Goal: Answer question/provide support: Share knowledge or assist other users

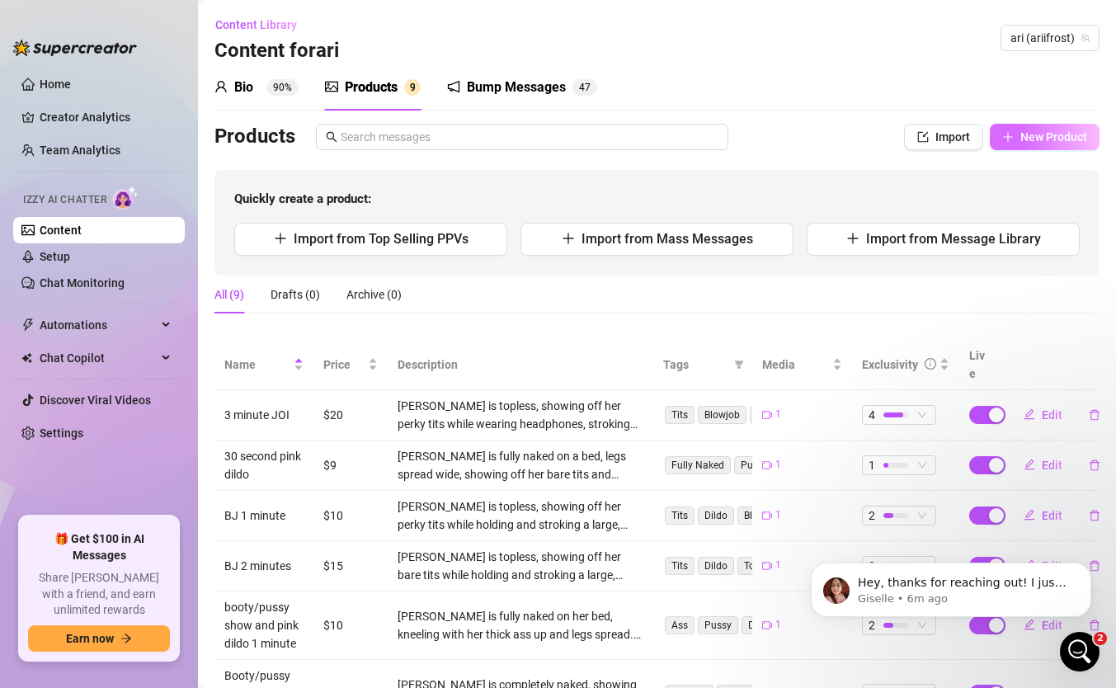
click at [1032, 139] on span "New Product" at bounding box center [1053, 136] width 67 height 13
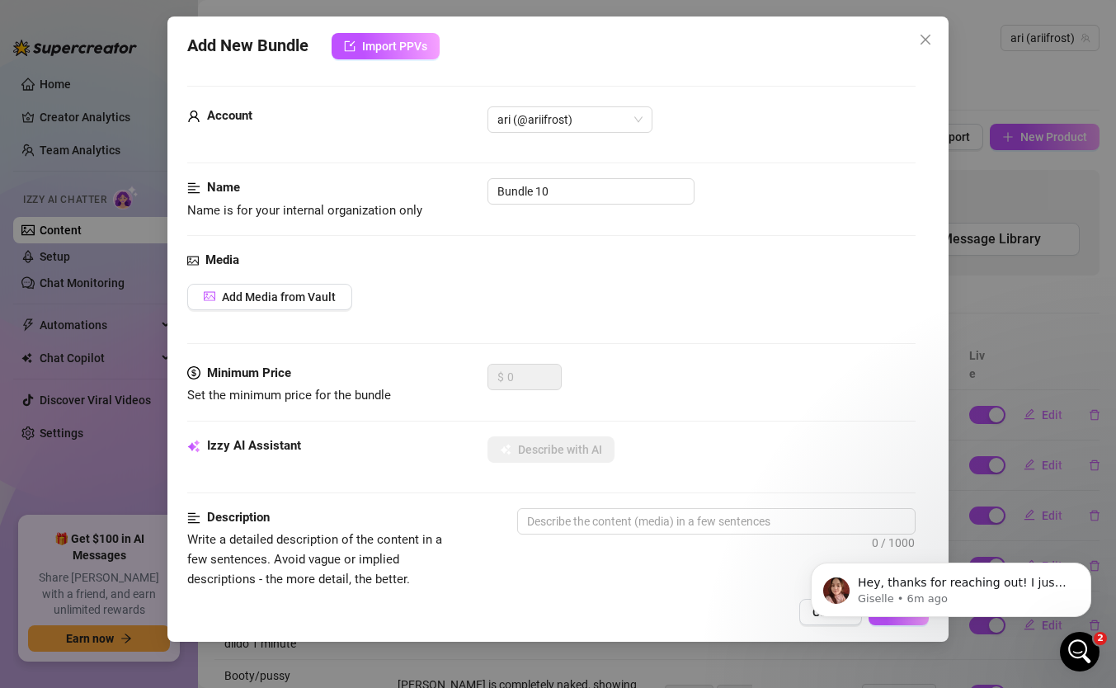
scroll to position [25, 0]
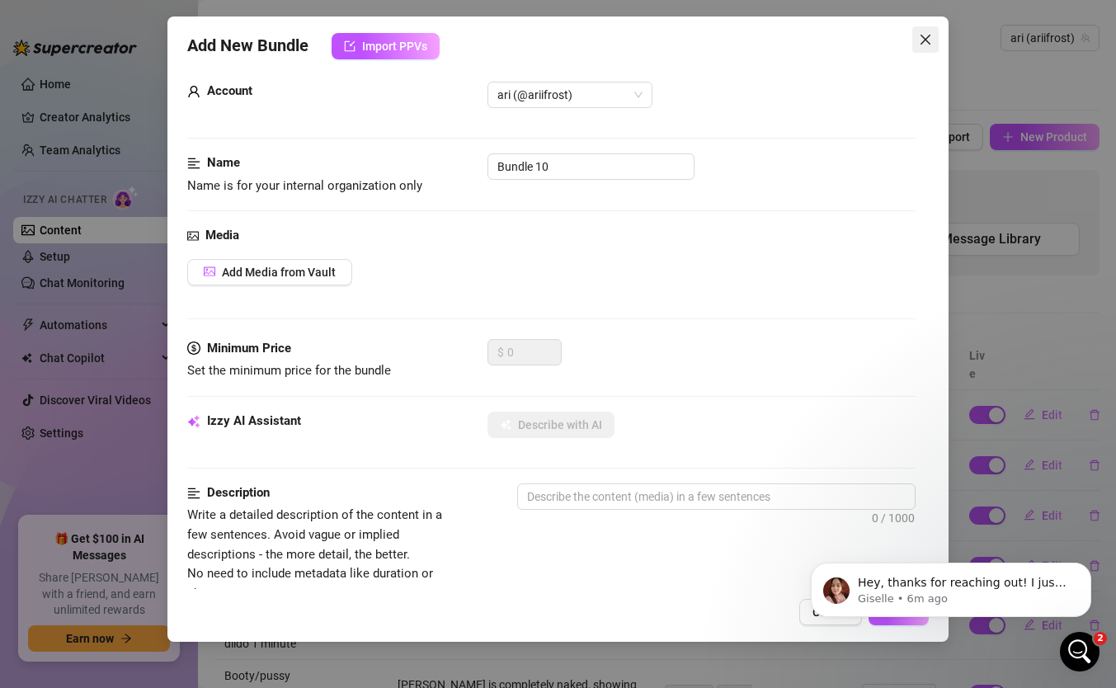
click at [934, 39] on span "Close" at bounding box center [925, 39] width 26 height 13
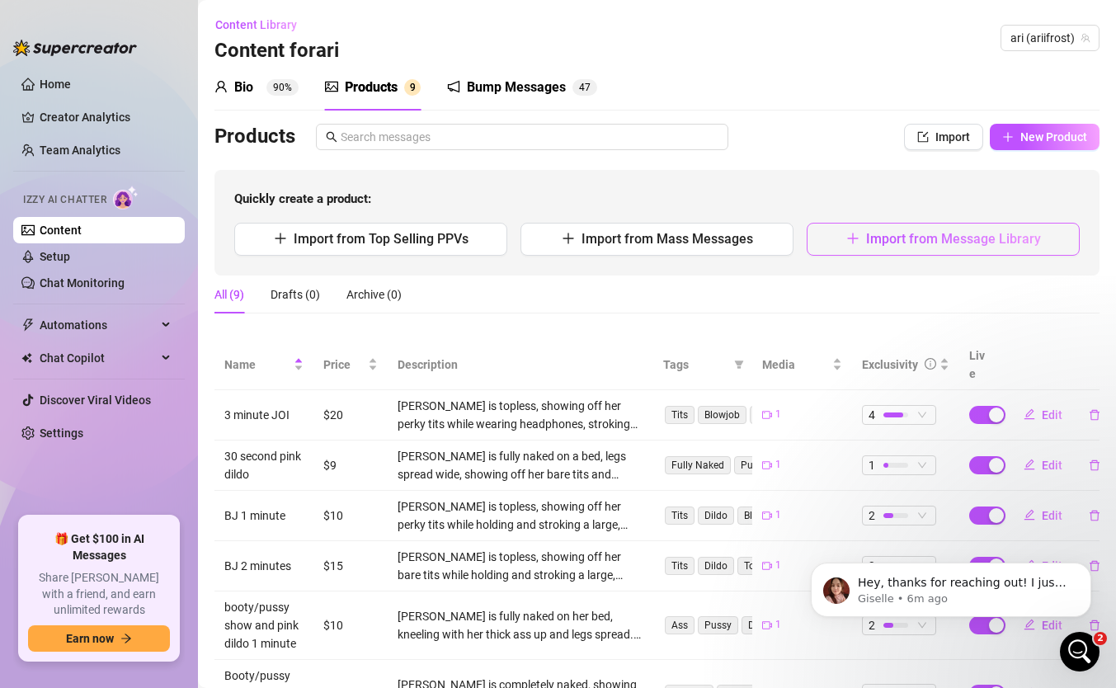
click at [926, 238] on span "Import from Message Library" at bounding box center [953, 239] width 175 height 16
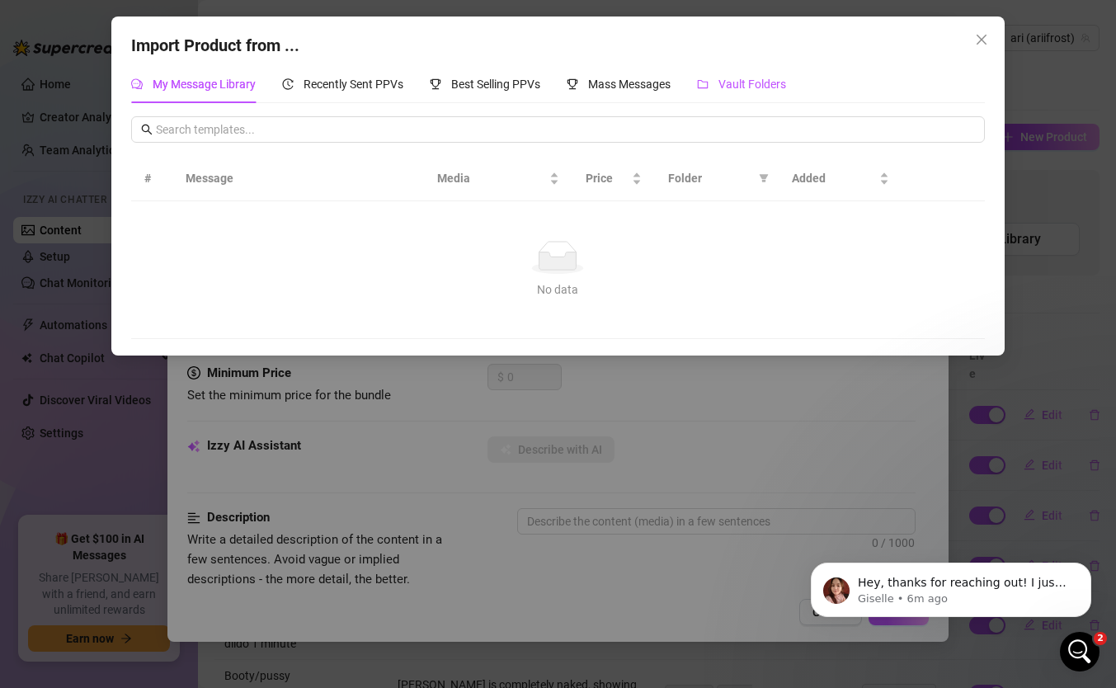
click at [747, 87] on span "Vault Folders" at bounding box center [753, 84] width 68 height 13
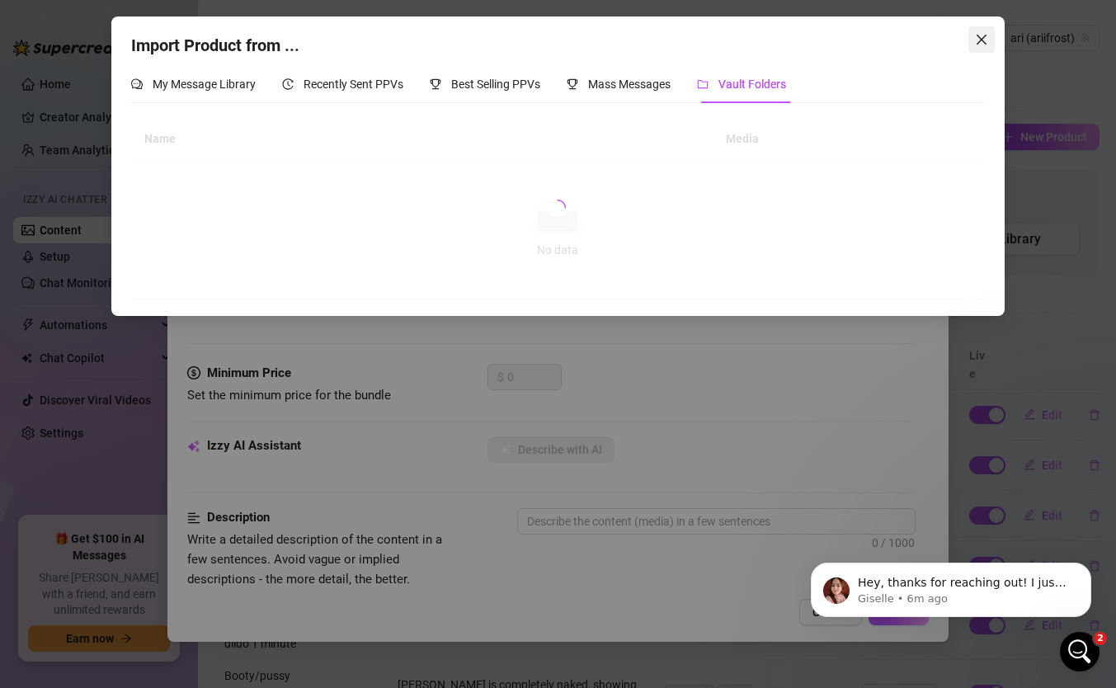
click at [983, 44] on icon "close" at bounding box center [981, 39] width 13 height 13
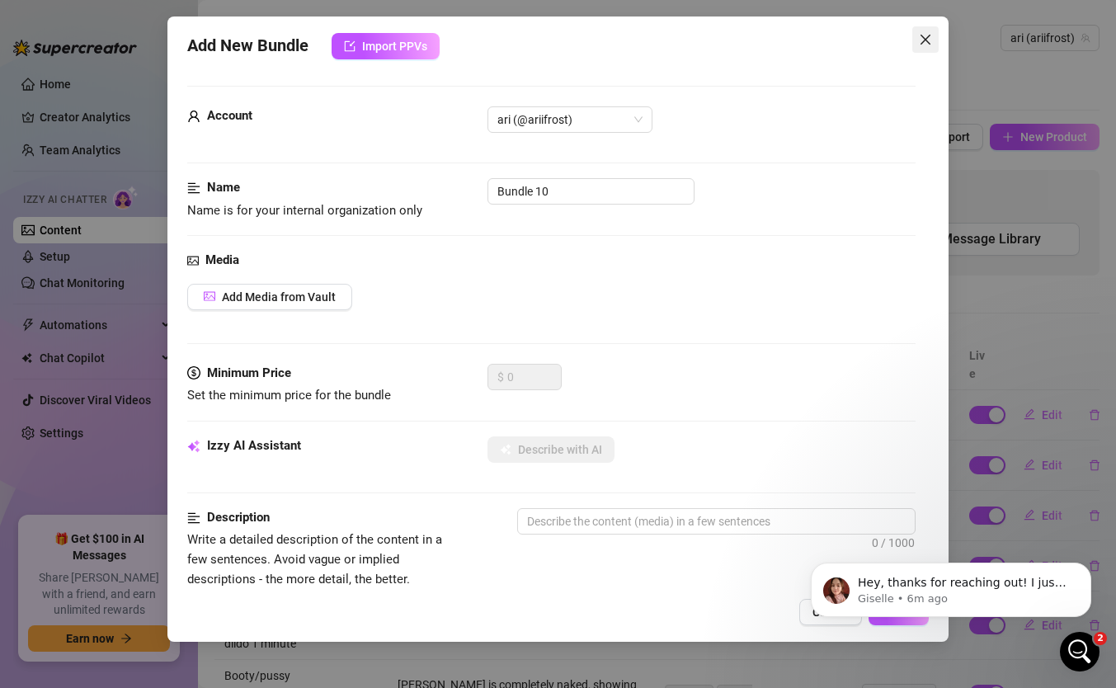
click at [929, 35] on icon "close" at bounding box center [926, 40] width 10 height 10
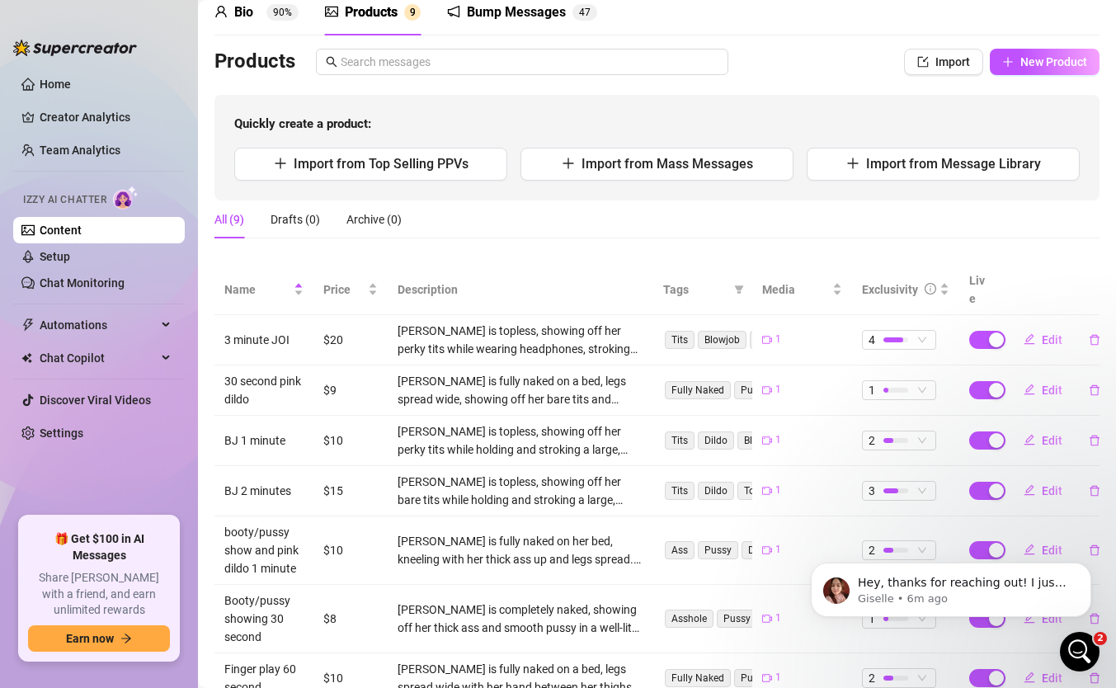
scroll to position [13, 0]
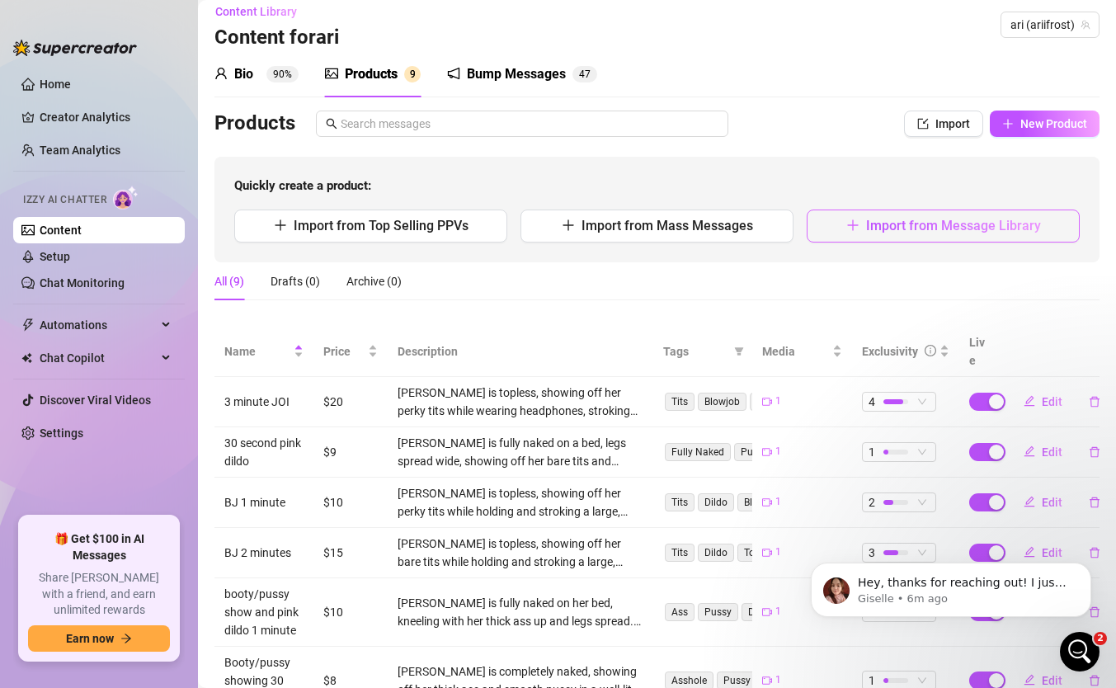
click at [911, 230] on span "Import from Message Library" at bounding box center [953, 226] width 175 height 16
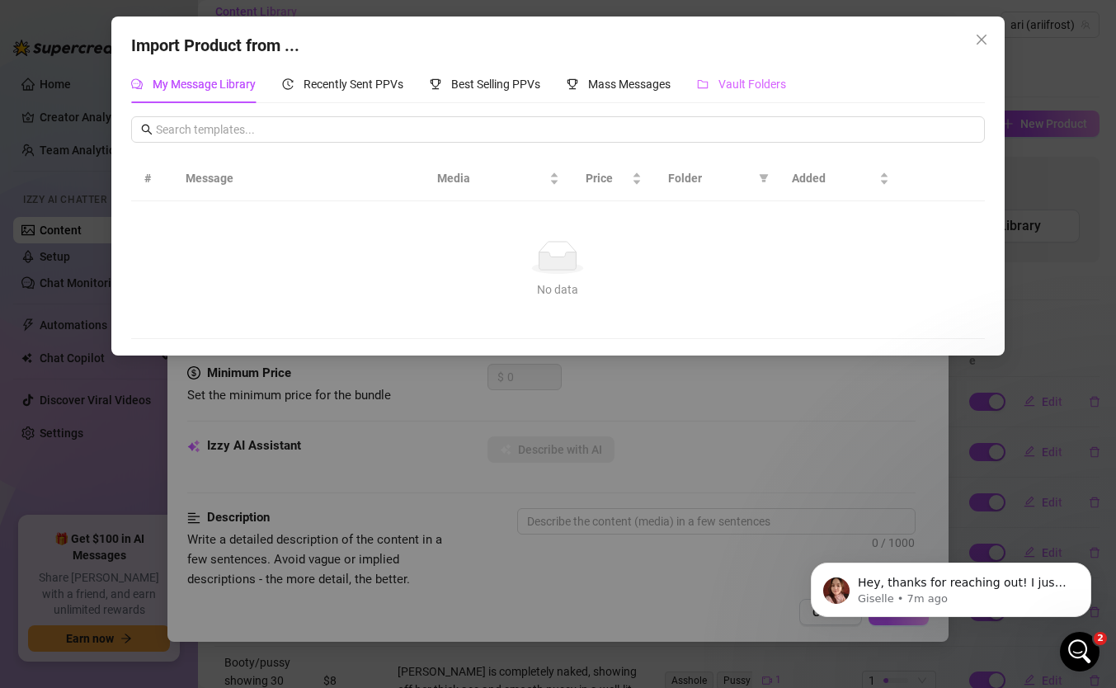
click at [743, 74] on div "Vault Folders" at bounding box center [741, 84] width 89 height 38
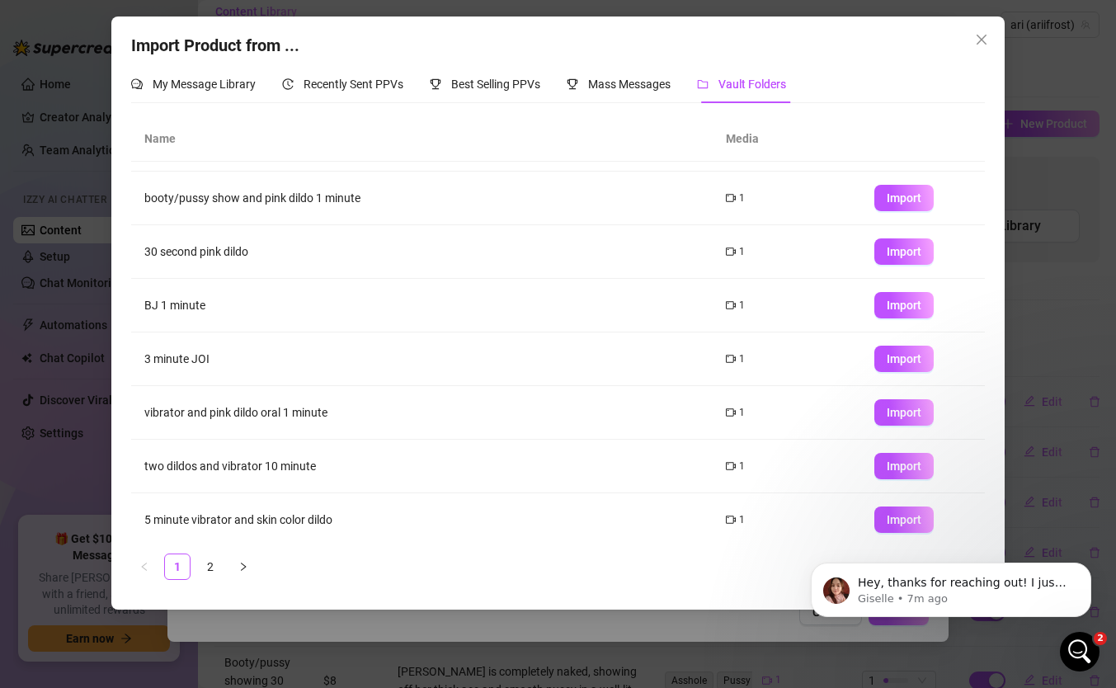
scroll to position [158, 0]
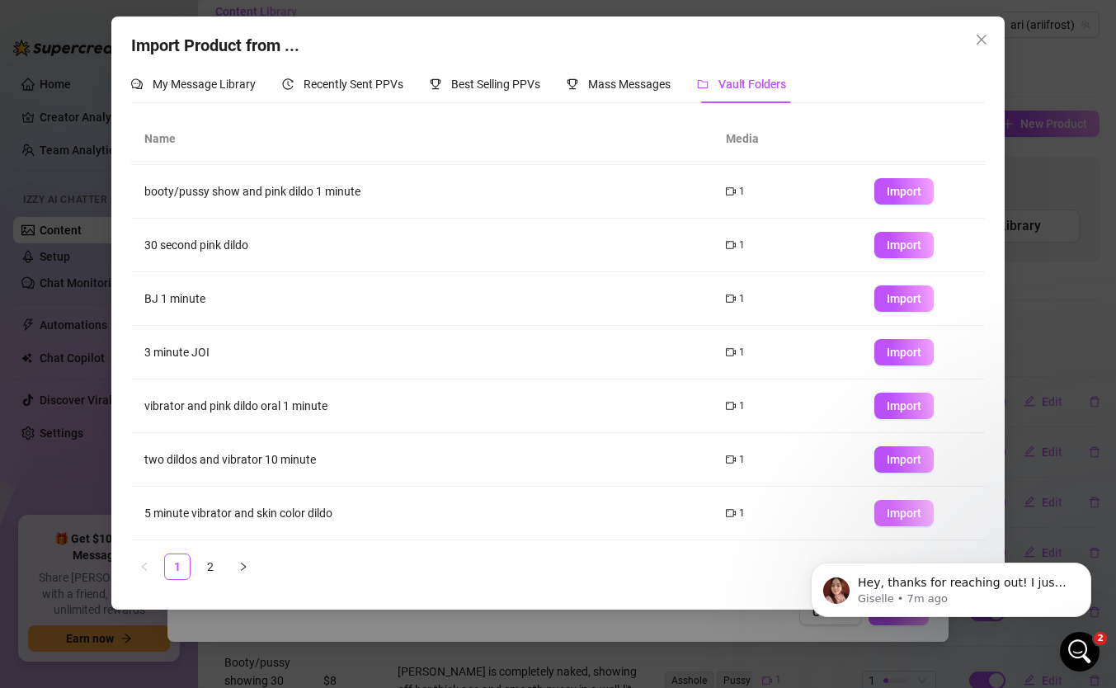
click at [911, 520] on button "Import" at bounding box center [903, 513] width 59 height 26
type textarea "Type your message here..."
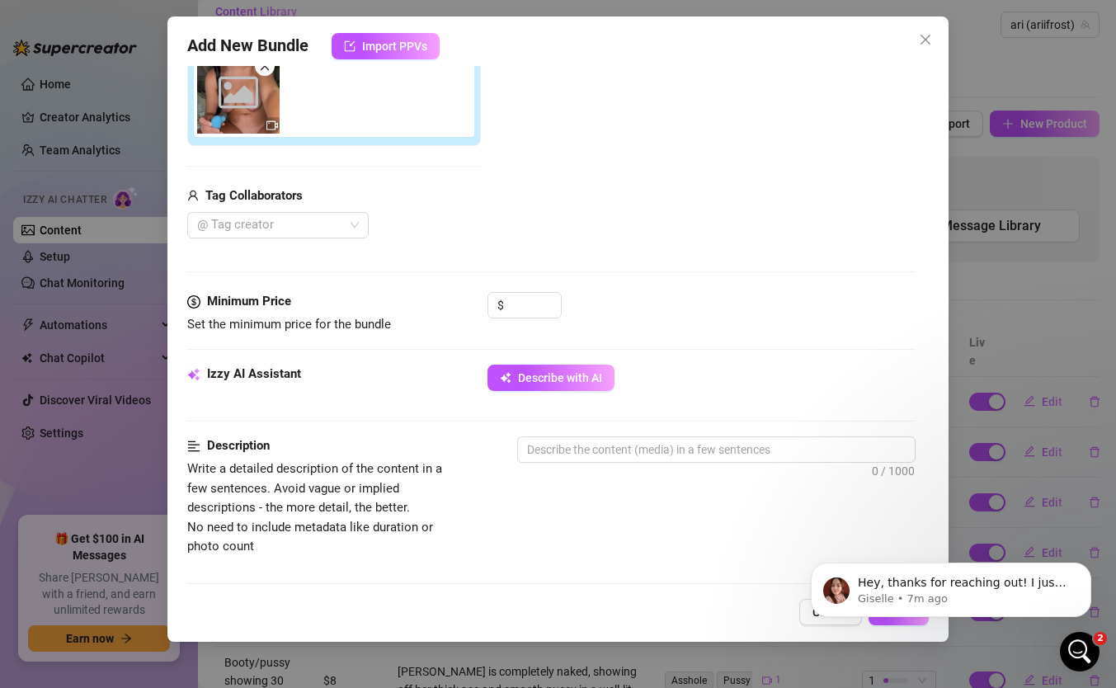
scroll to position [328, 0]
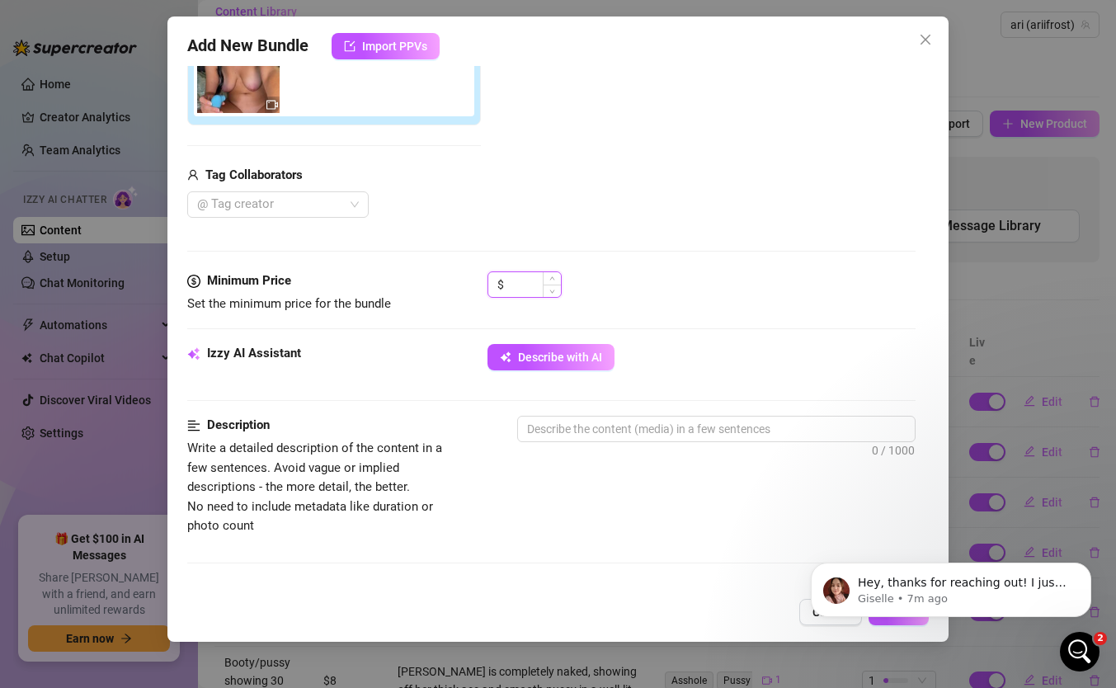
click at [515, 285] on input at bounding box center [534, 284] width 54 height 25
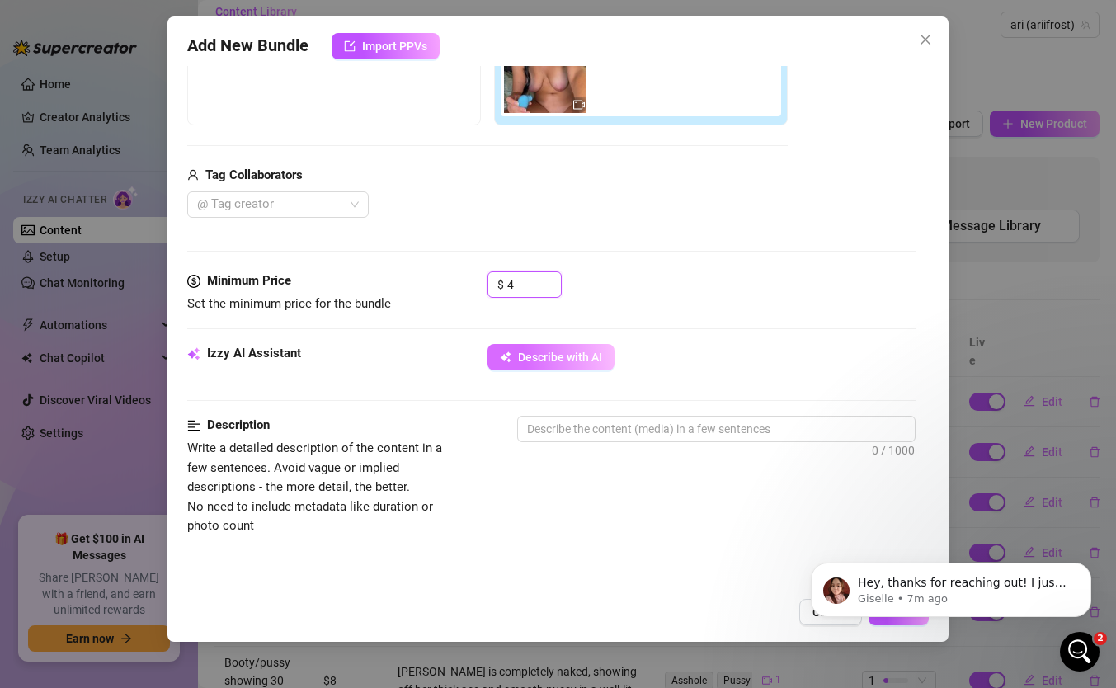
type input "4"
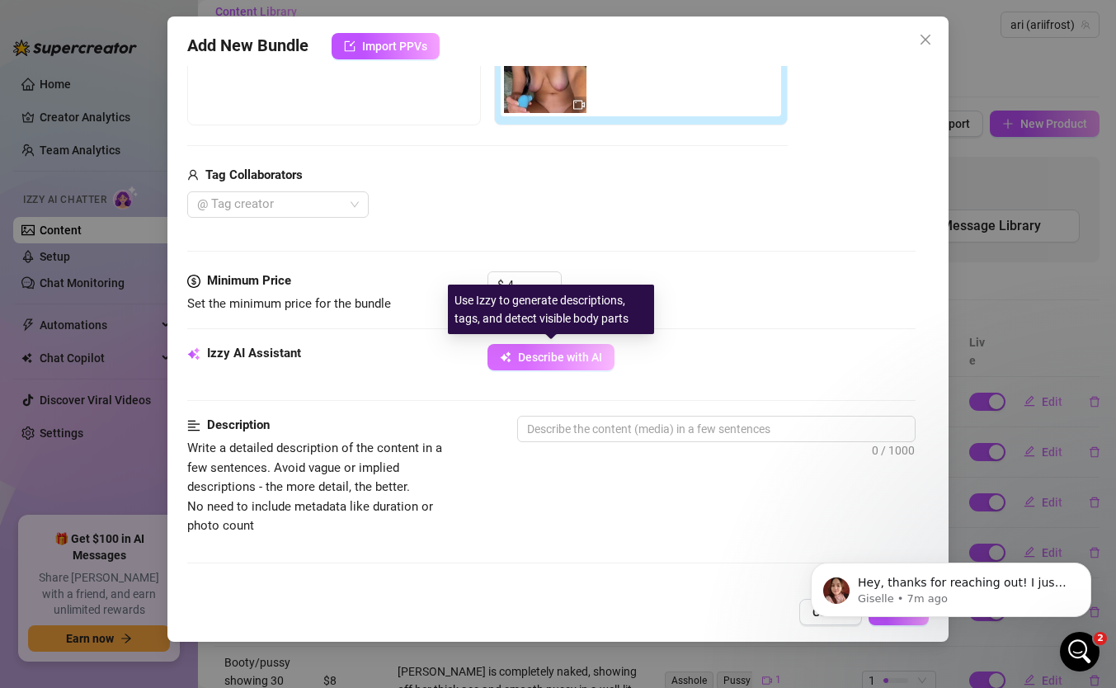
click at [559, 361] on span "Describe with AI" at bounding box center [560, 357] width 84 height 13
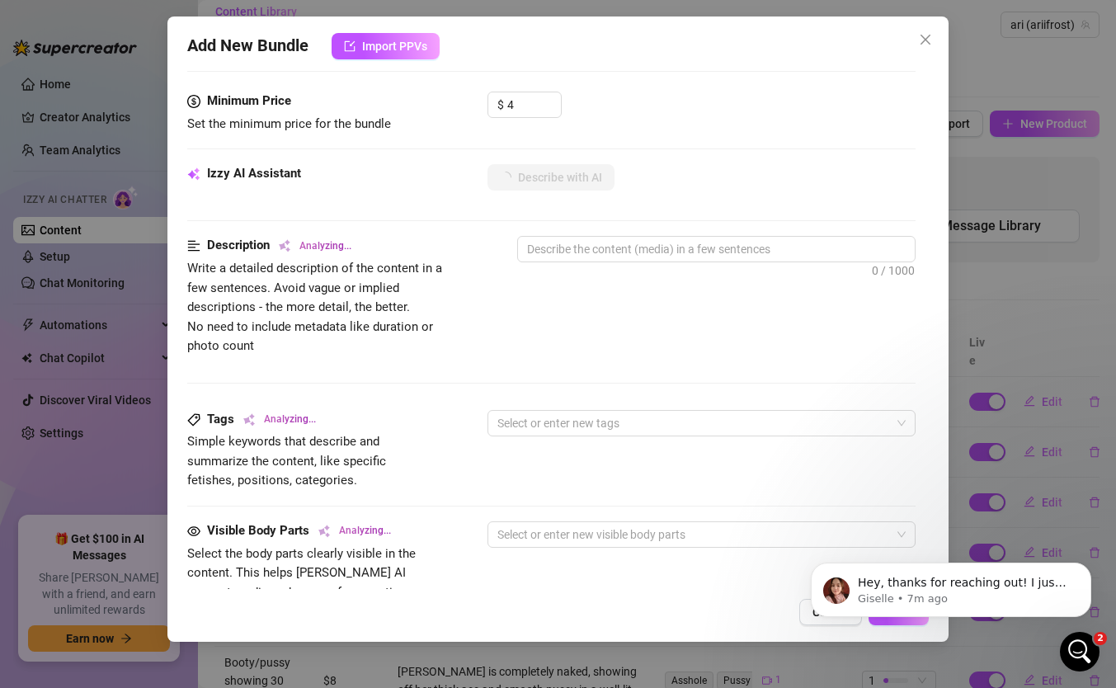
scroll to position [516, 0]
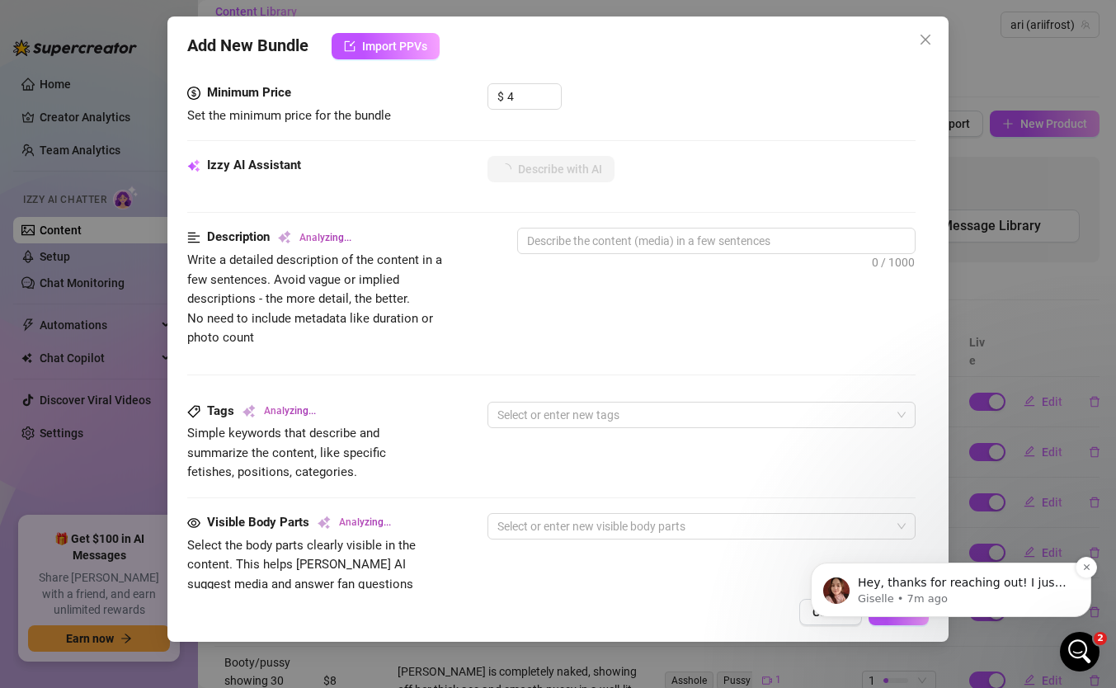
click at [871, 588] on p "Hey, thanks for reaching out! I just checked and your creator bio and products …" at bounding box center [964, 583] width 213 height 16
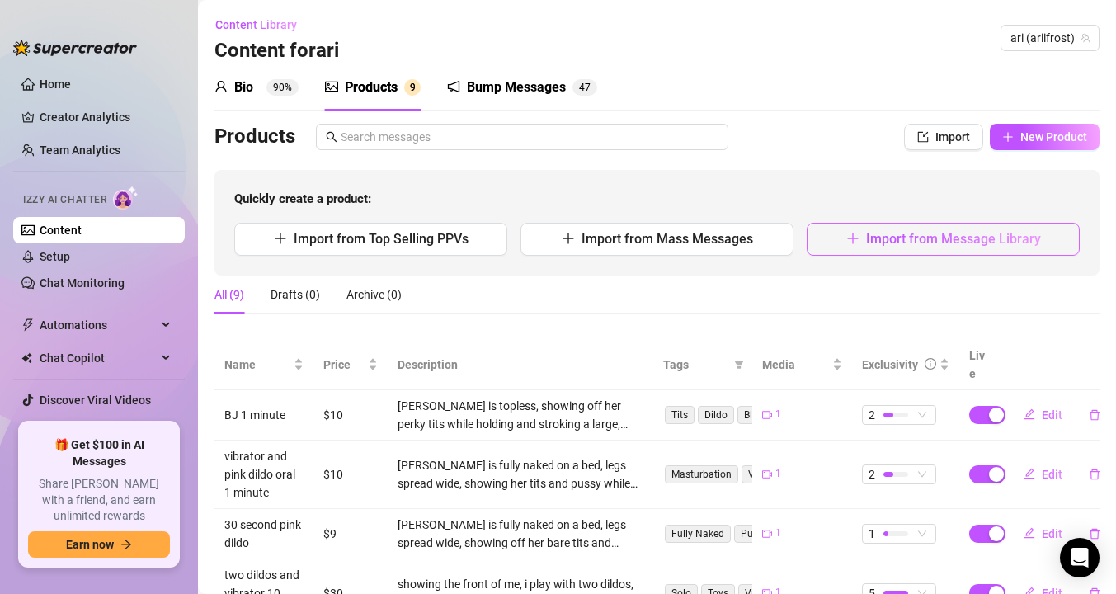
click at [872, 235] on span "Import from Message Library" at bounding box center [953, 239] width 175 height 16
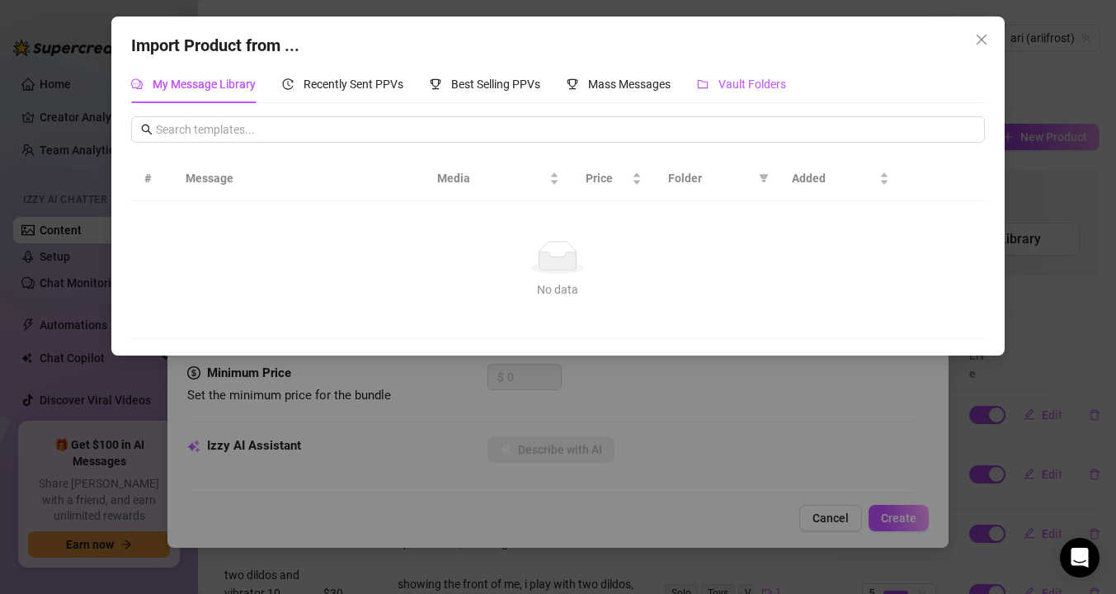
click at [719, 84] on div "Vault Folders" at bounding box center [741, 84] width 89 height 18
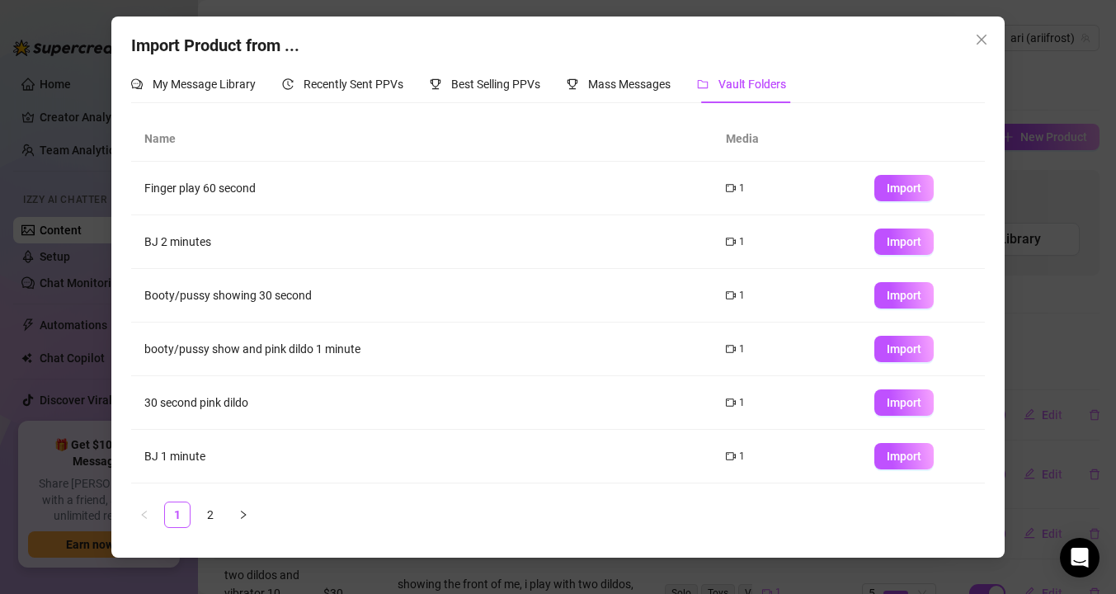
scroll to position [210, 0]
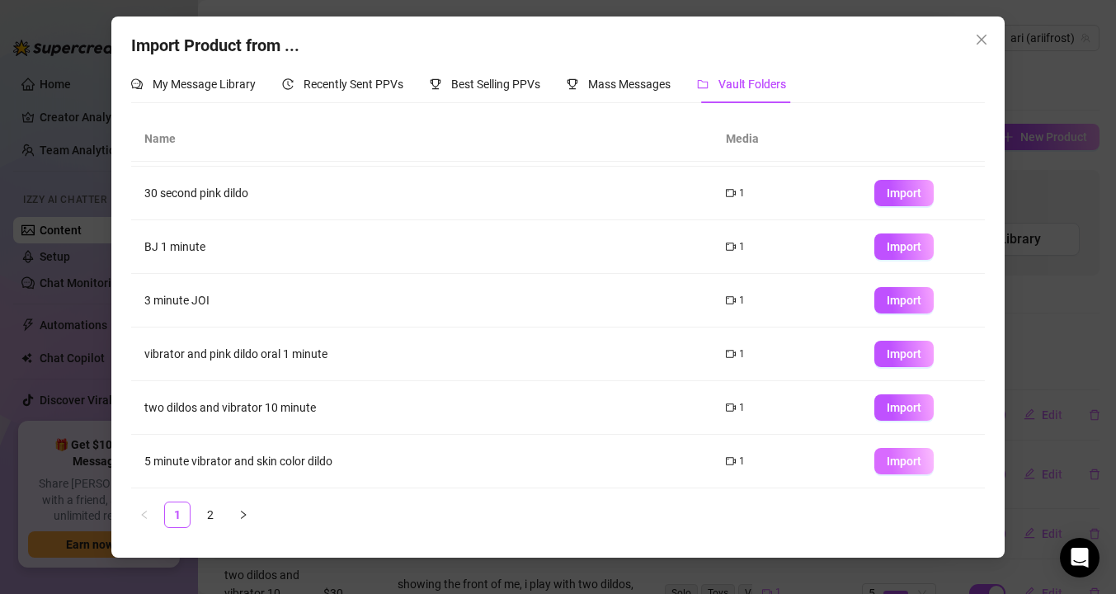
click at [912, 464] on span "Import" at bounding box center [904, 461] width 35 height 13
type textarea "Type your message here..."
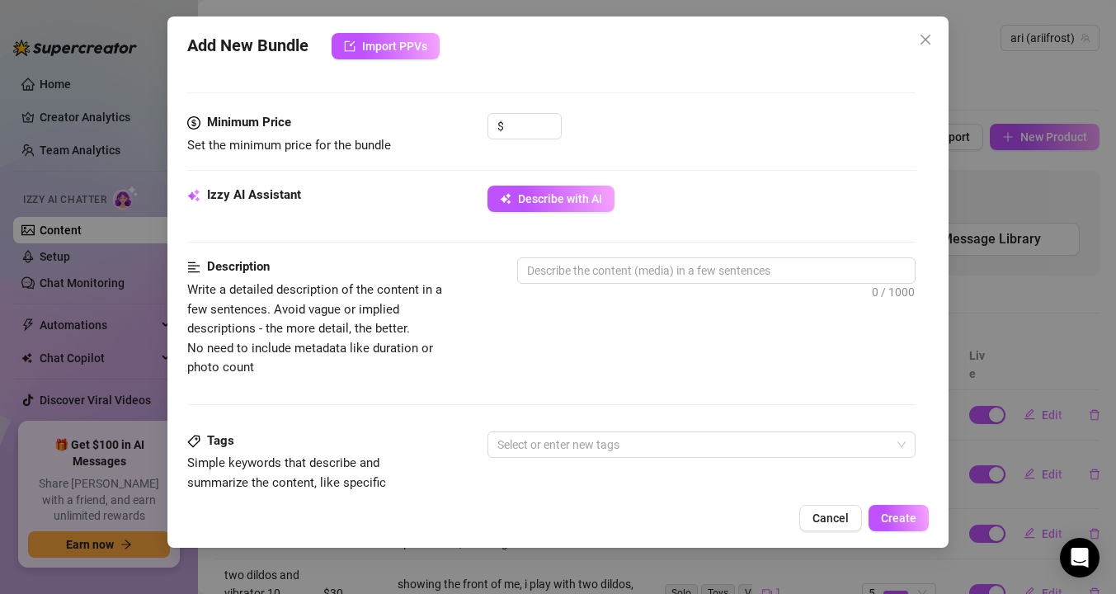
scroll to position [518, 0]
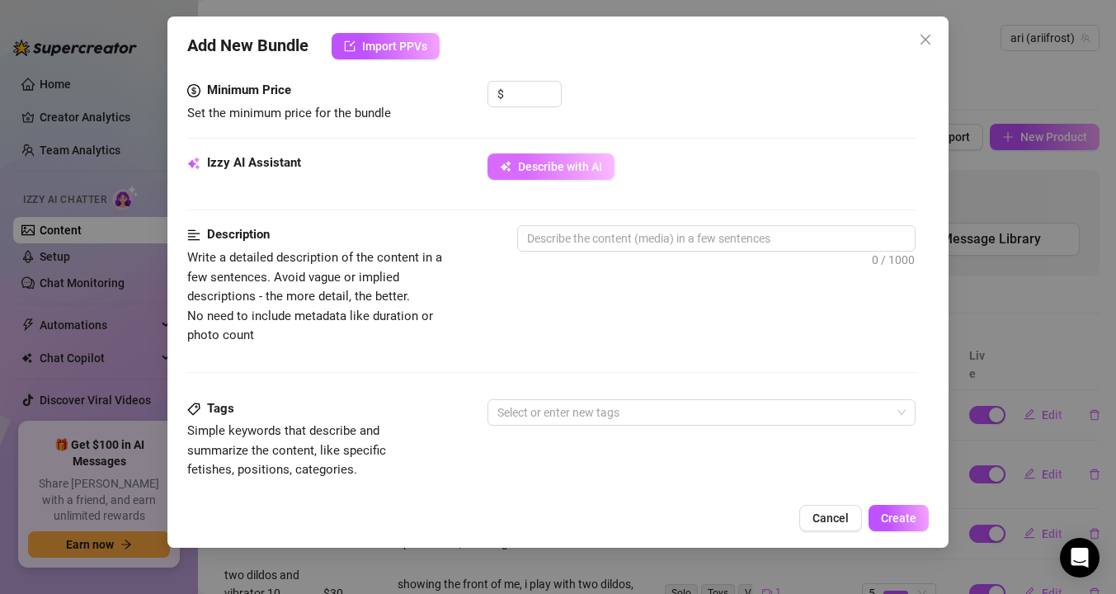
click at [512, 172] on button "Describe with AI" at bounding box center [551, 166] width 127 height 26
click at [525, 91] on input at bounding box center [534, 94] width 54 height 25
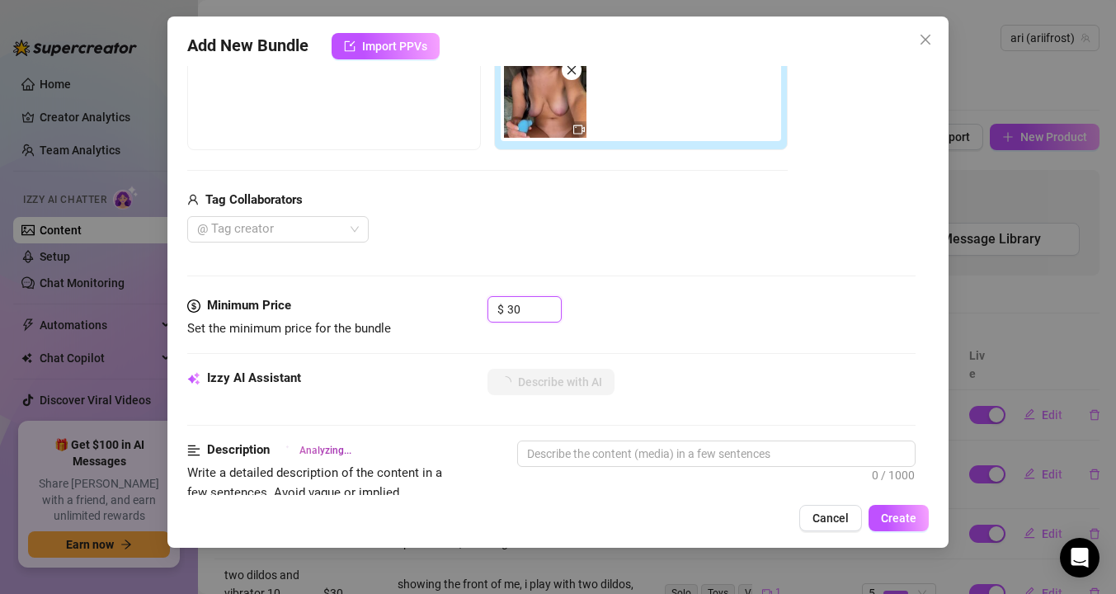
scroll to position [223, 0]
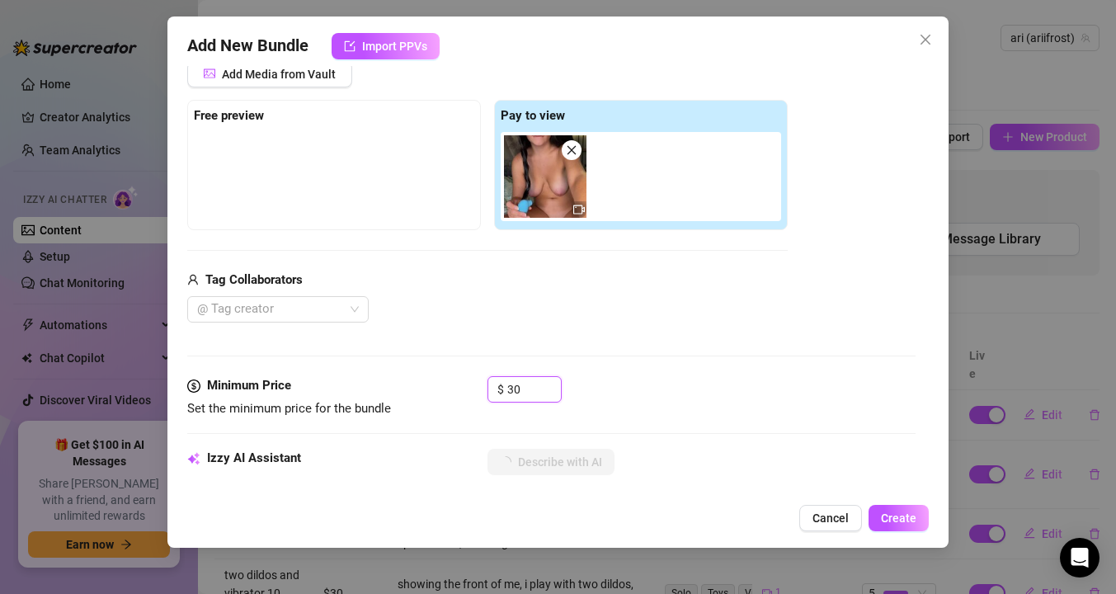
type input "3"
type input "25"
click at [596, 350] on div "Media Add Media from Vault Free preview Pay to view Tag Collaborators @ Tag cre…" at bounding box center [551, 202] width 728 height 348
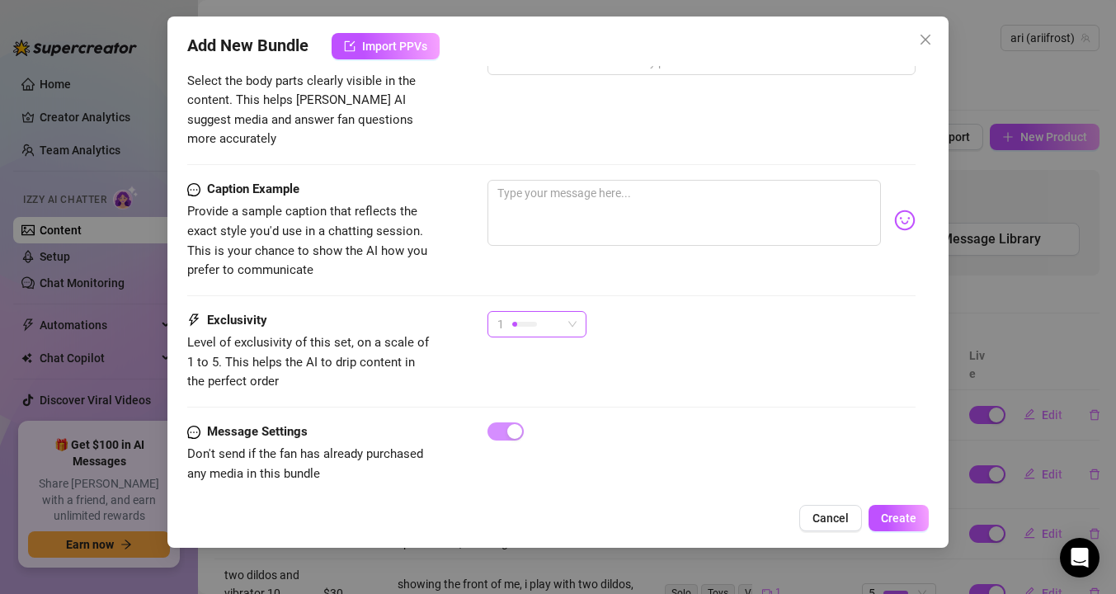
click at [518, 312] on div "1" at bounding box center [529, 324] width 64 height 25
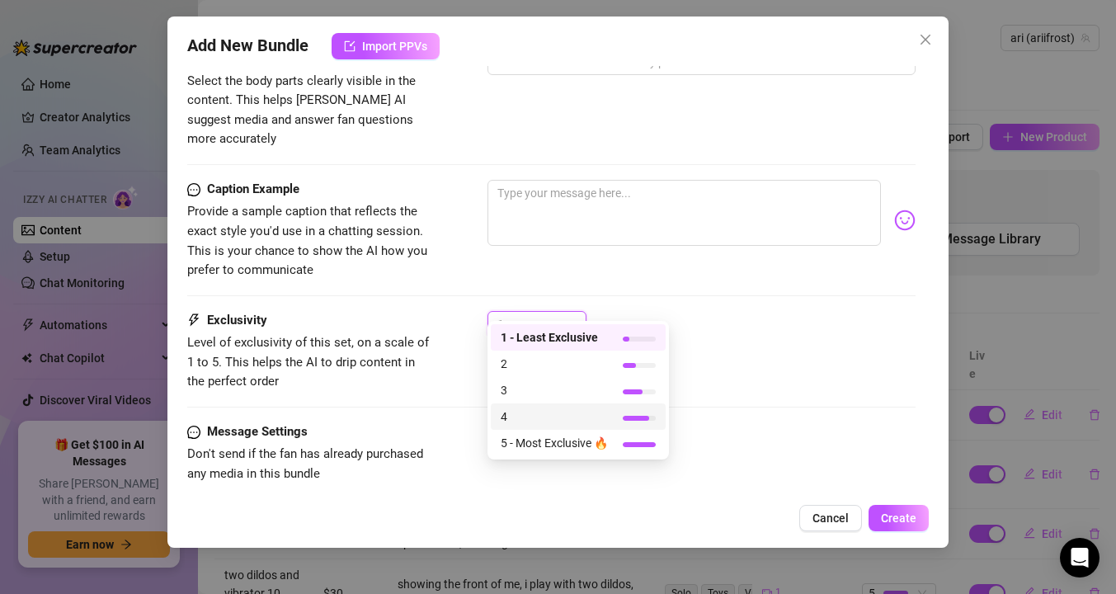
click at [515, 419] on span "4" at bounding box center [554, 417] width 107 height 18
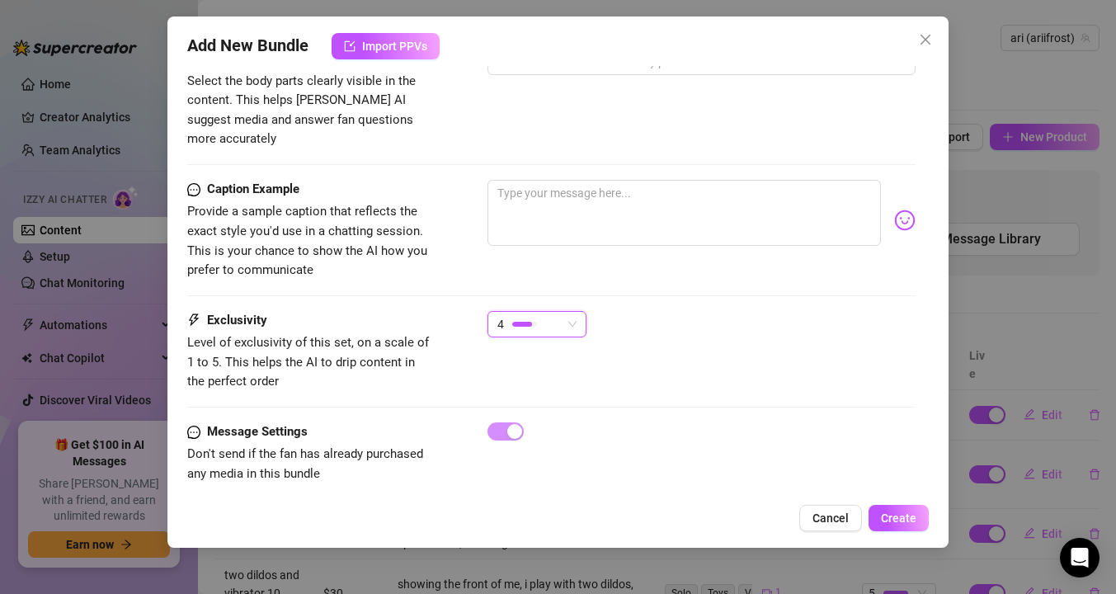
type textarea "[PERSON_NAME]"
type textarea "Ari is"
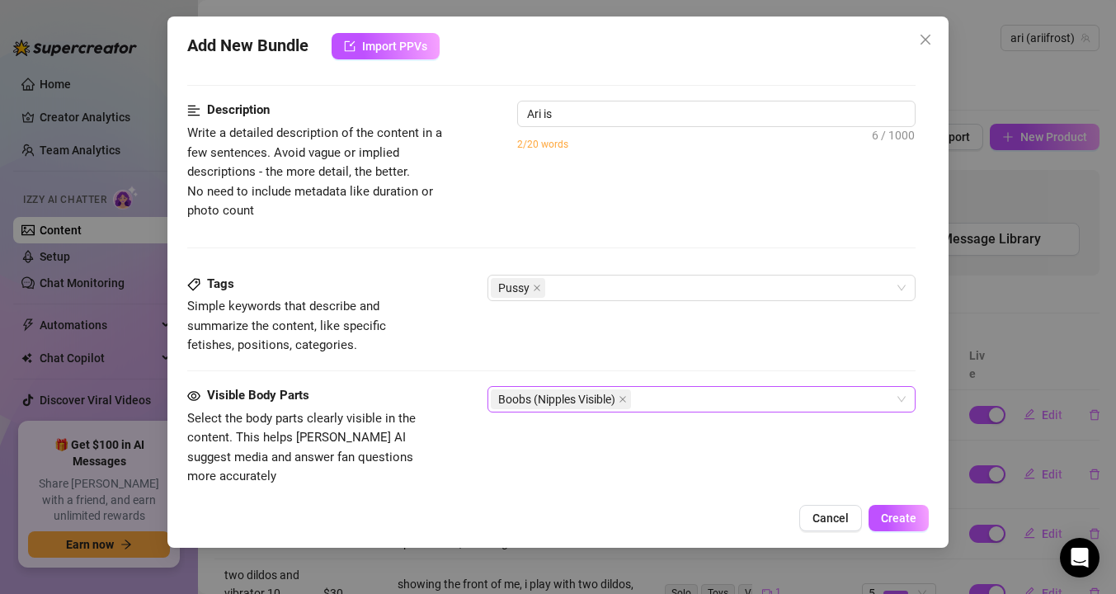
type textarea "Ari is fully"
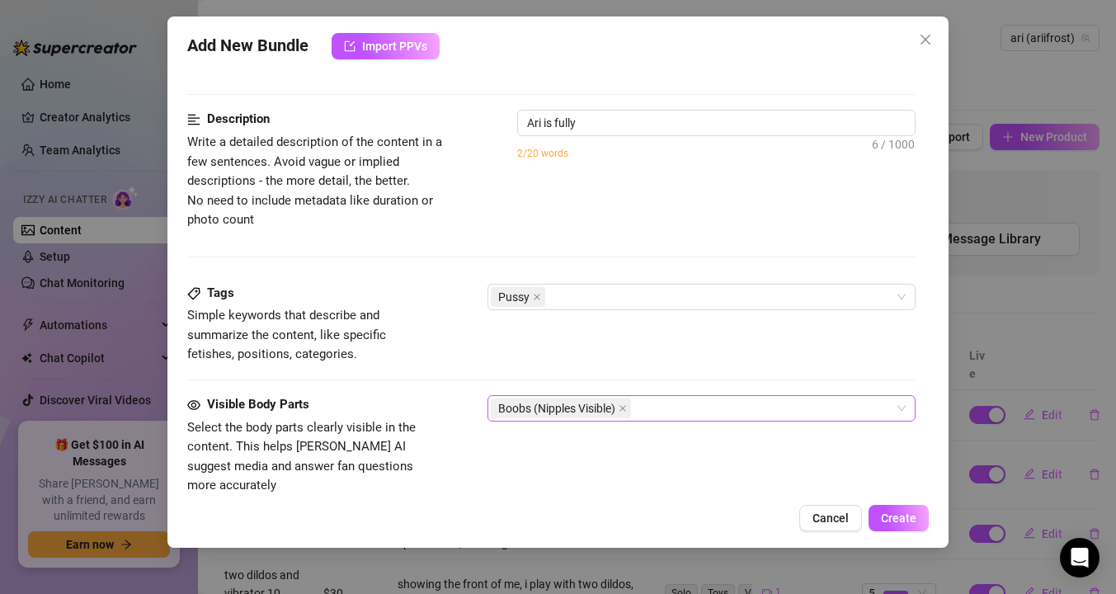
type textarea "Ari is fully naked"
type textarea "Ari is fully naked on"
type textarea "[PERSON_NAME] is fully naked on a"
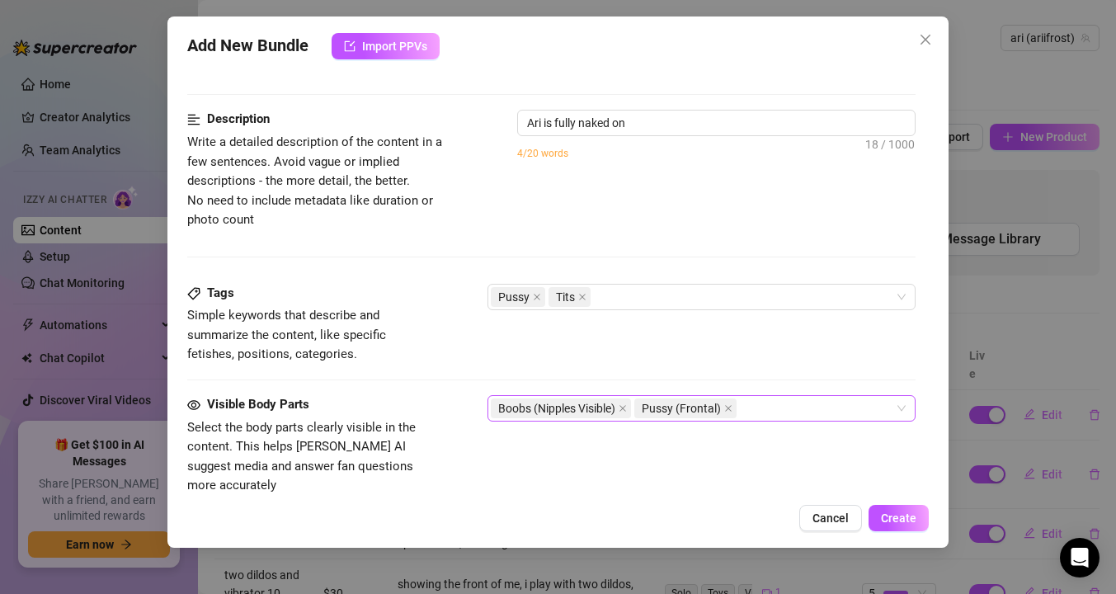
type textarea "[PERSON_NAME] is fully naked on a"
type textarea "Ari is fully naked on a bed,"
type textarea "[PERSON_NAME] is fully naked on a bed, legs"
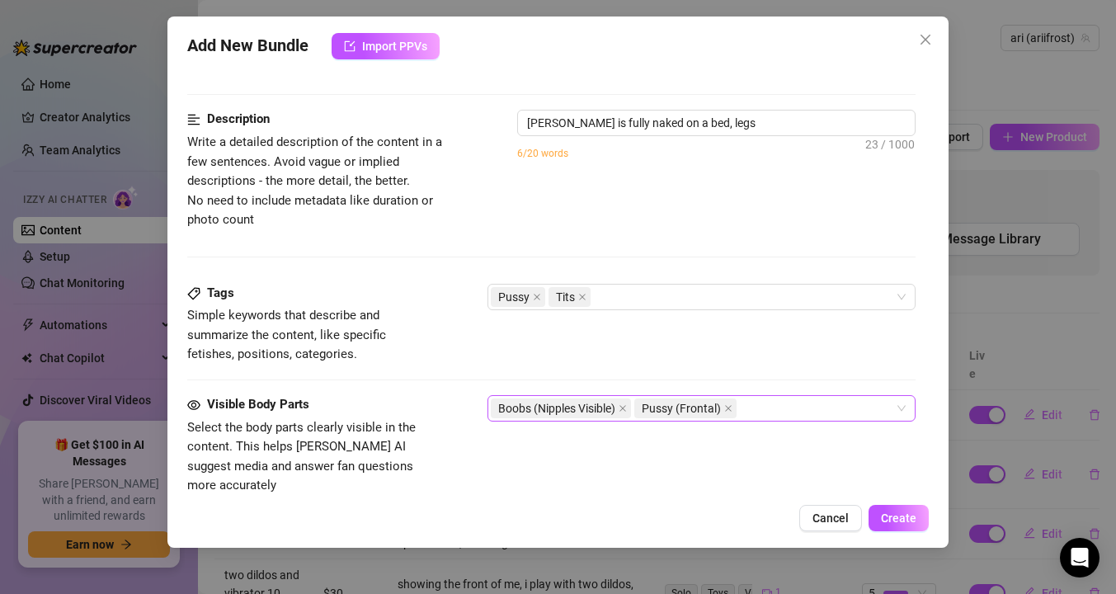
type textarea "Ari is fully naked on a bed, legs spread"
type textarea "Ari is fully naked on a bed, legs spread wide"
type textarea "Ari is fully naked on a bed, legs spread wide while"
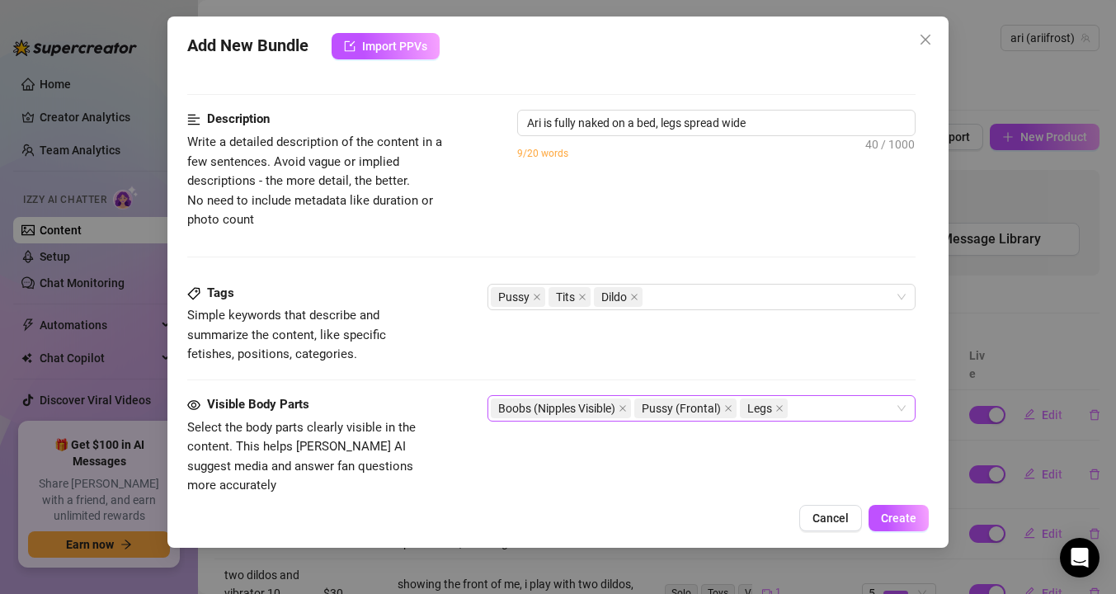
type textarea "Ari is fully naked on a bed, legs spread wide while"
type textarea "Ari is fully naked on a bed, legs spread wide while she"
type textarea "Ari is fully naked on a bed, legs spread wide while she plays"
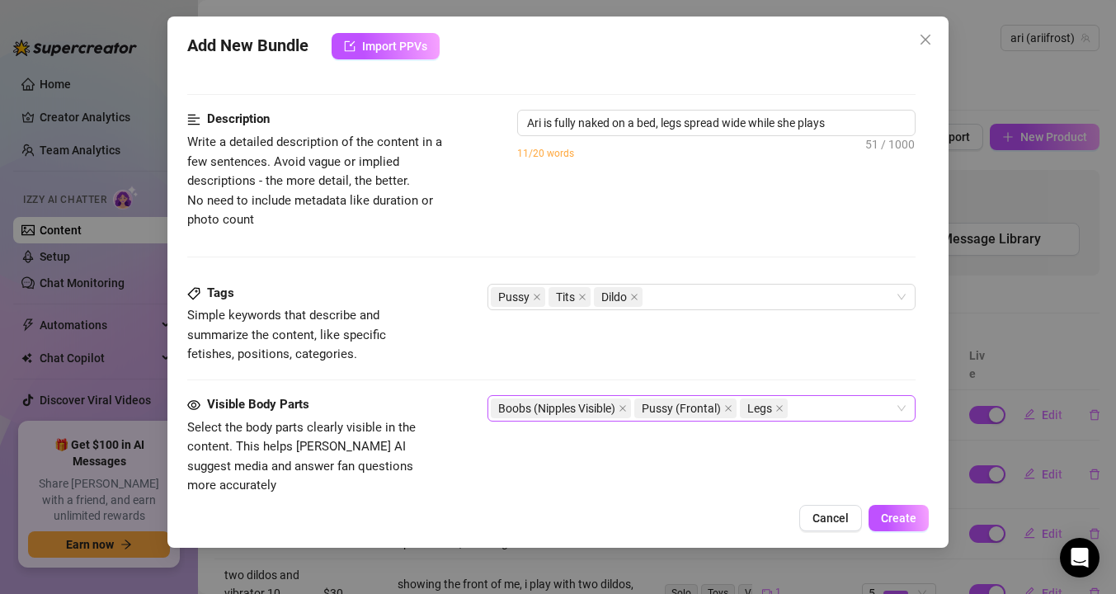
type textarea "Ari is fully naked on a bed, legs spread wide while she plays with"
type textarea "[PERSON_NAME] is fully naked on a bed, legs spread wide while she plays with a"
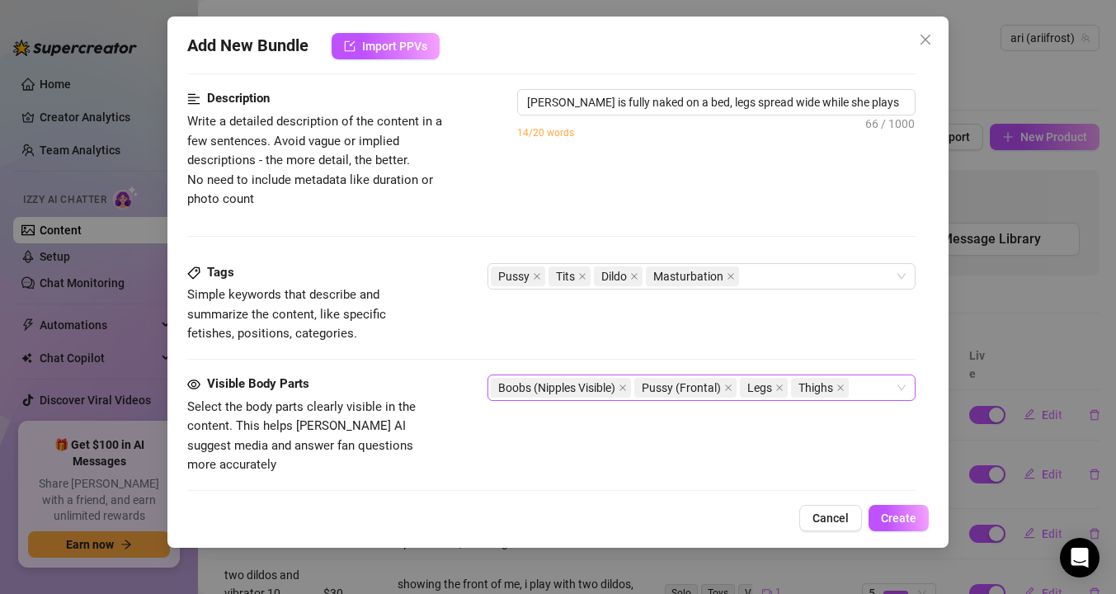
type textarea "[PERSON_NAME] is fully naked on a bed, legs spread wide while she plays with a …"
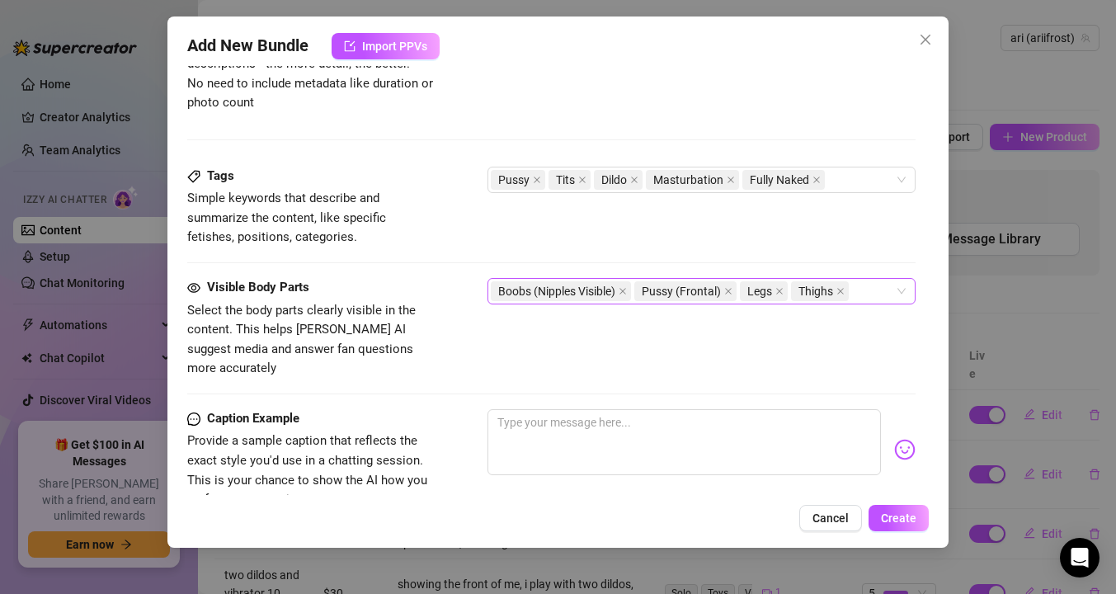
type textarea "[PERSON_NAME] is fully naked on a bed, legs spread wide while she plays with a …"
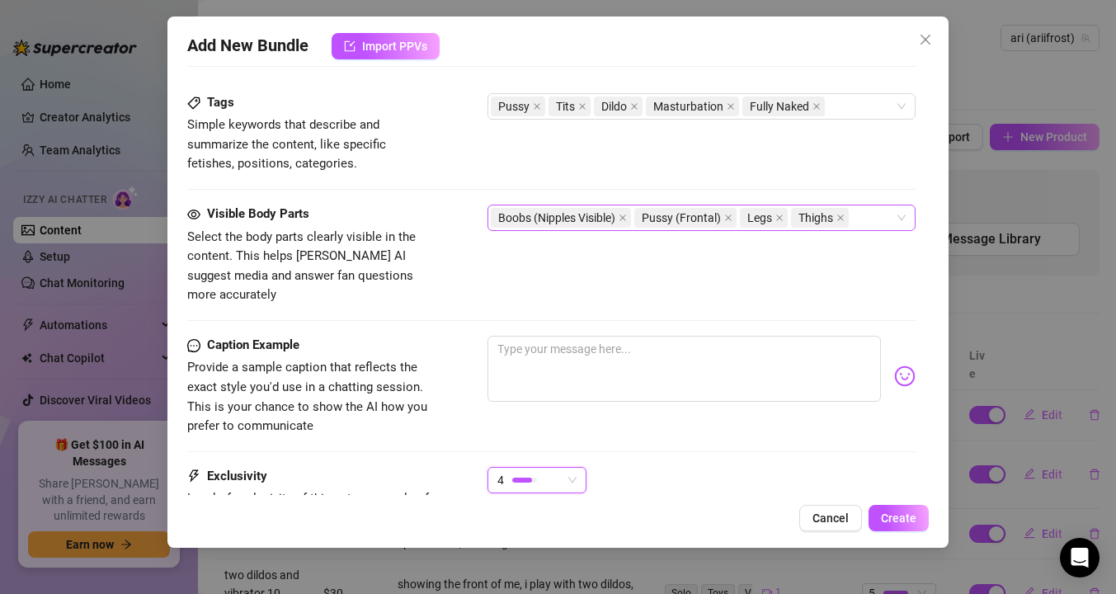
type textarea "[PERSON_NAME] is fully naked on a bed, legs spread wide while she plays with a …"
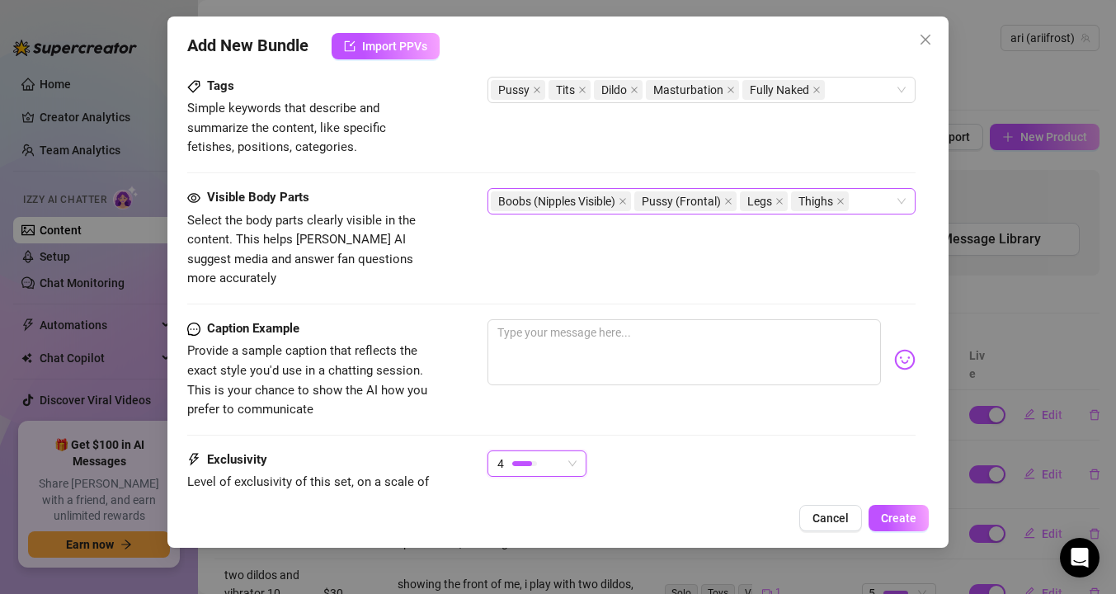
type textarea "[PERSON_NAME] is fully naked on a bed, legs spread wide while she plays with a …"
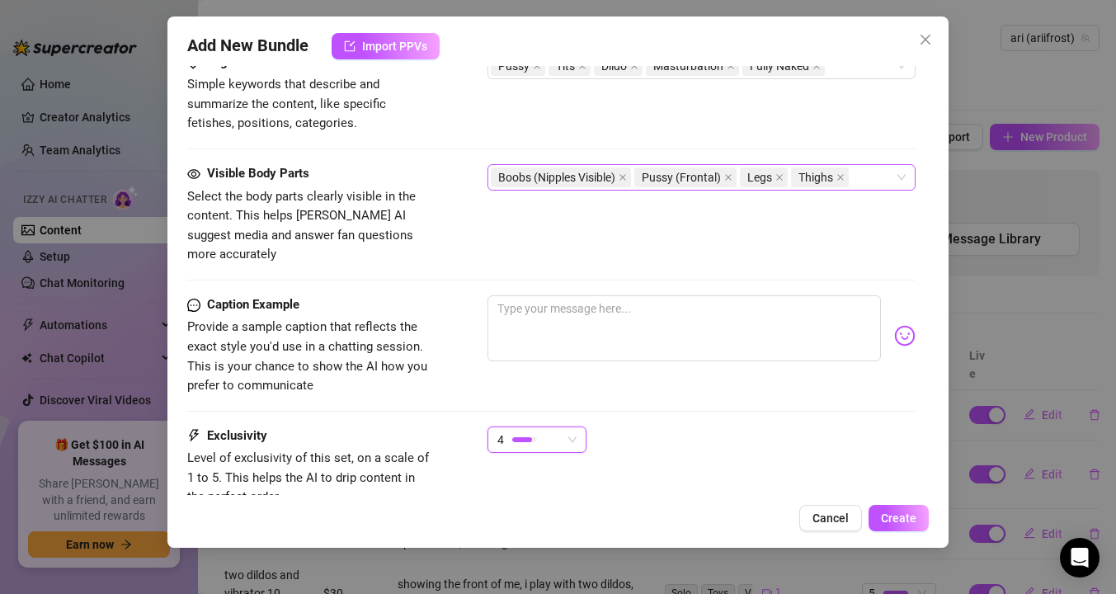
type textarea "[PERSON_NAME] is fully naked on a bed, legs spread wide while she plays with a …"
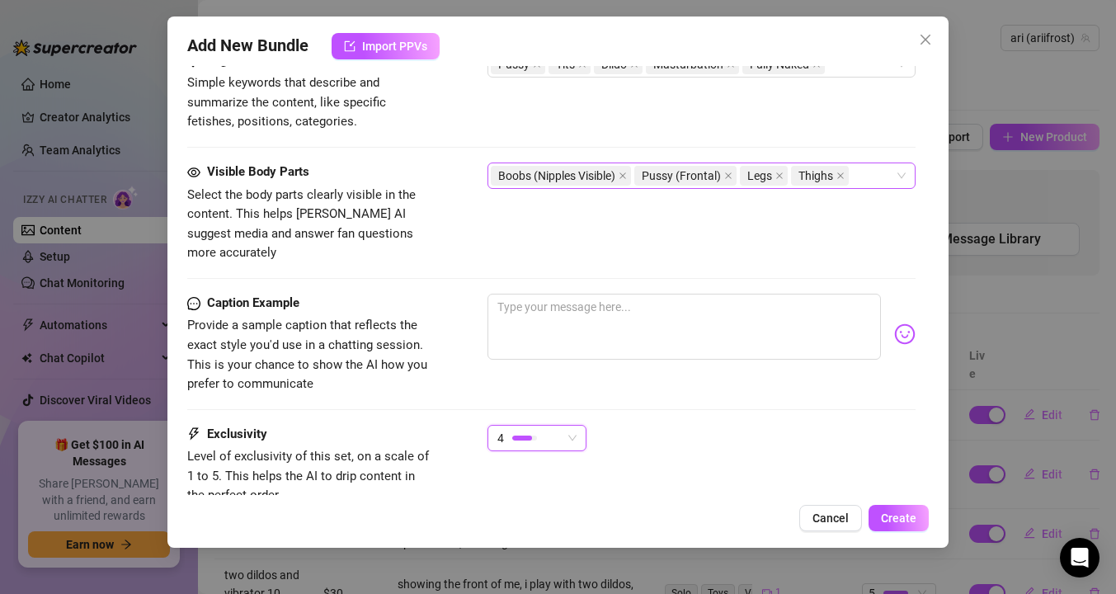
type textarea "[PERSON_NAME] is fully naked on a bed, legs spread wide while she plays with a …"
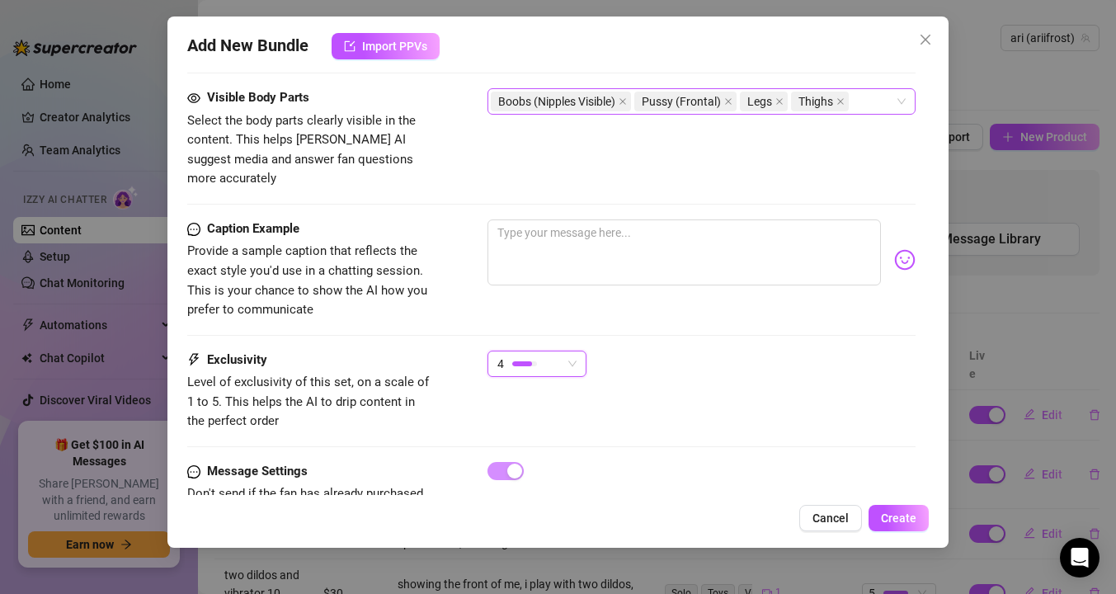
type textarea "[PERSON_NAME] is fully naked on a bed, legs spread wide while she plays with a …"
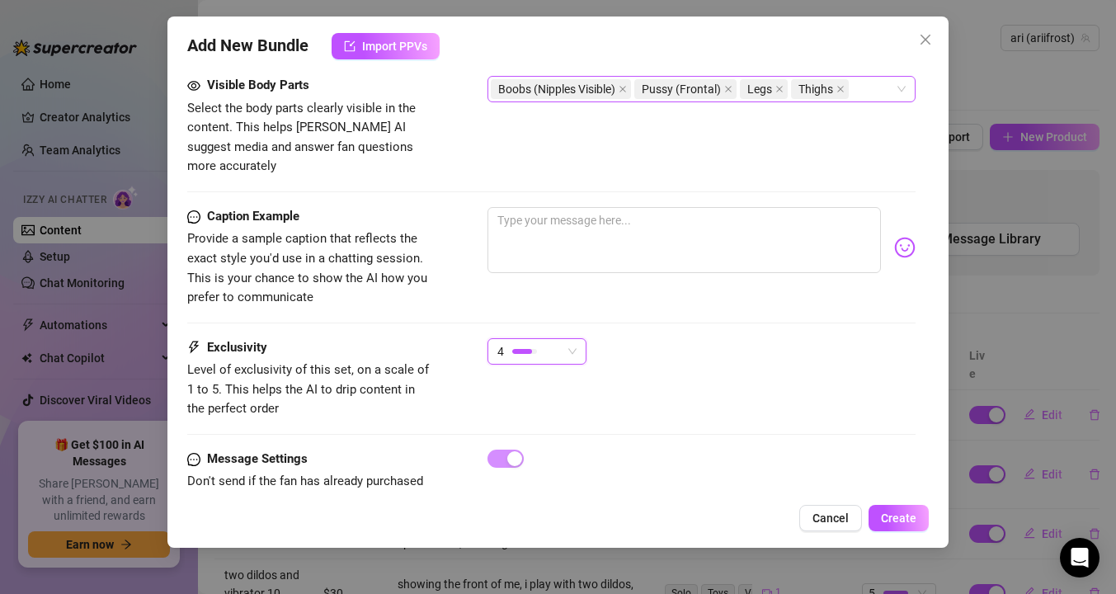
type textarea "[PERSON_NAME] is fully naked on a bed, legs spread wide while she plays with a …"
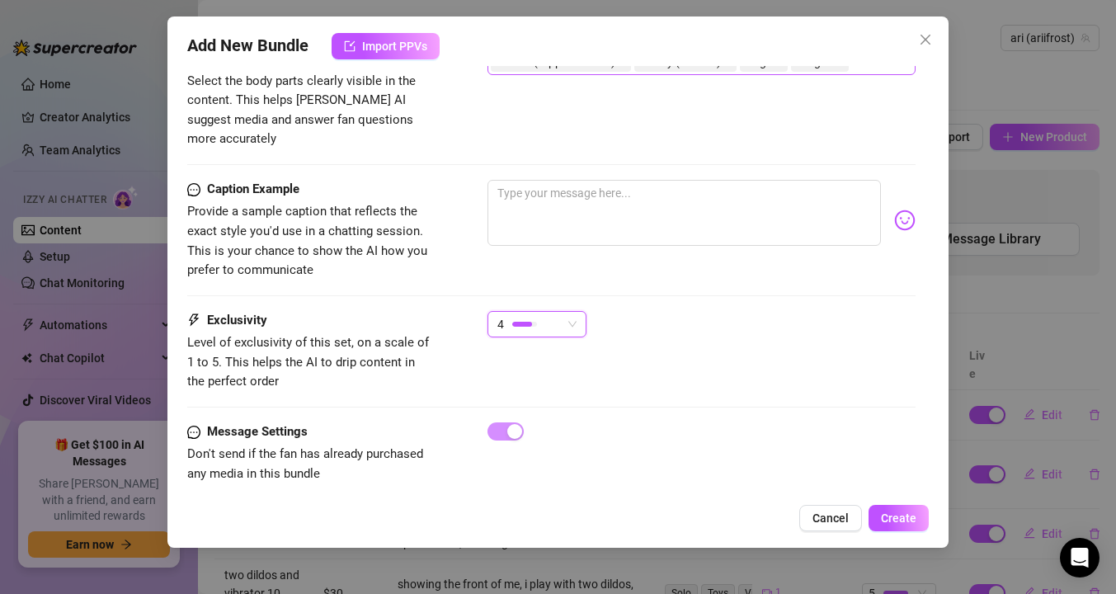
type textarea "[PERSON_NAME] is fully naked on a bed, legs spread wide while she plays with a …"
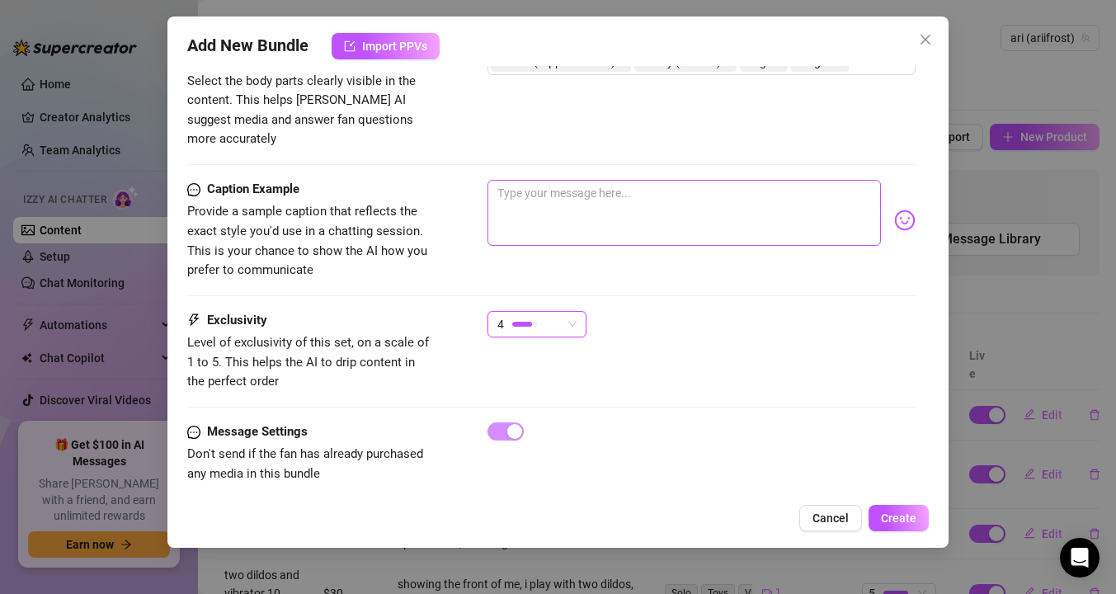
type textarea "[PERSON_NAME] is fully naked on a bed, legs spread wide while she plays with a …"
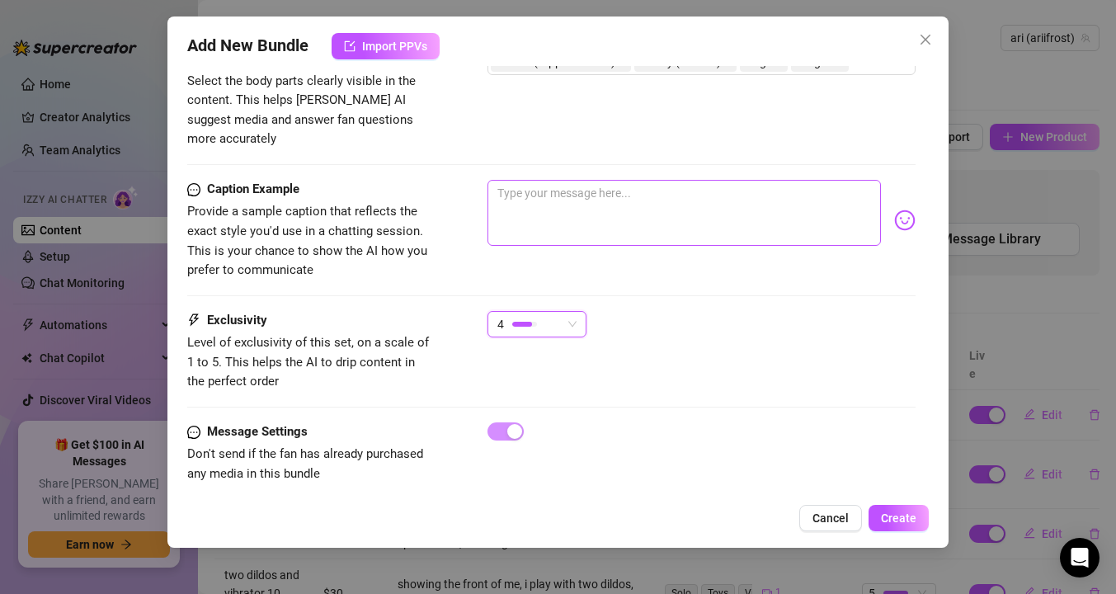
type textarea "[PERSON_NAME] is fully naked on a bed, legs spread wide while she plays with a …"
click at [574, 180] on textarea at bounding box center [685, 213] width 394 height 66
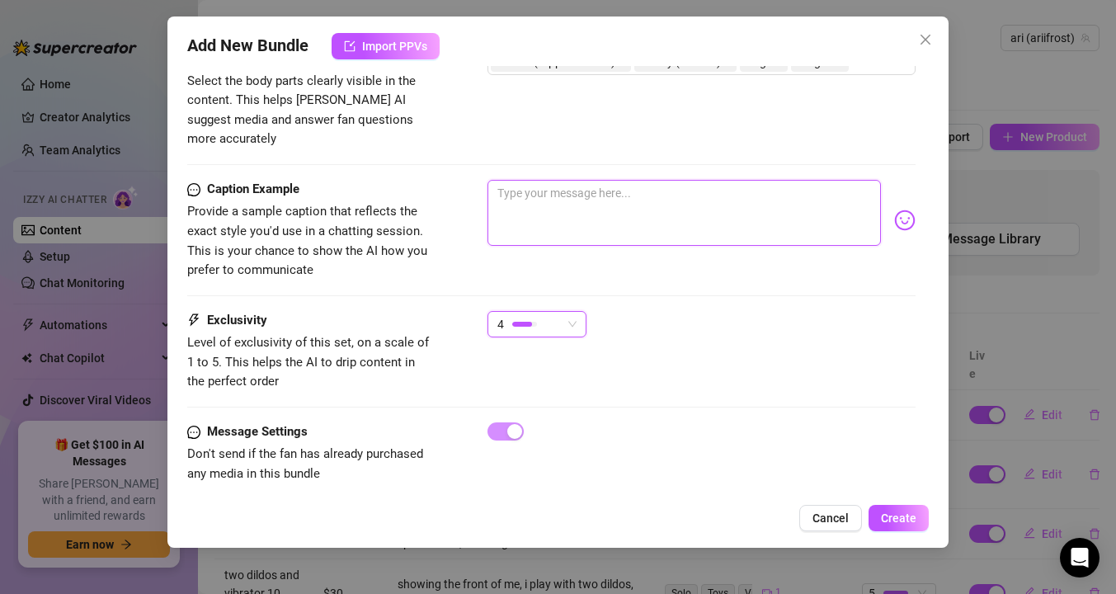
type textarea "[PERSON_NAME] is fully naked on a bed, legs spread wide while she plays with a …"
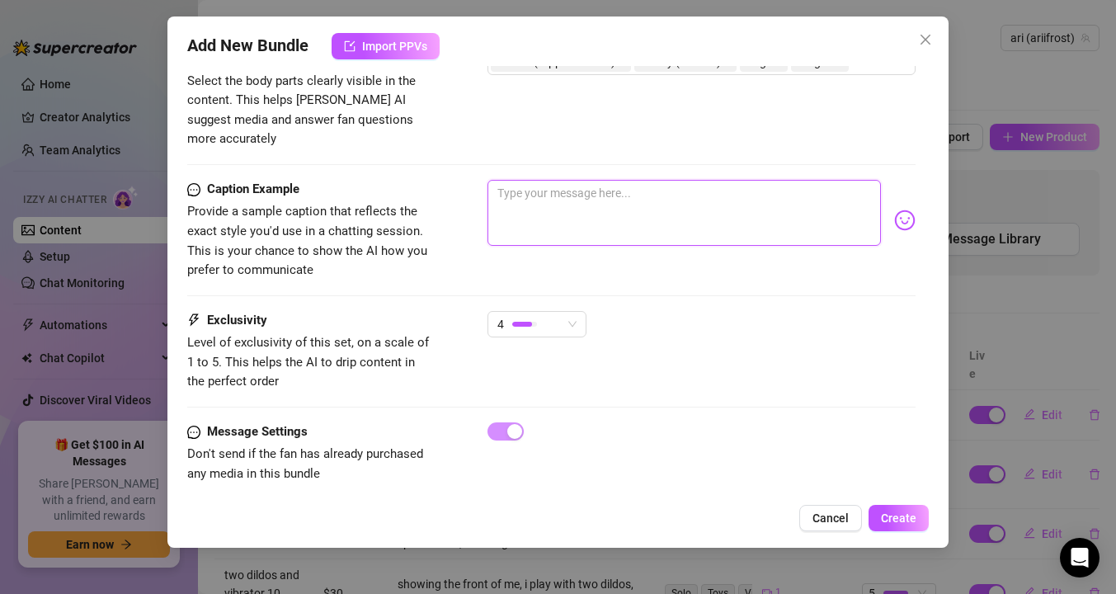
type textarea "[PERSON_NAME] is fully naked on a bed, legs spread wide while she plays with a …"
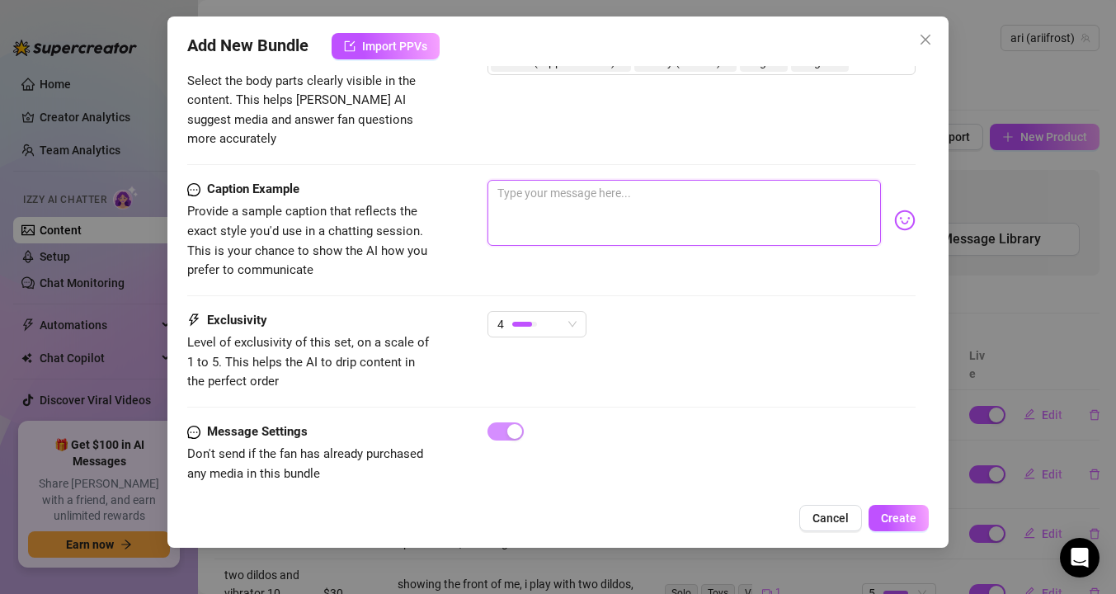
type textarea "[PERSON_NAME] is fully naked on a bed, legs spread wide while she plays with a …"
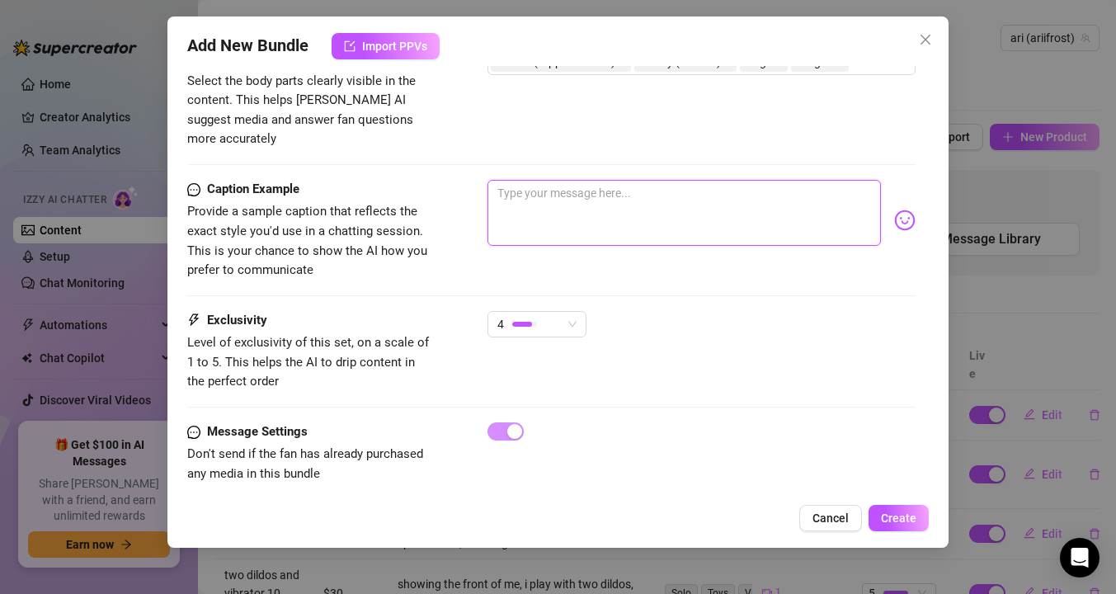
type textarea "[PERSON_NAME] is fully naked on a bed, legs spread wide while she plays with a …"
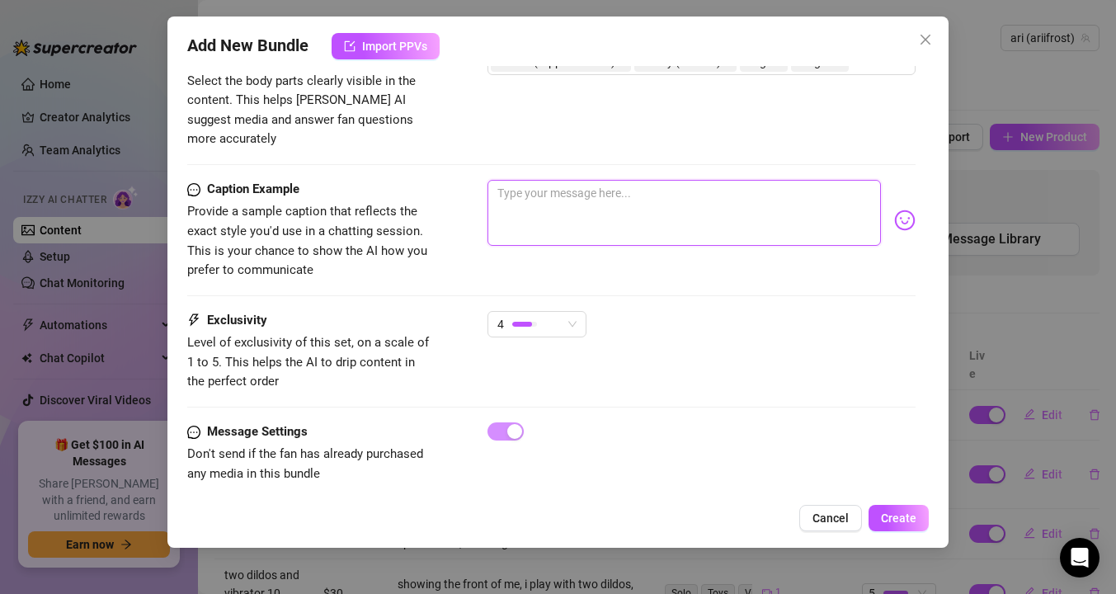
type textarea "[PERSON_NAME] is fully naked on a bed, legs spread wide while she plays with a …"
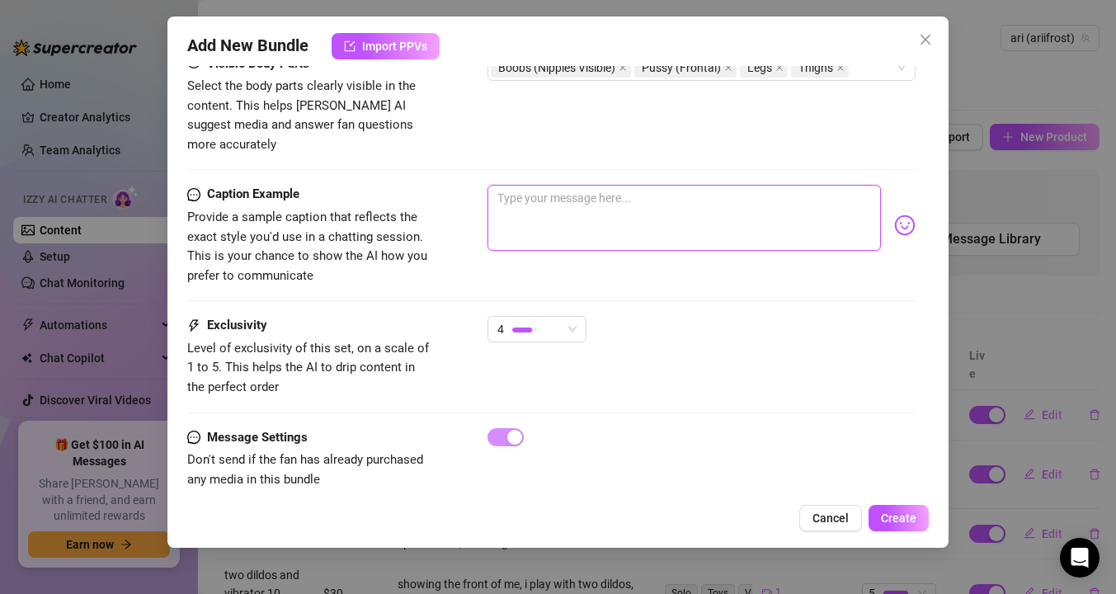
scroll to position [986, 0]
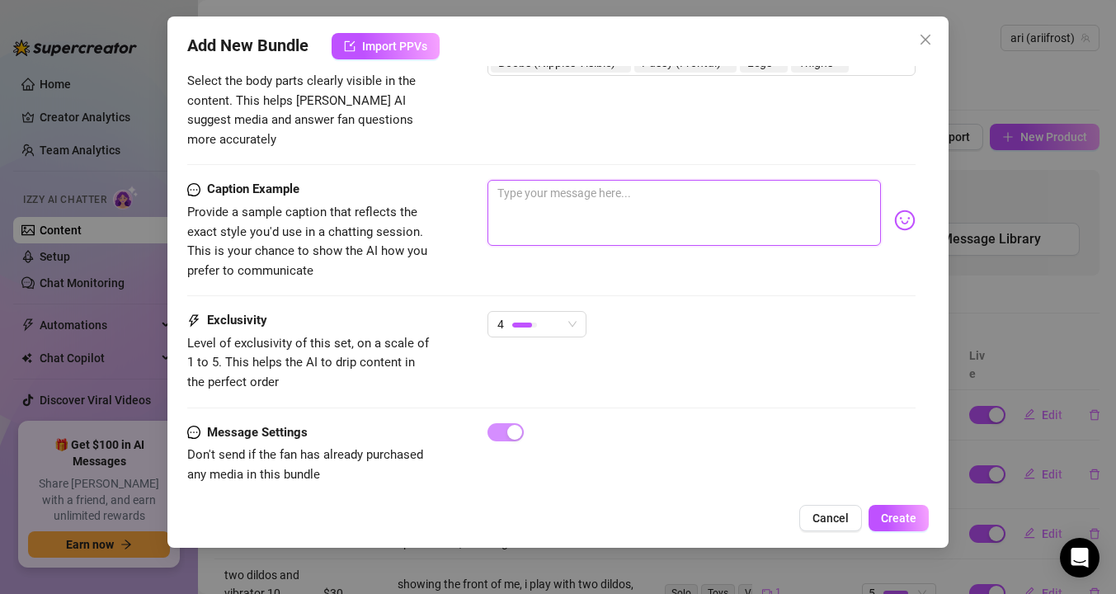
type textarea "[PERSON_NAME] is fully naked on a bed, legs spread wide while she plays with a …"
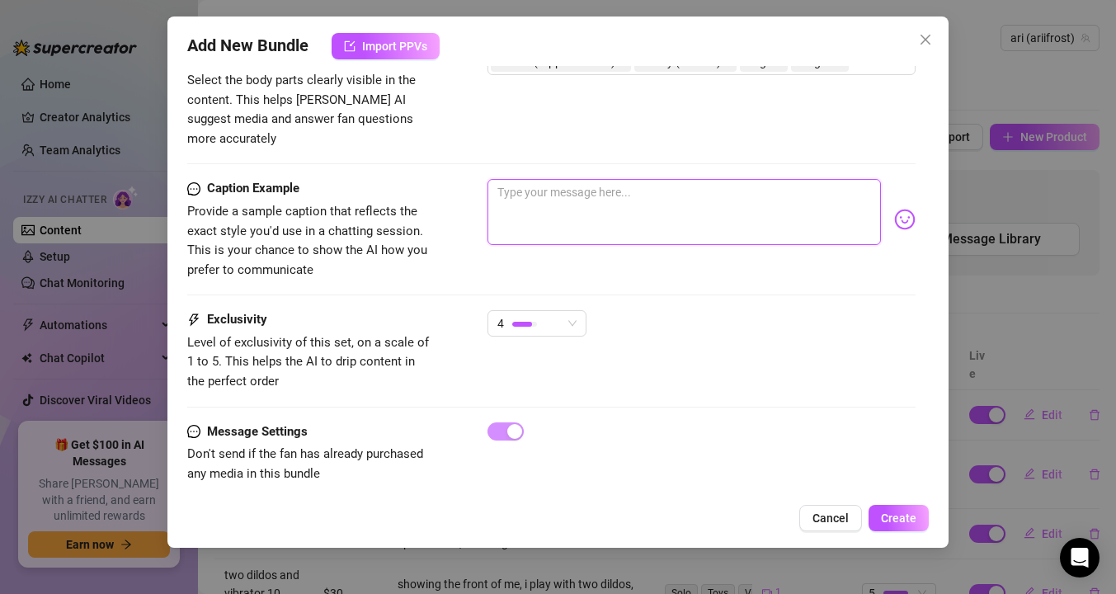
type textarea "[PERSON_NAME] is fully naked on a bed, legs spread wide while she plays with a …"
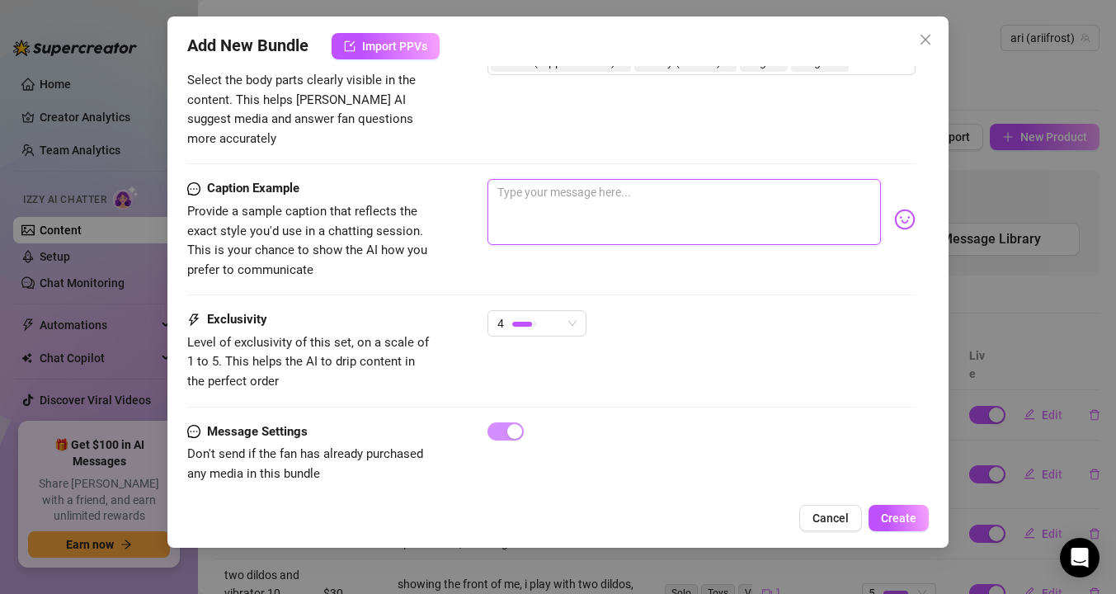
type textarea "[PERSON_NAME] is fully naked on a bed, legs spread wide while she plays with a …"
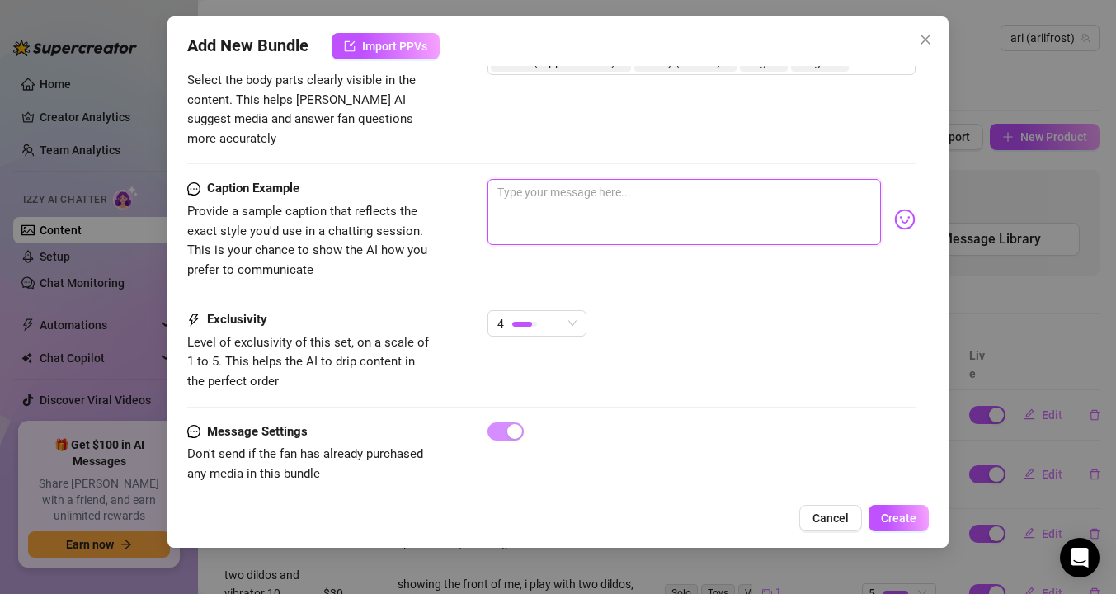
type textarea "[PERSON_NAME] is fully naked on a bed, legs spread wide while she plays with a …"
click at [574, 179] on textarea at bounding box center [685, 212] width 394 height 66
type textarea "w"
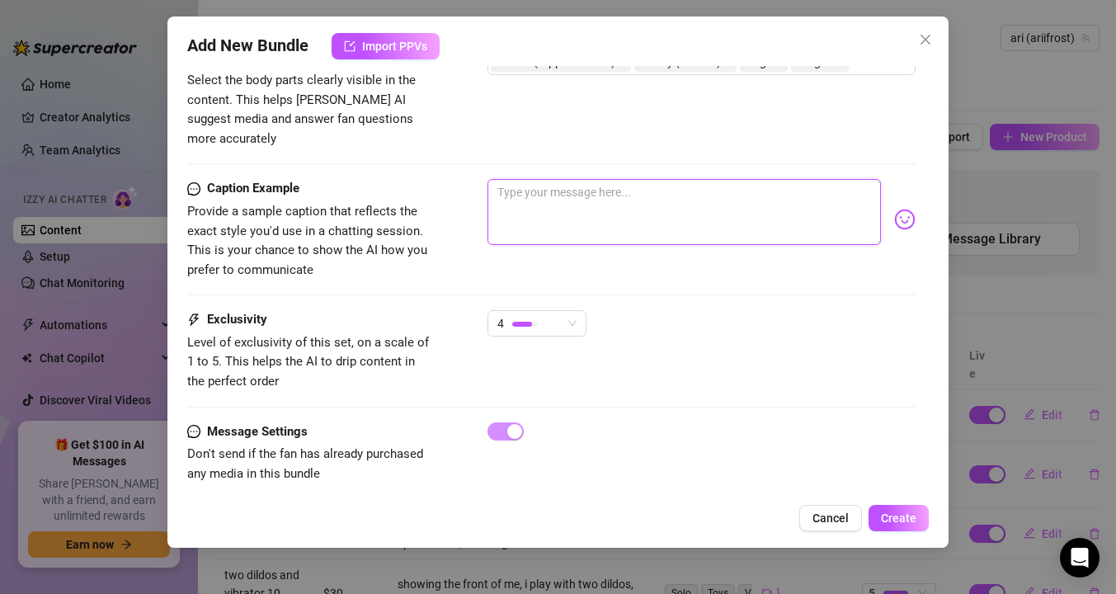
type textarea "w"
type textarea "wa"
type textarea "wan"
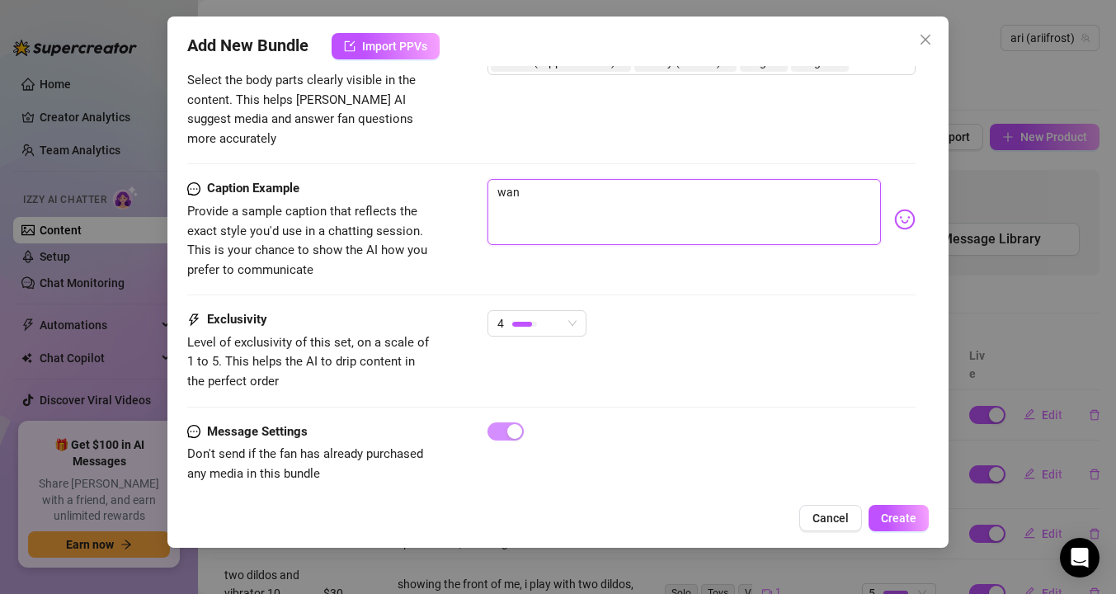
type textarea "[PERSON_NAME]"
type textarea "wanna"
type textarea "wanna c"
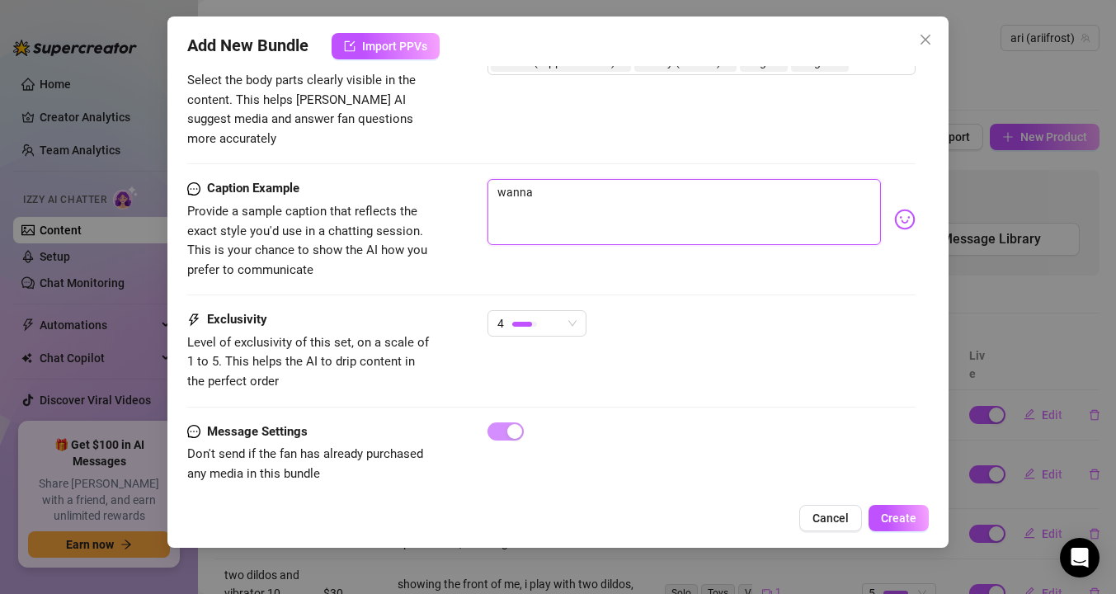
type textarea "wanna c"
type textarea "wanna cu"
type textarea "wanna cum"
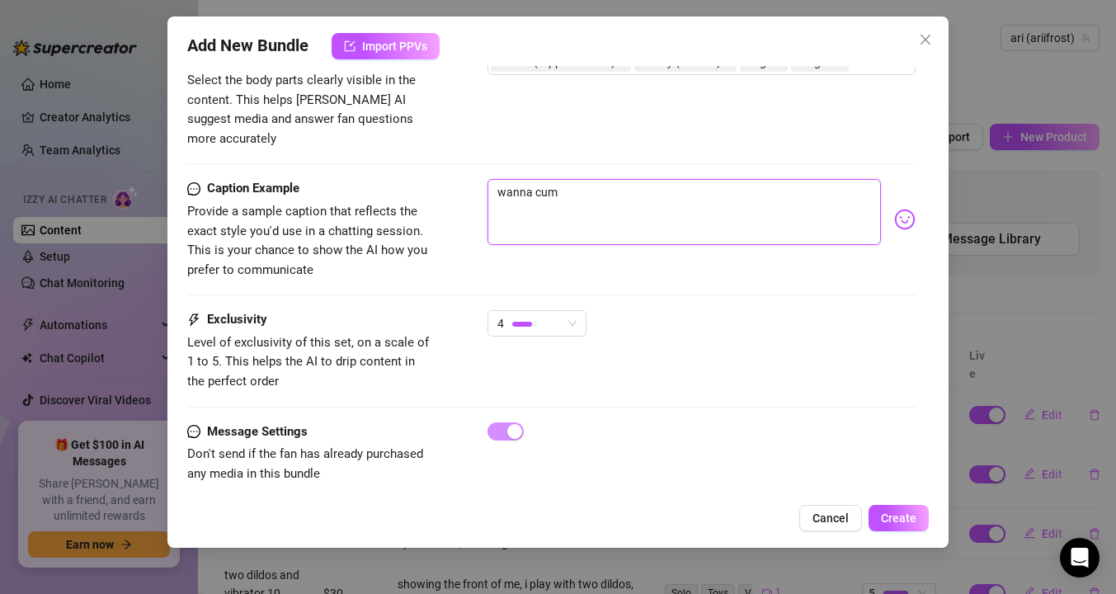
type textarea "wanna cum"
type textarea "wanna cum w"
type textarea "wanna cum wi"
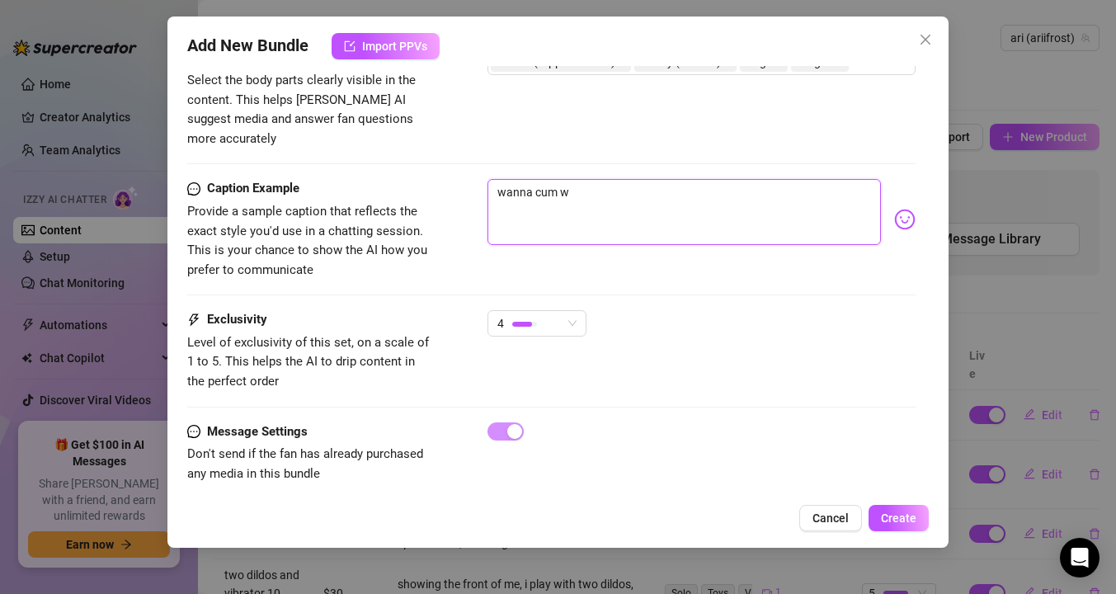
type textarea "wanna cum wi"
type textarea "wanna cum wih"
type textarea "wanna cum wi"
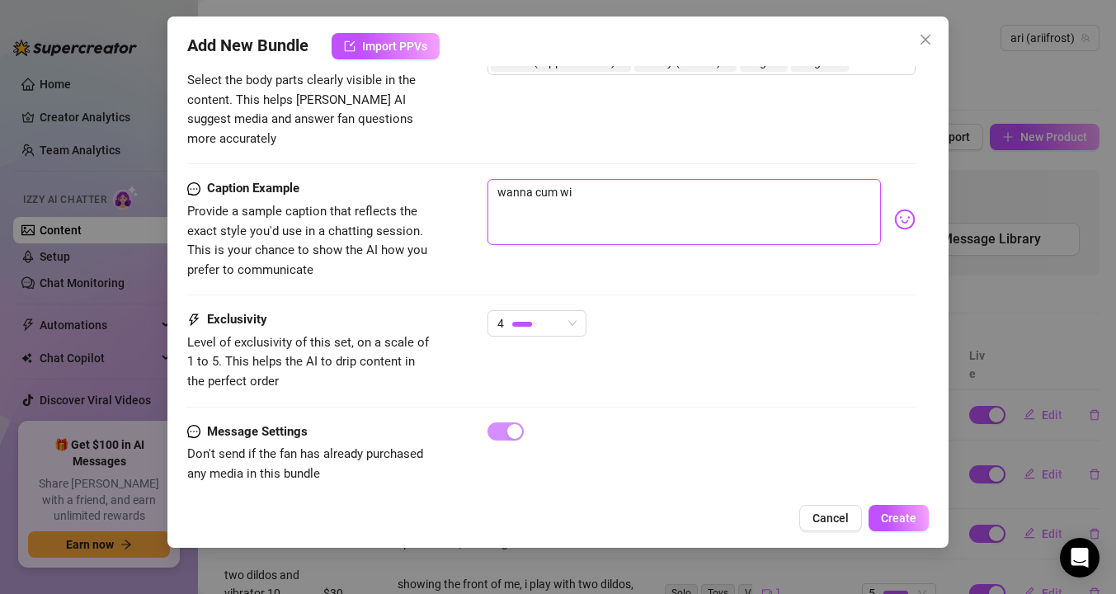
type textarea "wanna cum wit"
type textarea "wanna cum with"
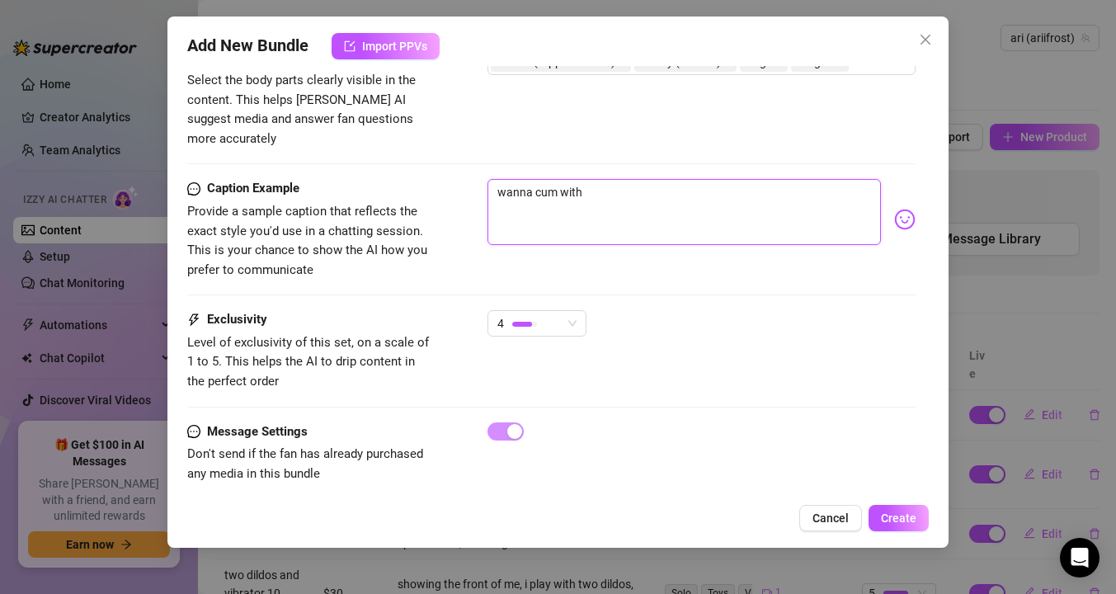
type textarea "wanna cum with"
type textarea "wanna cum with m"
type textarea "wanna cum with me"
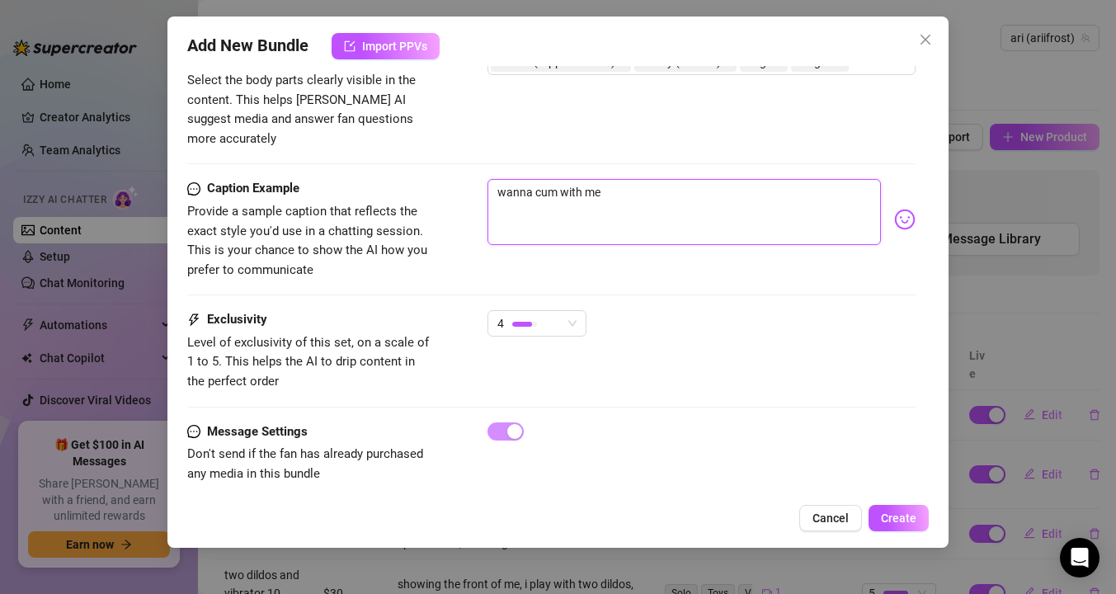
type textarea "wanna cum with me a"
type textarea "wanna cum with me an"
type textarea "wanna cum with me and"
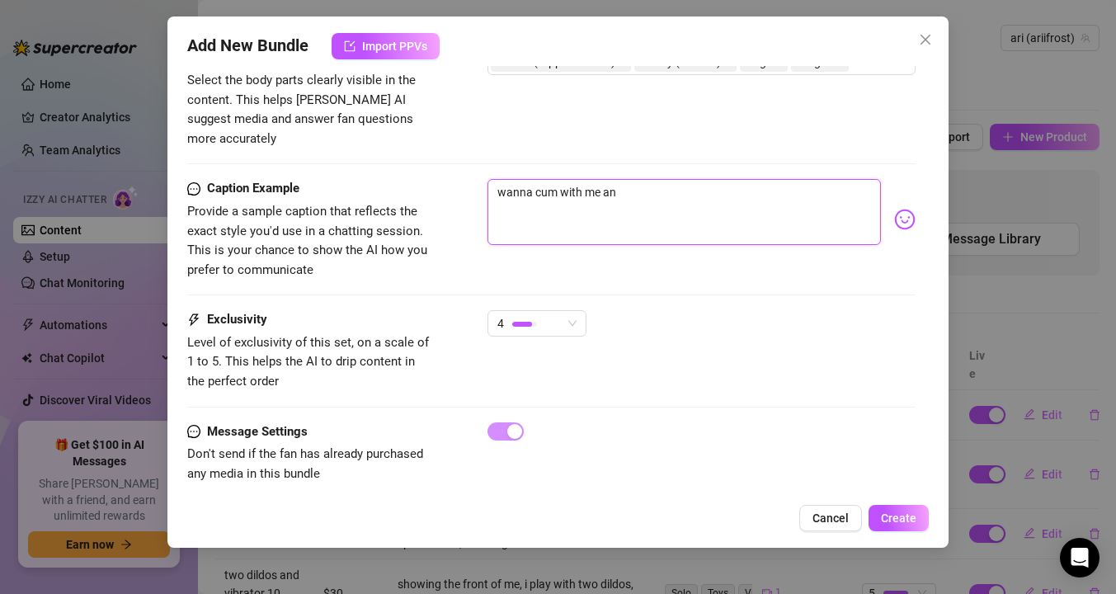
type textarea "wanna cum with me and"
type textarea "wanna cum with me and w"
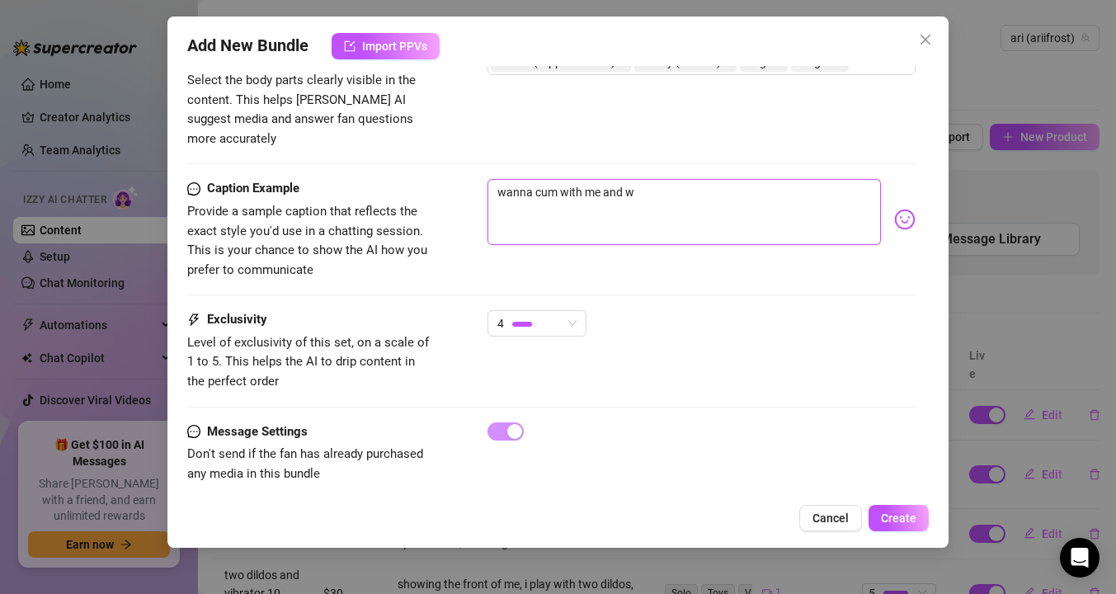
type textarea "wanna cum with me and wa"
type textarea "wanna cum with me and wat"
type textarea "wanna cum with me and watc"
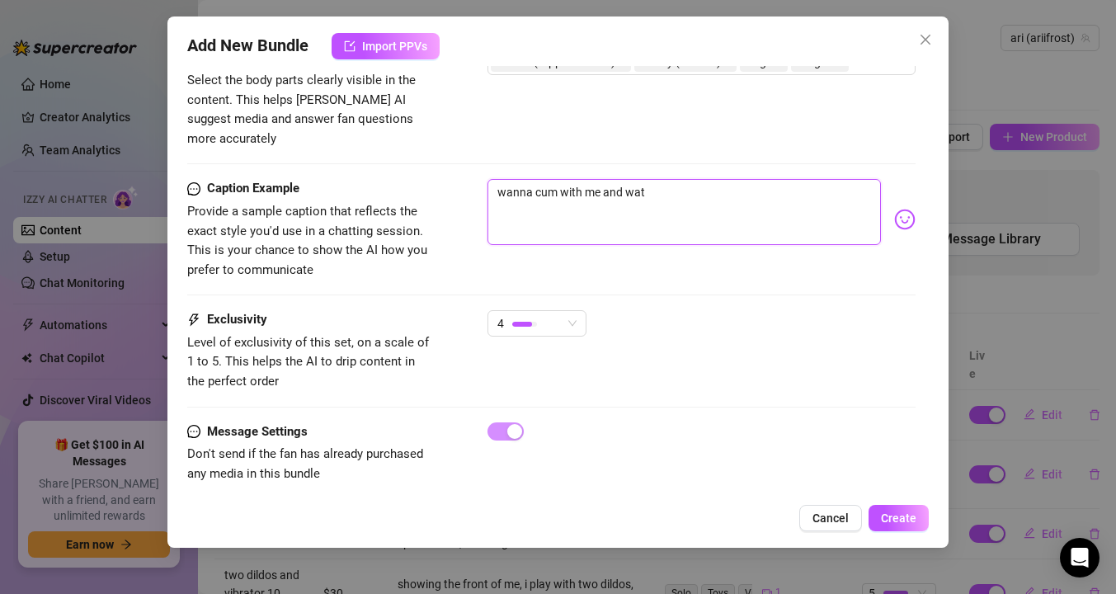
type textarea "wanna cum with me and watc"
type textarea "wanna cum with me and watch"
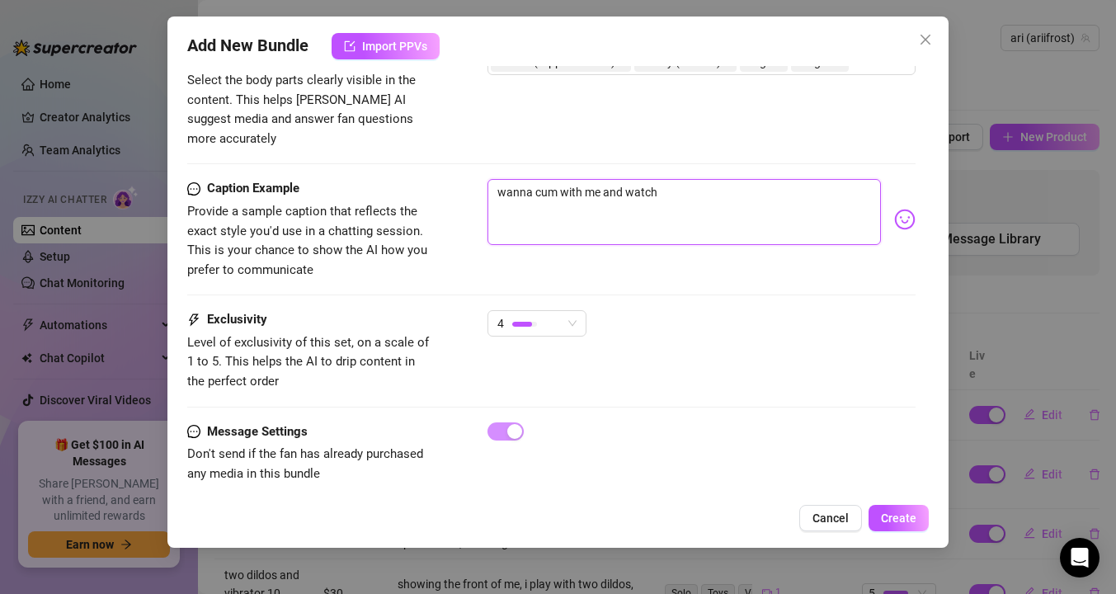
type textarea "wanna cum with me and watch m"
type textarea "wanna cum with me and watch me"
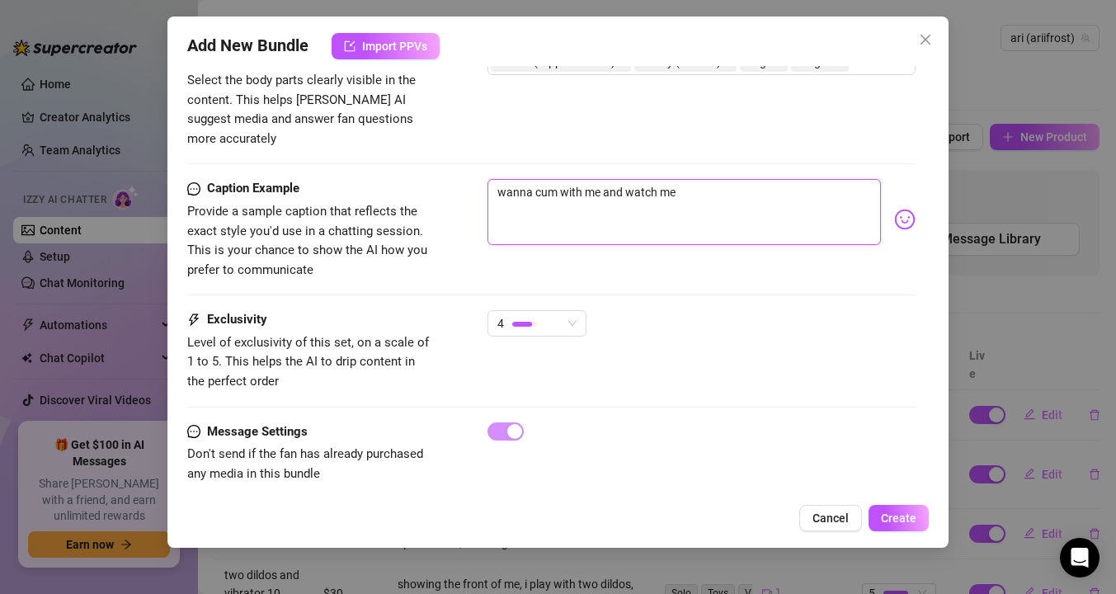
type textarea "wanna cum with me and watch me"
type textarea "wanna cum with me and watch me c"
type textarea "wanna cum with me and watch me cu"
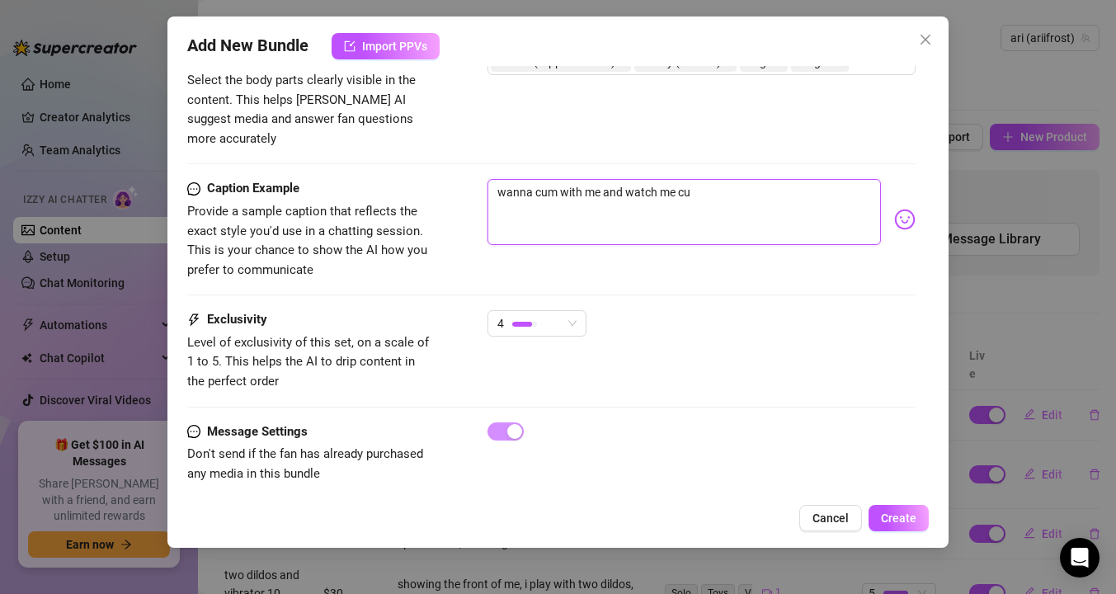
type textarea "wanna cum with me and watch me cum"
type textarea "wanna cum with me and watch me cum f"
type textarea "wanna cum with me and watch me cum fo"
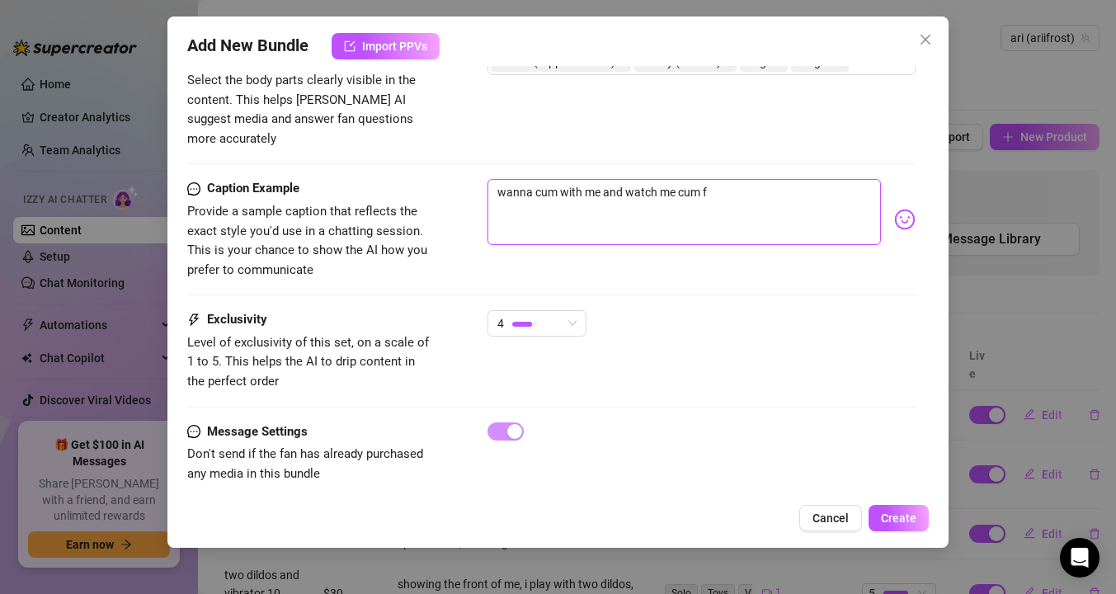
type textarea "wanna cum with me and watch me cum fo"
type textarea "wanna cum with me and watch me cum for"
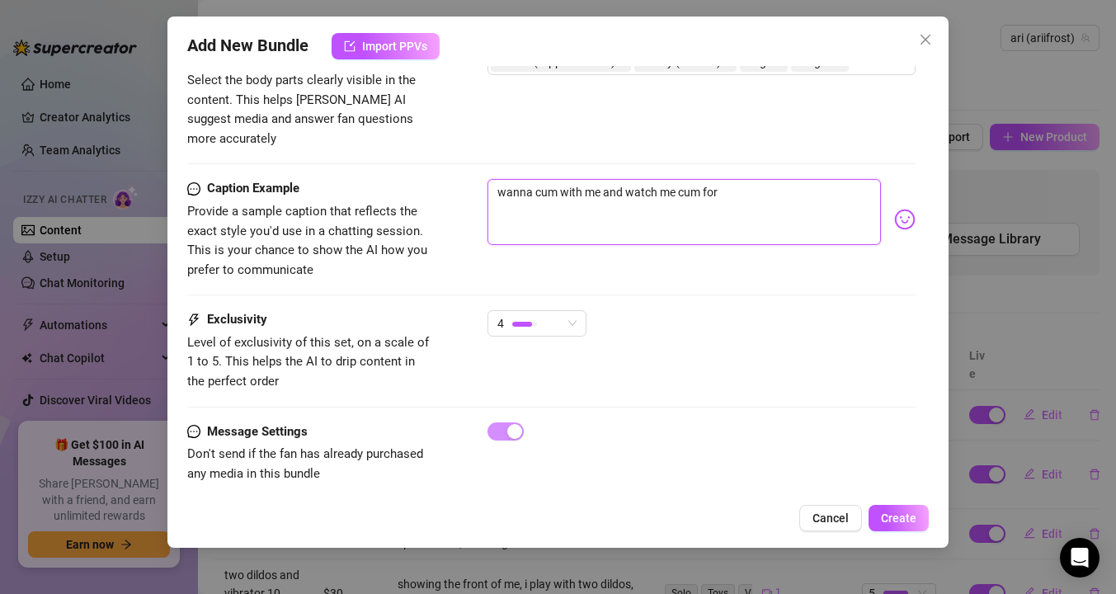
type textarea "wanna cum with me and watch me cum for"
type textarea "wanna cum with me and watch me cum fo"
type textarea "wanna cum with me and watch me cum f"
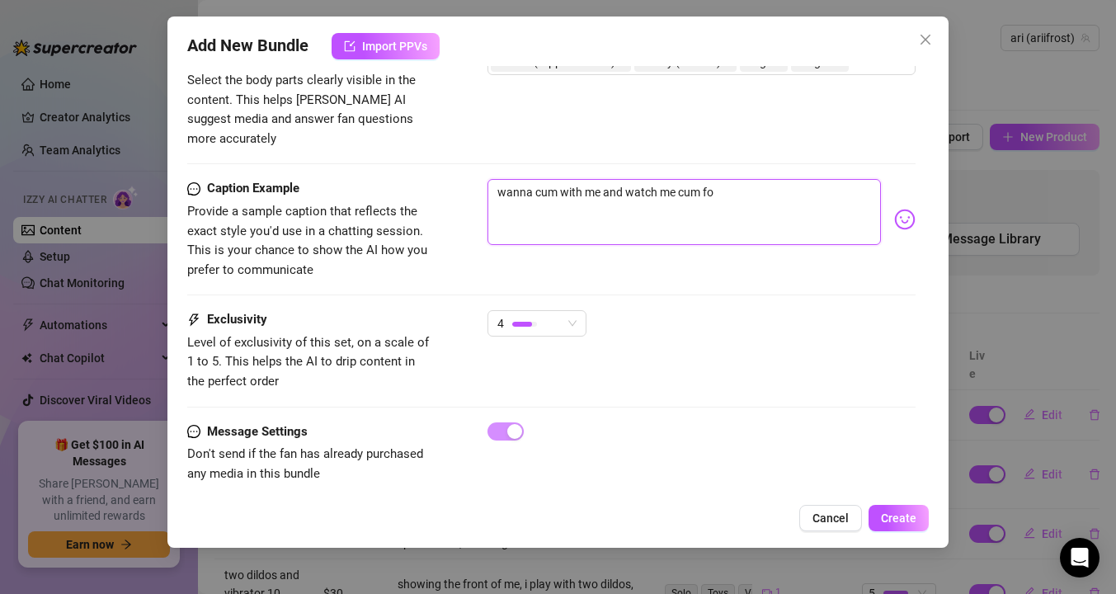
type textarea "wanna cum with me and watch me cum f"
type textarea "wanna cum with me and watch me cum"
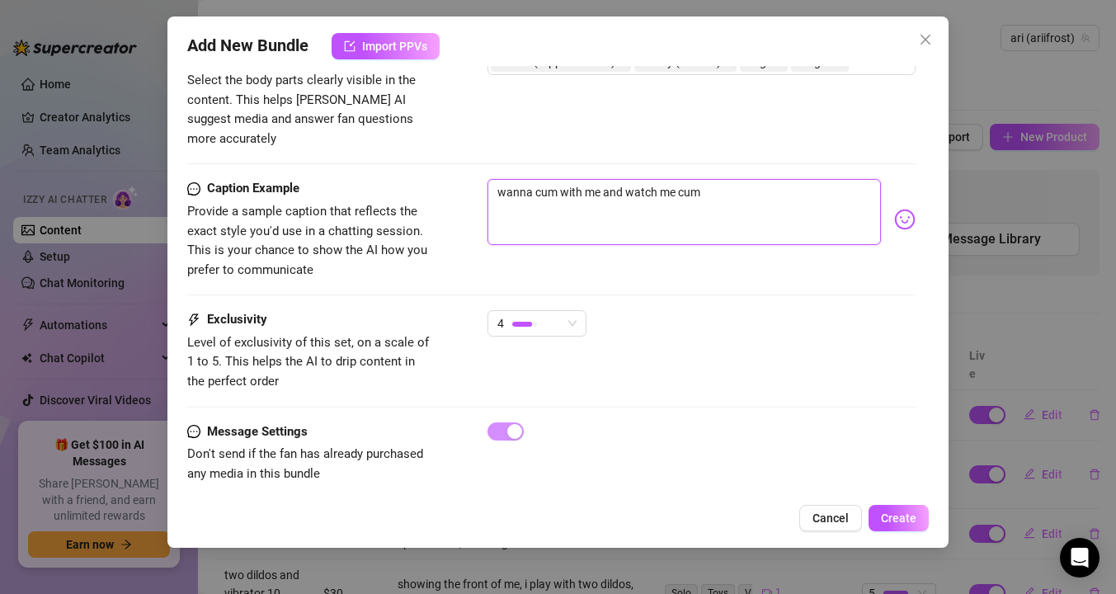
type textarea "wanna cum with me and watch me cu"
type textarea "wanna cum with me and watch me c"
type textarea "wanna cum with me and watch me"
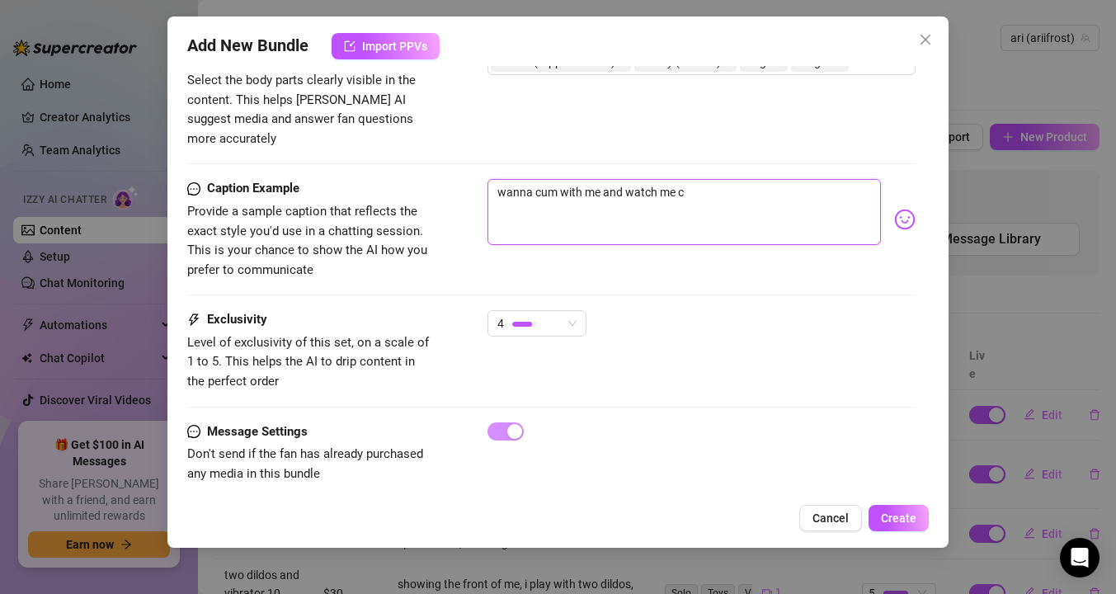
type textarea "wanna cum with me and watch me"
type textarea "wanna cum with me and watch m"
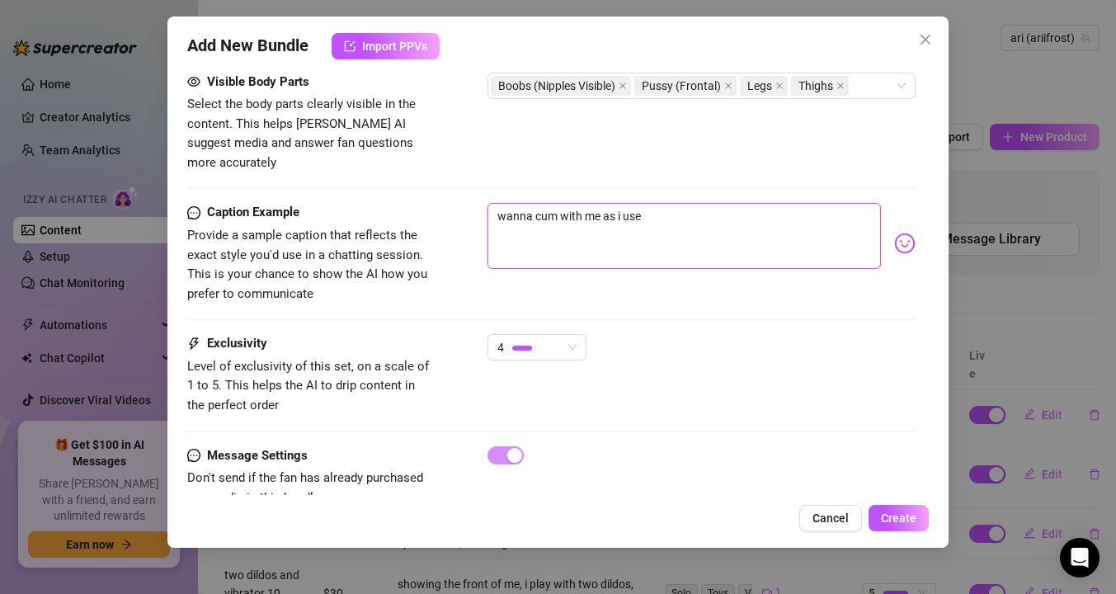
scroll to position [963, 0]
click at [614, 202] on textarea "wanna cum with me as i use a vibrator and dildo on myself?" at bounding box center [685, 235] width 394 height 66
click at [851, 202] on textarea "wanna cum with me while i use a vibrator and dildo on myself?" at bounding box center [685, 235] width 394 height 66
click at [912, 225] on div at bounding box center [905, 414] width 310 height 379
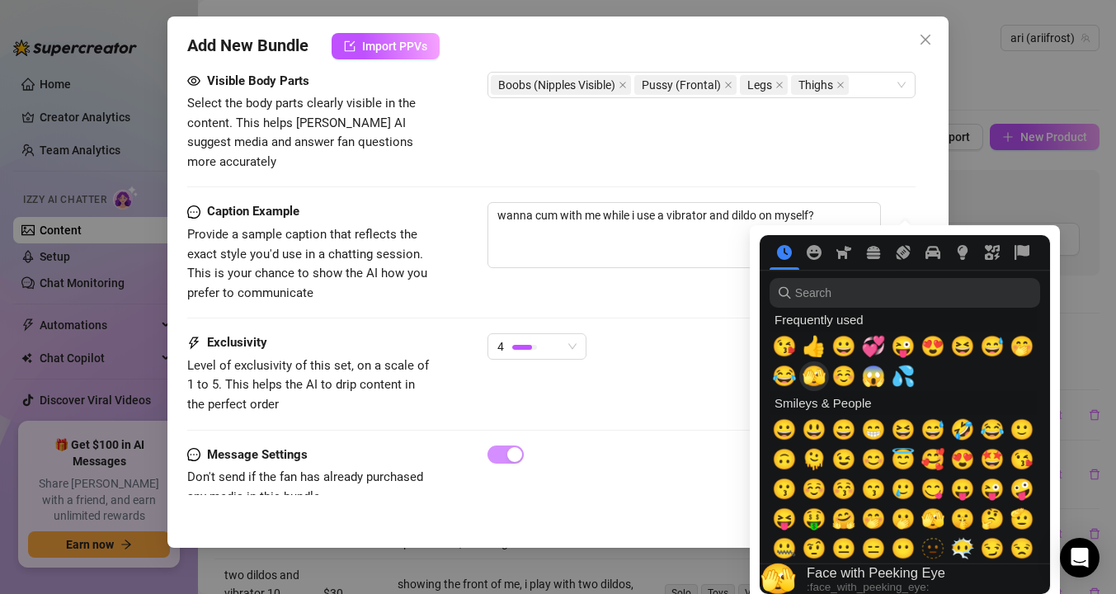
click at [807, 379] on span "🫣" at bounding box center [814, 376] width 25 height 23
click at [871, 335] on span "💞" at bounding box center [873, 346] width 25 height 23
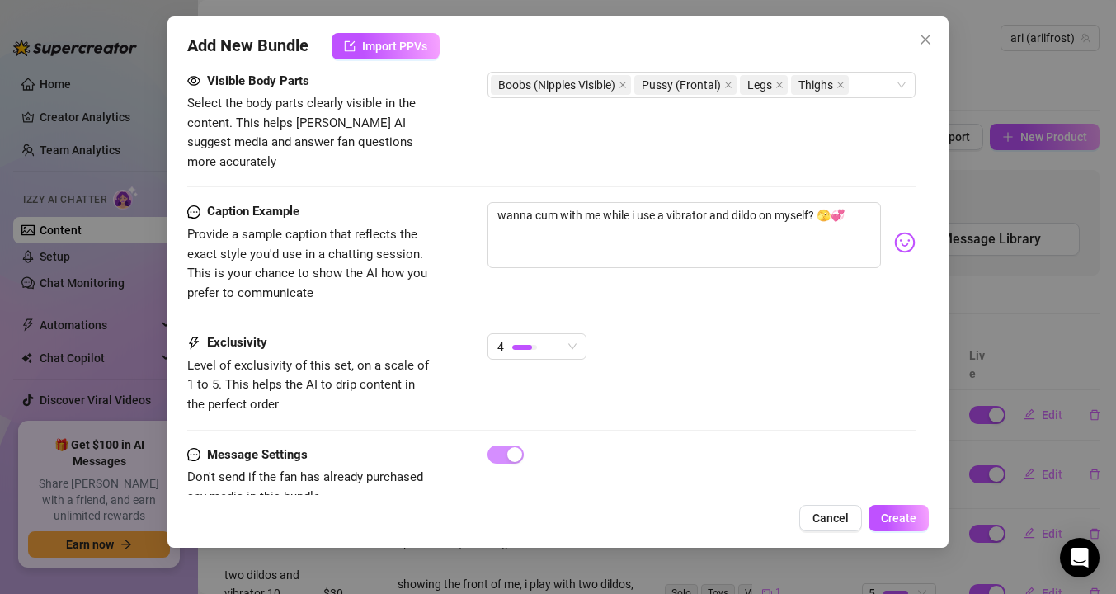
click at [645, 267] on div "Caption Example Provide a sample caption that reflects the exact style you'd us…" at bounding box center [551, 252] width 728 height 101
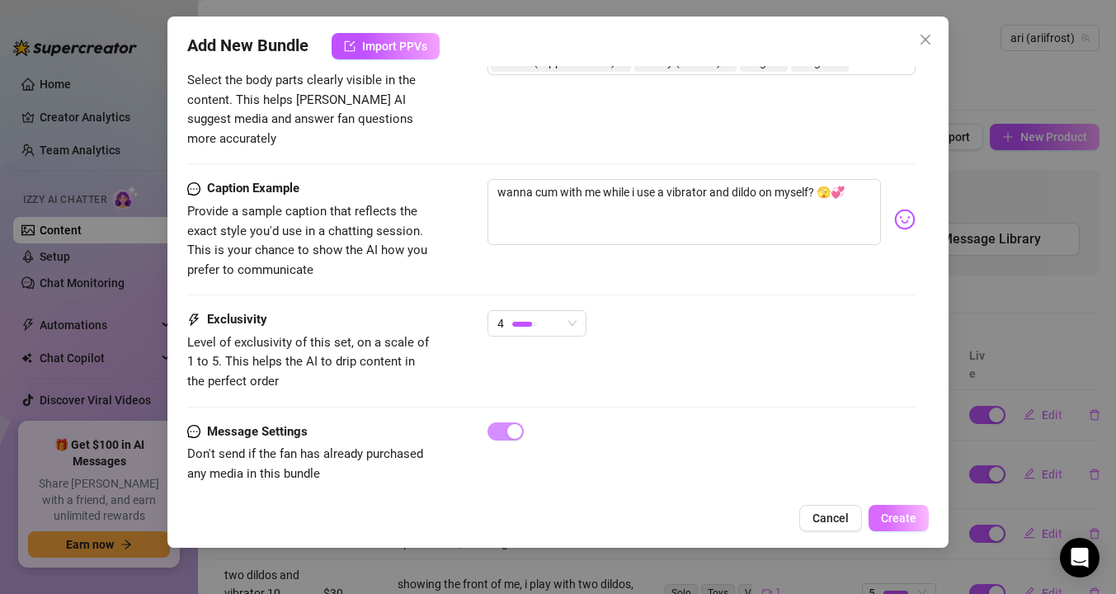
click at [886, 516] on span "Create" at bounding box center [898, 517] width 35 height 13
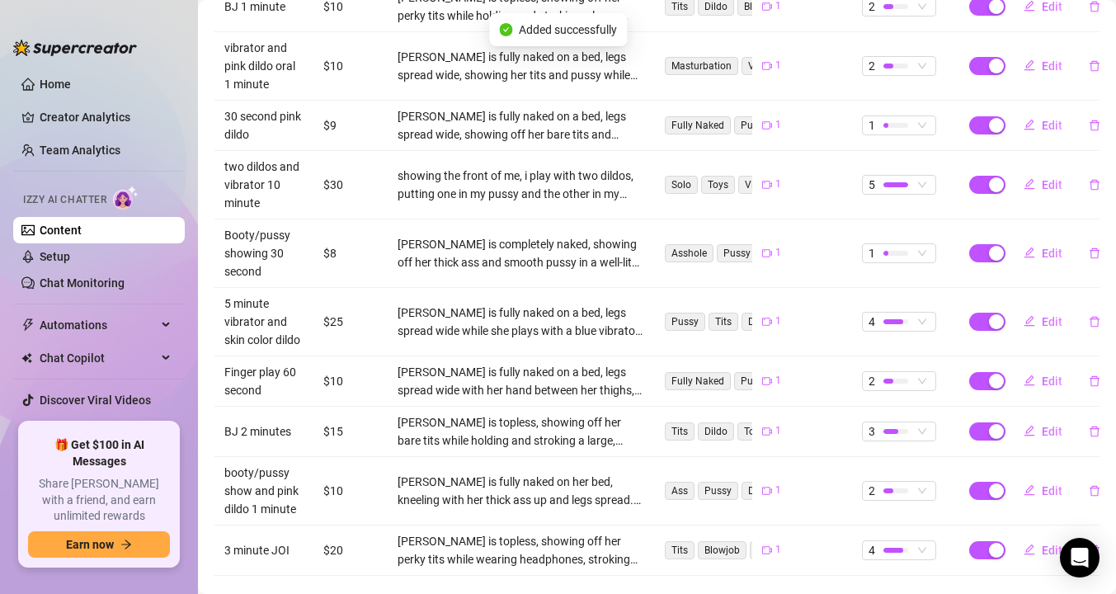
scroll to position [409, 0]
click at [1052, 314] on span "Edit" at bounding box center [1052, 320] width 21 height 13
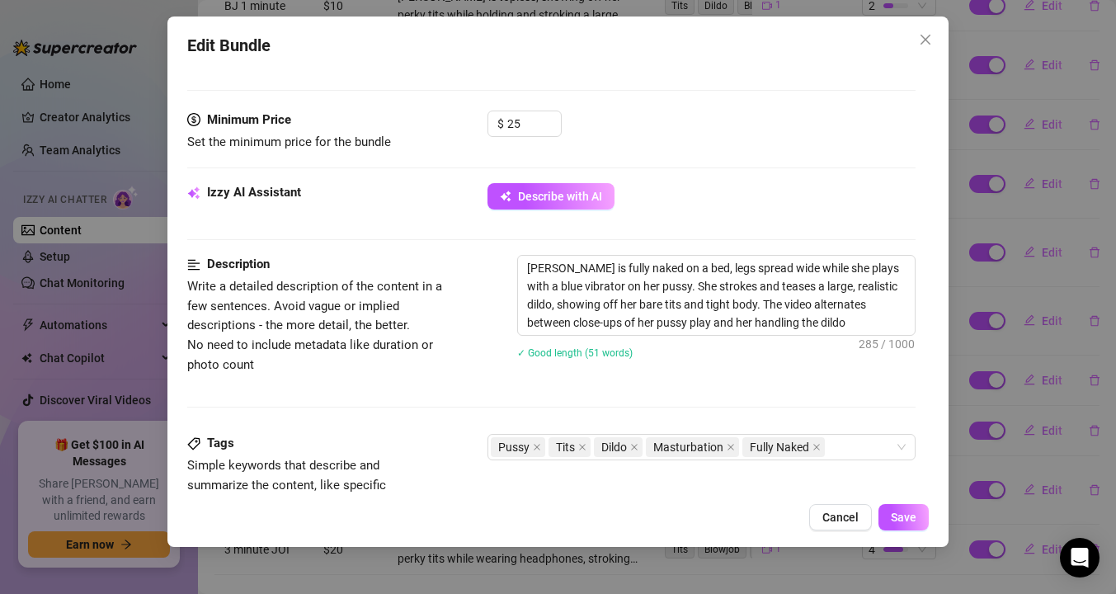
scroll to position [477, 0]
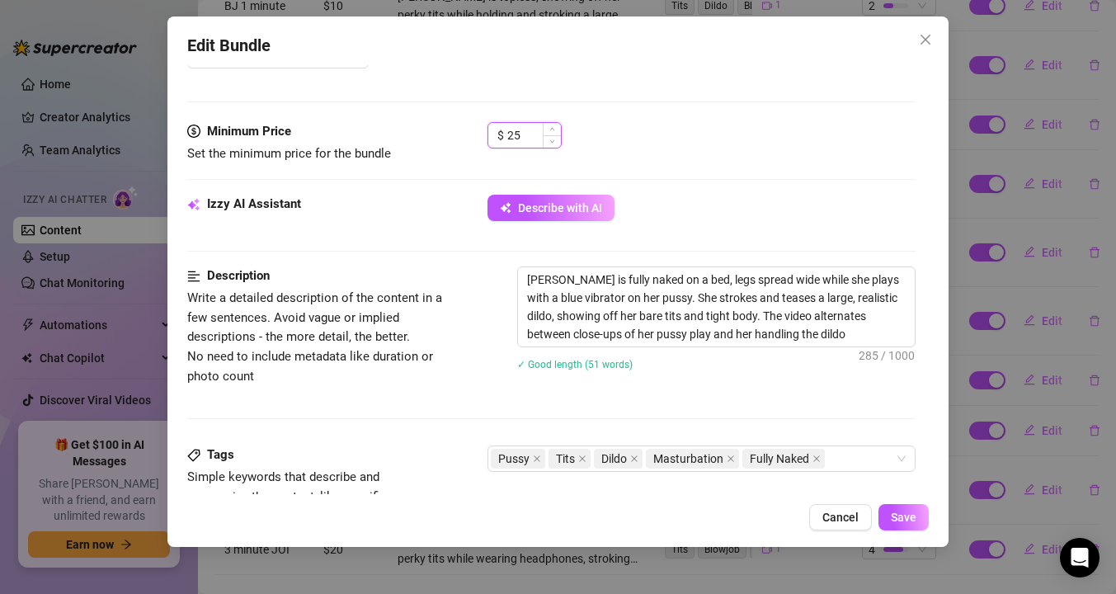
click at [538, 136] on input "25" at bounding box center [534, 135] width 54 height 25
click at [906, 518] on span "Save" at bounding box center [904, 517] width 26 height 13
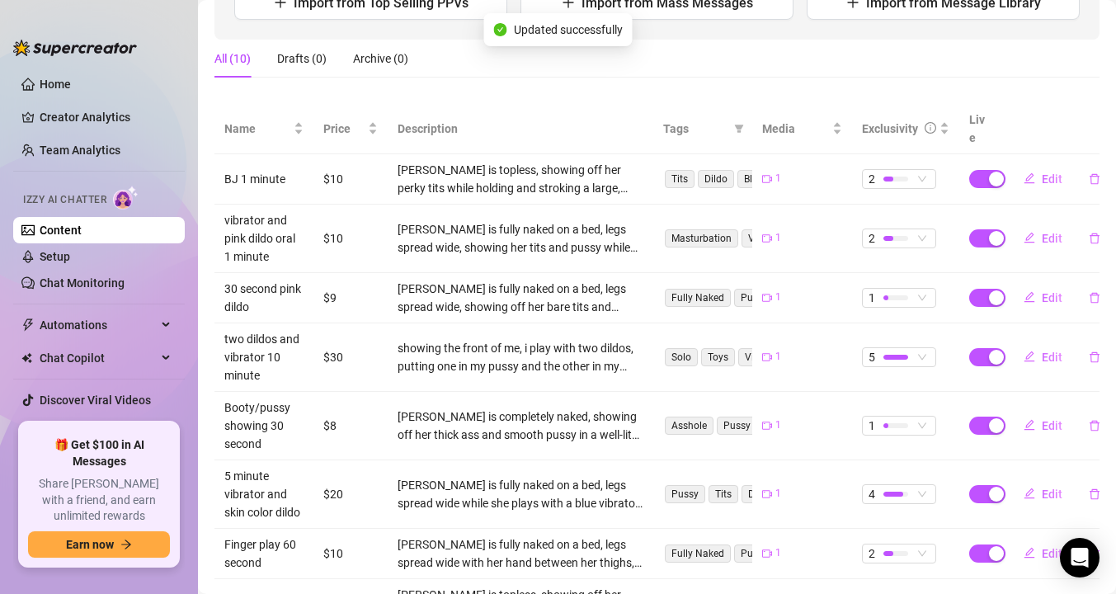
scroll to position [0, 0]
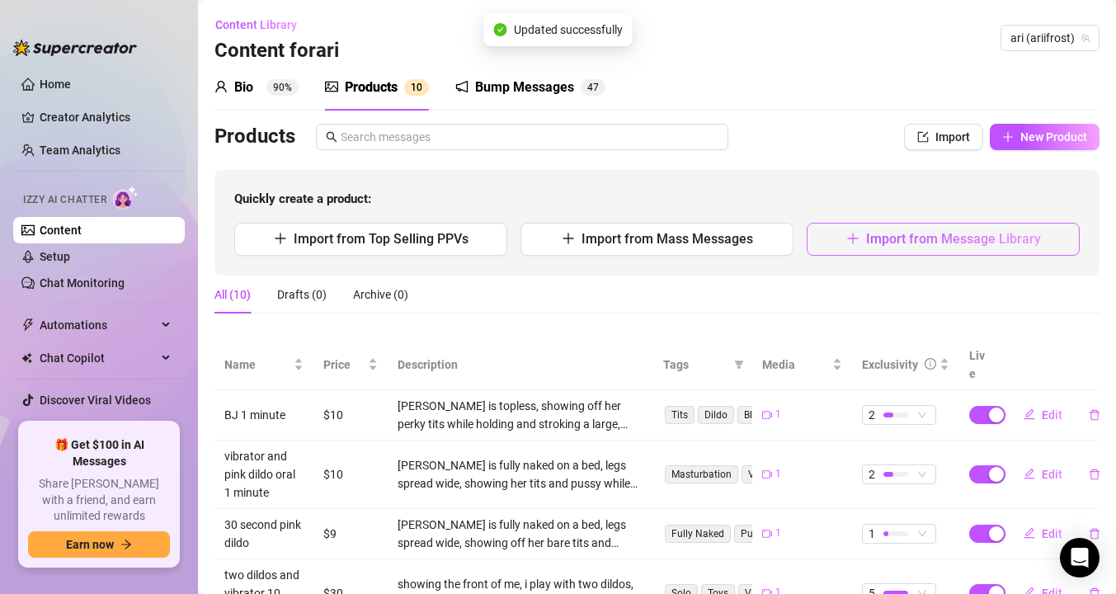
click at [898, 226] on button "Import from Message Library" at bounding box center [943, 239] width 273 height 33
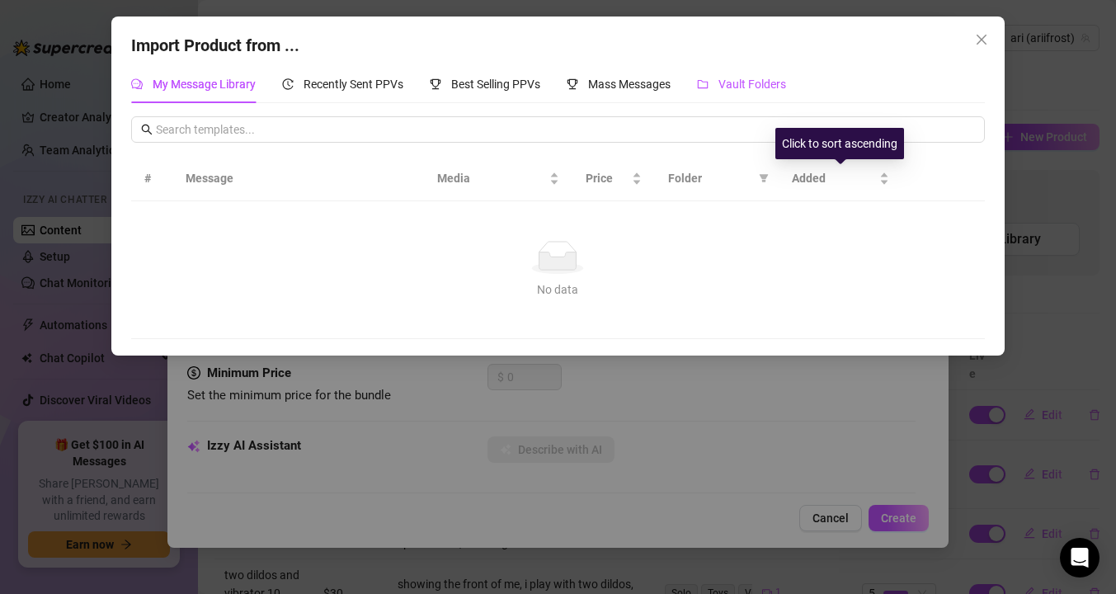
click at [766, 85] on span "Vault Folders" at bounding box center [753, 84] width 68 height 13
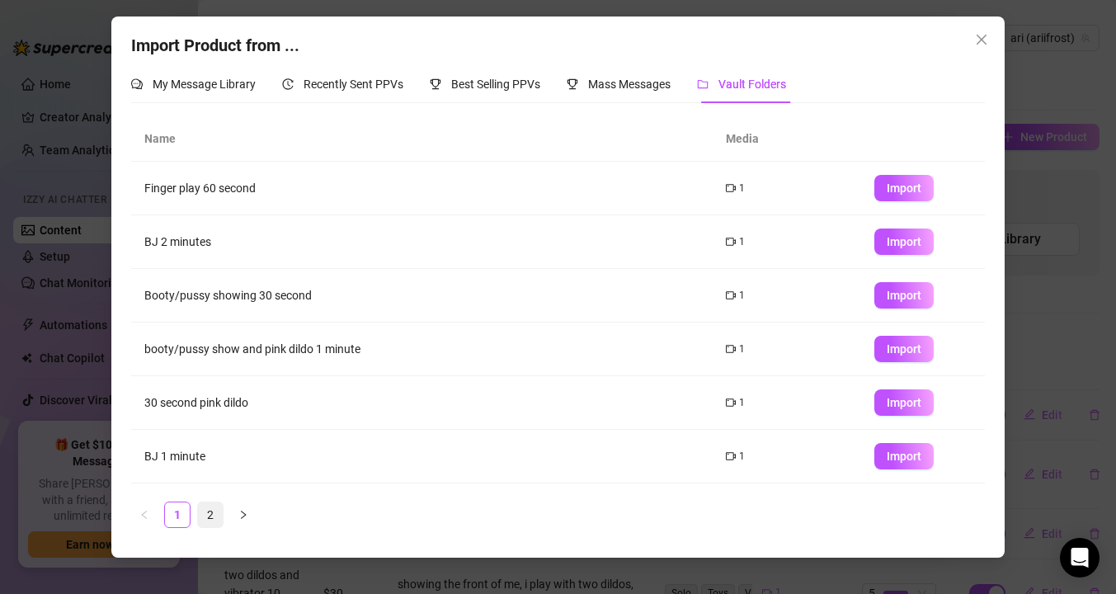
click at [204, 509] on link "2" at bounding box center [210, 514] width 25 height 25
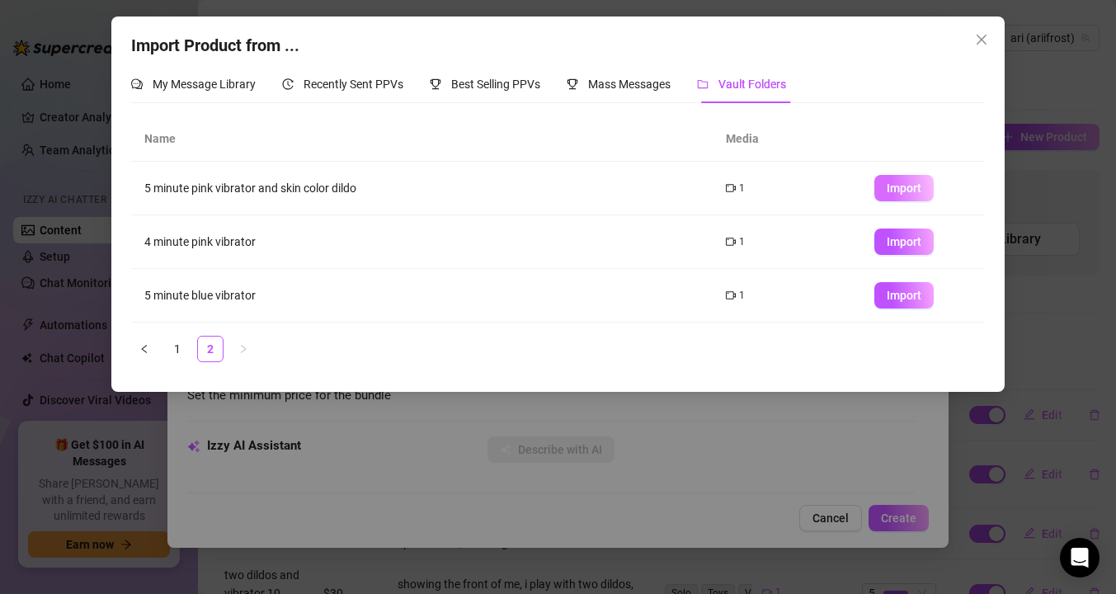
click at [916, 182] on span "Import" at bounding box center [904, 187] width 35 height 13
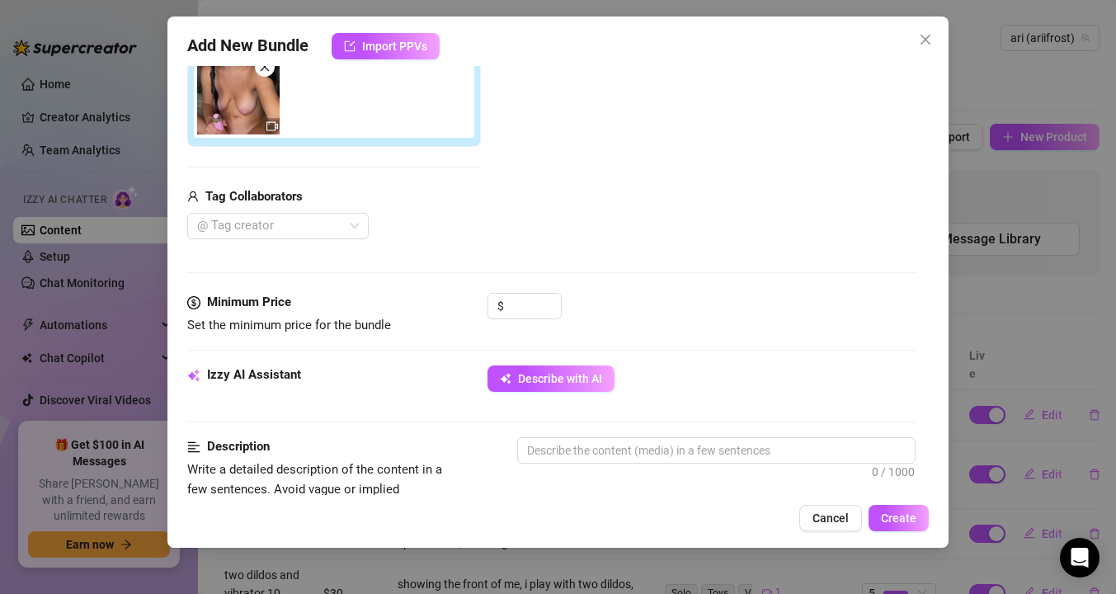
scroll to position [333, 0]
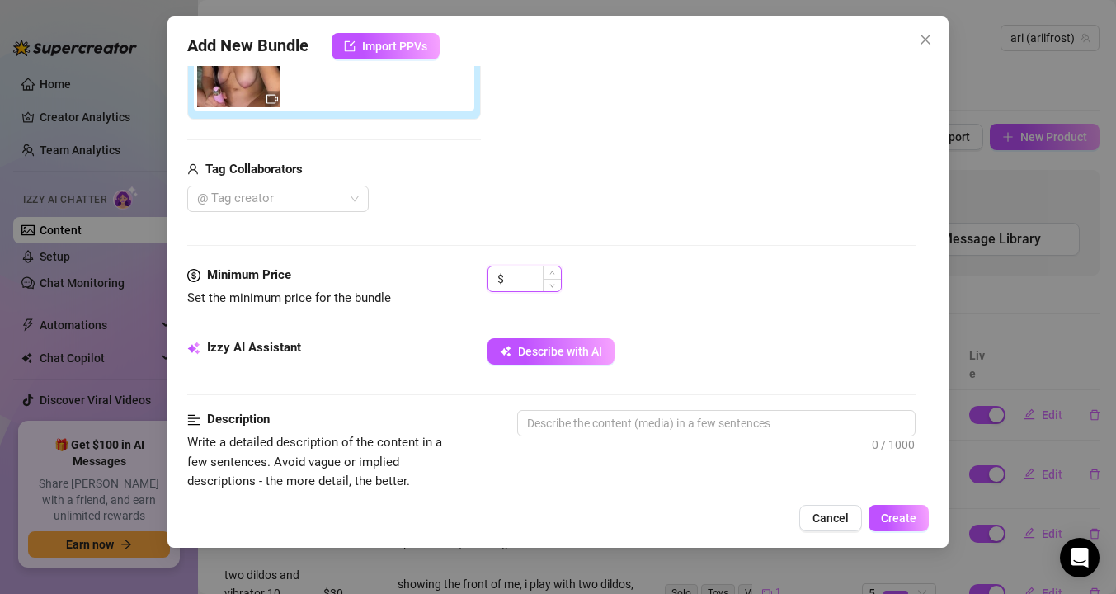
click at [536, 277] on input at bounding box center [534, 278] width 54 height 25
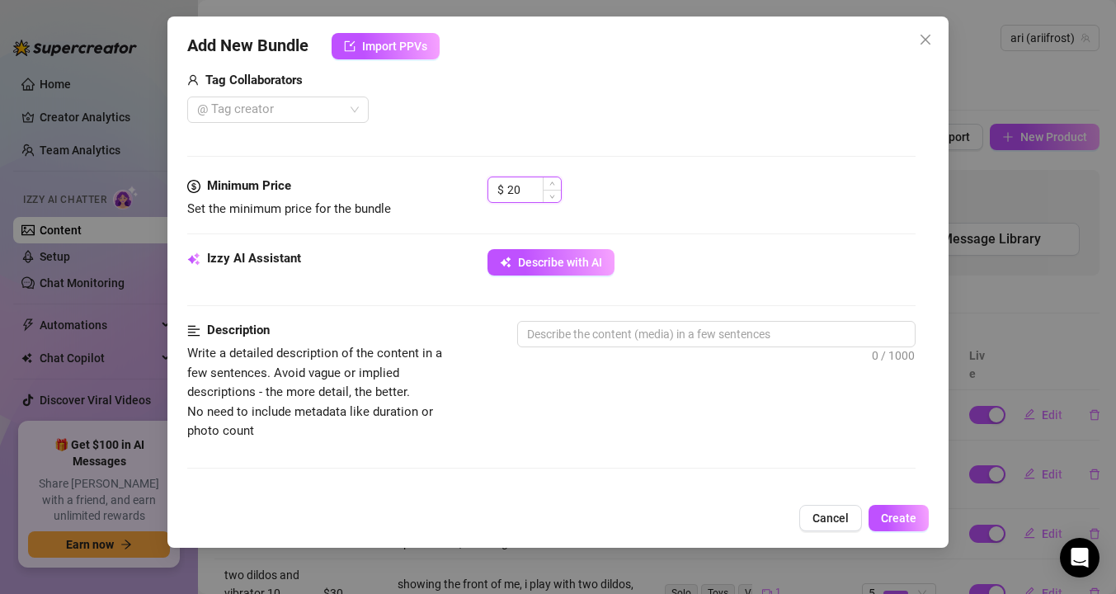
scroll to position [423, 0]
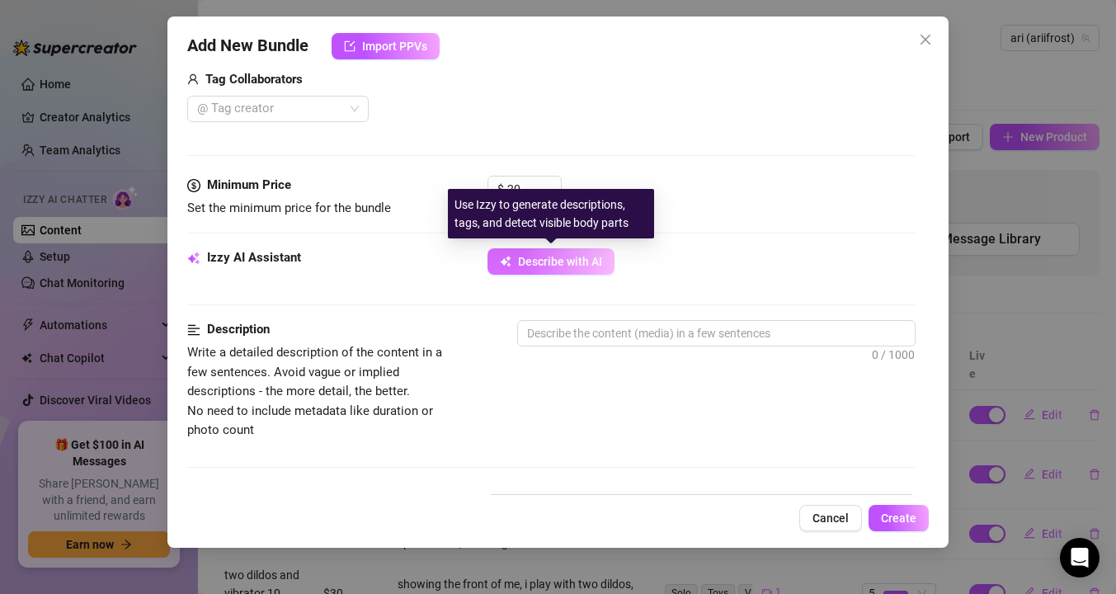
click at [559, 262] on span "Describe with AI" at bounding box center [560, 261] width 84 height 13
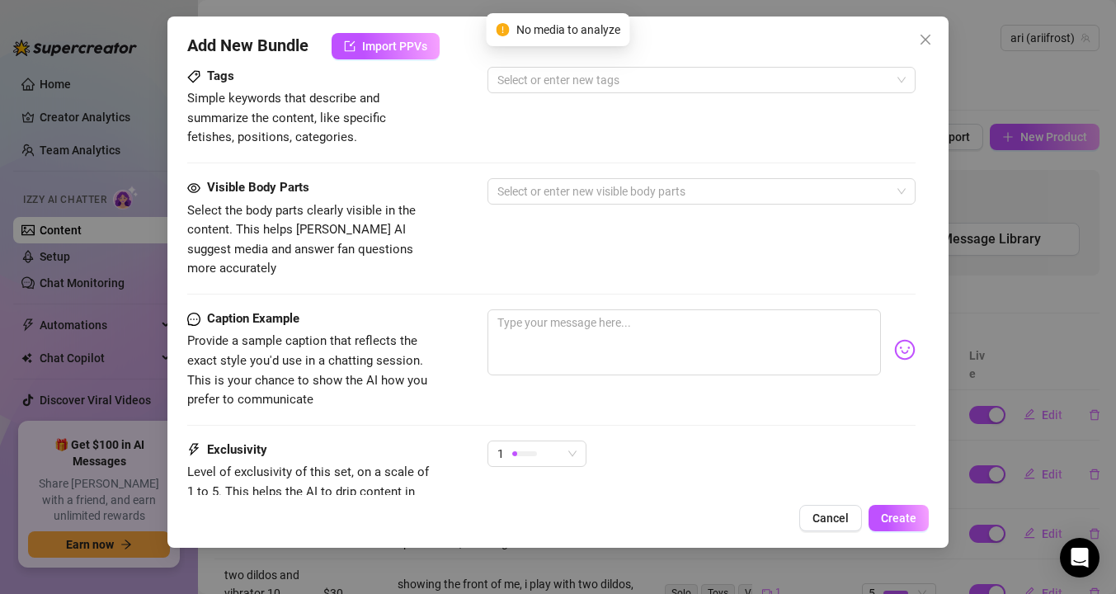
scroll to position [954, 0]
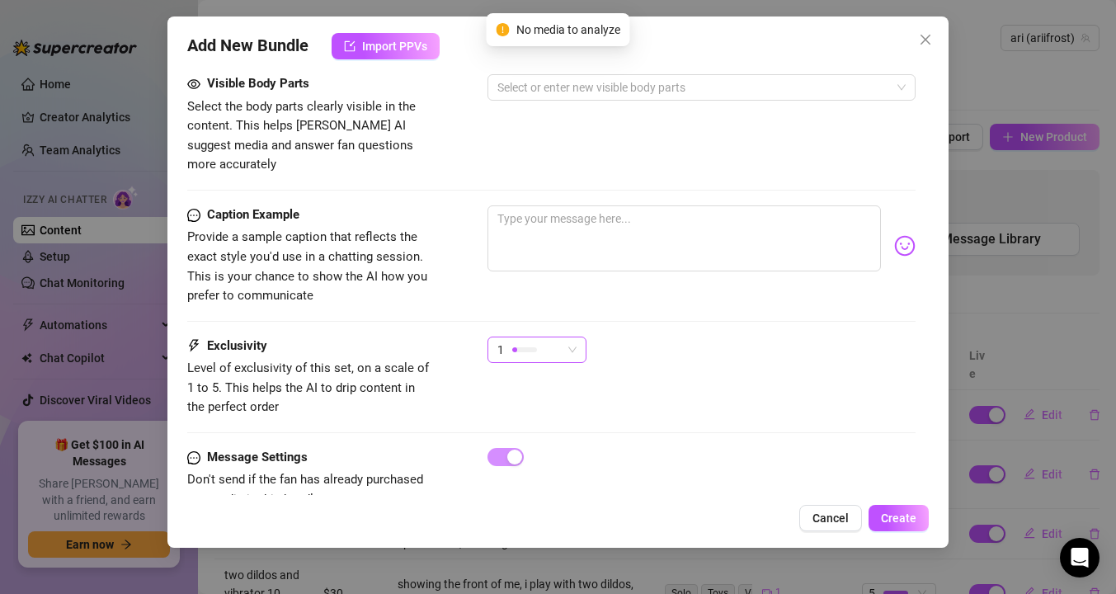
click at [521, 347] on div at bounding box center [524, 349] width 25 height 5
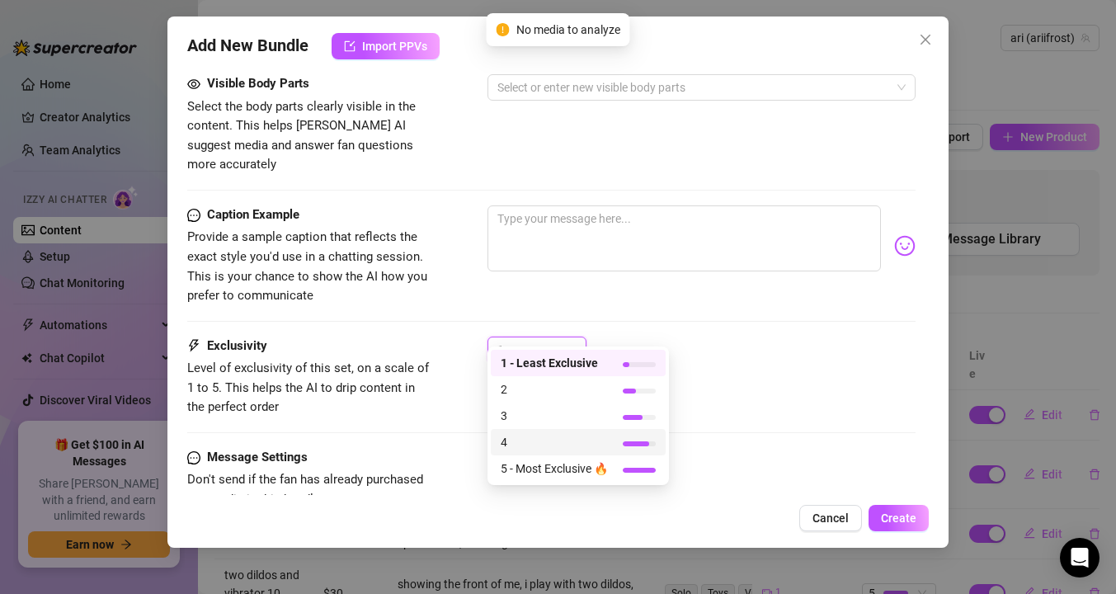
click at [514, 445] on span "4" at bounding box center [554, 442] width 107 height 18
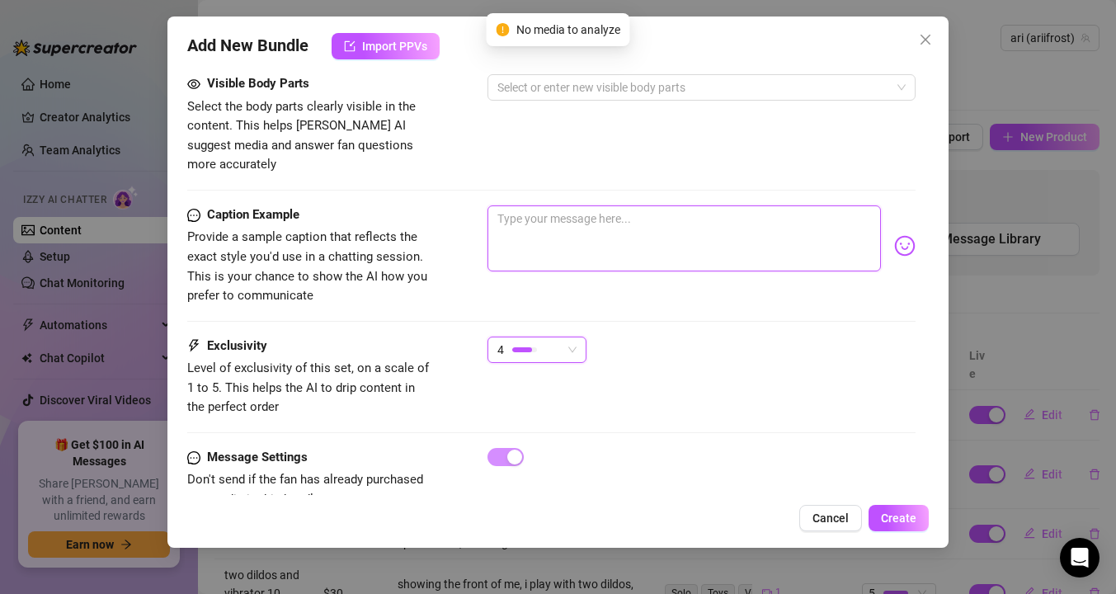
click at [532, 211] on textarea at bounding box center [685, 238] width 394 height 66
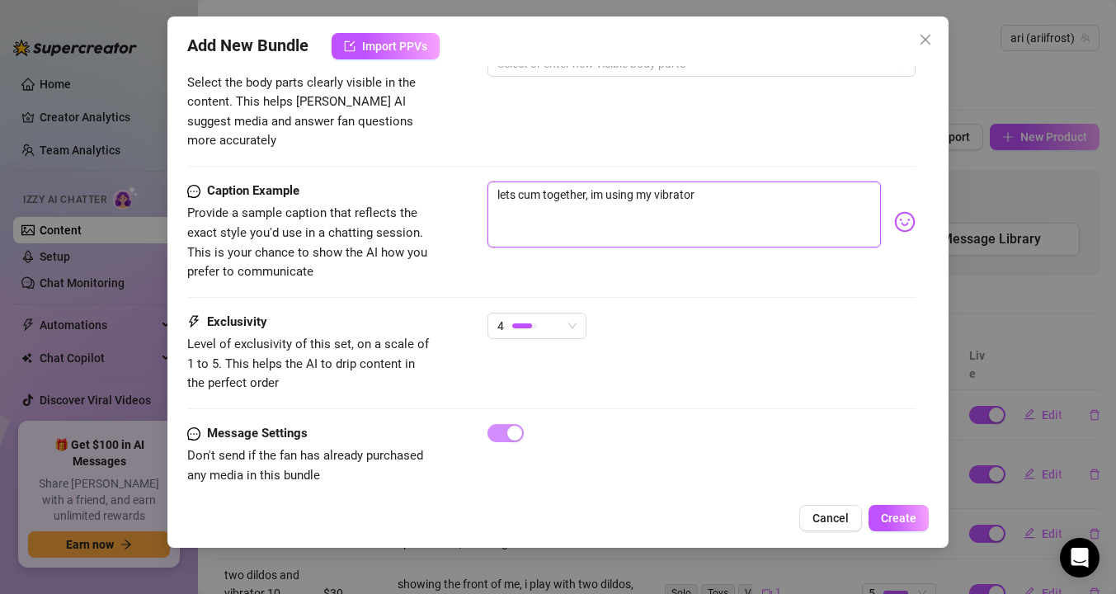
scroll to position [980, 0]
click at [896, 210] on img at bounding box center [904, 220] width 21 height 21
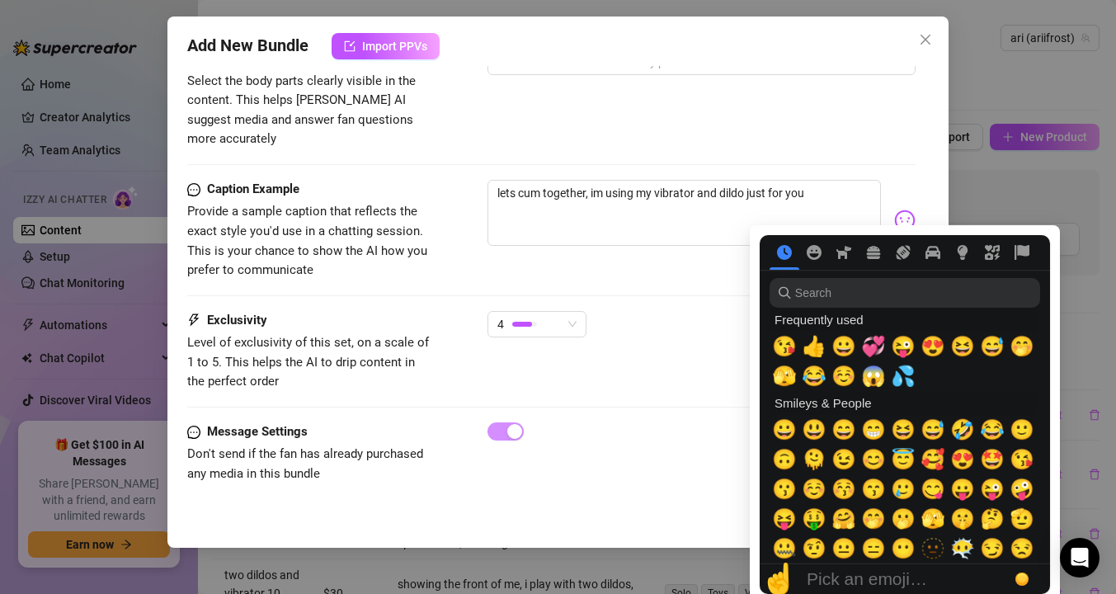
click at [902, 210] on img at bounding box center [904, 220] width 21 height 21
click at [913, 346] on div "😜" at bounding box center [903, 347] width 30 height 30
click at [879, 345] on span "💞" at bounding box center [873, 346] width 25 height 23
click at [908, 370] on span "💦" at bounding box center [903, 376] width 25 height 23
click at [704, 266] on div "Caption Example Provide a sample caption that reflects the exact style you'd us…" at bounding box center [551, 245] width 728 height 131
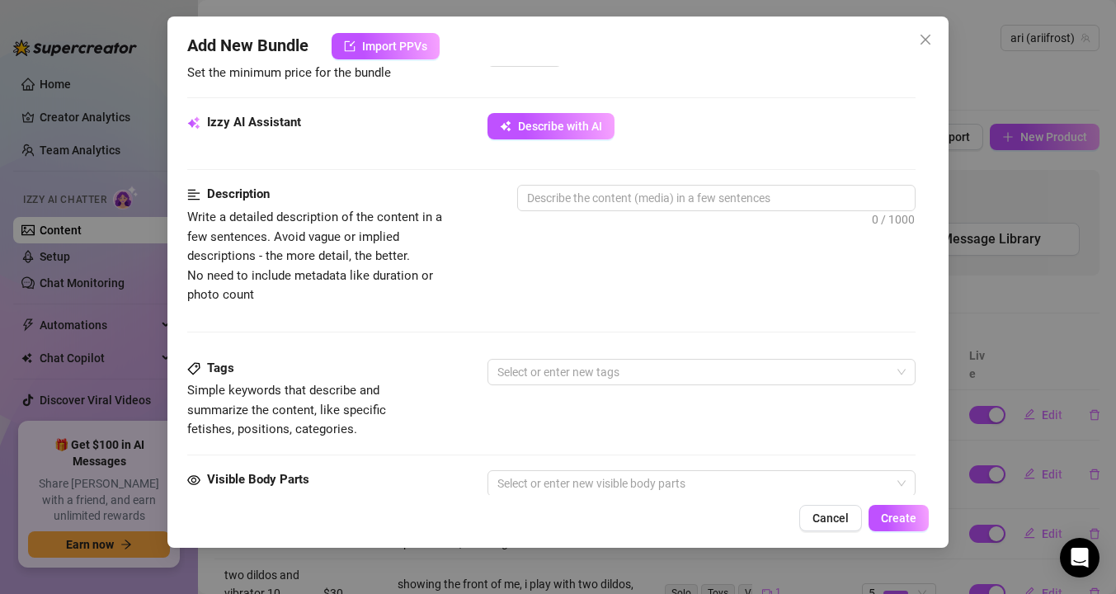
scroll to position [548, 0]
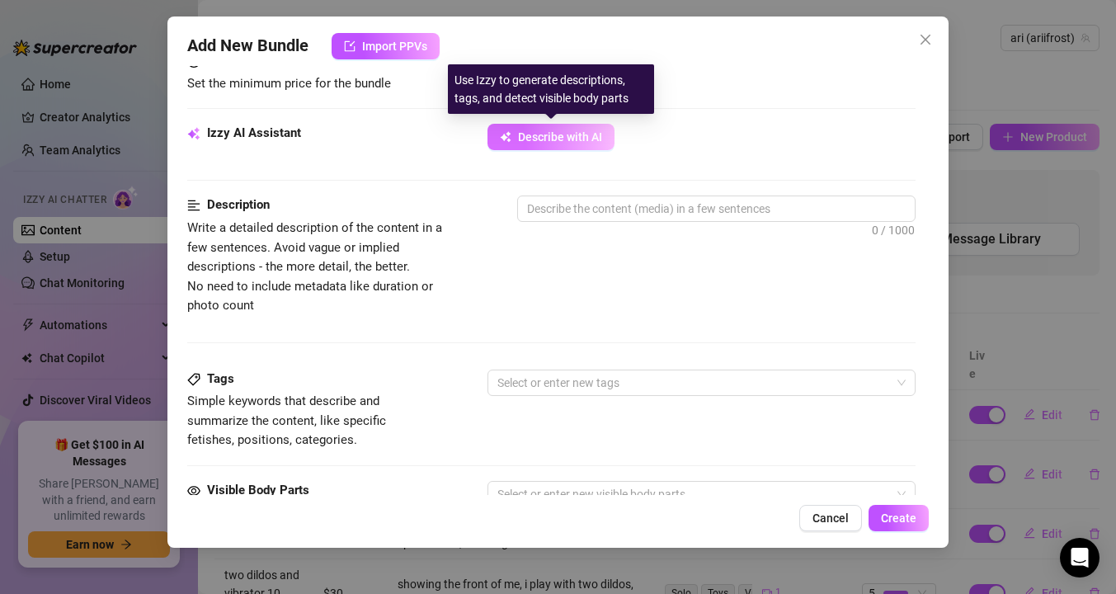
click at [557, 136] on span "Describe with AI" at bounding box center [560, 136] width 84 height 13
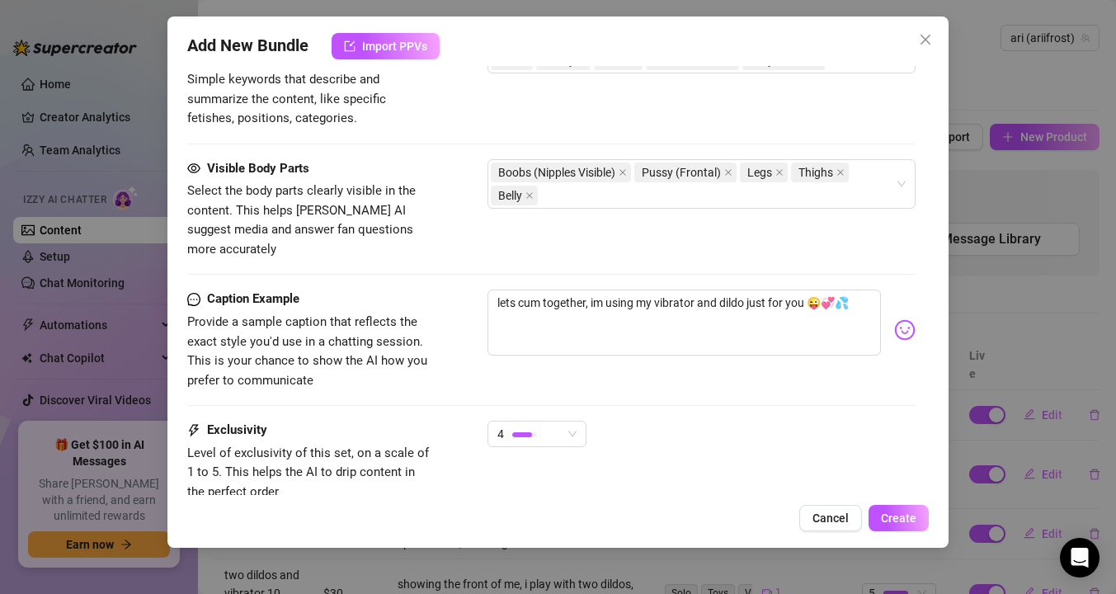
scroll to position [1004, 0]
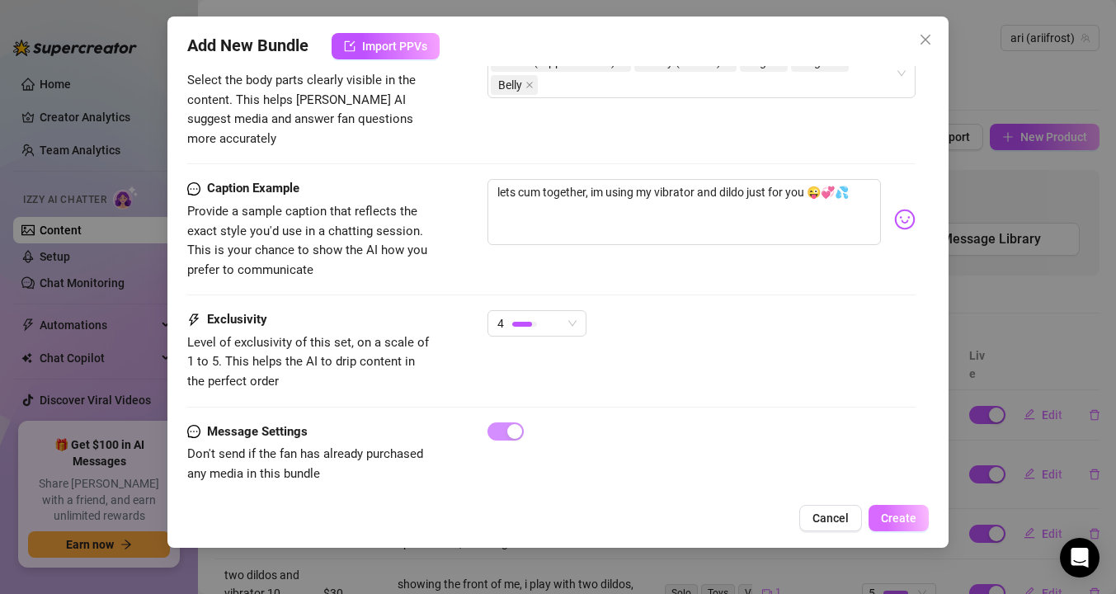
click at [893, 522] on span "Create" at bounding box center [898, 517] width 35 height 13
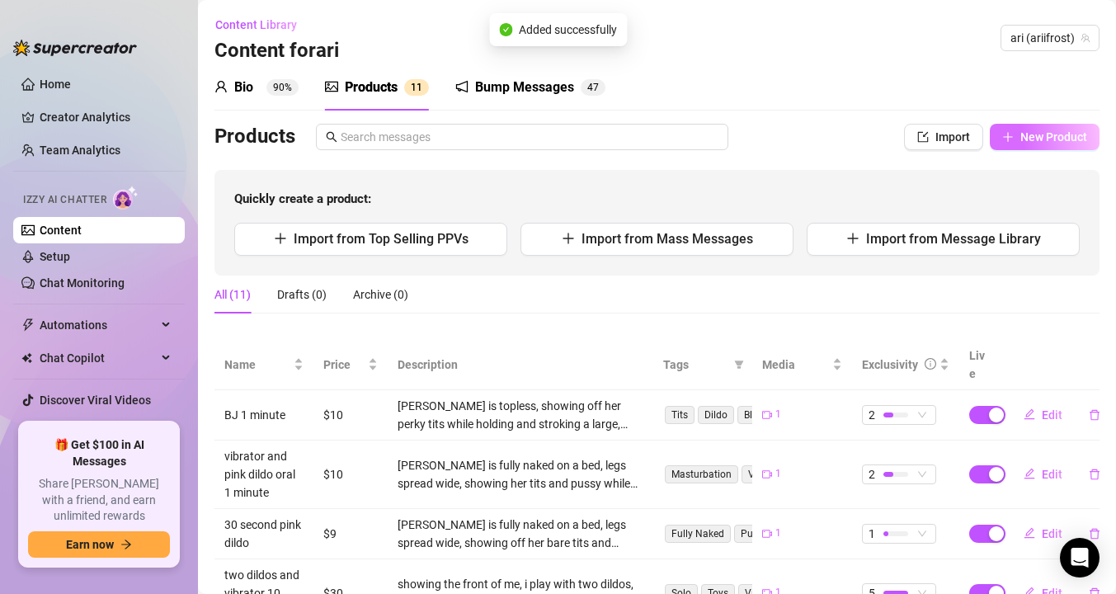
click at [1013, 138] on icon "plus" at bounding box center [1008, 137] width 12 height 12
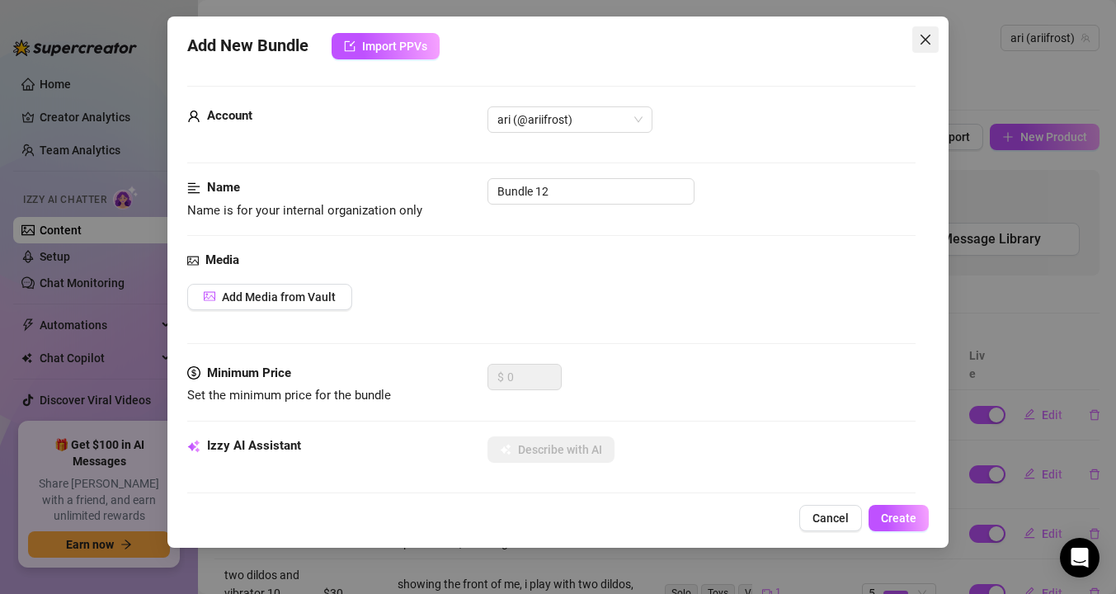
click at [927, 33] on icon "close" at bounding box center [925, 39] width 13 height 13
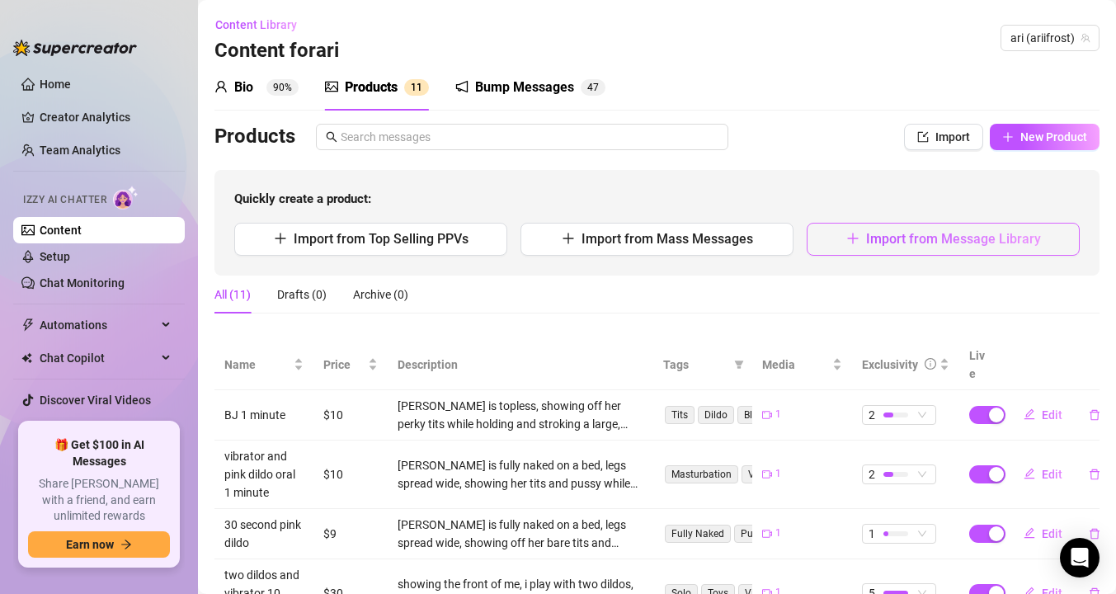
click at [939, 240] on span "Import from Message Library" at bounding box center [953, 239] width 175 height 16
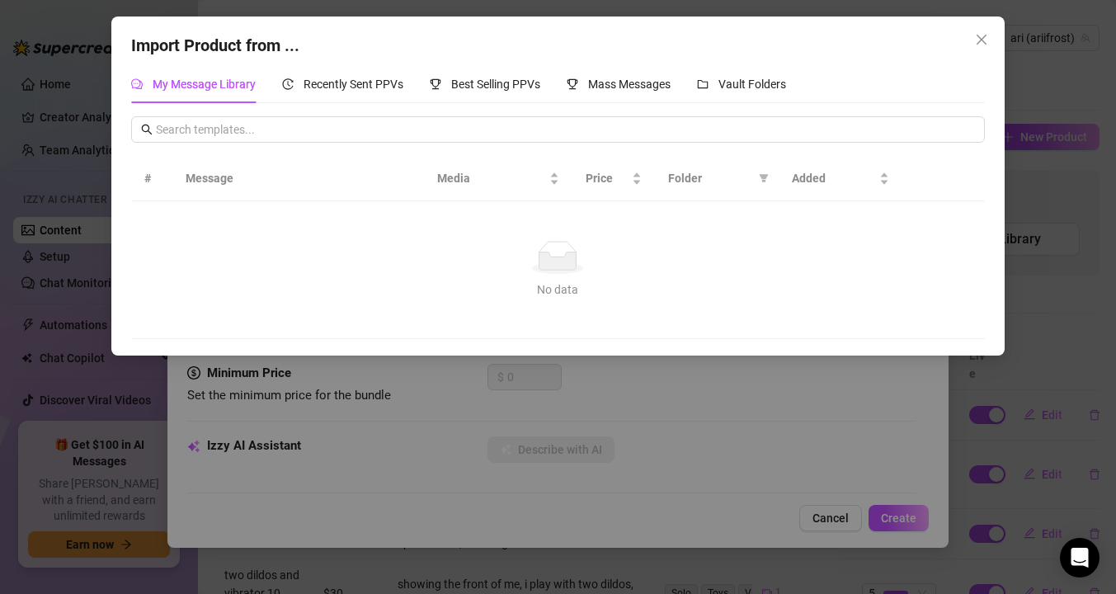
click at [697, 92] on div "My Message Library Recently Sent PPVs Best Selling PPVs Mass Messages Vault Fol…" at bounding box center [458, 84] width 655 height 38
click at [723, 92] on div "Vault Folders" at bounding box center [741, 84] width 89 height 18
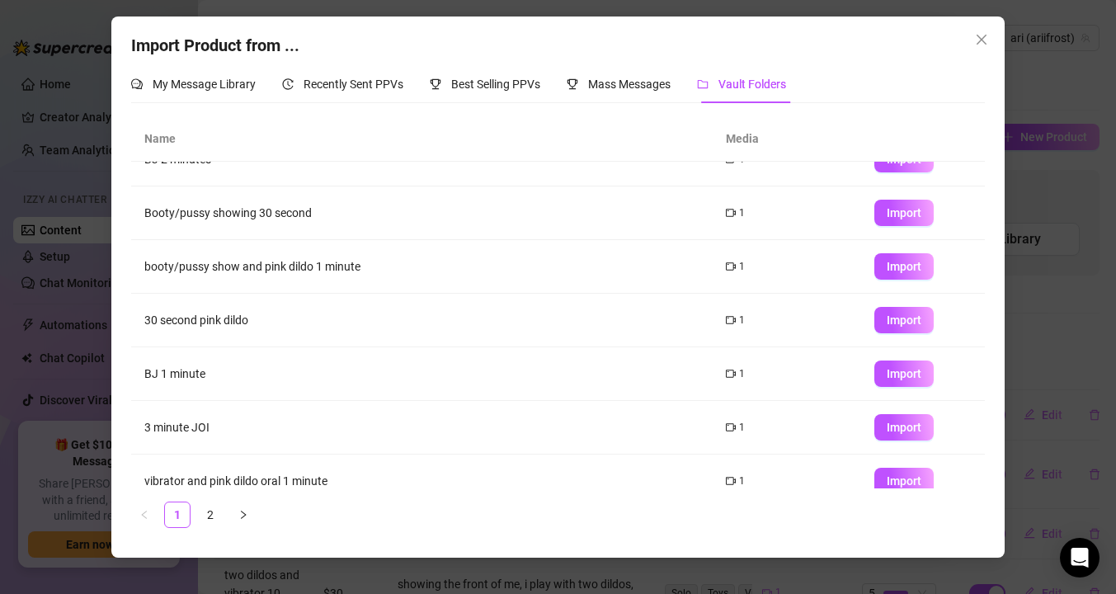
scroll to position [210, 0]
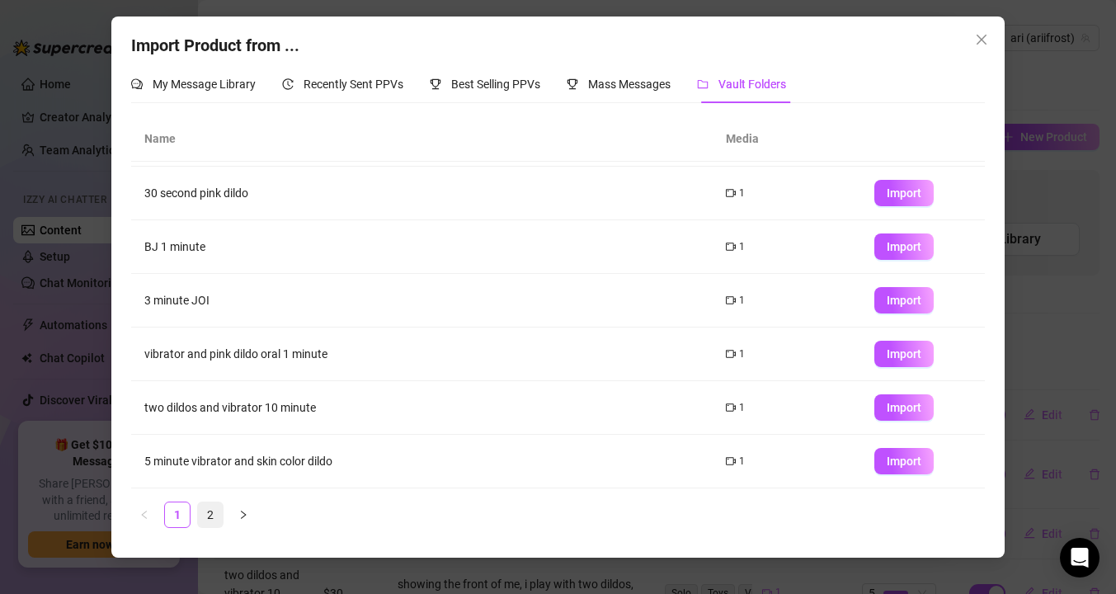
click at [197, 512] on li "2" at bounding box center [210, 515] width 26 height 26
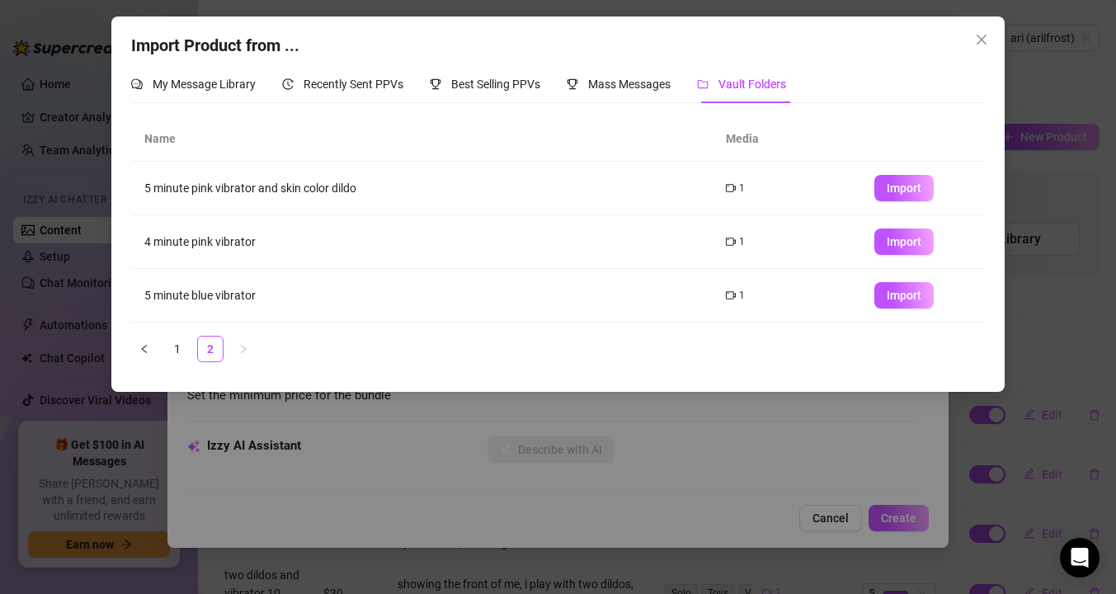
scroll to position [0, 0]
click at [921, 239] on span "Import" at bounding box center [904, 241] width 35 height 13
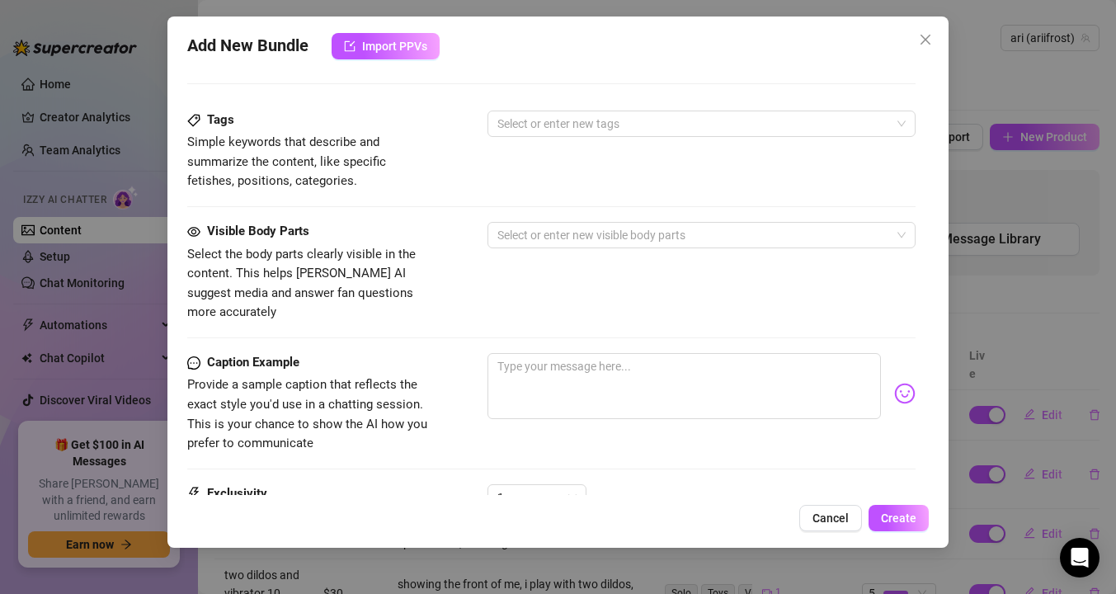
scroll to position [980, 0]
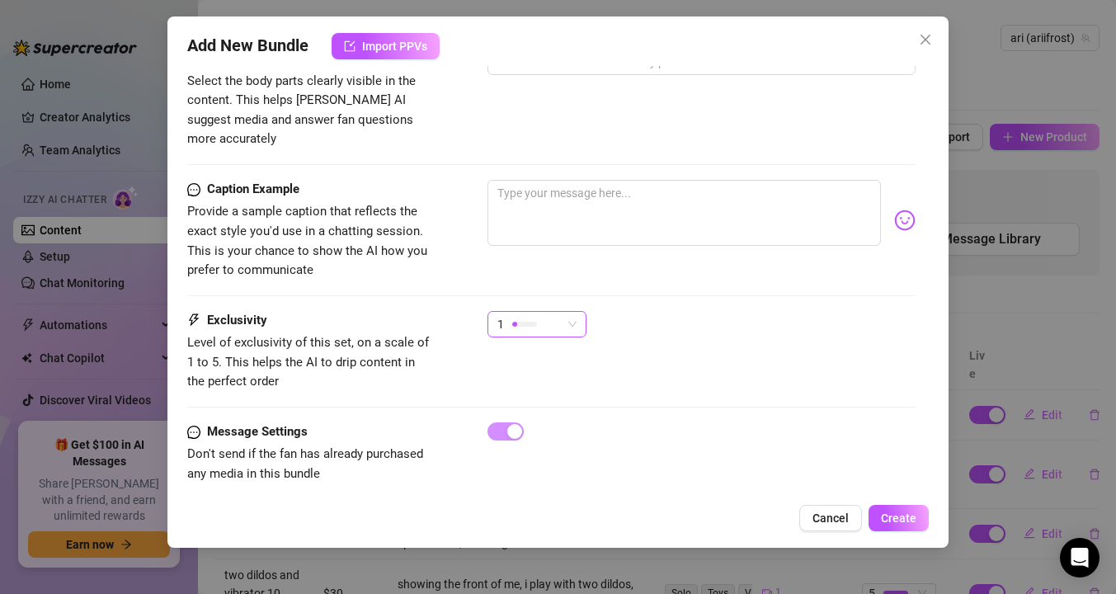
click at [538, 312] on div "1" at bounding box center [529, 324] width 64 height 25
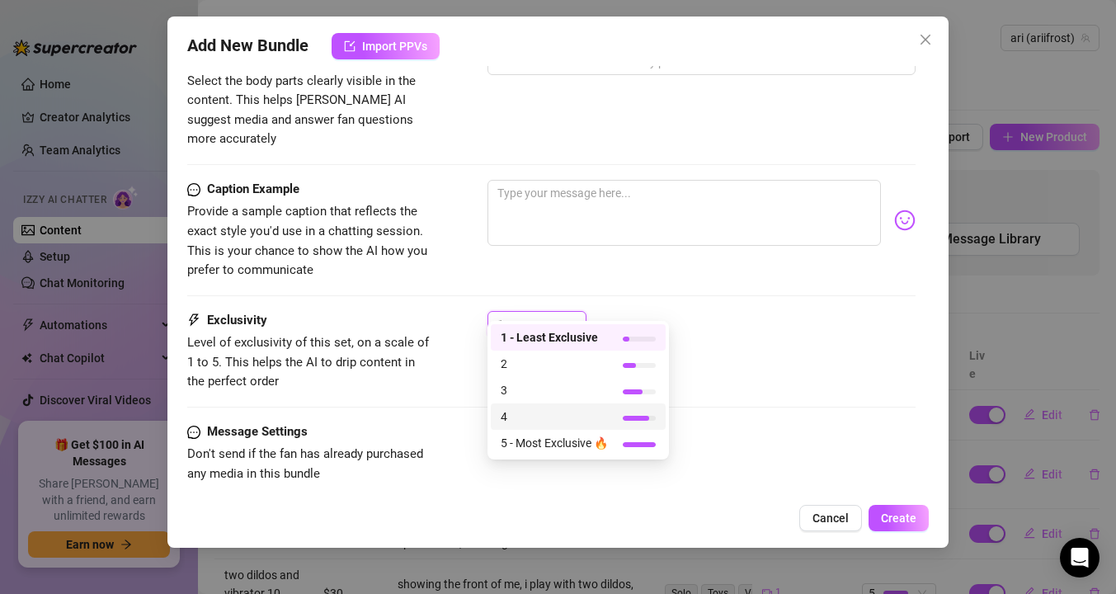
click at [532, 410] on span "4" at bounding box center [554, 417] width 107 height 18
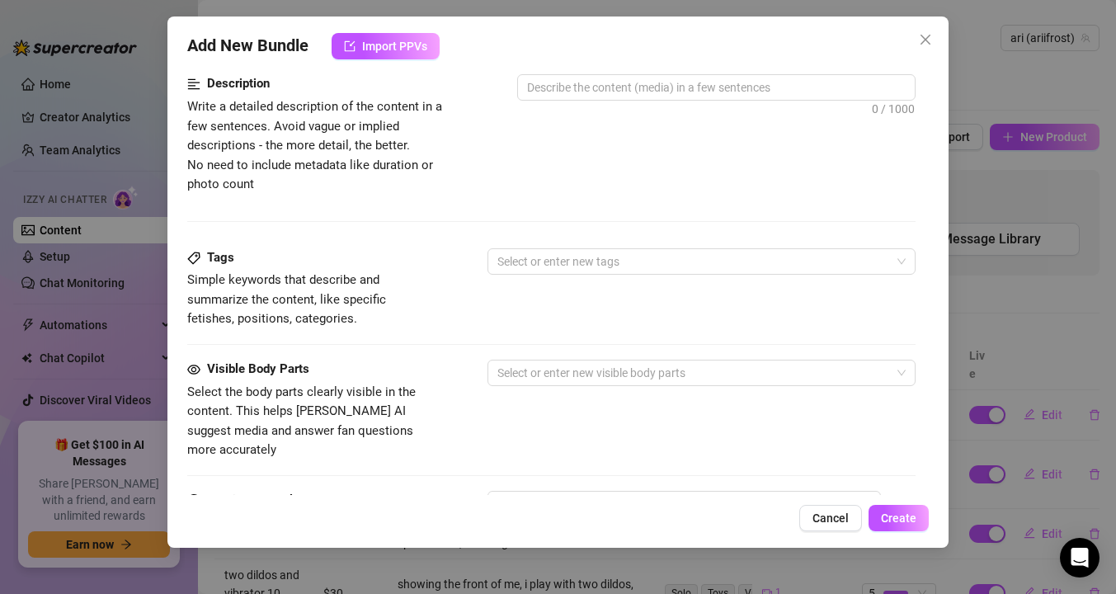
scroll to position [595, 0]
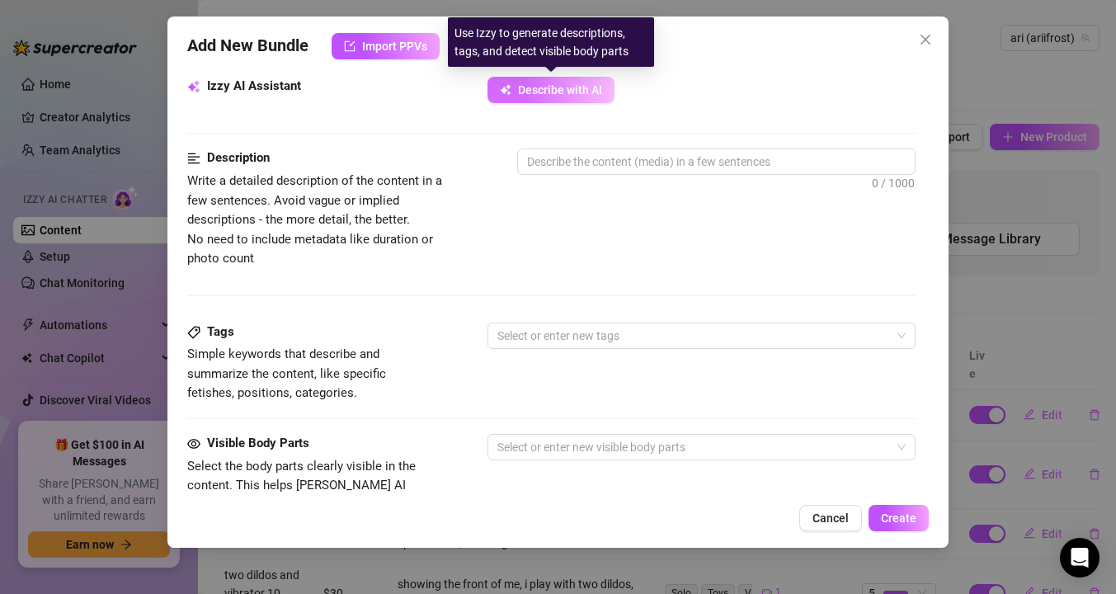
click at [557, 87] on span "Describe with AI" at bounding box center [560, 89] width 84 height 13
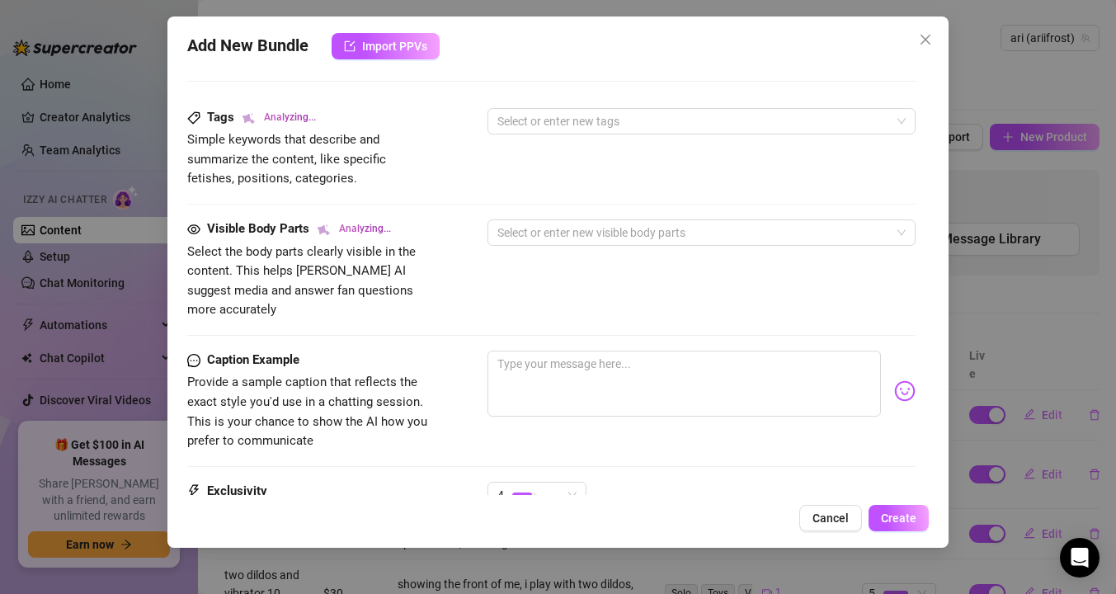
scroll to position [980, 0]
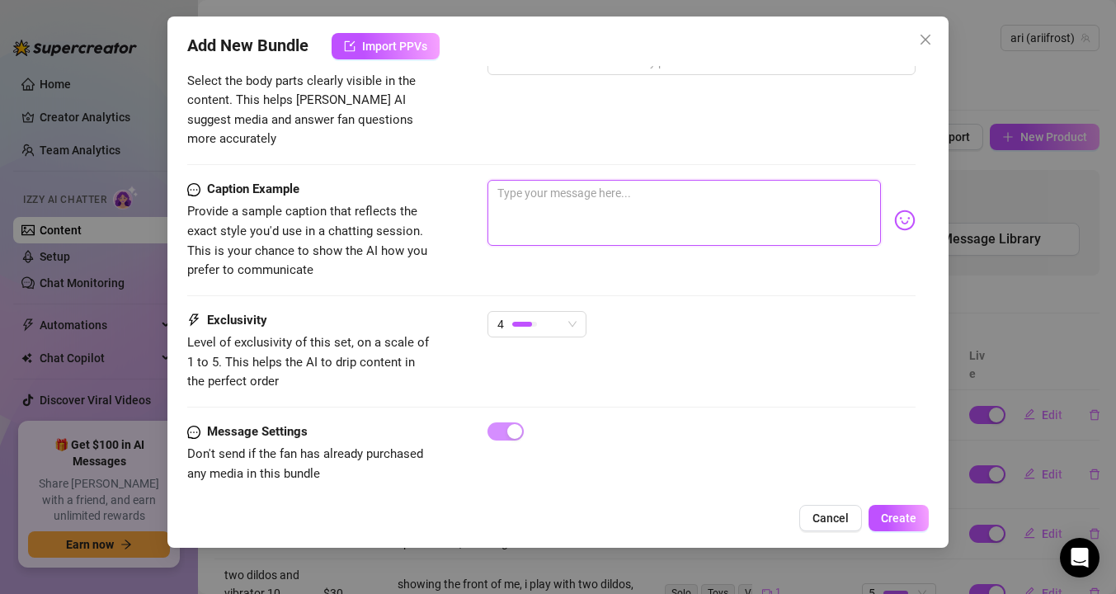
click at [545, 187] on textarea at bounding box center [685, 213] width 394 height 66
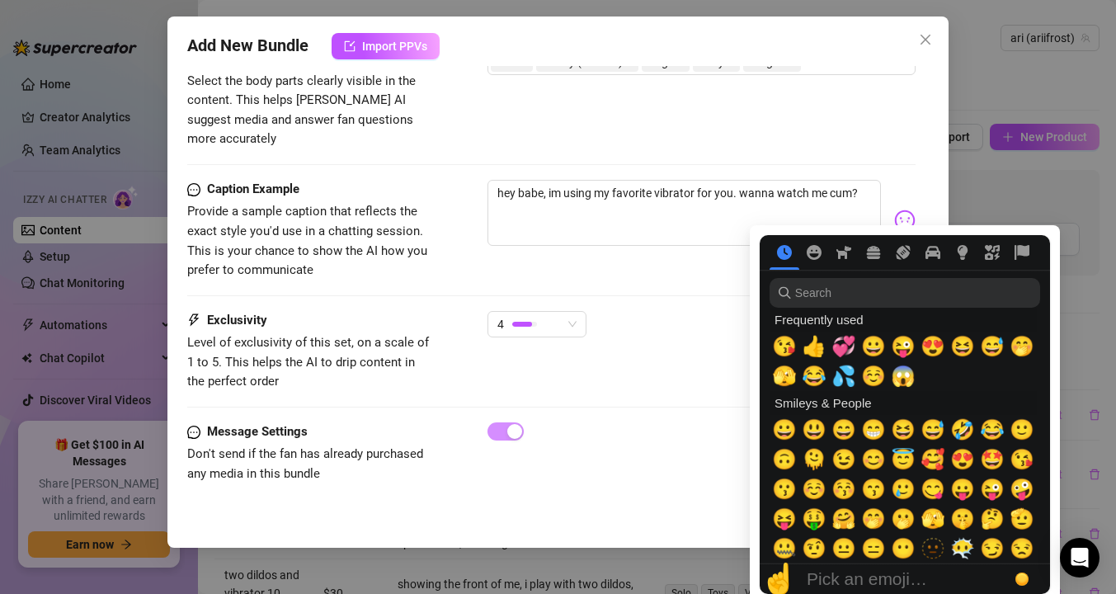
click at [906, 210] on img at bounding box center [904, 220] width 21 height 21
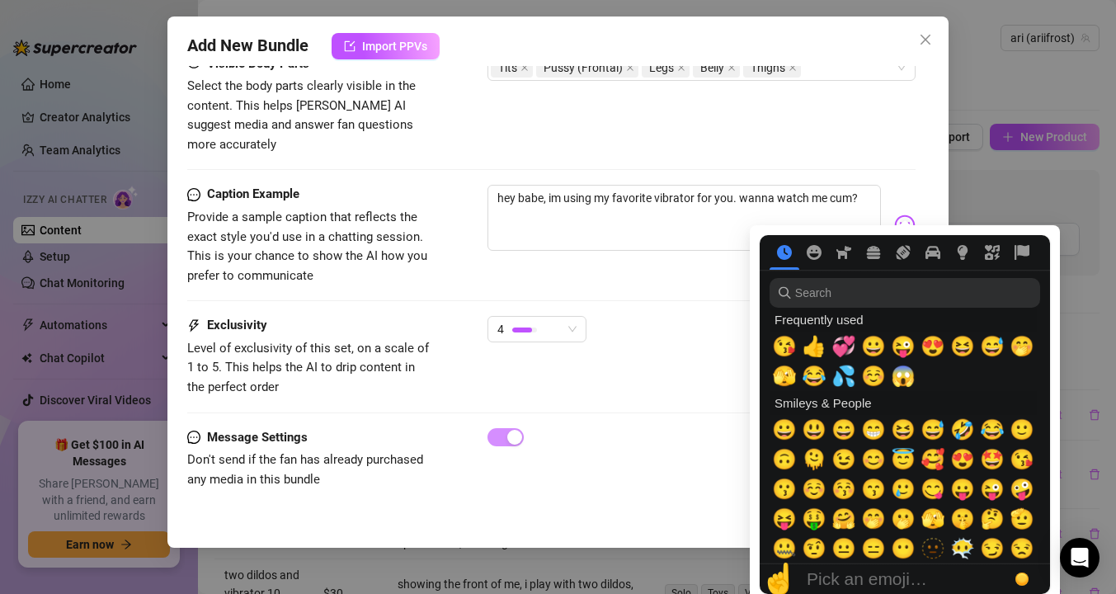
scroll to position [986, 0]
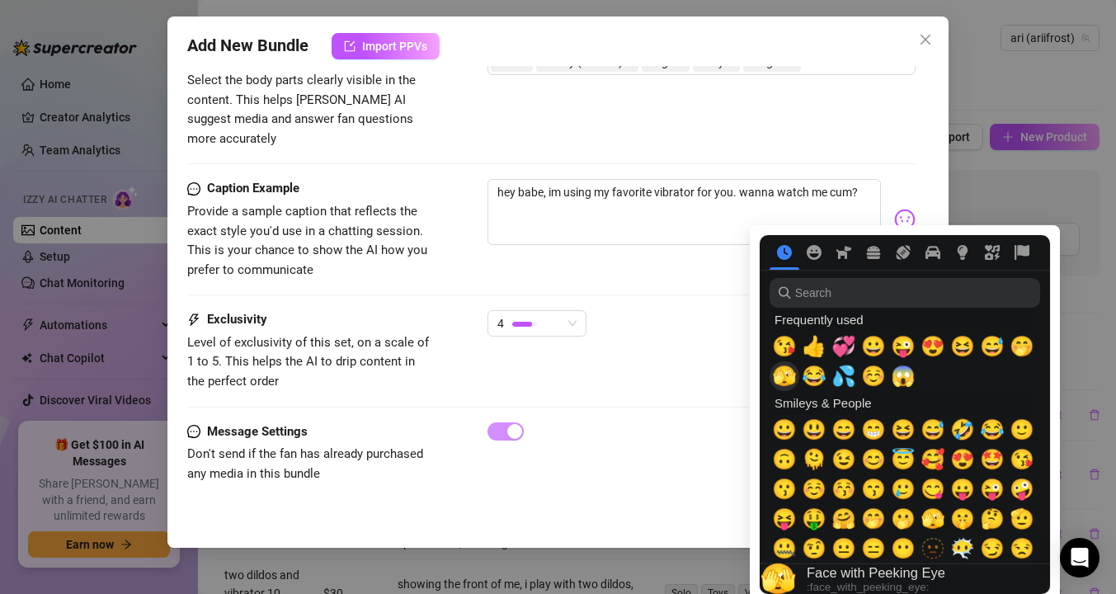
click at [780, 379] on span "🫣" at bounding box center [784, 376] width 25 height 23
click at [901, 343] on span "😜" at bounding box center [903, 346] width 25 height 23
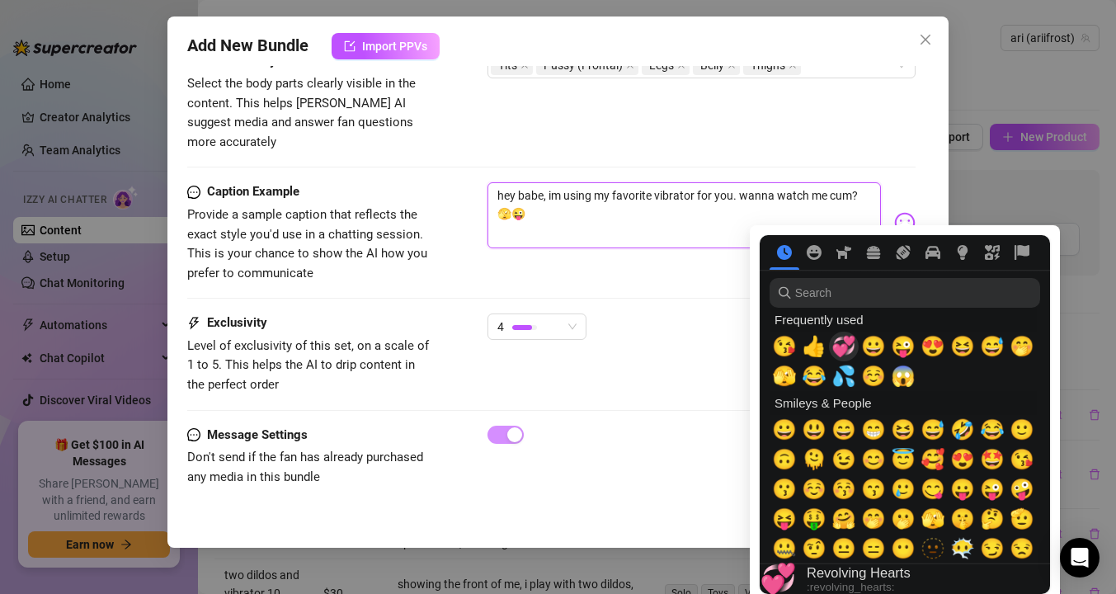
scroll to position [1003, 0]
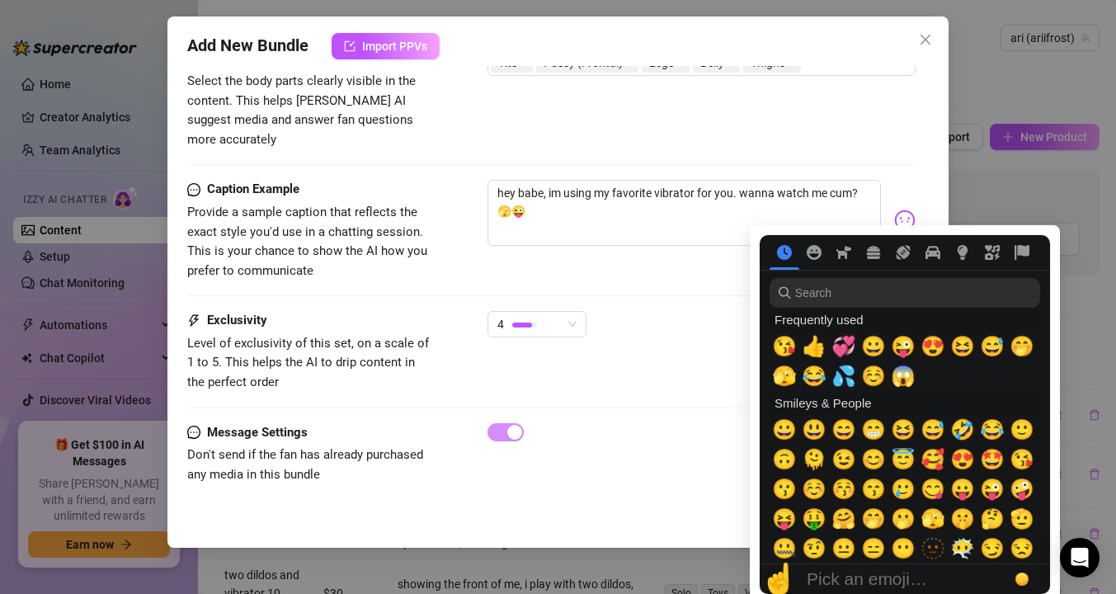
click at [723, 344] on div "Exclusivity Level of exclusivity of this set, on a scale of 1 to 5. This helps …" at bounding box center [551, 351] width 728 height 81
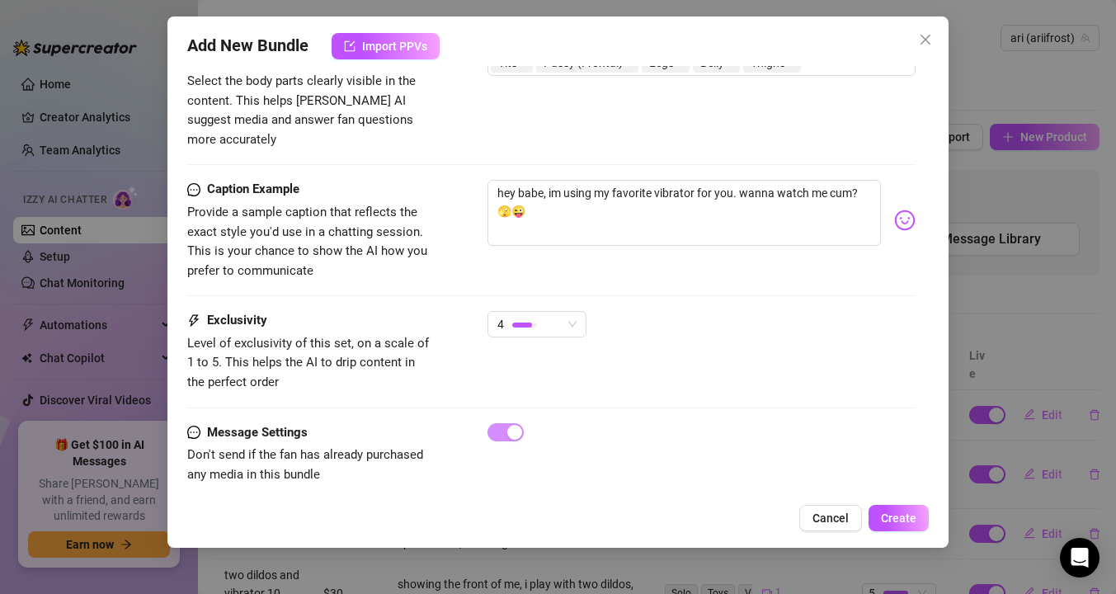
scroll to position [1004, 0]
click at [922, 521] on button "Create" at bounding box center [899, 518] width 60 height 26
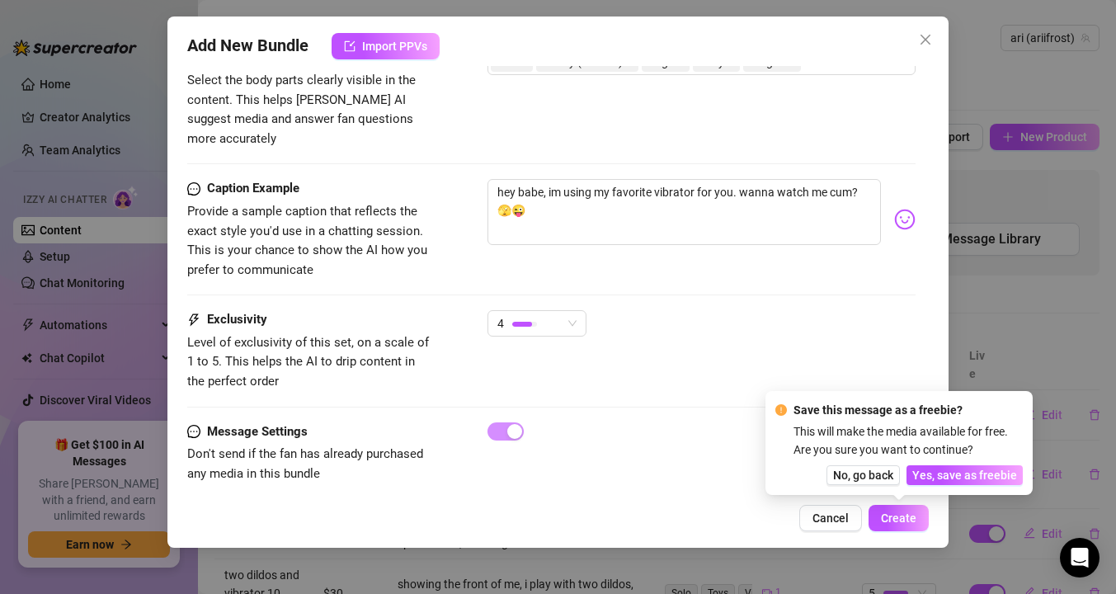
click at [775, 313] on div "4" at bounding box center [702, 330] width 428 height 41
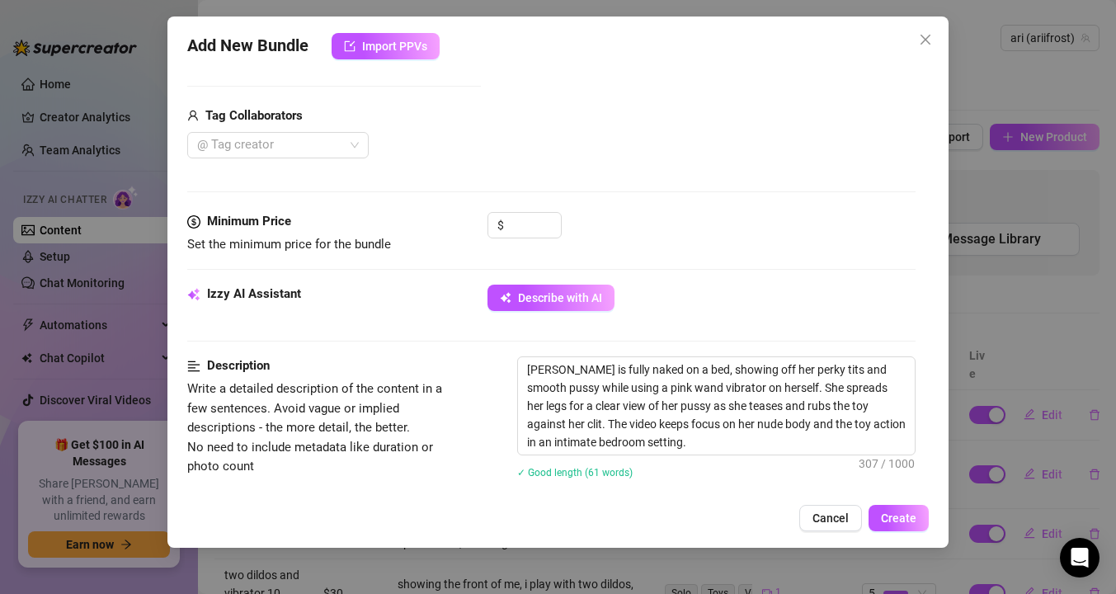
scroll to position [417, 0]
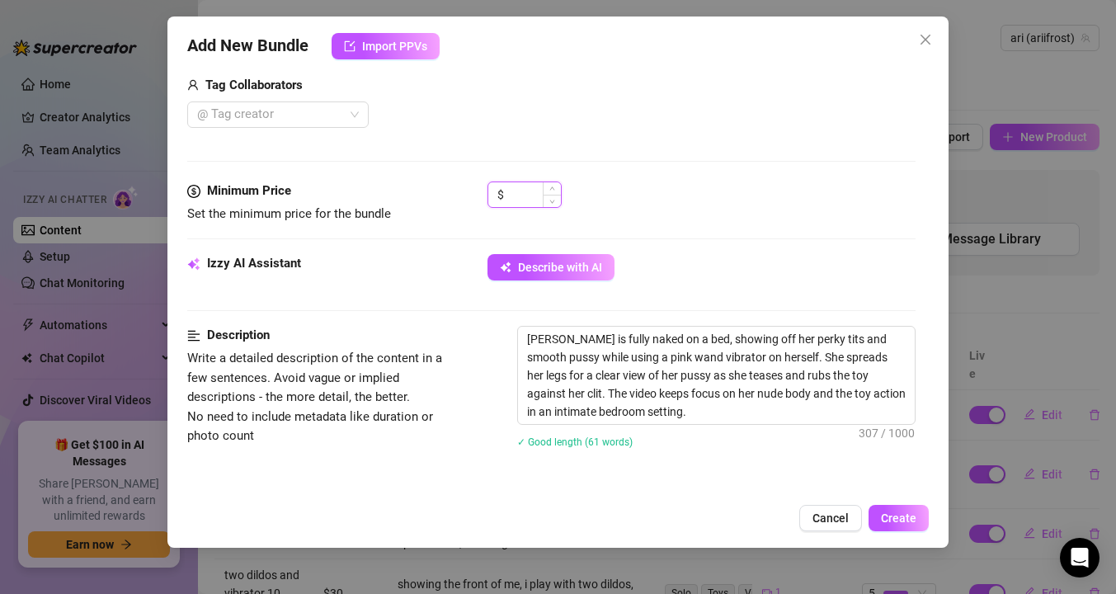
click at [514, 197] on input at bounding box center [534, 194] width 54 height 25
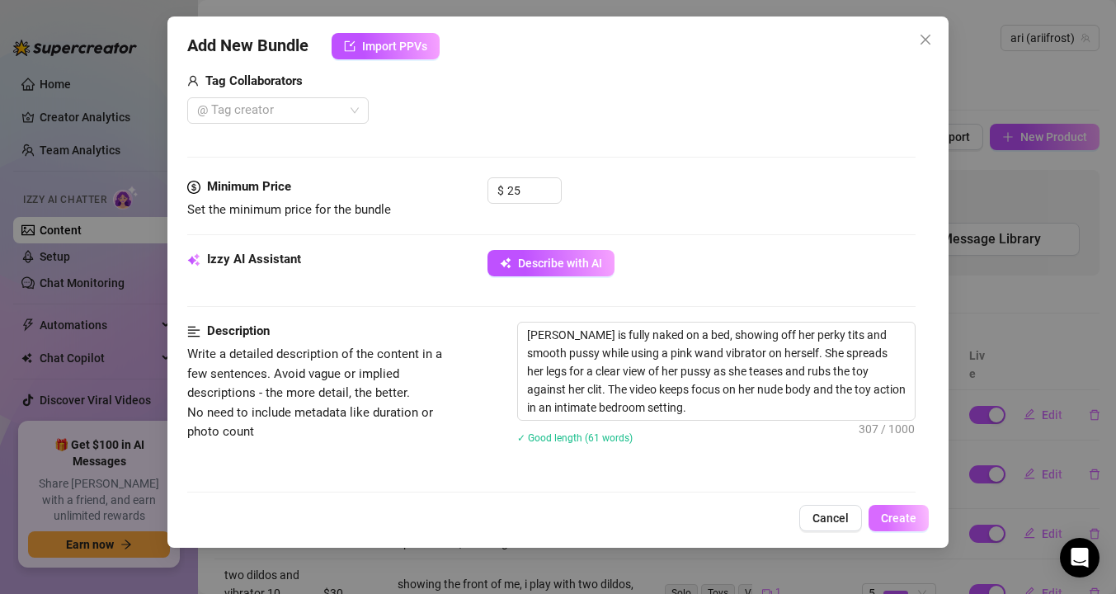
click at [880, 508] on button "Create" at bounding box center [899, 518] width 60 height 26
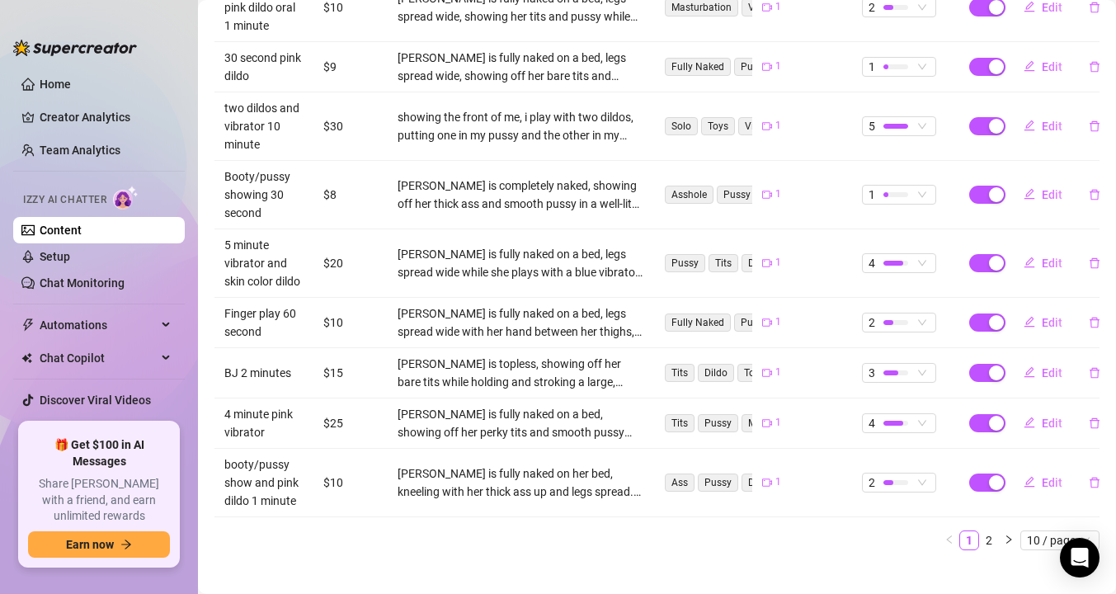
scroll to position [0, 0]
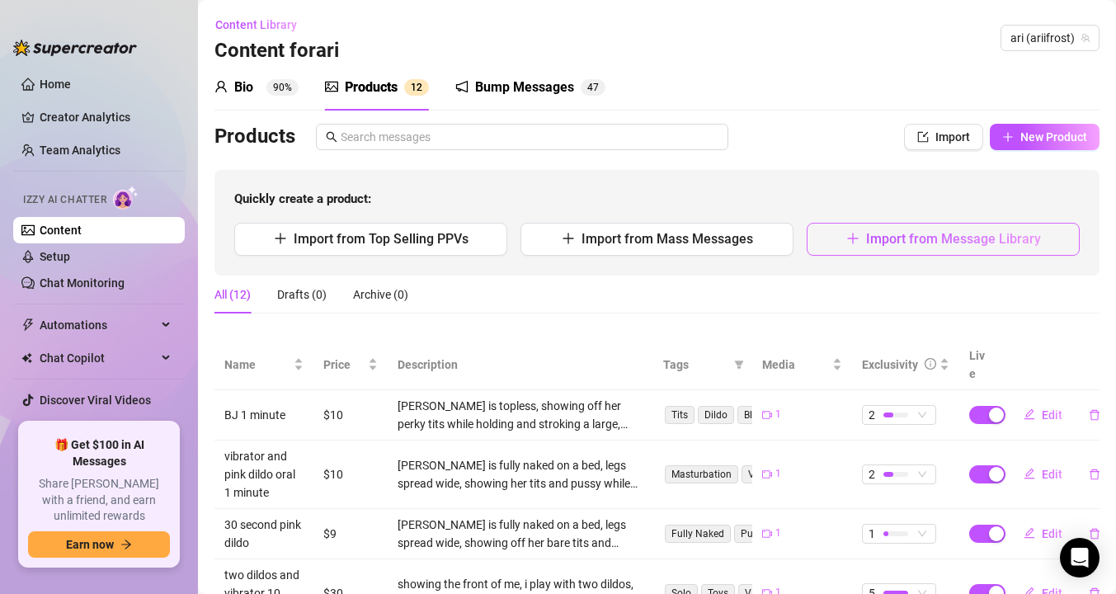
click at [879, 237] on span "Import from Message Library" at bounding box center [953, 239] width 175 height 16
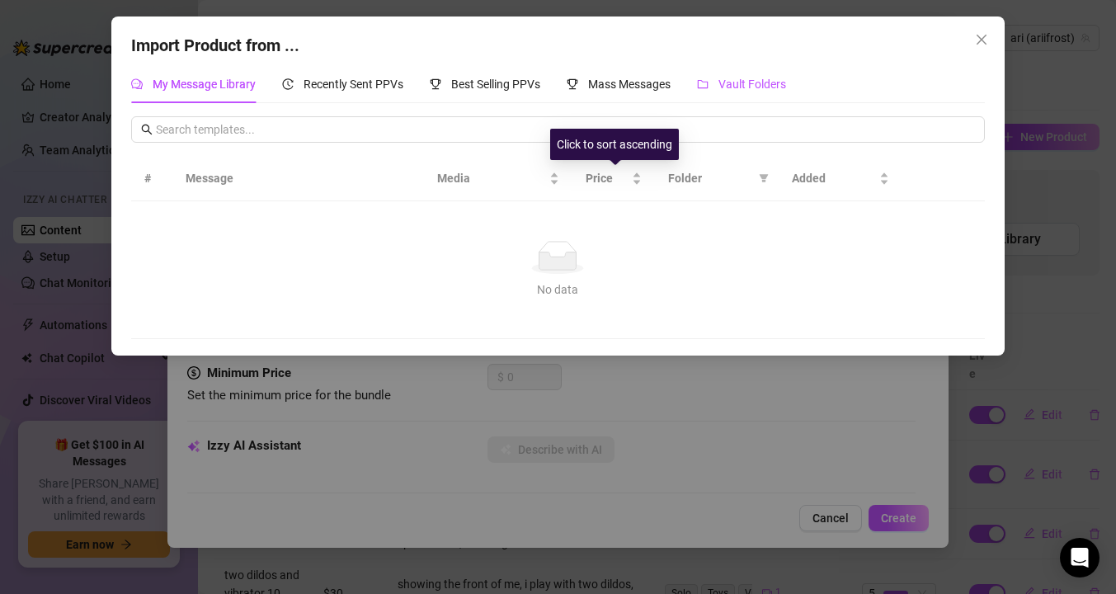
click at [735, 75] on div "Vault Folders" at bounding box center [741, 84] width 89 height 18
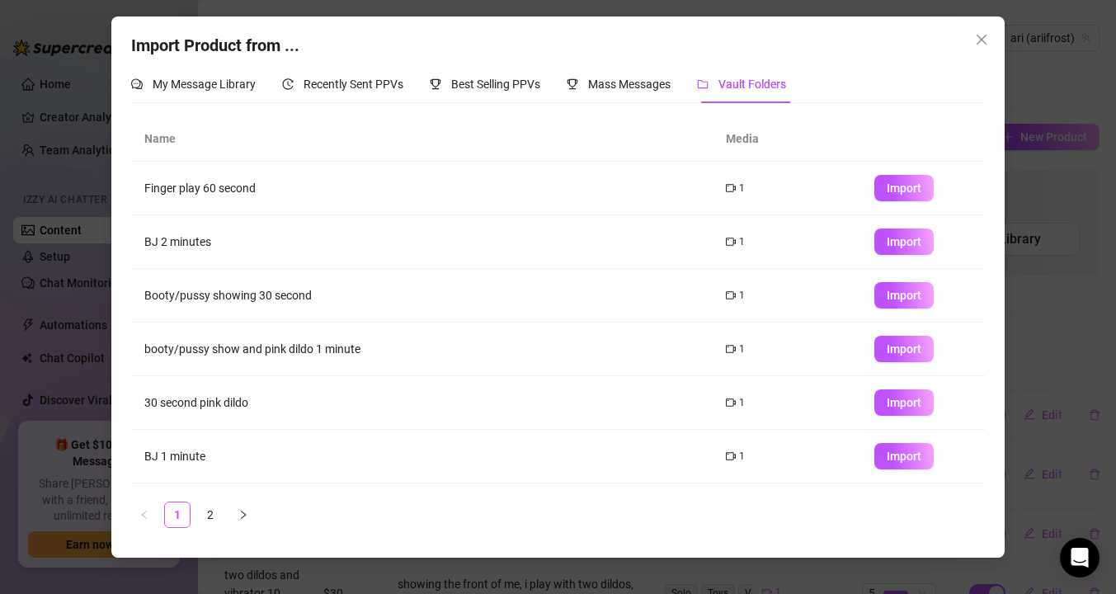
scroll to position [210, 0]
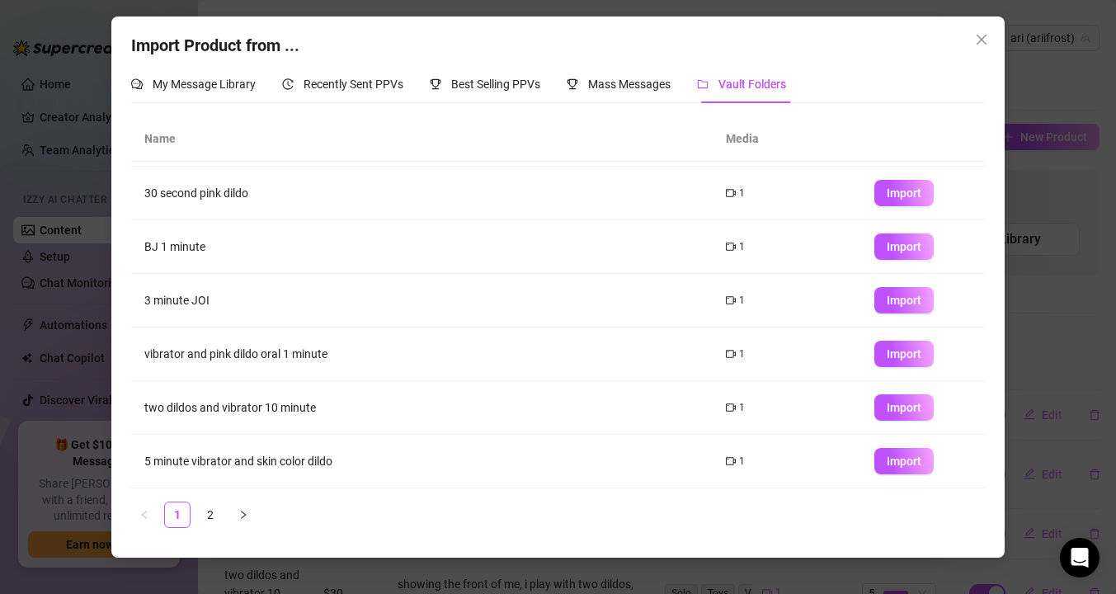
click at [215, 516] on link "2" at bounding box center [210, 514] width 25 height 25
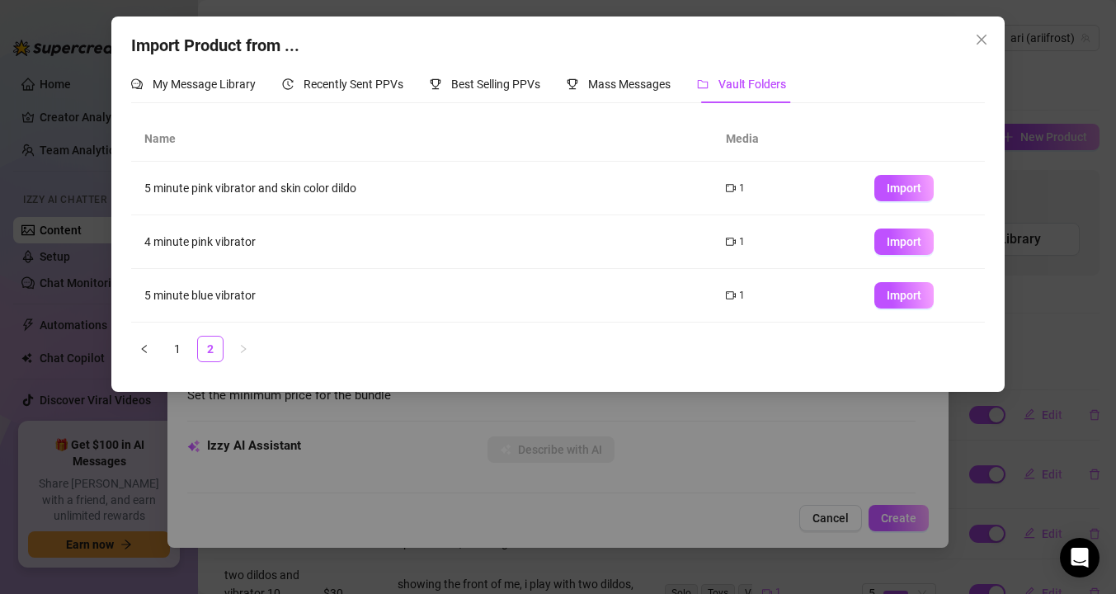
scroll to position [0, 0]
click at [984, 38] on icon "close" at bounding box center [981, 39] width 13 height 13
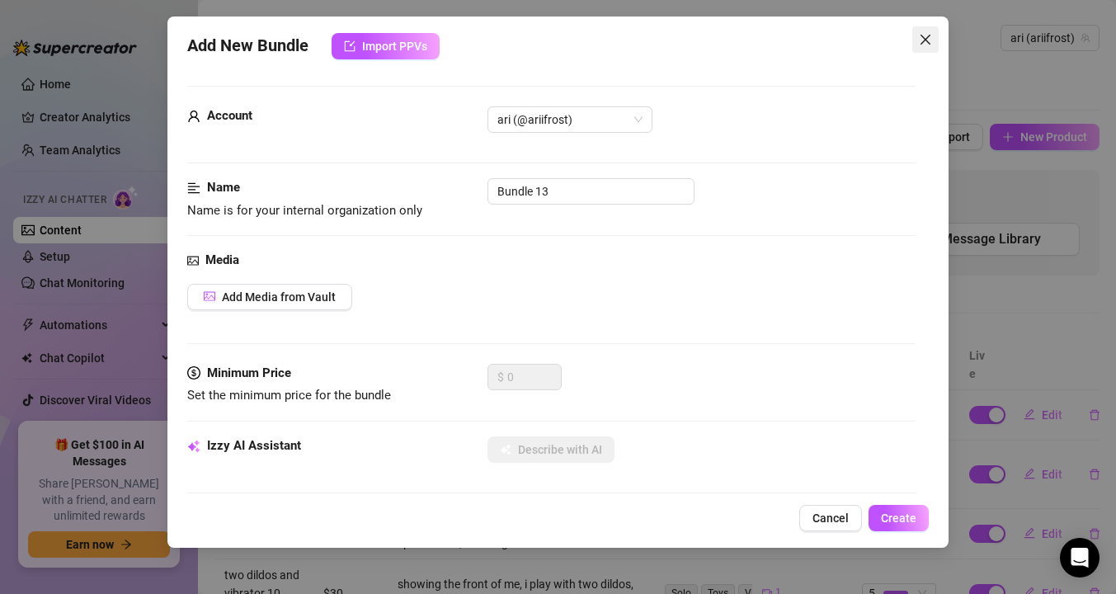
click at [926, 49] on button "Close" at bounding box center [925, 39] width 26 height 26
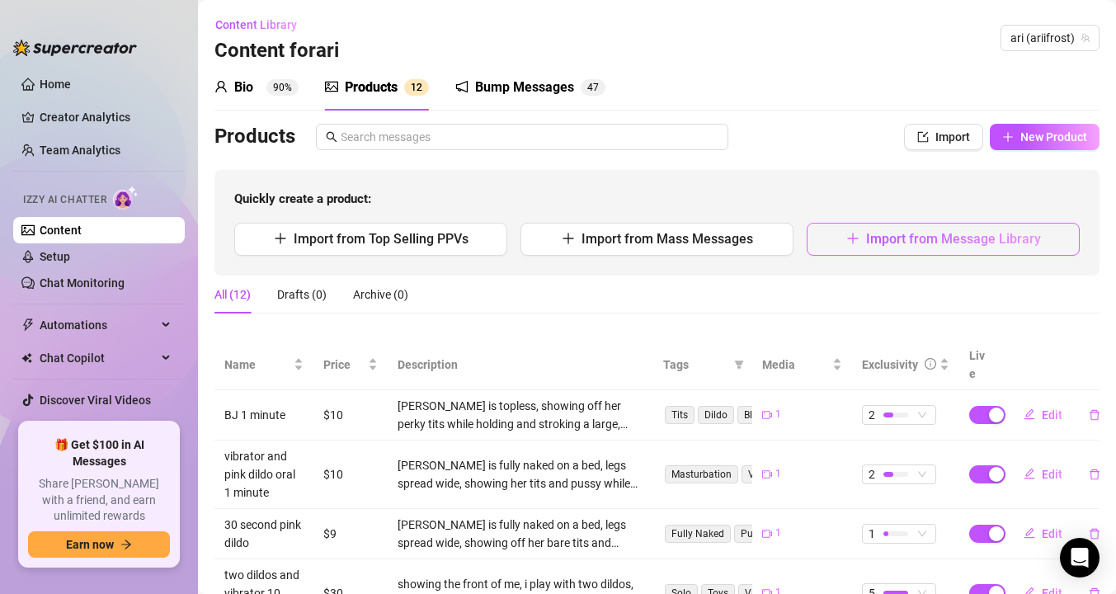
click at [920, 243] on span "Import from Message Library" at bounding box center [953, 239] width 175 height 16
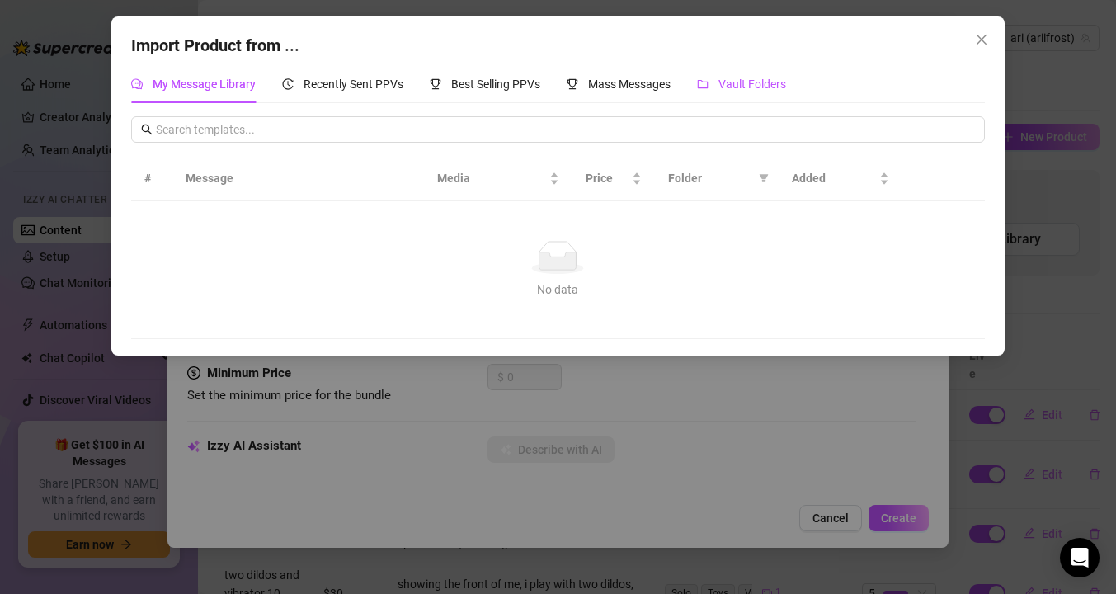
click at [742, 82] on span "Vault Folders" at bounding box center [753, 84] width 68 height 13
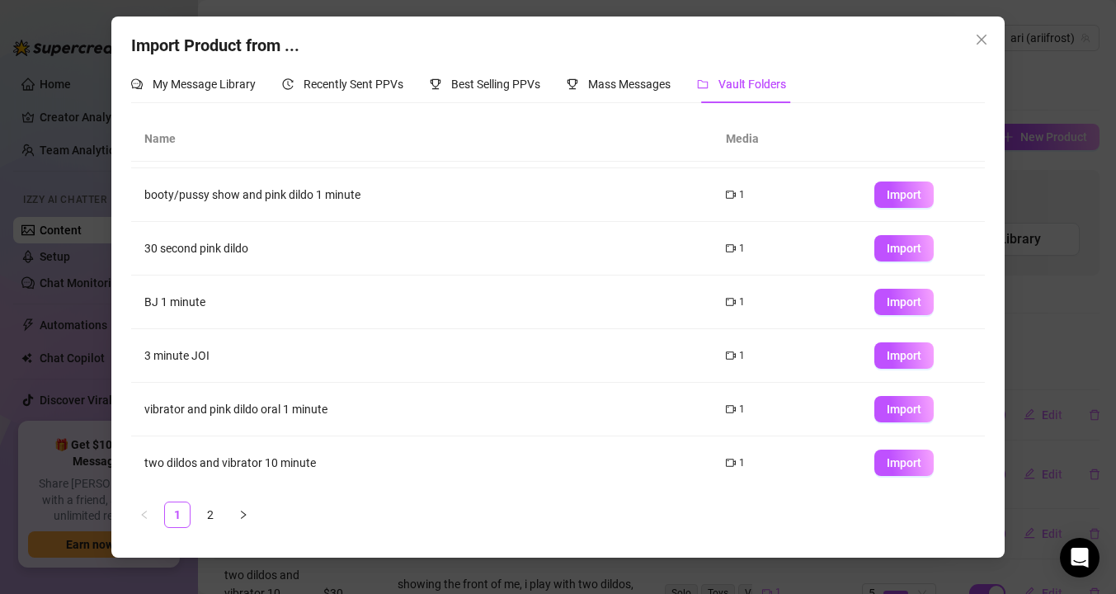
scroll to position [201, 0]
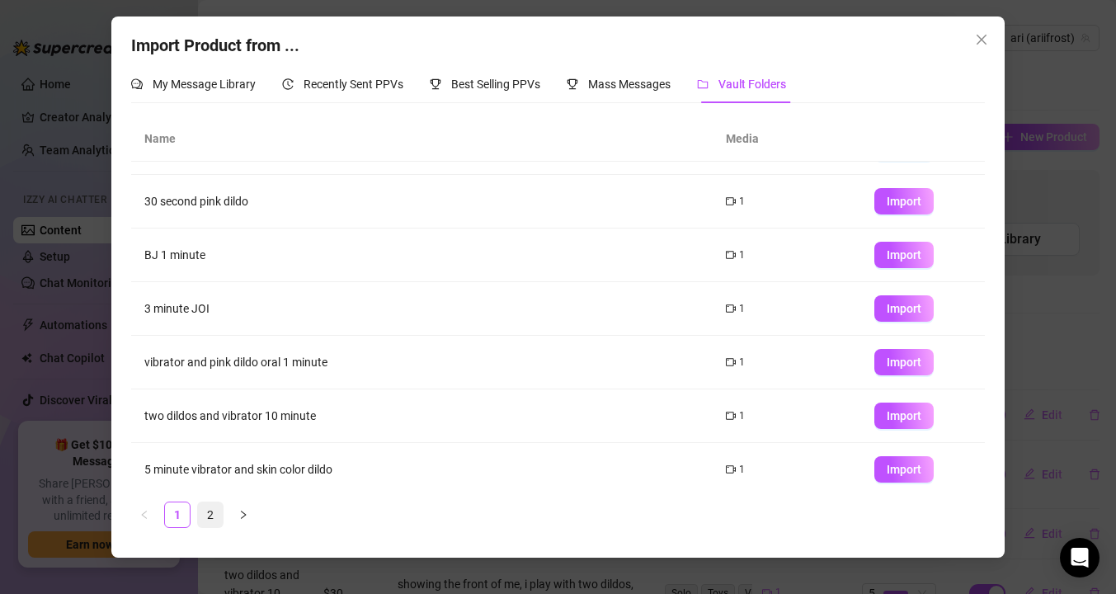
click at [207, 512] on link "2" at bounding box center [210, 514] width 25 height 25
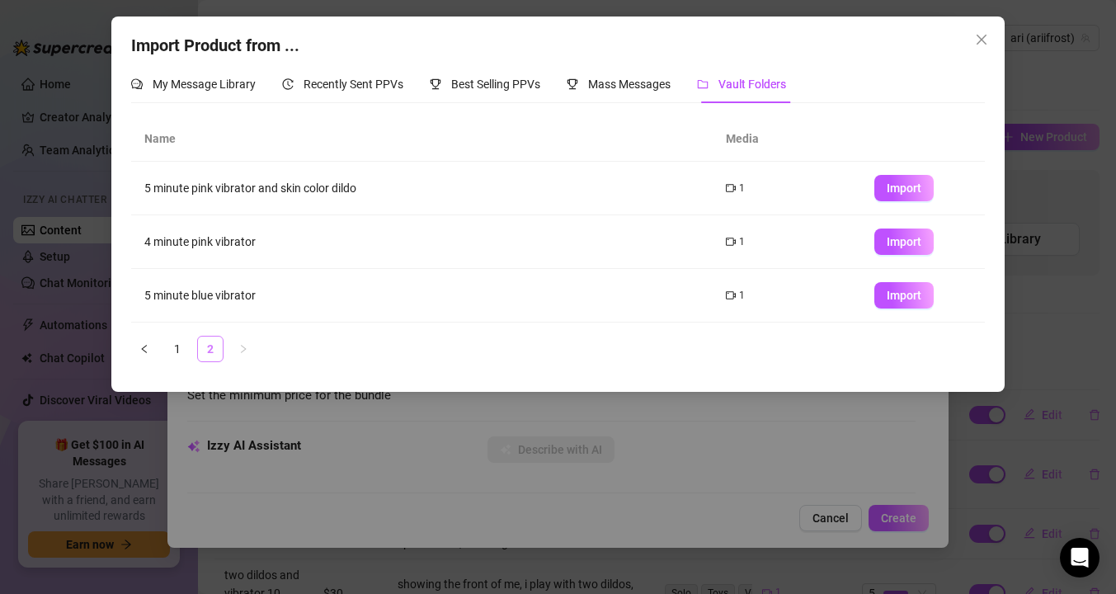
scroll to position [0, 0]
click at [902, 298] on span "Import" at bounding box center [904, 295] width 35 height 13
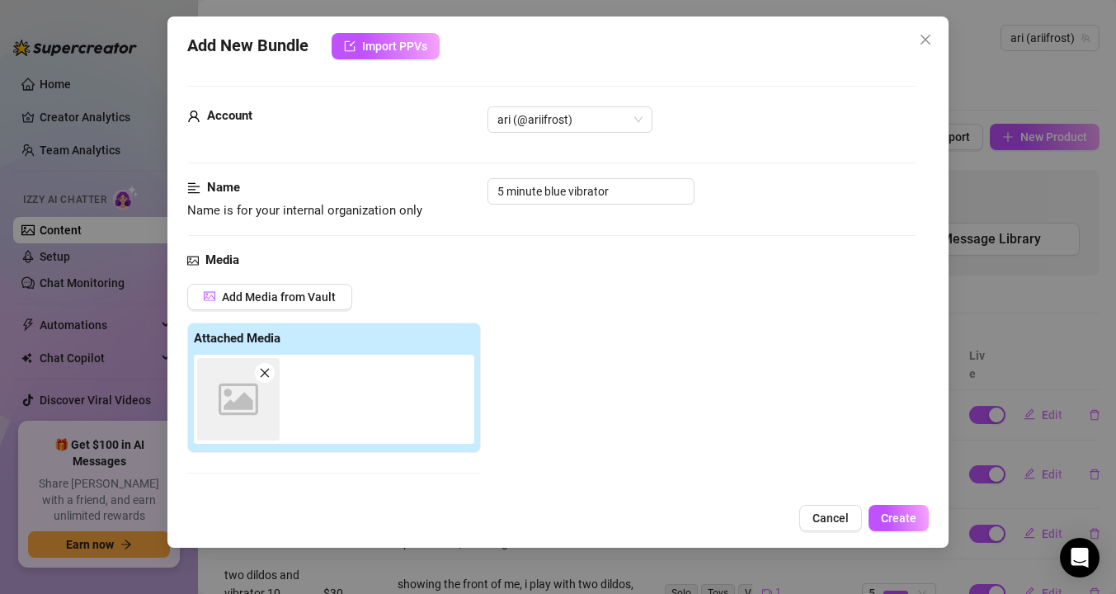
scroll to position [239, 0]
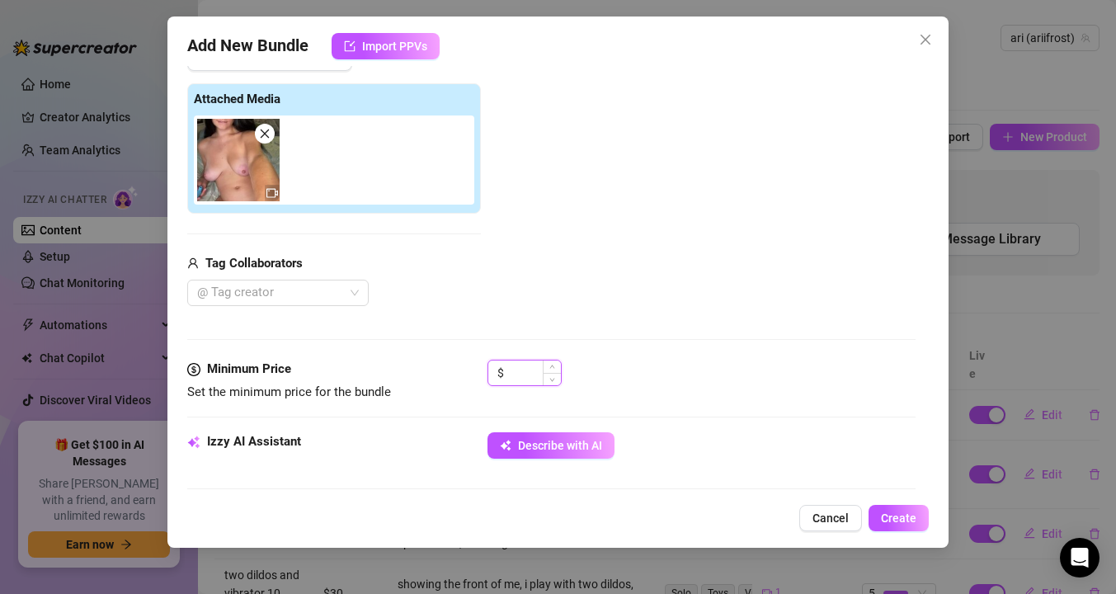
click at [536, 374] on input at bounding box center [534, 373] width 54 height 25
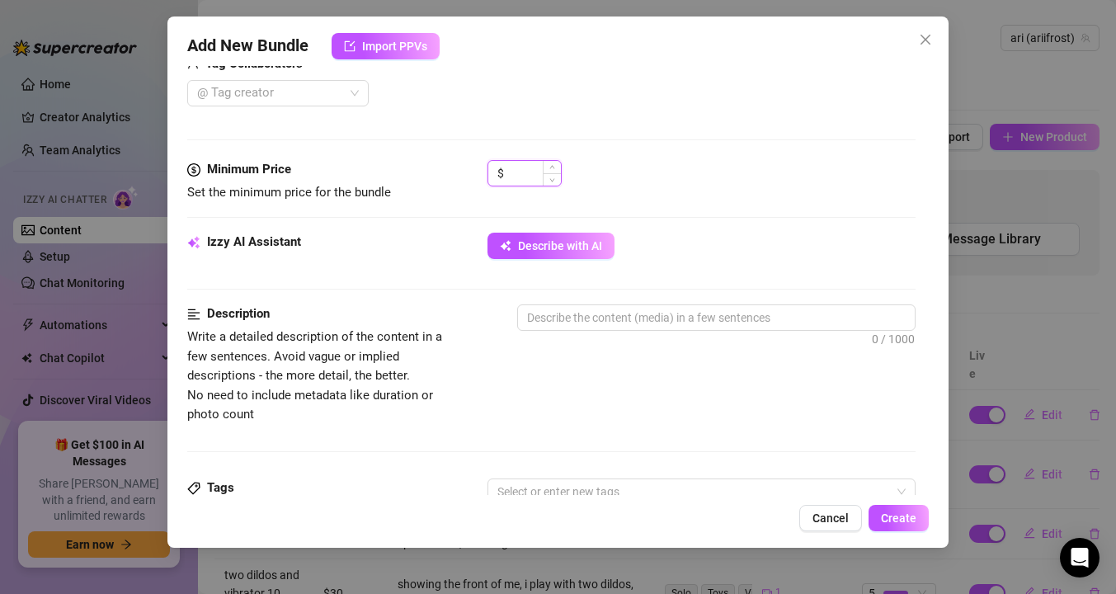
scroll to position [521, 0]
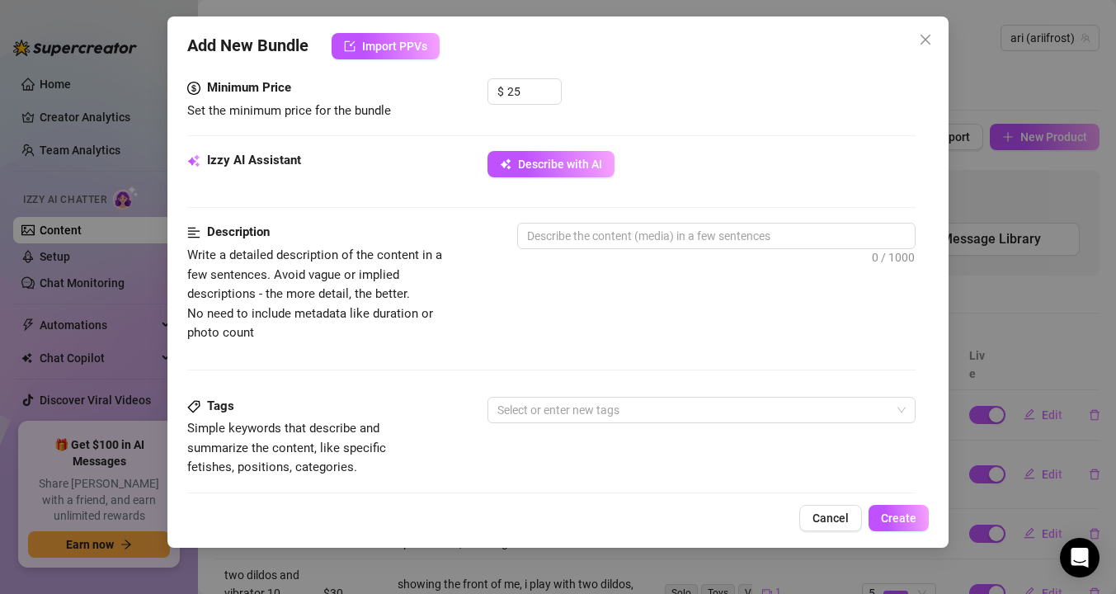
click at [563, 149] on div "Minimum Price Set the minimum price for the bundle $ 25" at bounding box center [551, 114] width 728 height 73
click at [564, 176] on button "Describe with AI" at bounding box center [551, 164] width 127 height 26
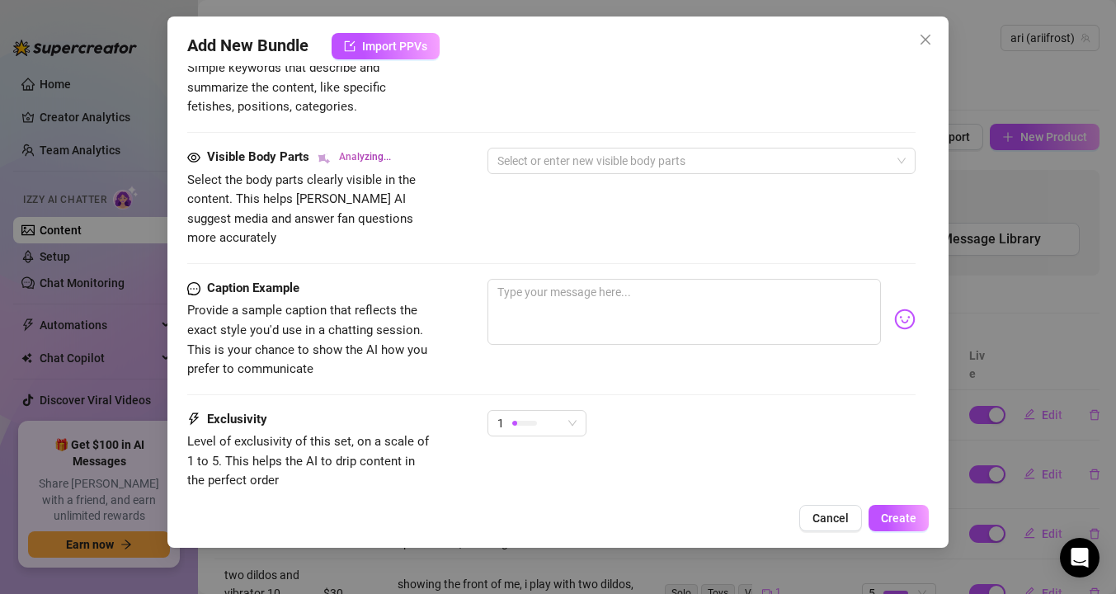
scroll to position [909, 0]
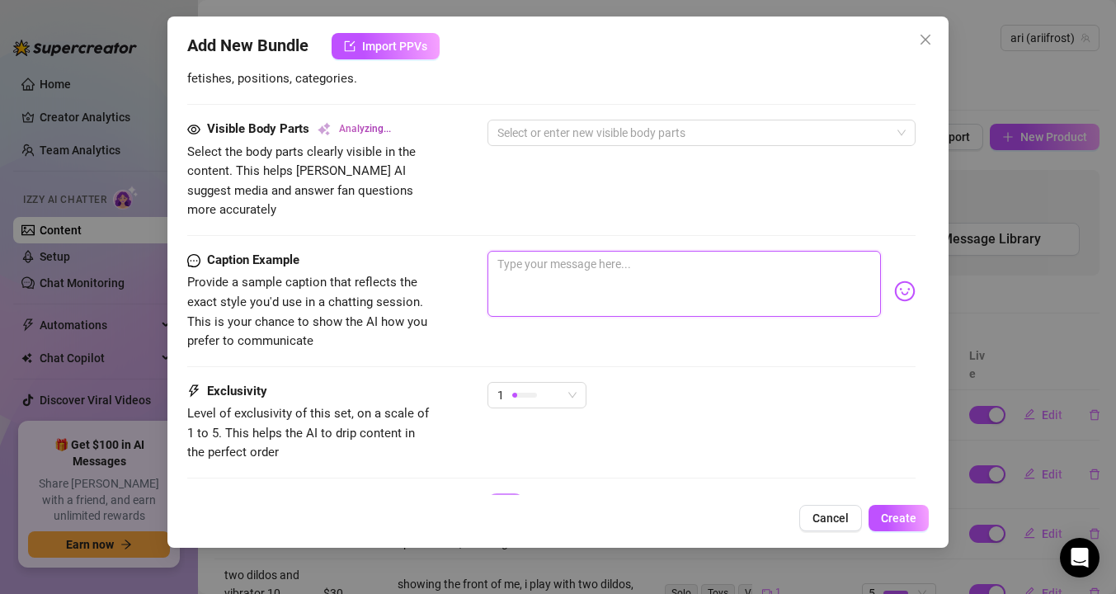
click at [590, 256] on textarea at bounding box center [685, 284] width 394 height 66
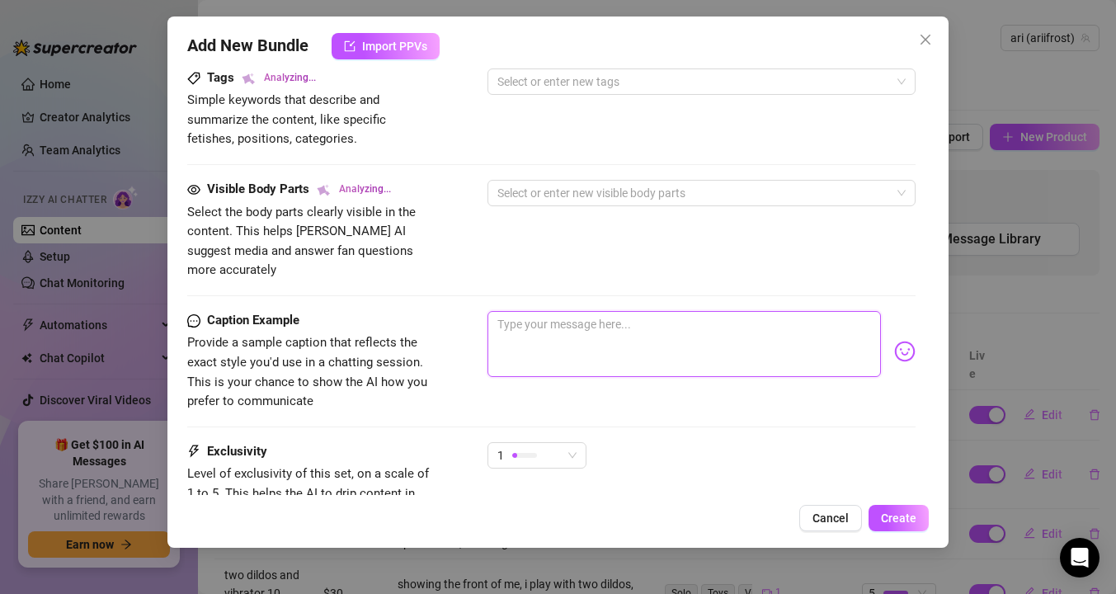
scroll to position [858, 0]
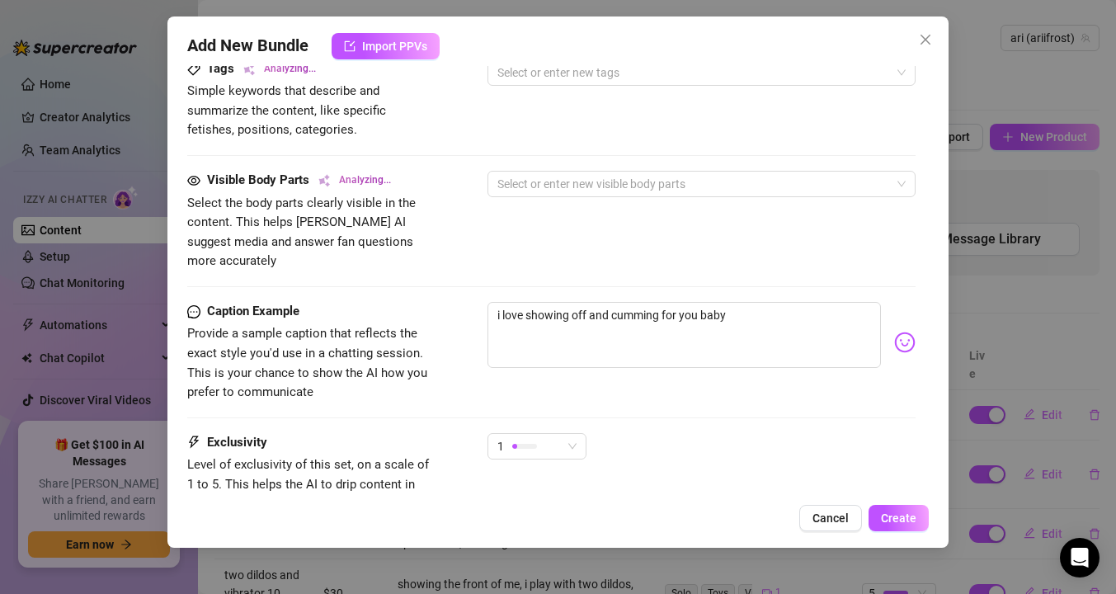
click at [906, 332] on img at bounding box center [904, 342] width 21 height 21
click at [901, 332] on img at bounding box center [904, 342] width 21 height 21
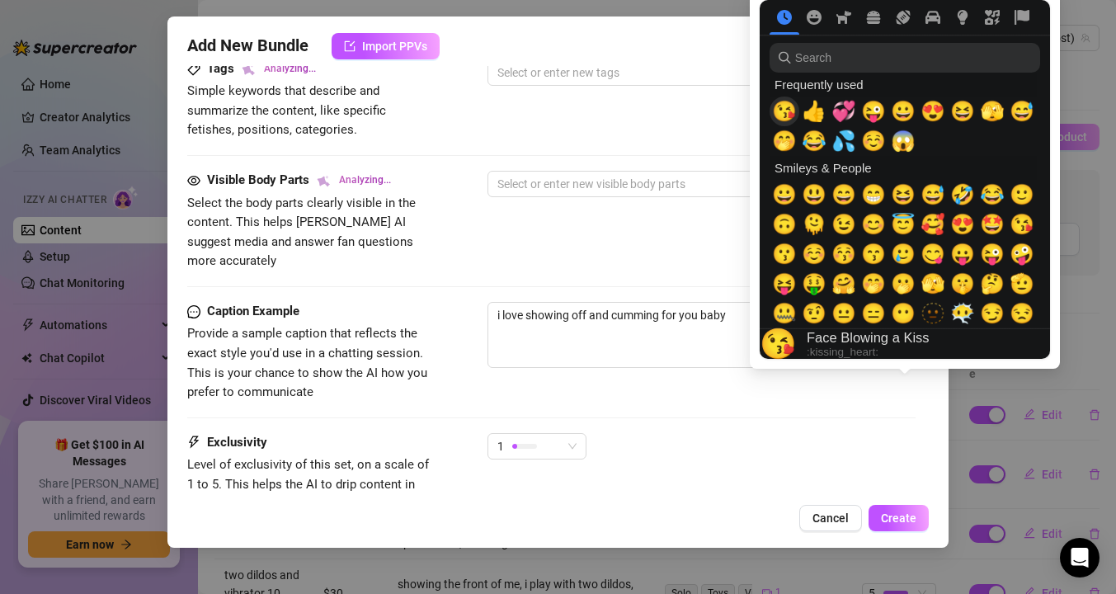
click at [784, 107] on span "😘" at bounding box center [784, 111] width 25 height 23
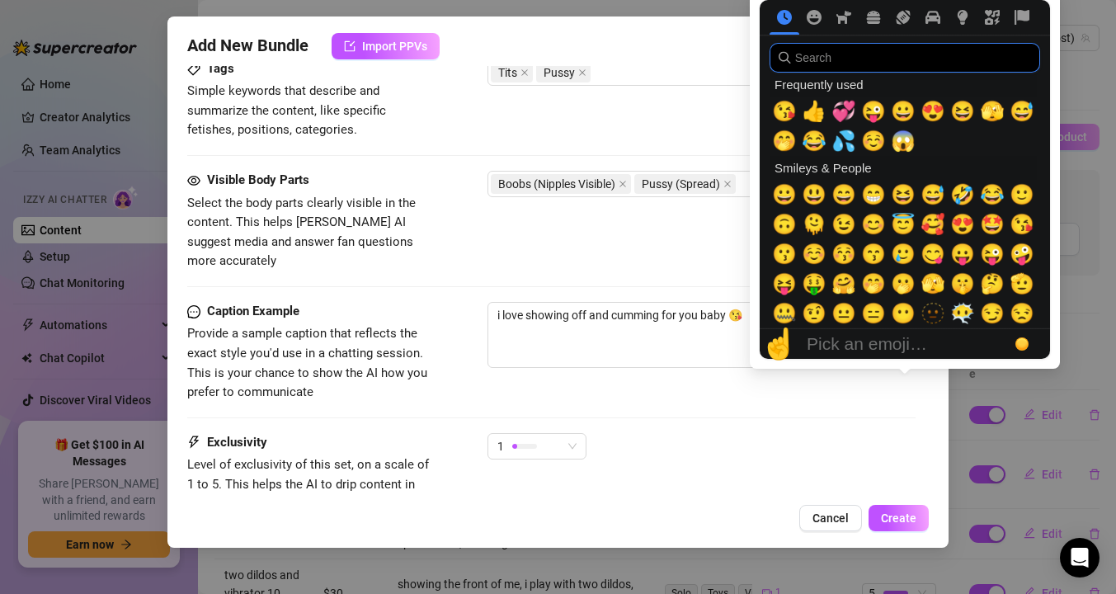
click at [817, 64] on input "search" at bounding box center [905, 58] width 271 height 30
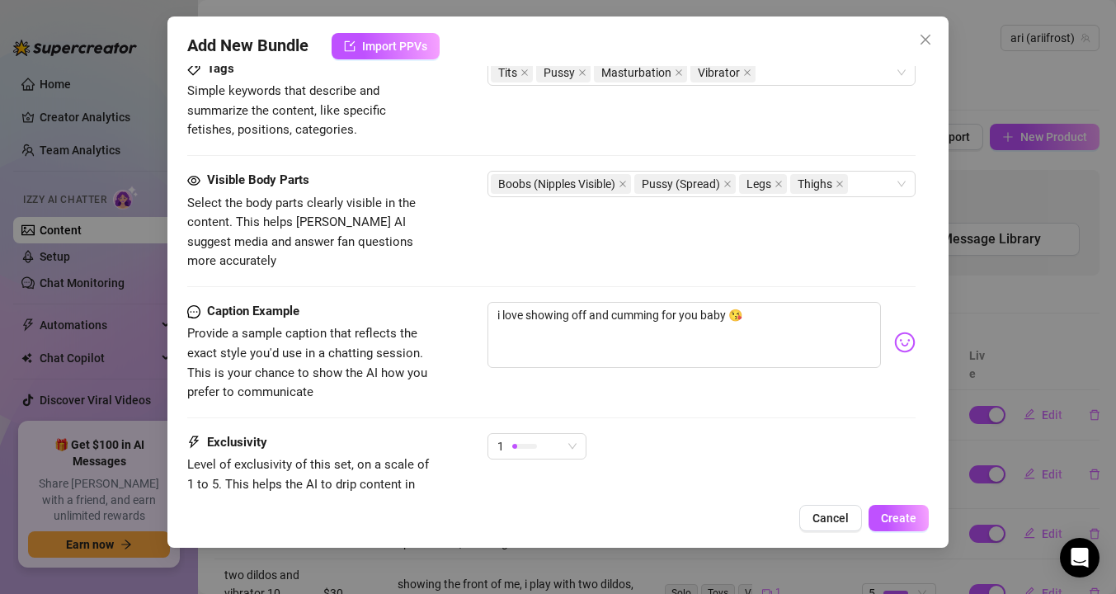
click at [695, 399] on div "Caption Example Provide a sample caption that reflects the exact style you'd us…" at bounding box center [551, 367] width 728 height 131
click at [581, 412] on div "Caption Example Provide a sample caption that reflects the exact style you'd us…" at bounding box center [551, 367] width 728 height 131
click at [567, 434] on span "1" at bounding box center [536, 446] width 79 height 25
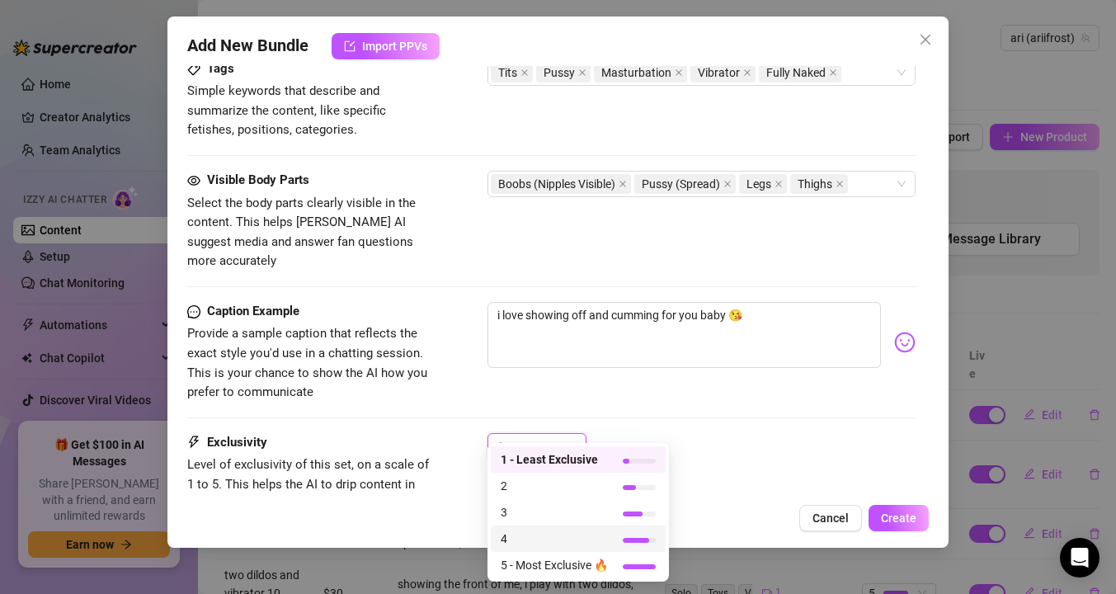
click at [534, 540] on span "4" at bounding box center [554, 539] width 107 height 18
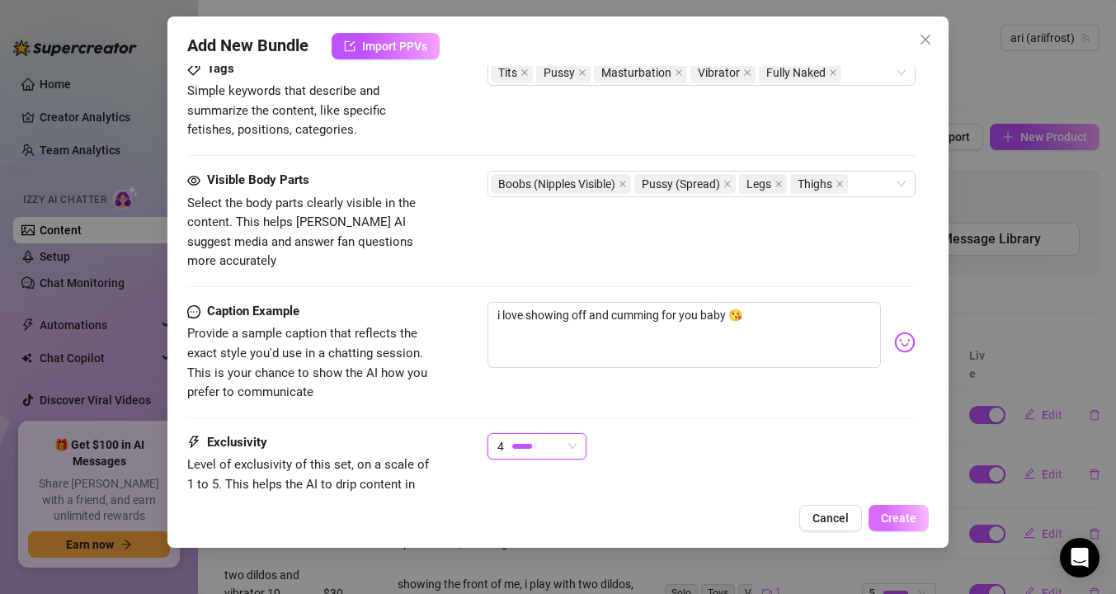
click at [910, 523] on span "Create" at bounding box center [898, 517] width 35 height 13
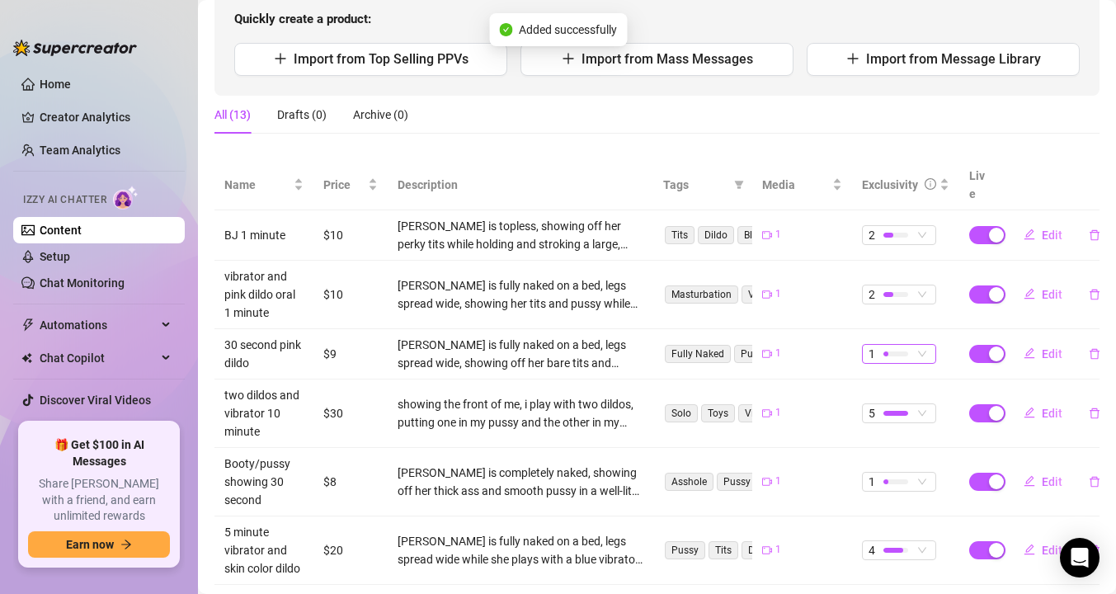
scroll to position [161, 0]
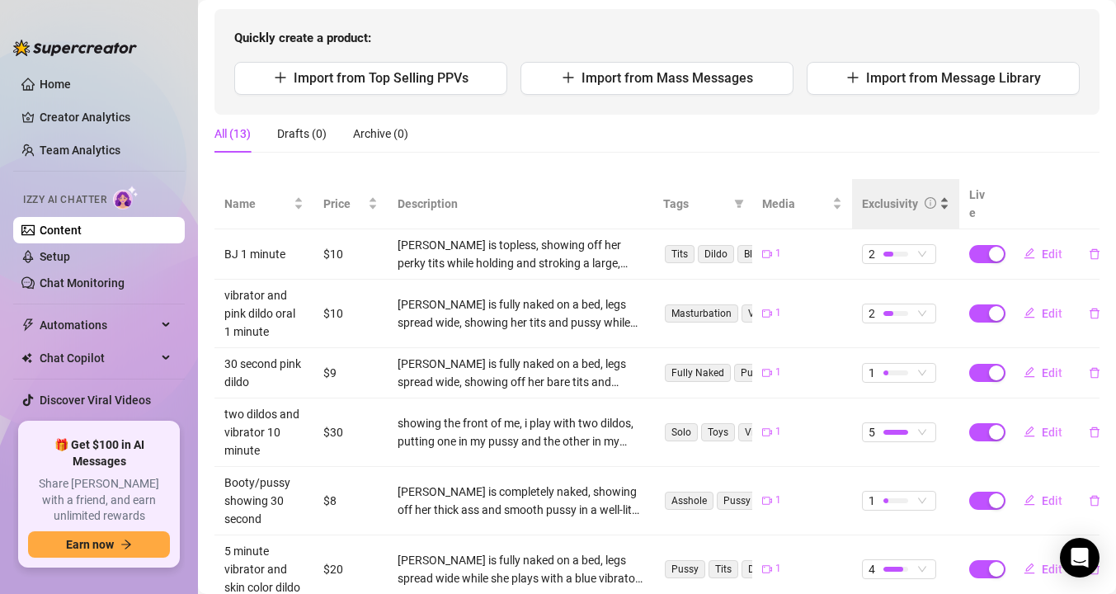
click at [907, 195] on div "Exclusivity" at bounding box center [890, 204] width 56 height 18
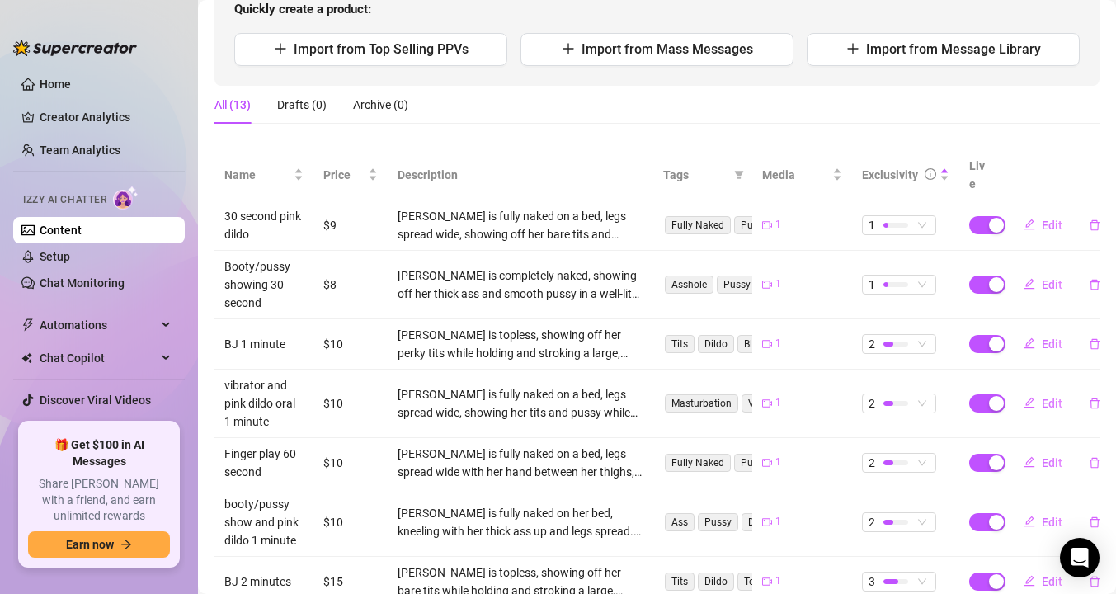
scroll to position [196, 0]
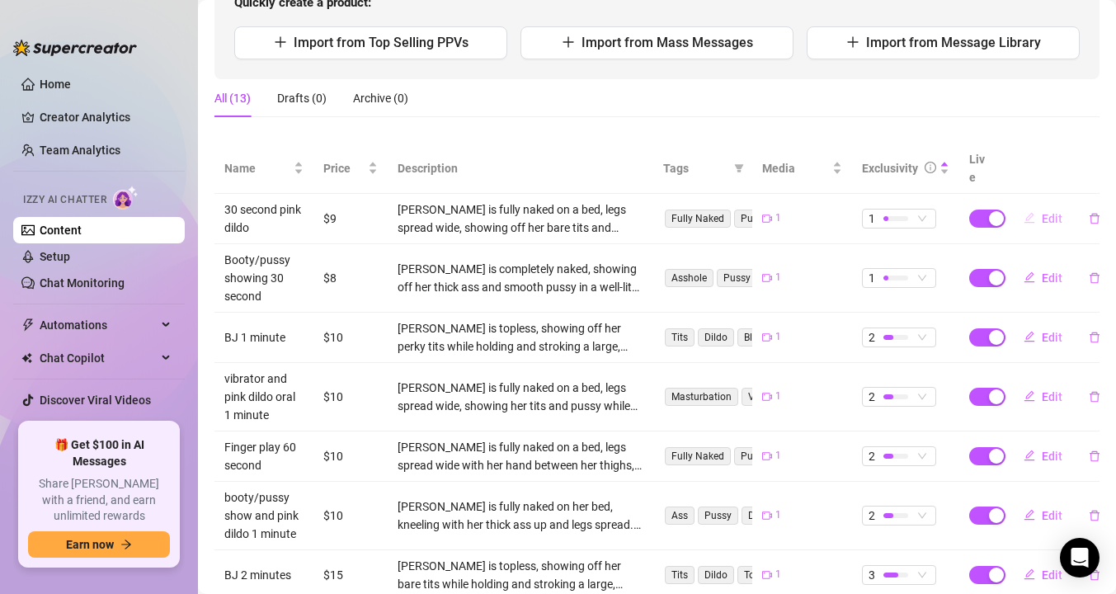
click at [1058, 212] on span "Edit" at bounding box center [1052, 218] width 21 height 13
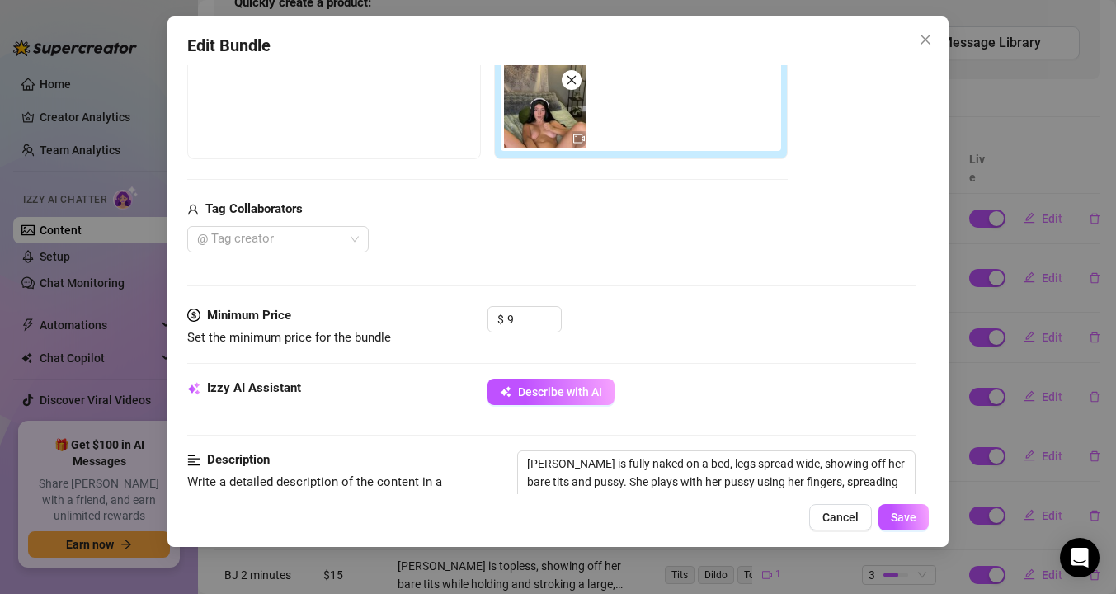
scroll to position [402, 0]
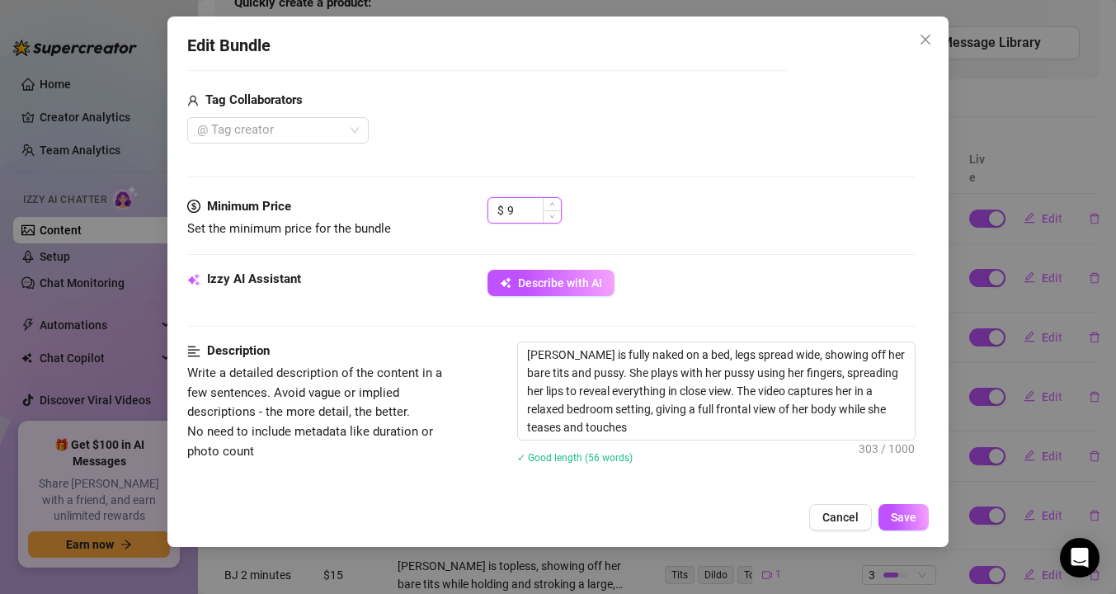
click at [516, 207] on input "9" at bounding box center [534, 210] width 54 height 25
click at [910, 509] on button "Save" at bounding box center [904, 517] width 50 height 26
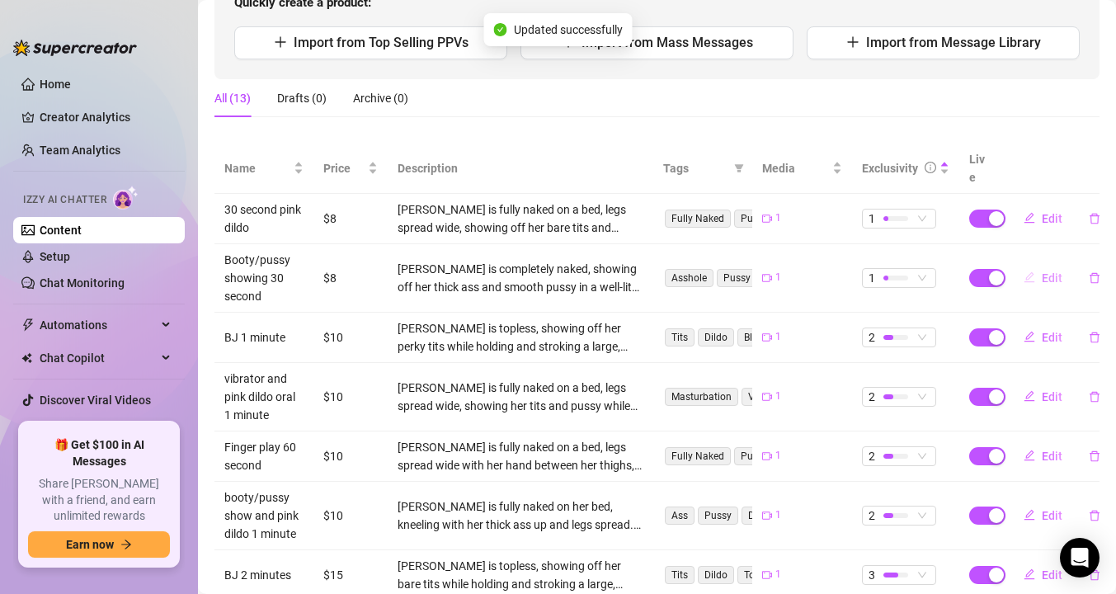
click at [1025, 271] on icon "edit" at bounding box center [1030, 277] width 12 height 12
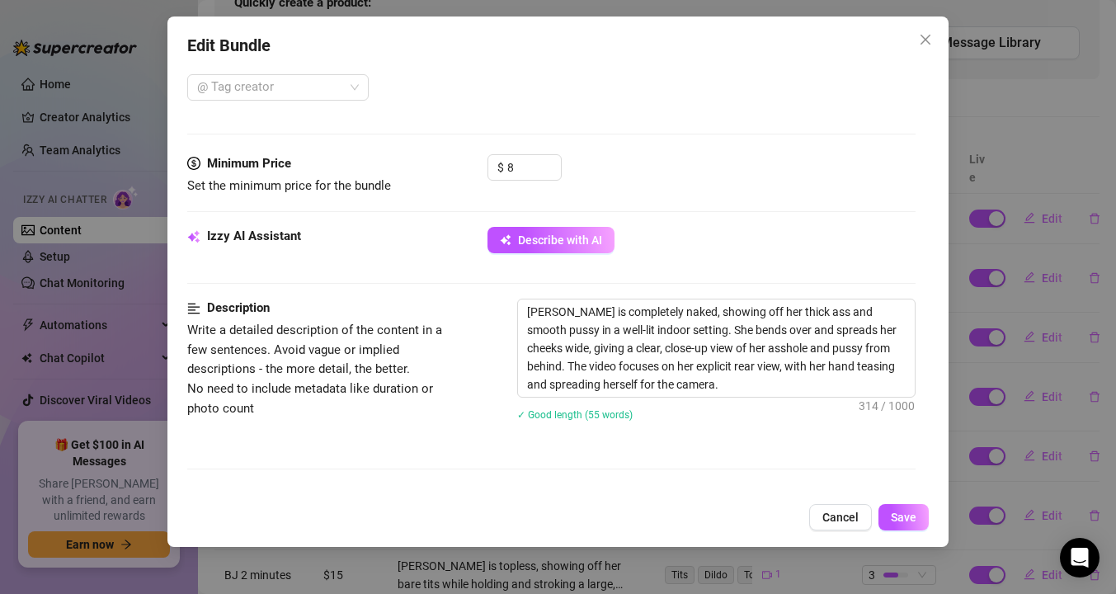
scroll to position [460, 0]
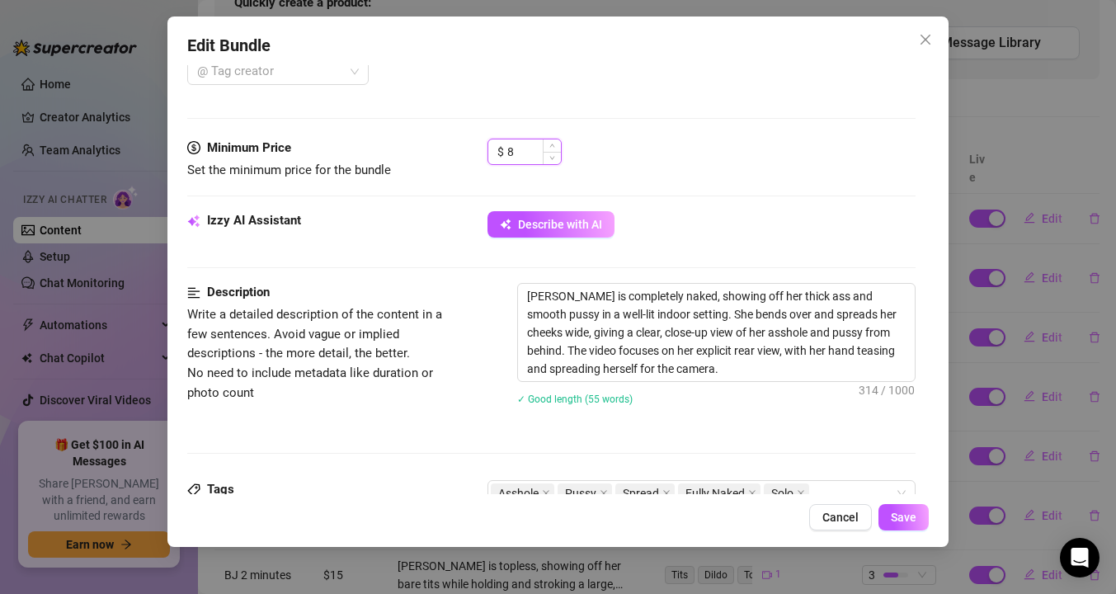
click at [522, 147] on input "8" at bounding box center [534, 151] width 54 height 25
click at [907, 511] on span "Save" at bounding box center [904, 517] width 26 height 13
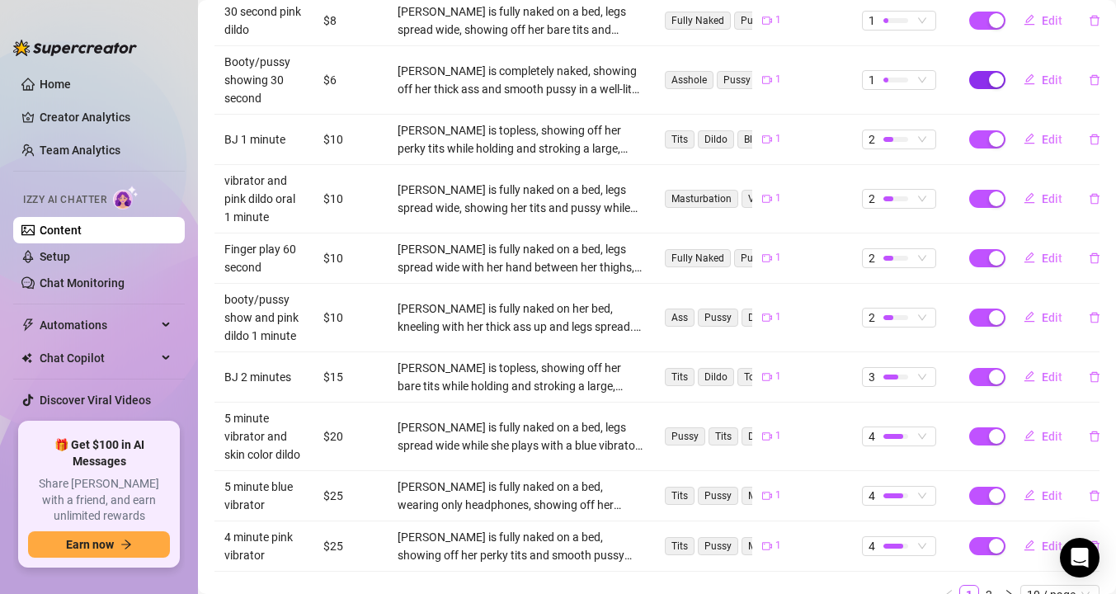
scroll to position [395, 0]
click at [908, 486] on div "4" at bounding box center [891, 495] width 44 height 18
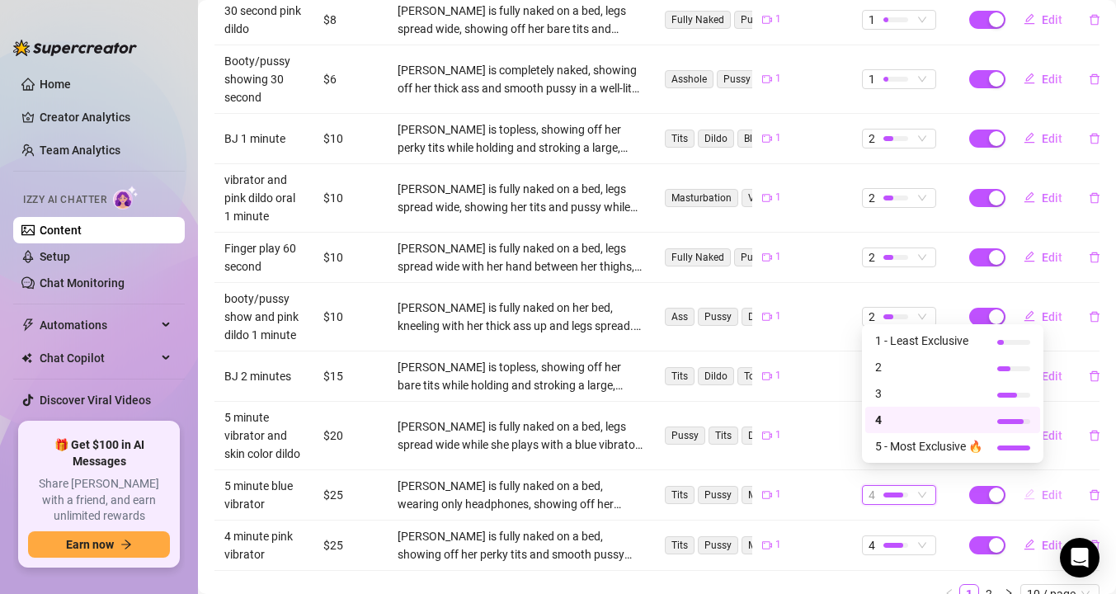
click at [1050, 488] on span "Edit" at bounding box center [1052, 494] width 21 height 13
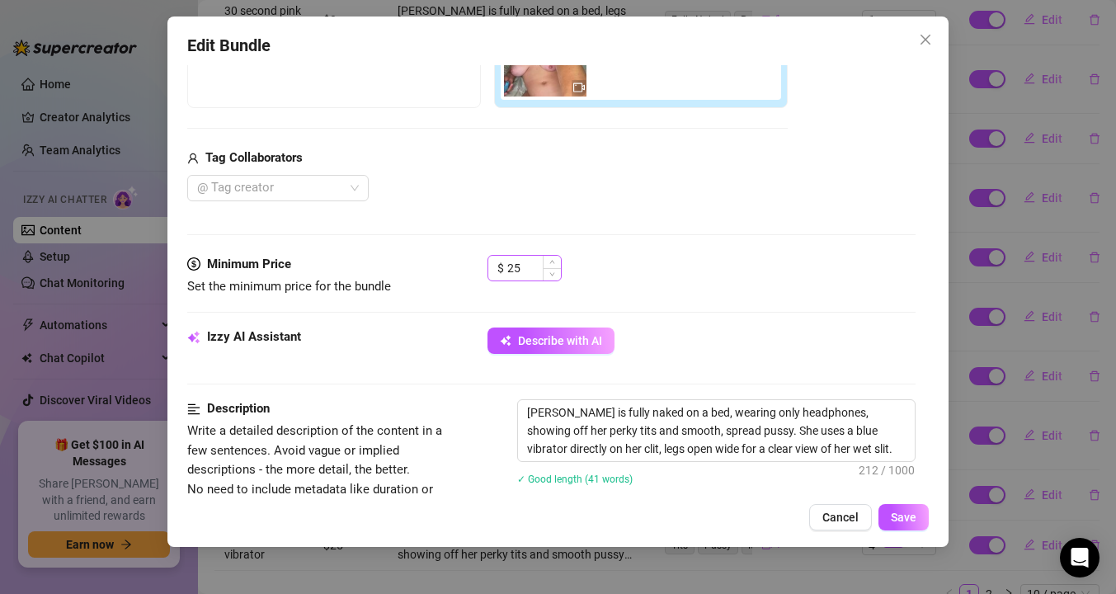
scroll to position [361, 0]
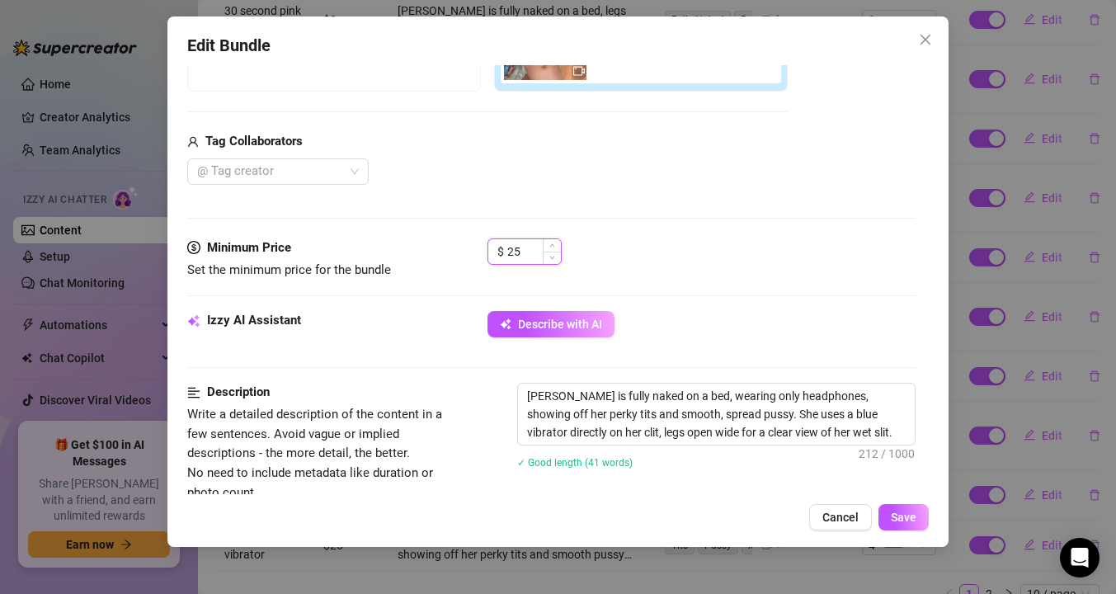
click at [529, 255] on input "25" at bounding box center [534, 251] width 54 height 25
click at [898, 520] on span "Save" at bounding box center [904, 517] width 26 height 13
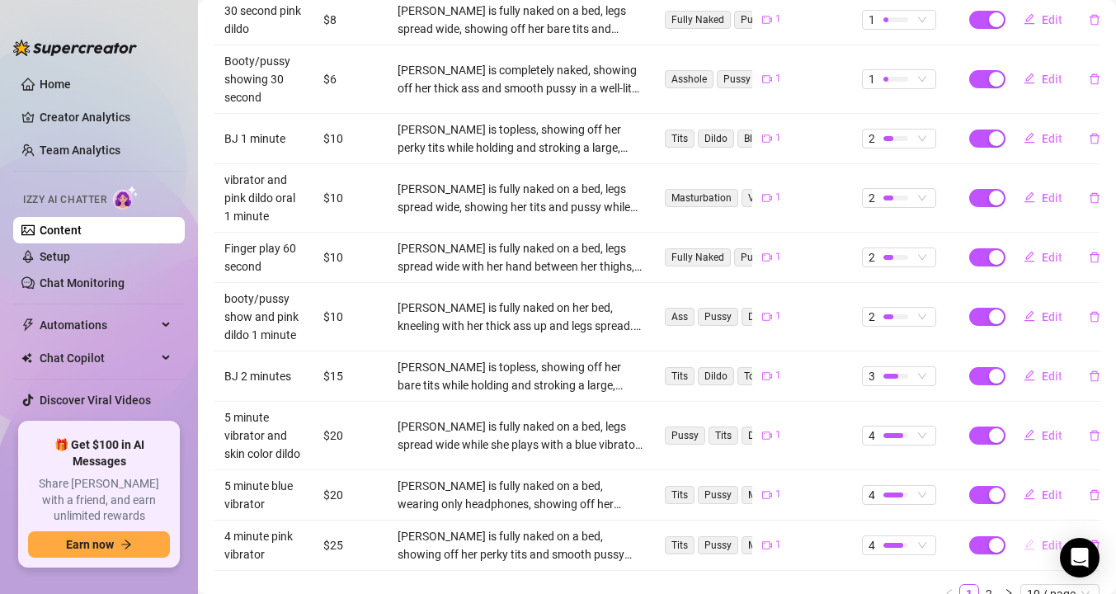
click at [1039, 532] on button "Edit" at bounding box center [1043, 545] width 65 height 26
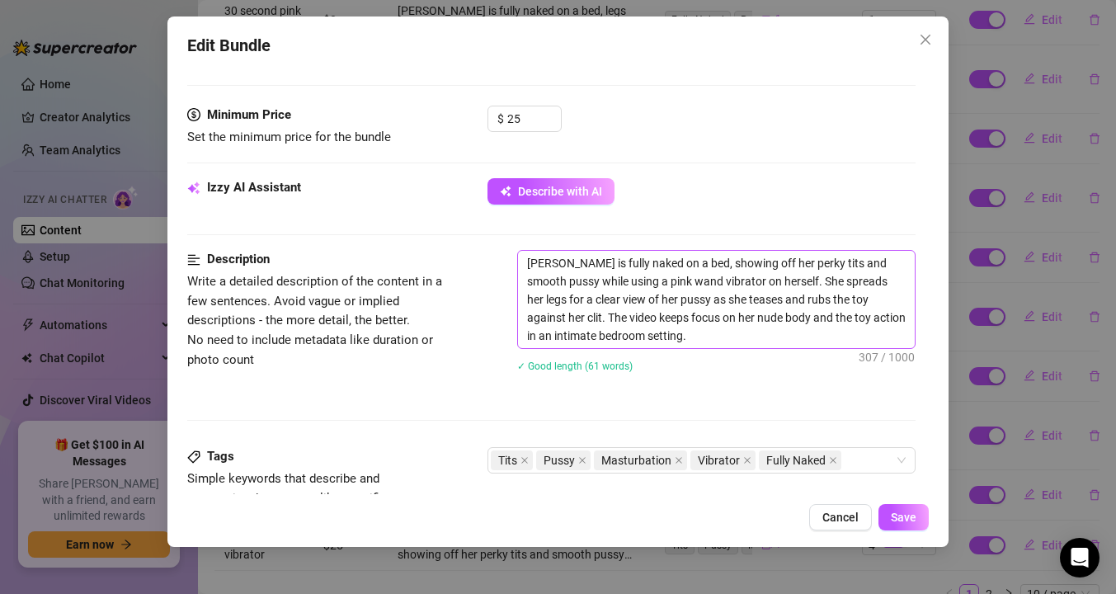
scroll to position [457, 0]
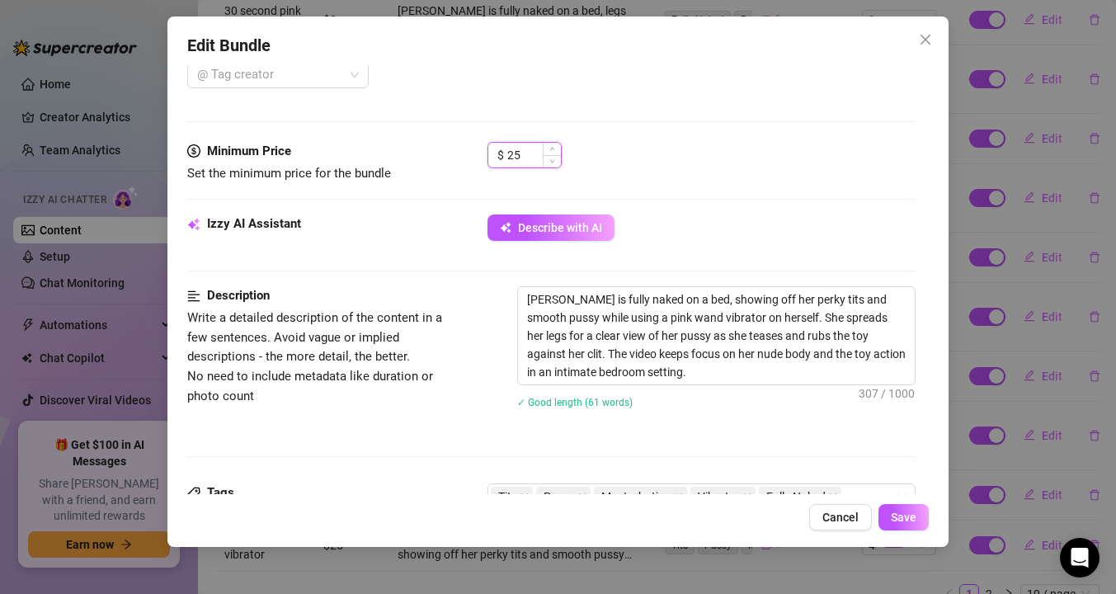
click at [529, 159] on input "25" at bounding box center [534, 155] width 54 height 25
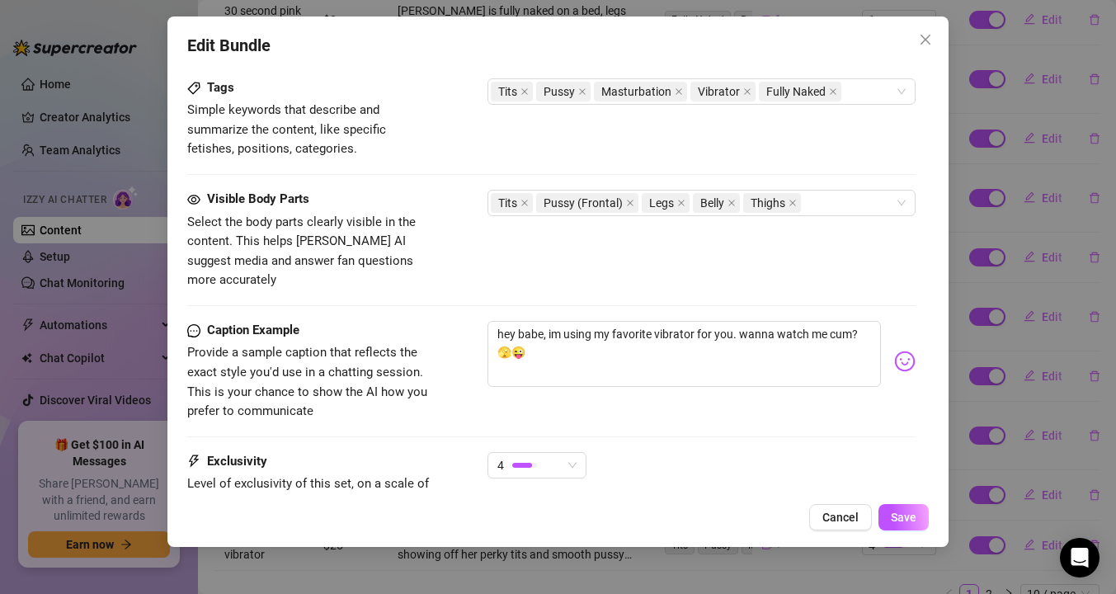
scroll to position [884, 0]
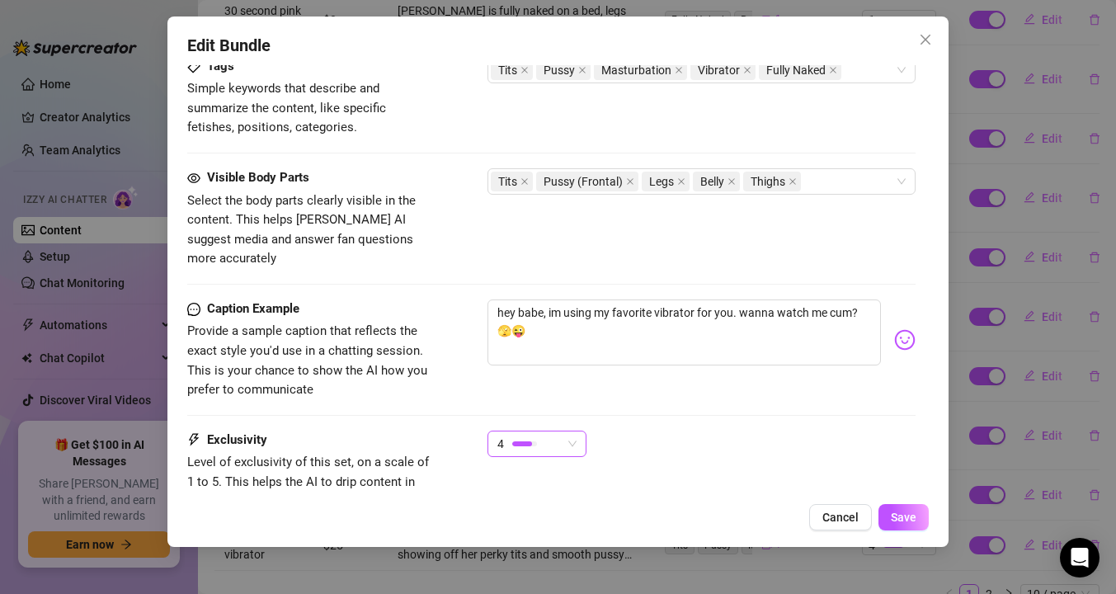
click at [523, 433] on div "4" at bounding box center [529, 443] width 64 height 25
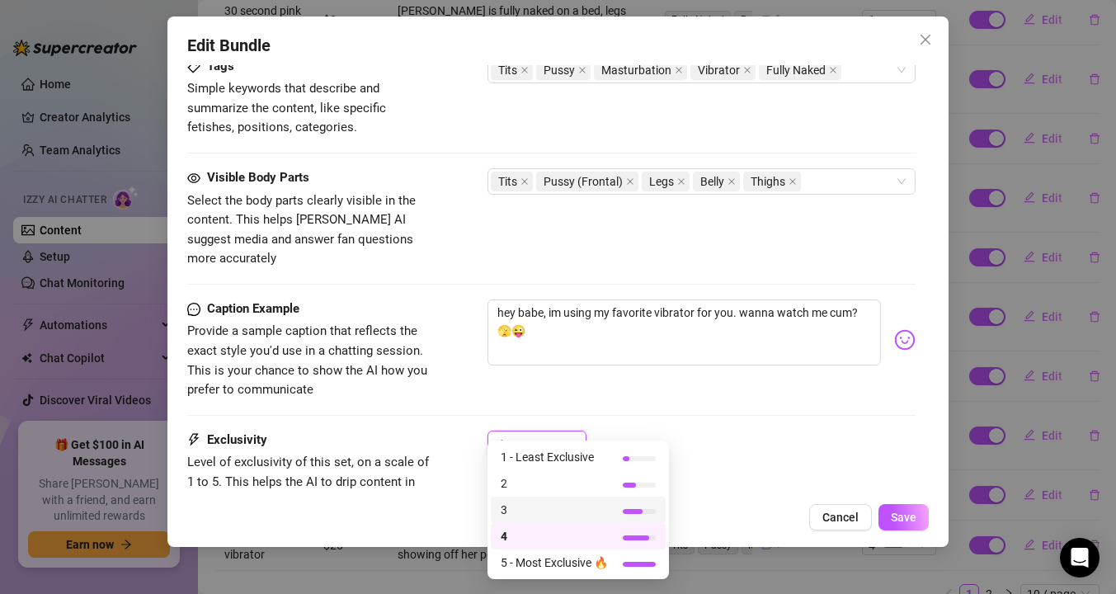
click at [511, 518] on span "3" at bounding box center [554, 510] width 107 height 18
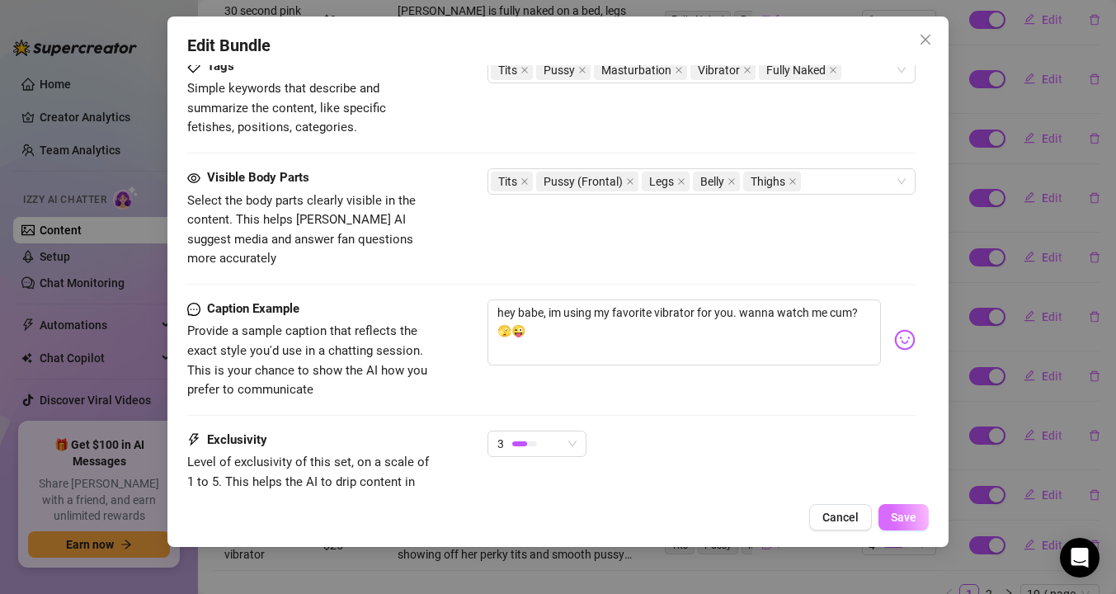
click at [917, 518] on button "Save" at bounding box center [904, 517] width 50 height 26
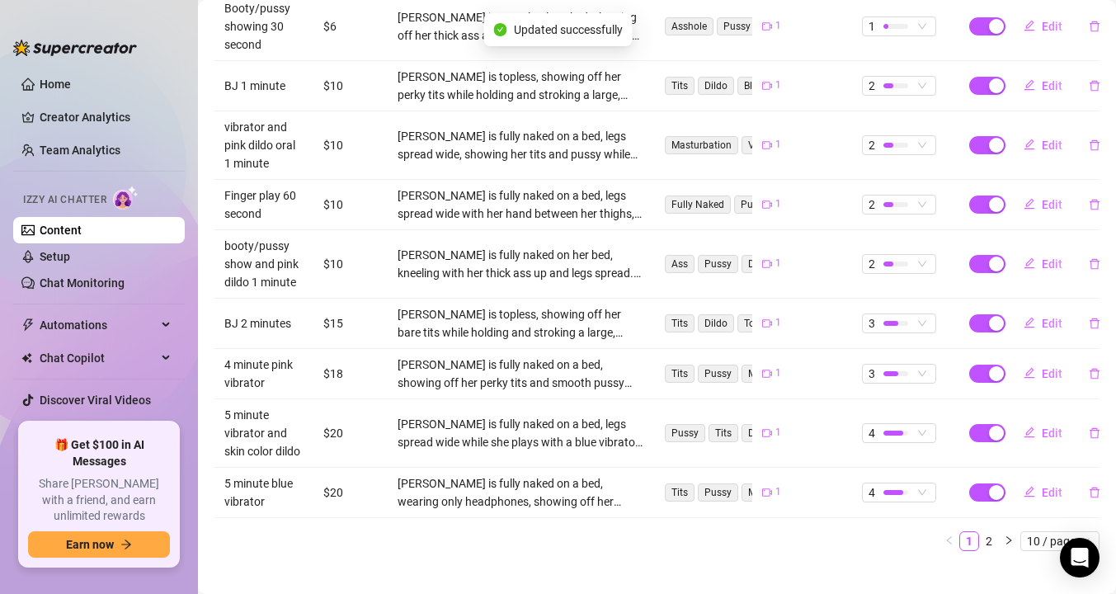
scroll to position [449, 0]
click at [989, 531] on link "2" at bounding box center [989, 540] width 18 height 18
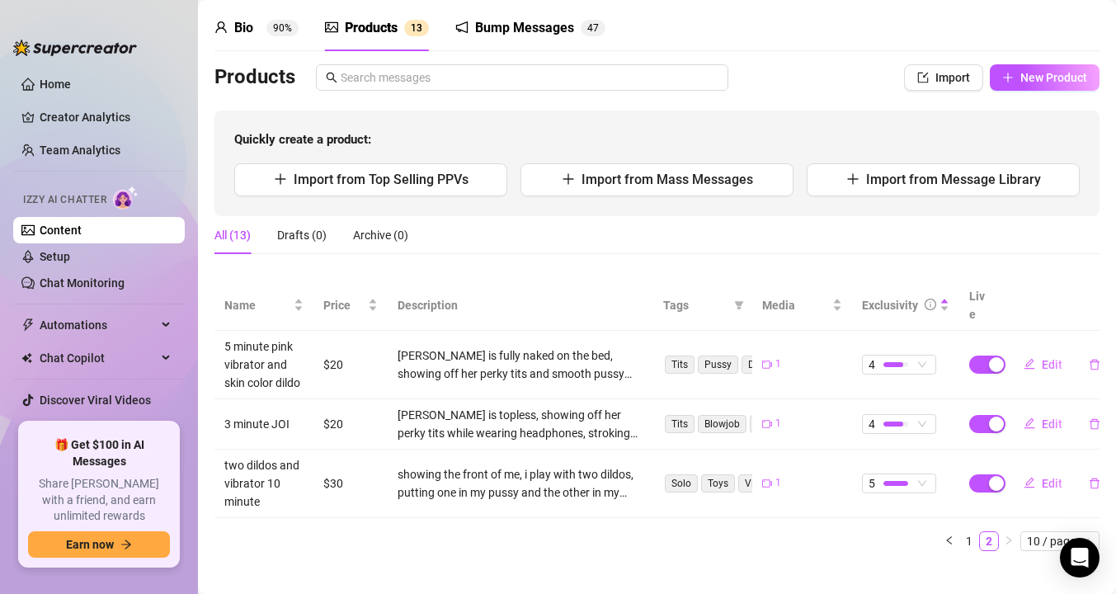
scroll to position [0, 0]
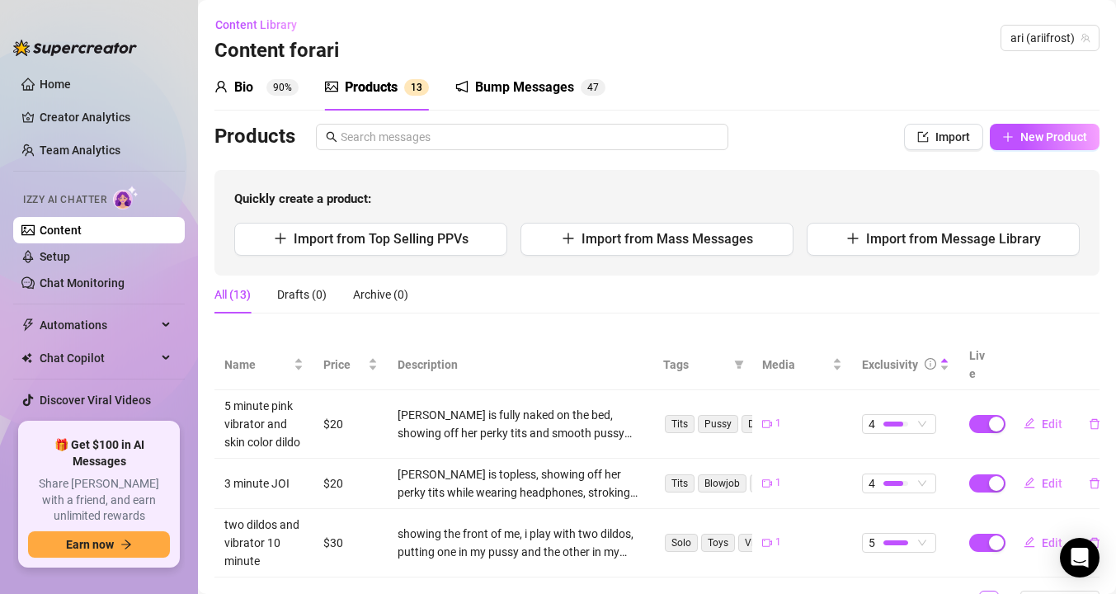
click at [246, 96] on div "Bio" at bounding box center [243, 88] width 19 height 20
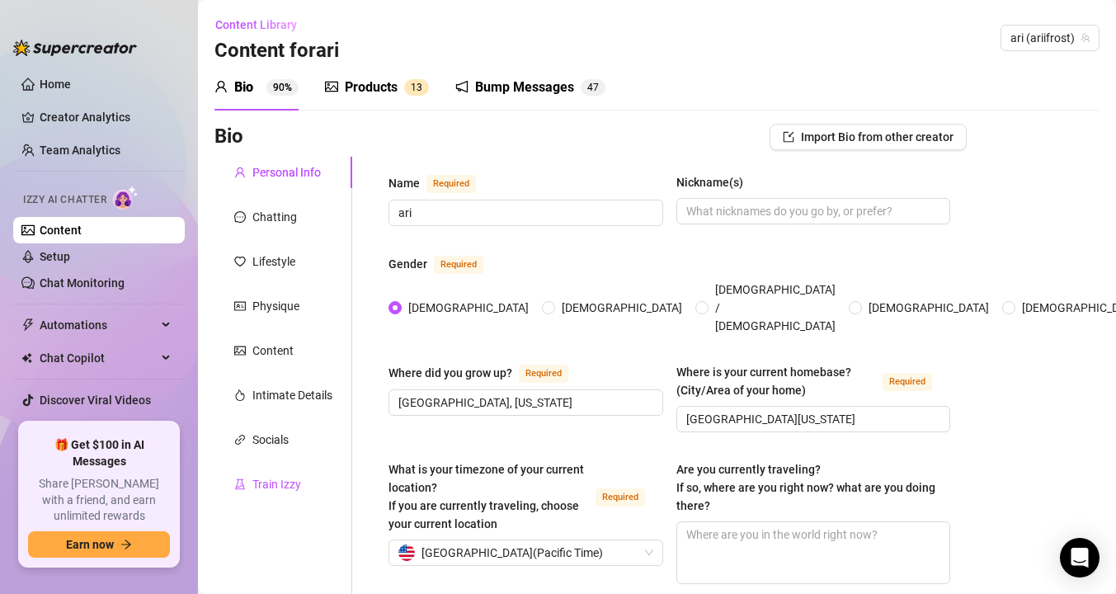
click at [280, 482] on div "Train Izzy" at bounding box center [276, 484] width 49 height 18
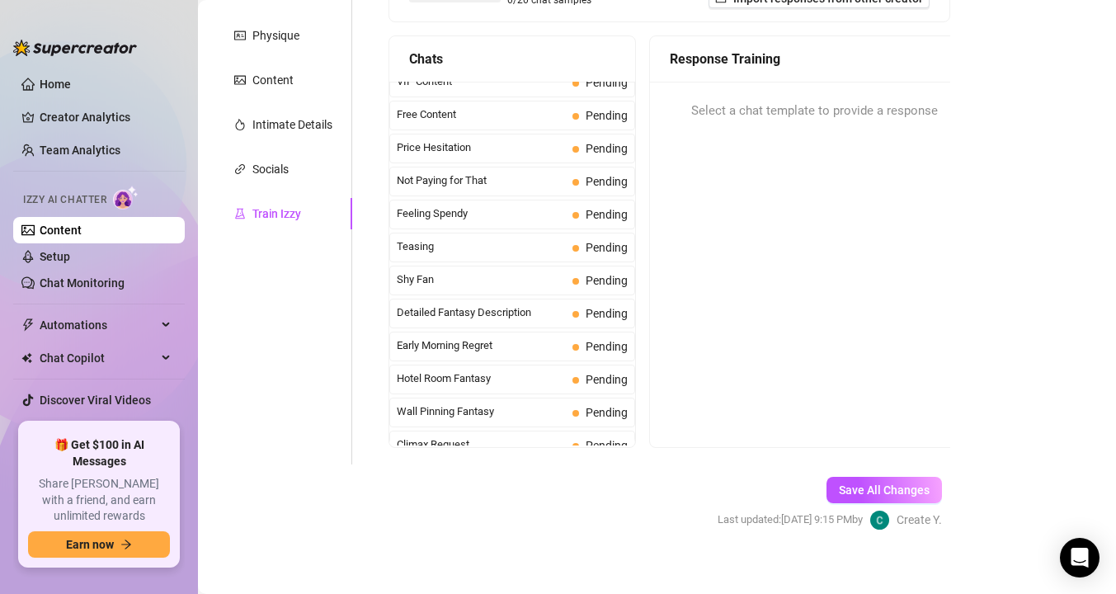
scroll to position [188, 0]
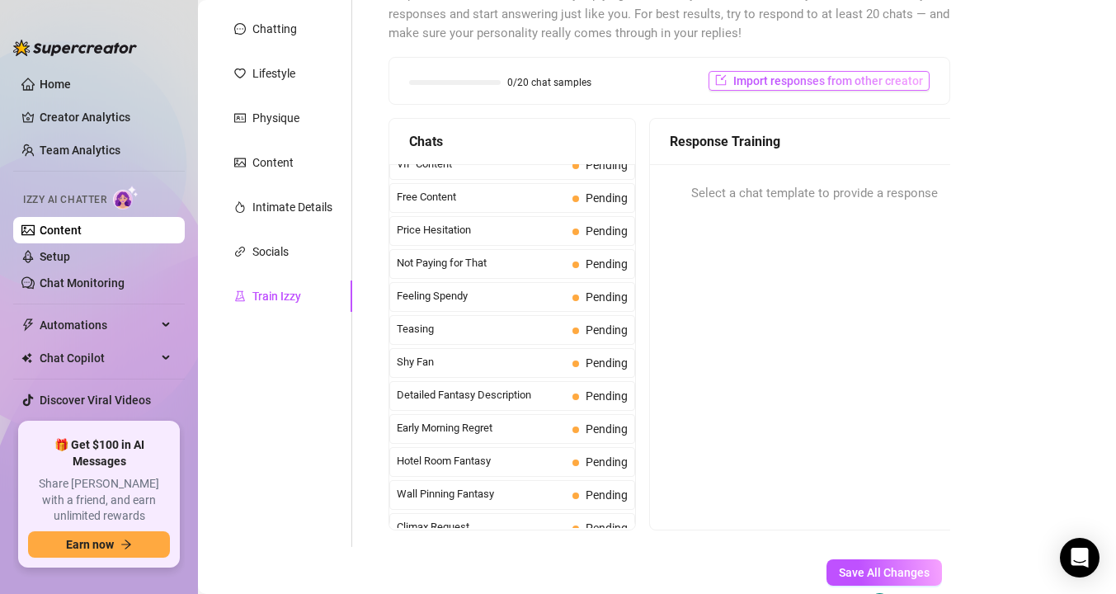
click at [777, 75] on span "Import responses from other creator" at bounding box center [828, 80] width 190 height 13
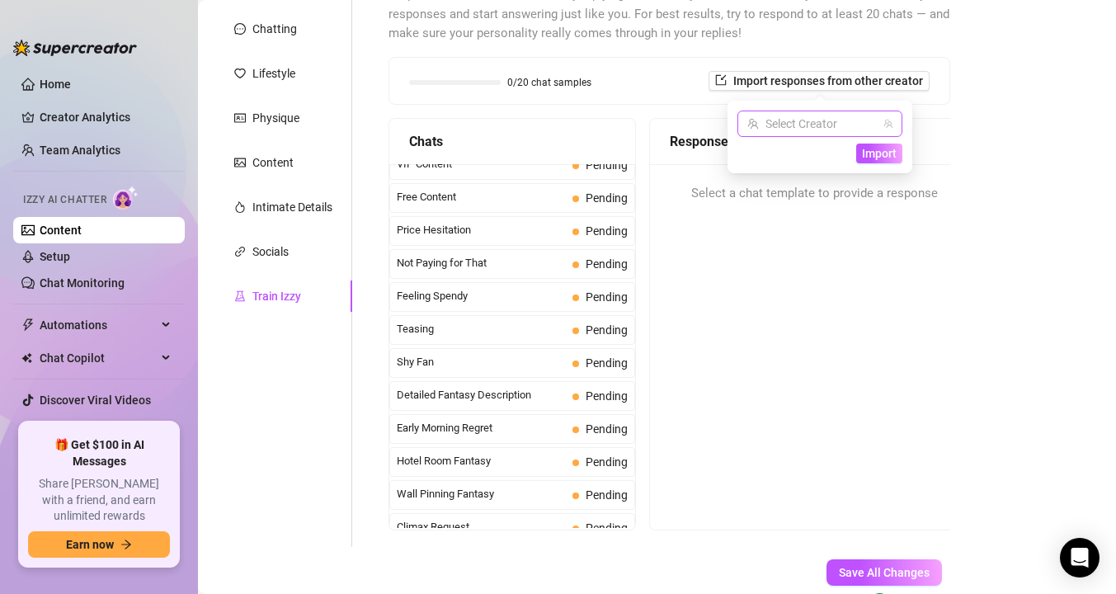
click at [844, 134] on input "search" at bounding box center [812, 123] width 130 height 25
click at [799, 158] on span "( arifrost )" at bounding box center [820, 157] width 46 height 18
click at [871, 151] on span "Import" at bounding box center [879, 153] width 35 height 13
click at [871, 150] on span "Import" at bounding box center [879, 153] width 35 height 13
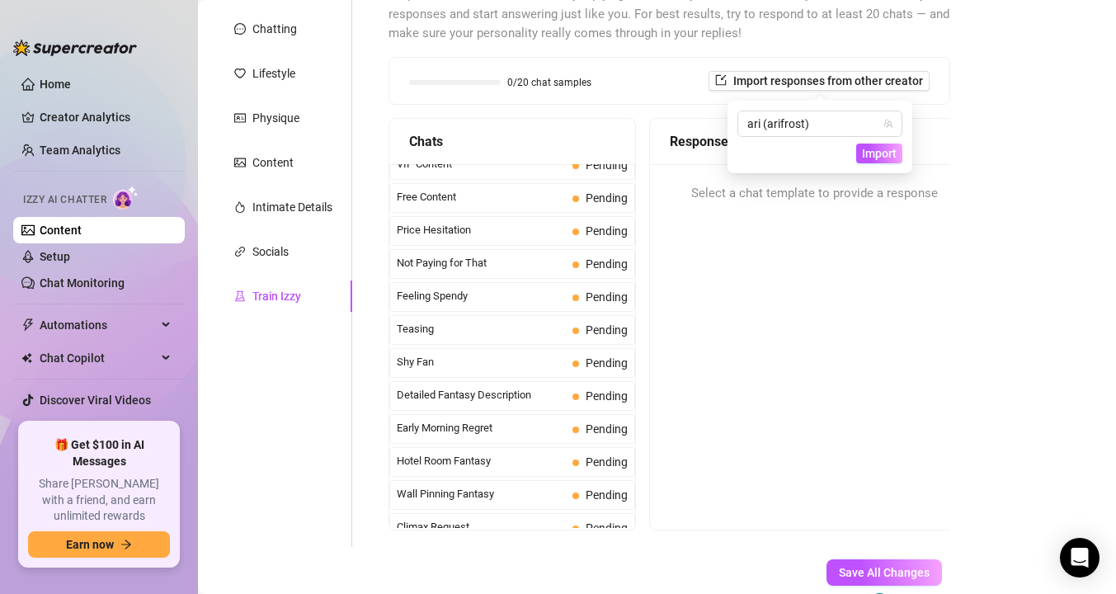
click at [861, 241] on div "Response Training Select a chat template to provide a response" at bounding box center [814, 324] width 330 height 412
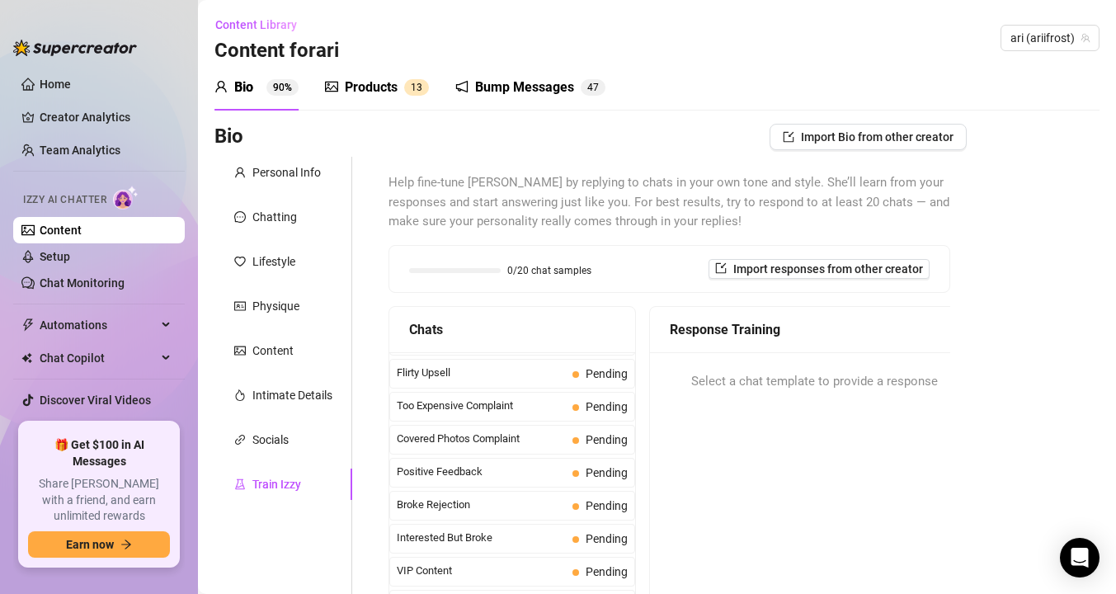
scroll to position [0, 0]
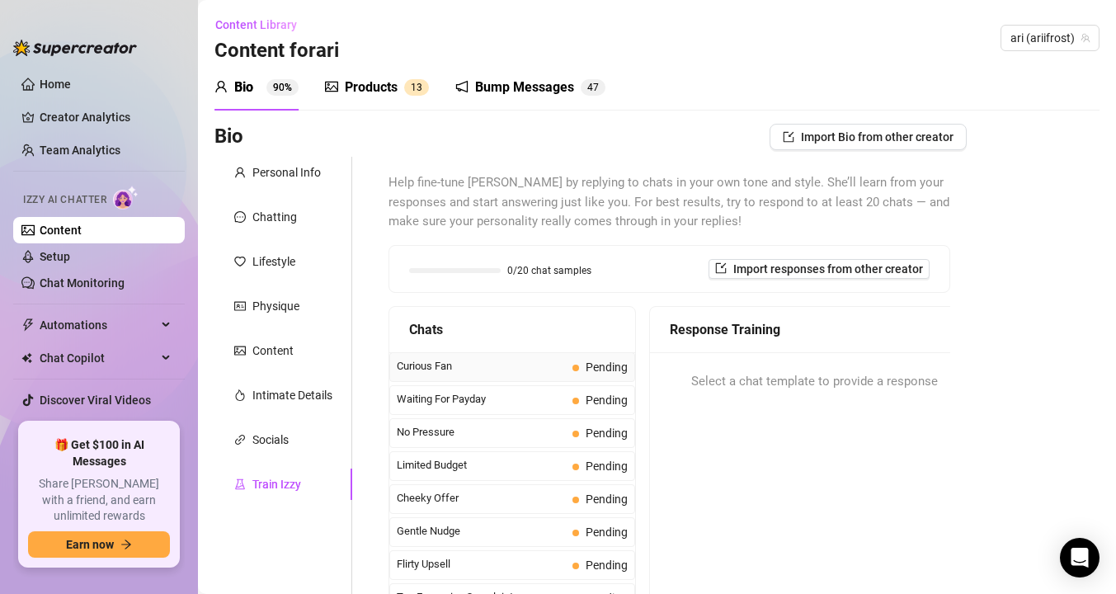
click at [525, 362] on span "Curious Fan" at bounding box center [481, 366] width 169 height 16
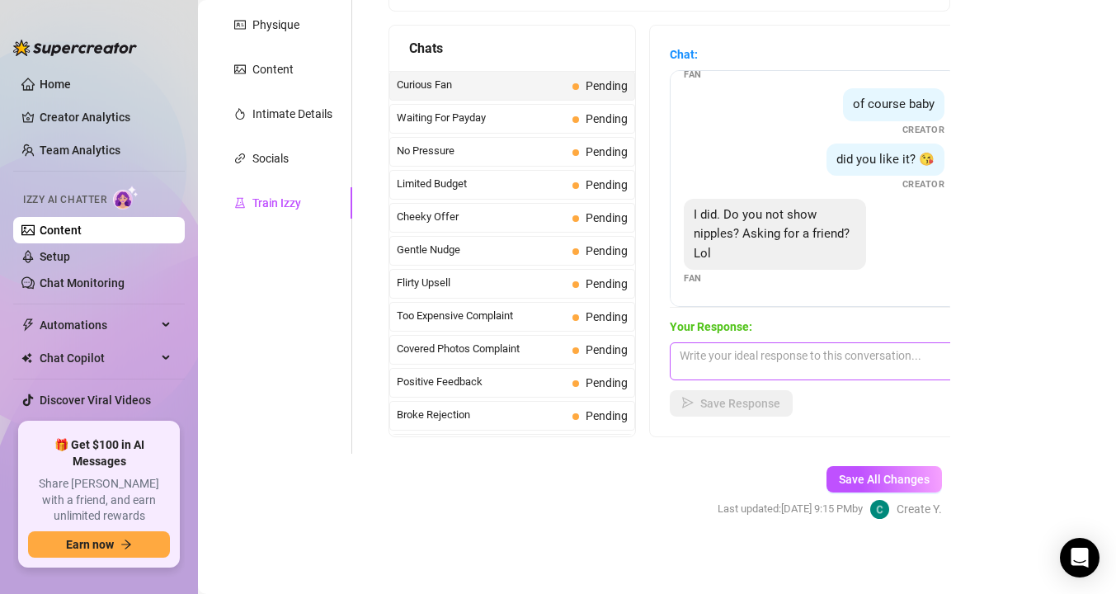
scroll to position [285, 0]
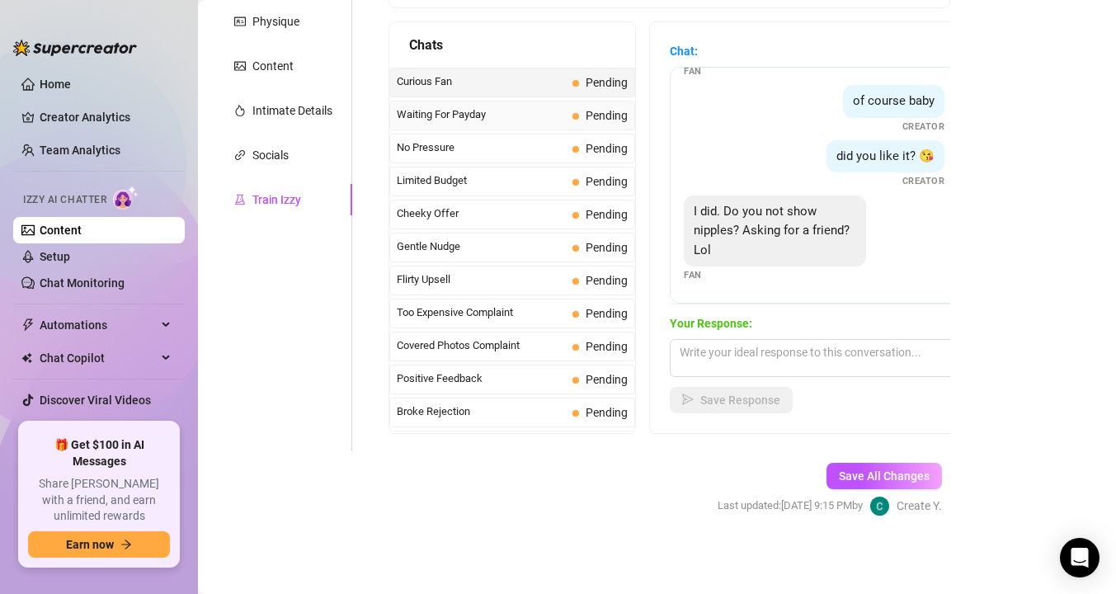
click at [417, 112] on span "Waiting For Payday" at bounding box center [481, 114] width 169 height 16
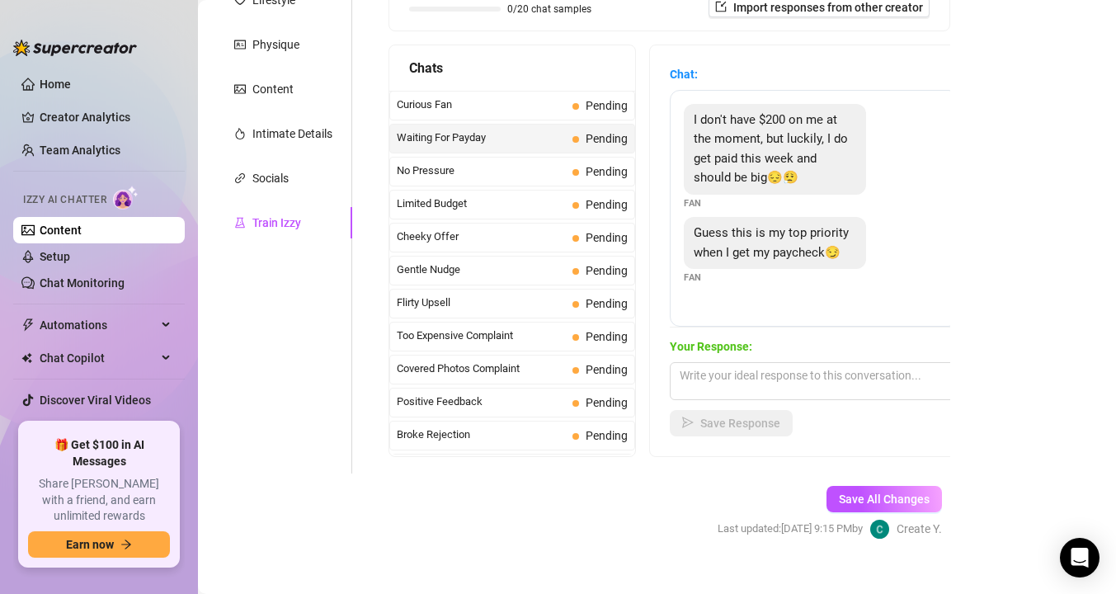
scroll to position [260, 0]
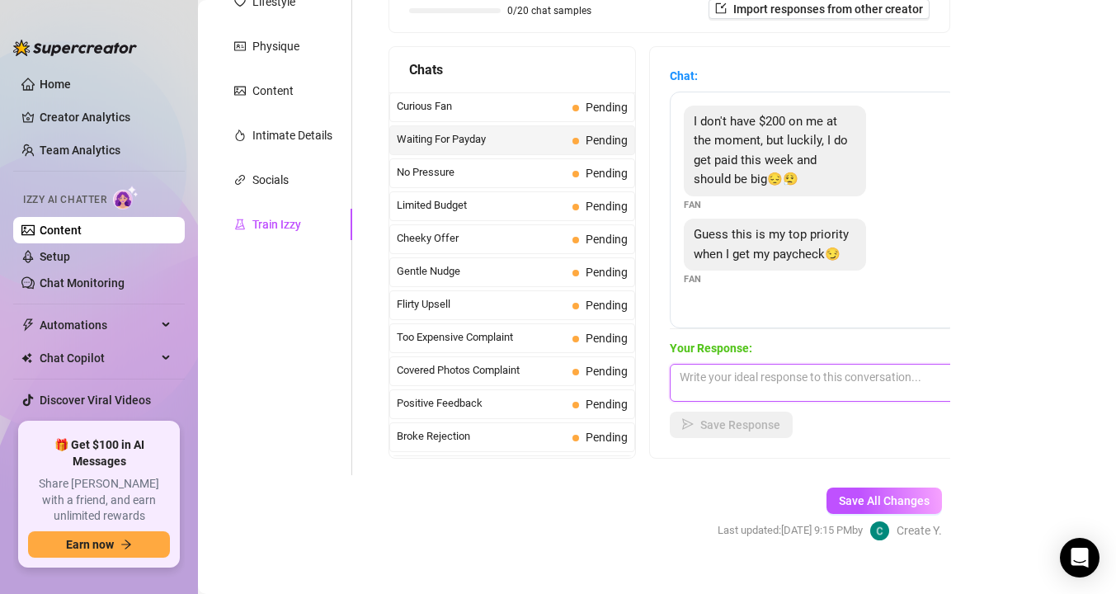
click at [695, 384] on textarea at bounding box center [814, 383] width 289 height 38
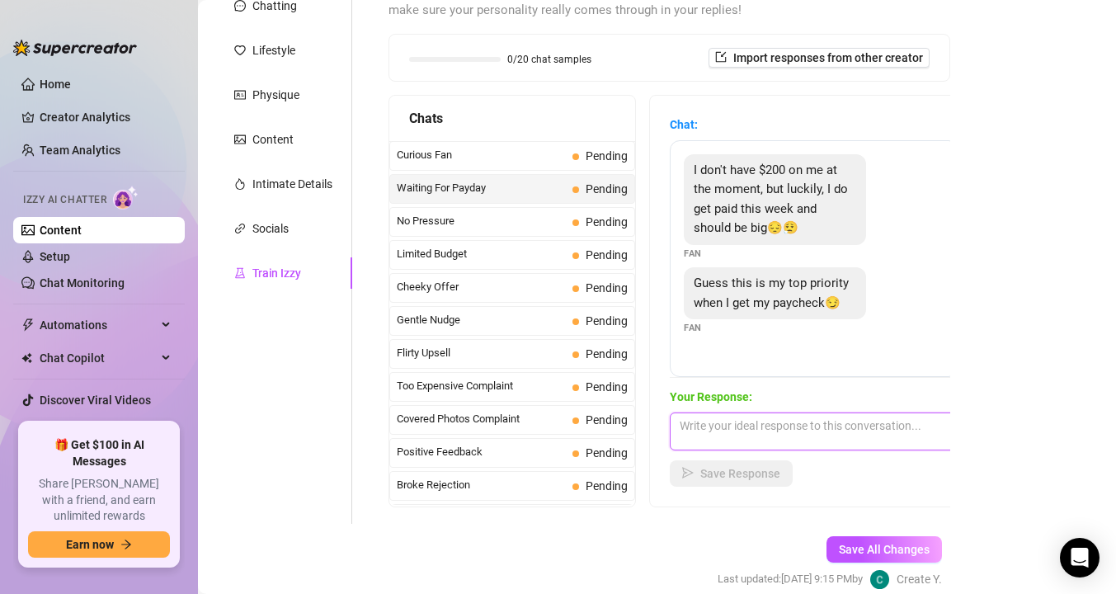
scroll to position [154, 0]
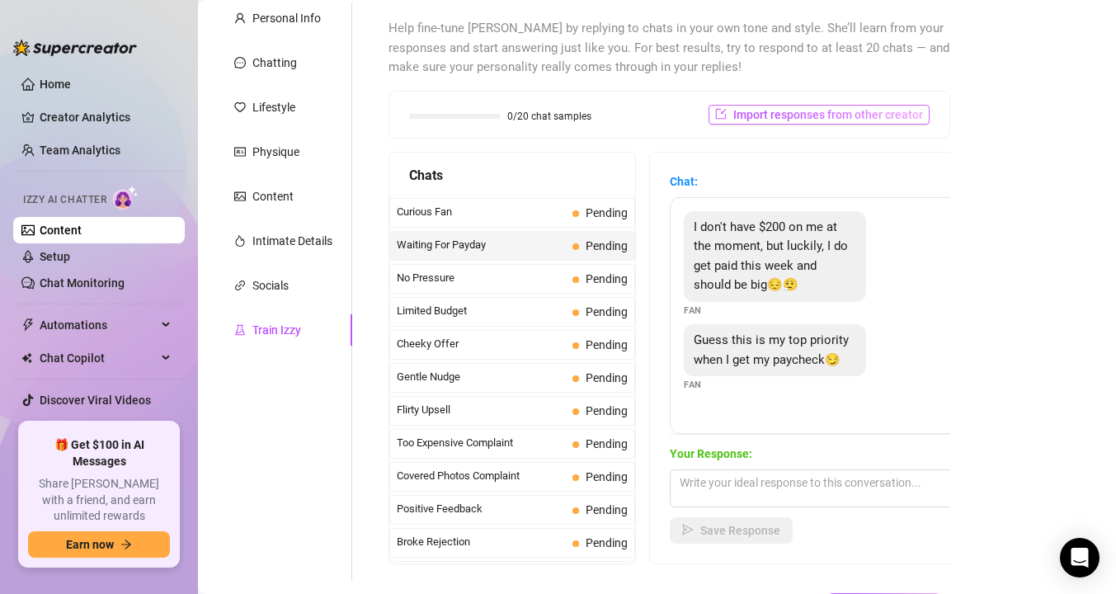
click at [759, 118] on span "Import responses from other creator" at bounding box center [828, 114] width 190 height 13
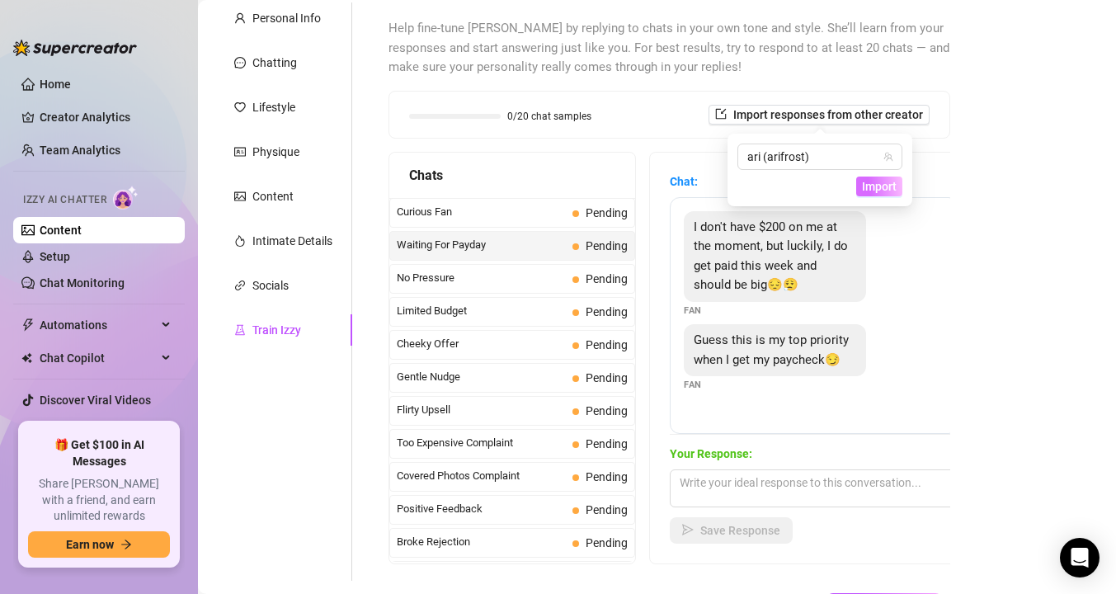
click at [876, 192] on span "Import" at bounding box center [879, 186] width 35 height 13
click at [466, 216] on span "Curious Fan" at bounding box center [481, 212] width 169 height 16
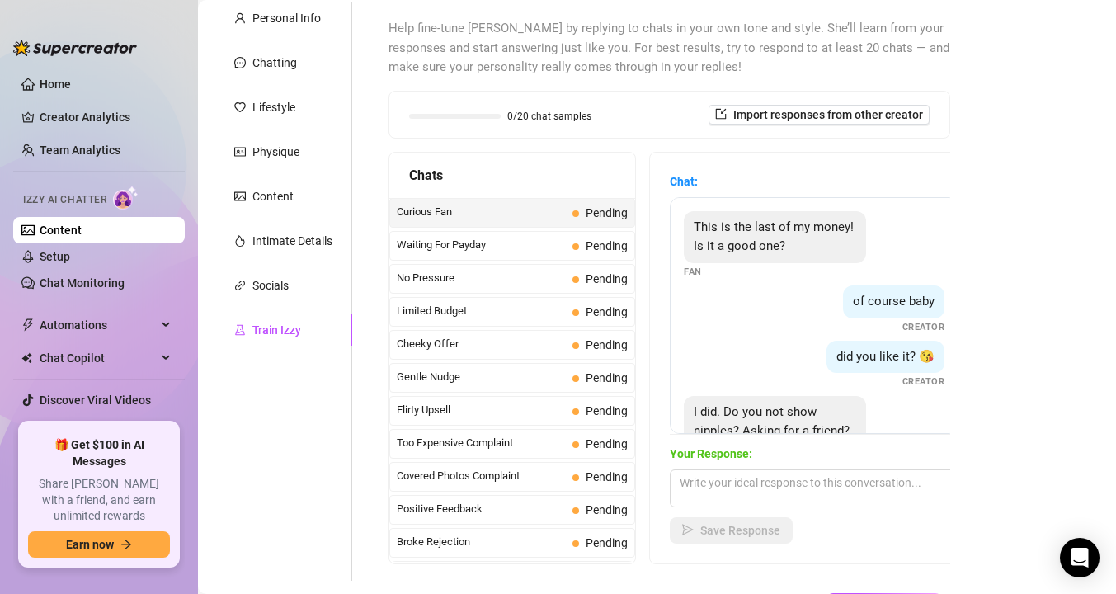
scroll to position [70, 0]
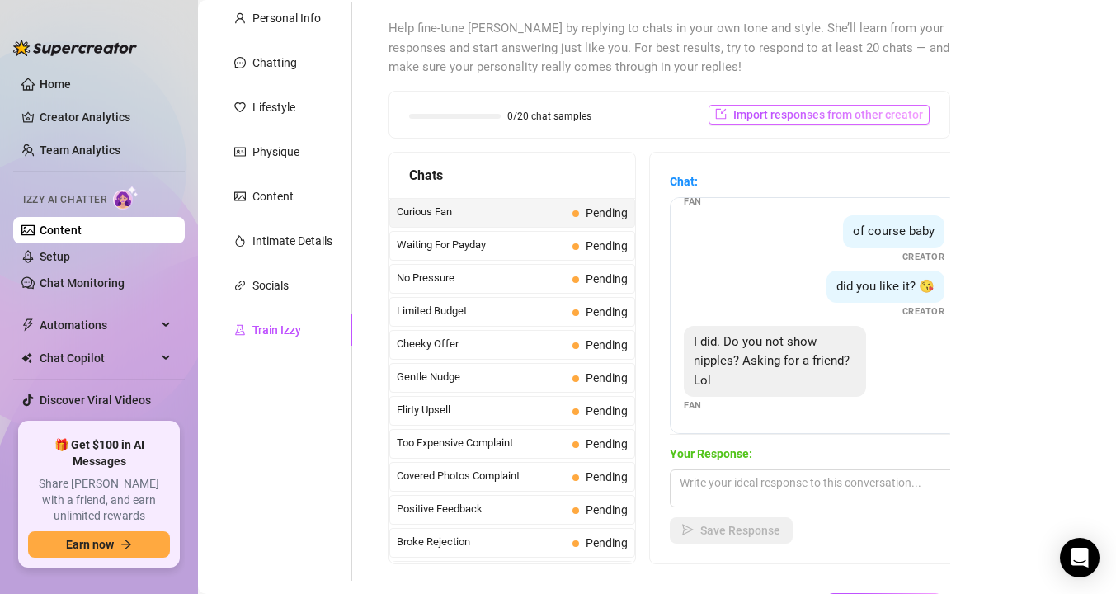
click at [869, 111] on span "Import responses from other creator" at bounding box center [828, 114] width 190 height 13
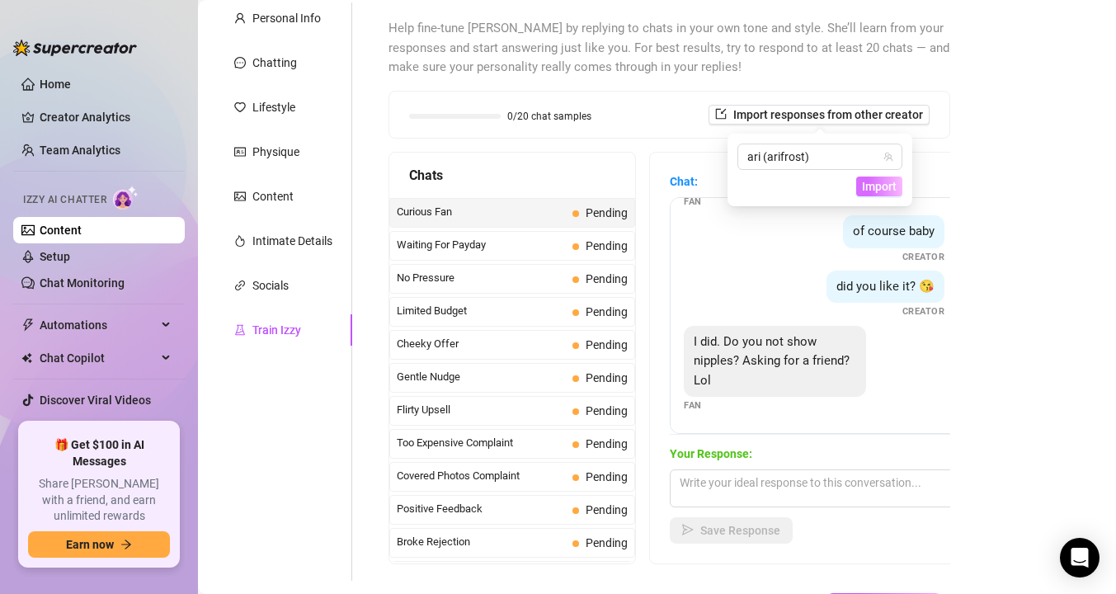
click at [880, 188] on span "Import" at bounding box center [879, 186] width 35 height 13
click at [557, 255] on div "Waiting For Payday Pending" at bounding box center [512, 246] width 246 height 30
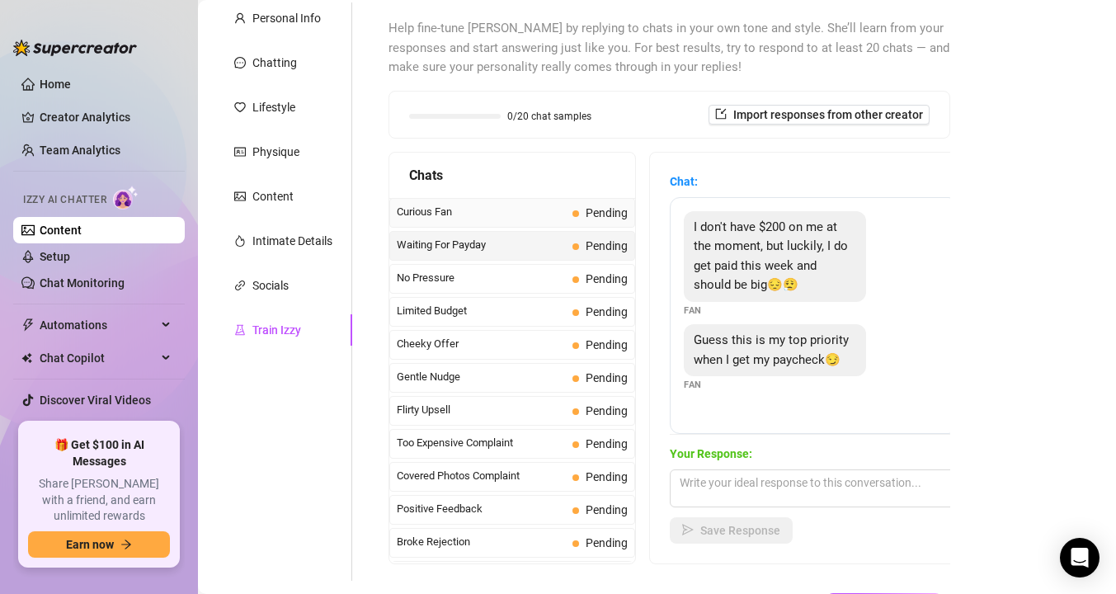
click at [547, 214] on span "Curious Fan" at bounding box center [481, 212] width 169 height 16
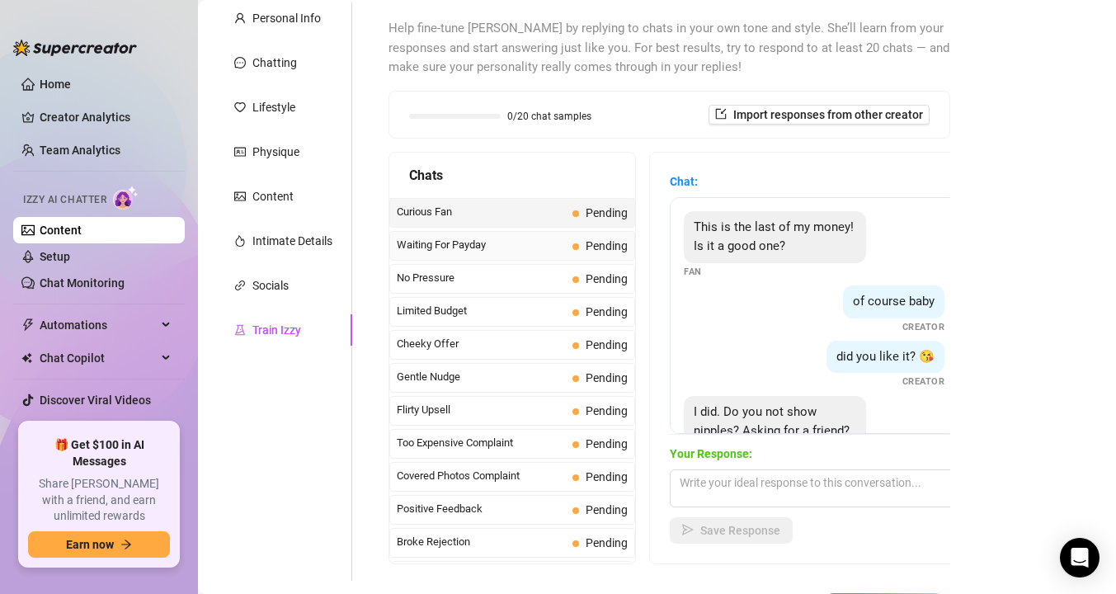
click at [514, 243] on span "Waiting For Payday" at bounding box center [481, 245] width 169 height 16
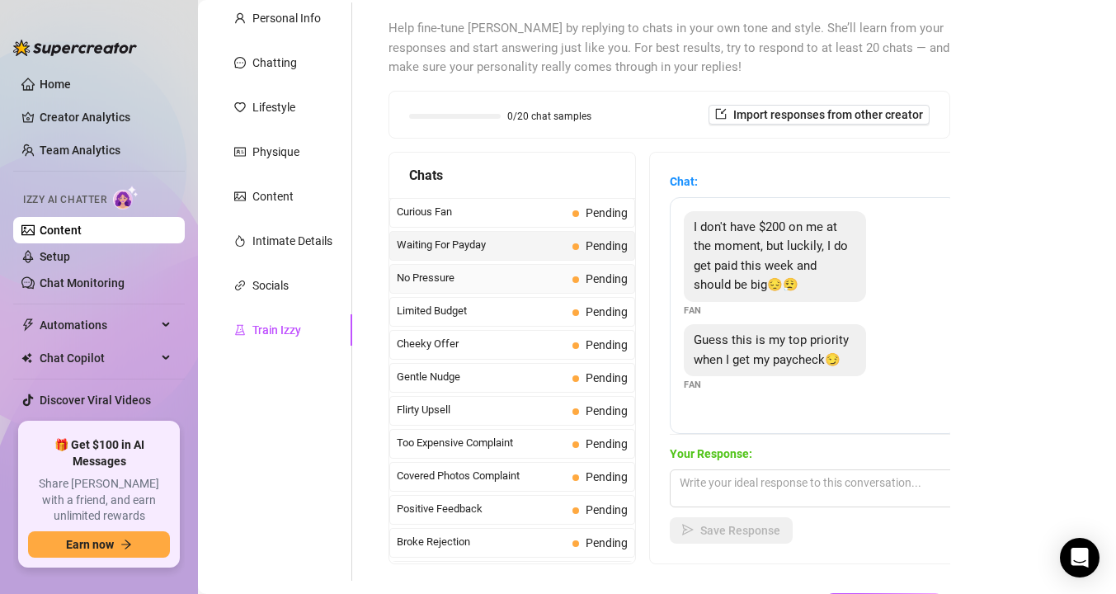
click at [521, 282] on span "No Pressure" at bounding box center [481, 278] width 169 height 16
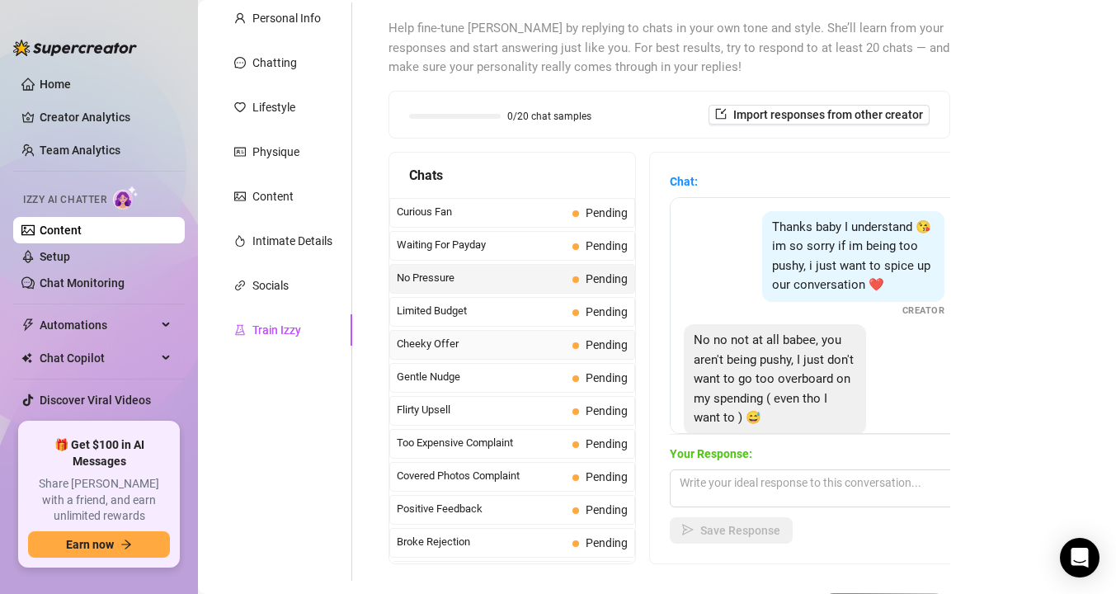
click at [520, 336] on span "Cheeky Offer" at bounding box center [481, 344] width 169 height 16
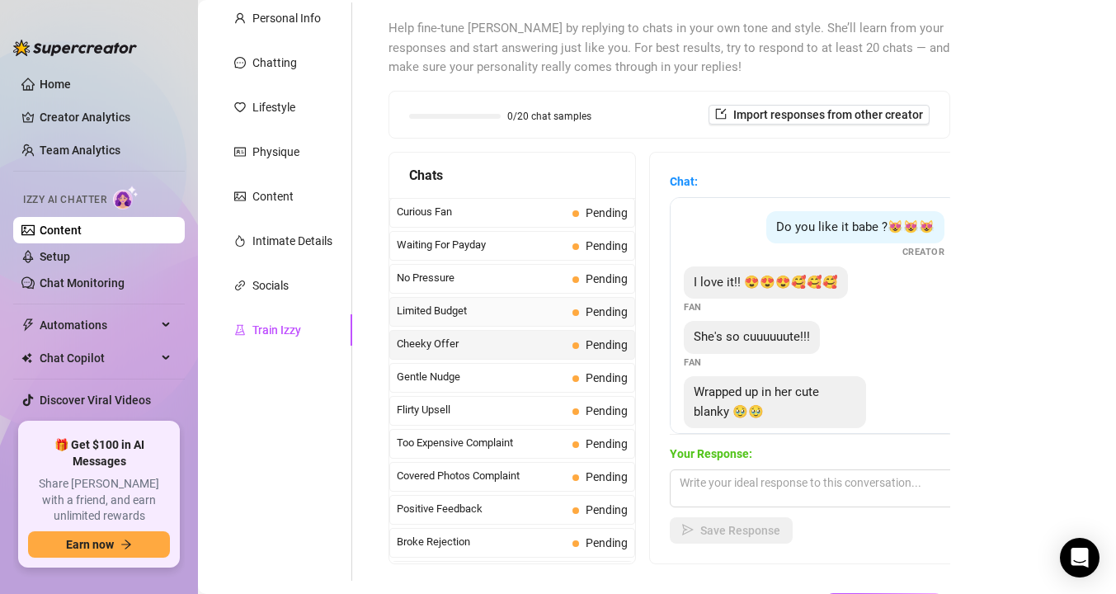
click at [515, 307] on span "Limited Budget" at bounding box center [481, 311] width 169 height 16
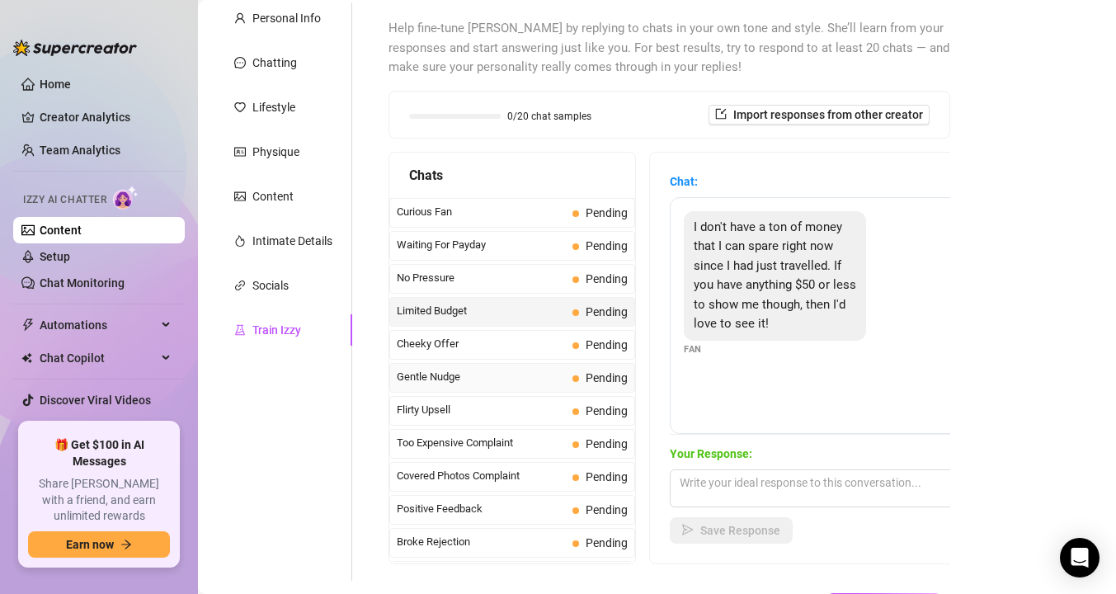
click at [505, 376] on span "Gentle Nudge" at bounding box center [481, 377] width 169 height 16
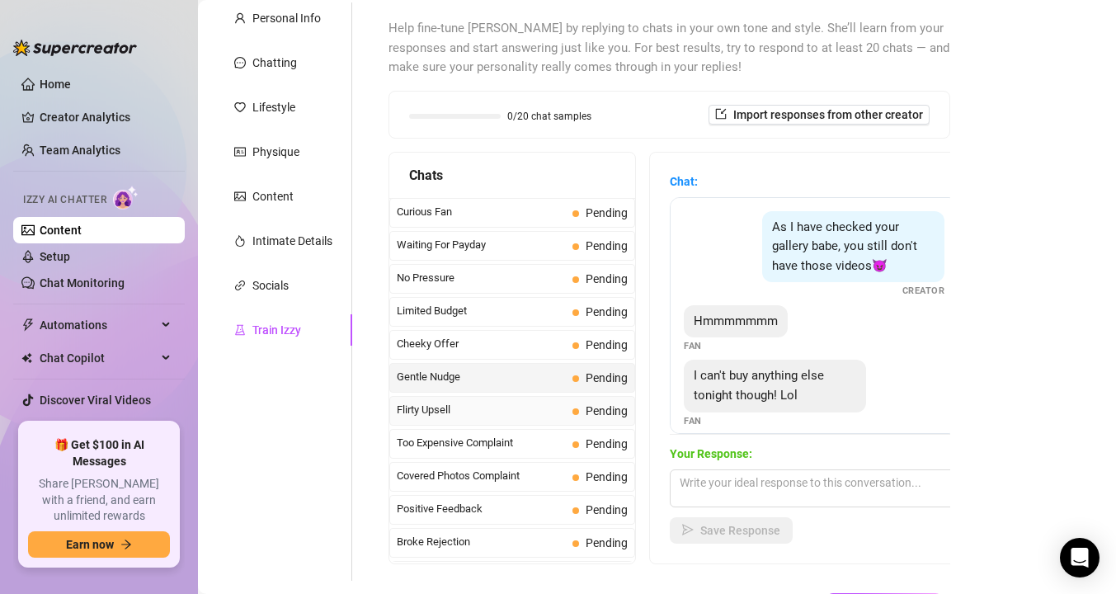
click at [503, 413] on span "Flirty Upsell" at bounding box center [481, 410] width 169 height 16
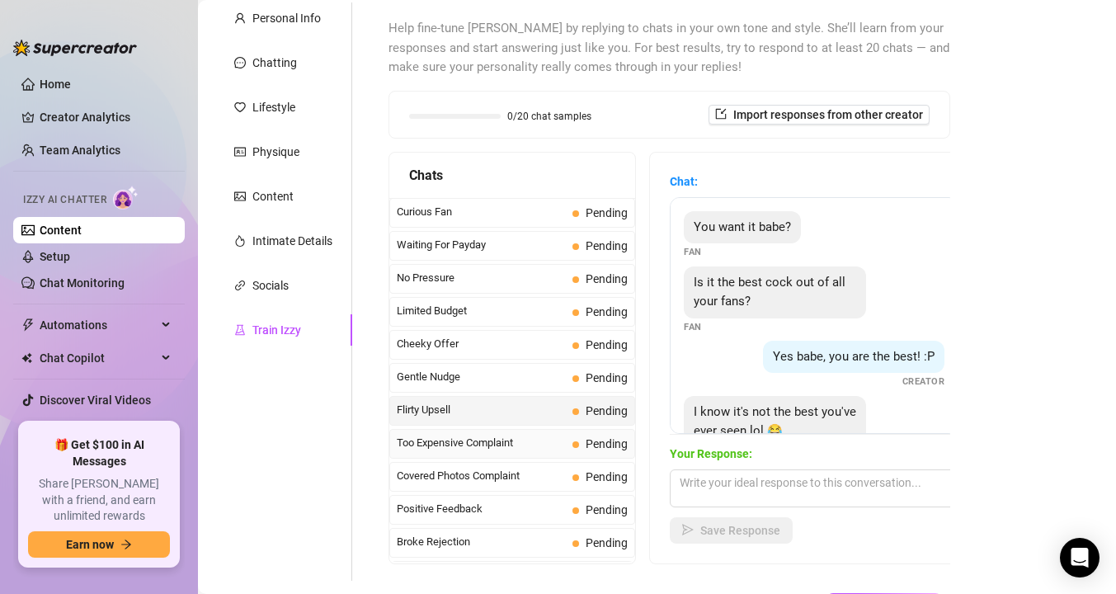
click at [503, 442] on span "Too Expensive Complaint" at bounding box center [481, 443] width 169 height 16
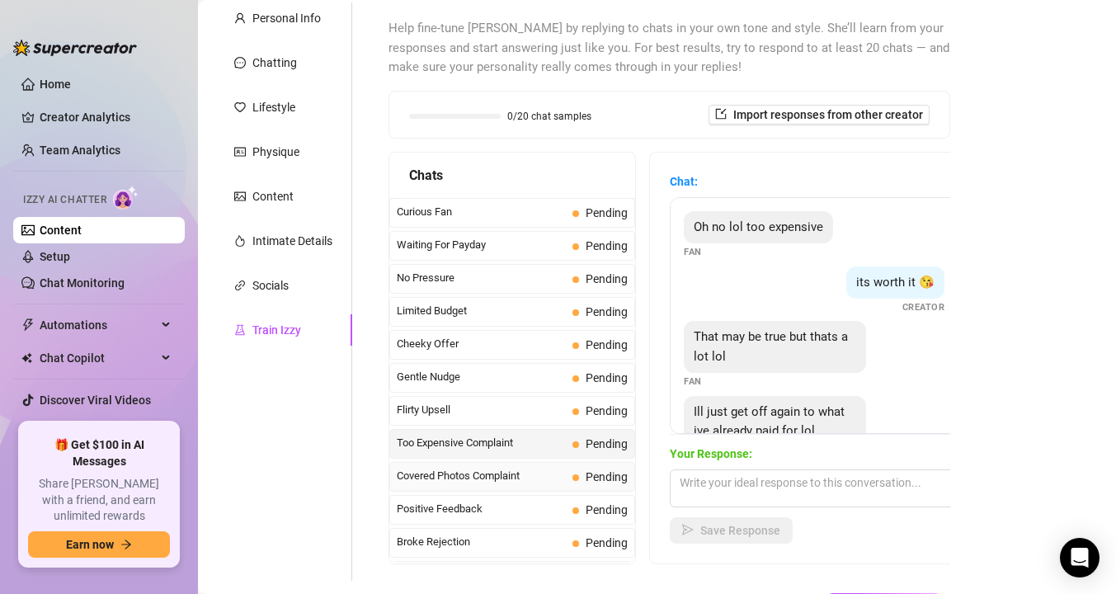
click at [503, 469] on span "Covered Photos Complaint" at bounding box center [481, 476] width 169 height 16
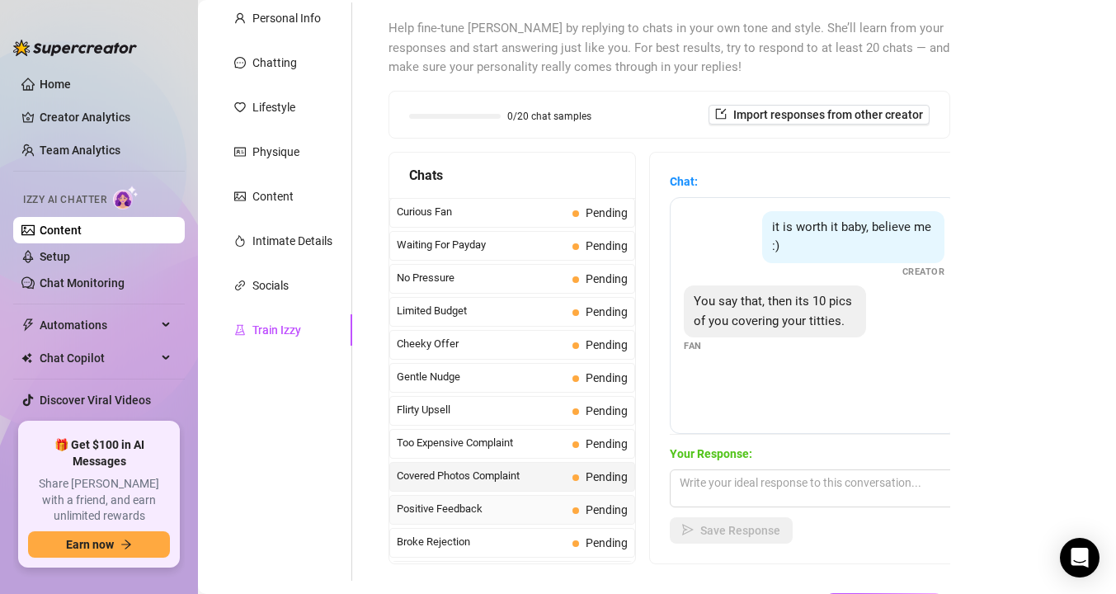
click at [506, 510] on span "Positive Feedback" at bounding box center [481, 509] width 169 height 16
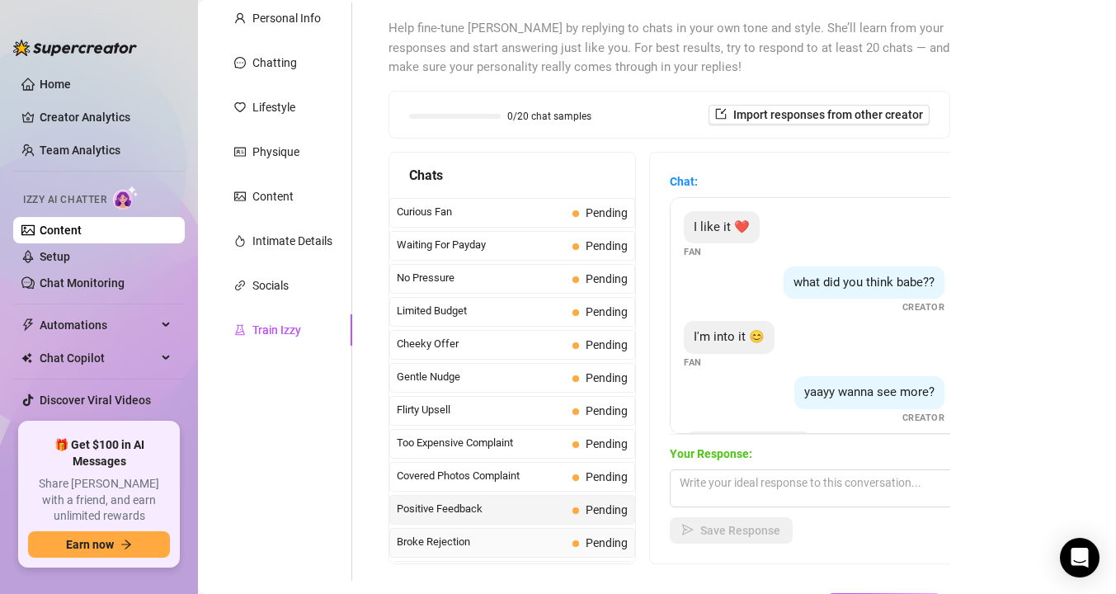
click at [502, 539] on span "Broke Rejection" at bounding box center [481, 542] width 169 height 16
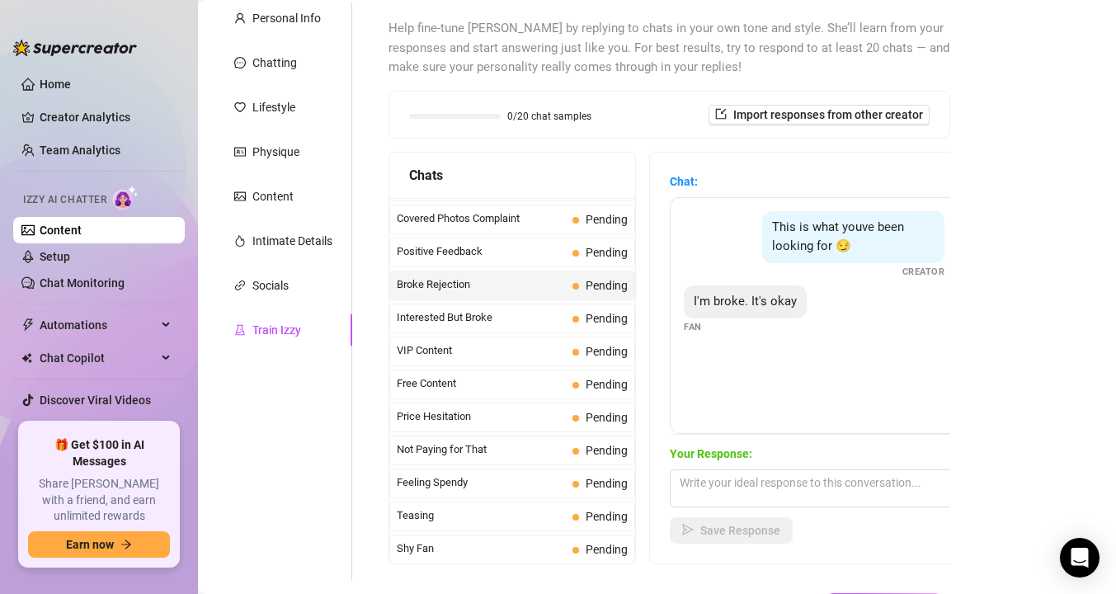
scroll to position [262, 0]
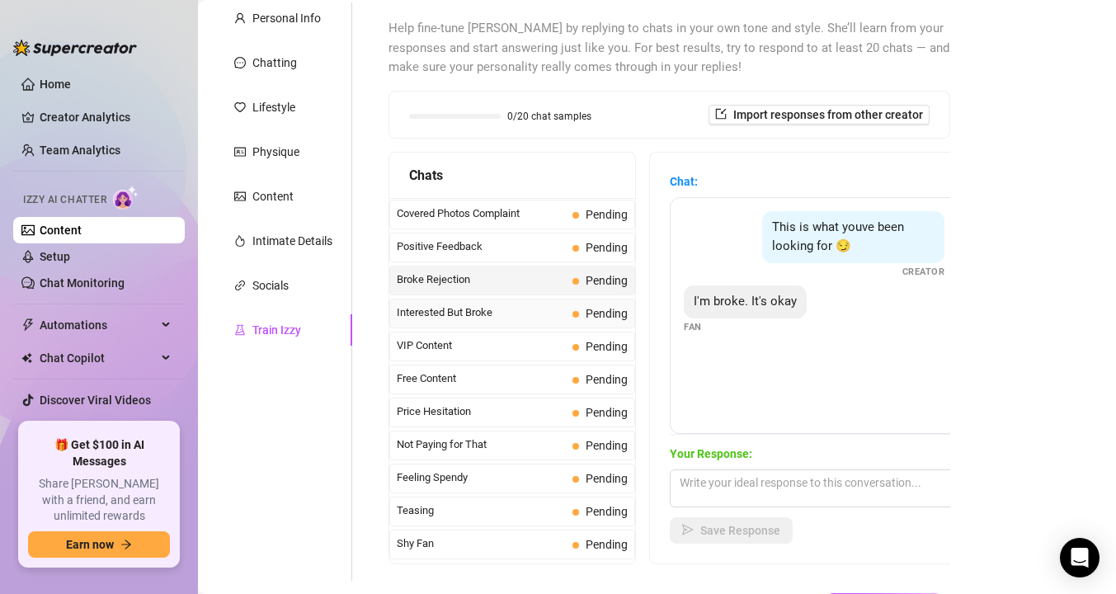
click at [459, 322] on div "Interested But Broke Pending" at bounding box center [512, 314] width 246 height 30
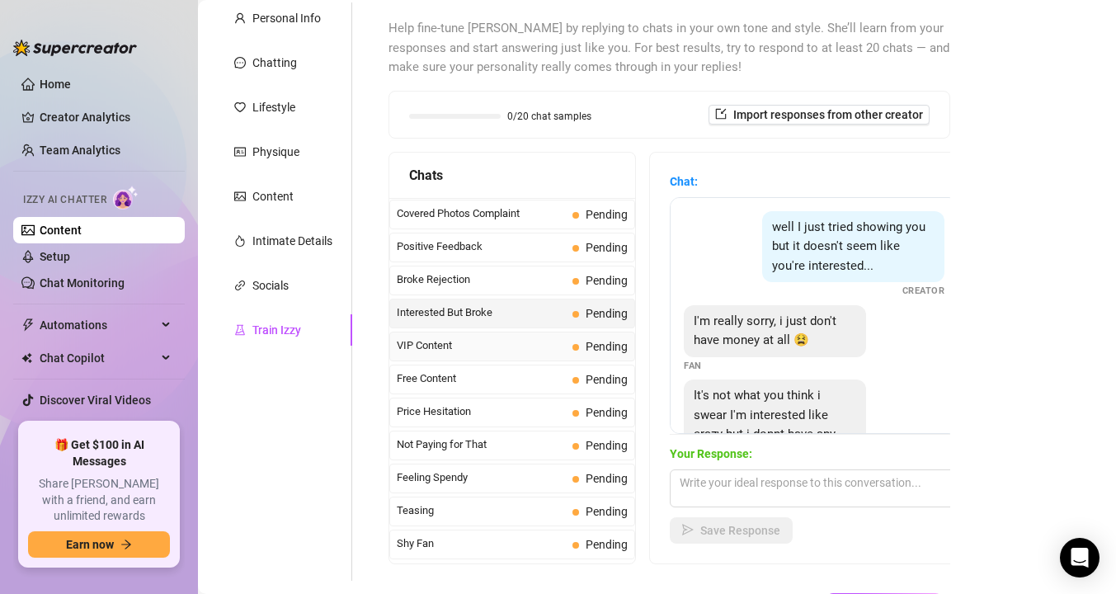
click at [459, 344] on span "VIP Content" at bounding box center [481, 345] width 169 height 16
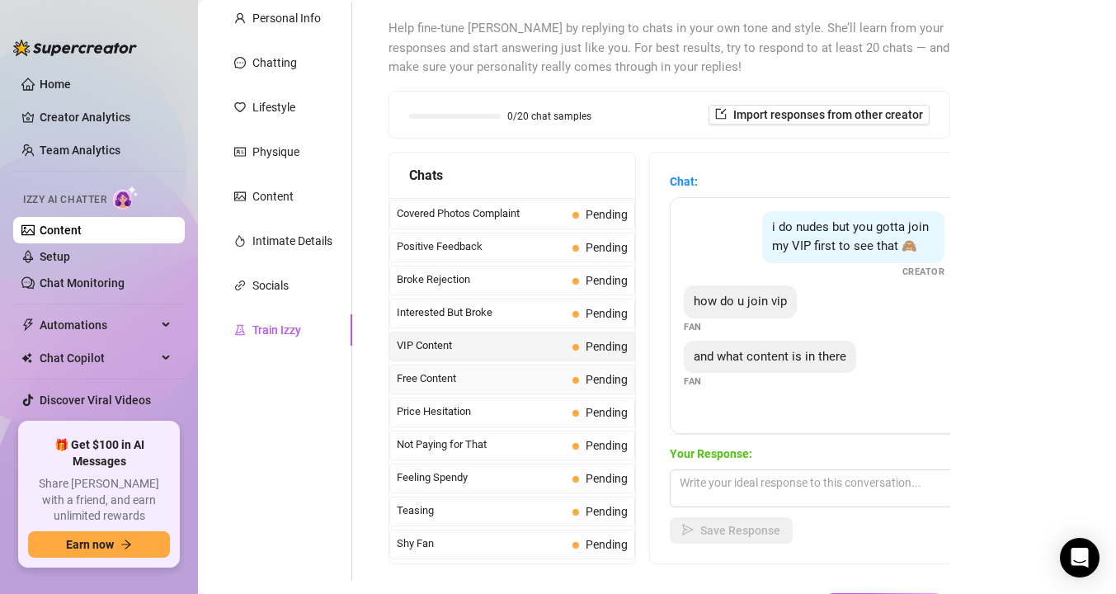
click at [459, 374] on span "Free Content" at bounding box center [481, 378] width 169 height 16
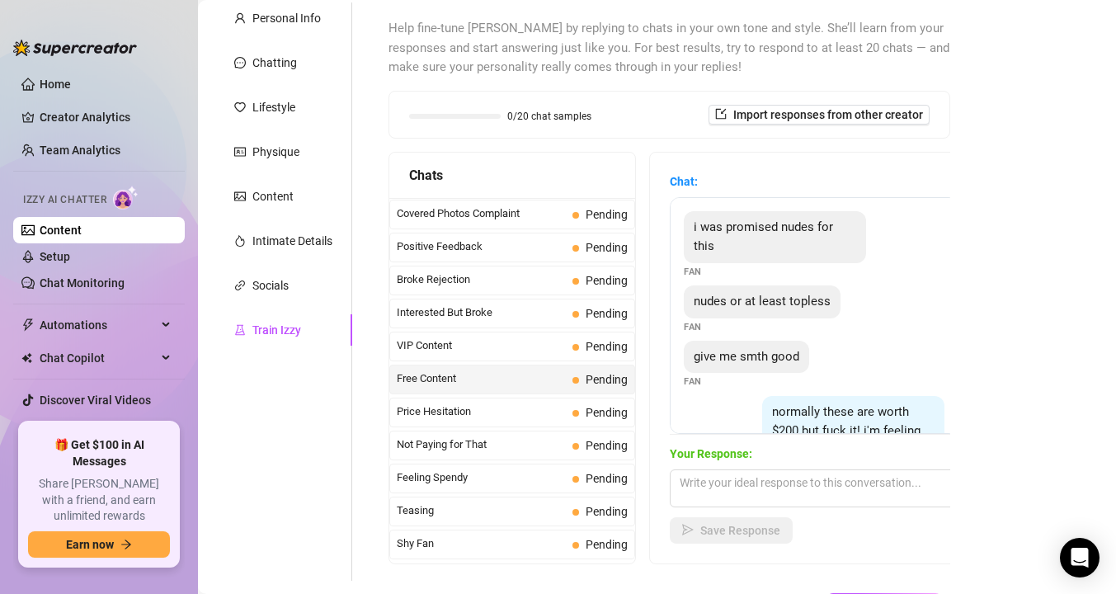
click at [460, 413] on span "Price Hesitation" at bounding box center [481, 411] width 169 height 16
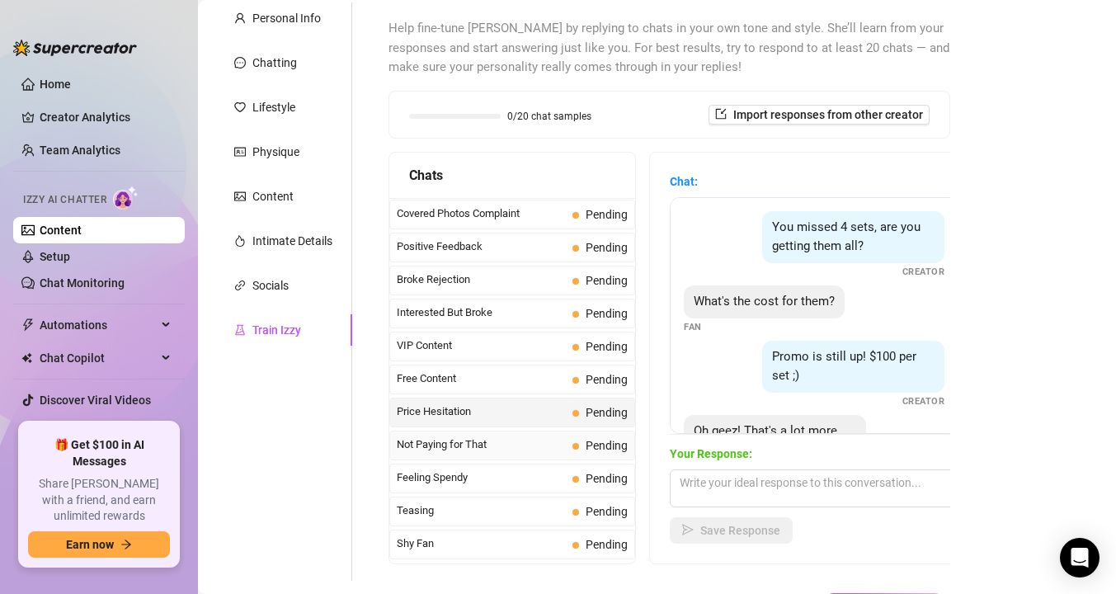
click at [460, 436] on span "Not Paying for That" at bounding box center [481, 444] width 169 height 16
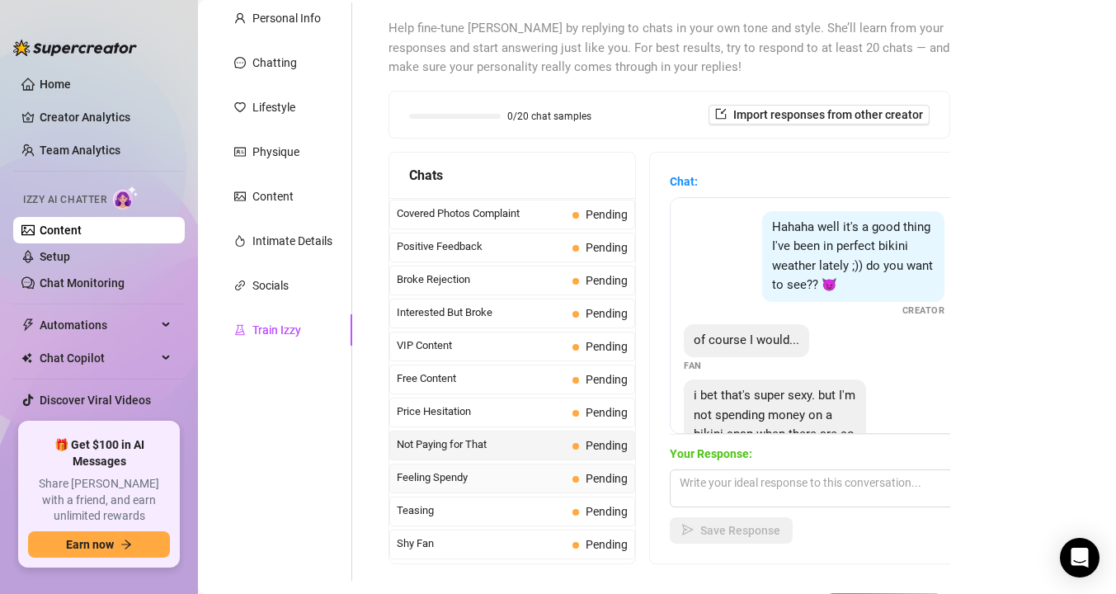
click at [465, 483] on span "Feeling Spendy" at bounding box center [481, 477] width 169 height 16
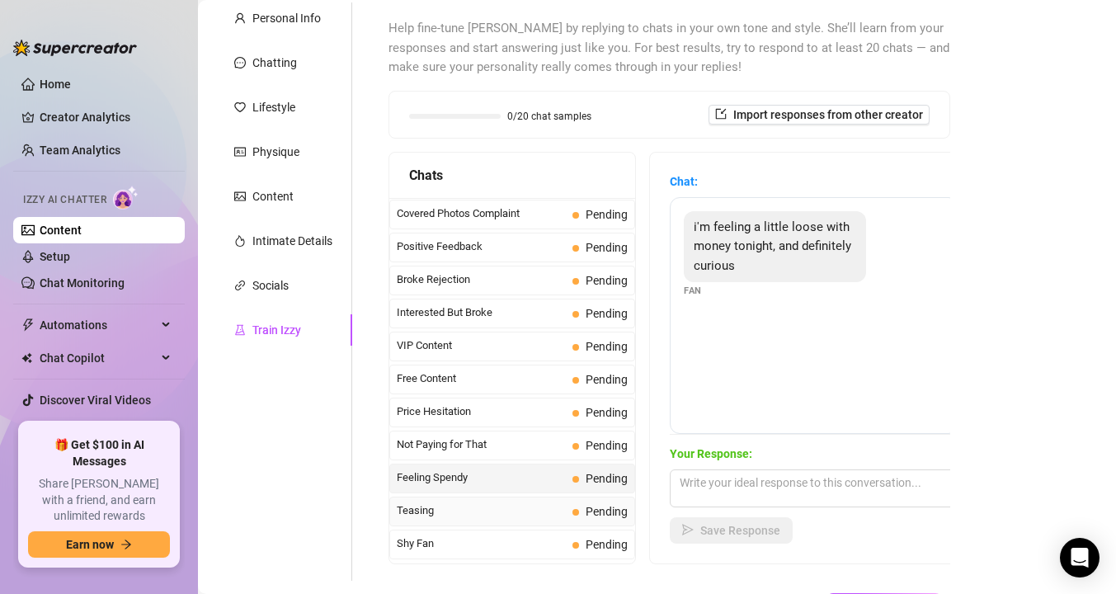
click at [459, 507] on span "Teasing" at bounding box center [481, 510] width 169 height 16
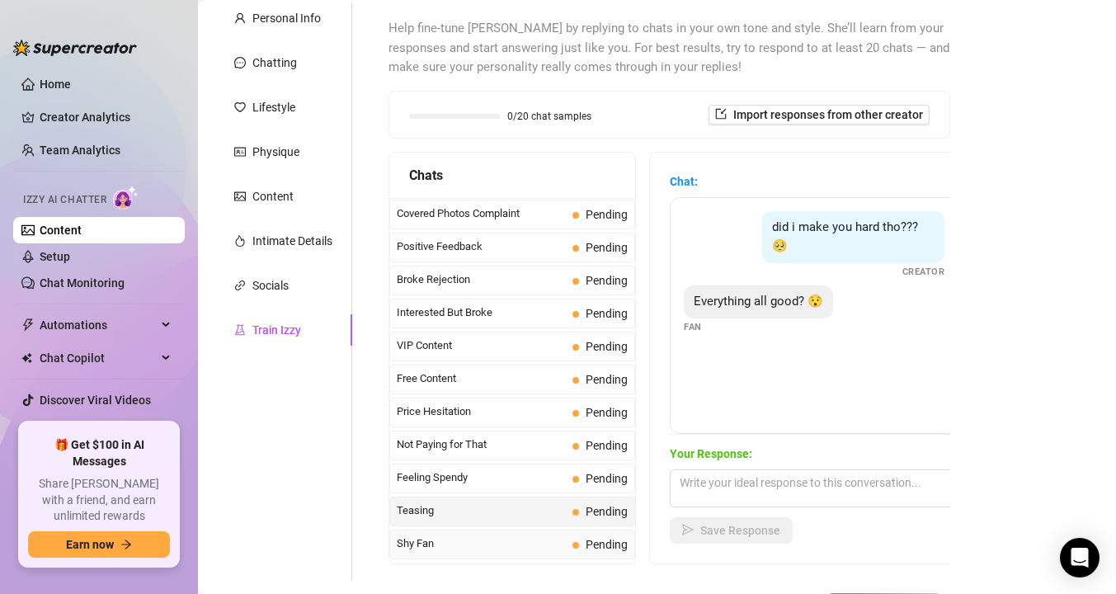
click at [459, 541] on span "Shy Fan" at bounding box center [481, 543] width 169 height 16
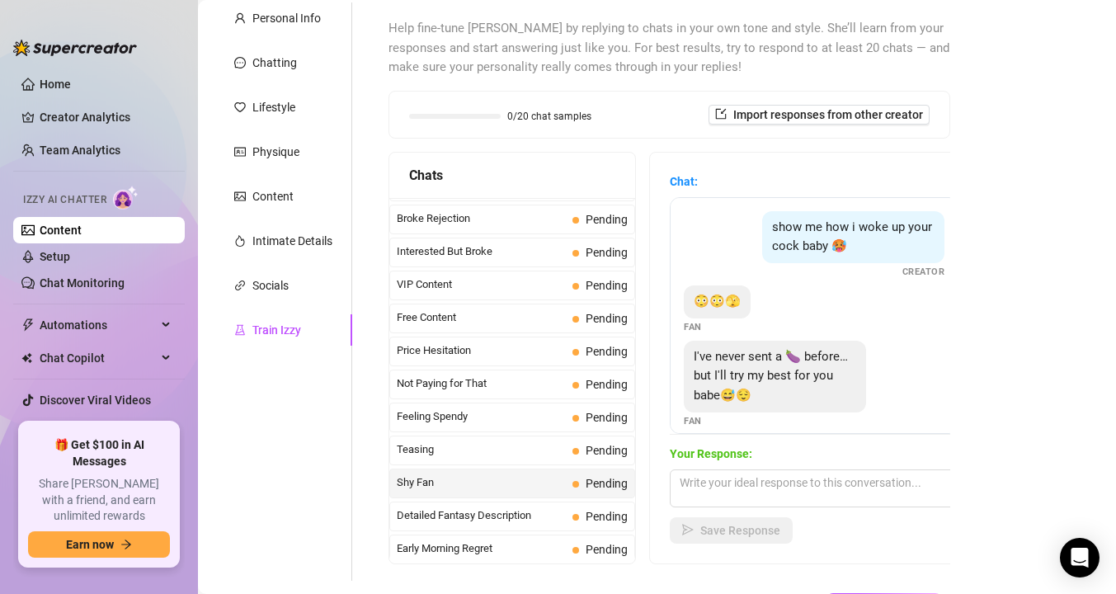
scroll to position [327, 0]
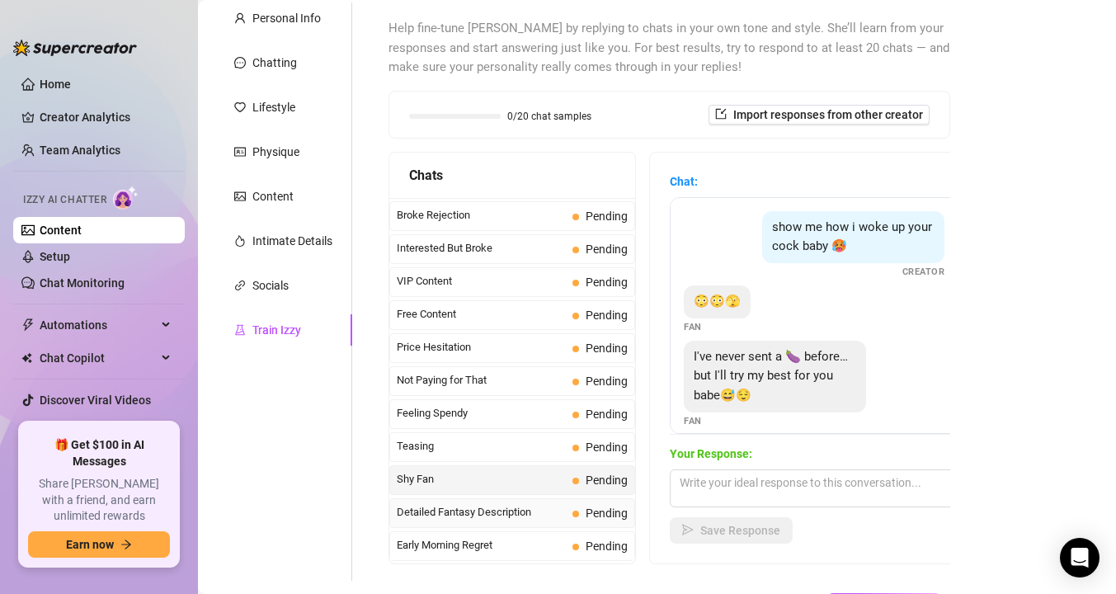
click at [458, 507] on span "Detailed Fantasy Description" at bounding box center [481, 512] width 169 height 16
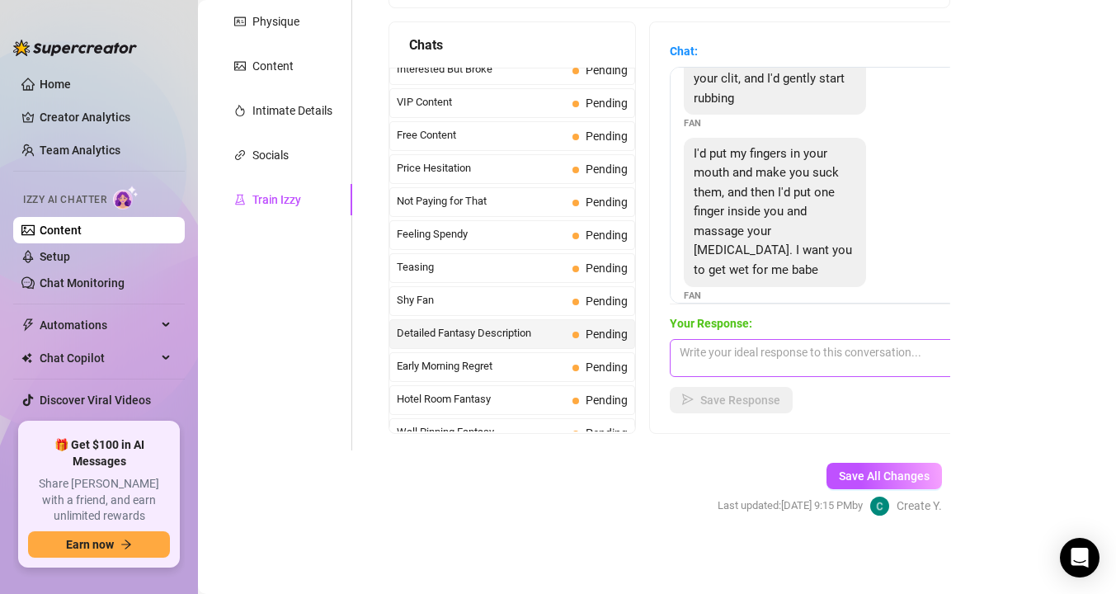
scroll to position [0, 0]
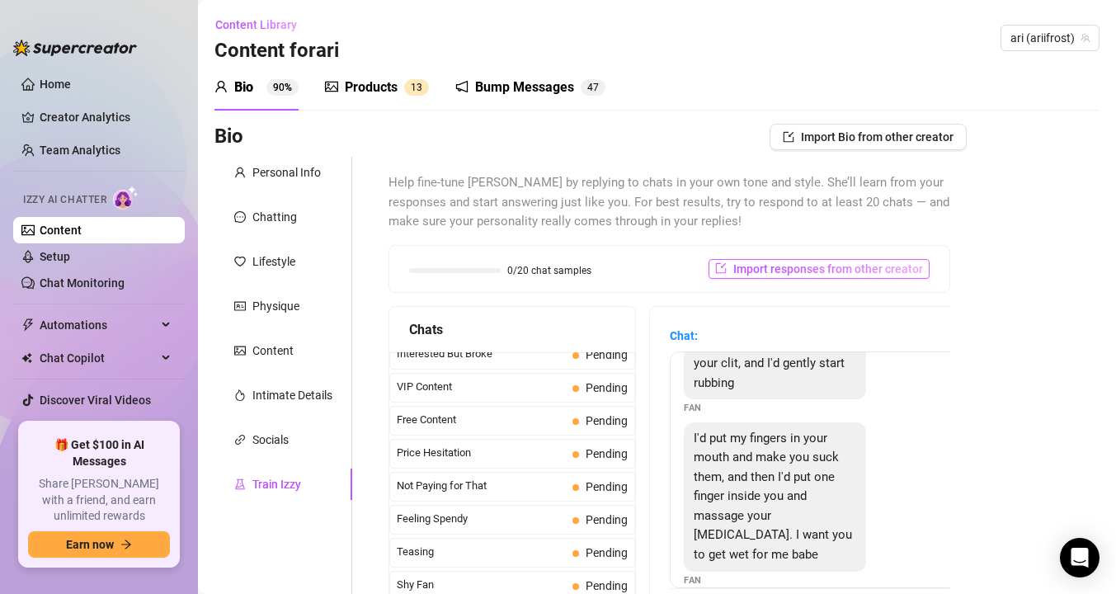
click at [777, 271] on span "Import responses from other creator" at bounding box center [828, 268] width 190 height 13
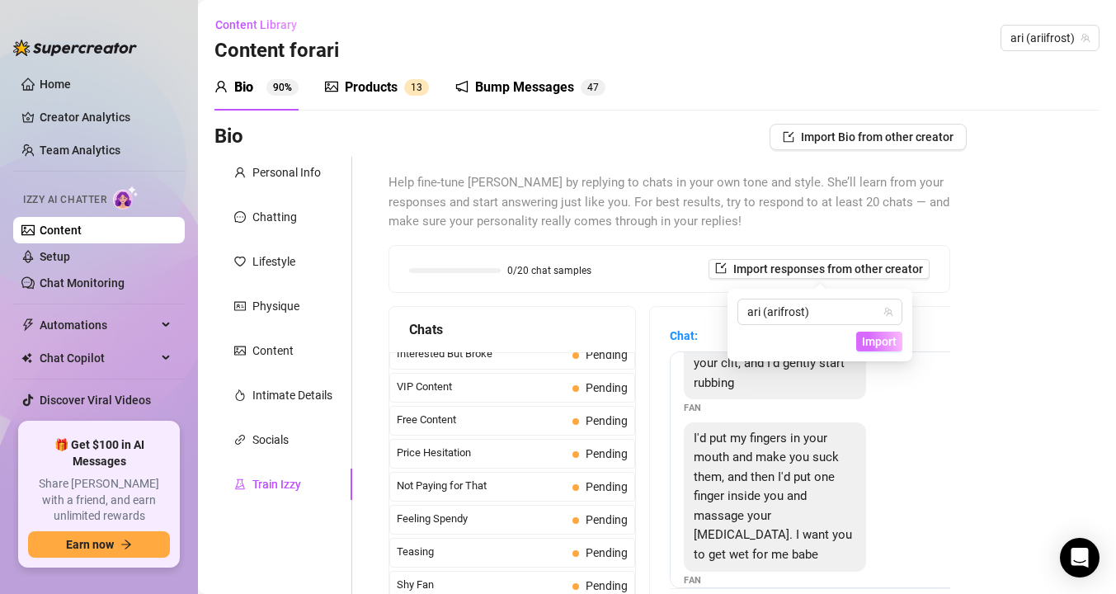
click at [878, 346] on span "Import" at bounding box center [879, 341] width 35 height 13
click at [878, 337] on span "Import" at bounding box center [879, 341] width 35 height 13
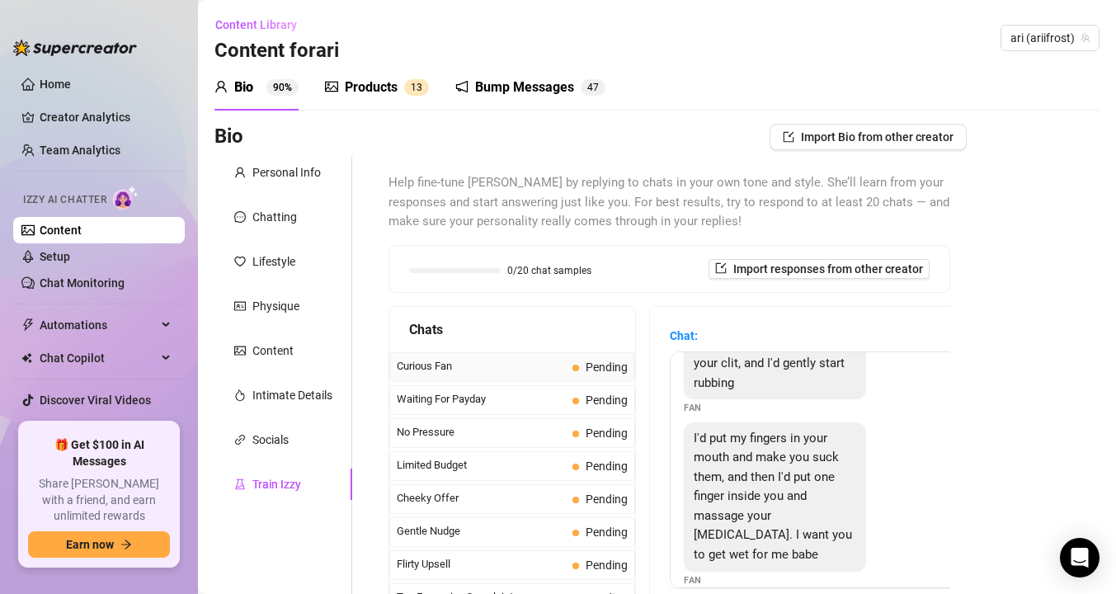
click at [562, 357] on div "Curious Fan Pending" at bounding box center [512, 367] width 246 height 30
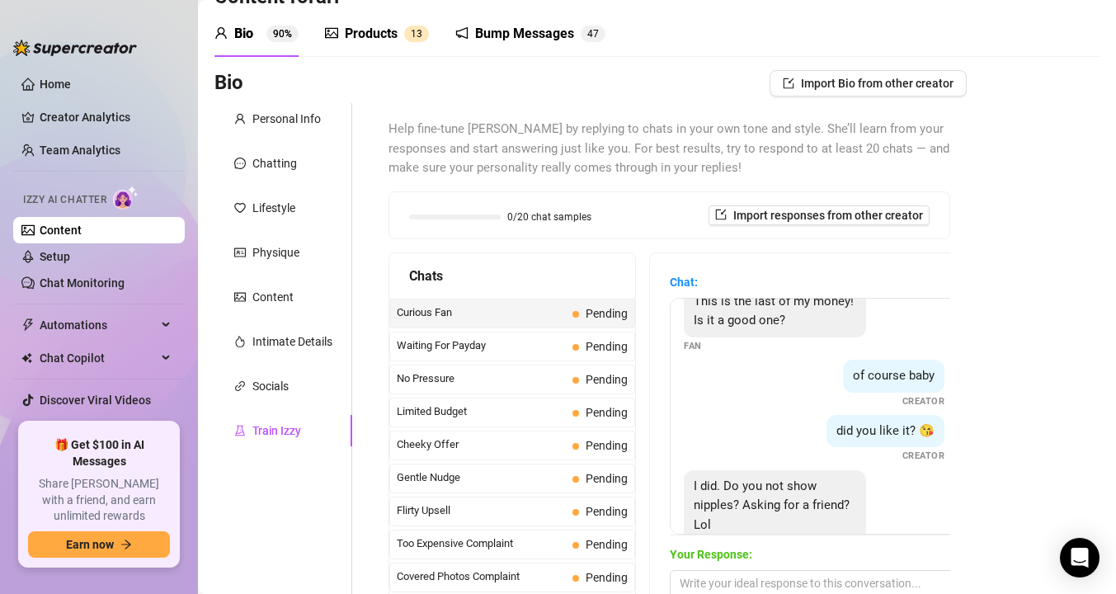
scroll to position [70, 0]
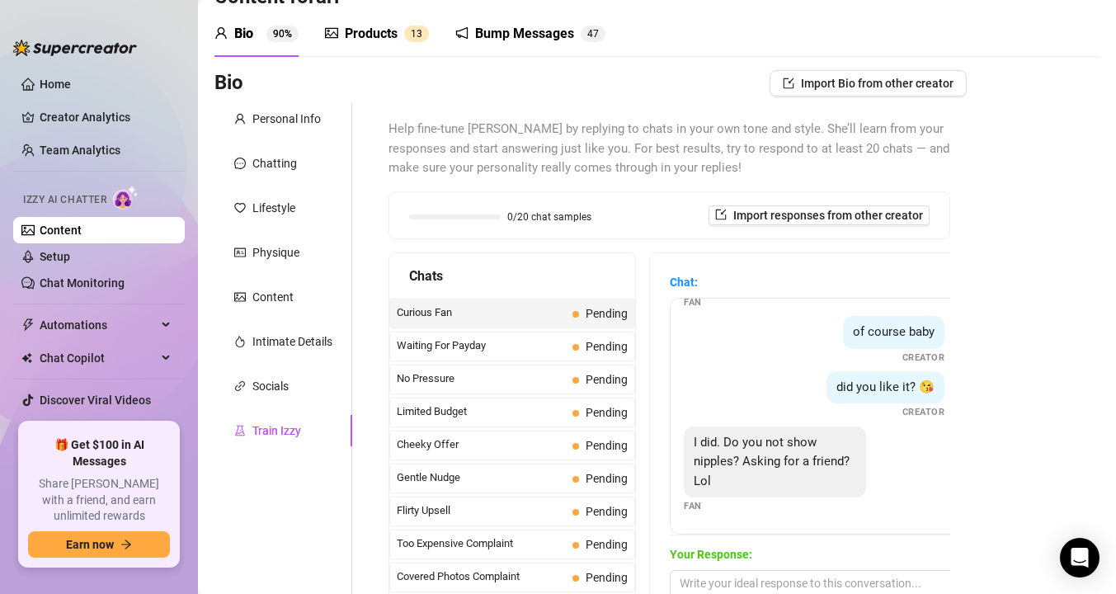
click at [69, 226] on link "Content" at bounding box center [61, 230] width 42 height 13
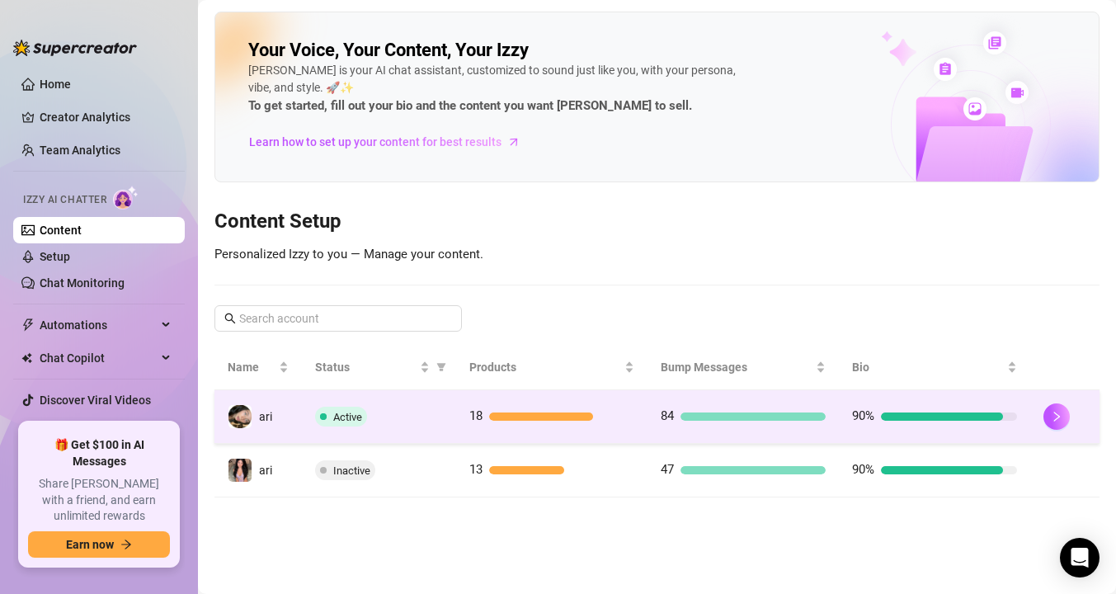
click at [408, 417] on div "Active" at bounding box center [378, 417] width 127 height 20
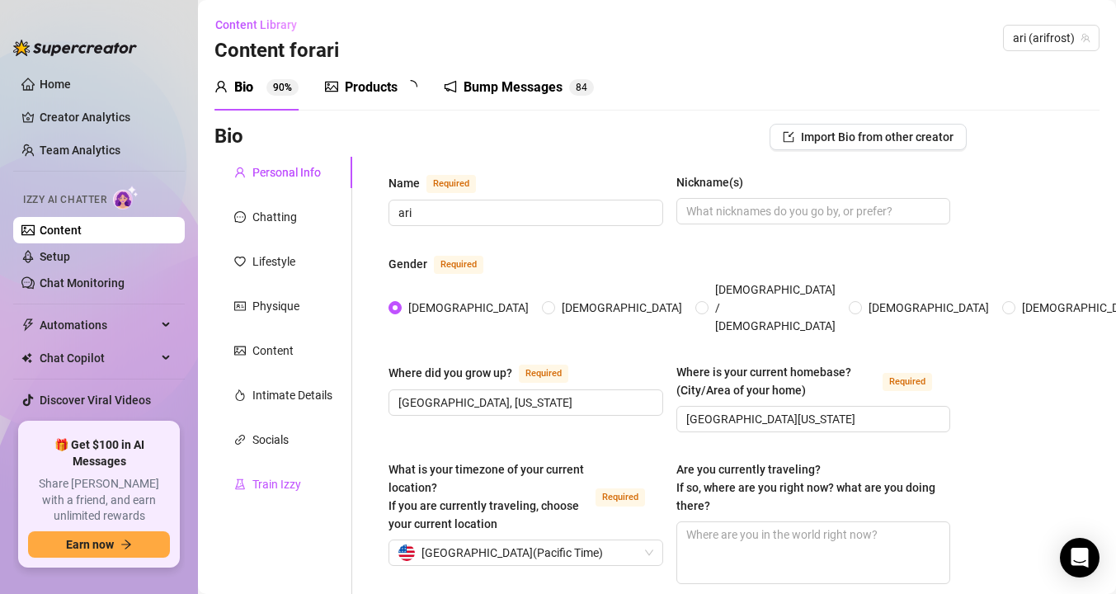
click at [278, 475] on div "Train Izzy" at bounding box center [276, 484] width 49 height 18
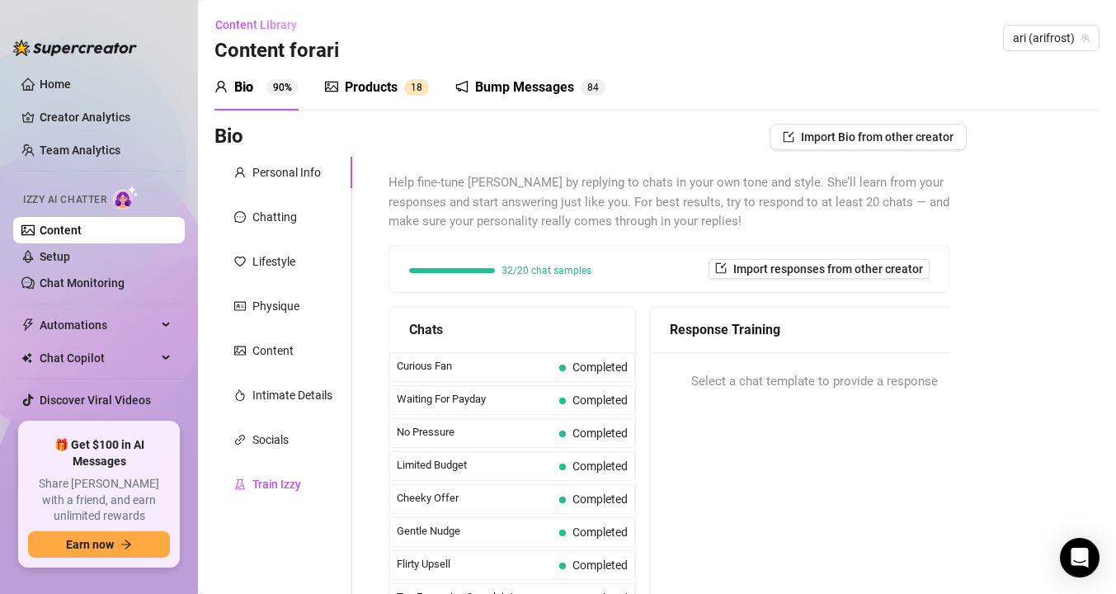
scroll to position [20, 0]
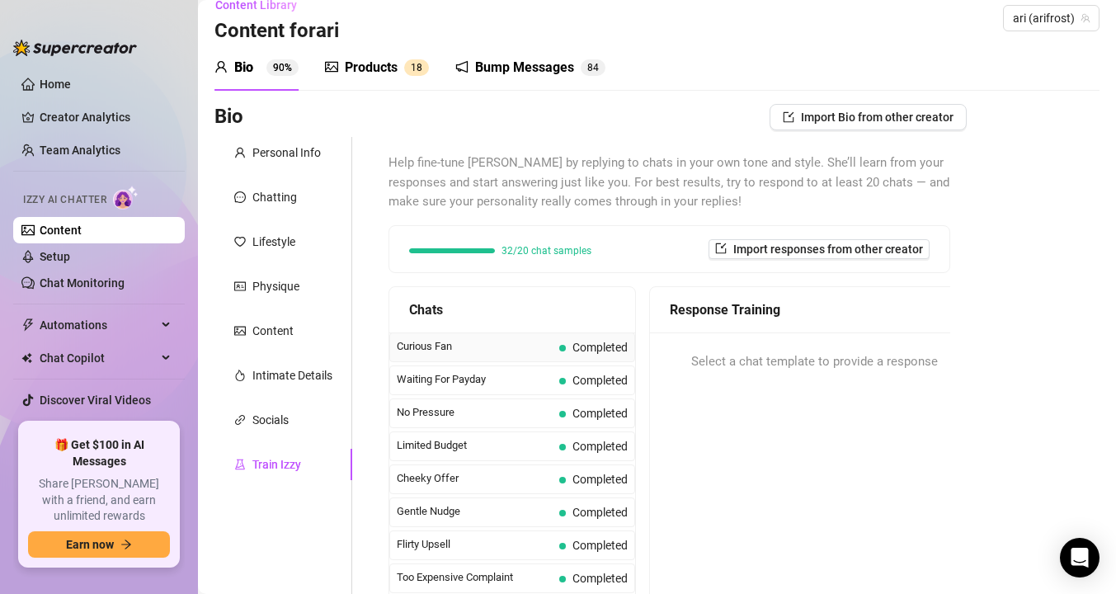
click at [488, 352] on span "Curious Fan" at bounding box center [475, 346] width 156 height 16
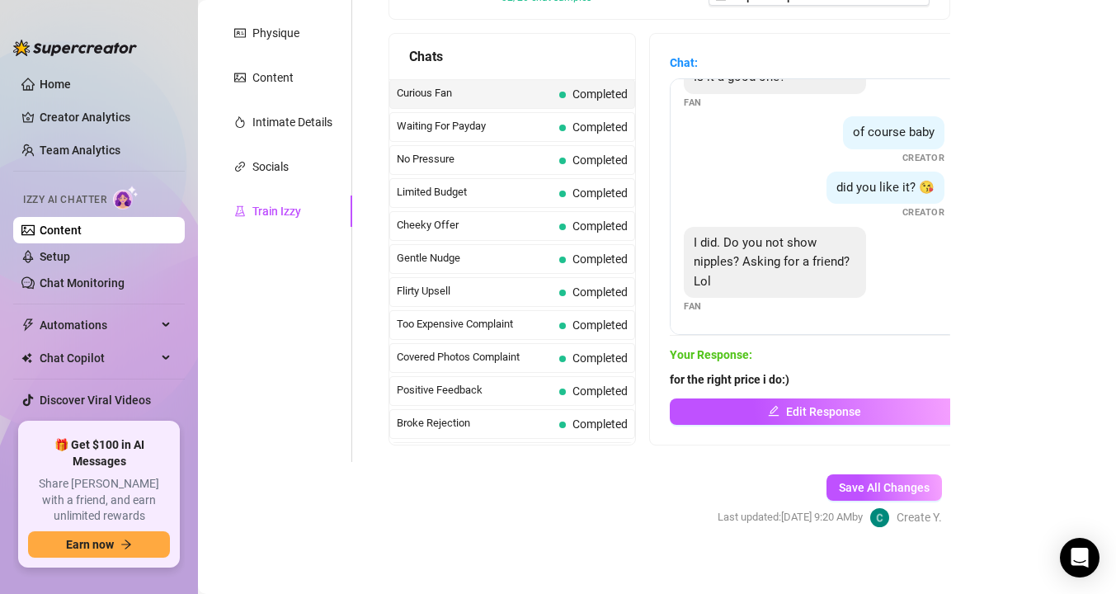
scroll to position [285, 0]
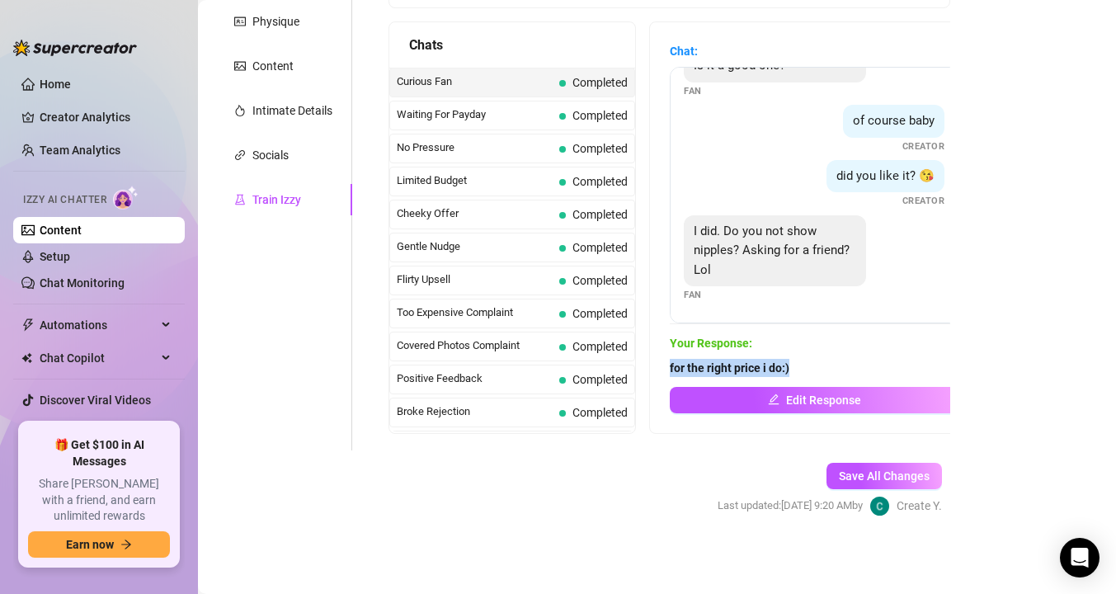
drag, startPoint x: 804, startPoint y: 364, endPoint x: 655, endPoint y: 364, distance: 149.3
click at [655, 364] on div "Chat: This is the last of my money! Is it a good one? Fan of course baby Creato…" at bounding box center [814, 227] width 328 height 411
copy strong "for the right price i do:)"
click at [82, 230] on link "Content" at bounding box center [61, 230] width 42 height 13
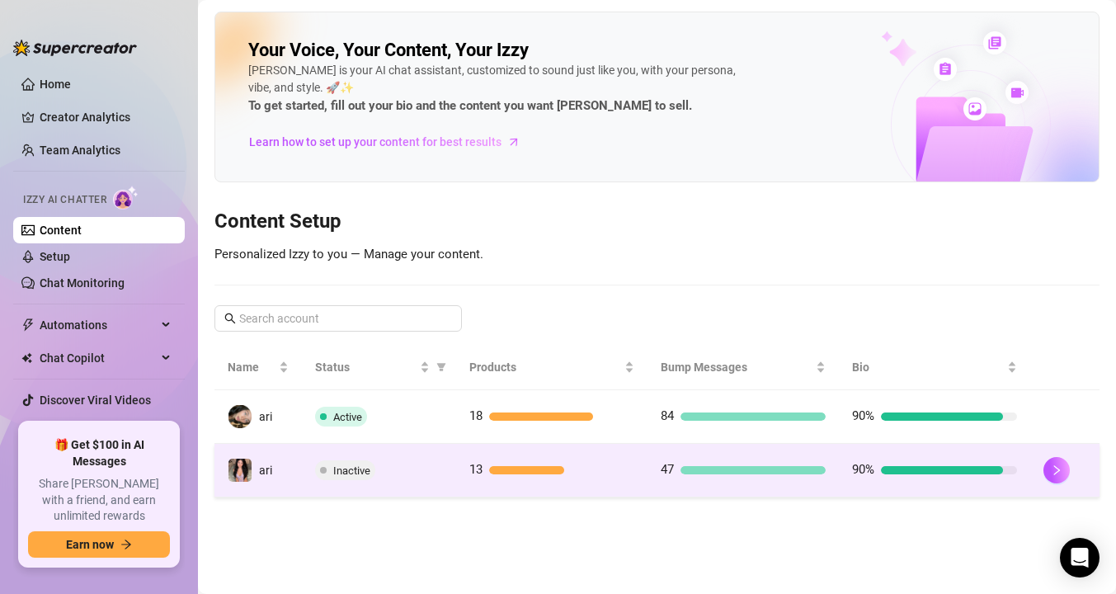
click at [327, 463] on span "Inactive" at bounding box center [345, 470] width 60 height 20
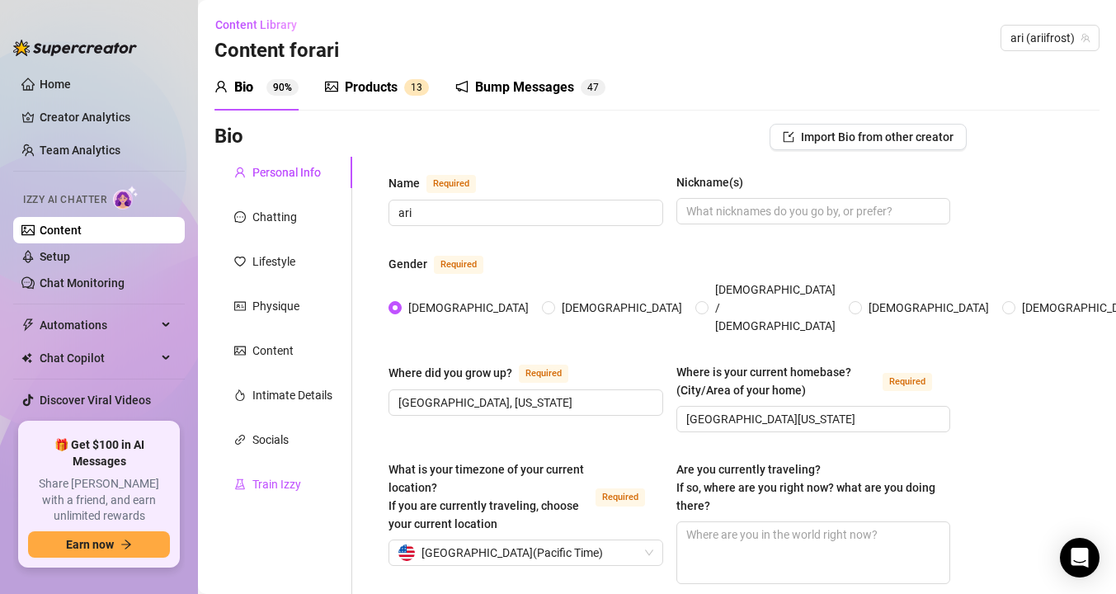
click at [260, 484] on div "Train Izzy" at bounding box center [276, 484] width 49 height 18
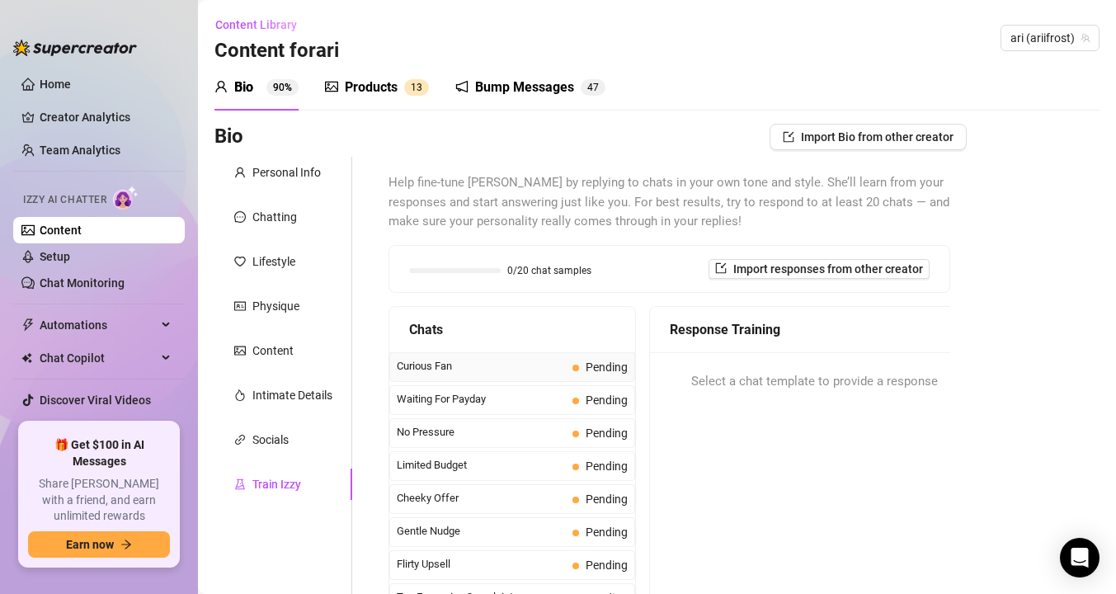
click at [524, 364] on span "Curious Fan" at bounding box center [481, 366] width 169 height 16
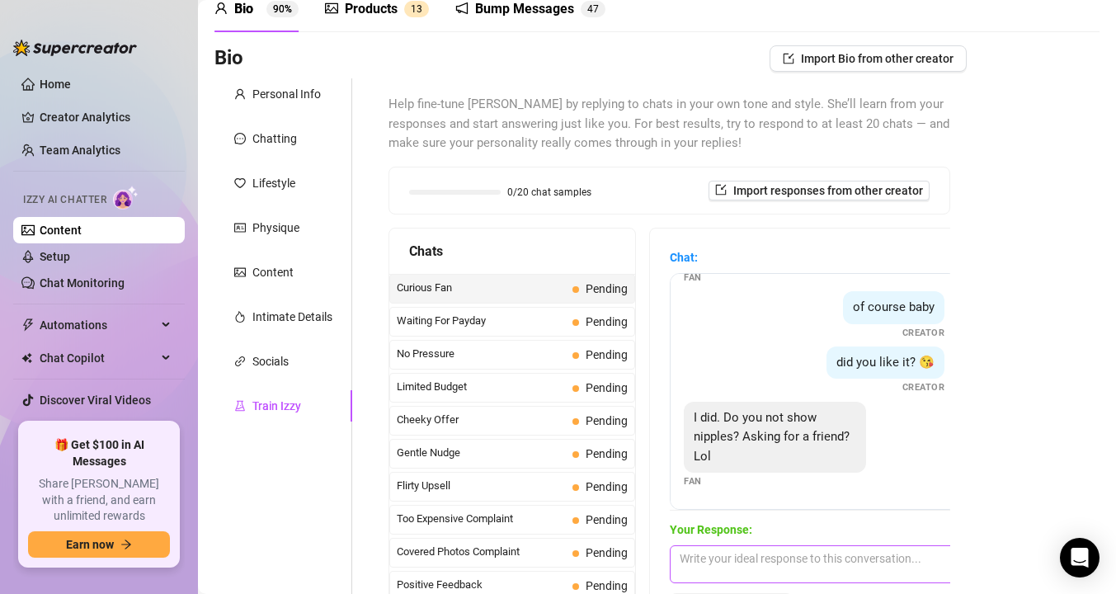
scroll to position [97, 0]
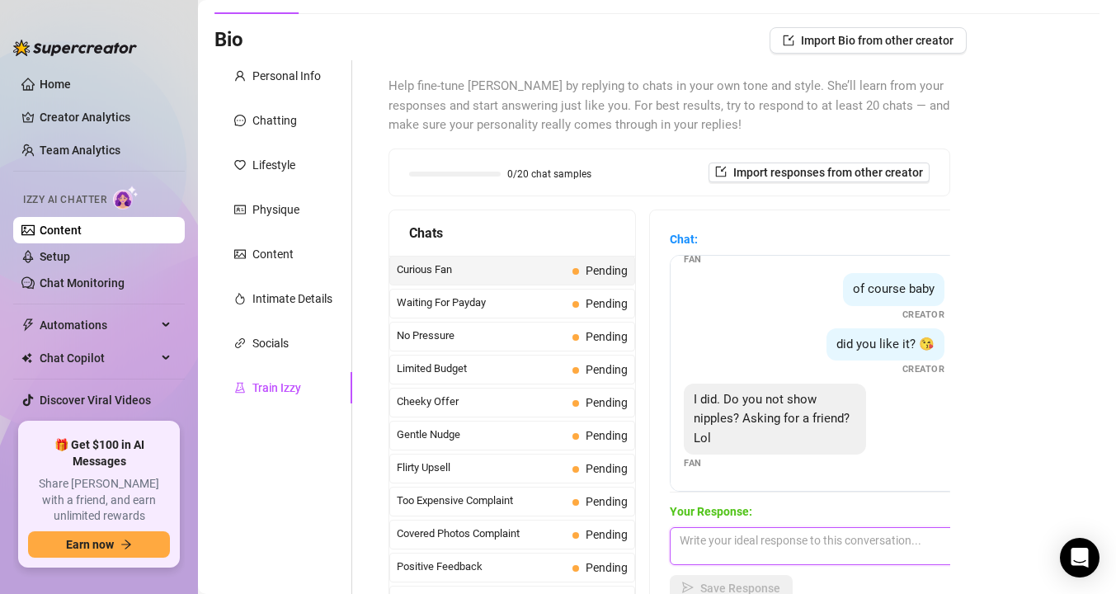
click at [726, 536] on textarea at bounding box center [814, 546] width 289 height 38
paste textarea "for the right price i do:)"
click at [723, 588] on span "Save Response" at bounding box center [740, 588] width 80 height 13
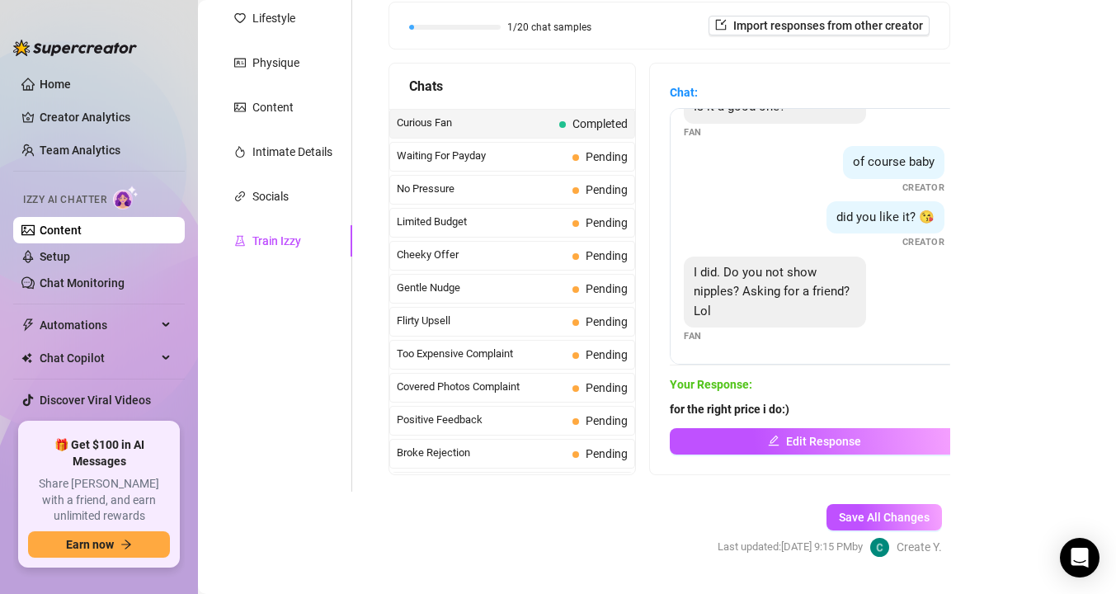
scroll to position [280, 0]
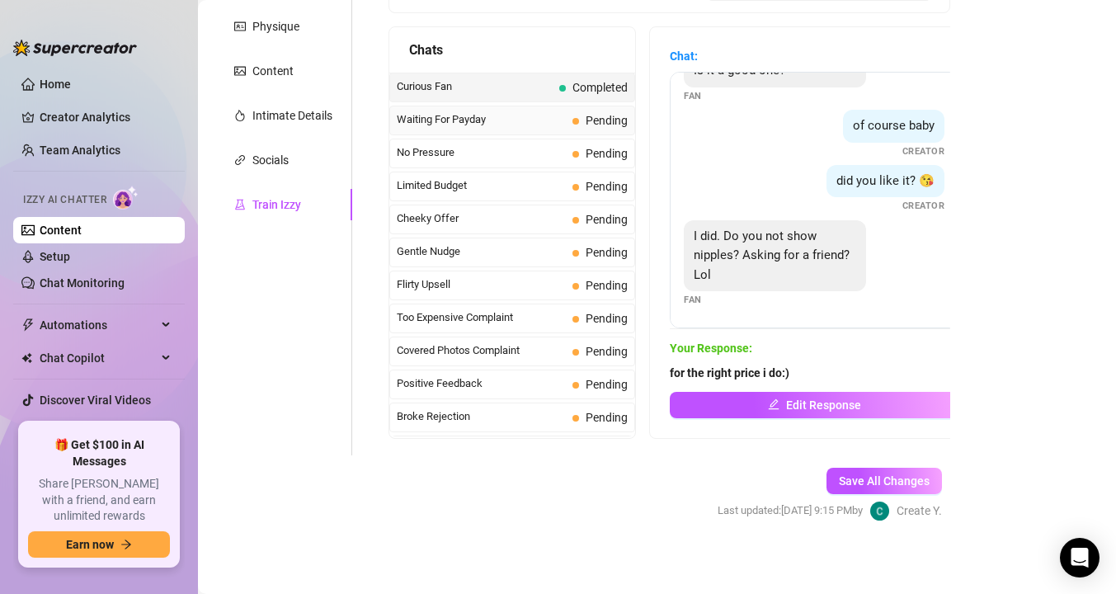
click at [496, 128] on span "Waiting For Payday" at bounding box center [481, 119] width 169 height 16
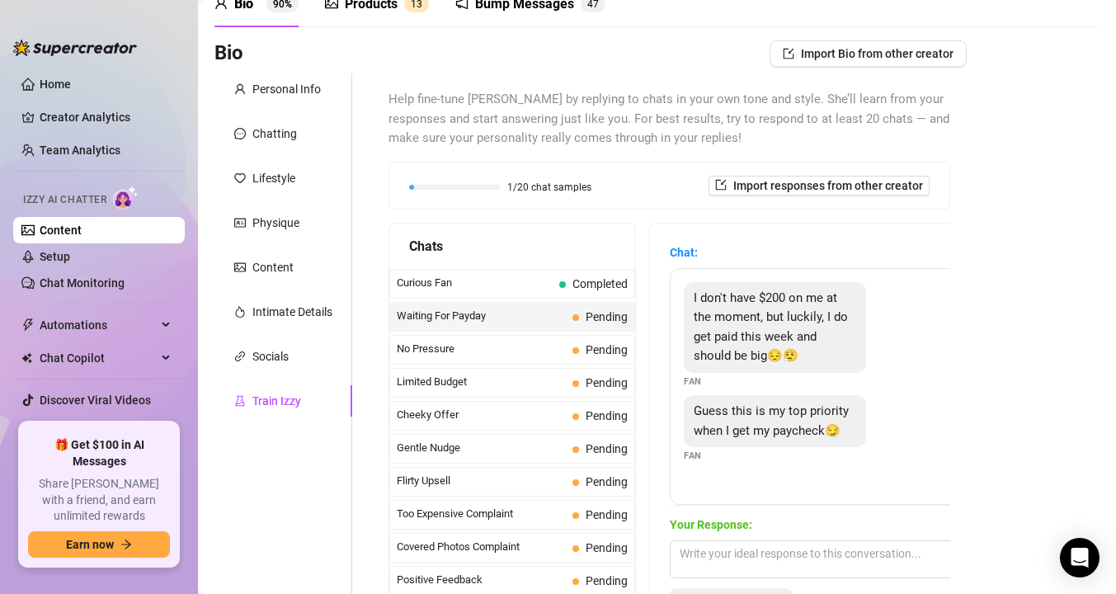
scroll to position [24, 0]
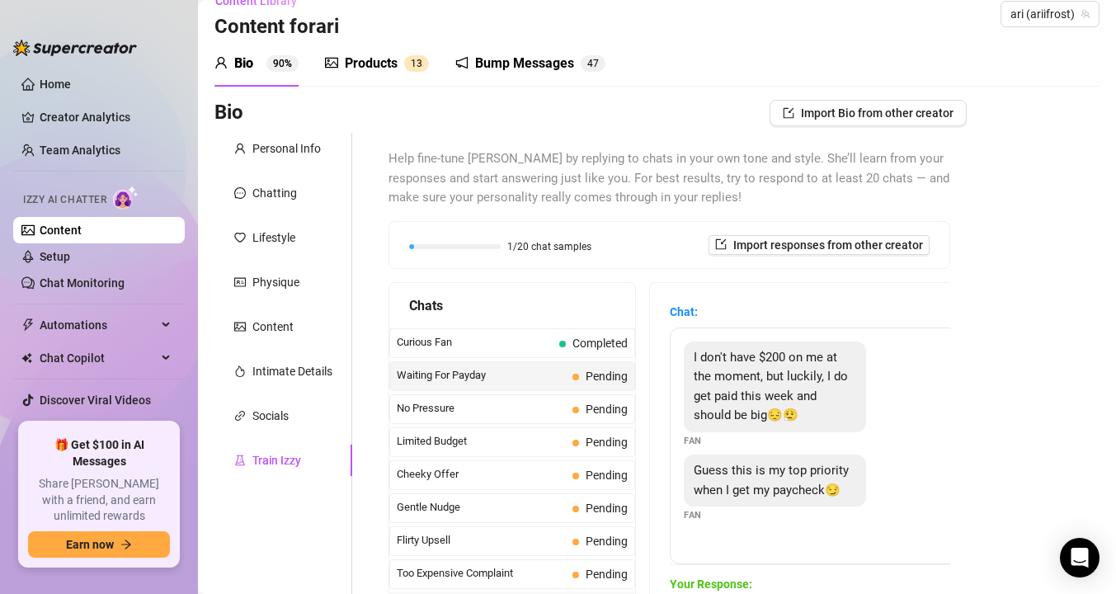
click at [82, 230] on link "Content" at bounding box center [61, 230] width 42 height 13
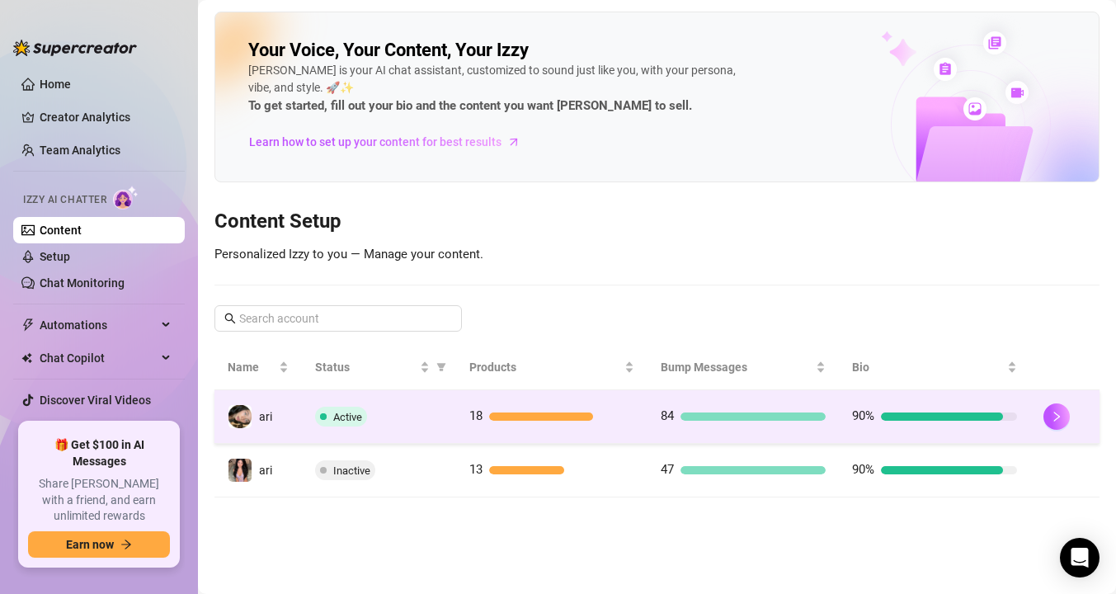
click at [354, 417] on span "Active" at bounding box center [347, 417] width 29 height 12
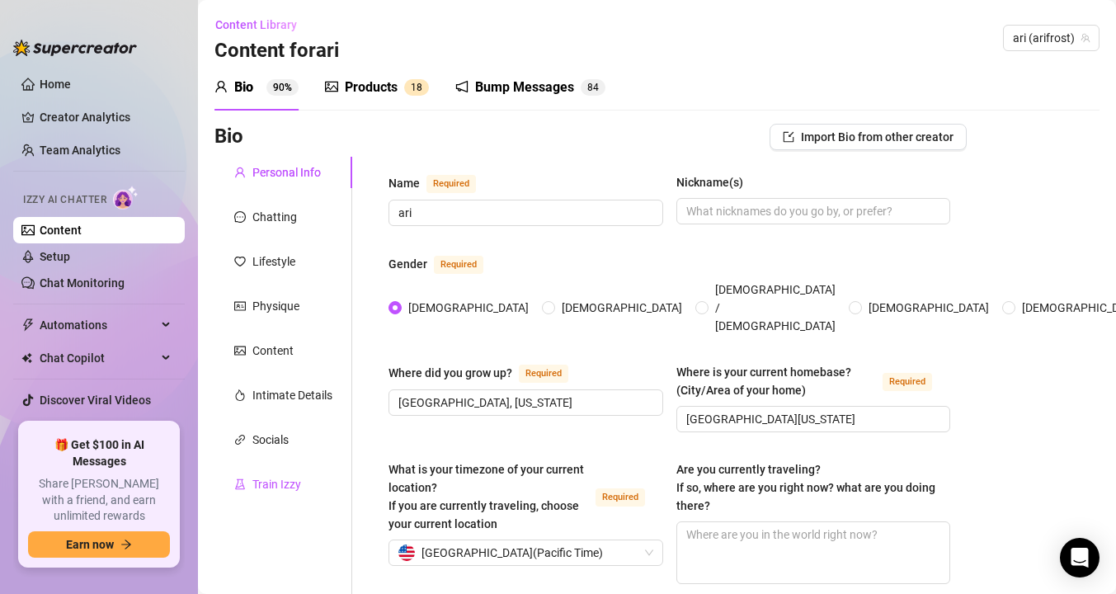
click at [275, 481] on div "Train Izzy" at bounding box center [276, 484] width 49 height 18
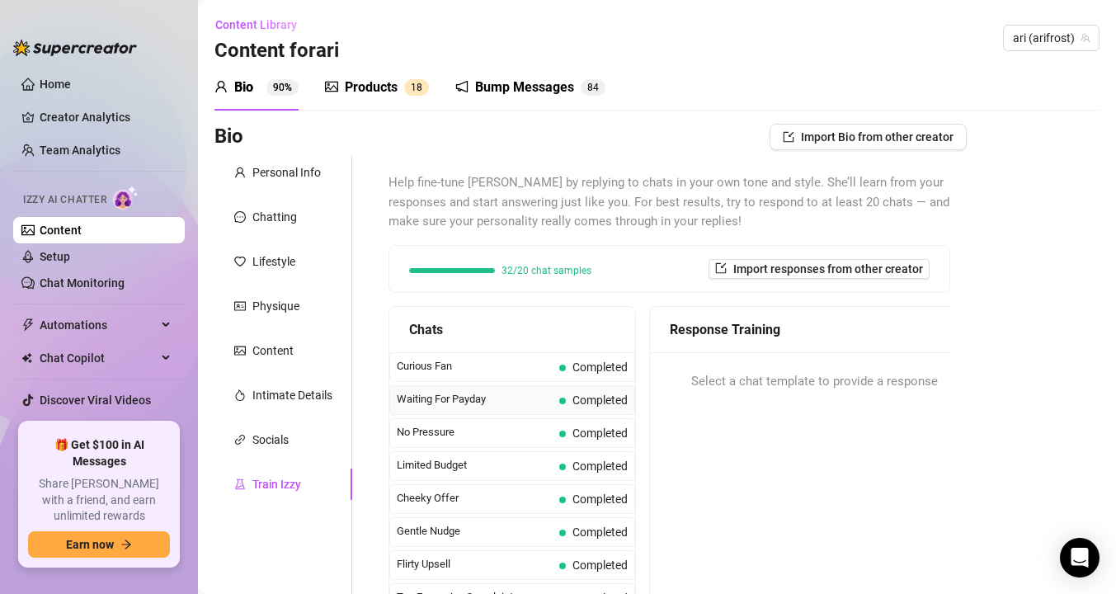
click at [445, 405] on span "Waiting For Payday" at bounding box center [475, 399] width 156 height 16
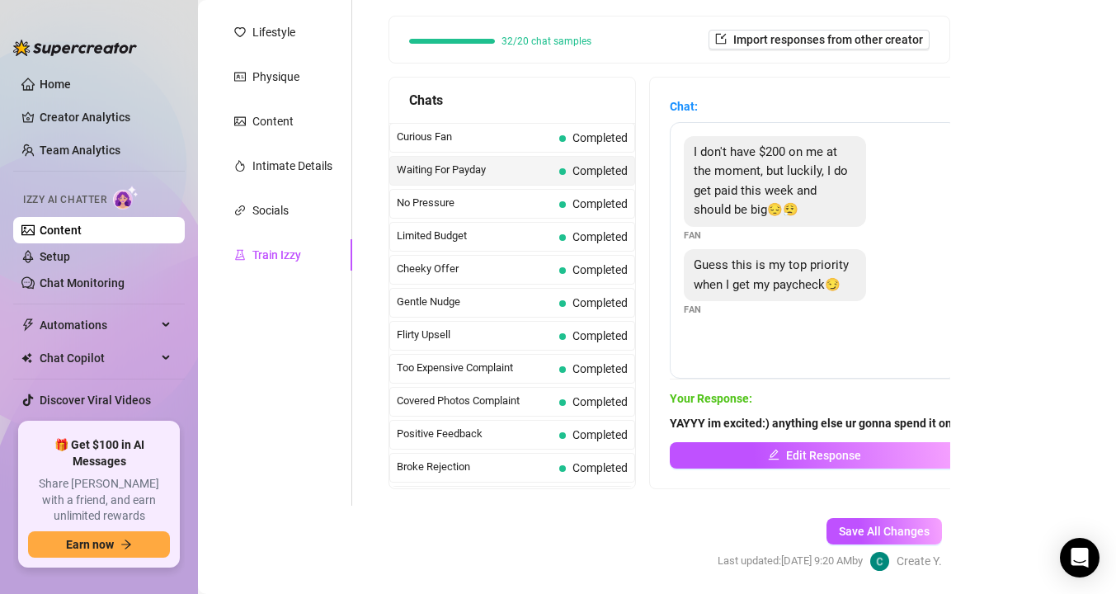
scroll to position [233, 0]
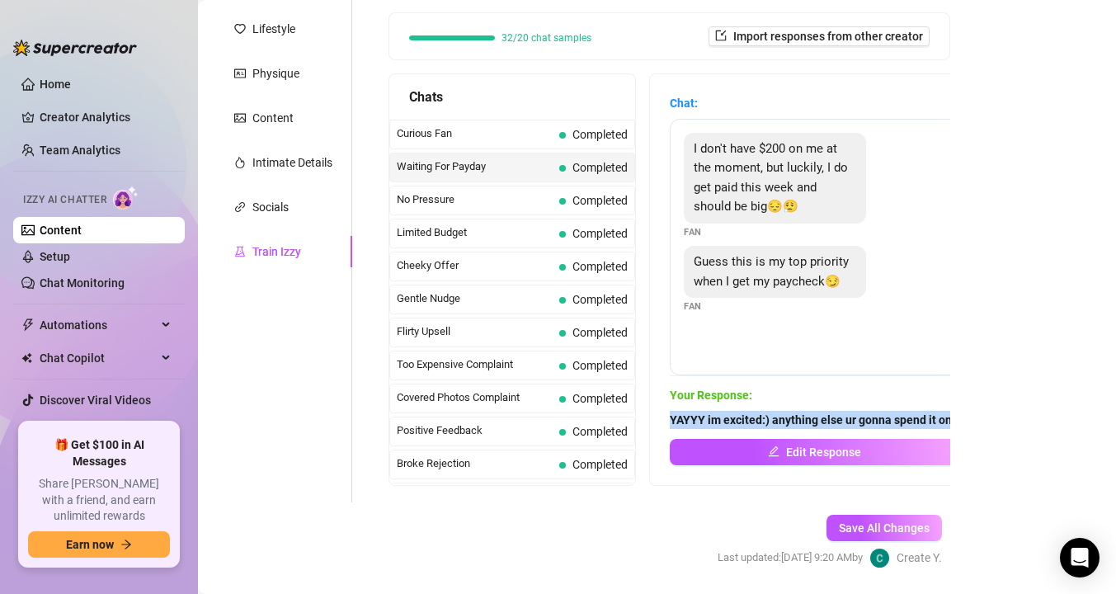
drag, startPoint x: 668, startPoint y: 416, endPoint x: 971, endPoint y: 431, distance: 303.2
click at [971, 431] on div "Bio Import Bio from other creator Personal Info Chatting Lifestyle Physique Con…" at bounding box center [656, 244] width 885 height 706
copy strong "YAYYY im excited:) anything else ur gonna spend it on?"
click at [82, 230] on link "Content" at bounding box center [61, 230] width 42 height 13
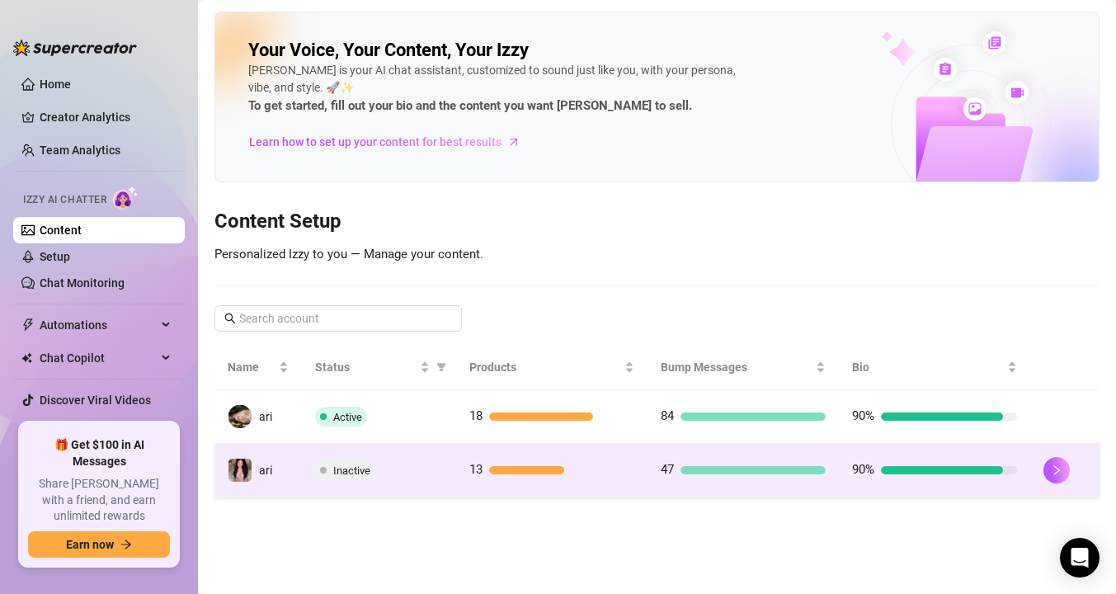
click at [295, 473] on td "ari" at bounding box center [257, 471] width 87 height 54
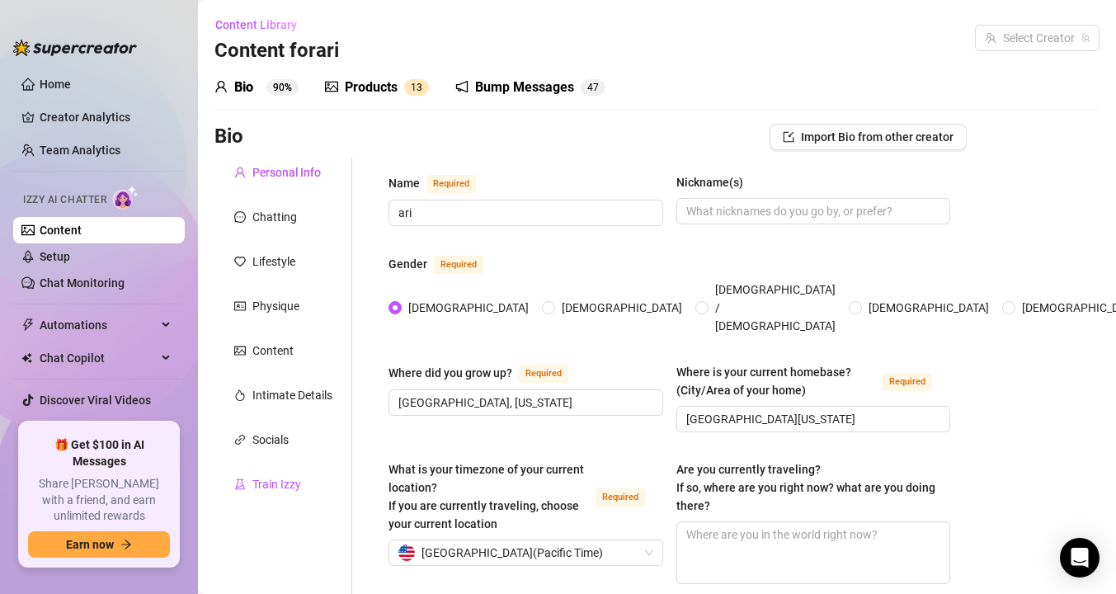
click at [281, 483] on div "Train Izzy" at bounding box center [276, 484] width 49 height 18
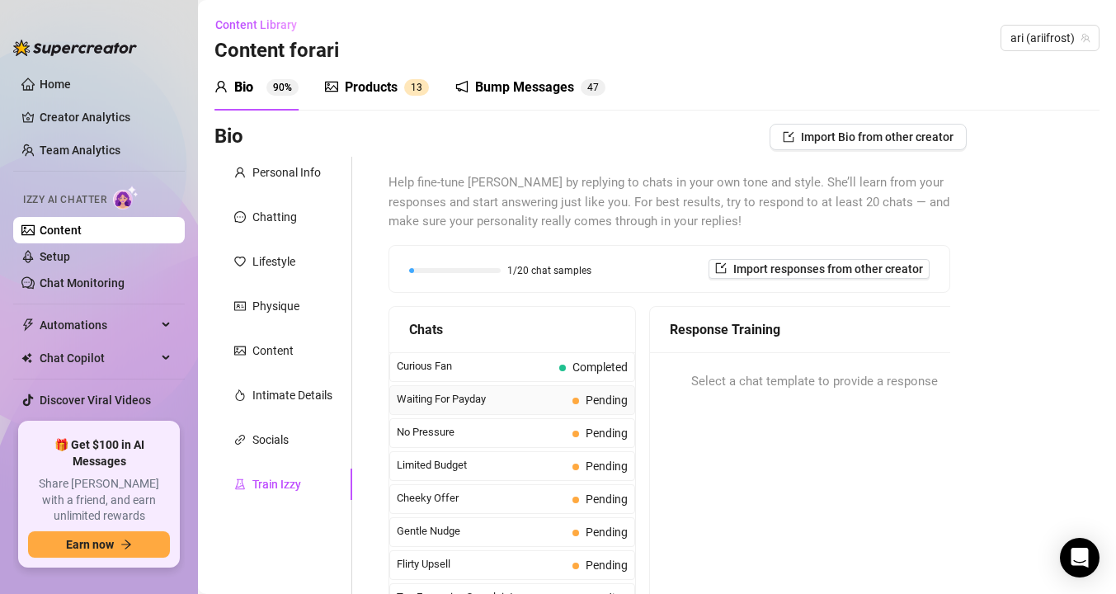
click at [453, 398] on span "Waiting For Payday" at bounding box center [481, 399] width 169 height 16
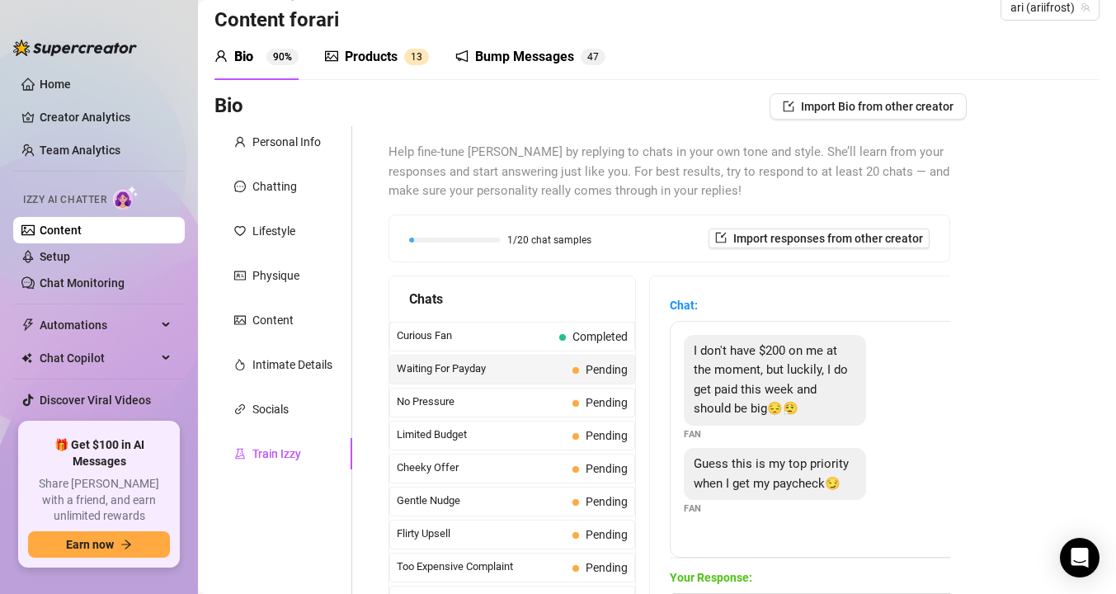
scroll to position [170, 0]
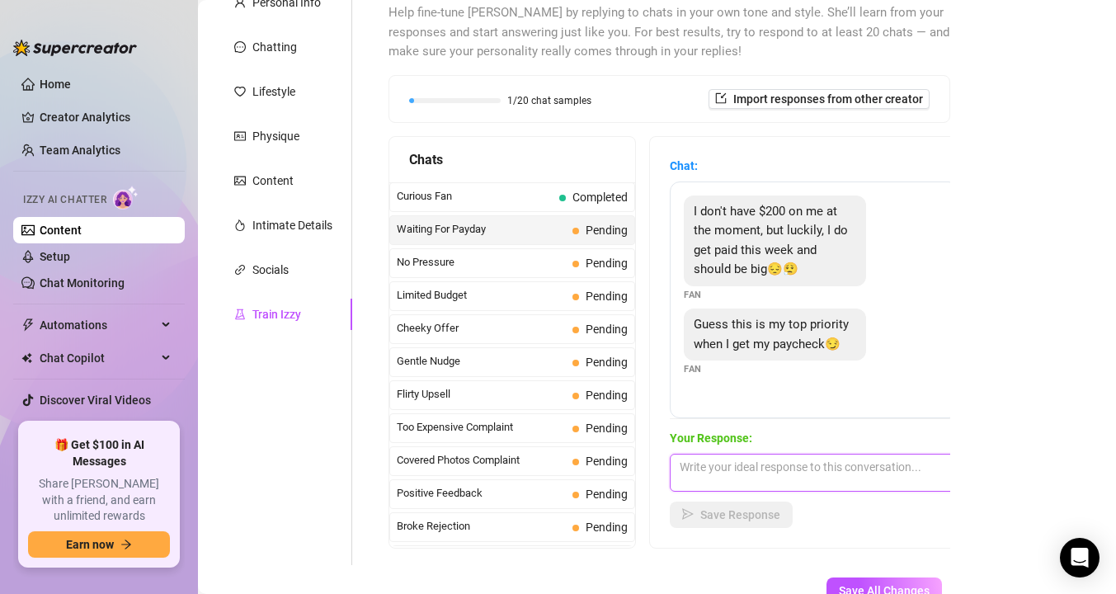
click at [715, 467] on textarea at bounding box center [814, 473] width 289 height 38
paste textarea "YAYYY im excited:) anything else ur gonna spend it on?"
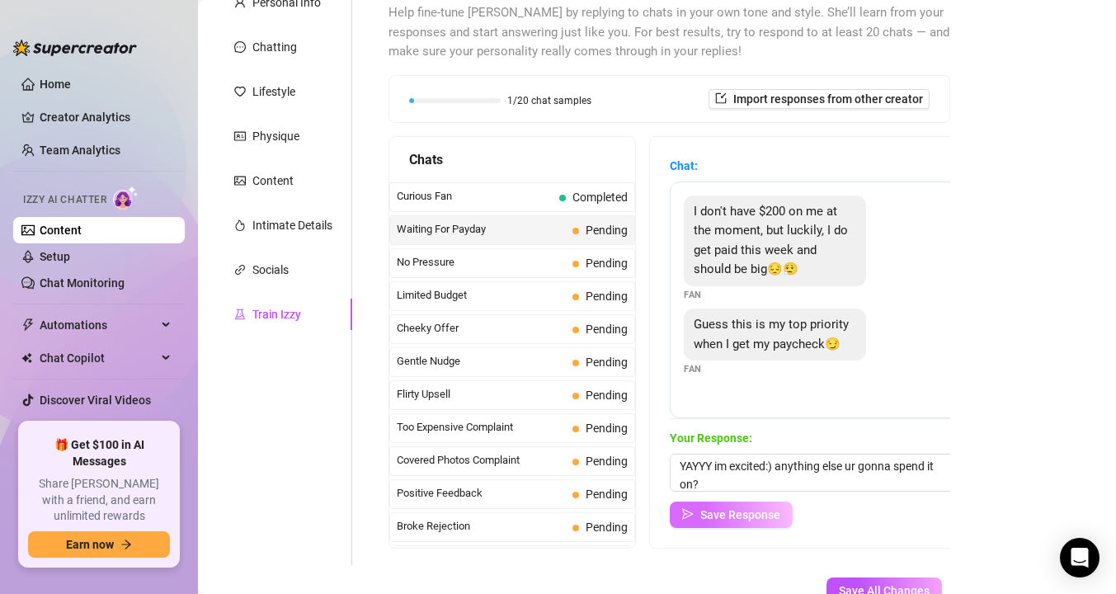
click at [720, 524] on button "Save Response" at bounding box center [731, 515] width 123 height 26
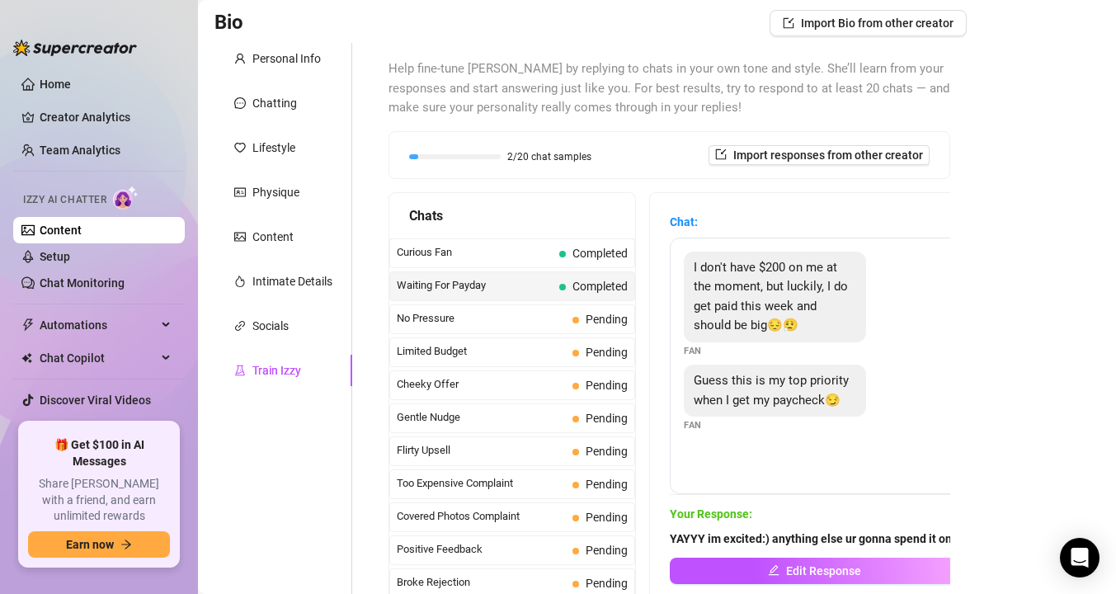
scroll to position [137, 0]
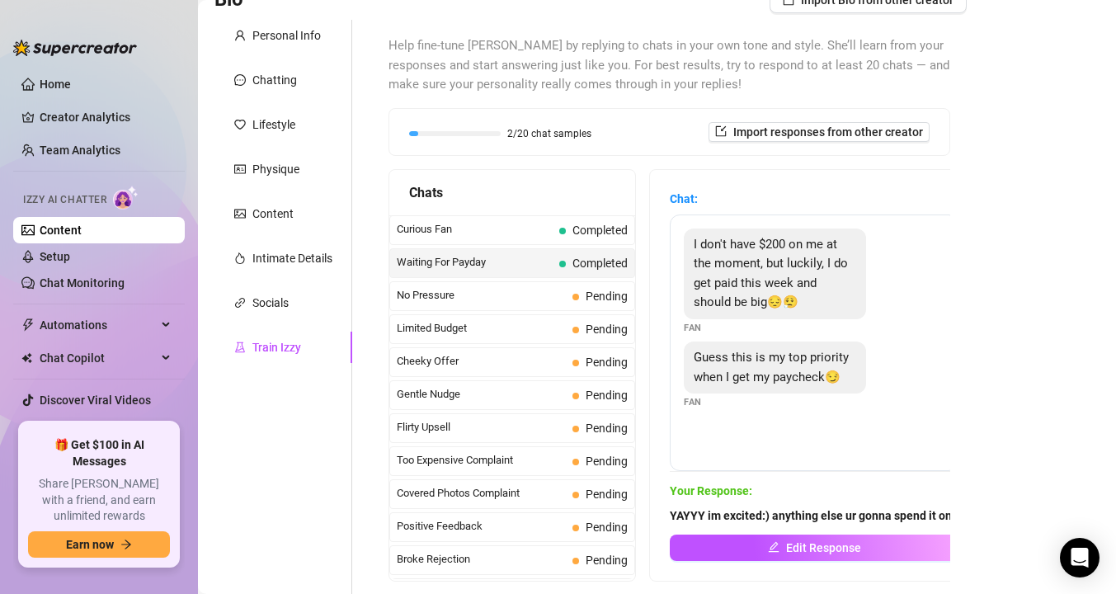
click at [82, 229] on link "Content" at bounding box center [61, 230] width 42 height 13
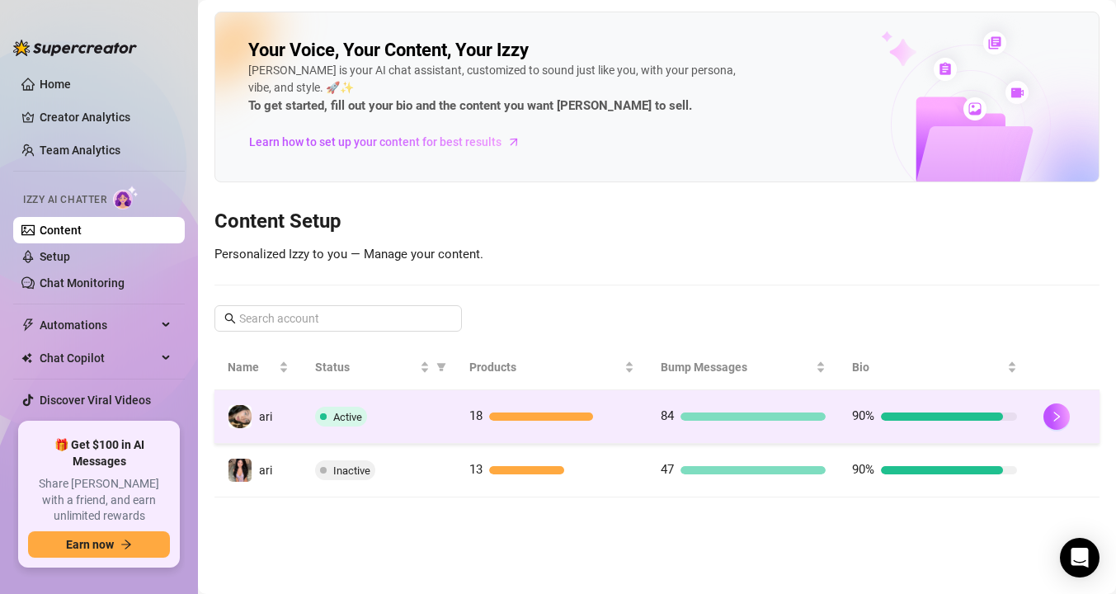
click at [315, 426] on div "Active" at bounding box center [378, 417] width 127 height 20
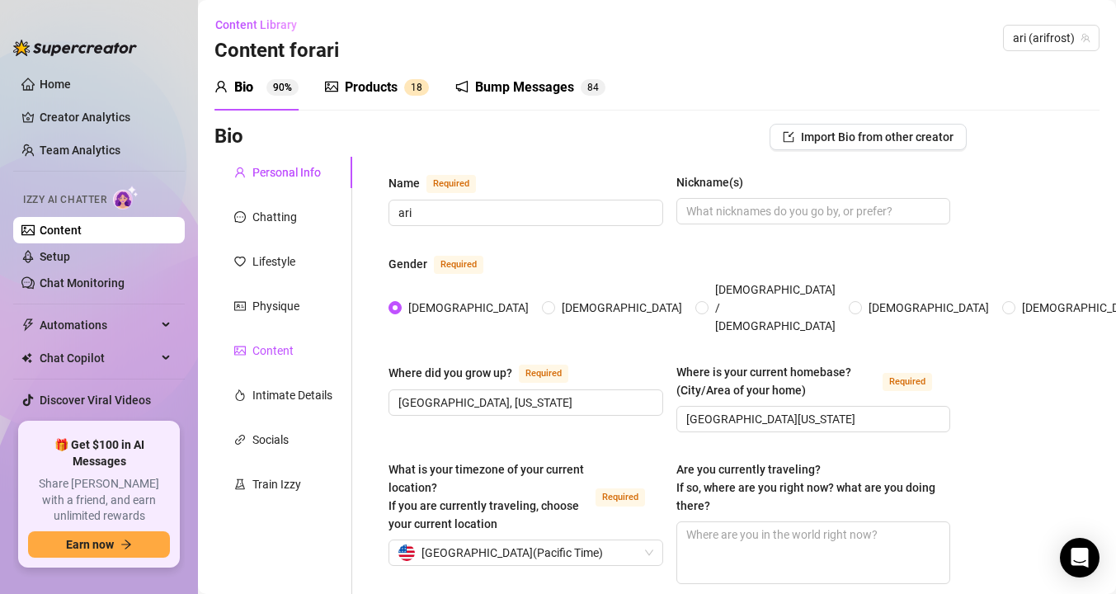
click at [285, 351] on div "Content" at bounding box center [272, 351] width 41 height 18
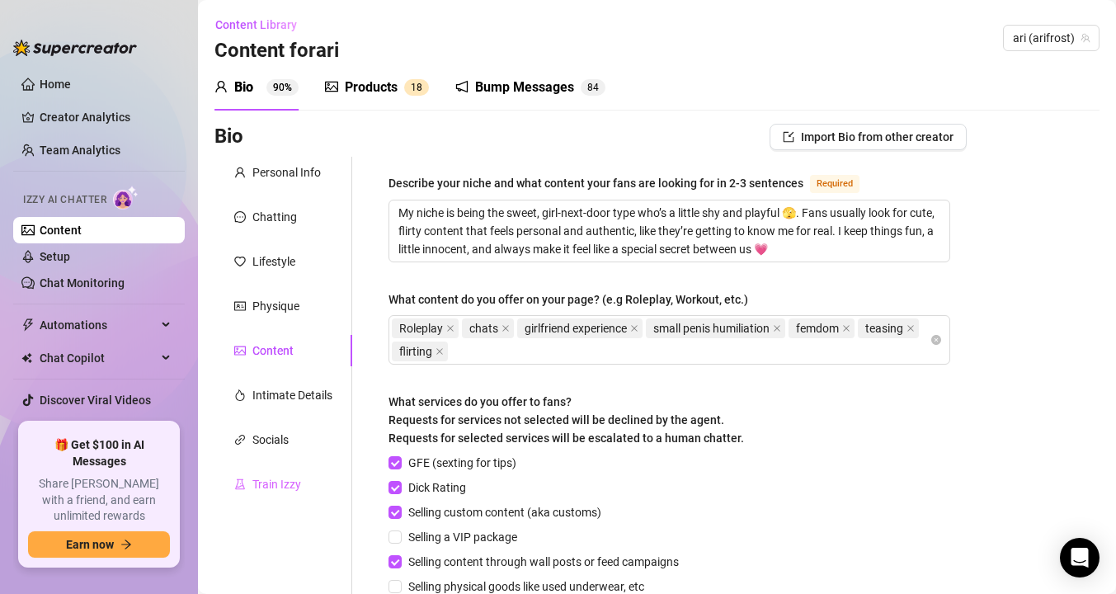
click at [281, 496] on div "Train Izzy" at bounding box center [283, 484] width 138 height 31
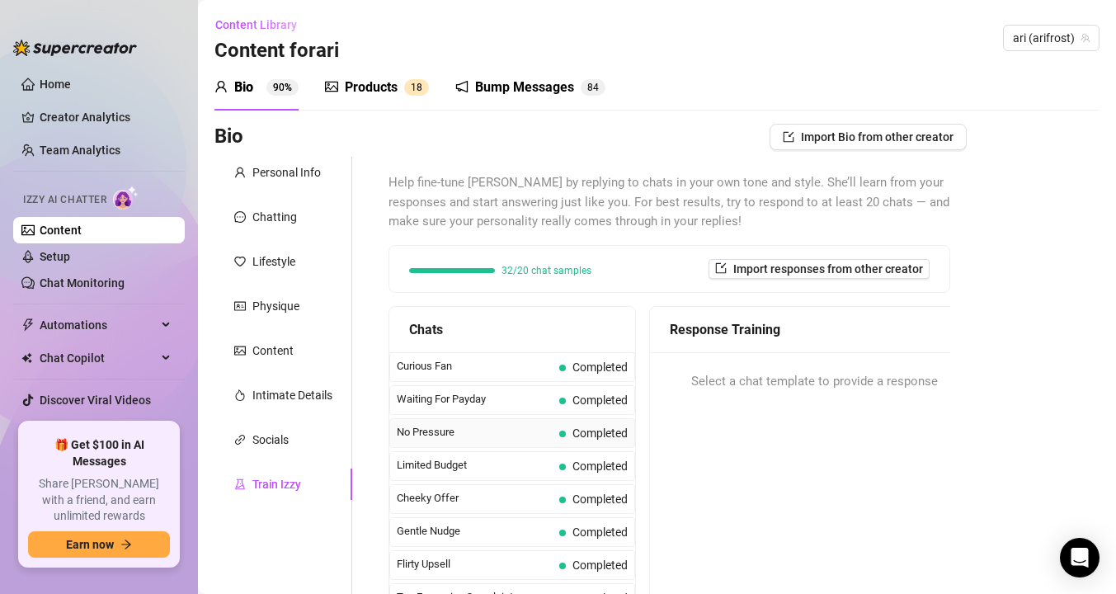
click at [431, 441] on span "No Pressure" at bounding box center [475, 432] width 156 height 16
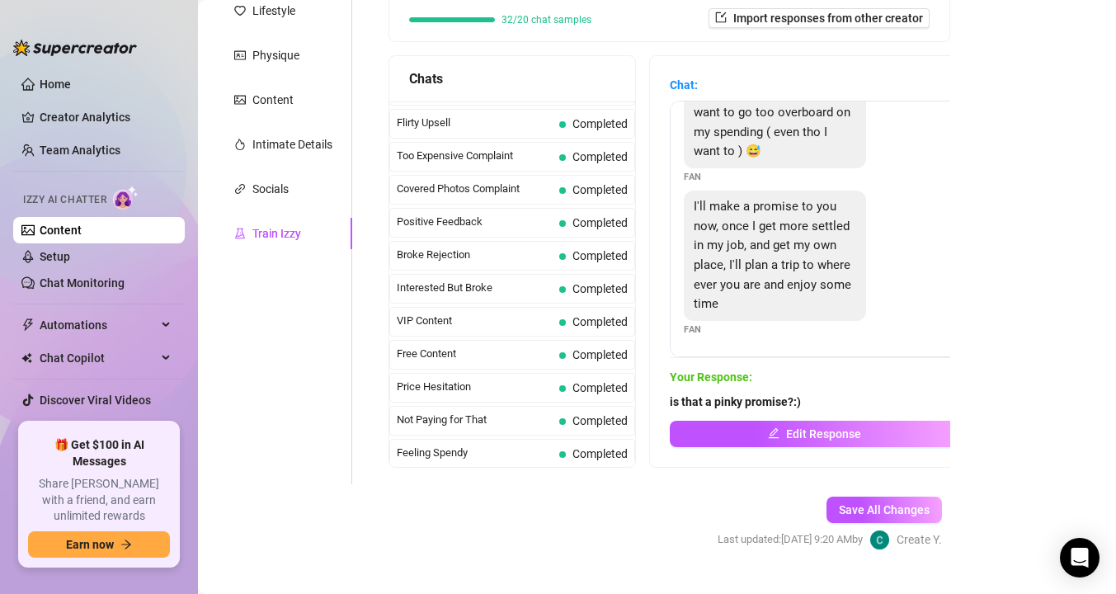
scroll to position [256, 0]
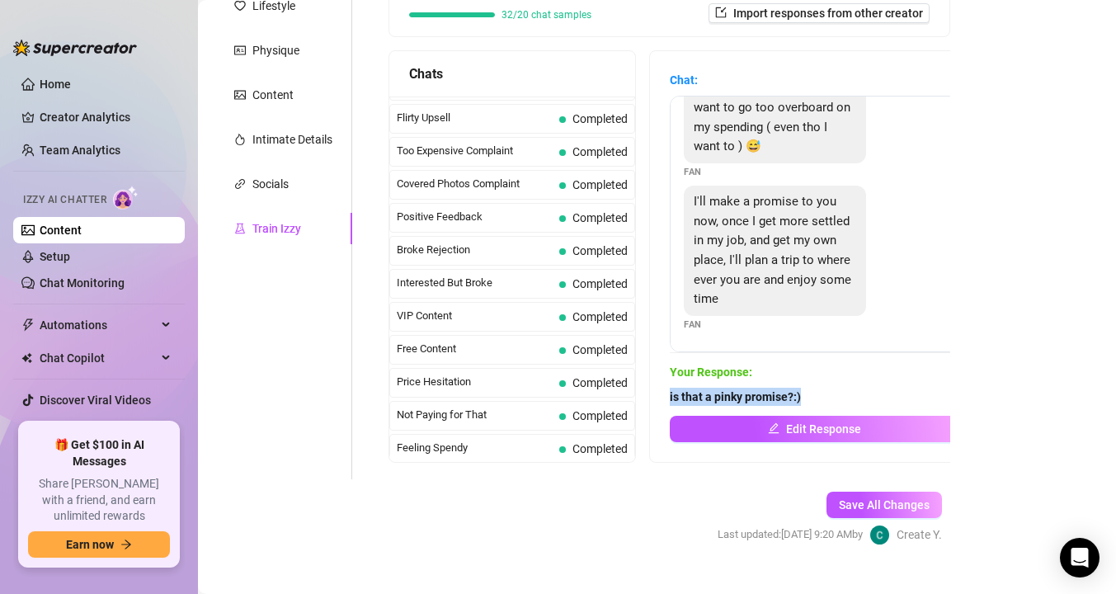
drag, startPoint x: 818, startPoint y: 394, endPoint x: 664, endPoint y: 389, distance: 154.3
click at [664, 389] on div "Chat: Thanks baby I understand 😘 im so sorry if im being too pushy, i just want…" at bounding box center [814, 256] width 328 height 411
copy strong "is that a pinky promise?:)"
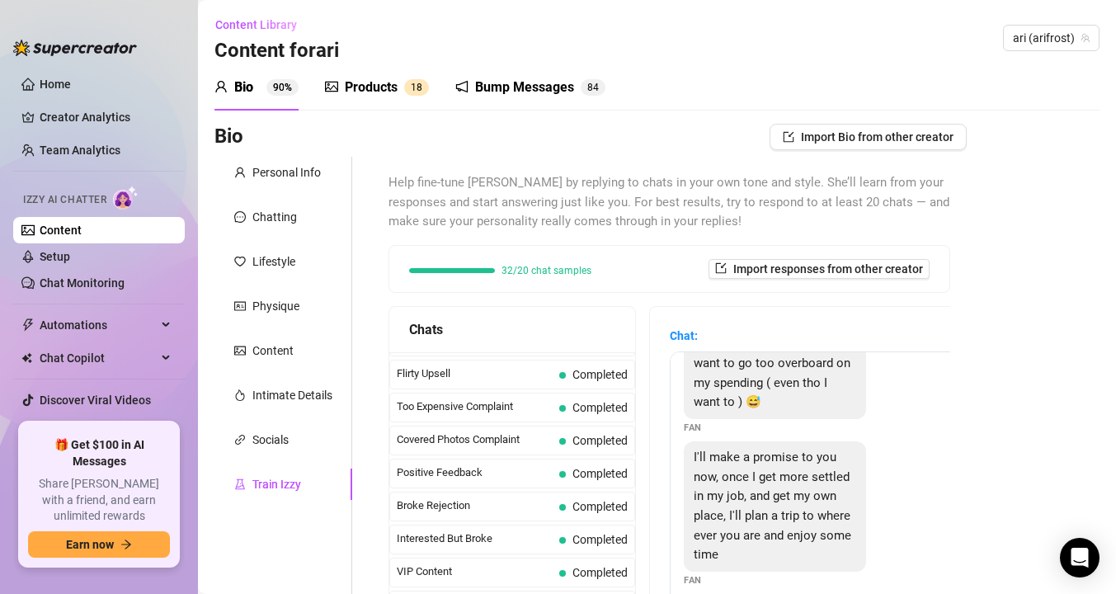
click at [82, 230] on link "Content" at bounding box center [61, 230] width 42 height 13
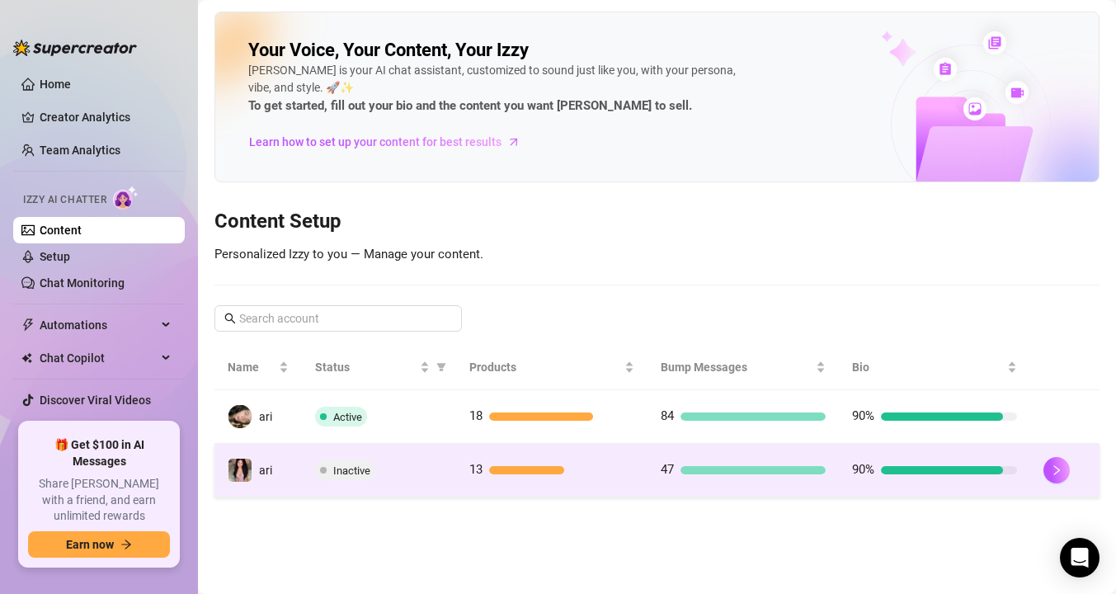
click at [279, 469] on td "ari" at bounding box center [257, 471] width 87 height 54
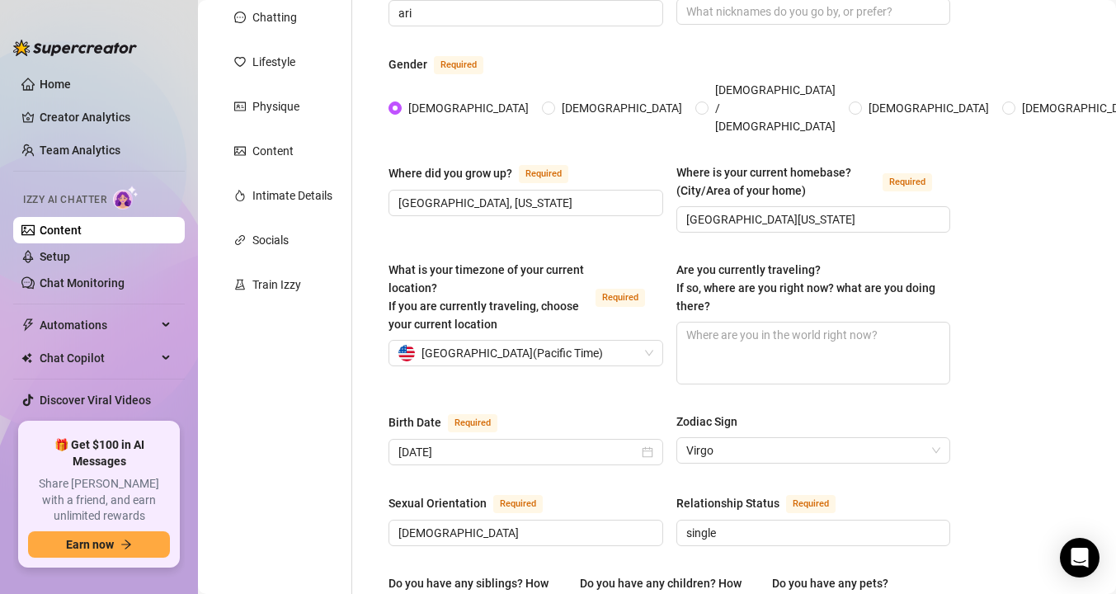
scroll to position [54, 0]
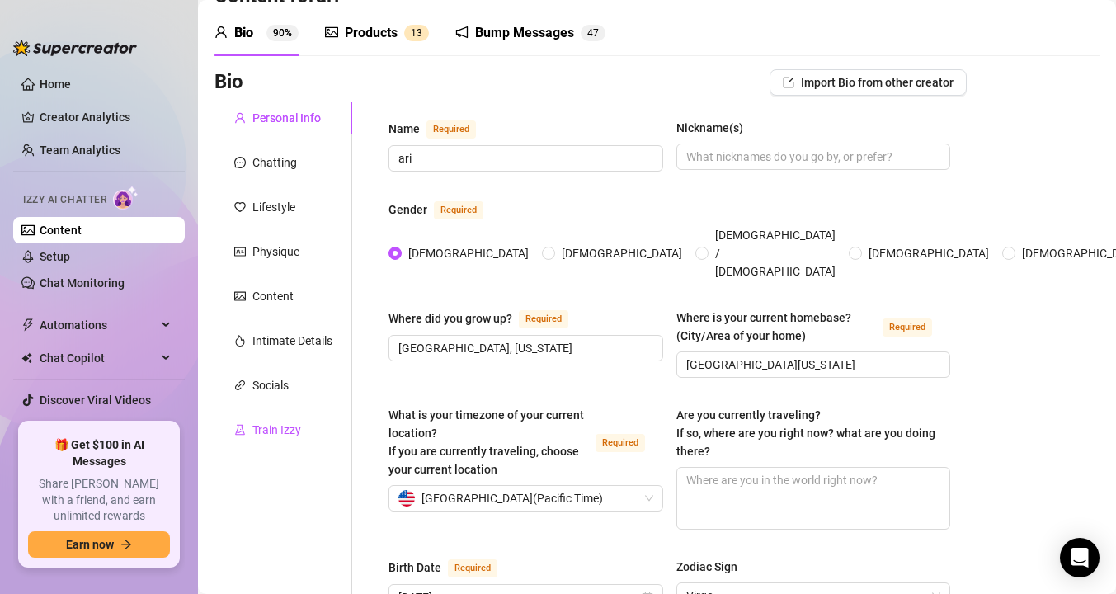
click at [298, 428] on div "Train Izzy" at bounding box center [276, 430] width 49 height 18
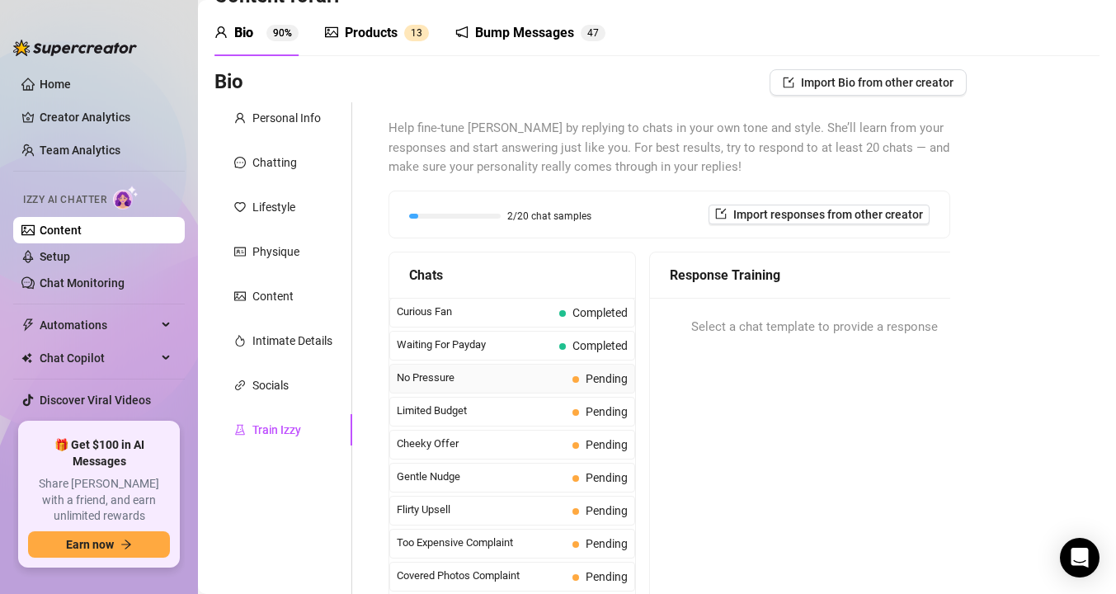
click at [432, 374] on span "No Pressure" at bounding box center [481, 378] width 169 height 16
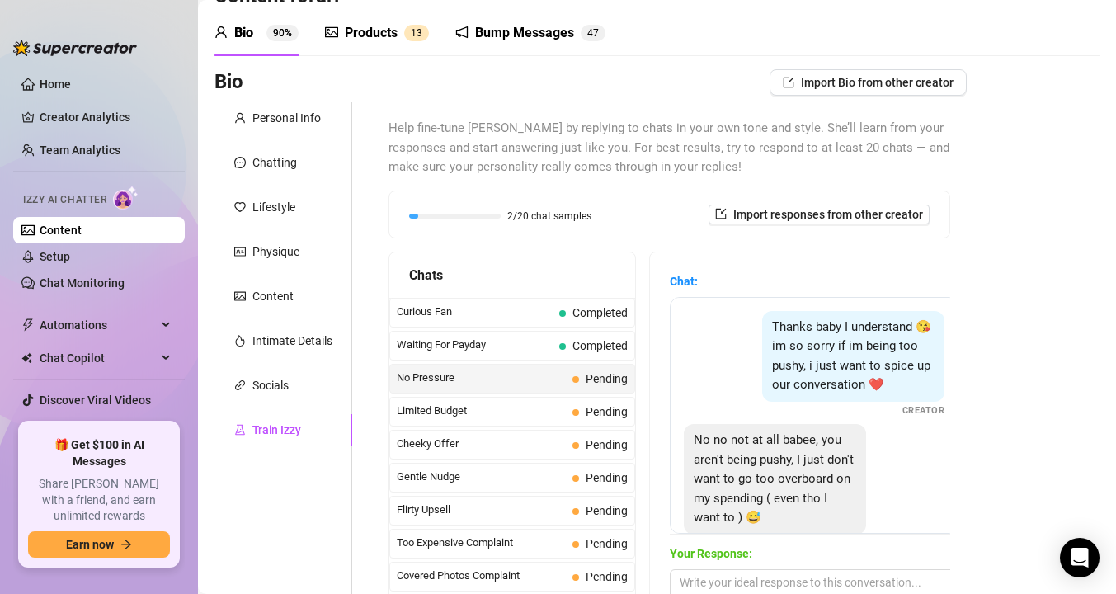
scroll to position [190, 0]
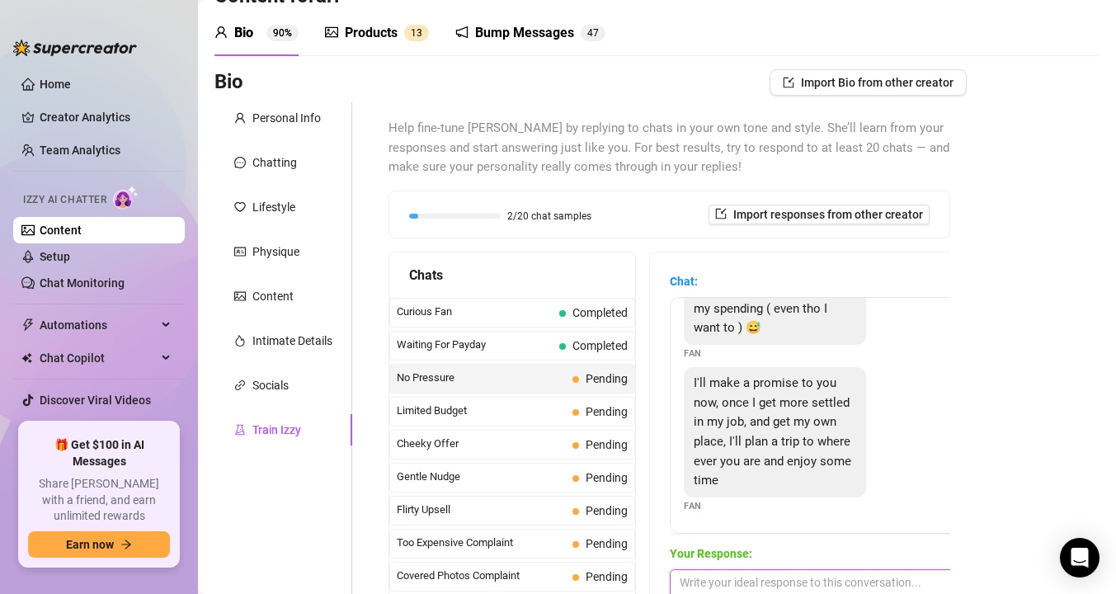
click at [748, 573] on textarea at bounding box center [814, 588] width 289 height 38
paste textarea "is that a pinky promise?:)"
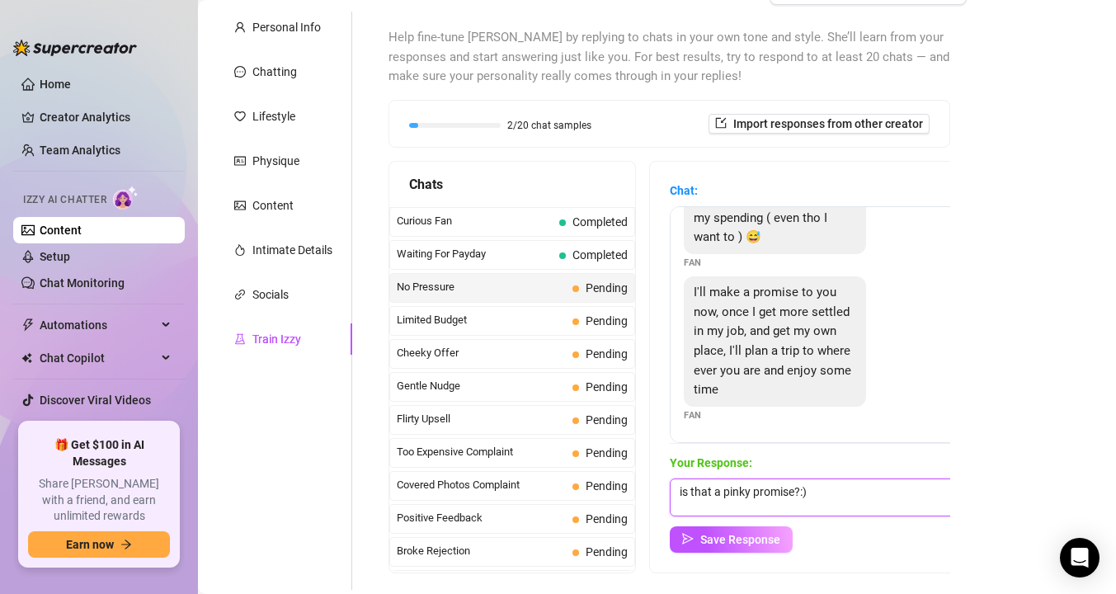
scroll to position [198, 0]
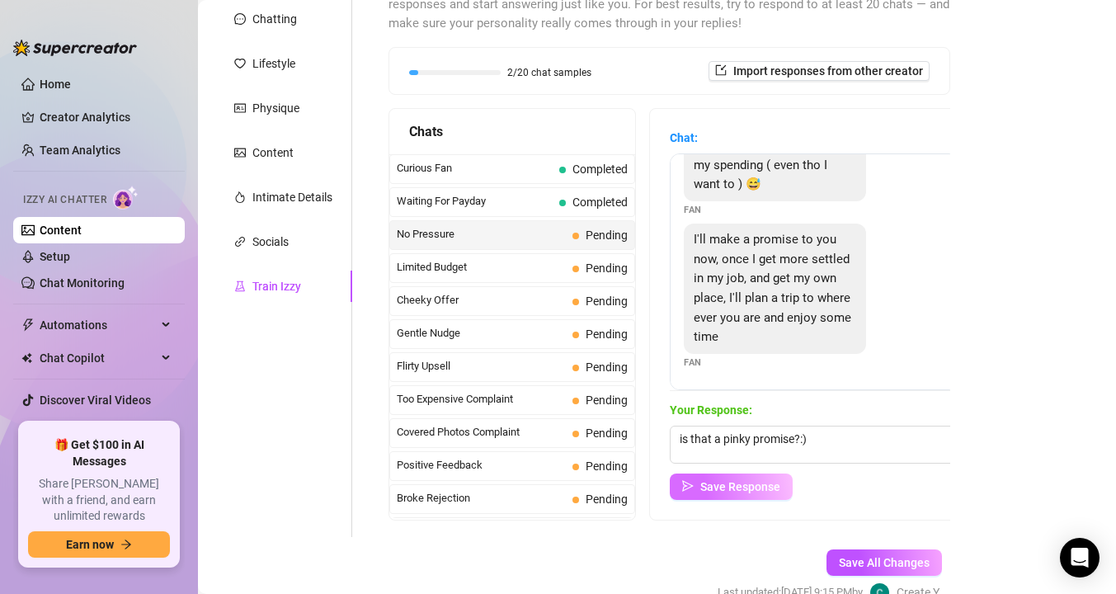
click at [748, 475] on button "Save Response" at bounding box center [731, 487] width 123 height 26
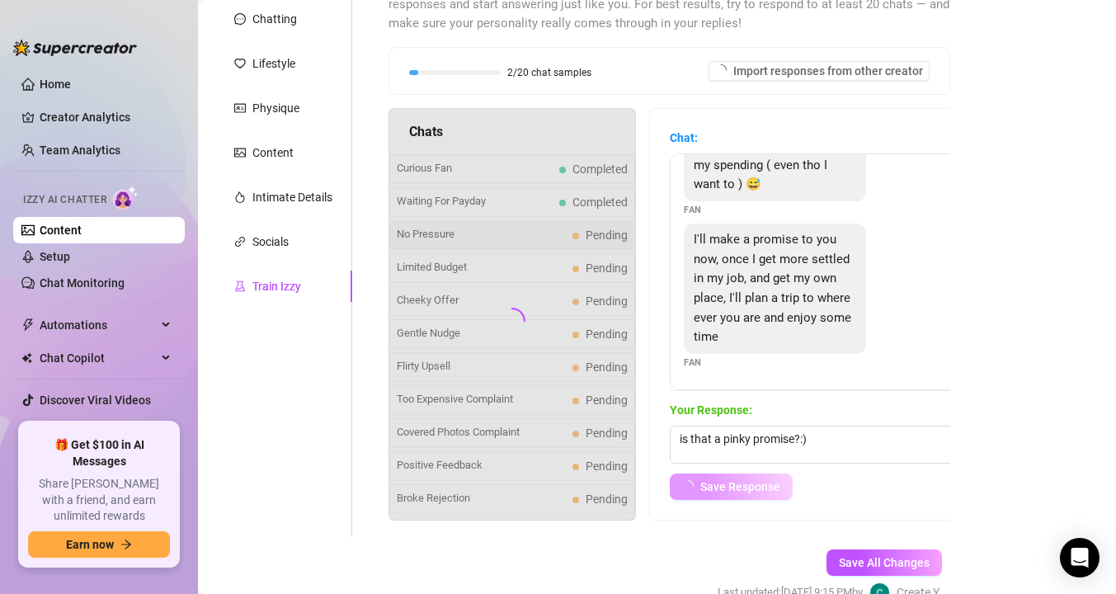
scroll to position [170, 0]
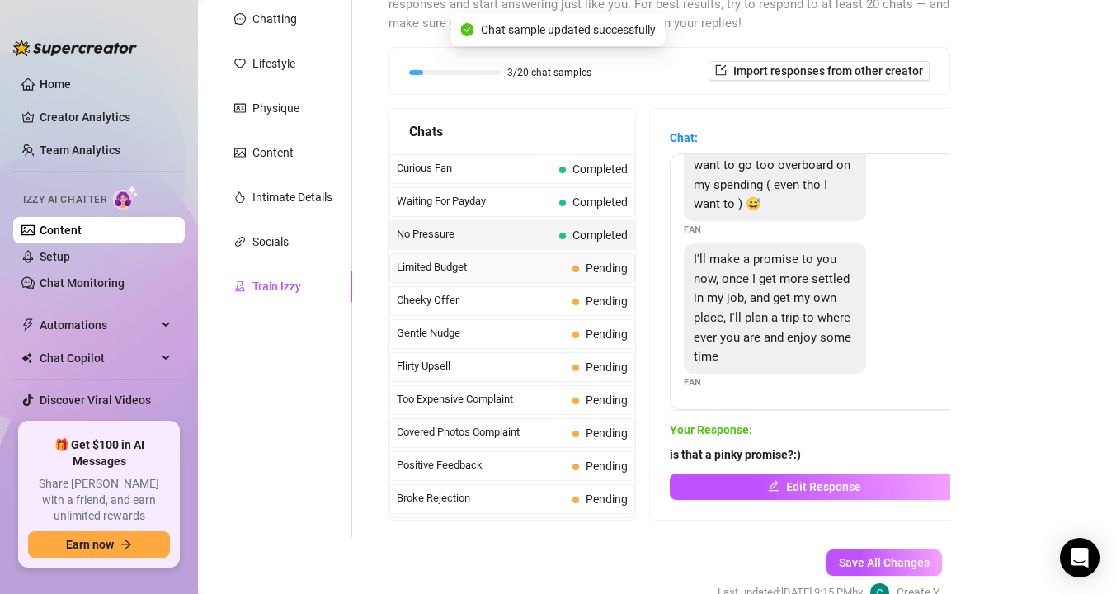
click at [506, 258] on div "Limited Budget Pending" at bounding box center [512, 268] width 246 height 30
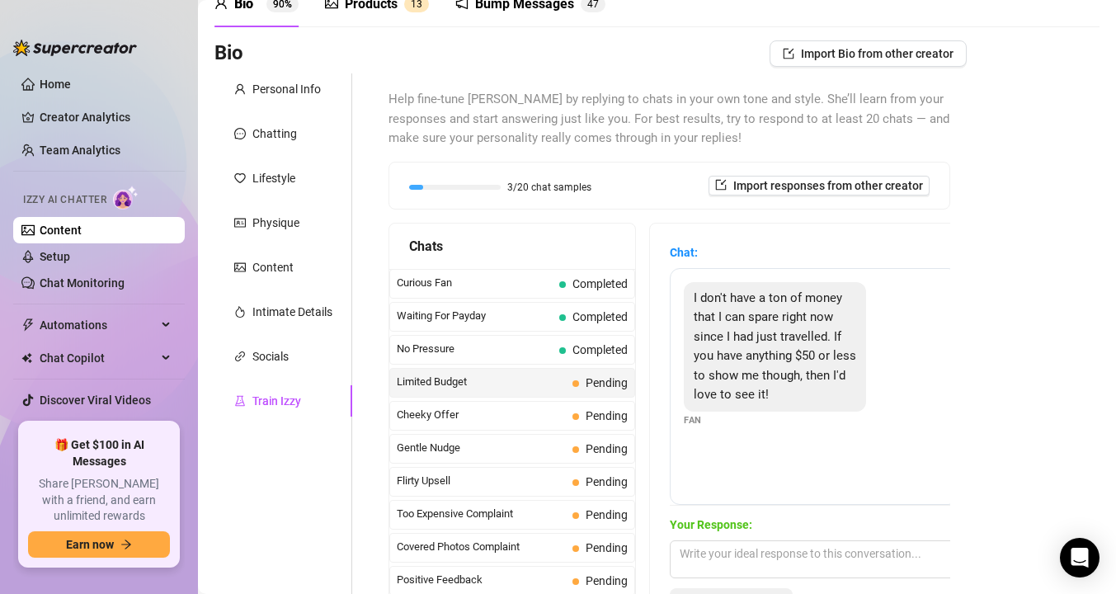
scroll to position [0, 0]
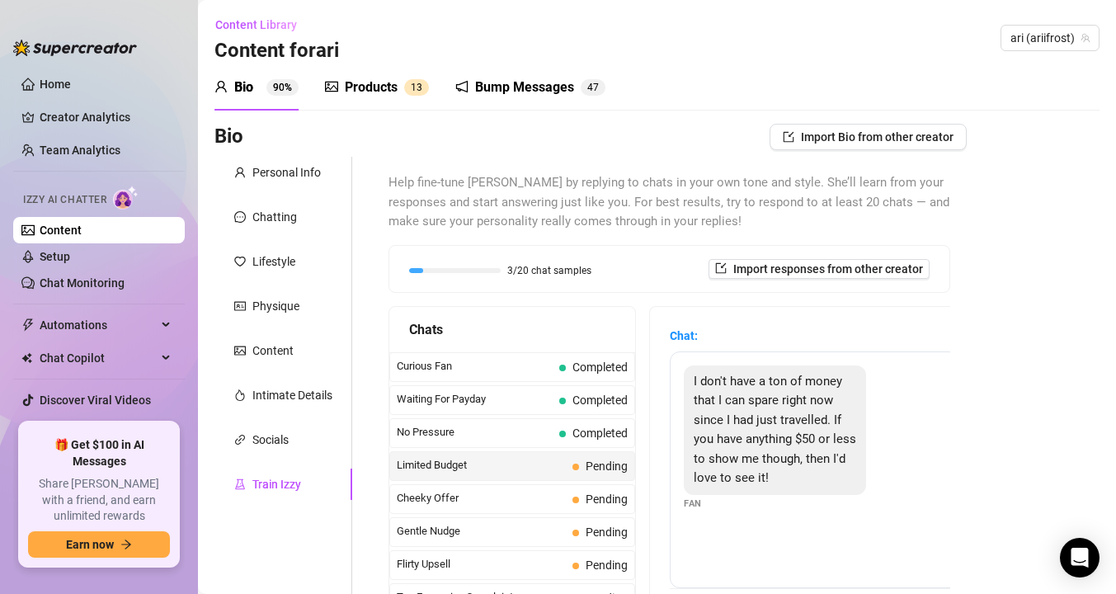
click at [82, 237] on link "Content" at bounding box center [61, 230] width 42 height 13
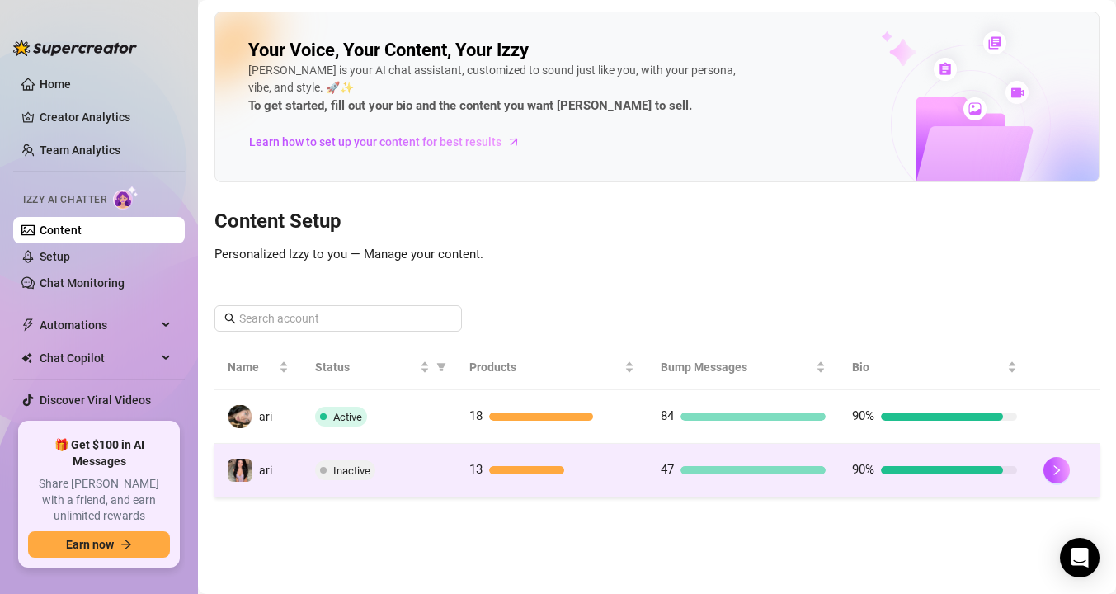
click at [399, 476] on div "Inactive" at bounding box center [378, 470] width 127 height 20
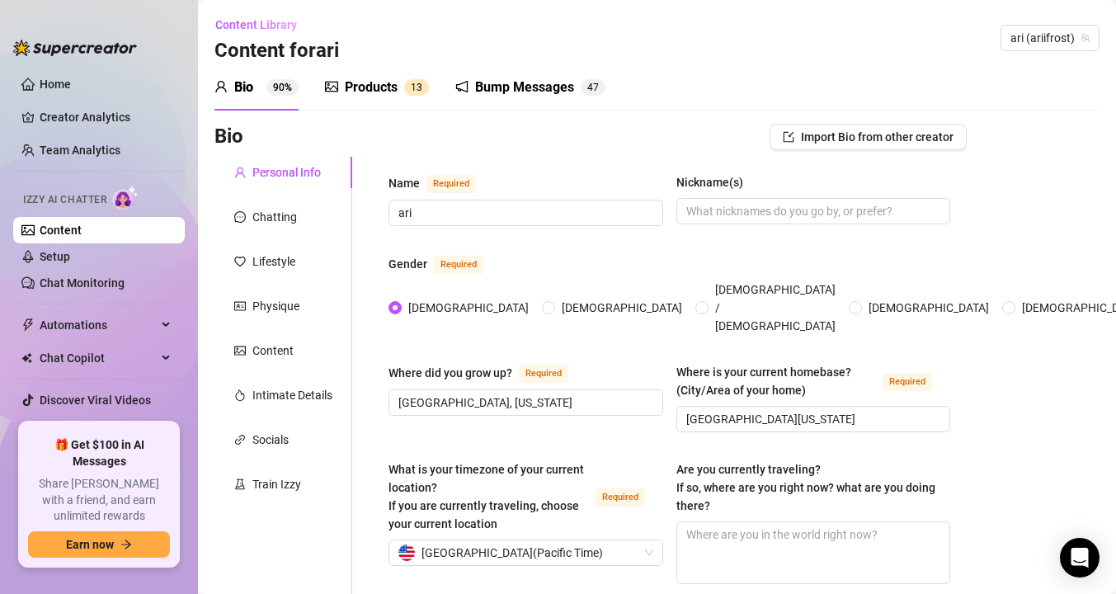
click at [82, 233] on link "Content" at bounding box center [61, 230] width 42 height 13
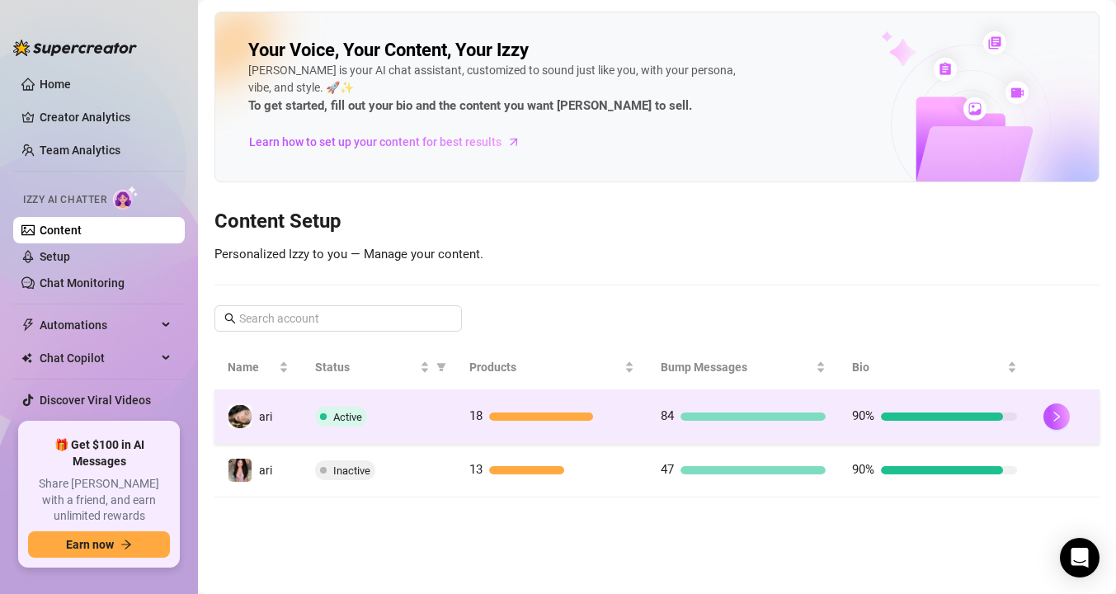
click at [391, 441] on td "Active" at bounding box center [378, 417] width 153 height 54
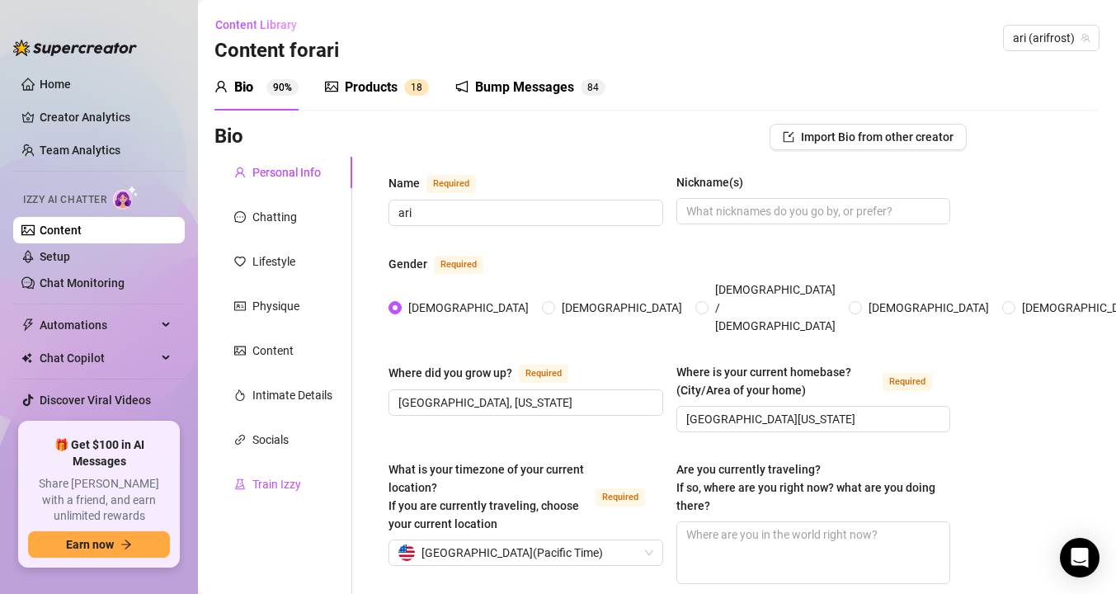
click at [288, 481] on div "Train Izzy" at bounding box center [276, 484] width 49 height 18
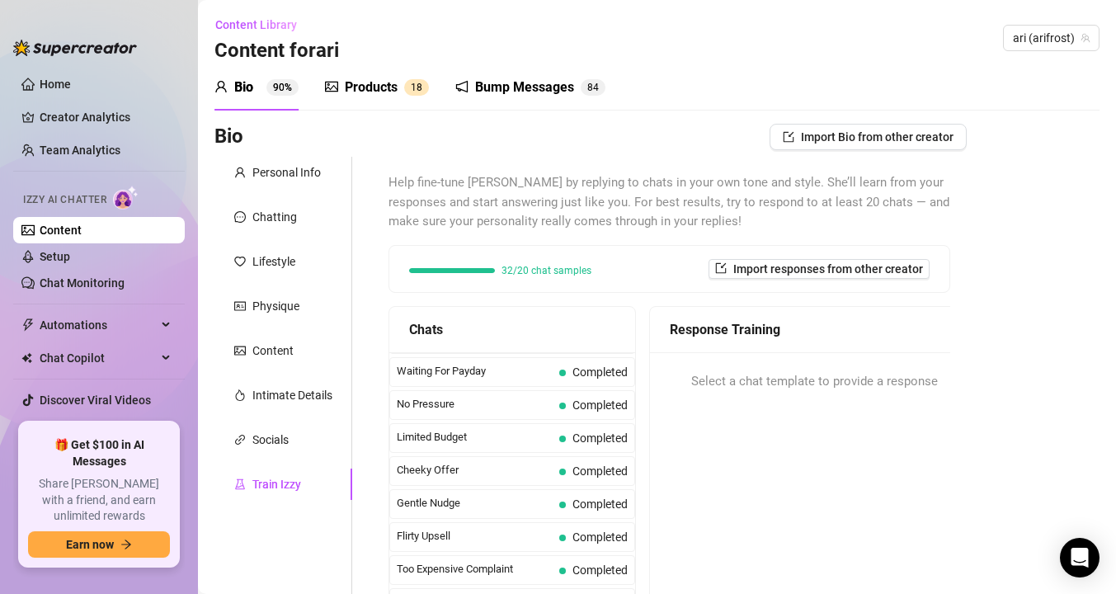
scroll to position [31, 0]
click at [464, 443] on div "Limited Budget Completed" at bounding box center [512, 436] width 246 height 30
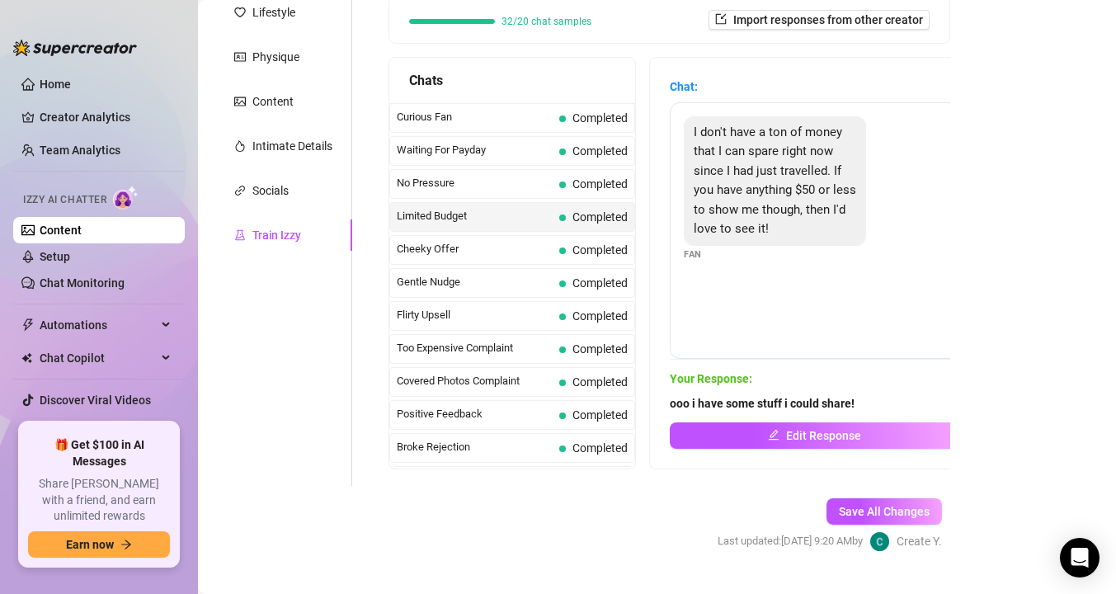
scroll to position [285, 0]
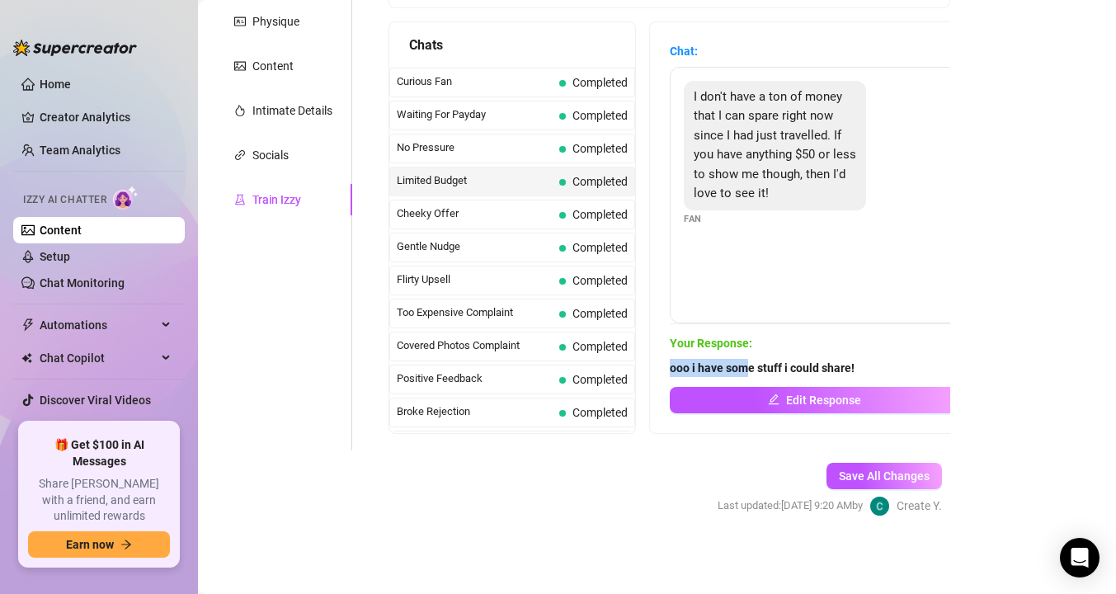
drag, startPoint x: 885, startPoint y: 355, endPoint x: 750, endPoint y: 371, distance: 136.3
click at [749, 371] on div "Your Response: ooo i have some stuff i could share! Edit Response" at bounding box center [814, 373] width 289 height 79
drag, startPoint x: 868, startPoint y: 369, endPoint x: 662, endPoint y: 370, distance: 206.2
click at [662, 370] on div "Chat: I don't have a ton of money that I can spare right now since I had just t…" at bounding box center [814, 227] width 328 height 411
copy strong "ooo i have some stuff i could share!"
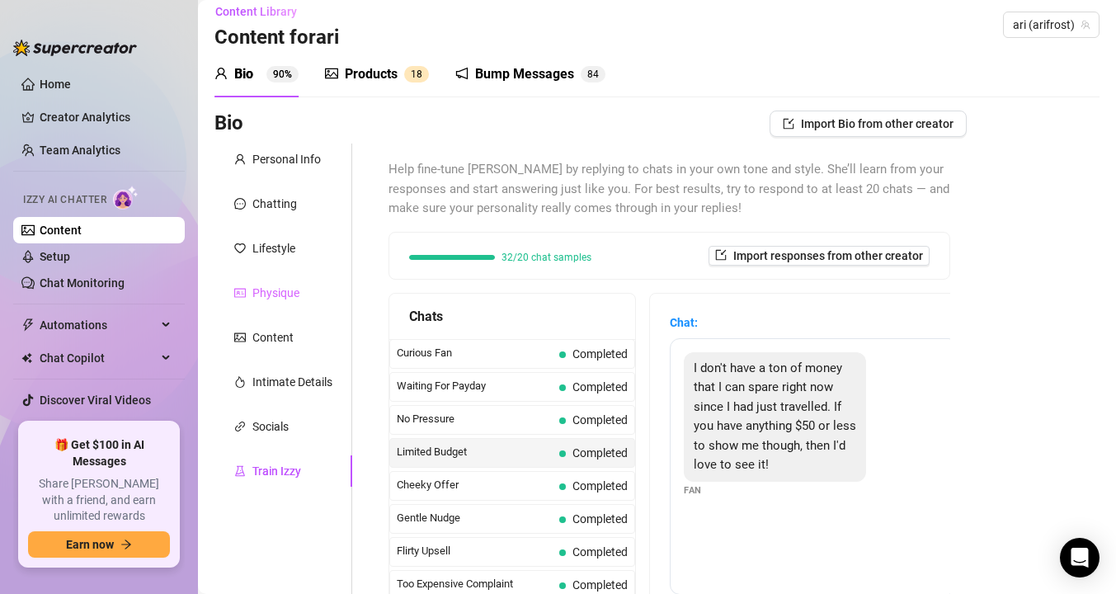
scroll to position [0, 0]
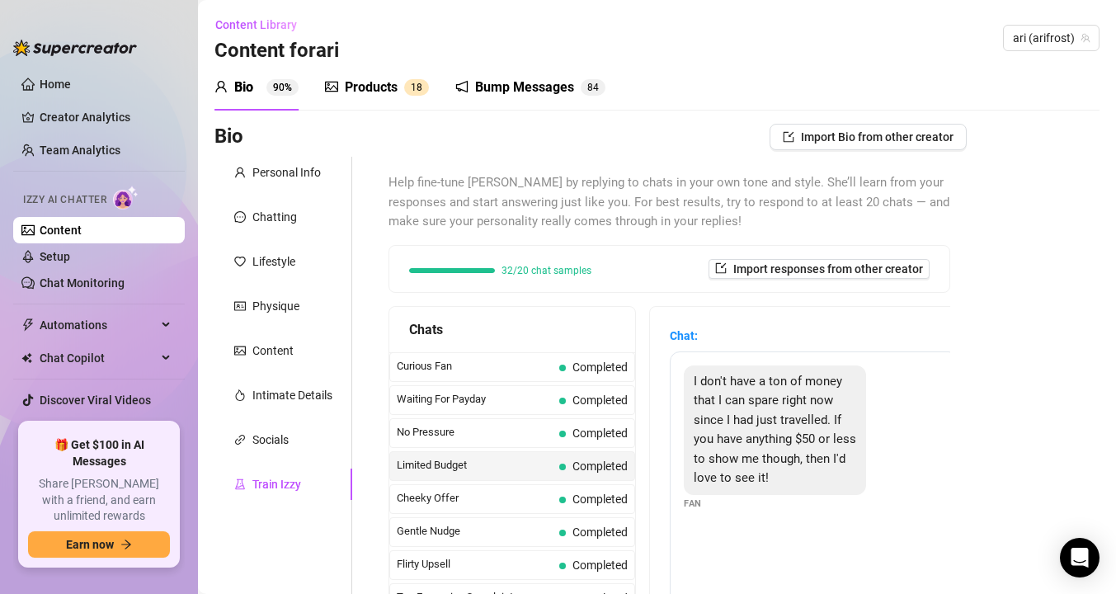
click at [82, 232] on link "Content" at bounding box center [61, 230] width 42 height 13
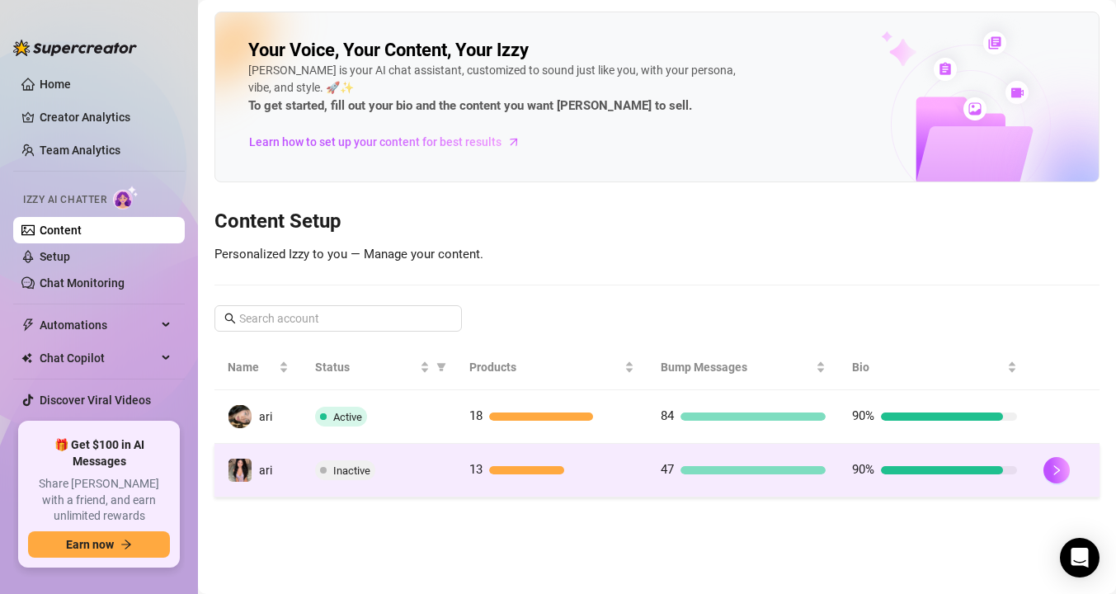
click at [318, 468] on span "Inactive" at bounding box center [345, 470] width 60 height 20
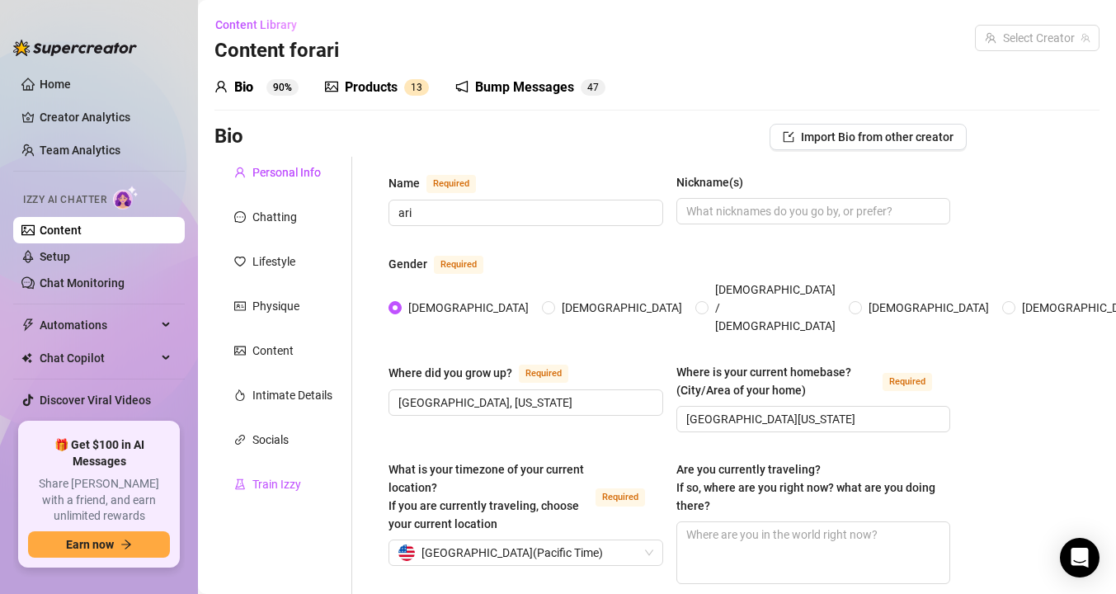
click at [249, 492] on div "Train Izzy" at bounding box center [267, 484] width 67 height 18
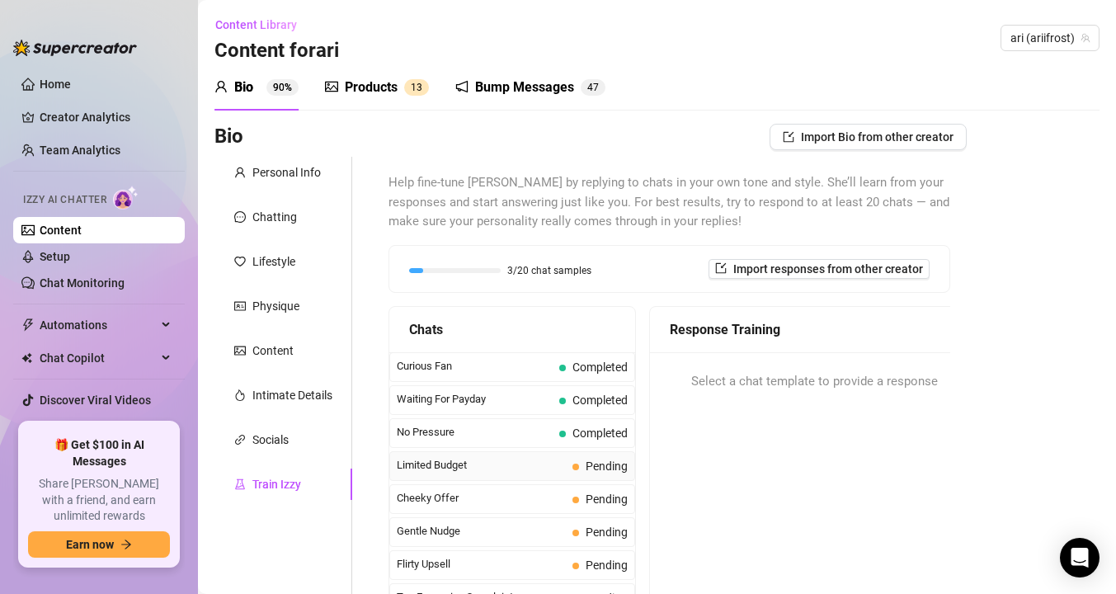
scroll to position [9, 0]
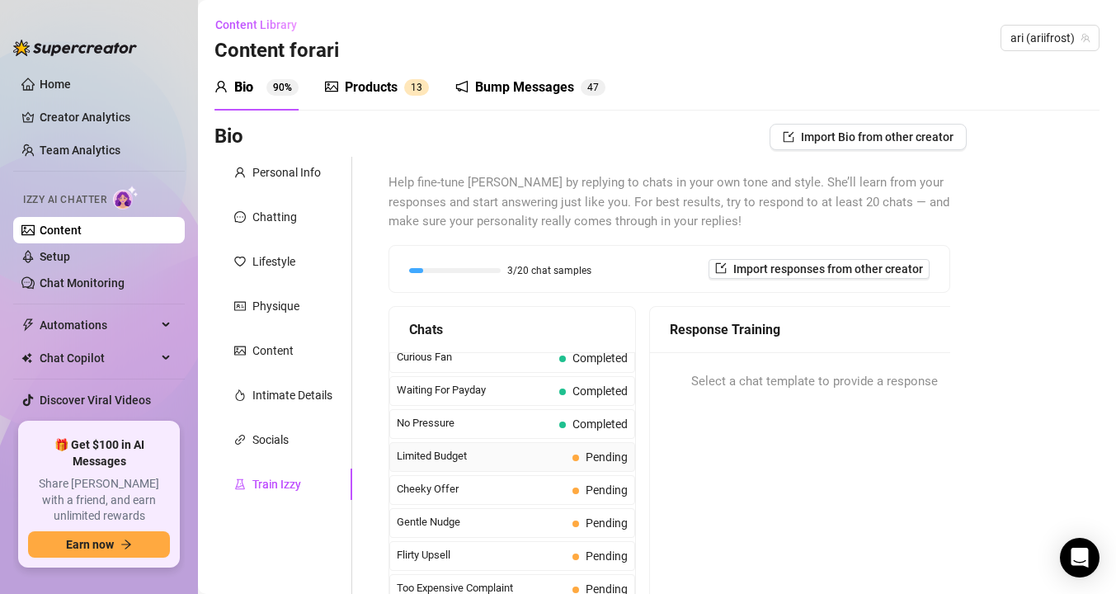
click at [442, 469] on div "Limited Budget Pending" at bounding box center [512, 457] width 246 height 30
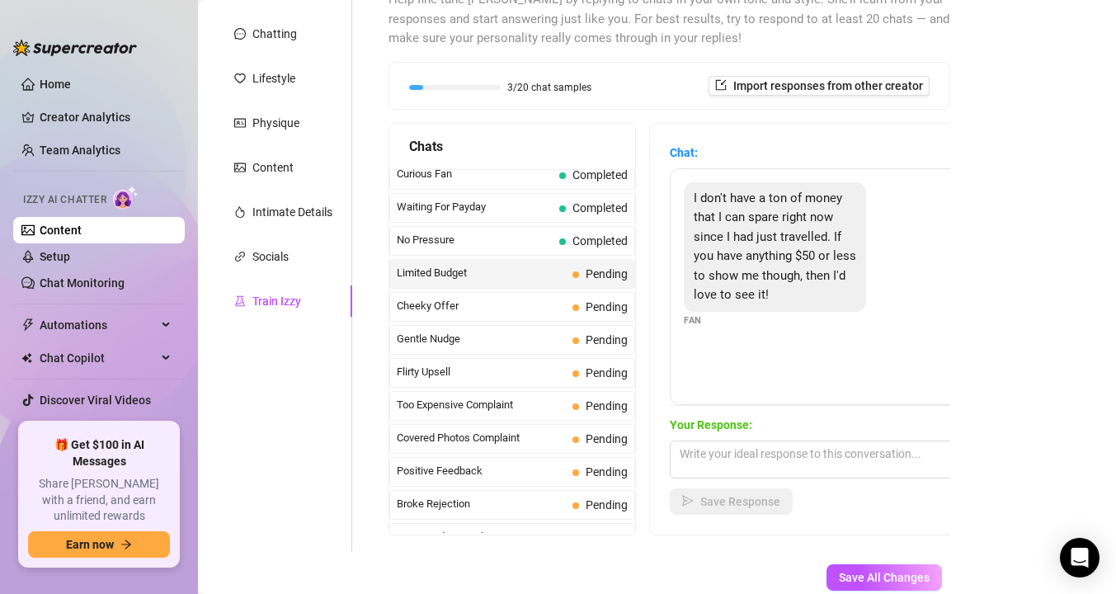
scroll to position [196, 0]
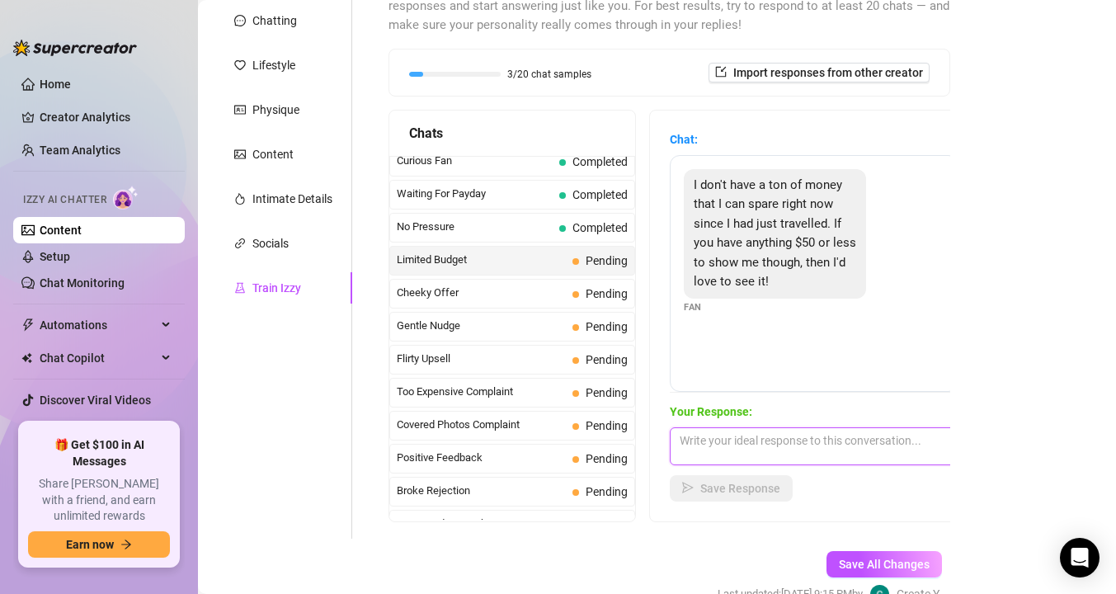
click at [722, 448] on textarea at bounding box center [814, 446] width 289 height 38
paste textarea "ooo i have some stuff i could share!"
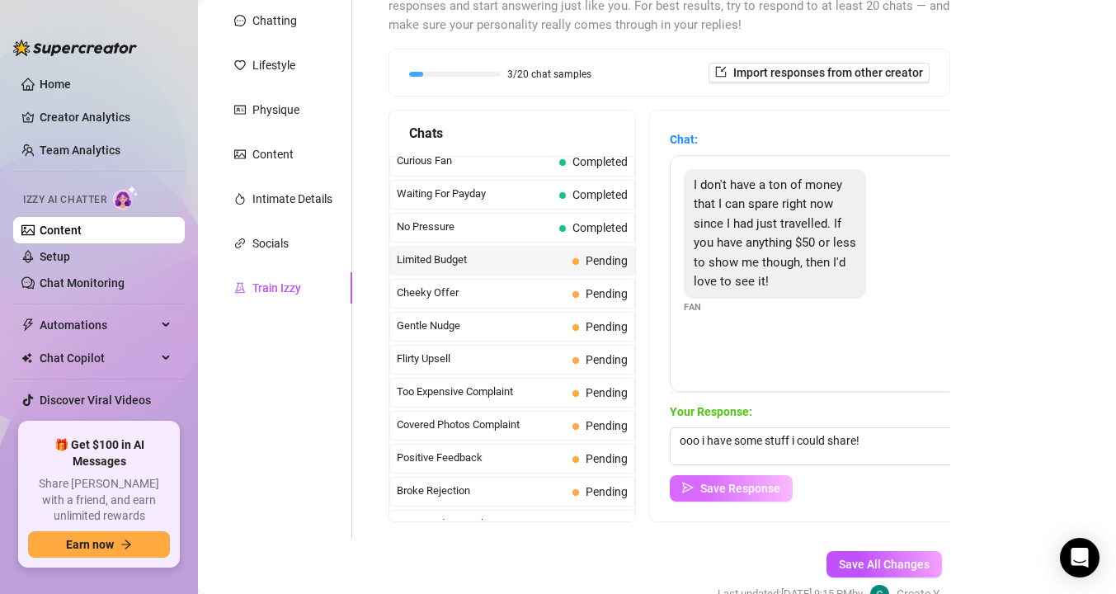
click at [717, 486] on span "Save Response" at bounding box center [740, 488] width 80 height 13
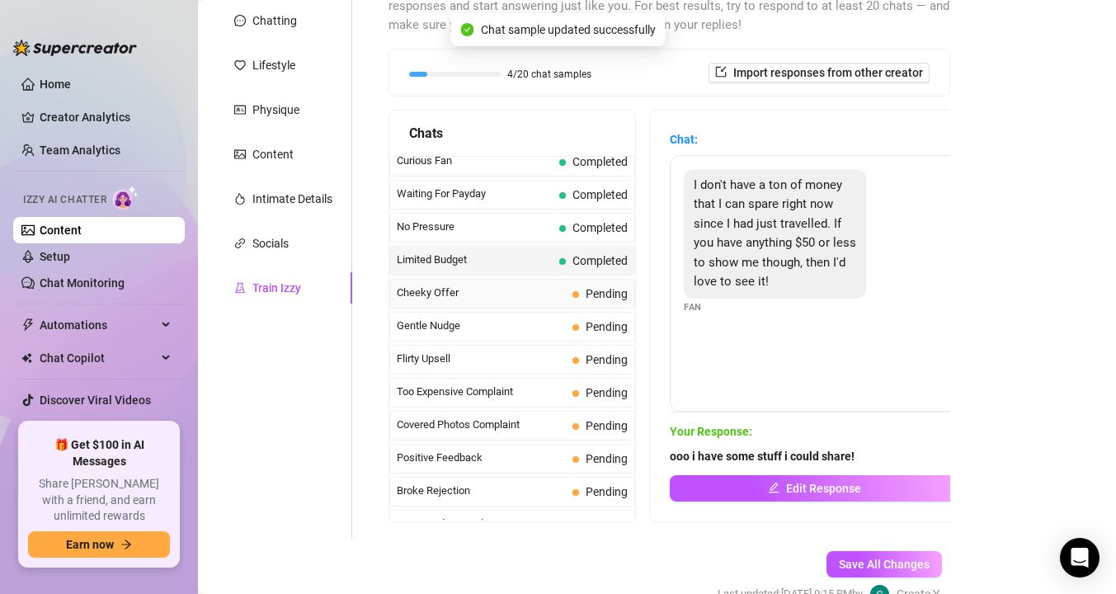
click at [404, 302] on div "Cheeky Offer Pending" at bounding box center [512, 294] width 246 height 30
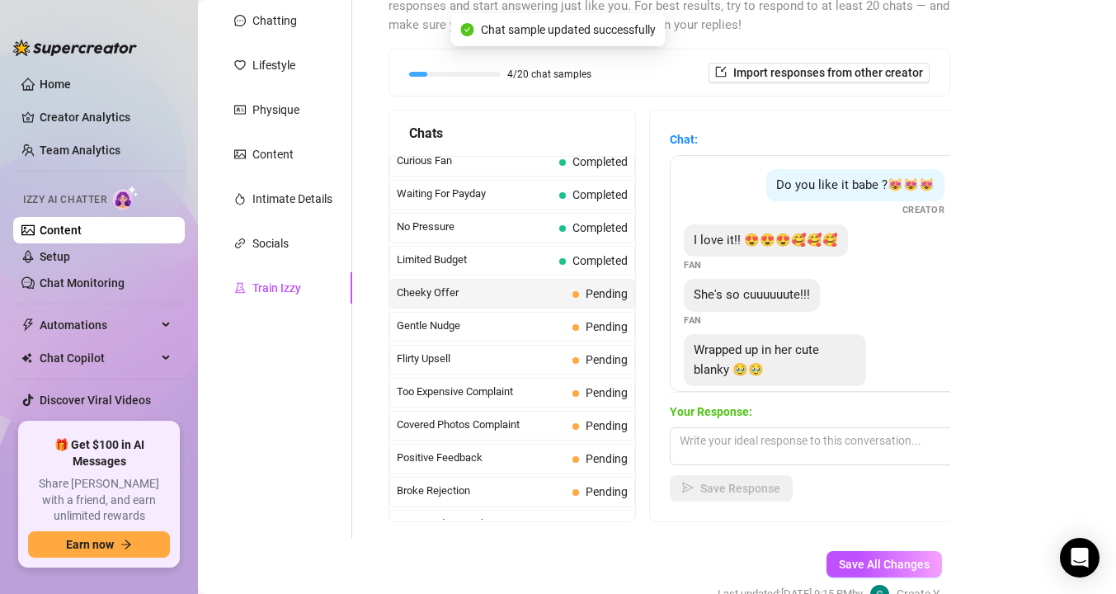
click at [82, 237] on link "Content" at bounding box center [61, 230] width 42 height 13
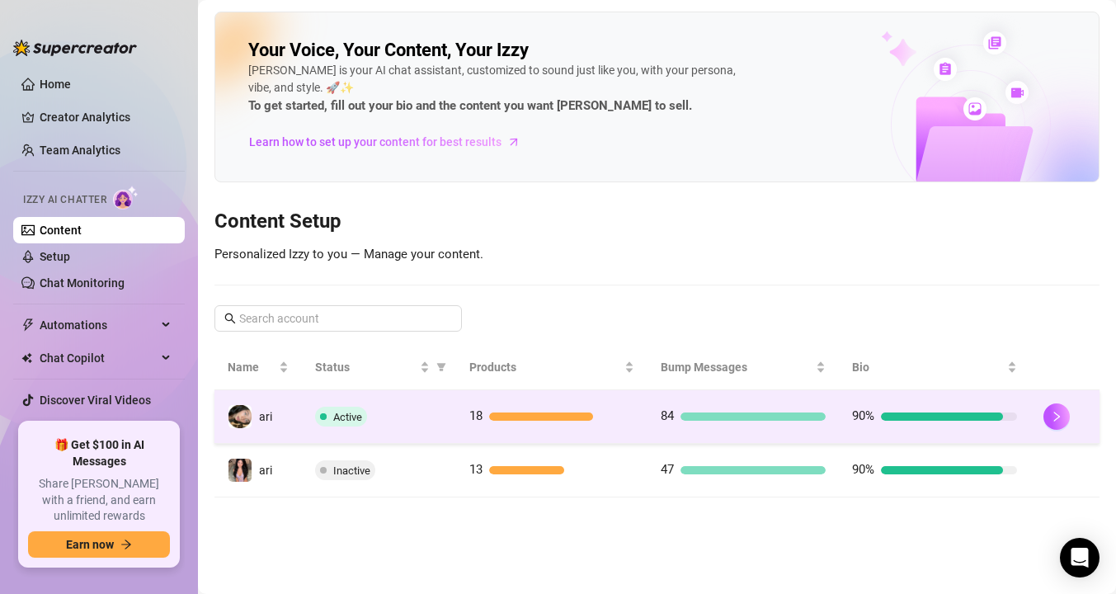
click at [323, 425] on span at bounding box center [323, 417] width 7 height 20
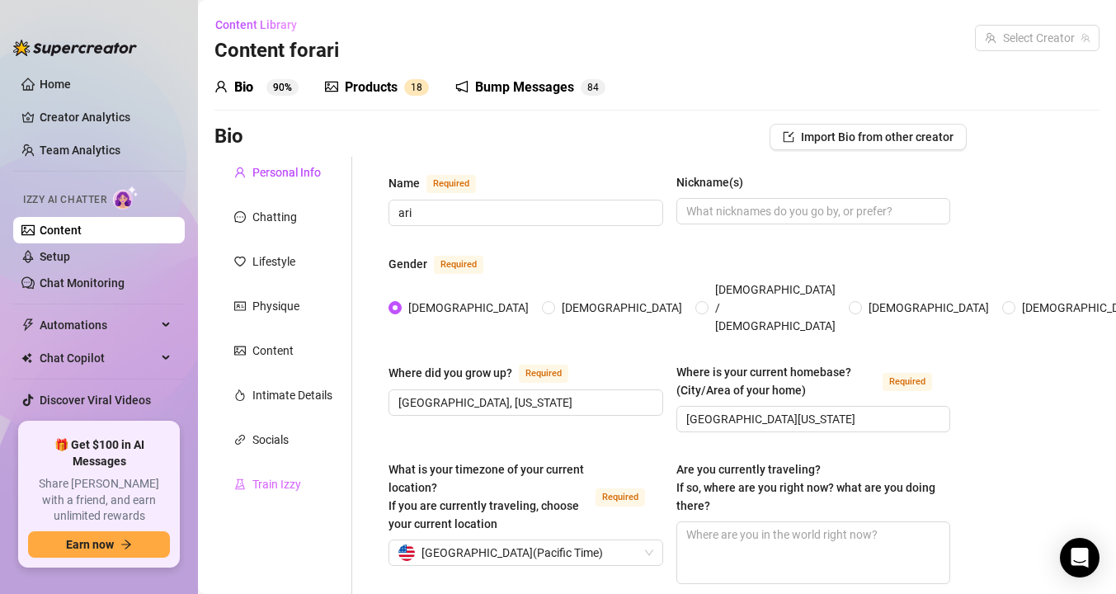
click at [302, 485] on div "Train Izzy" at bounding box center [283, 484] width 138 height 31
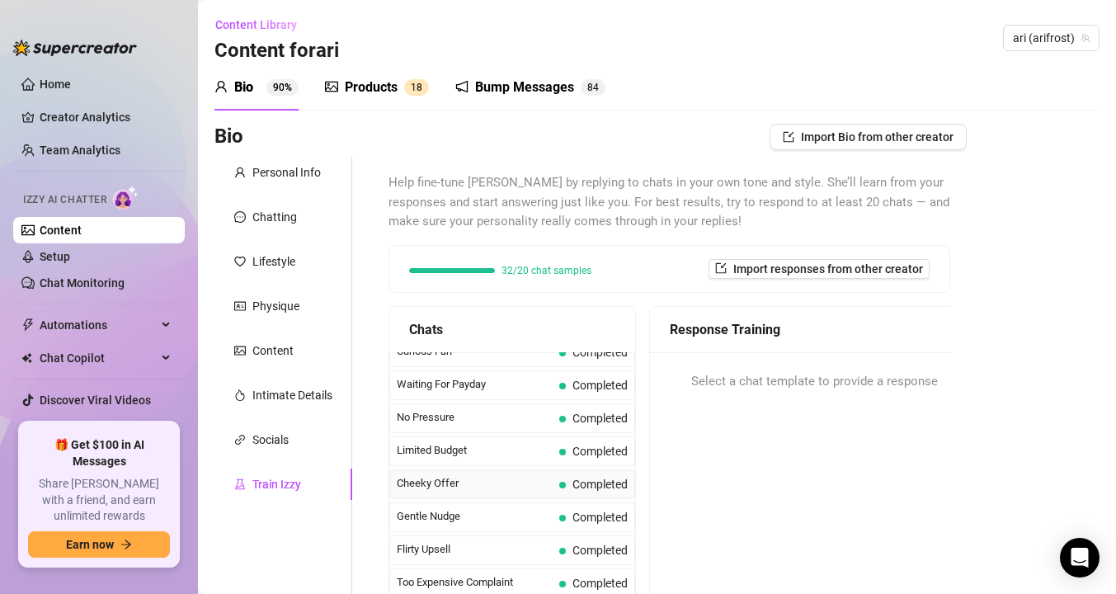
scroll to position [33, 0]
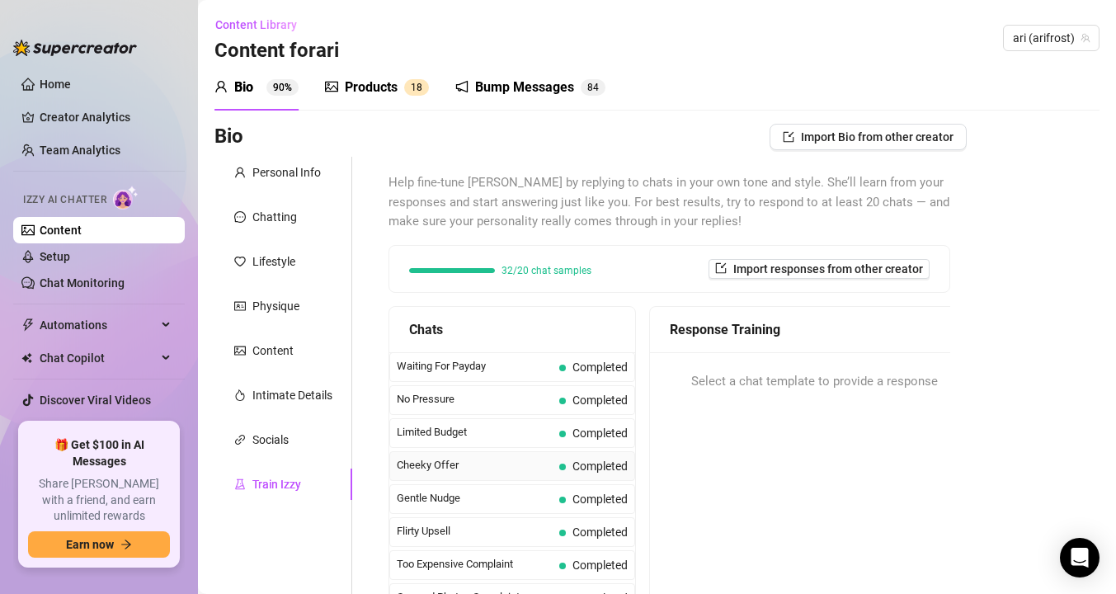
click at [443, 469] on span "Cheeky Offer" at bounding box center [475, 465] width 156 height 16
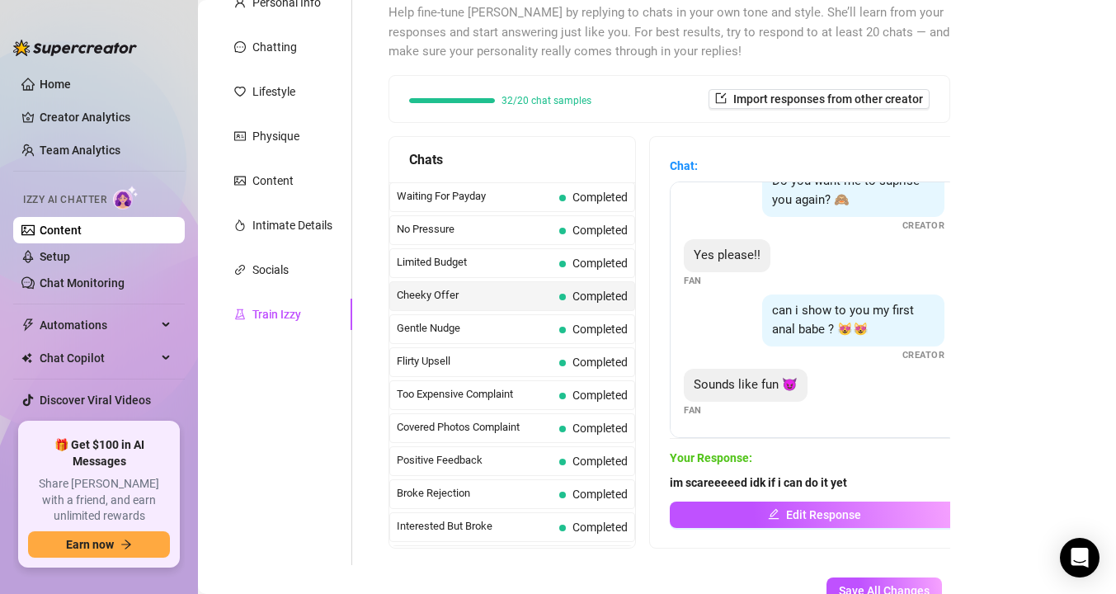
scroll to position [285, 0]
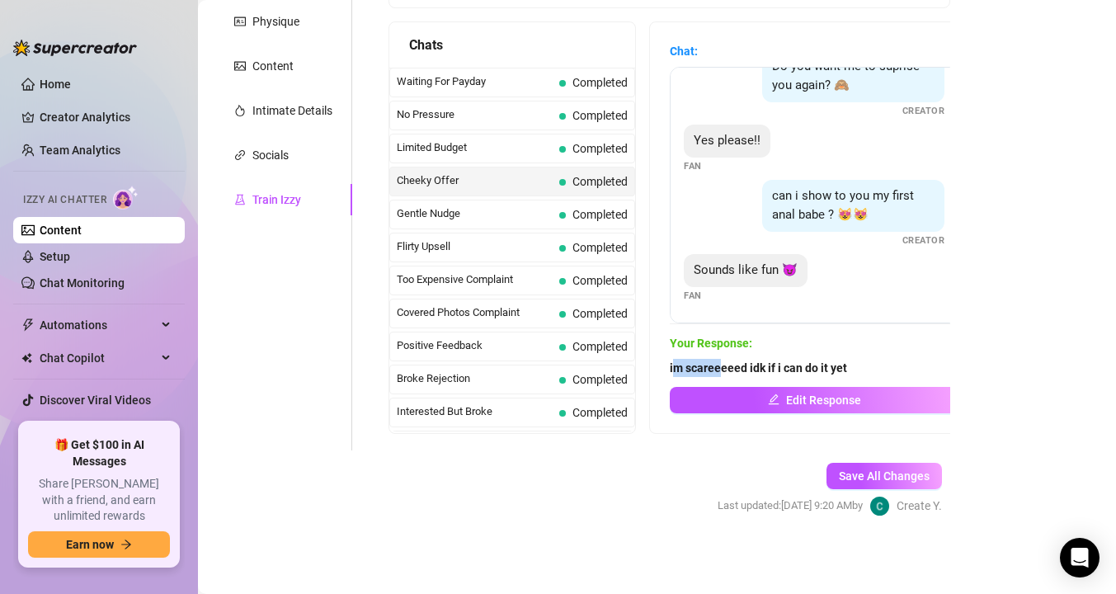
drag, startPoint x: 892, startPoint y: 366, endPoint x: 719, endPoint y: 370, distance: 173.3
click at [719, 370] on span "im scareeeeed idk if i can do it yet" at bounding box center [814, 368] width 289 height 18
click at [839, 379] on div "im scareeeeed idk if i can do it yet Edit Response" at bounding box center [814, 386] width 289 height 54
drag, startPoint x: 855, startPoint y: 366, endPoint x: 669, endPoint y: 366, distance: 185.6
click at [669, 366] on div "Chat: Do you like it babe ?😻😻😻 Creator I love it!! 😍😍😍🥰🥰🥰 Fan She's so cuuuuuut…" at bounding box center [814, 227] width 328 height 411
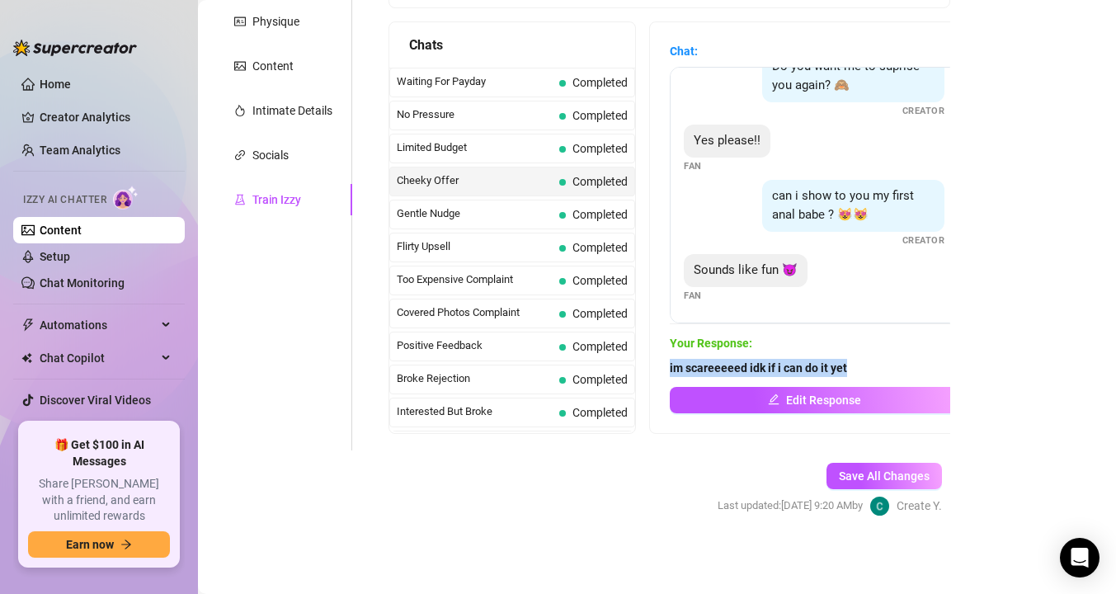
copy strong "im scareeeeed idk if i can do it yet"
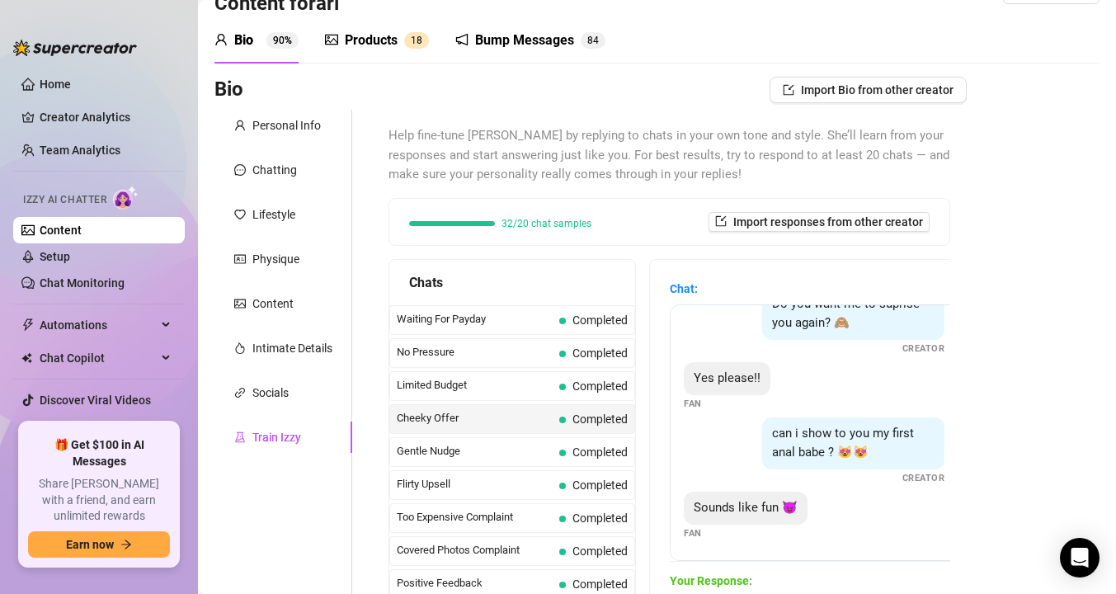
scroll to position [0, 0]
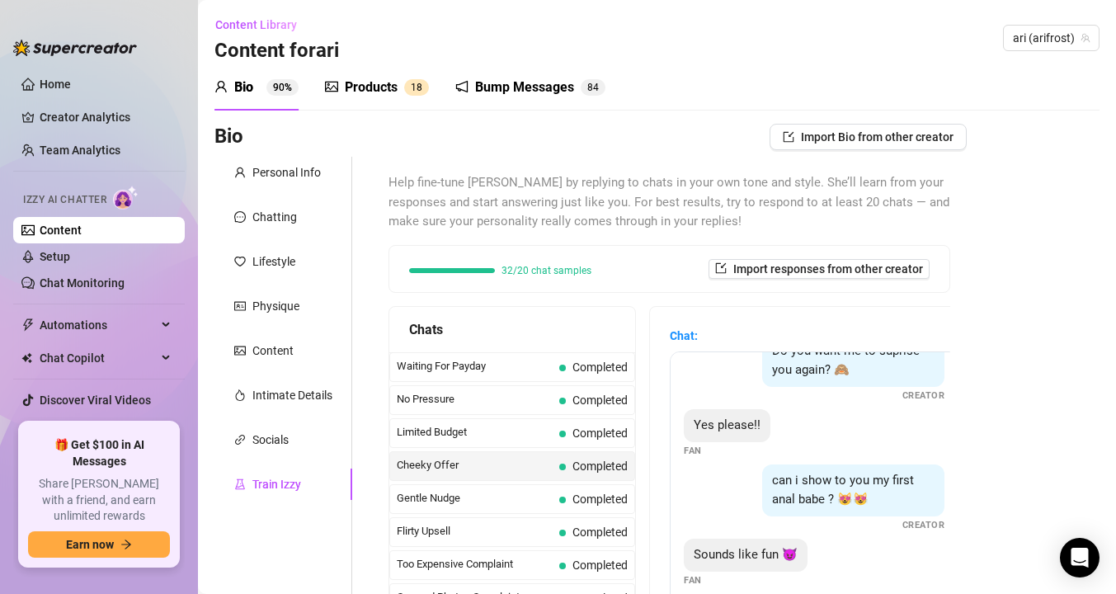
click at [82, 236] on link "Content" at bounding box center [61, 230] width 42 height 13
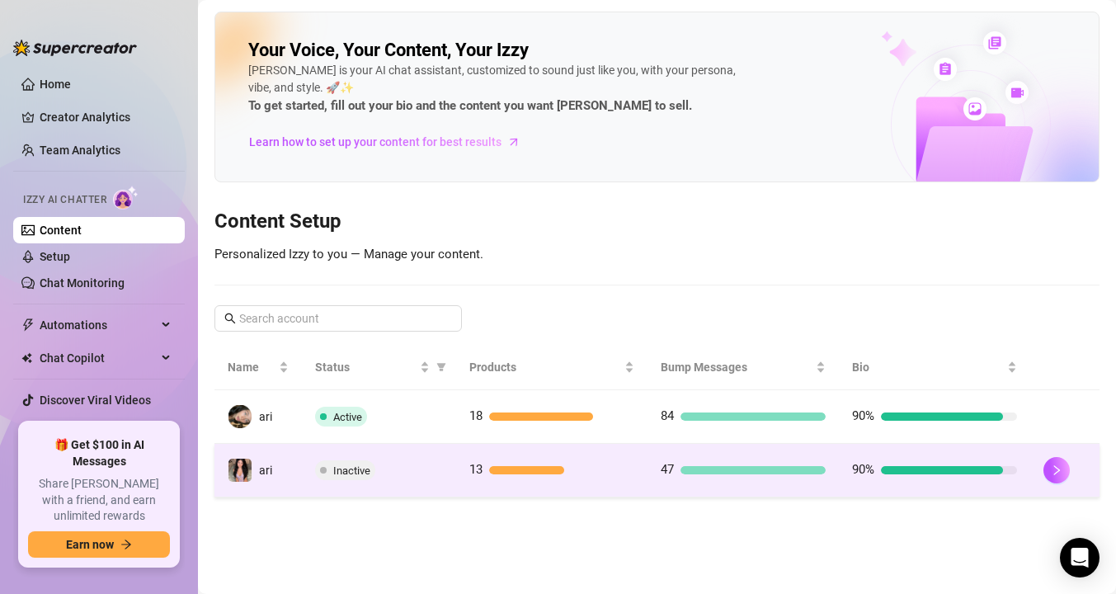
click at [332, 472] on span "Inactive" at bounding box center [345, 470] width 60 height 20
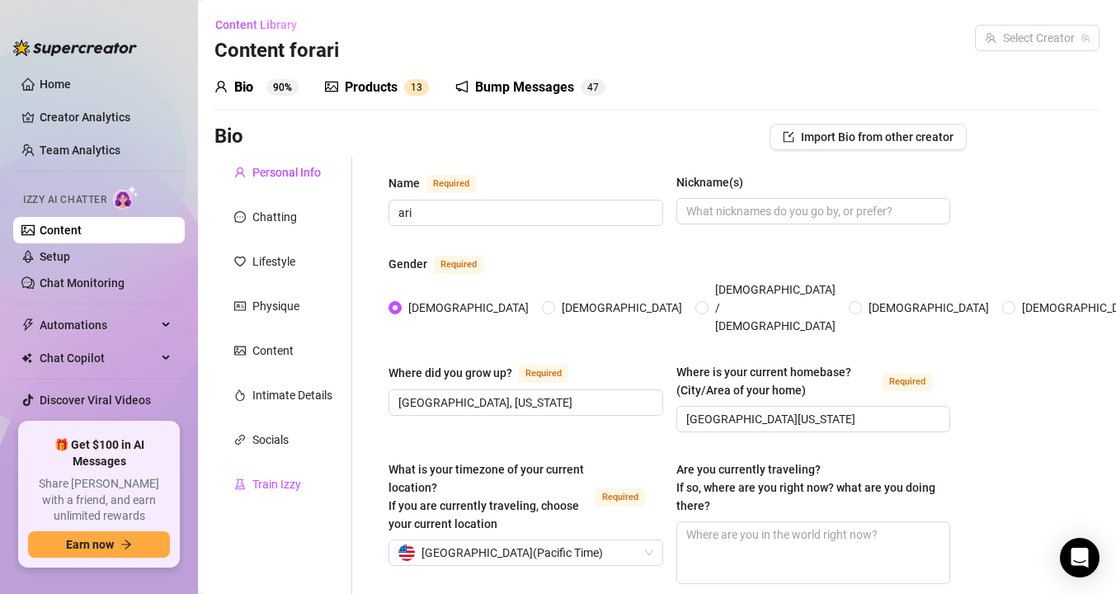
click at [273, 475] on div "Train Izzy" at bounding box center [276, 484] width 49 height 18
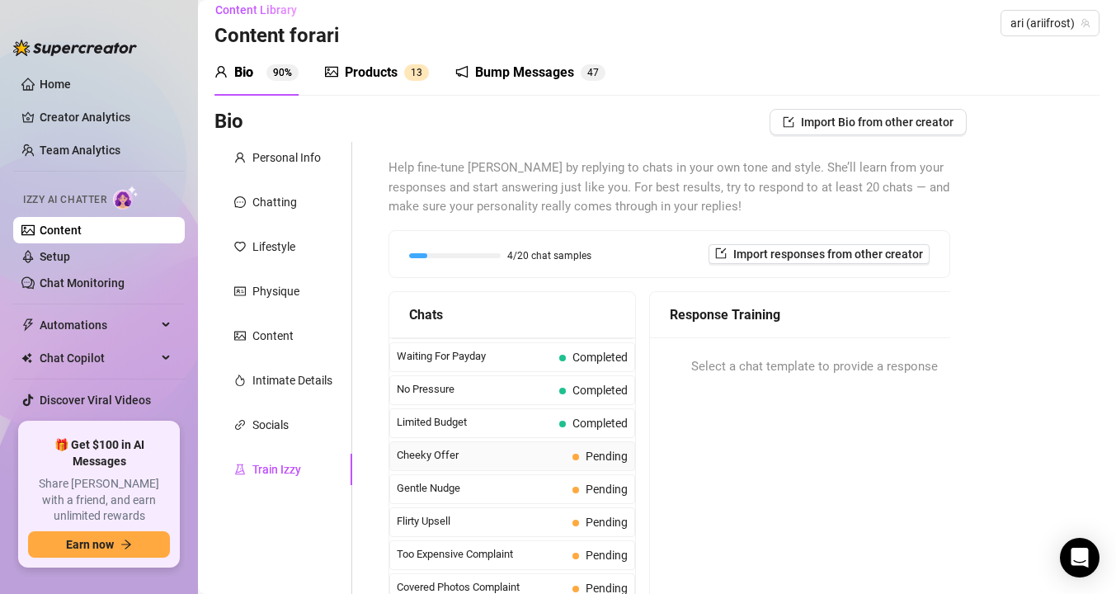
scroll to position [30, 0]
click at [427, 456] on span "Cheeky Offer" at bounding box center [481, 453] width 169 height 16
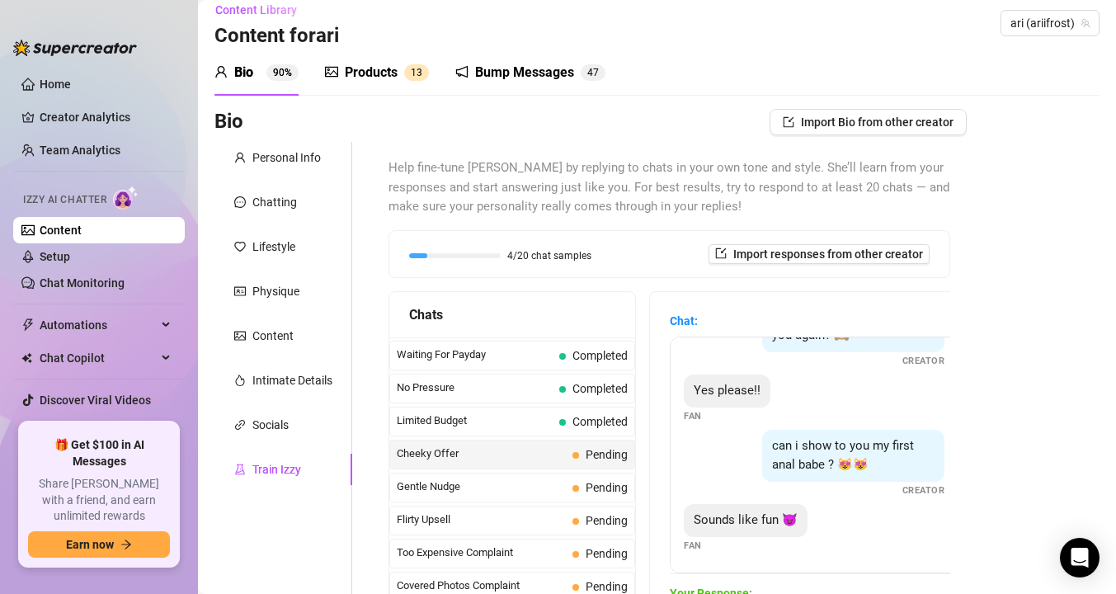
scroll to position [240, 0]
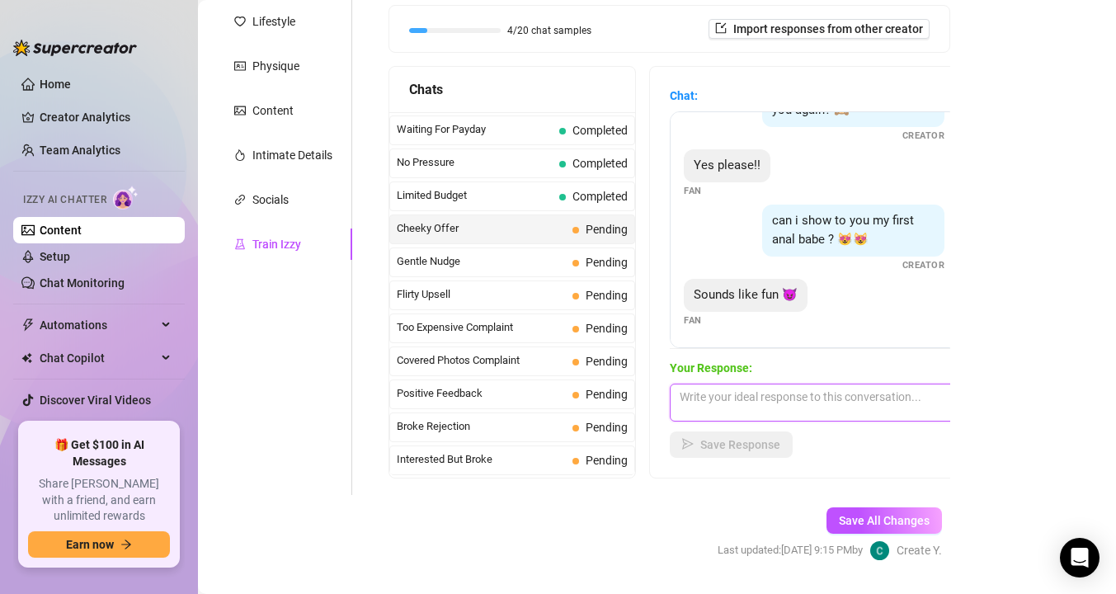
click at [733, 401] on textarea at bounding box center [814, 403] width 289 height 38
paste textarea "im scareeeeed idk if i can do it yet"
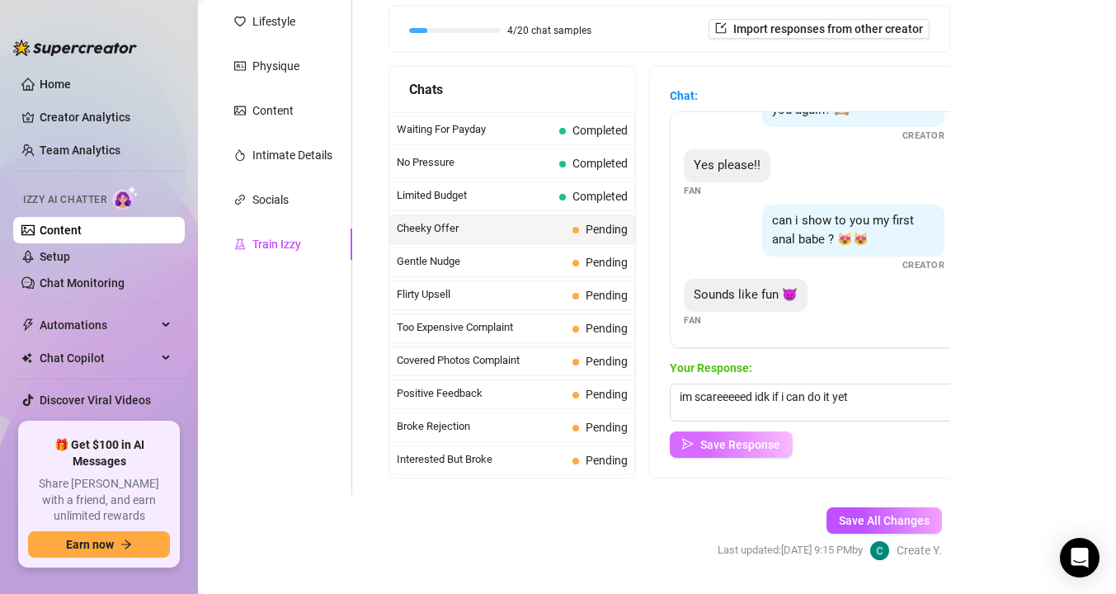
click at [730, 450] on span "Save Response" at bounding box center [740, 444] width 80 height 13
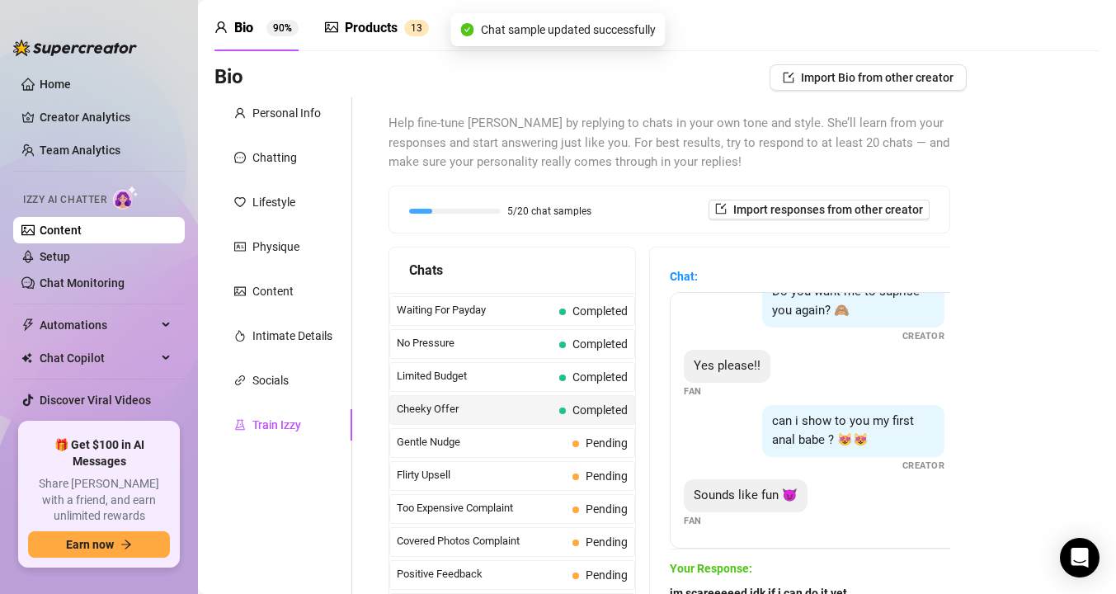
scroll to position [25, 0]
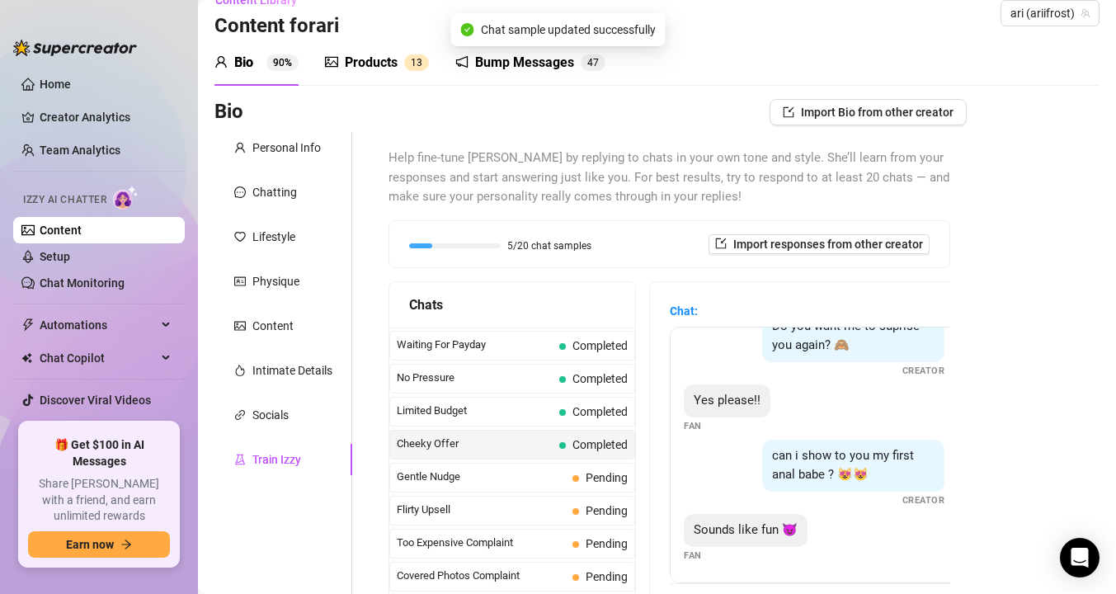
click at [82, 230] on link "Content" at bounding box center [61, 230] width 42 height 13
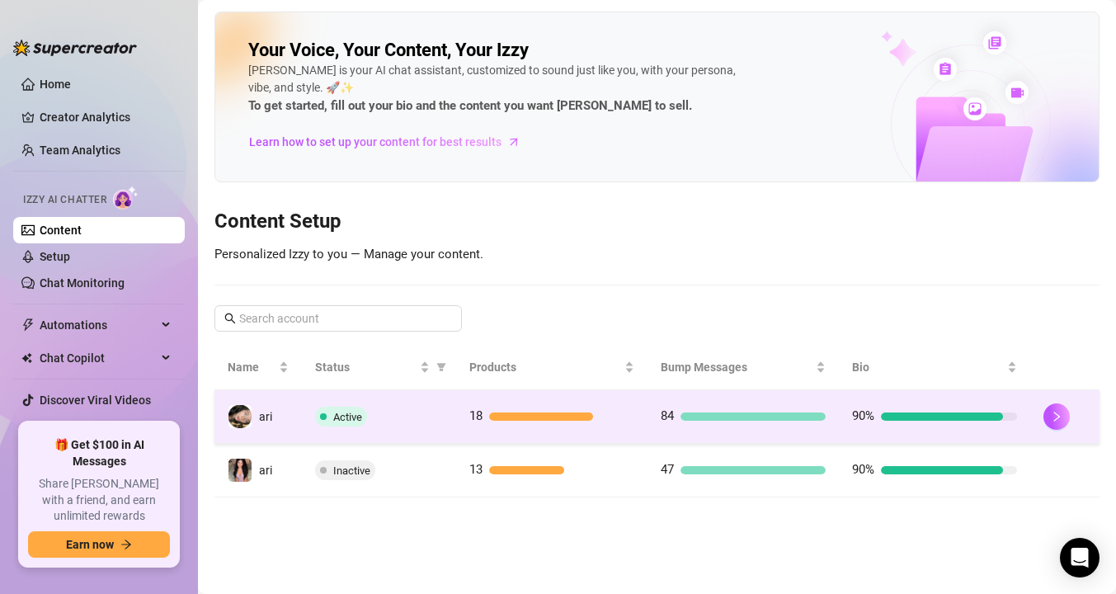
click at [309, 417] on td "Active" at bounding box center [378, 417] width 153 height 54
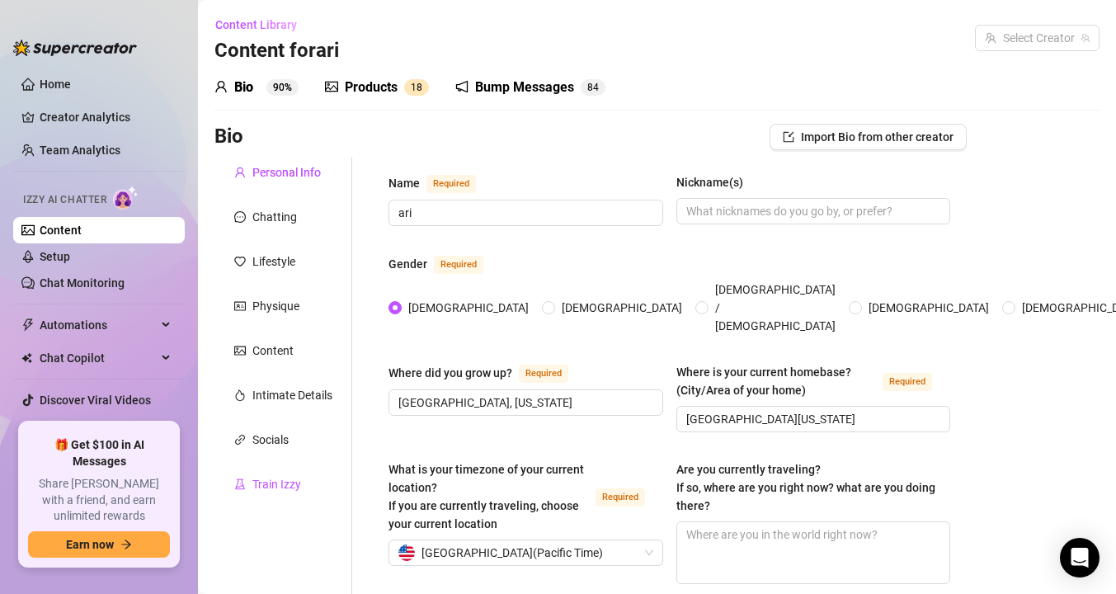
click at [292, 481] on div "Train Izzy" at bounding box center [276, 484] width 49 height 18
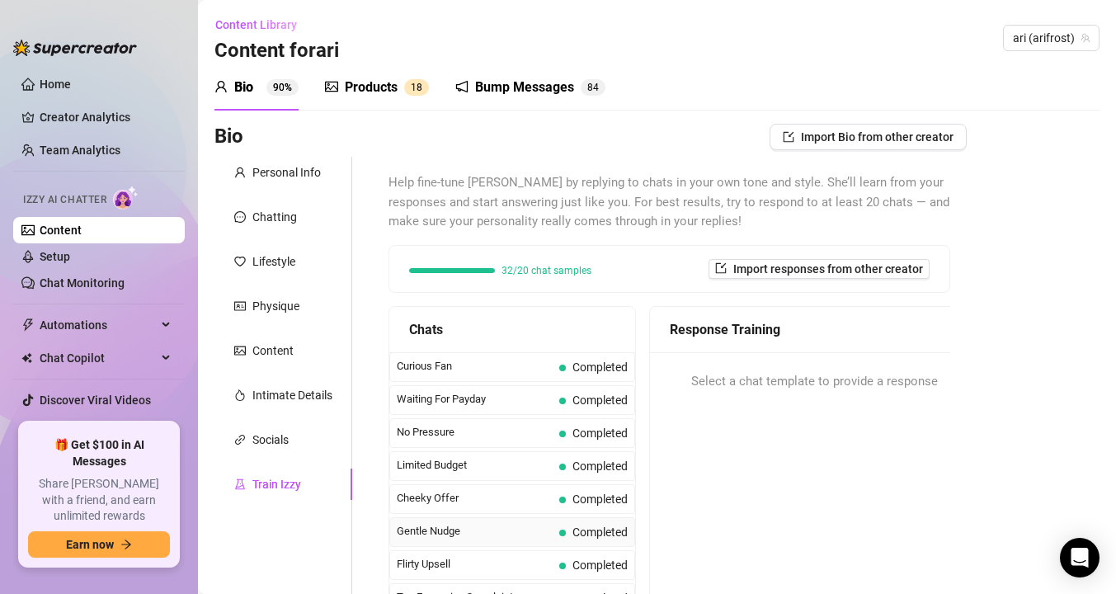
click at [449, 535] on span "Gentle Nudge" at bounding box center [475, 531] width 156 height 16
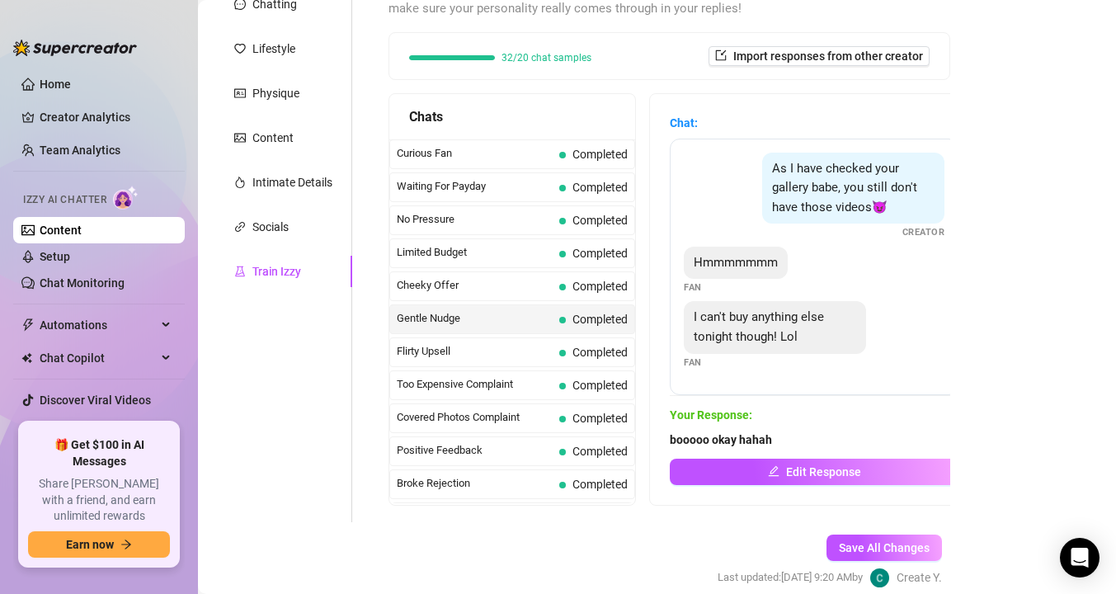
scroll to position [285, 0]
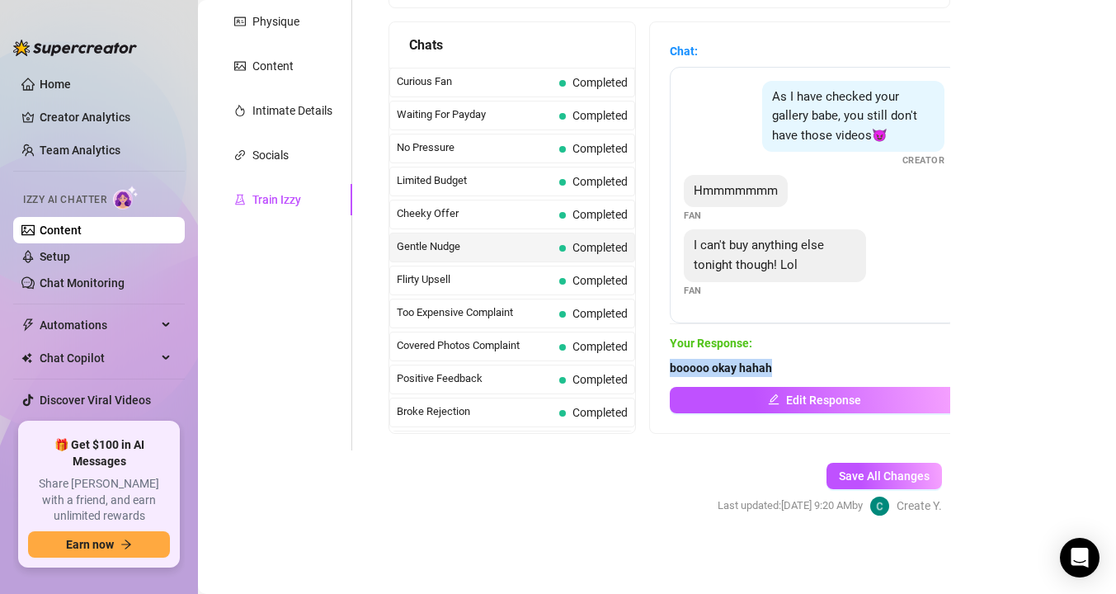
drag, startPoint x: 802, startPoint y: 362, endPoint x: 660, endPoint y: 373, distance: 142.3
click at [660, 373] on div "Chat: As I have checked your gallery babe, you still don't have those videos😈 C…" at bounding box center [814, 227] width 328 height 411
copy strong "booooo okay hahah"
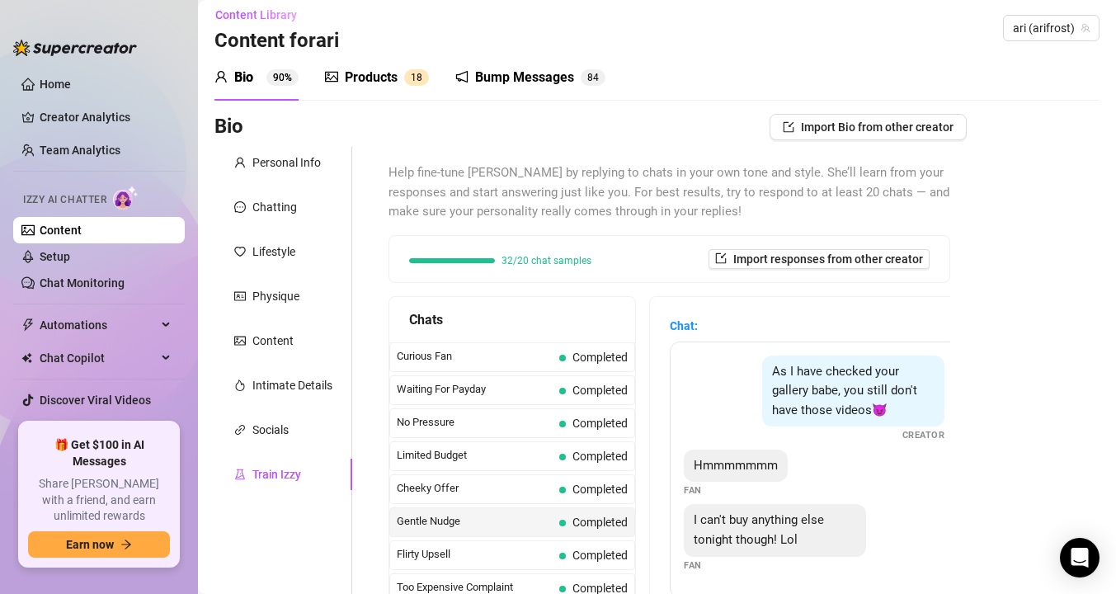
scroll to position [1, 0]
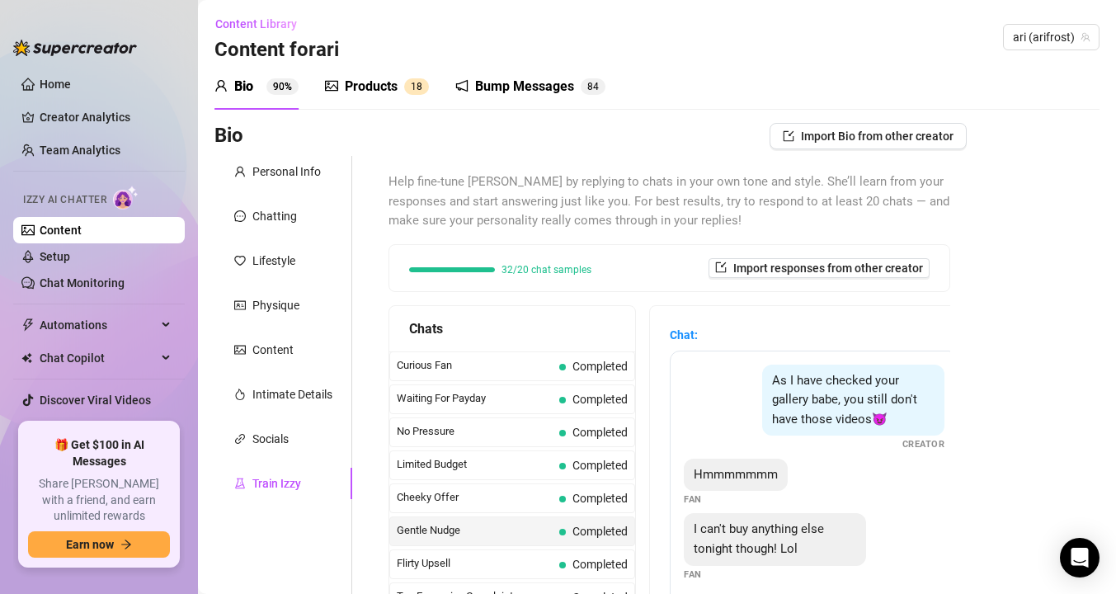
click at [82, 236] on link "Content" at bounding box center [61, 230] width 42 height 13
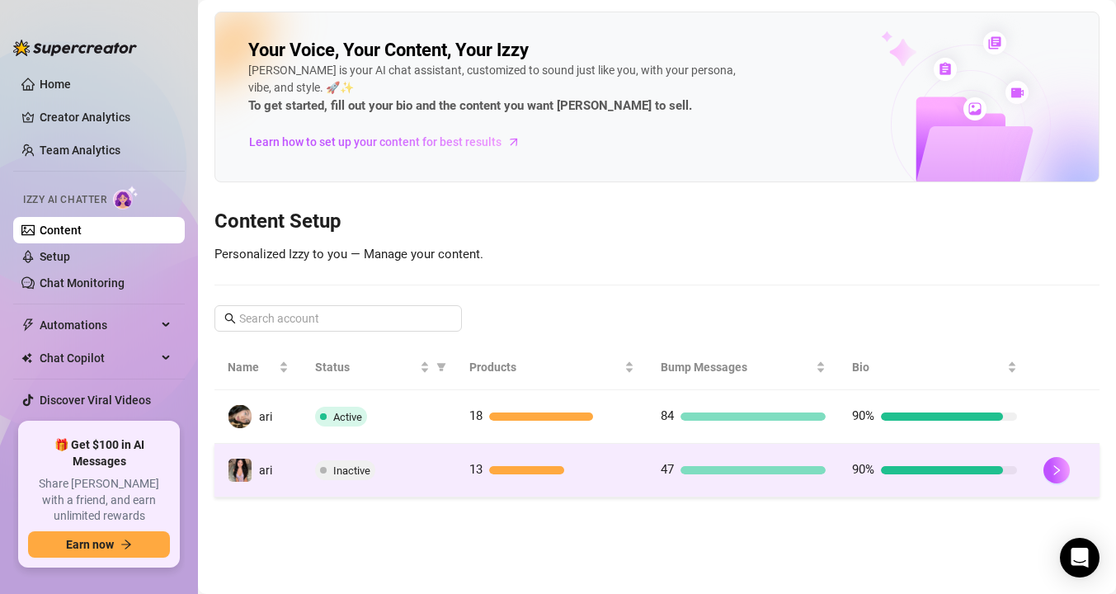
click at [370, 464] on span "Inactive" at bounding box center [345, 470] width 60 height 20
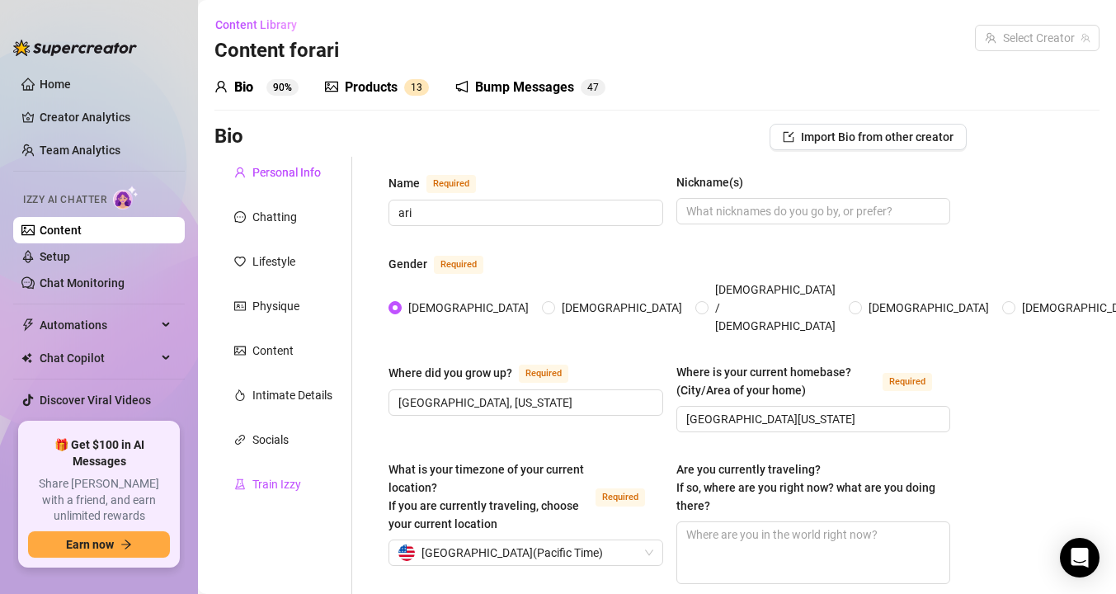
click at [294, 483] on div "Train Izzy" at bounding box center [276, 484] width 49 height 18
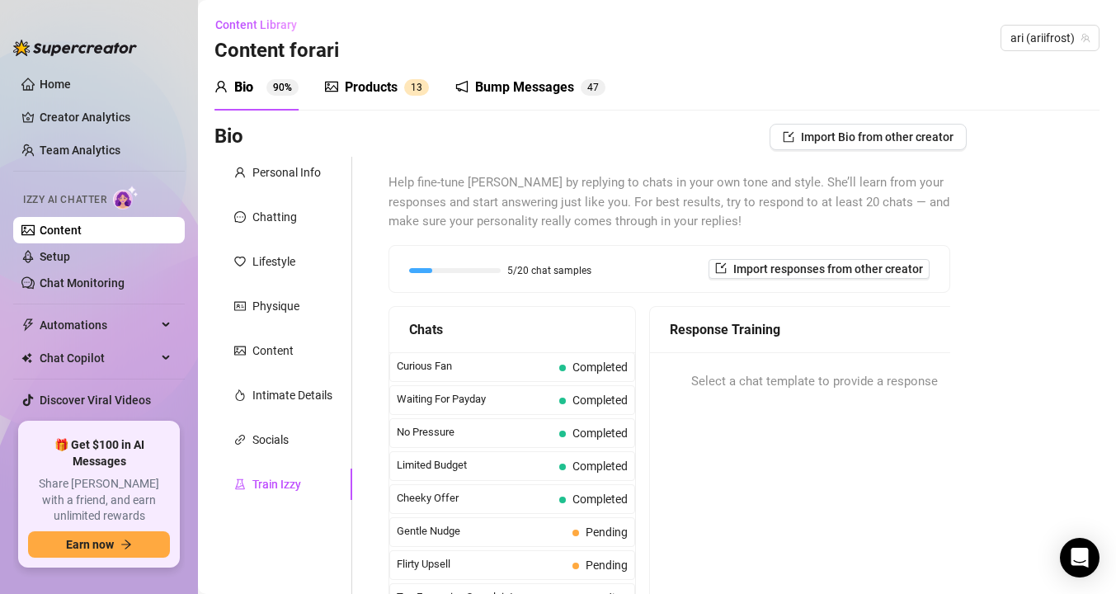
click at [385, 510] on div "Help fine-tune [PERSON_NAME] by replying to chats in your own tone and style. S…" at bounding box center [669, 446] width 595 height 578
click at [417, 533] on span "Gentle Nudge" at bounding box center [481, 531] width 169 height 16
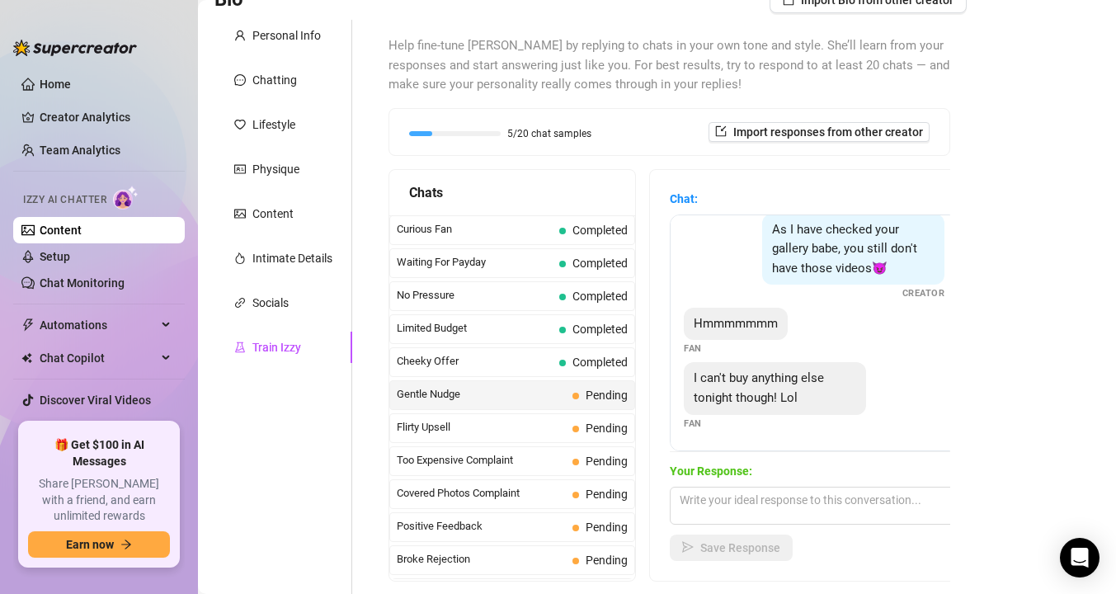
scroll to position [194, 0]
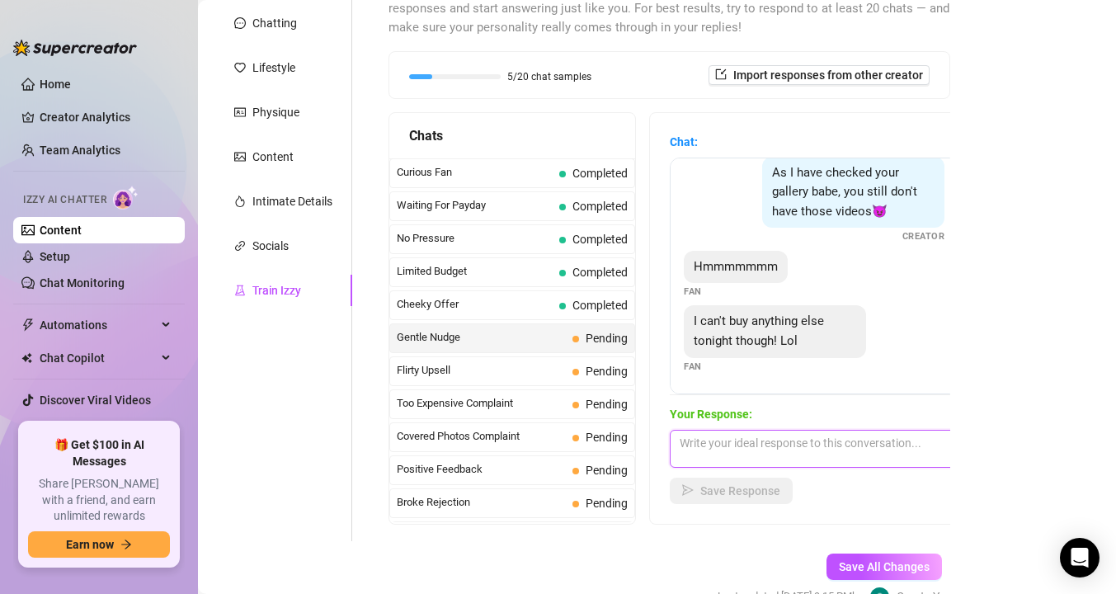
click at [724, 431] on textarea at bounding box center [814, 449] width 289 height 38
paste textarea "booooo okay hahah"
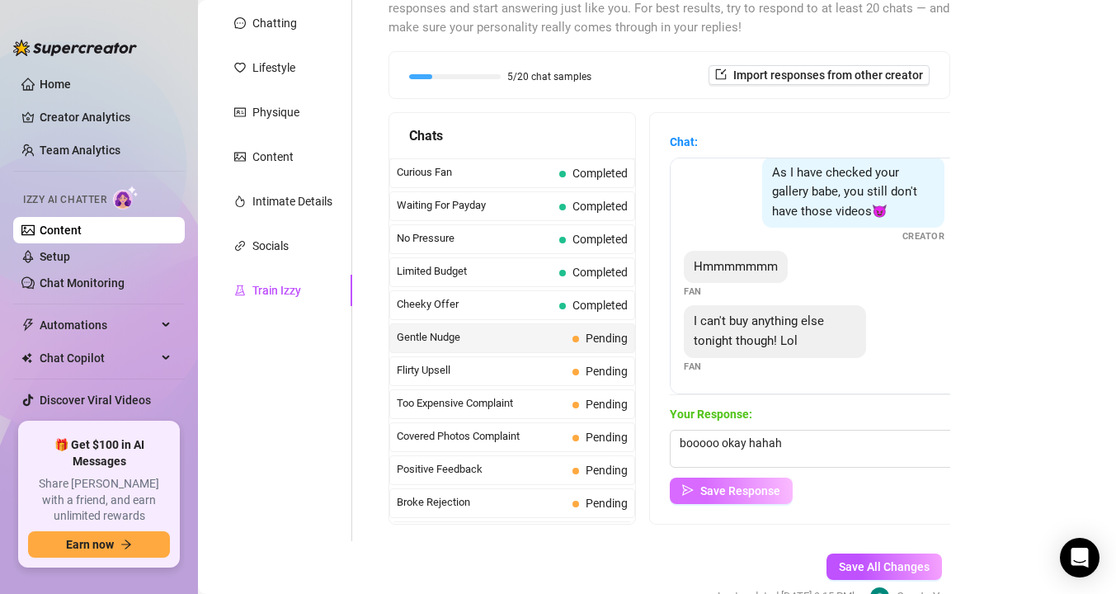
click at [706, 493] on span "Save Response" at bounding box center [740, 490] width 80 height 13
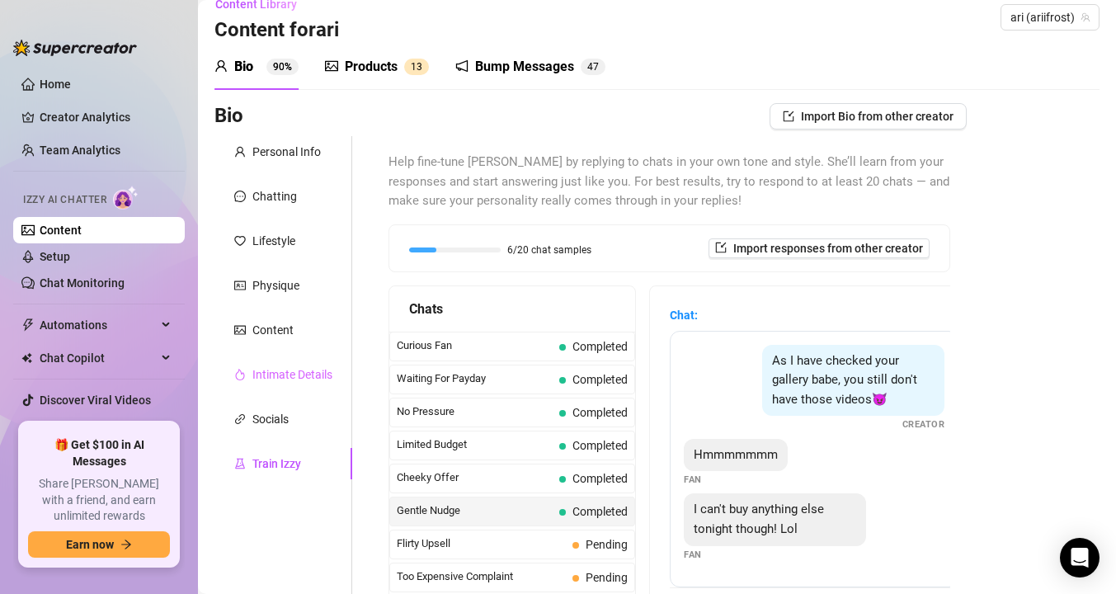
scroll to position [0, 0]
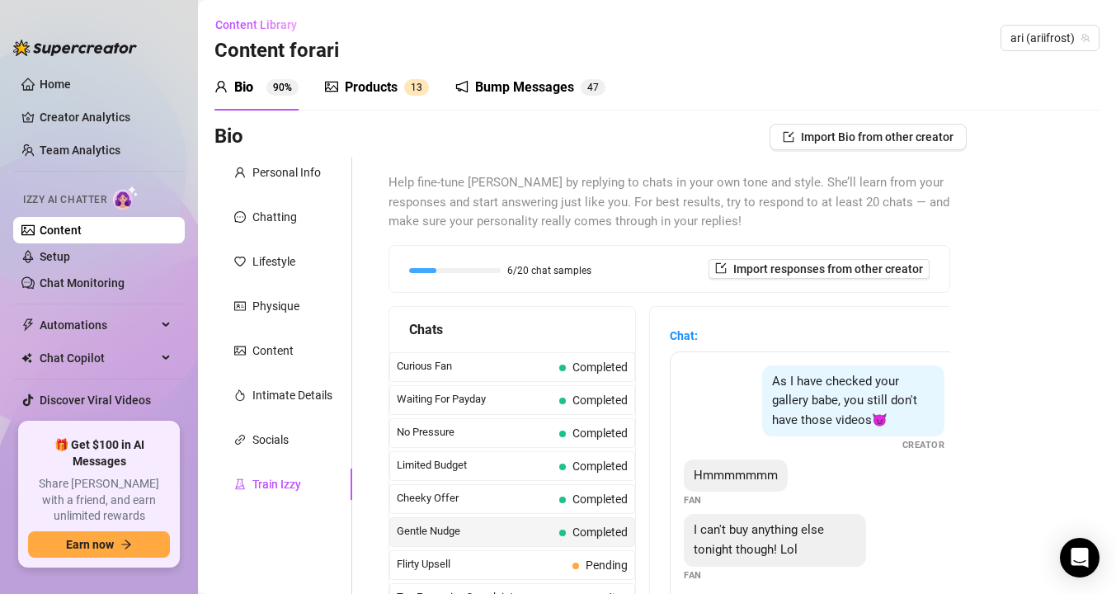
click at [82, 234] on link "Content" at bounding box center [61, 230] width 42 height 13
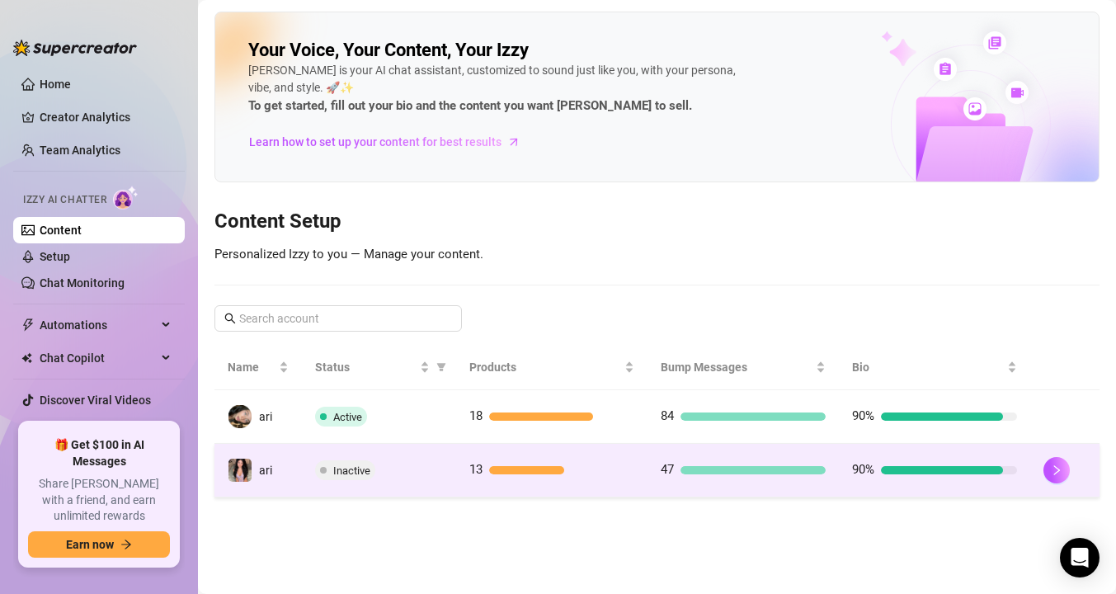
click at [413, 471] on div "Inactive" at bounding box center [378, 470] width 127 height 20
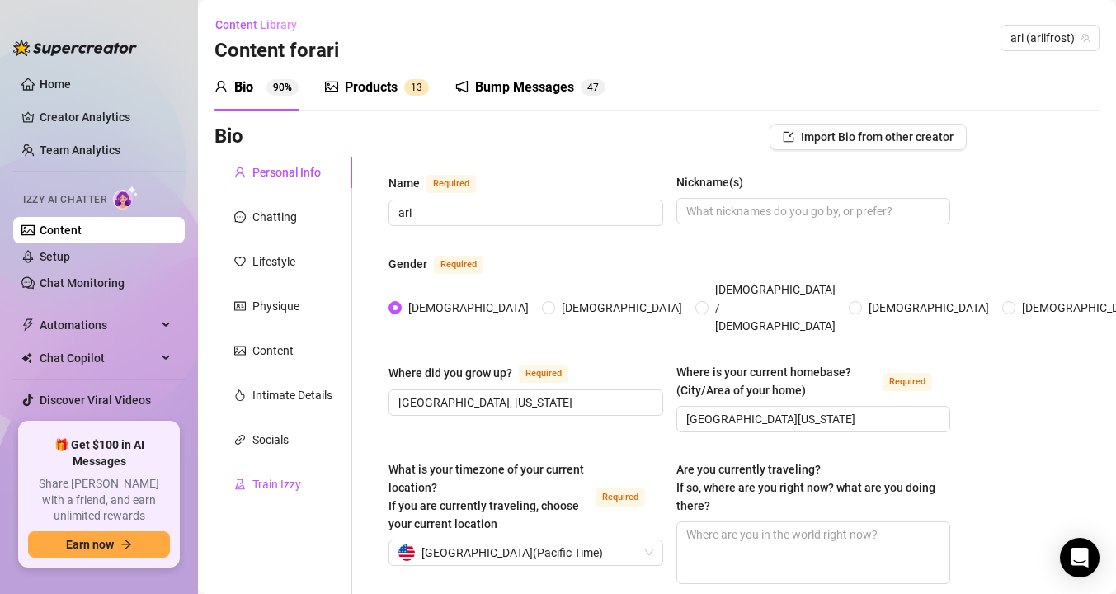
click at [300, 490] on div "Train Izzy" at bounding box center [276, 484] width 49 height 18
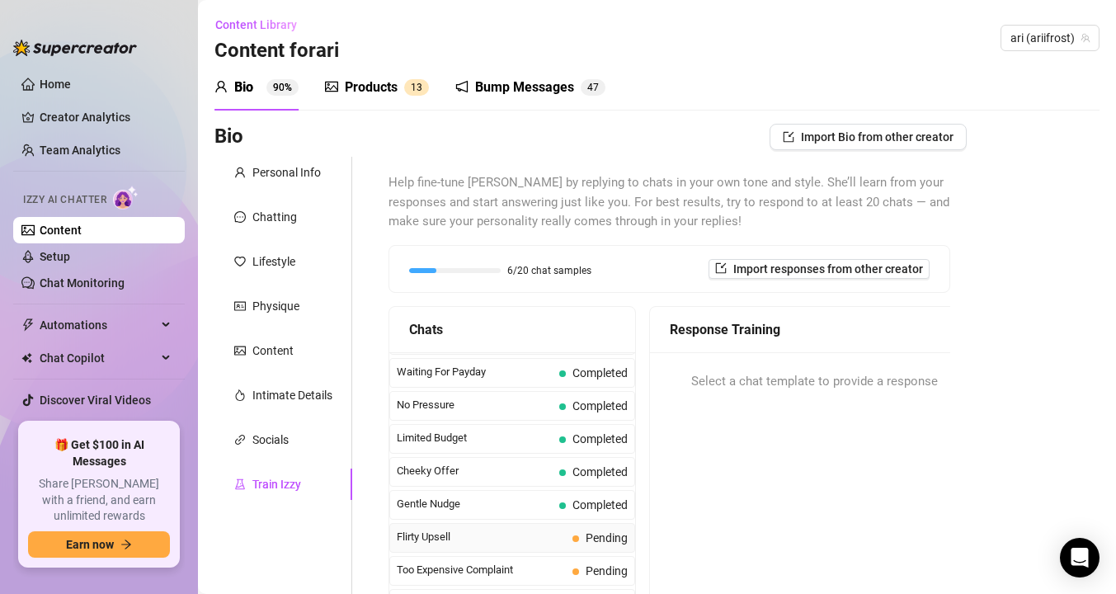
scroll to position [28, 0]
click at [436, 535] on span "Flirty Upsell" at bounding box center [481, 536] width 169 height 16
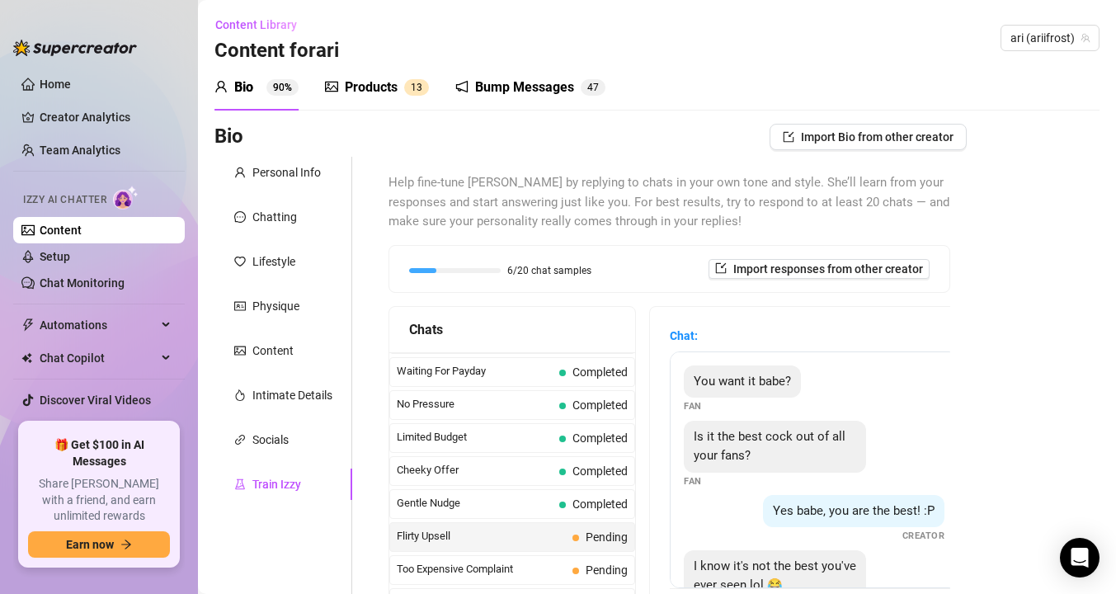
click at [82, 224] on link "Content" at bounding box center [61, 230] width 42 height 13
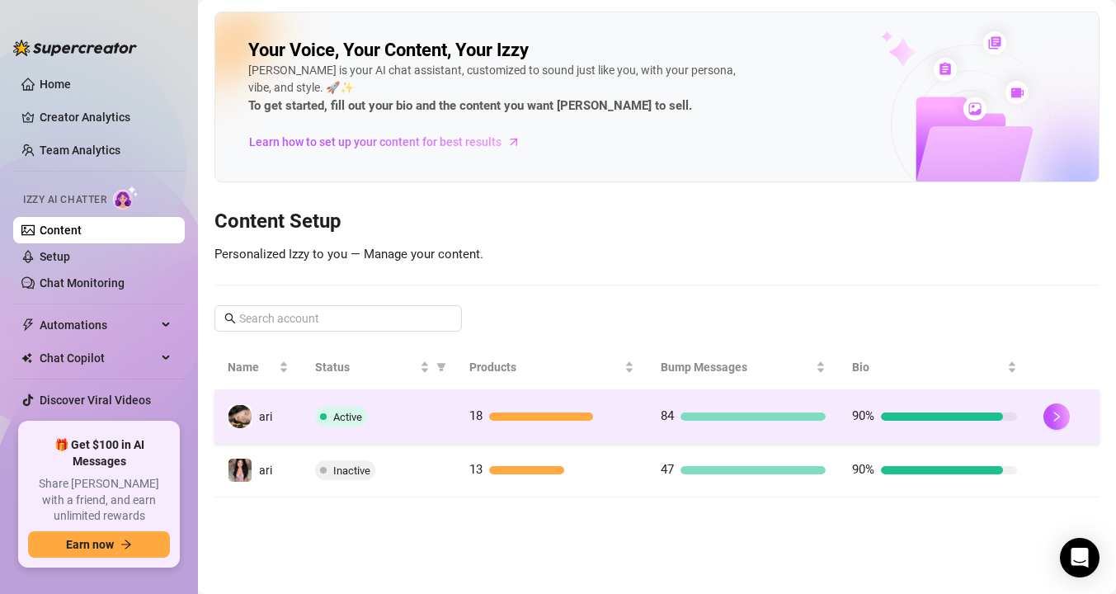
click at [326, 404] on td "Active" at bounding box center [378, 417] width 153 height 54
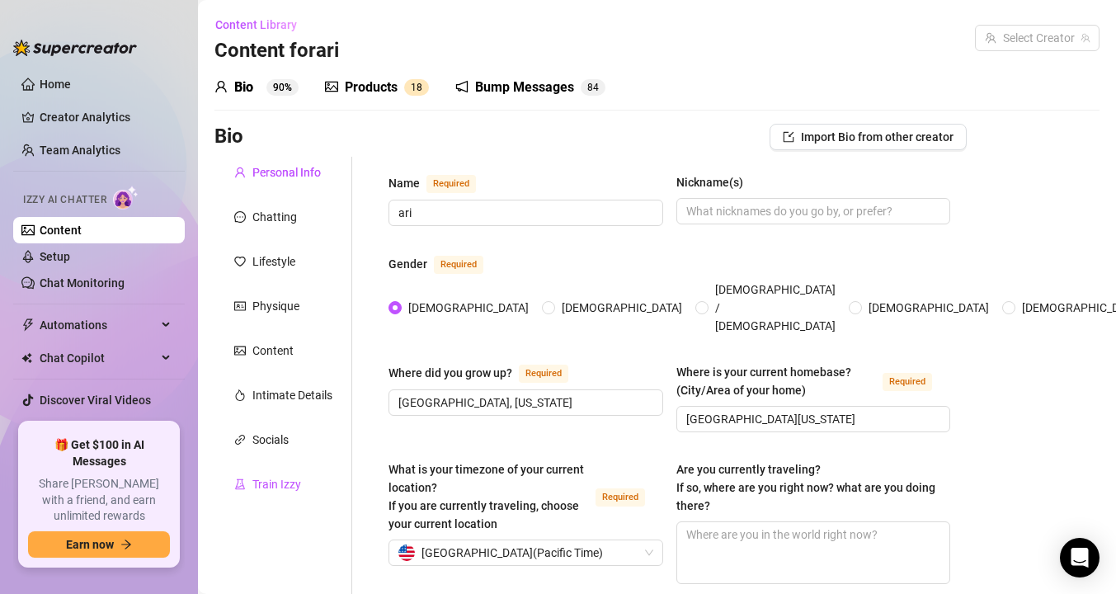
click at [263, 477] on div "Train Izzy" at bounding box center [276, 484] width 49 height 18
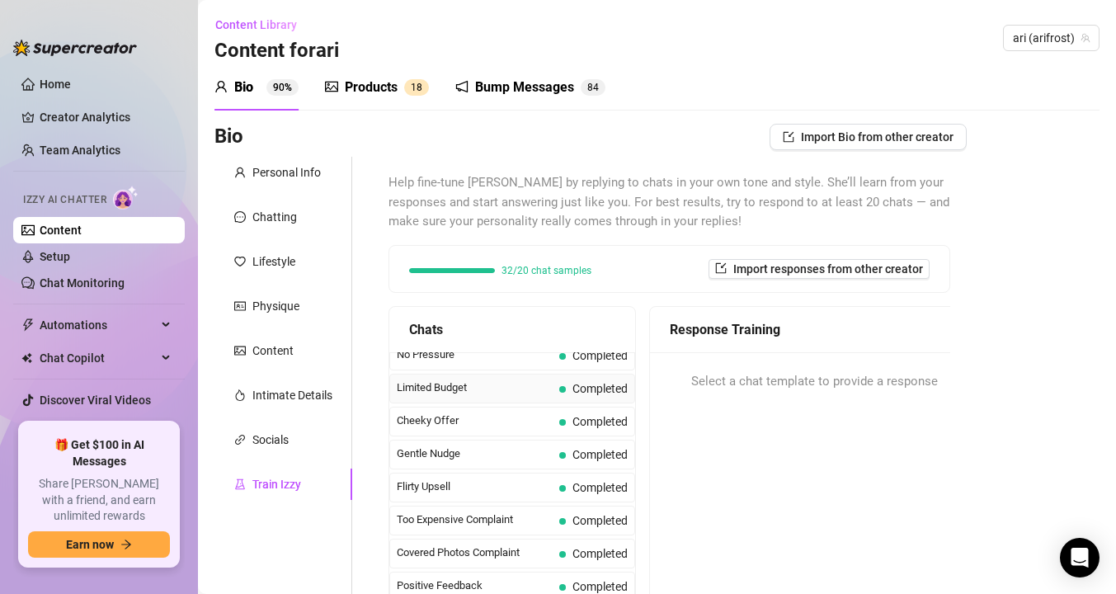
scroll to position [81, 0]
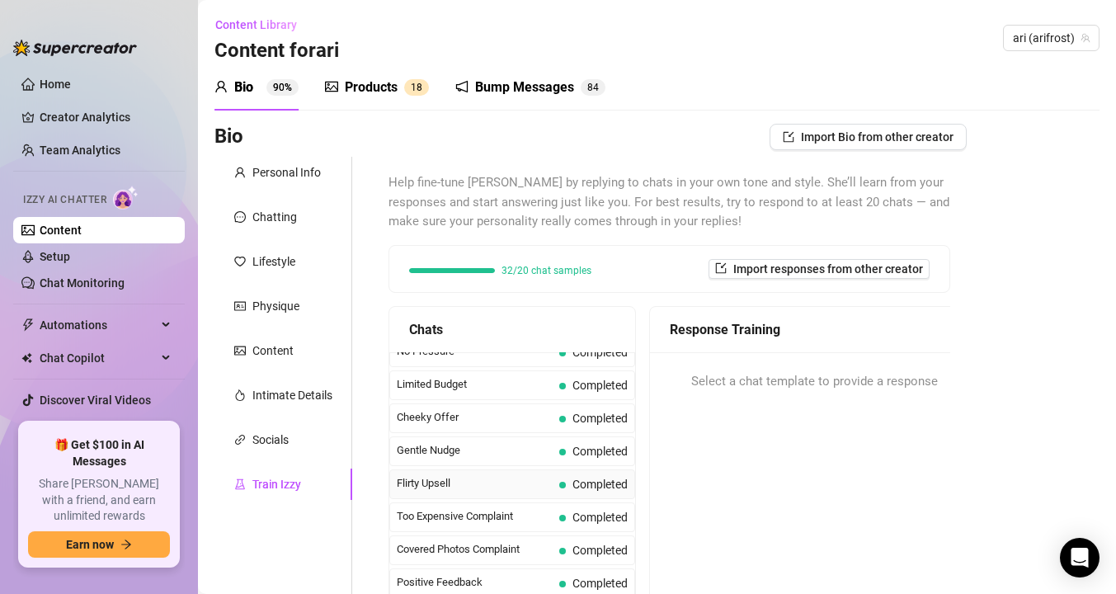
click at [535, 485] on span "Flirty Upsell" at bounding box center [475, 483] width 156 height 16
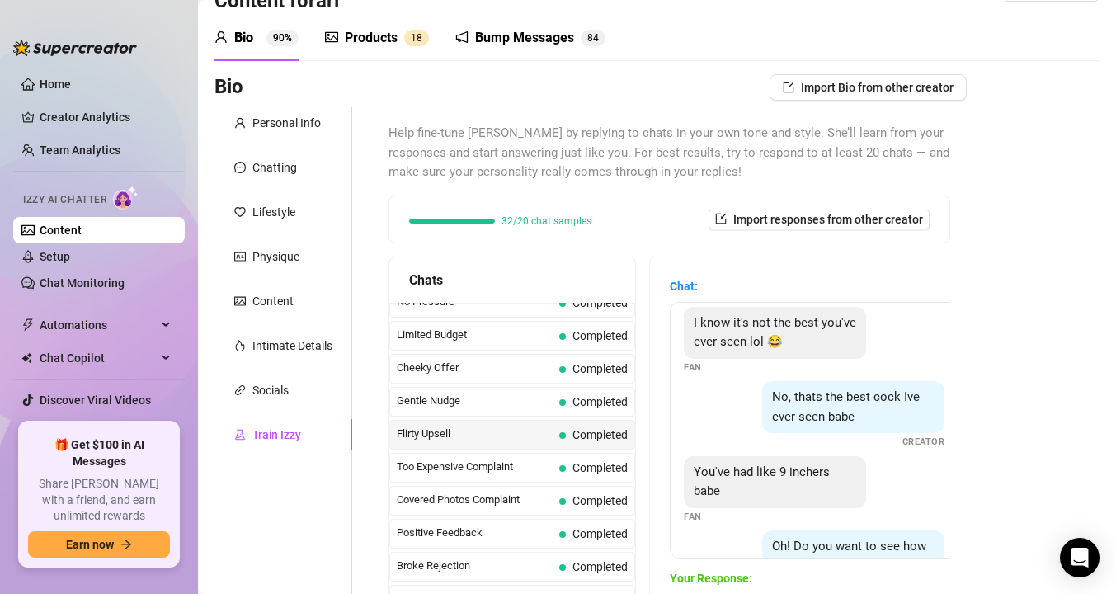
scroll to position [128, 0]
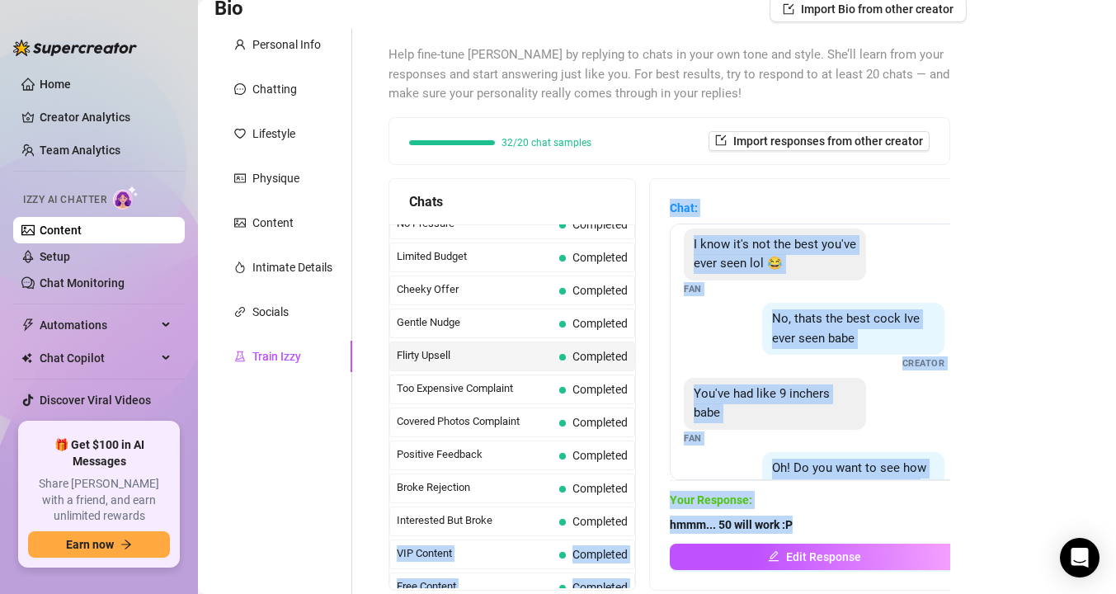
drag, startPoint x: 807, startPoint y: 528, endPoint x: 642, endPoint y: 524, distance: 165.0
click at [642, 524] on div "Chats Curious Fan Completed Waiting For Payday Completed No Pressure Completed …" at bounding box center [670, 384] width 562 height 412
click at [794, 404] on div "You've had like 9 inchers babe" at bounding box center [775, 404] width 182 height 52
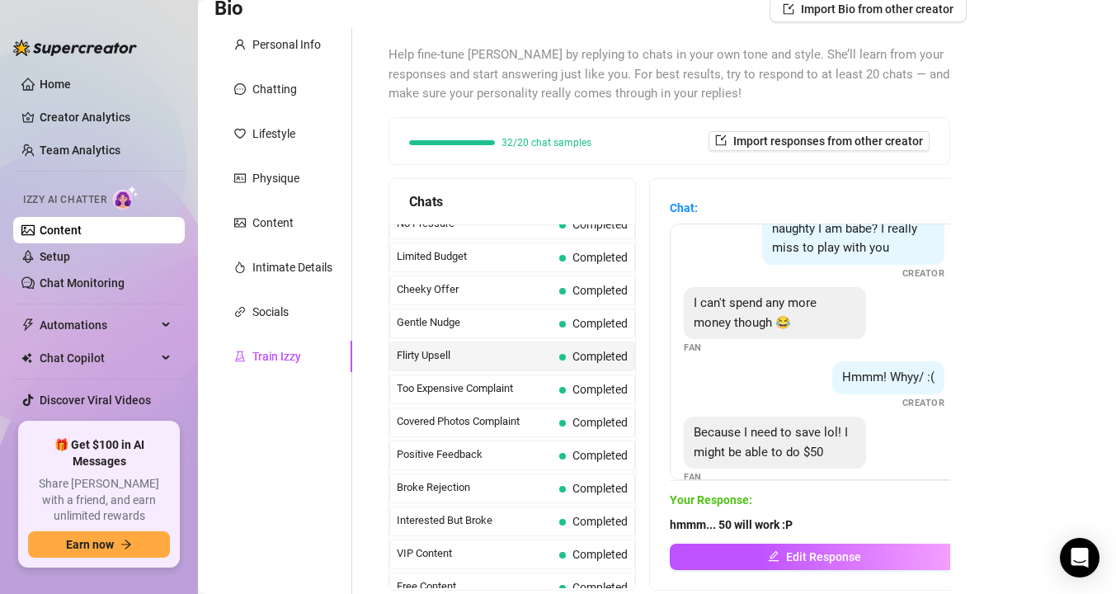
scroll to position [478, 0]
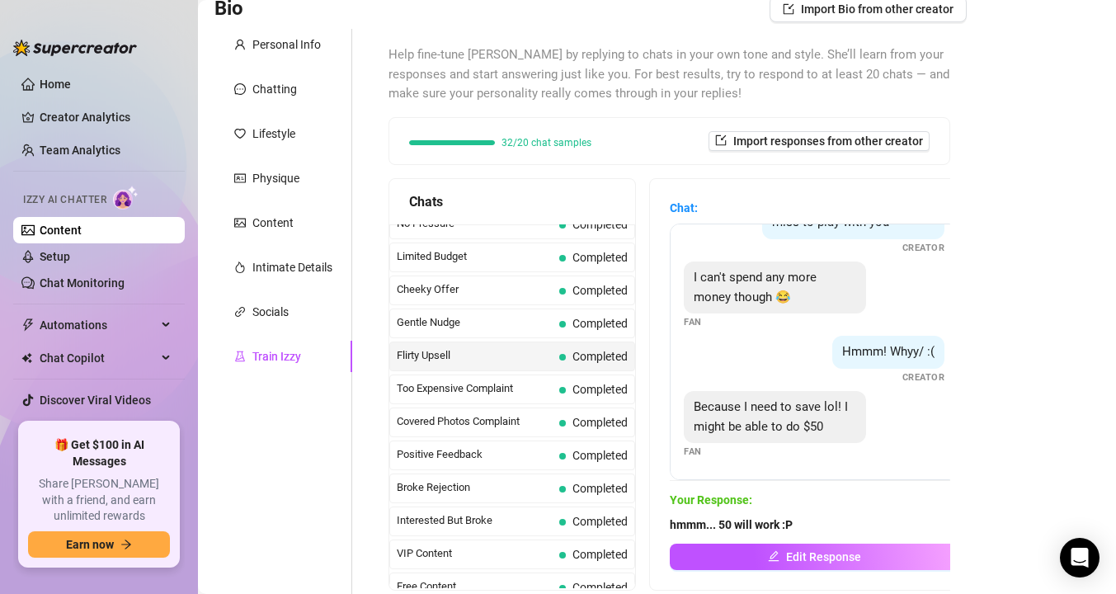
click at [818, 525] on span "hmmm... 50 will work :P" at bounding box center [814, 525] width 289 height 18
drag, startPoint x: 826, startPoint y: 526, endPoint x: 667, endPoint y: 523, distance: 159.3
click at [666, 523] on div "Chat: You want it babe? Fan Is it the best cock out of all your fans? Fan Yes b…" at bounding box center [814, 384] width 328 height 411
copy strong "hmmm... 50 will work :P"
click at [82, 233] on link "Content" at bounding box center [61, 230] width 42 height 13
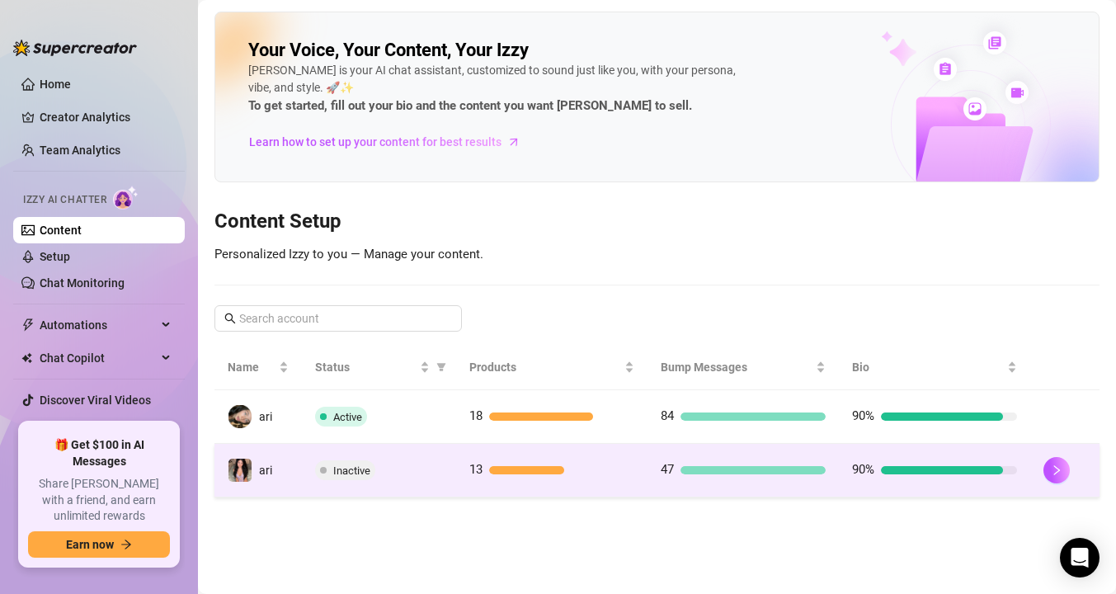
click at [375, 479] on div "Inactive" at bounding box center [378, 470] width 127 height 20
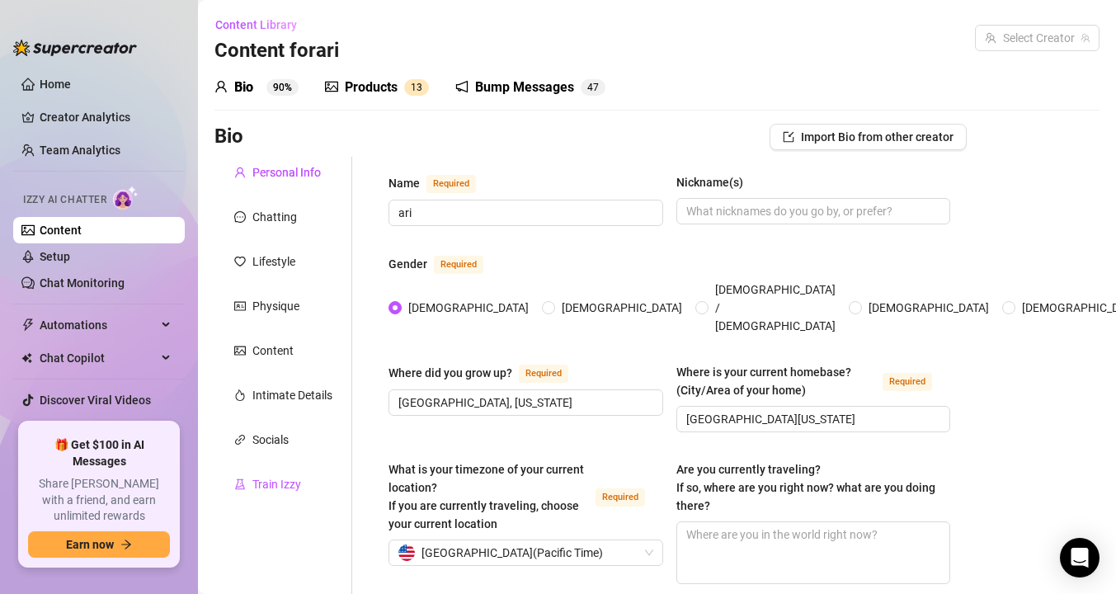
click at [252, 486] on div "Train Izzy" at bounding box center [276, 484] width 49 height 18
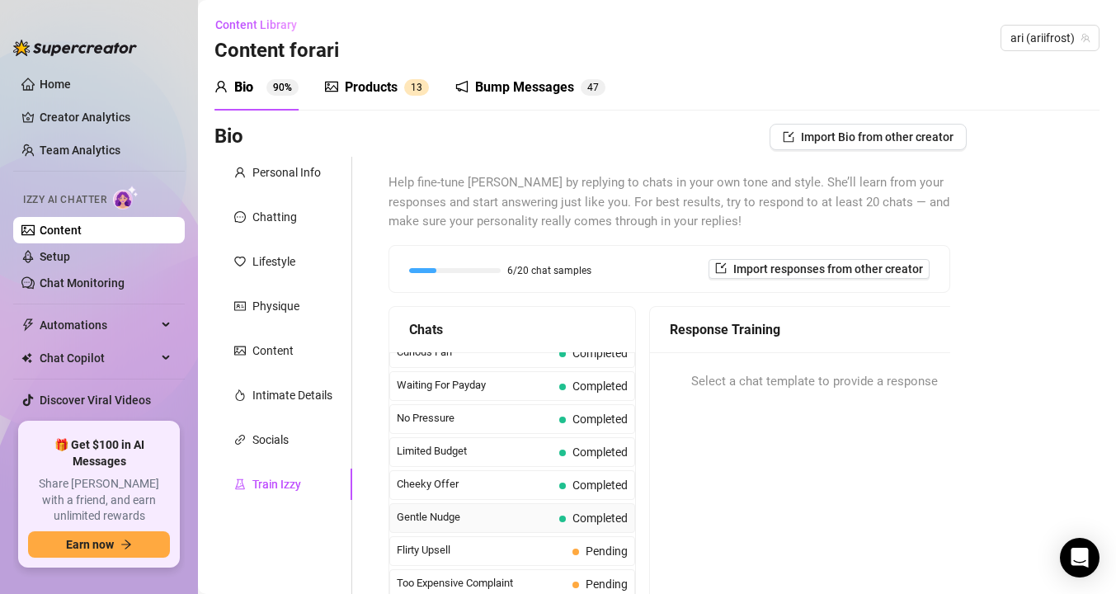
scroll to position [16, 0]
click at [454, 557] on span "Flirty Upsell" at bounding box center [481, 548] width 169 height 16
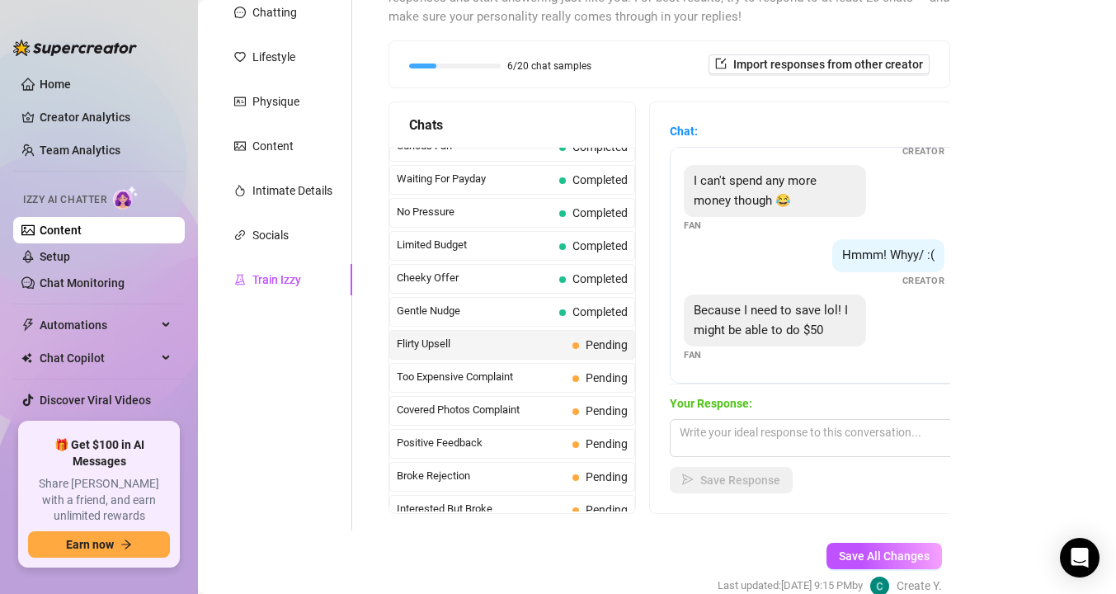
scroll to position [228, 0]
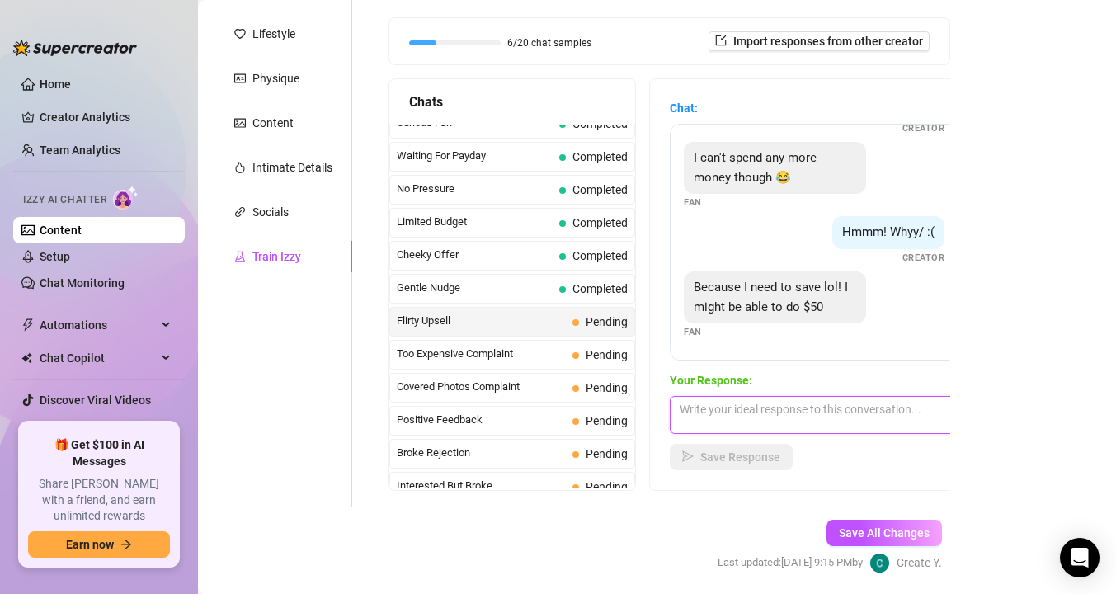
click at [723, 402] on textarea at bounding box center [814, 415] width 289 height 38
paste textarea "hmmm... 50 will work :P"
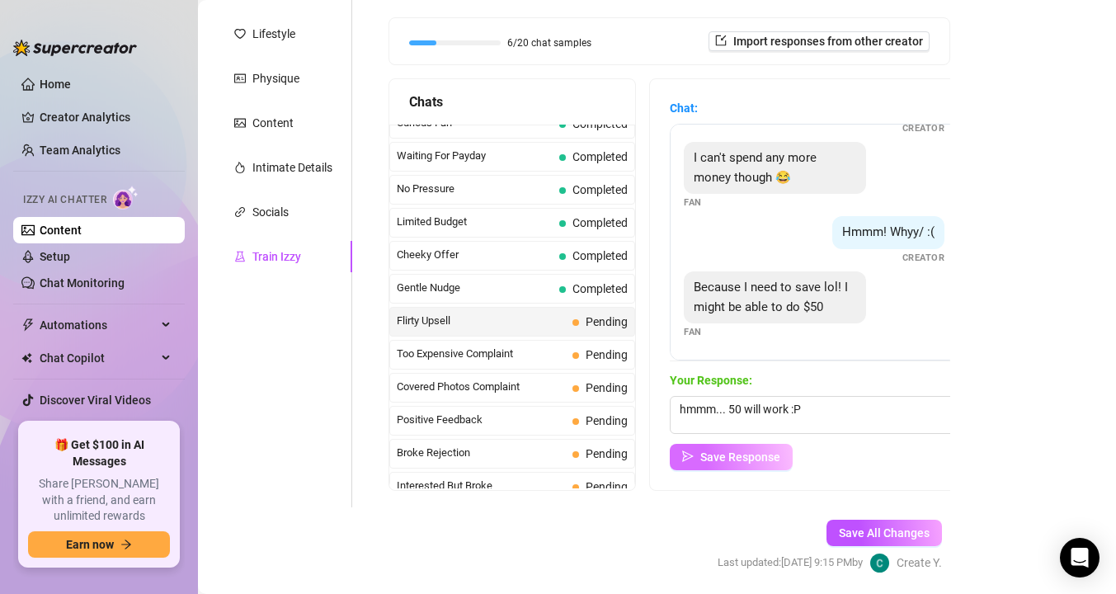
click at [722, 465] on button "Save Response" at bounding box center [731, 457] width 123 height 26
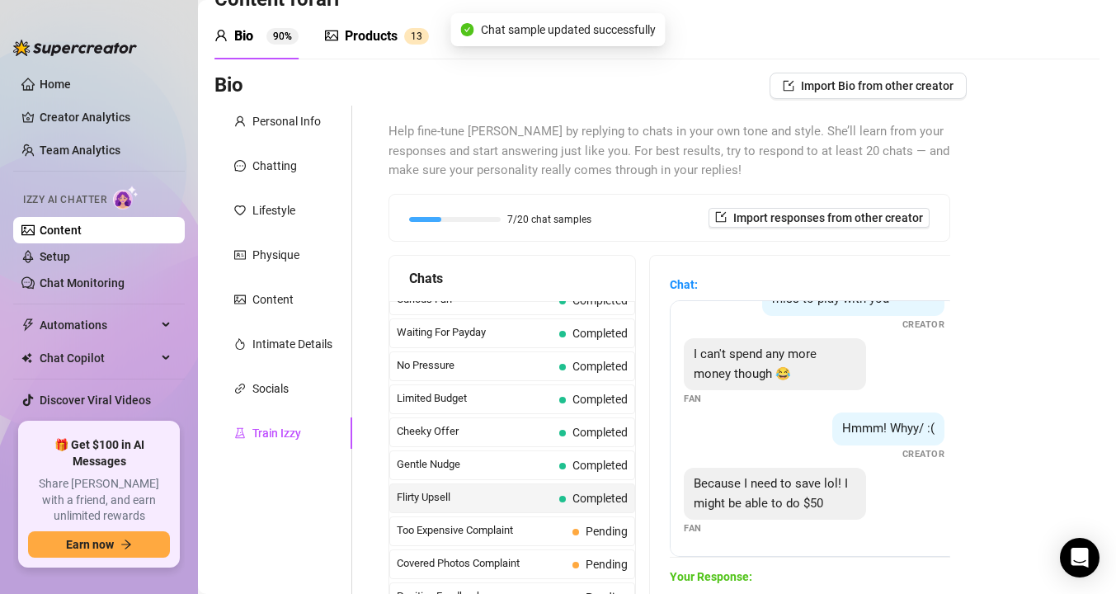
scroll to position [0, 0]
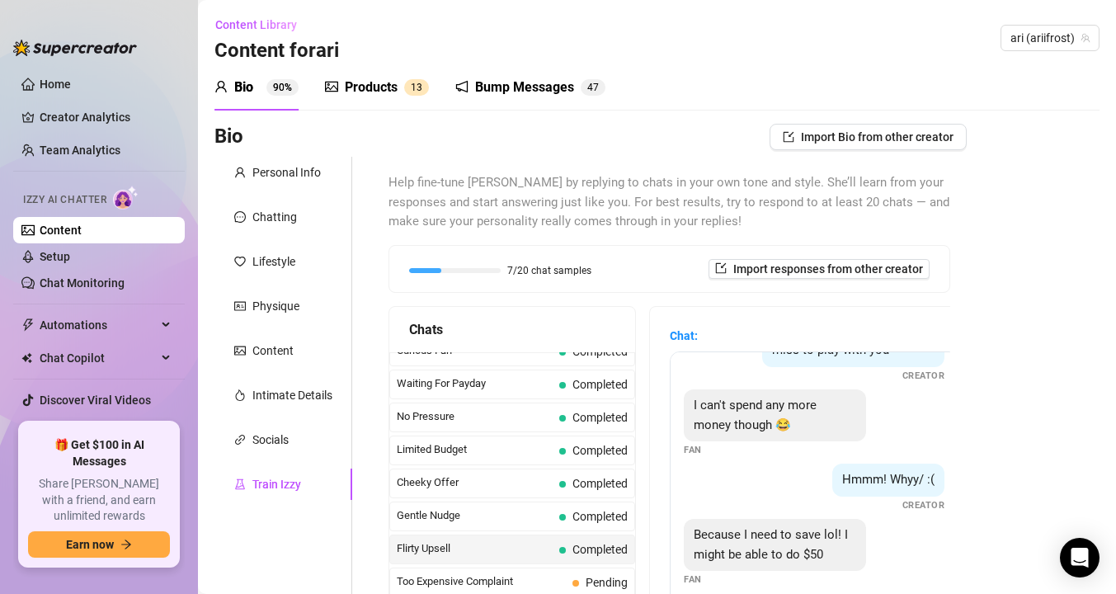
click at [82, 233] on link "Content" at bounding box center [61, 230] width 42 height 13
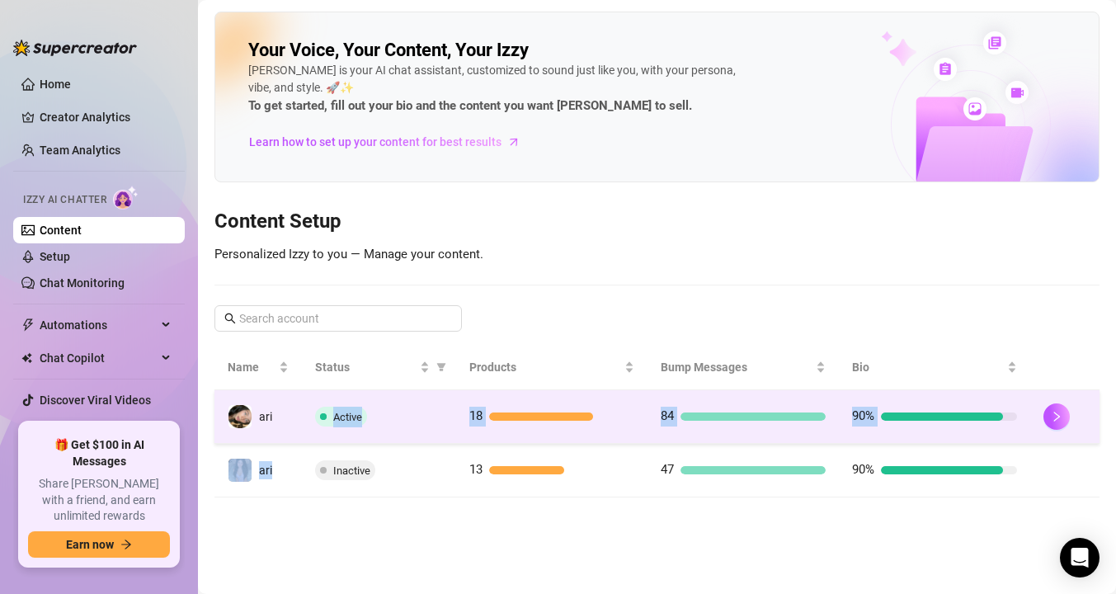
drag, startPoint x: 310, startPoint y: 477, endPoint x: 309, endPoint y: 404, distance: 72.6
click at [309, 404] on tbody "ari Active 18 84 90% ari Inactive 13 47 90%" at bounding box center [656, 443] width 885 height 107
click at [309, 404] on td "Active" at bounding box center [378, 417] width 153 height 54
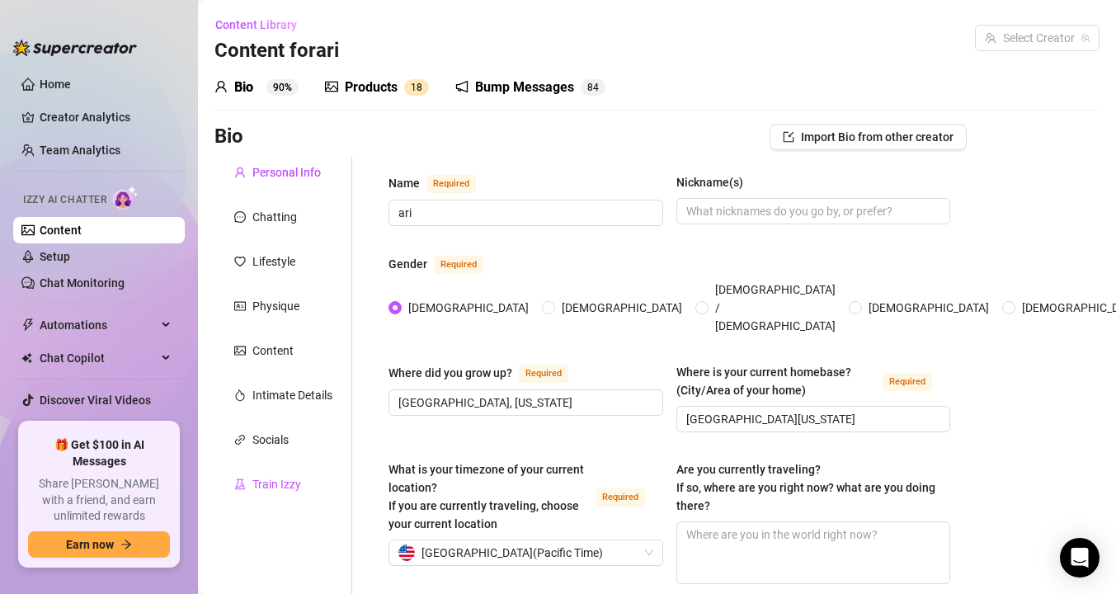
click at [285, 484] on div "Train Izzy" at bounding box center [276, 484] width 49 height 18
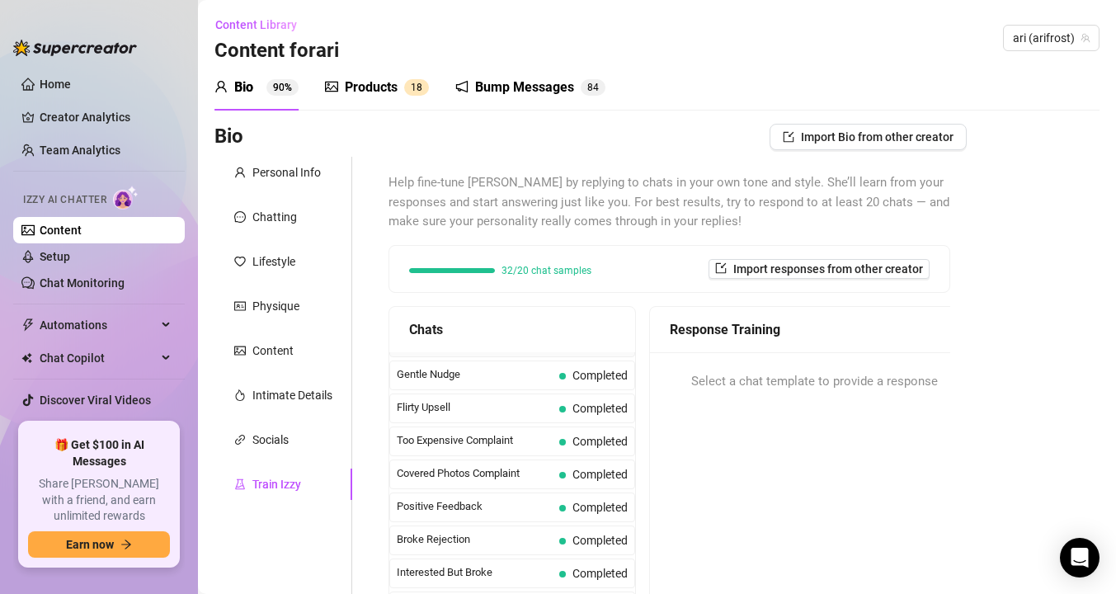
scroll to position [185, 0]
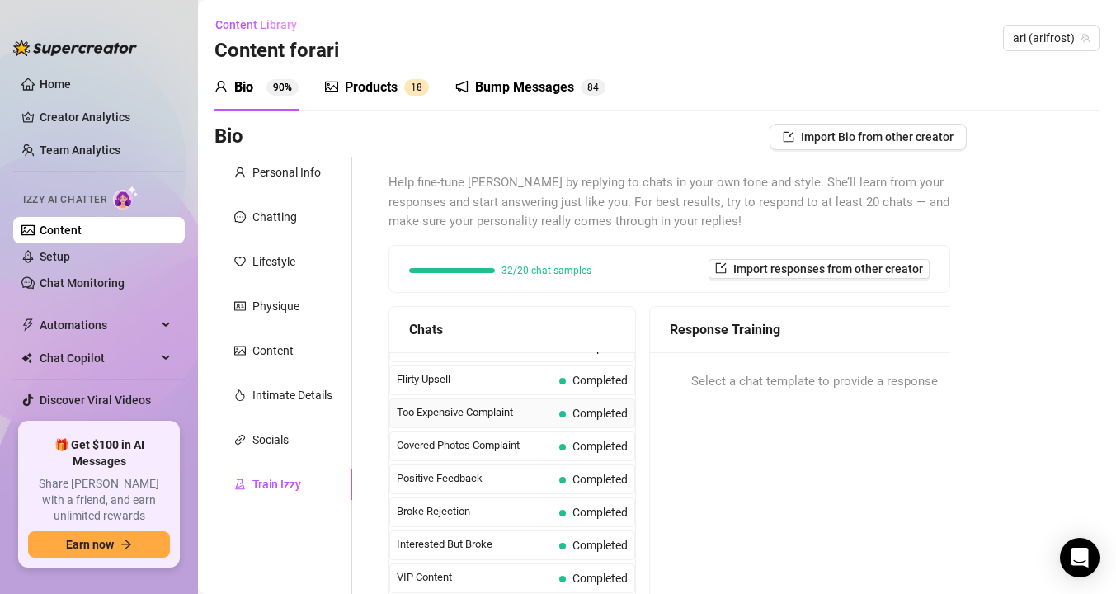
click at [462, 418] on span "Too Expensive Complaint" at bounding box center [475, 412] width 156 height 16
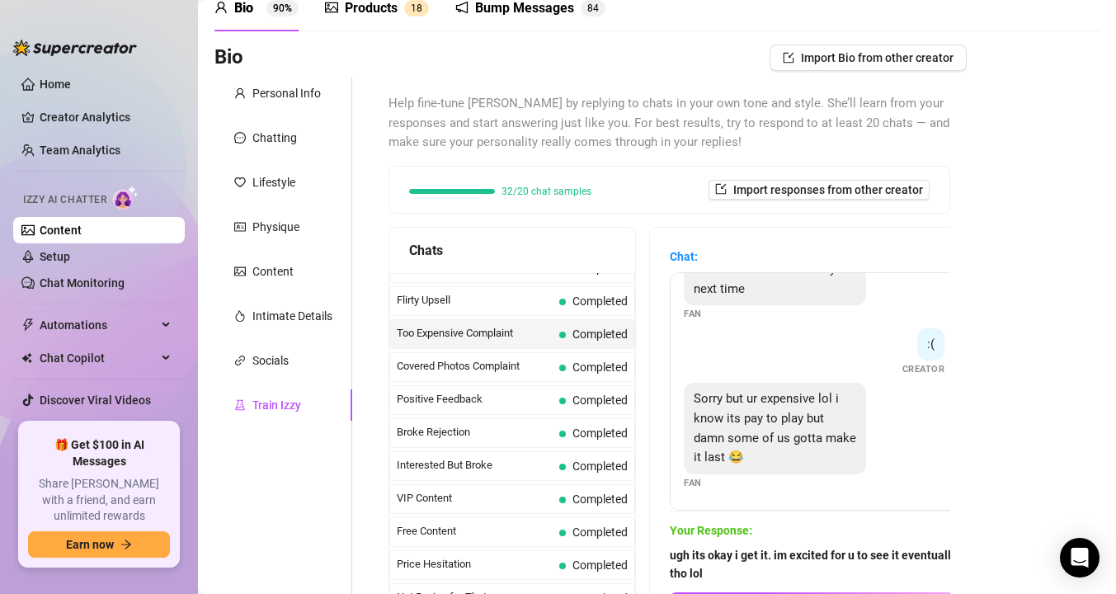
scroll to position [285, 0]
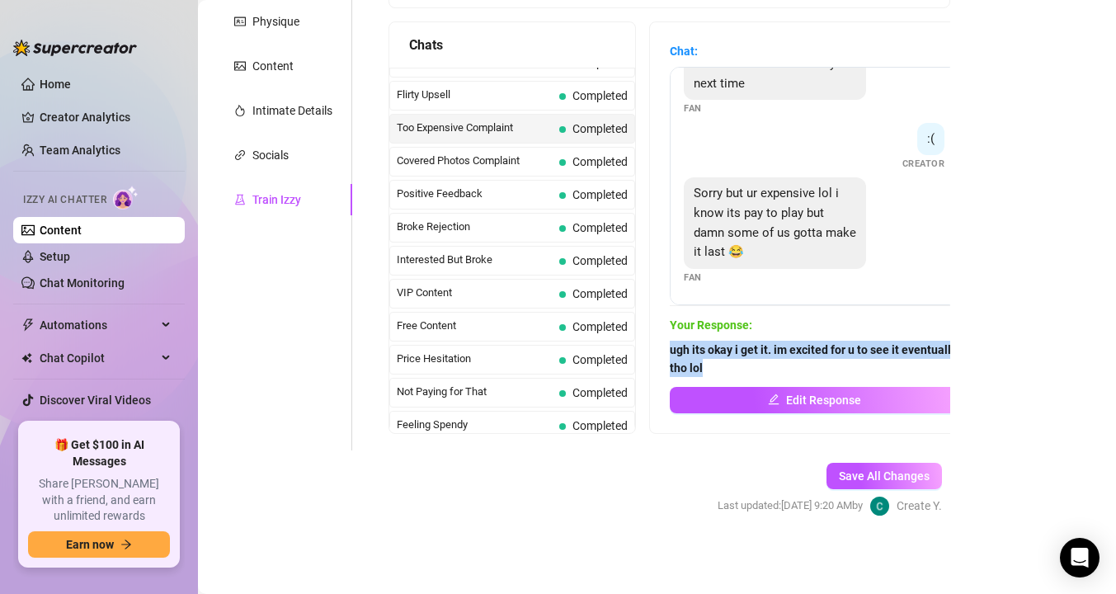
drag, startPoint x: 748, startPoint y: 365, endPoint x: 657, endPoint y: 354, distance: 92.2
click at [657, 354] on div "Chat: Oh no lol too expensive Fan its worth it 😘 Creator That may be true but t…" at bounding box center [814, 227] width 328 height 411
copy strong "ugh its okay i get it. im excited for u to see it eventually tho lol"
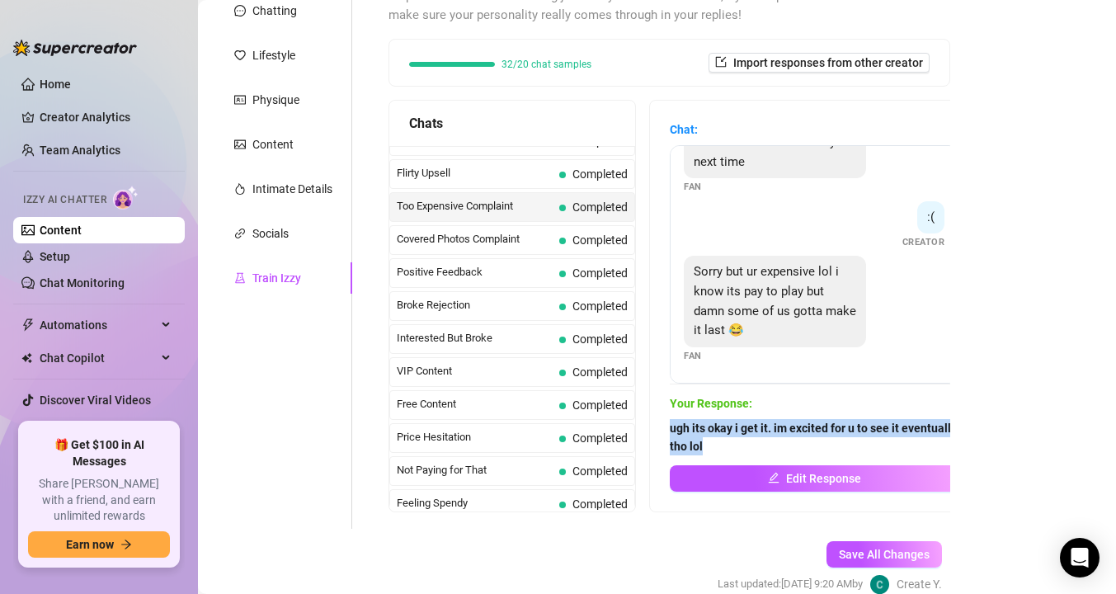
scroll to position [177, 0]
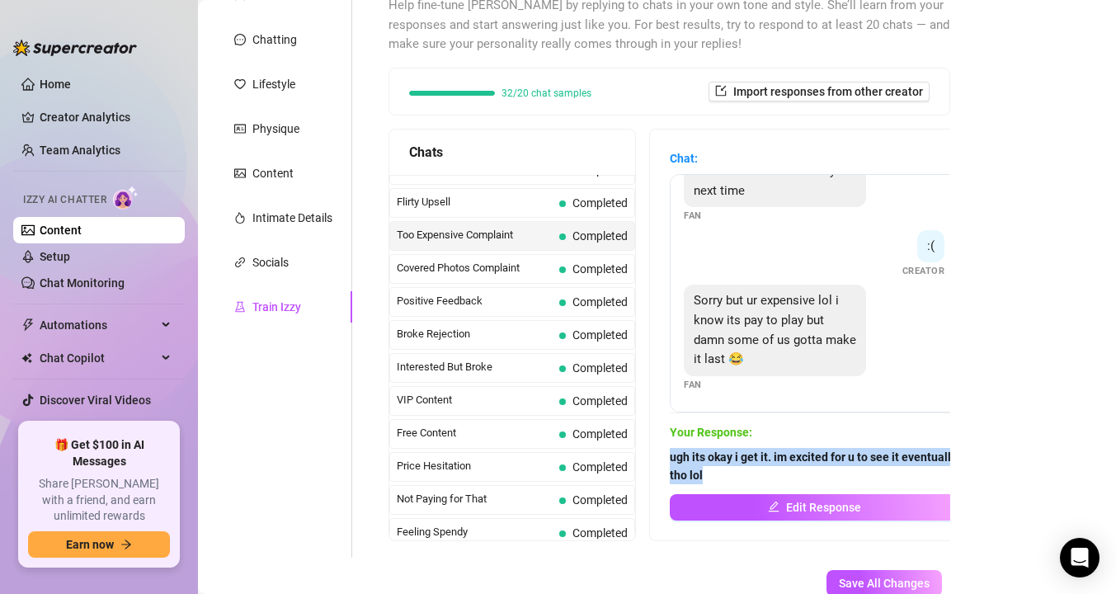
click at [82, 237] on link "Content" at bounding box center [61, 230] width 42 height 13
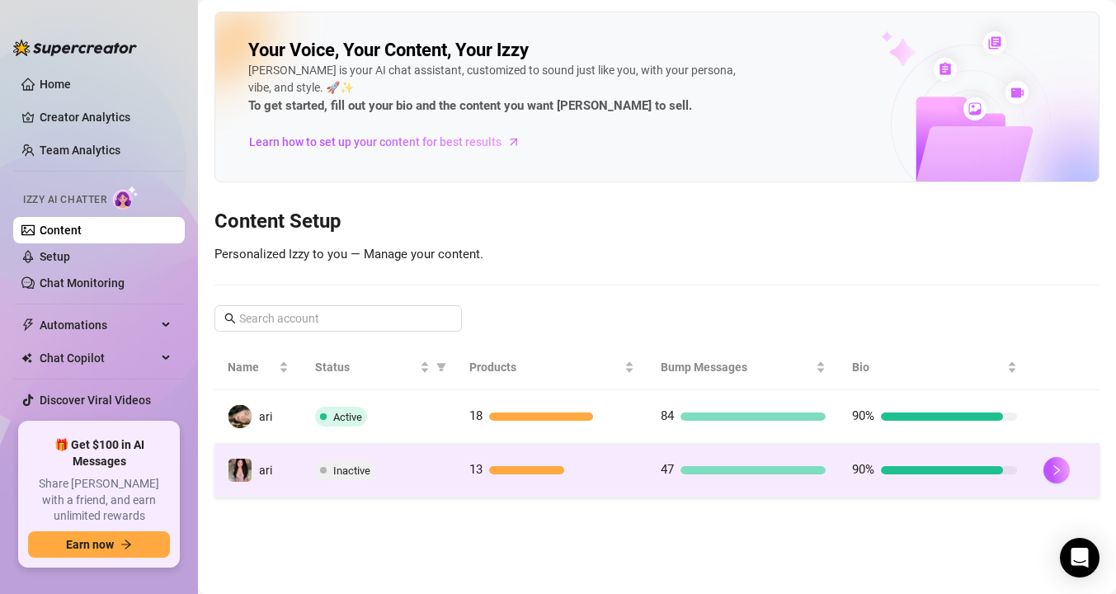
click at [376, 479] on div "Inactive" at bounding box center [378, 470] width 127 height 20
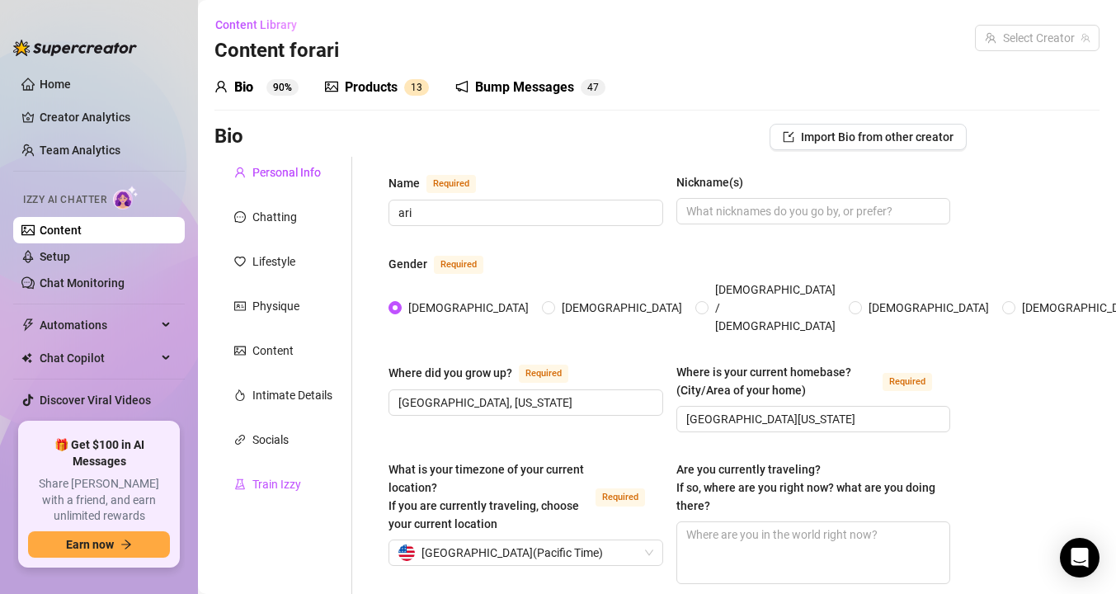
click at [288, 487] on div "Train Izzy" at bounding box center [276, 484] width 49 height 18
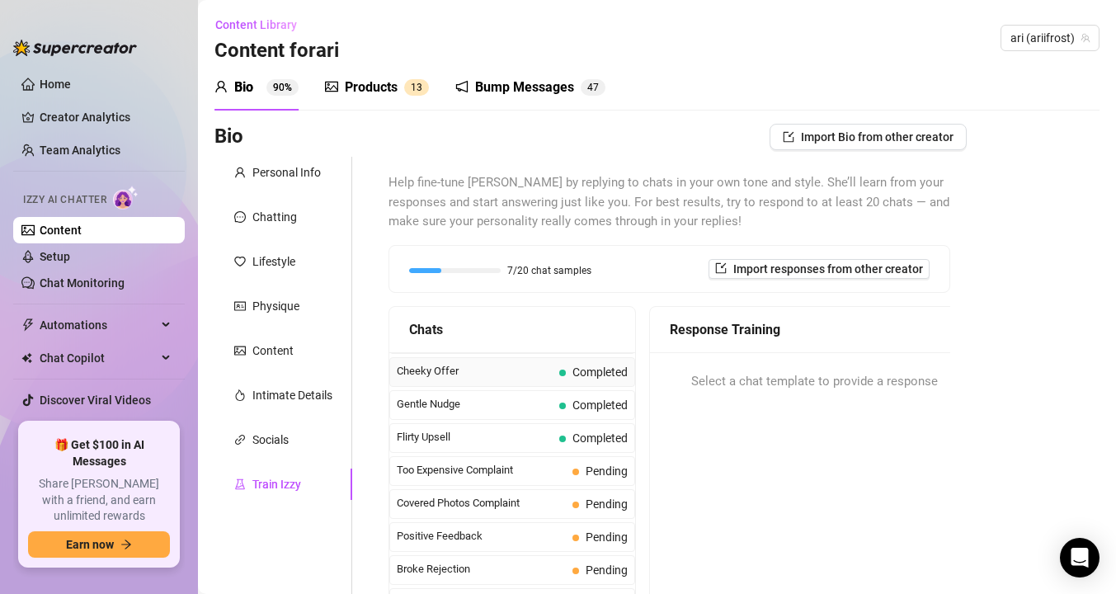
scroll to position [131, 0]
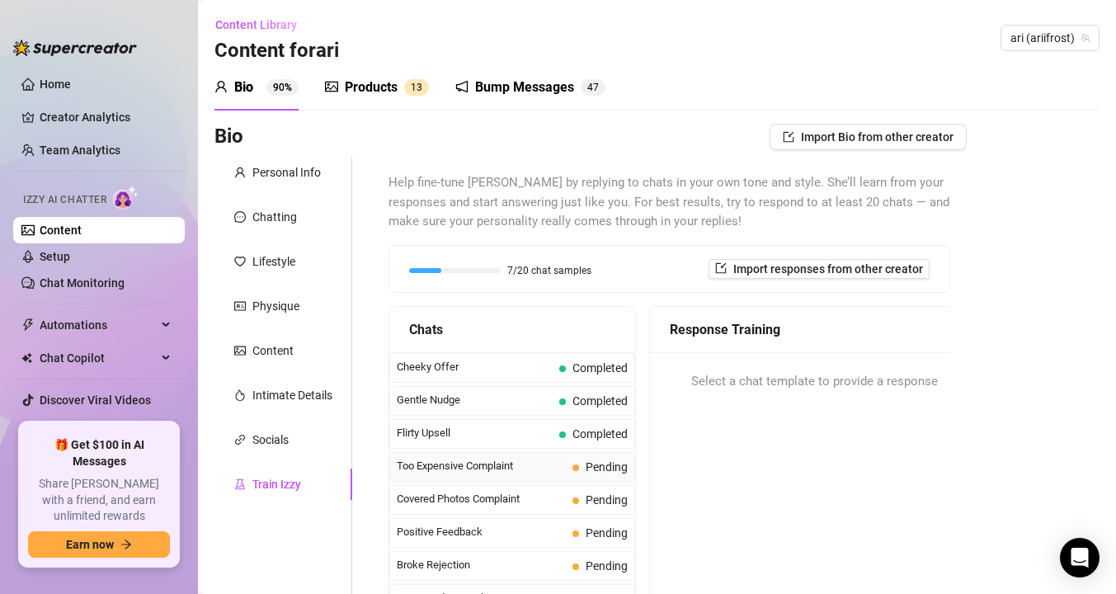
click at [455, 469] on span "Too Expensive Complaint" at bounding box center [481, 466] width 169 height 16
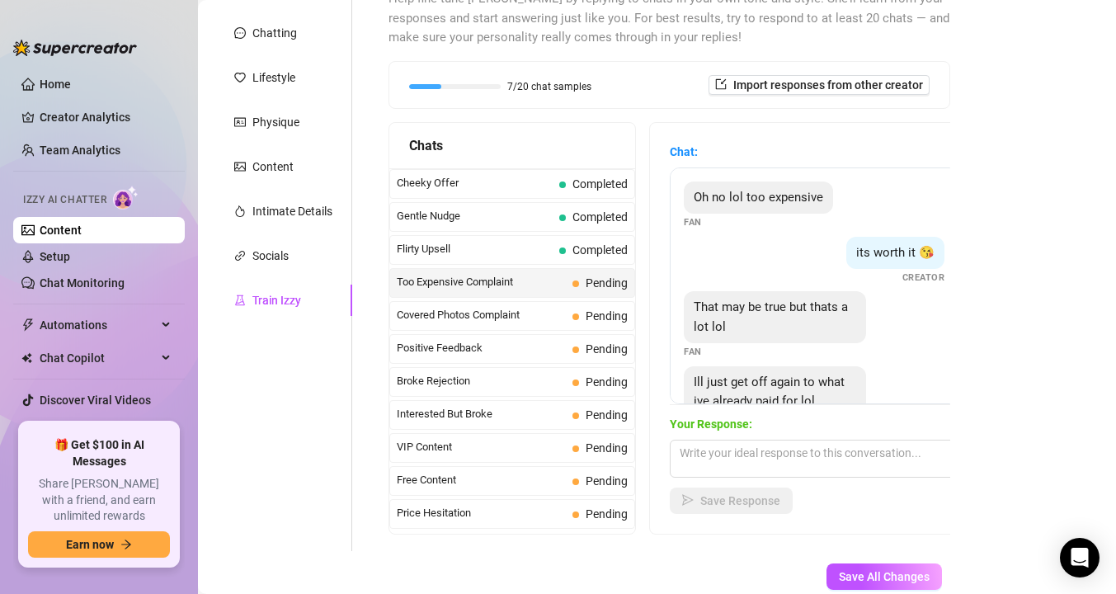
scroll to position [278, 0]
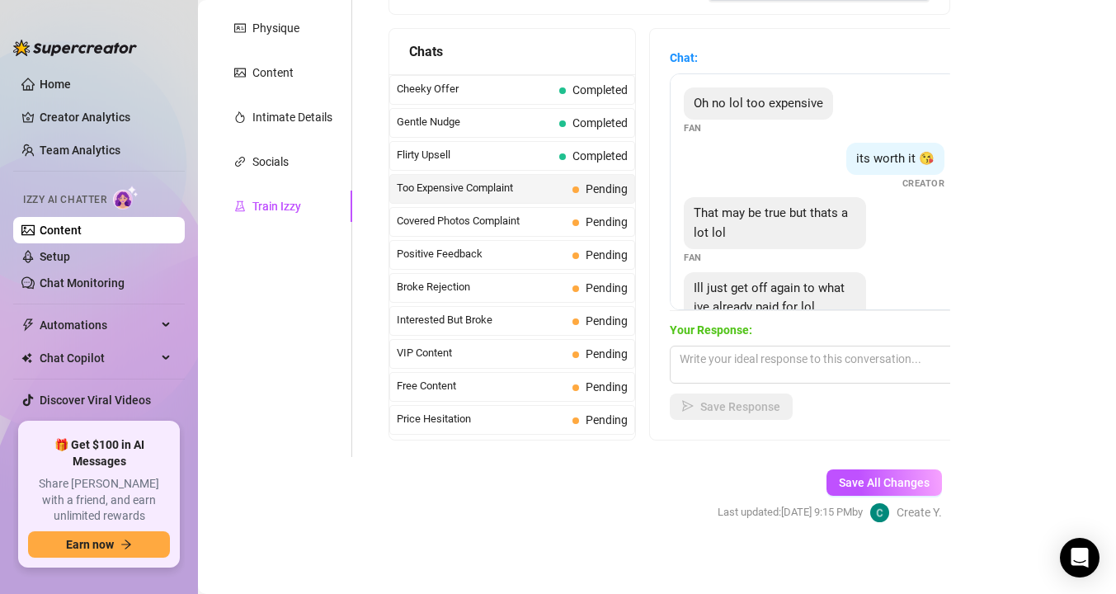
click at [693, 484] on div "Save All Changes Last updated: [DATE] 9:15 PM by Create Y." at bounding box center [830, 496] width 274 height 78
click at [725, 360] on textarea at bounding box center [814, 365] width 289 height 38
paste textarea "ugh its okay i get it. im excited for u to see it eventually tho lol"
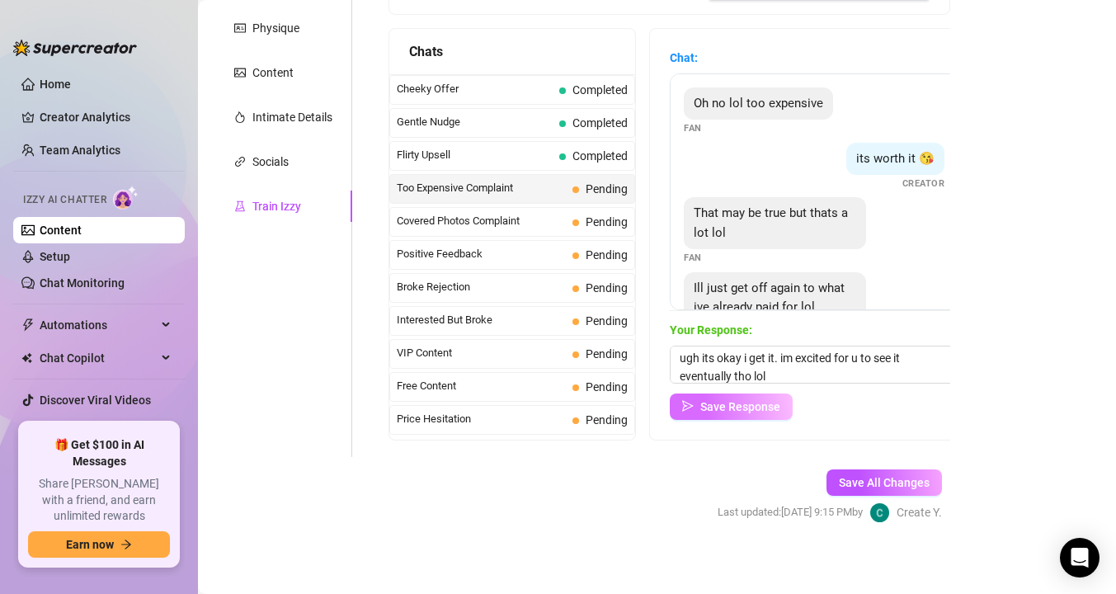
click at [722, 418] on button "Save Response" at bounding box center [731, 407] width 123 height 26
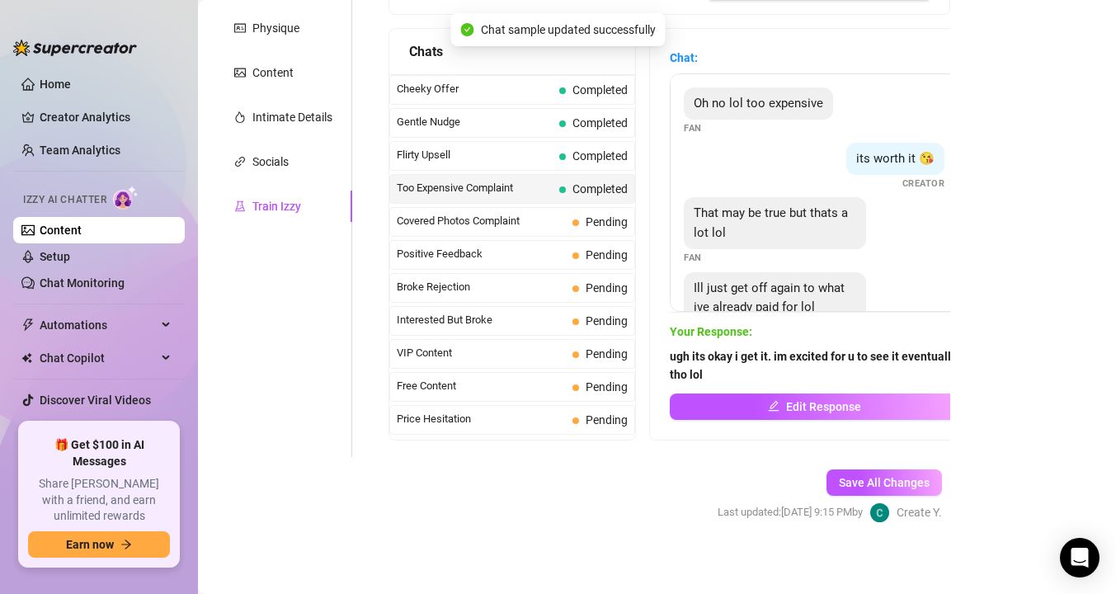
click at [82, 230] on link "Content" at bounding box center [61, 230] width 42 height 13
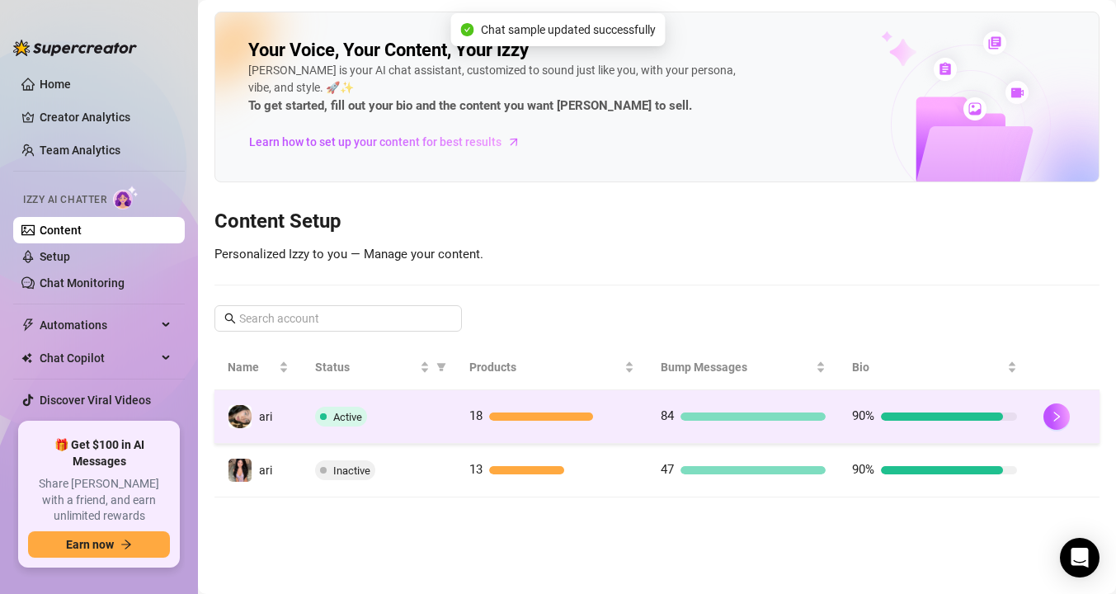
click at [343, 426] on span "Active" at bounding box center [341, 417] width 52 height 20
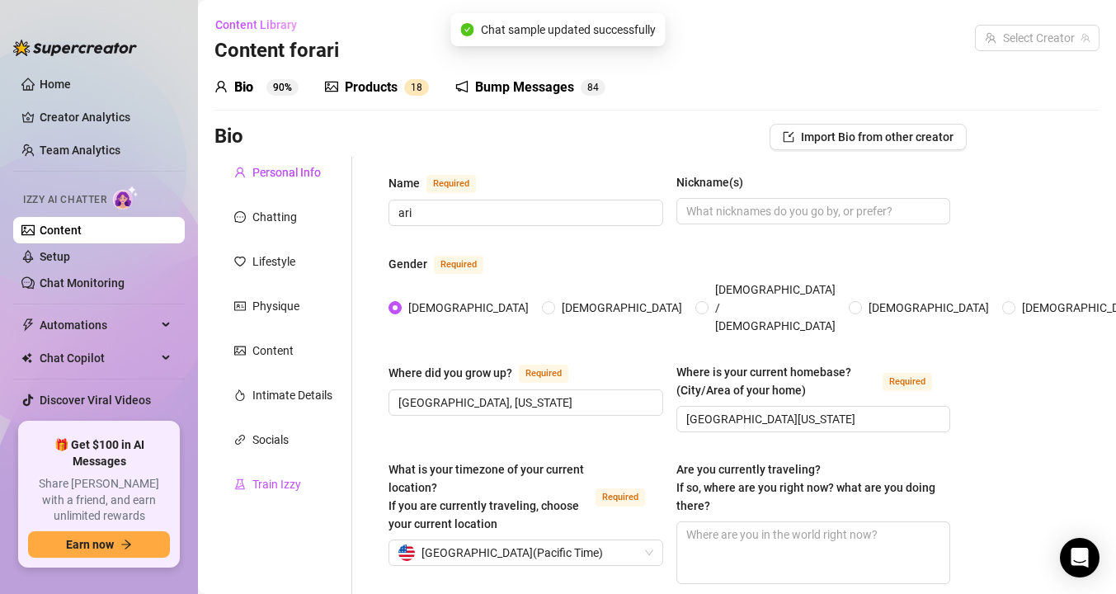
click at [271, 477] on div "Train Izzy" at bounding box center [276, 484] width 49 height 18
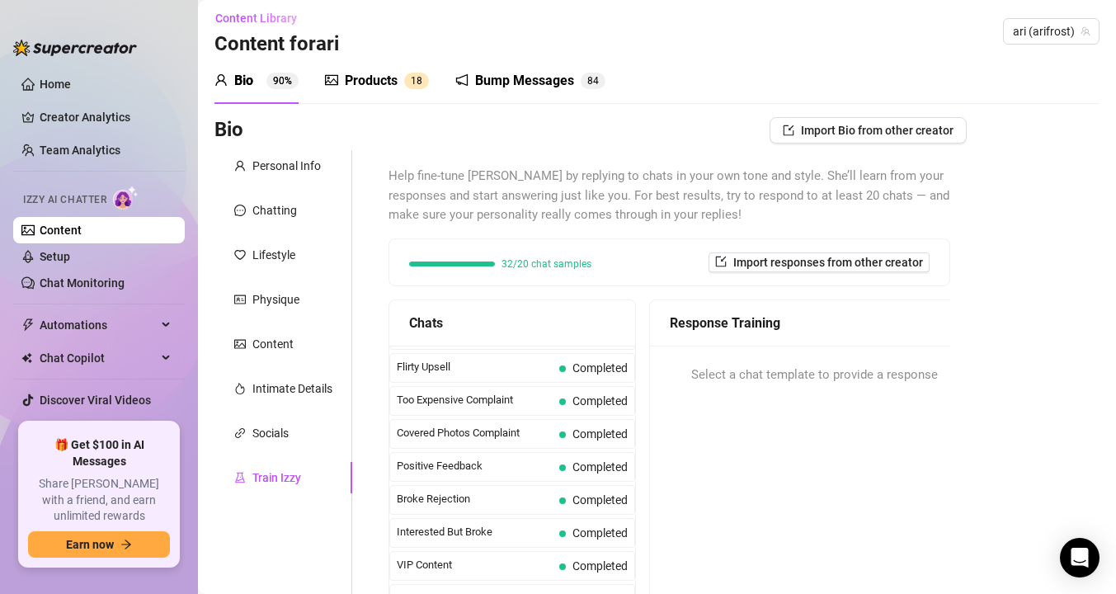
scroll to position [196, 0]
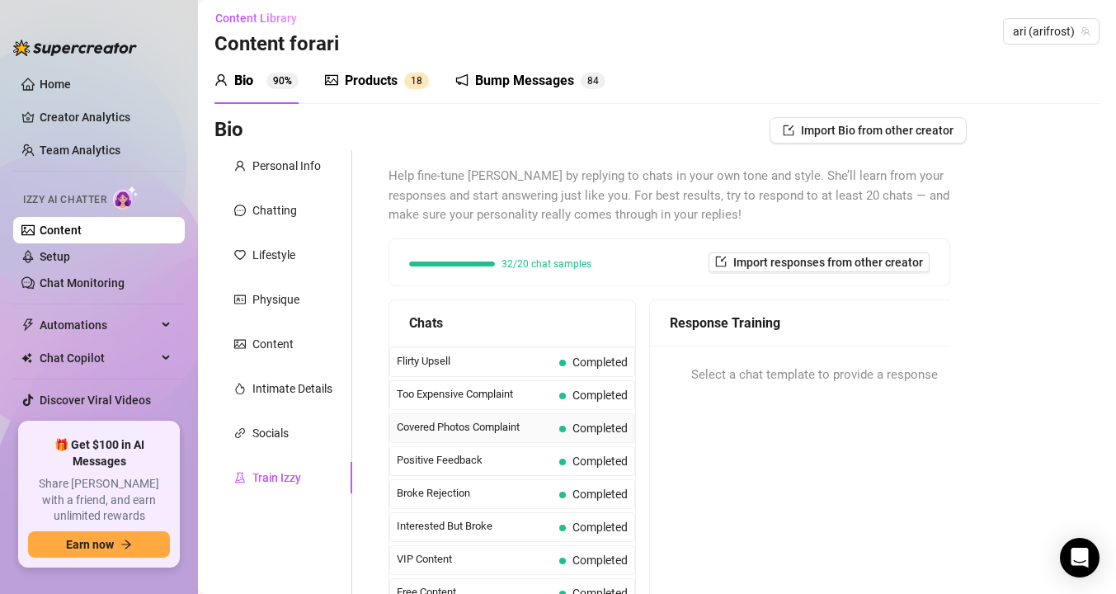
click at [470, 420] on span "Covered Photos Complaint" at bounding box center [475, 427] width 156 height 16
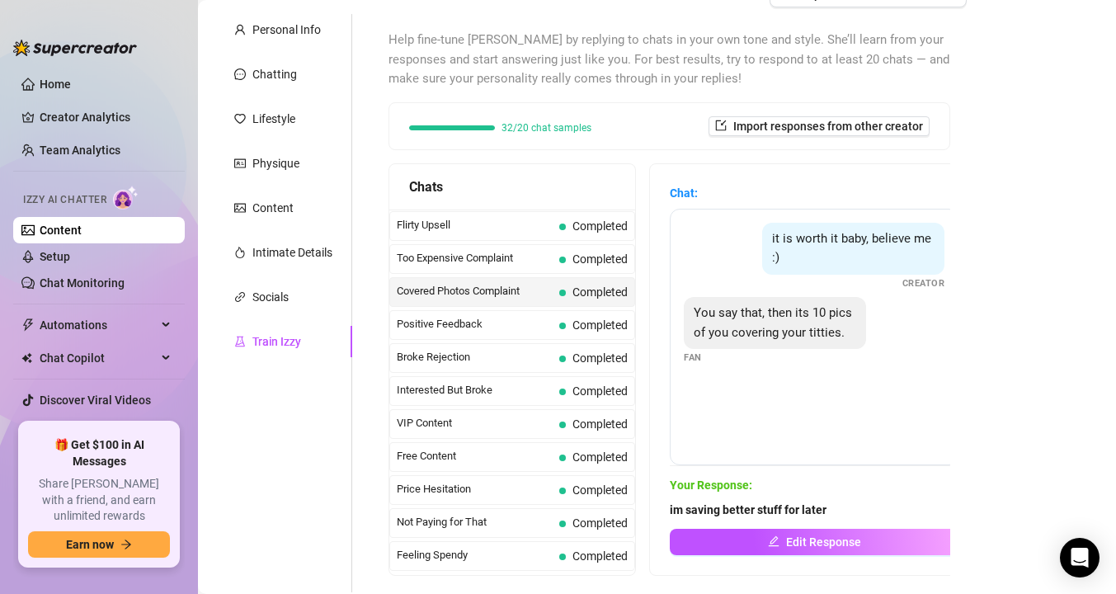
scroll to position [218, 0]
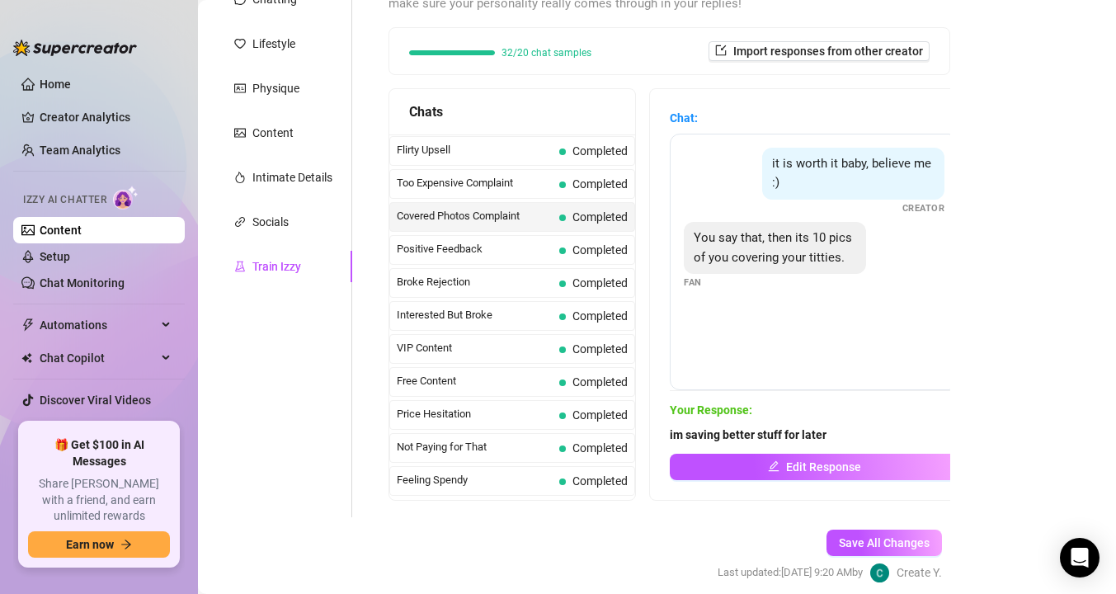
drag, startPoint x: 859, startPoint y: 424, endPoint x: 645, endPoint y: 422, distance: 213.7
click at [645, 422] on div "Chats Curious Fan Completed Waiting For Payday Completed No Pressure Completed …" at bounding box center [670, 294] width 562 height 412
drag, startPoint x: 831, startPoint y: 439, endPoint x: 648, endPoint y: 438, distance: 183.1
click at [648, 438] on div "Chats Curious Fan Completed Waiting For Payday Completed No Pressure Completed …" at bounding box center [670, 294] width 562 height 412
copy strong "im saving better stuff for later"
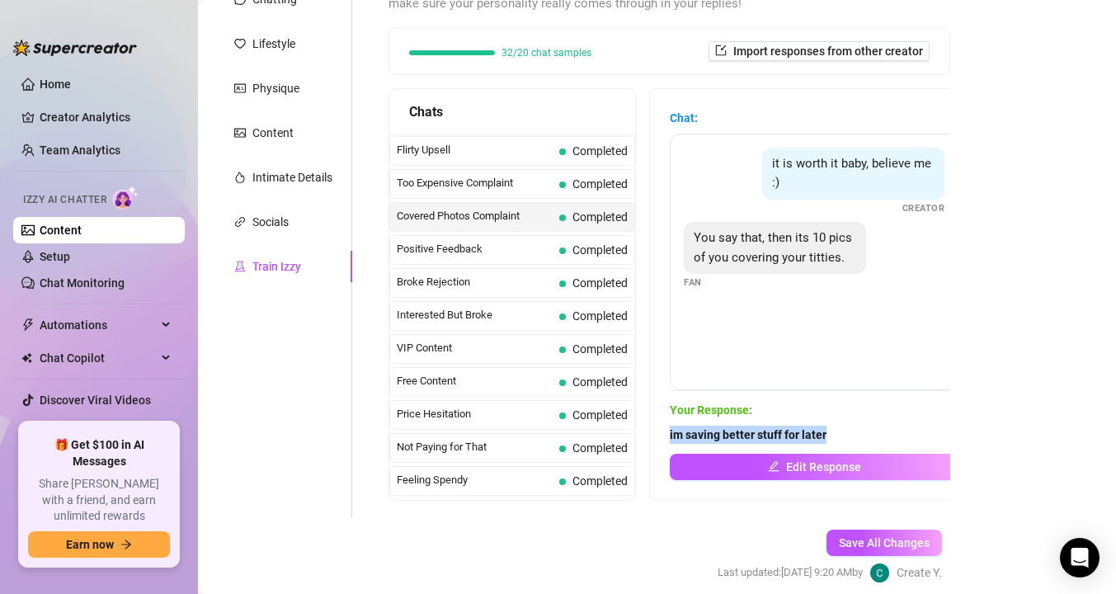
click at [82, 225] on link "Content" at bounding box center [61, 230] width 42 height 13
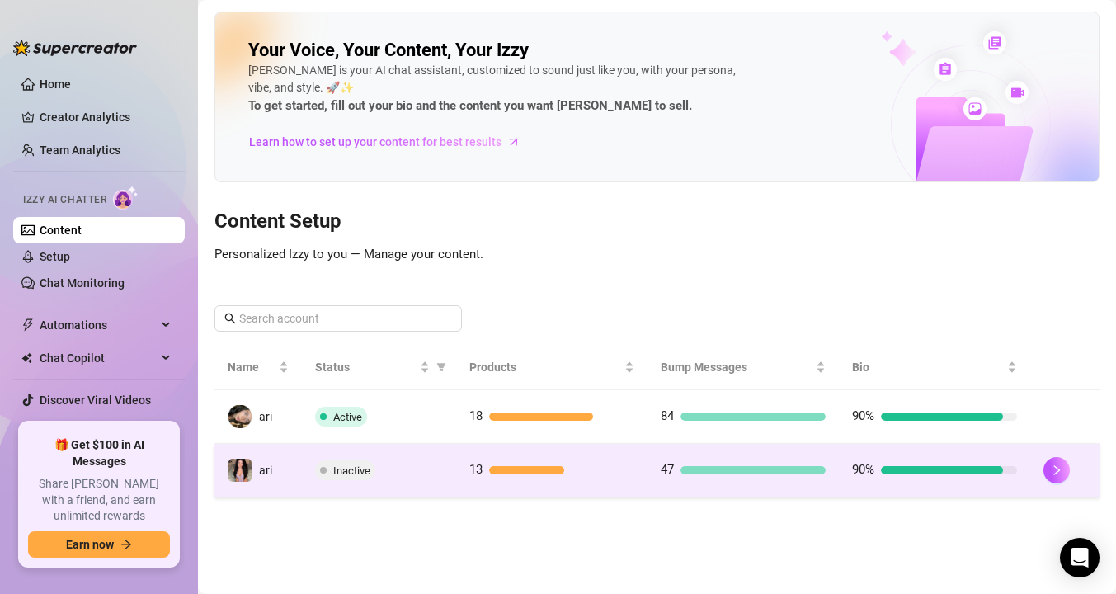
click at [318, 466] on span "Inactive" at bounding box center [345, 470] width 60 height 20
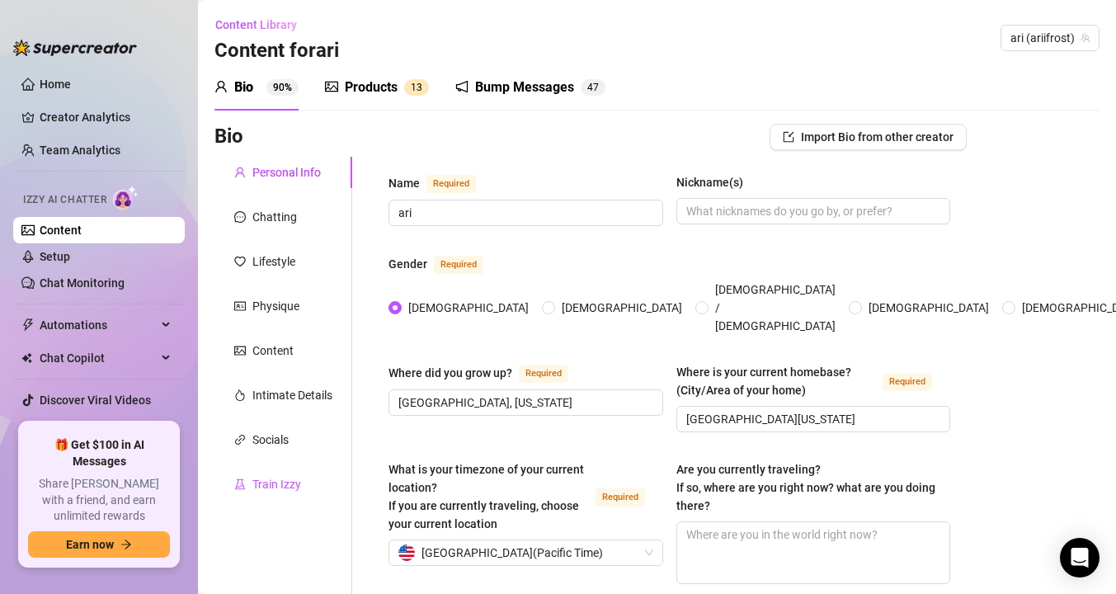
click at [280, 485] on div "Train Izzy" at bounding box center [276, 484] width 49 height 18
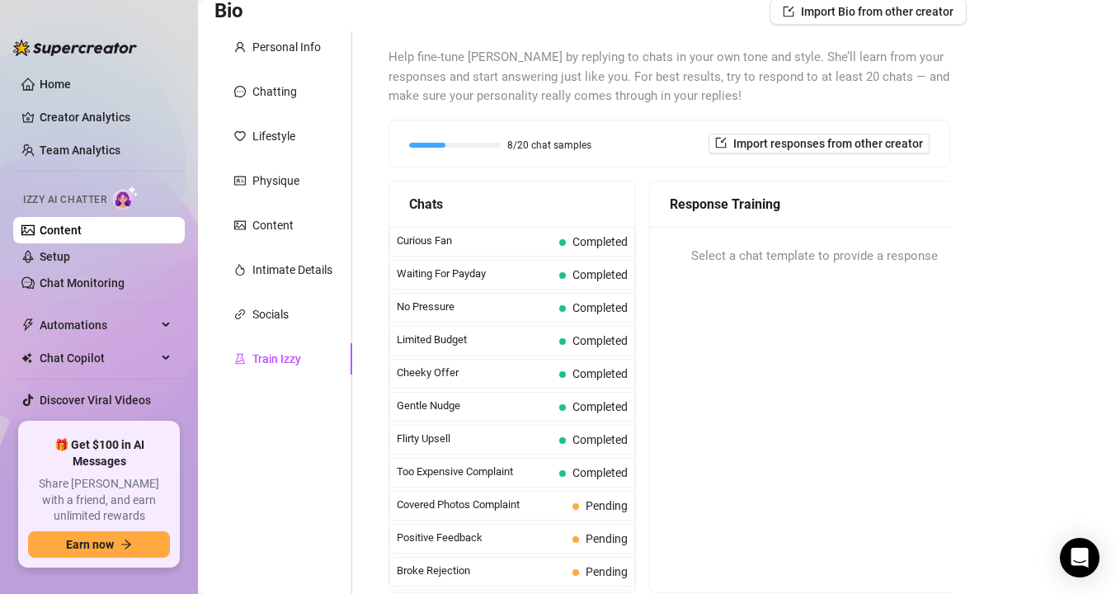
scroll to position [128, 0]
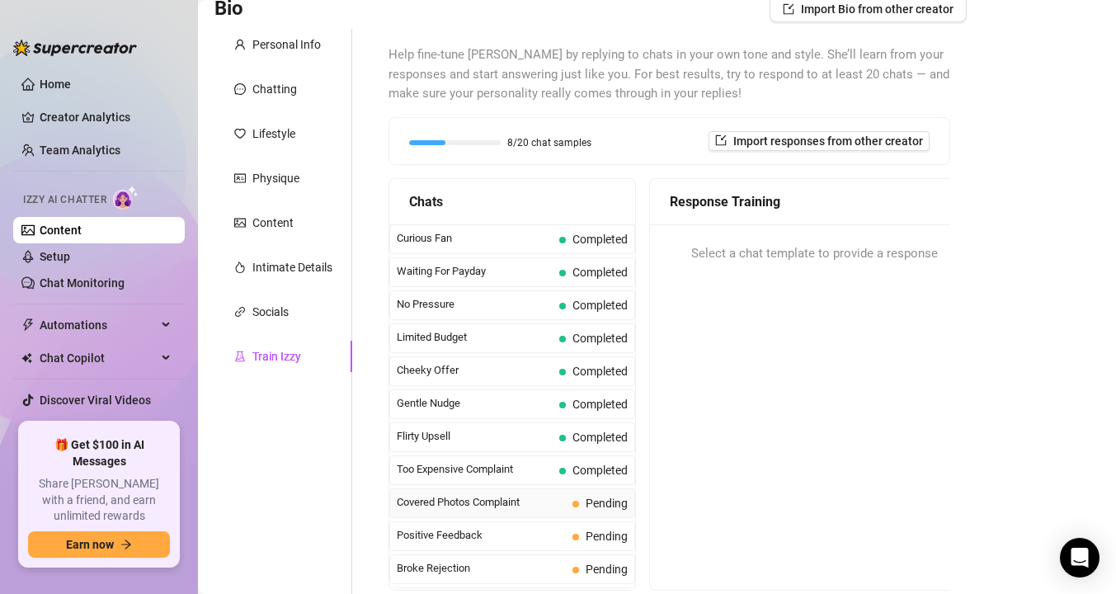
click at [433, 507] on span "Covered Photos Complaint" at bounding box center [481, 502] width 169 height 16
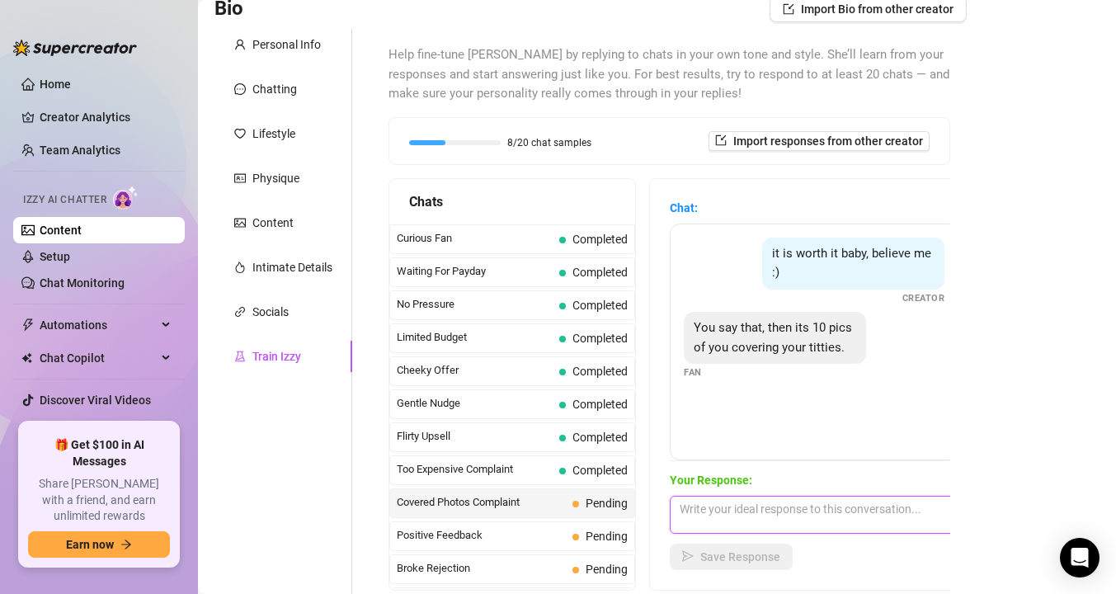
click at [757, 511] on textarea at bounding box center [814, 515] width 289 height 38
paste textarea "im saving better stuff for later"
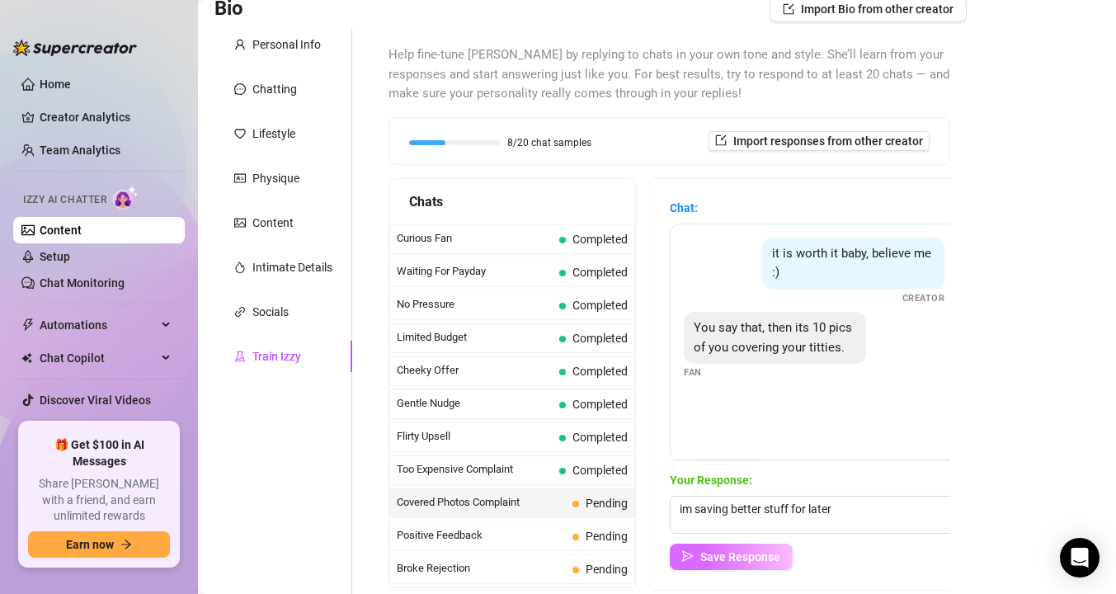
click at [743, 558] on span "Save Response" at bounding box center [740, 556] width 80 height 13
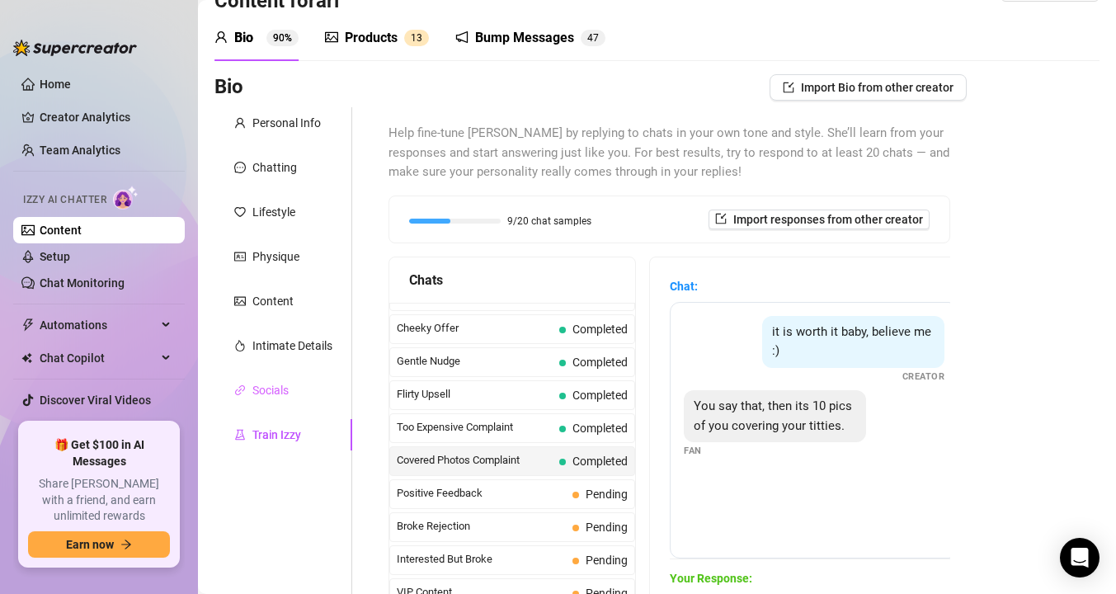
scroll to position [124, 0]
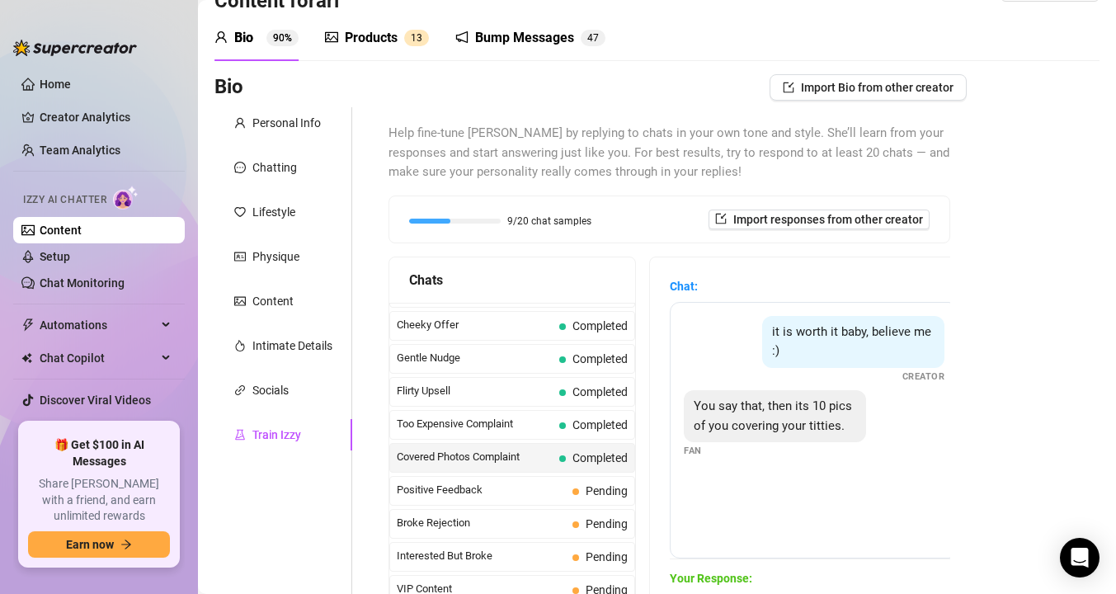
click at [82, 229] on link "Content" at bounding box center [61, 230] width 42 height 13
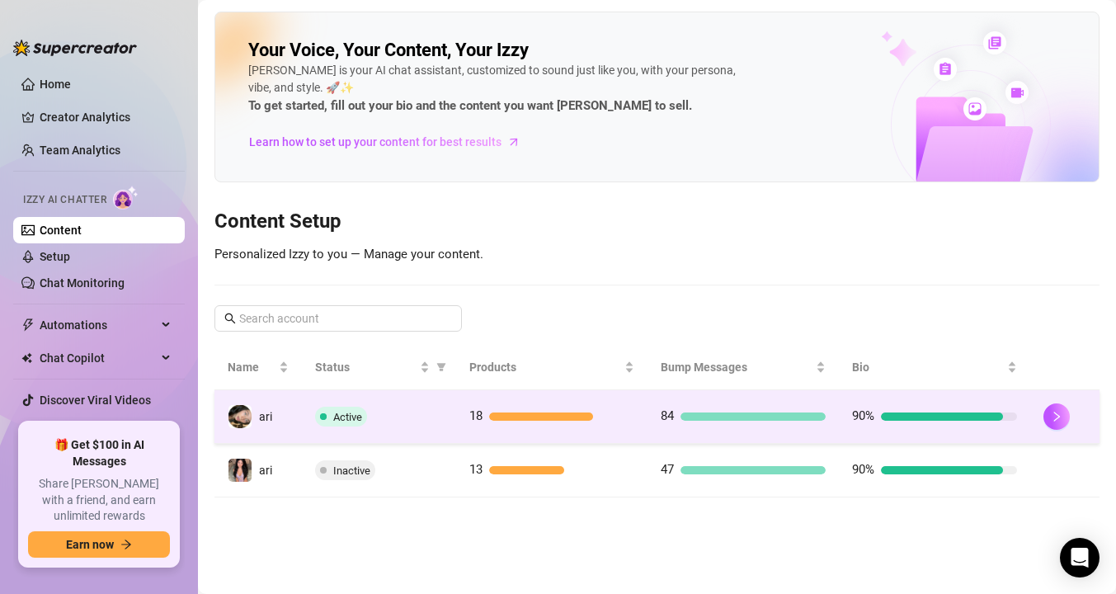
click at [384, 411] on div "Active" at bounding box center [378, 417] width 127 height 20
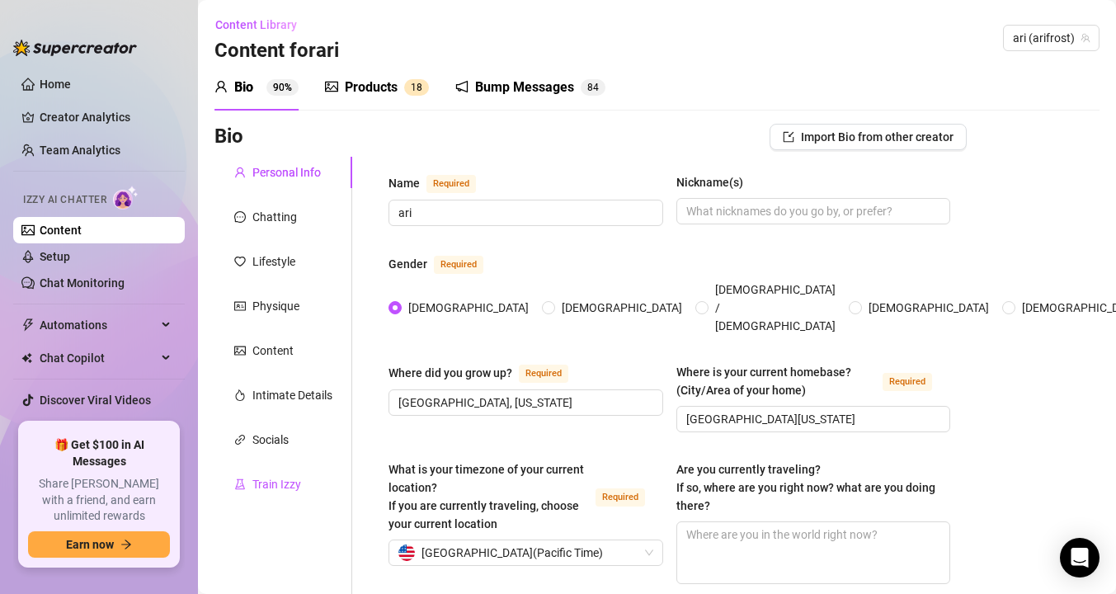
click at [286, 489] on div "Train Izzy" at bounding box center [276, 484] width 49 height 18
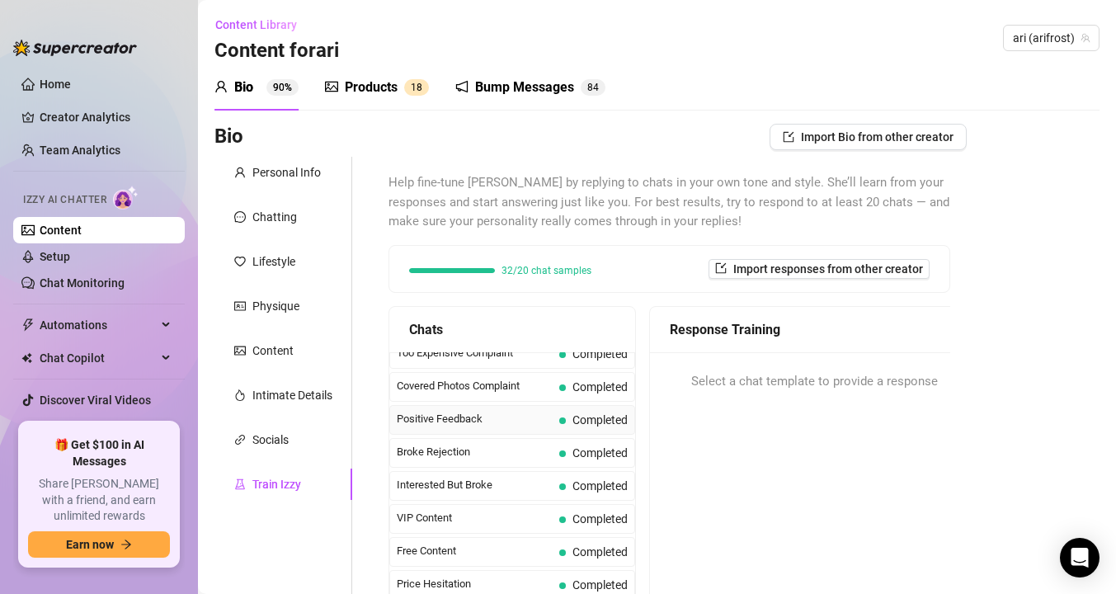
scroll to position [255, 0]
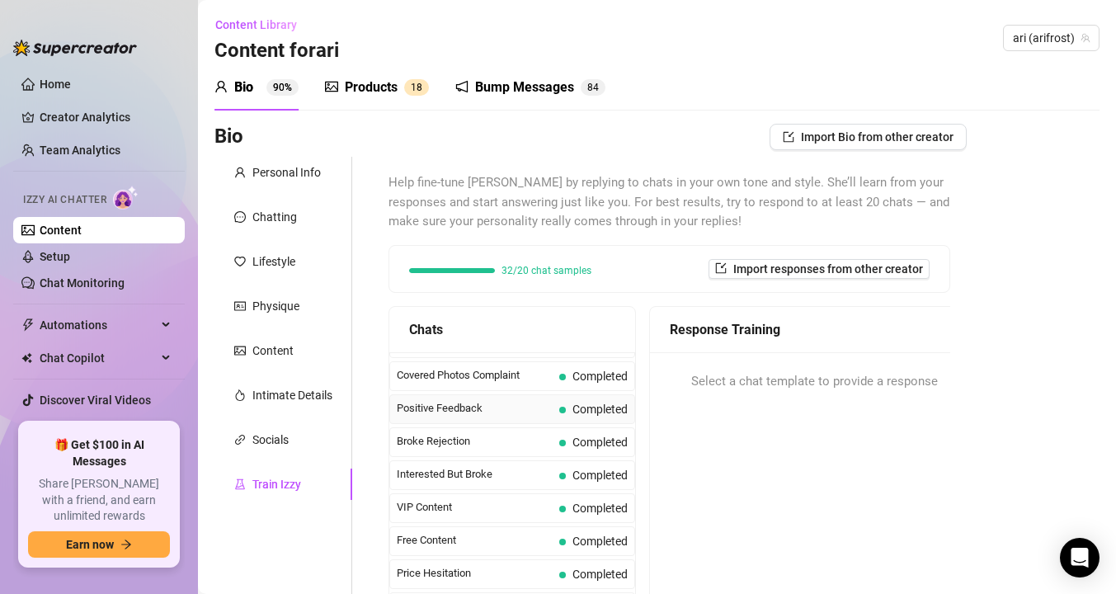
click at [458, 410] on span "Positive Feedback" at bounding box center [475, 408] width 156 height 16
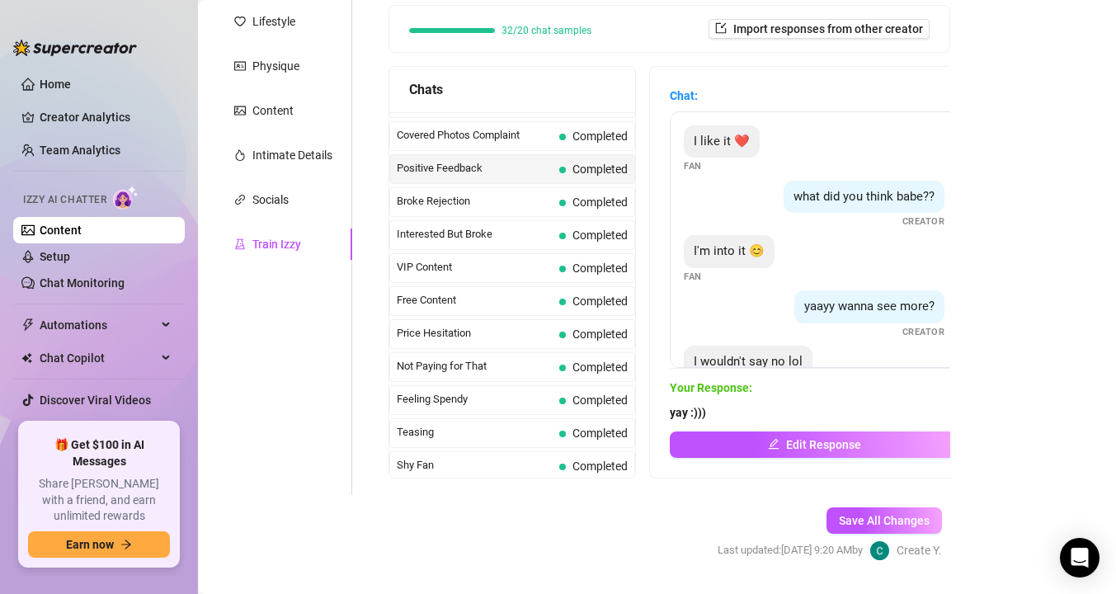
scroll to position [285, 0]
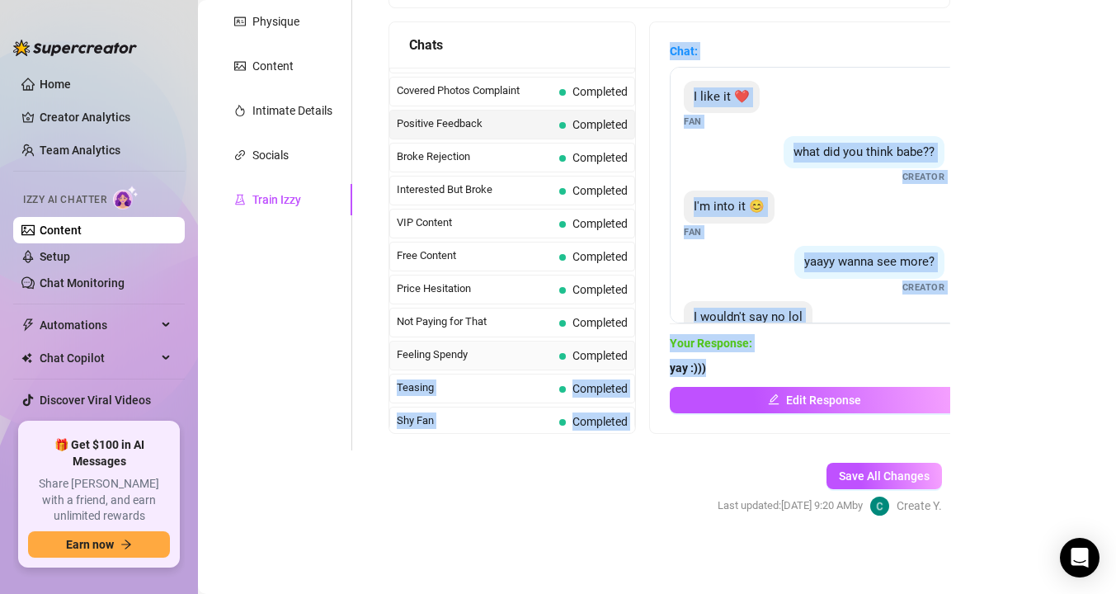
drag, startPoint x: 737, startPoint y: 365, endPoint x: 594, endPoint y: 364, distance: 142.7
click at [594, 364] on div "Chats Curious Fan Completed Waiting For Payday Completed No Pressure Completed …" at bounding box center [670, 227] width 562 height 412
click at [725, 368] on span "yay :)))" at bounding box center [814, 368] width 289 height 18
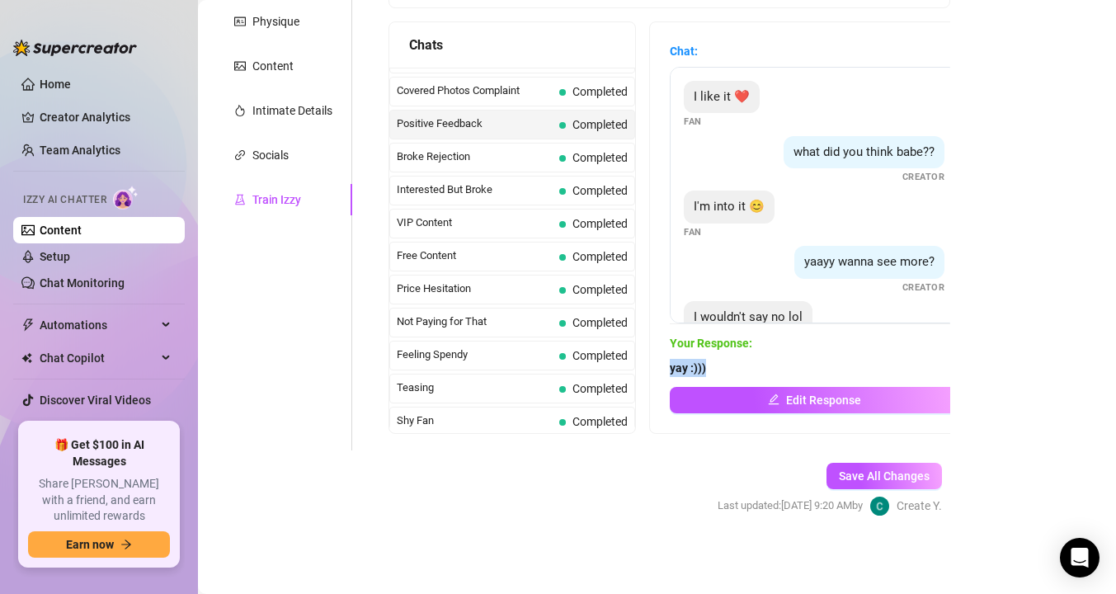
drag, startPoint x: 734, startPoint y: 368, endPoint x: 655, endPoint y: 371, distance: 79.3
click at [655, 371] on div "Chat: I like it ❤️ Fan what did you think babe?? Creator I'm into it 😊 Fan yaay…" at bounding box center [814, 227] width 328 height 411
copy strong "yay :)))"
click at [82, 229] on link "Content" at bounding box center [61, 230] width 42 height 13
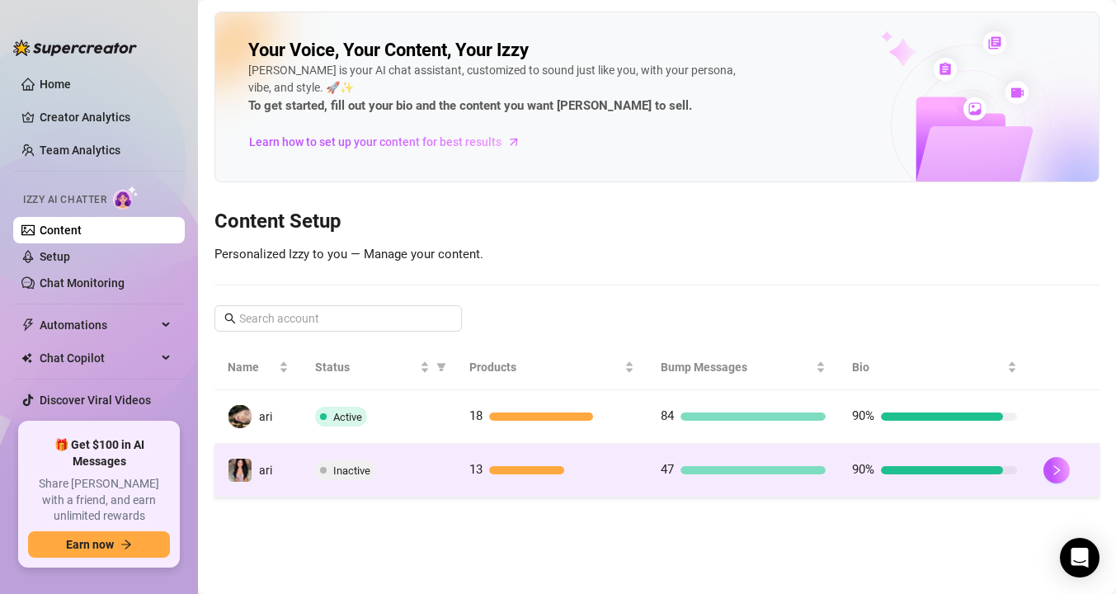
click at [304, 469] on td "Inactive" at bounding box center [378, 471] width 153 height 54
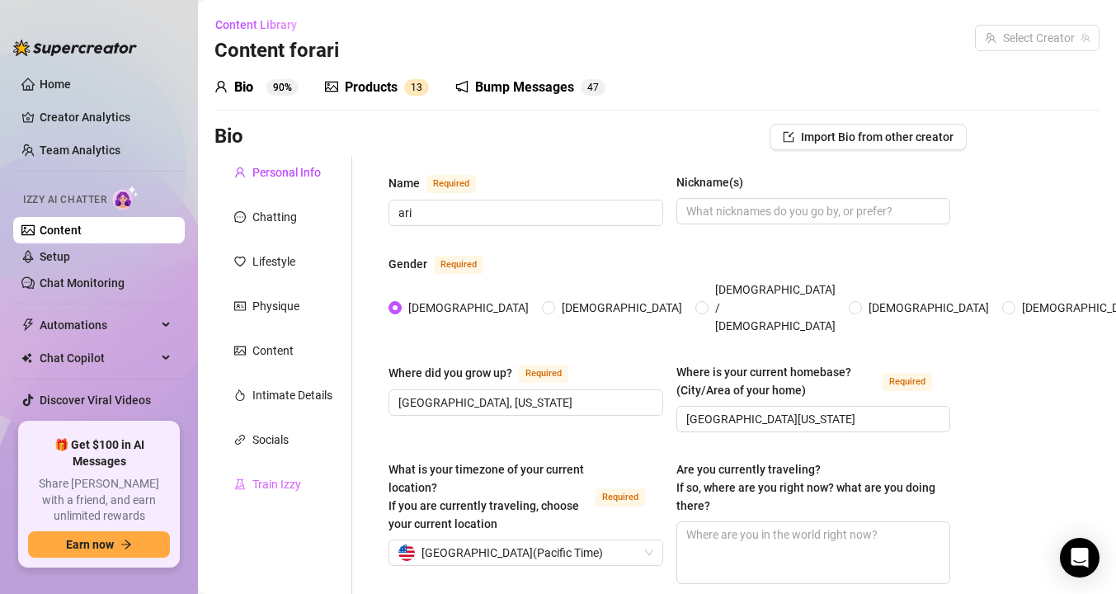
click at [301, 483] on div "Train Izzy" at bounding box center [283, 484] width 138 height 31
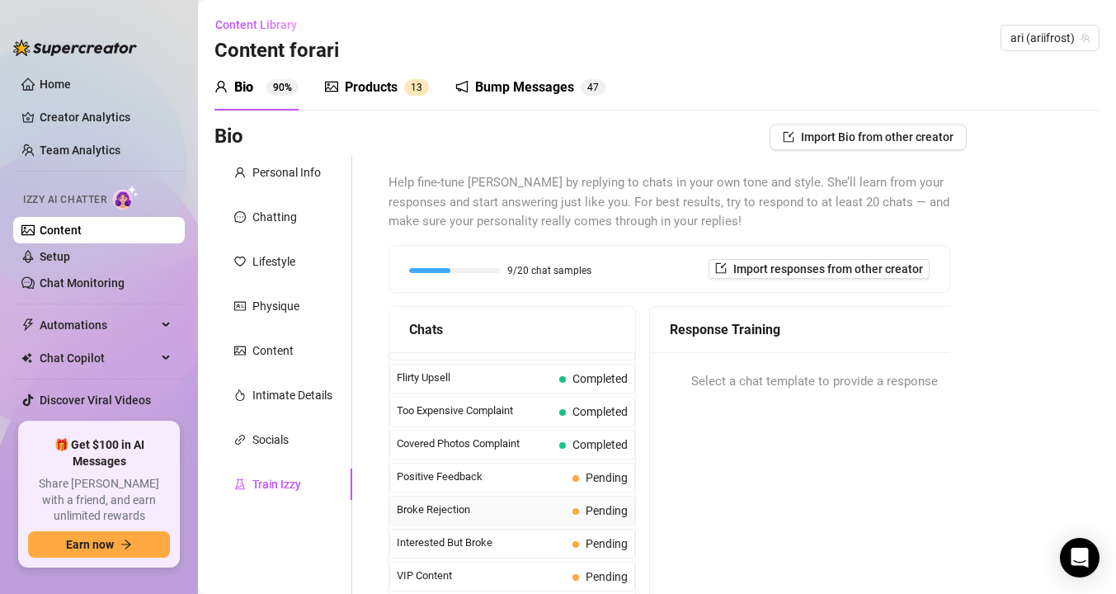
scroll to position [188, 0]
click at [497, 475] on span "Positive Feedback" at bounding box center [481, 475] width 169 height 16
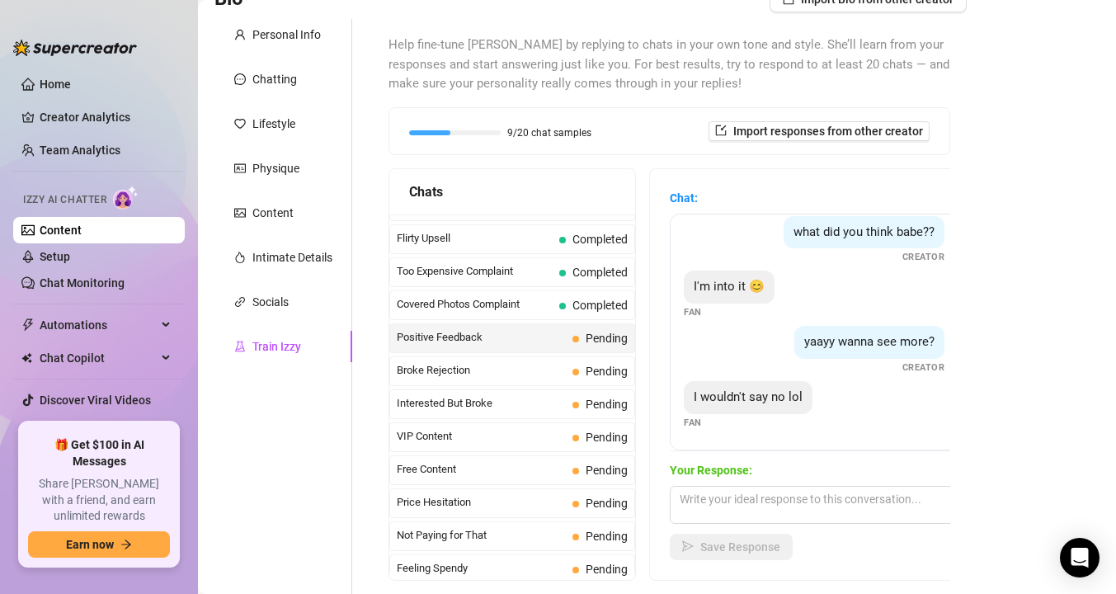
scroll to position [177, 0]
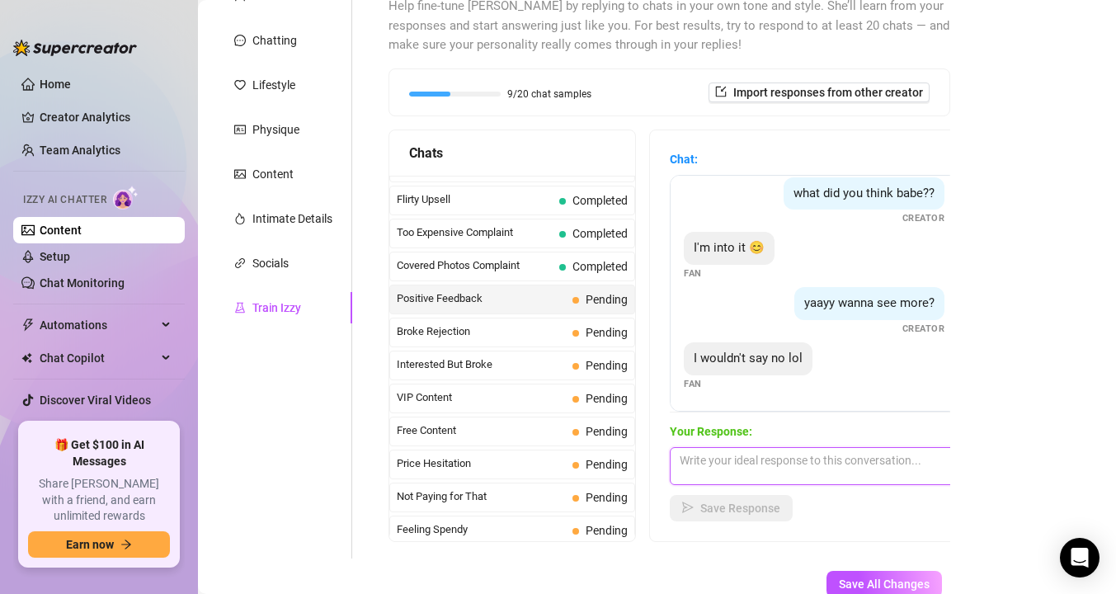
click at [761, 465] on textarea at bounding box center [814, 466] width 289 height 38
paste textarea "yay :)))"
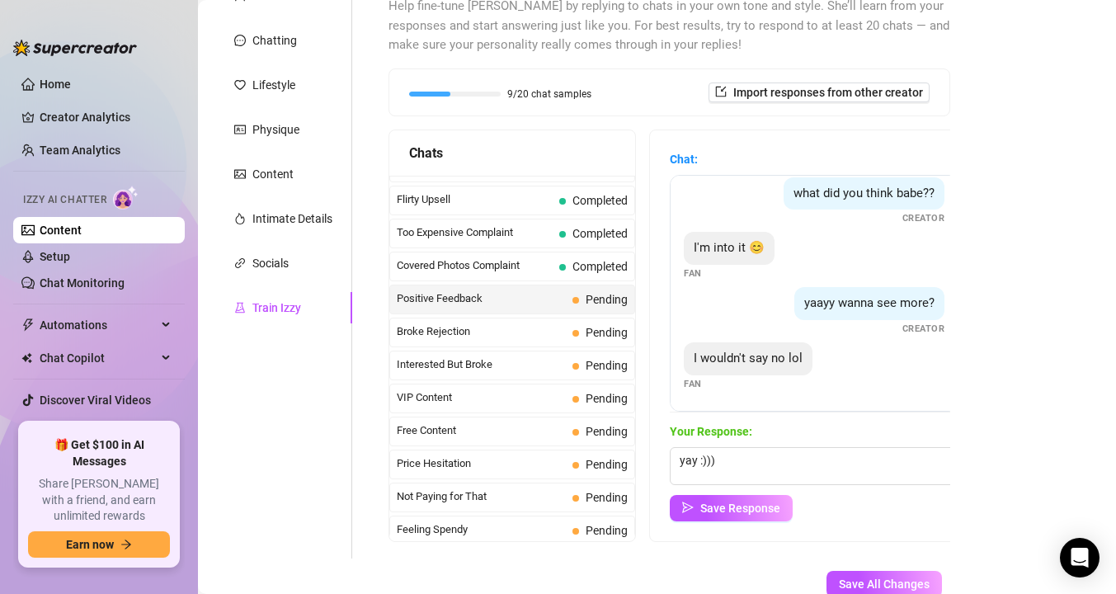
click at [749, 521] on div "Chat: I like it ❤️ Fan what did you think babe?? Creator I'm into it 😊 Fan yaay…" at bounding box center [814, 335] width 328 height 411
click at [747, 509] on span "Save Response" at bounding box center [740, 508] width 80 height 13
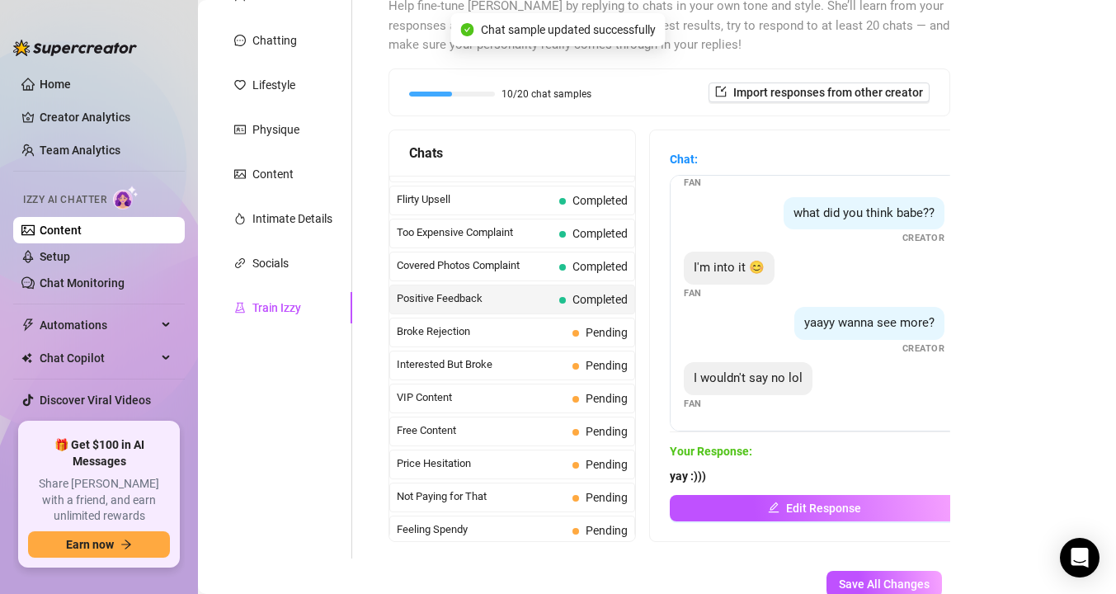
scroll to position [47, 0]
click at [82, 230] on link "Content" at bounding box center [61, 230] width 42 height 13
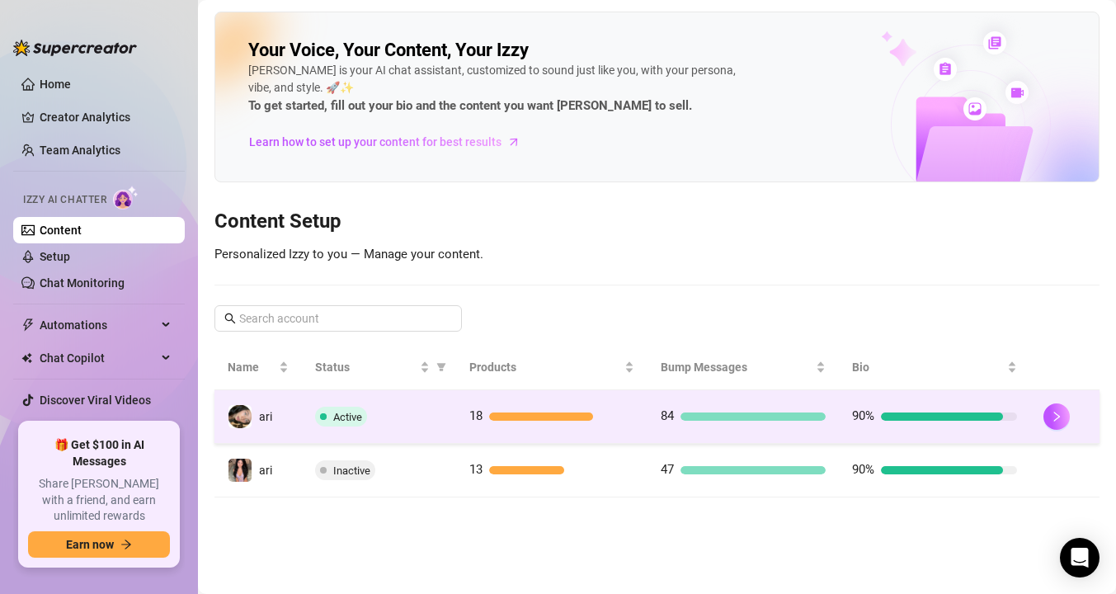
click at [316, 403] on td "Active" at bounding box center [378, 417] width 153 height 54
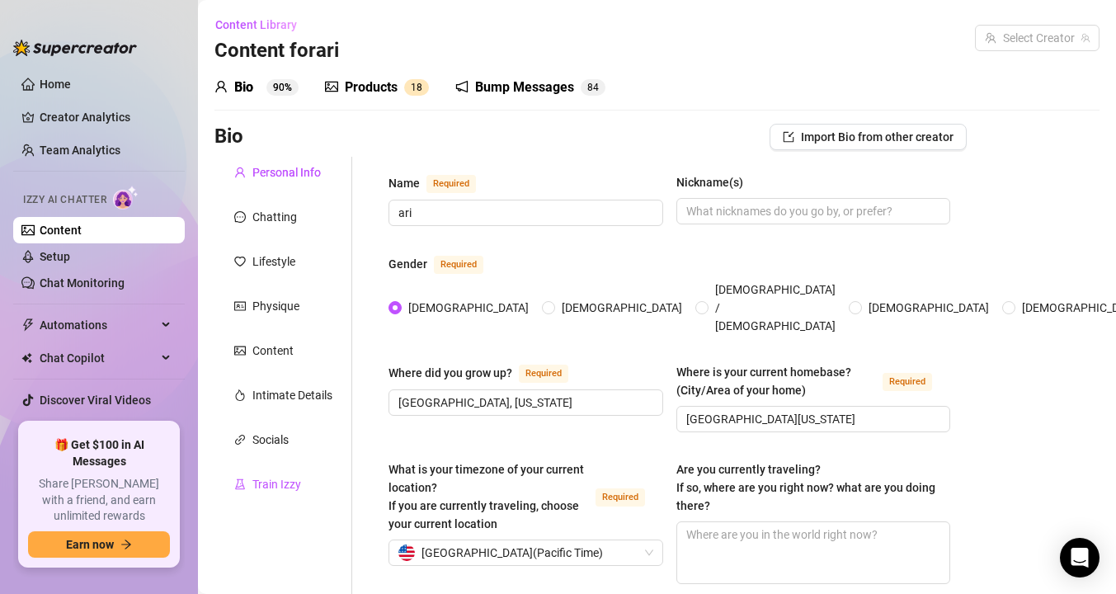
click at [299, 476] on div "Train Izzy" at bounding box center [276, 484] width 49 height 18
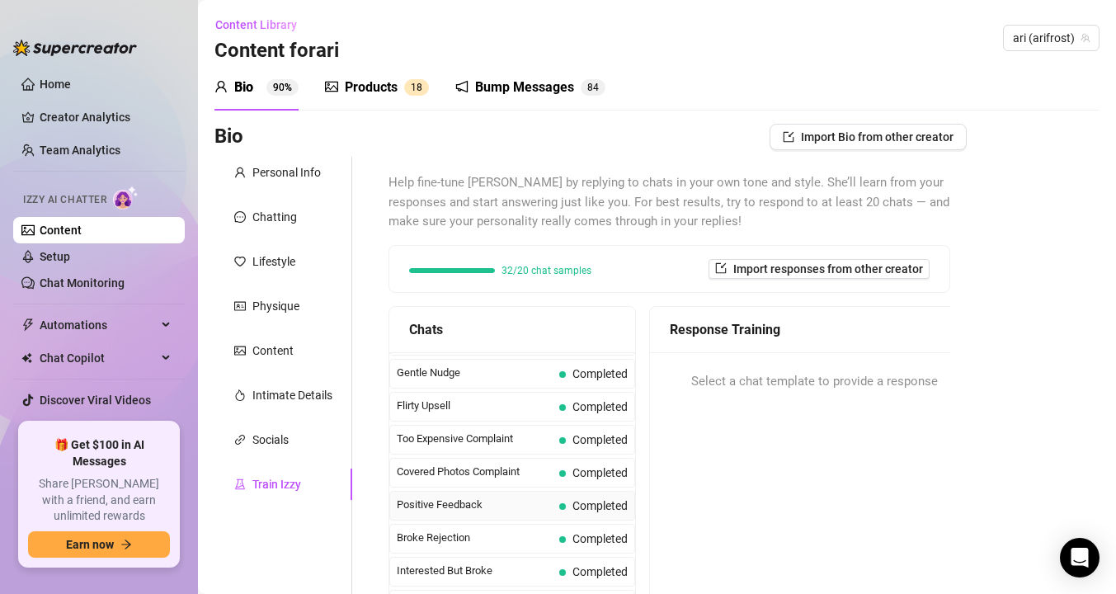
scroll to position [159, 0]
click at [469, 531] on span "Broke Rejection" at bounding box center [475, 537] width 156 height 16
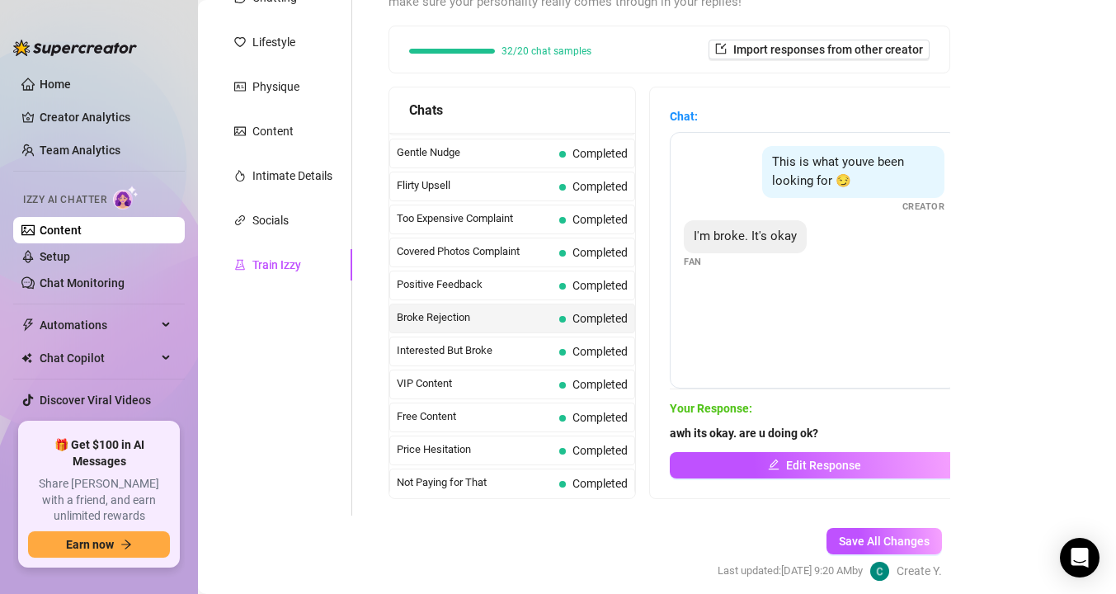
scroll to position [285, 0]
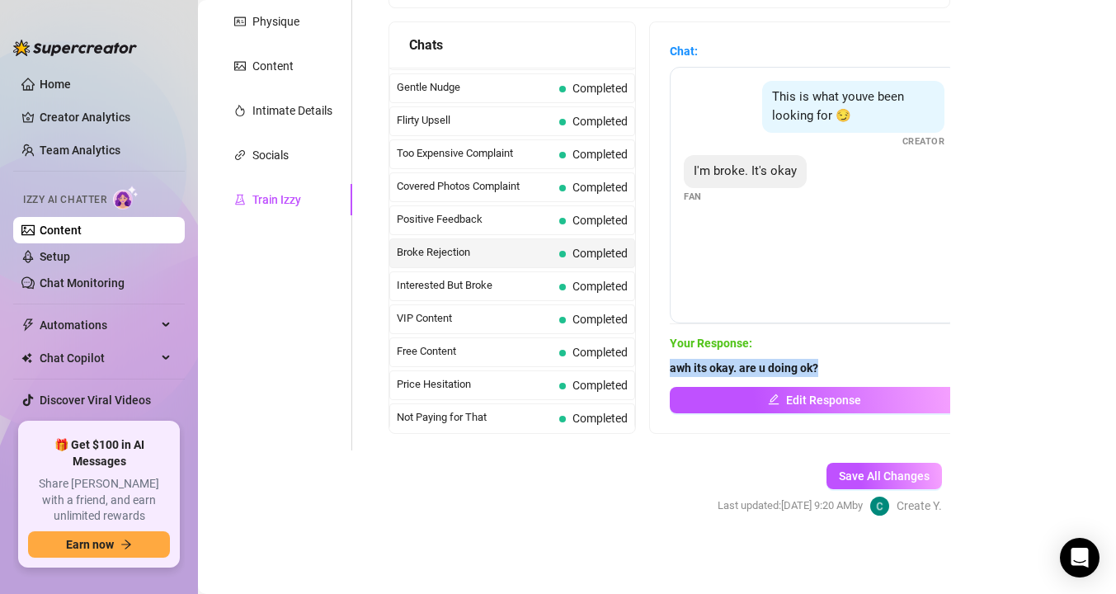
drag, startPoint x: 845, startPoint y: 368, endPoint x: 667, endPoint y: 366, distance: 178.2
click at [667, 366] on div "Chat: This is what youve been looking for 😏 Creator I'm broke. It's okay Fan Yo…" at bounding box center [814, 227] width 328 height 411
click at [54, 233] on link "Content" at bounding box center [61, 230] width 42 height 13
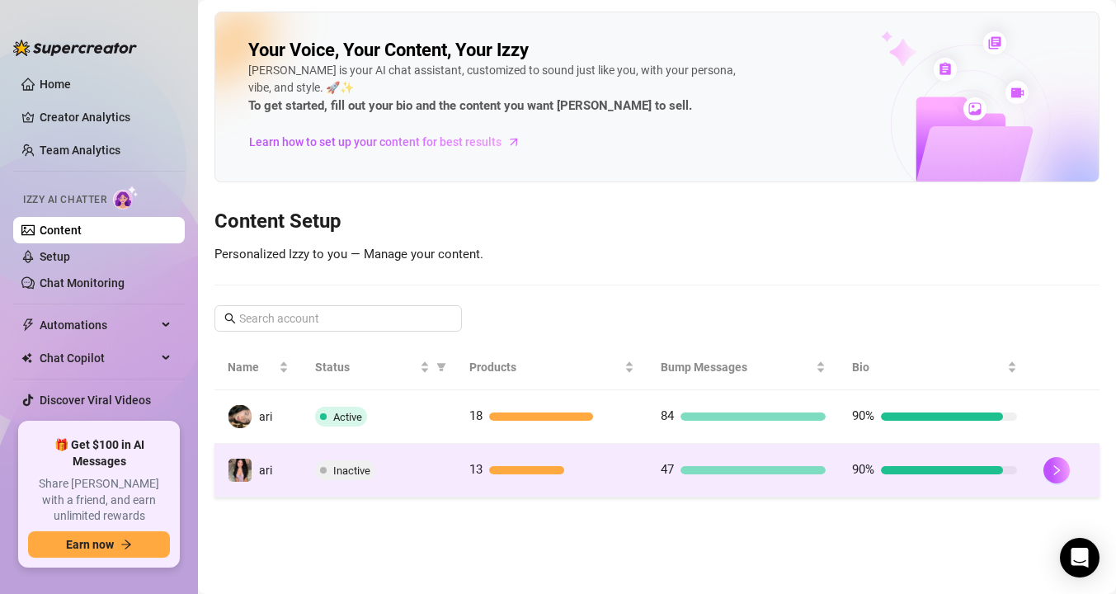
click at [301, 468] on td "ari" at bounding box center [257, 471] width 87 height 54
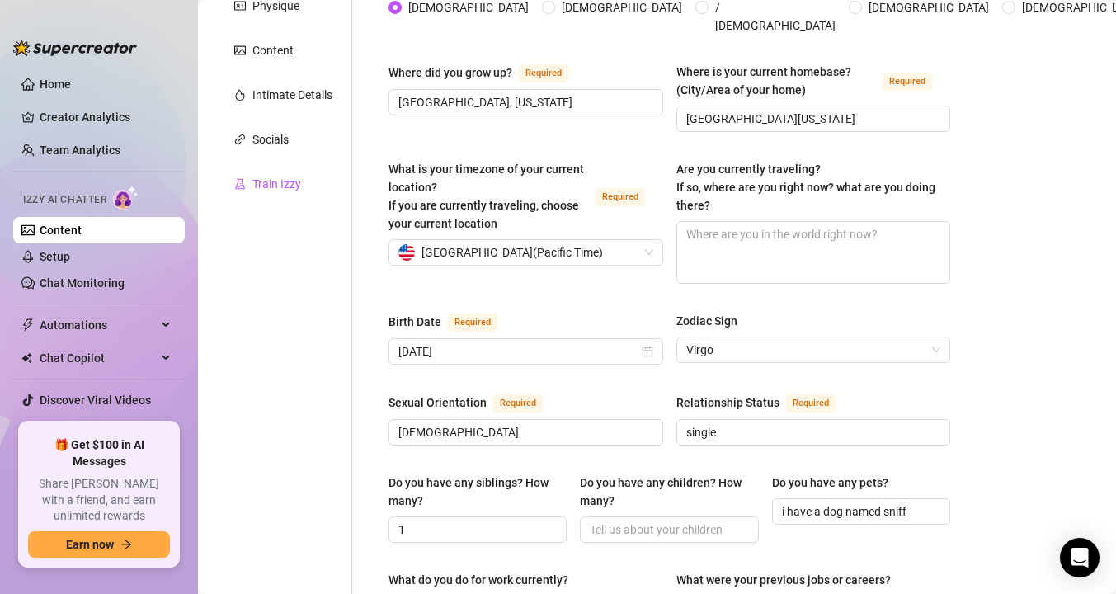
click at [262, 181] on div "Train Izzy" at bounding box center [276, 184] width 49 height 18
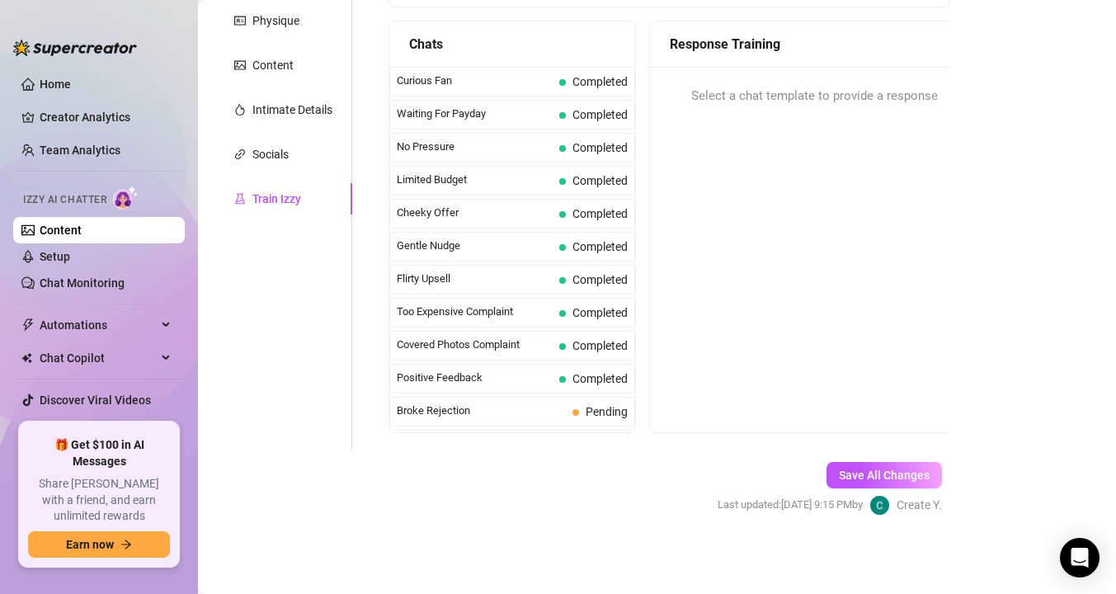
scroll to position [285, 0]
click at [500, 408] on span "Broke Rejection" at bounding box center [481, 411] width 169 height 16
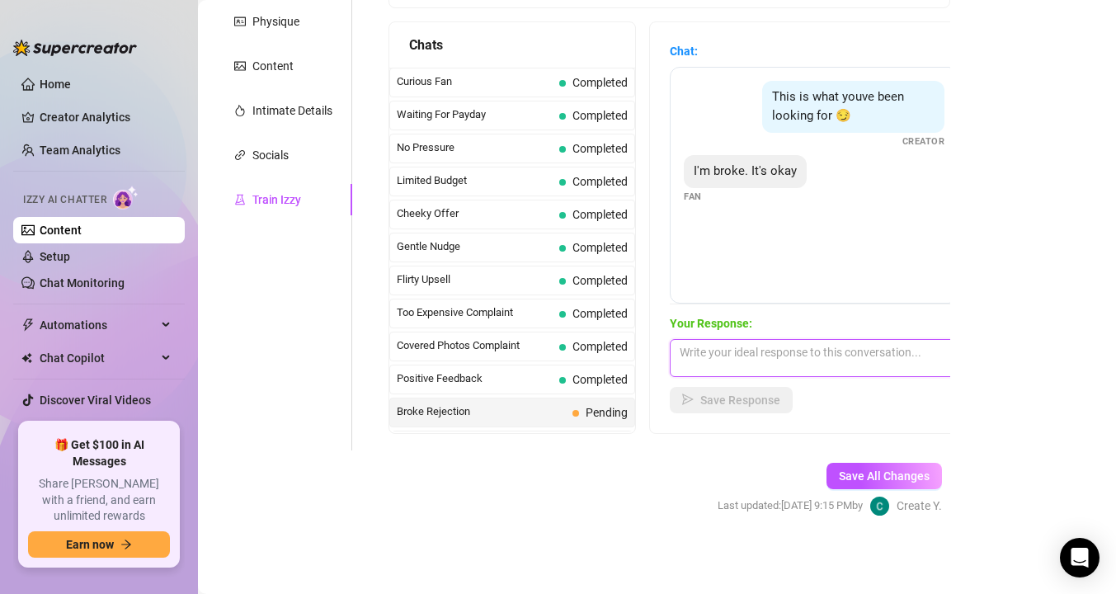
click at [756, 375] on textarea at bounding box center [814, 358] width 289 height 38
paste textarea "awh its okay. are u doing ok?"
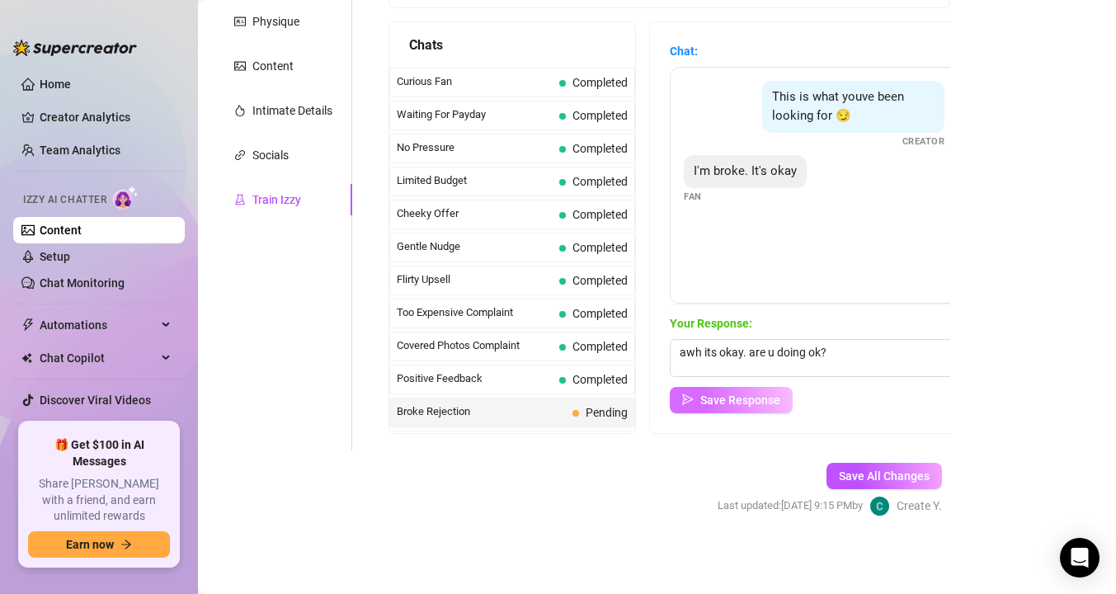
click at [742, 412] on button "Save Response" at bounding box center [731, 400] width 123 height 26
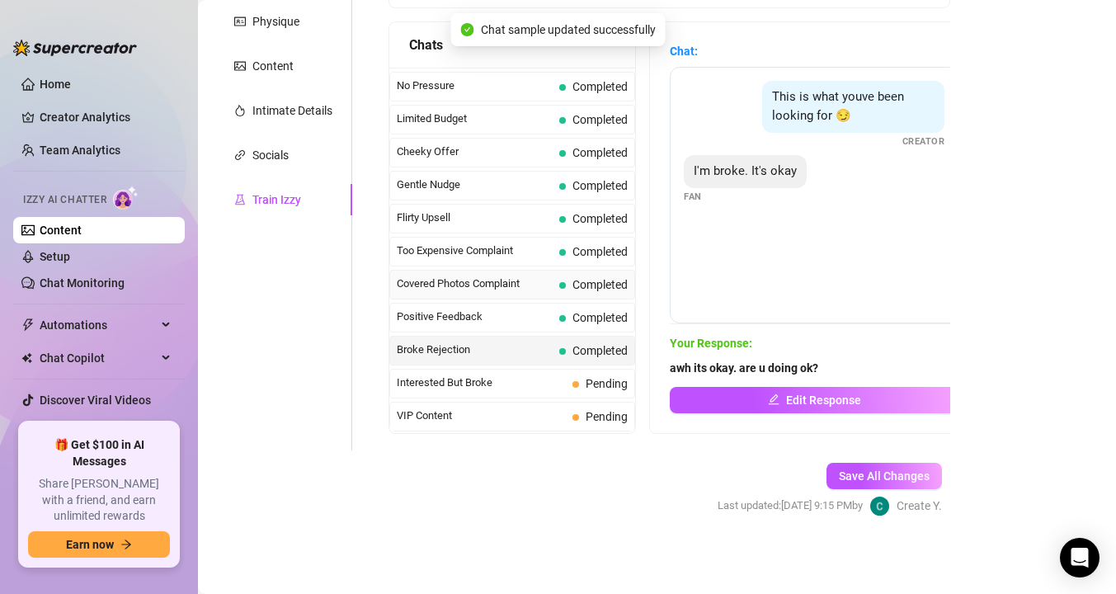
scroll to position [65, 0]
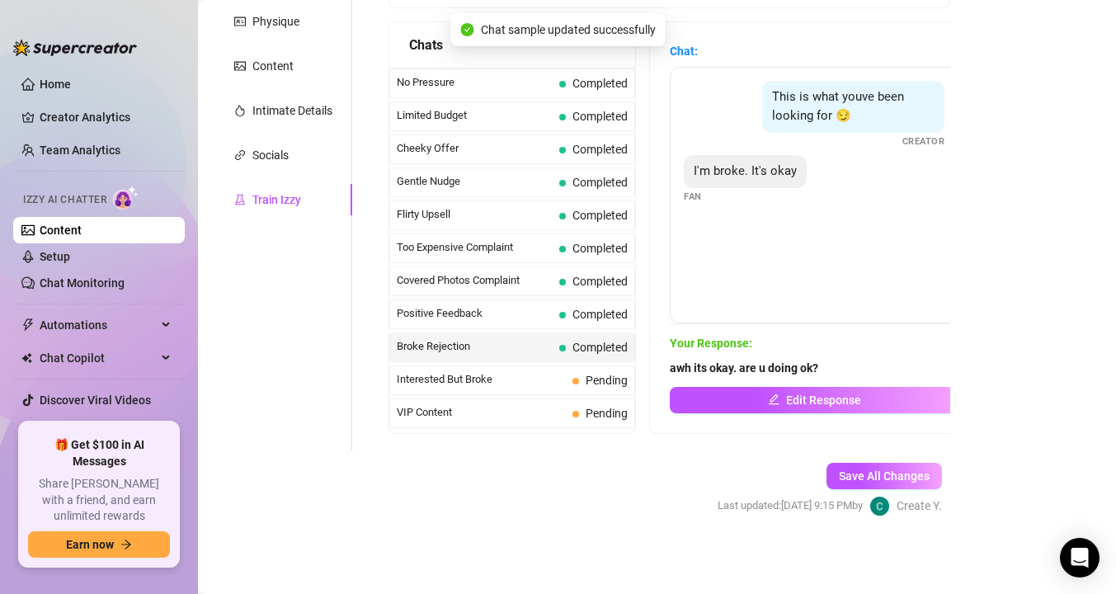
click at [82, 237] on link "Content" at bounding box center [61, 230] width 42 height 13
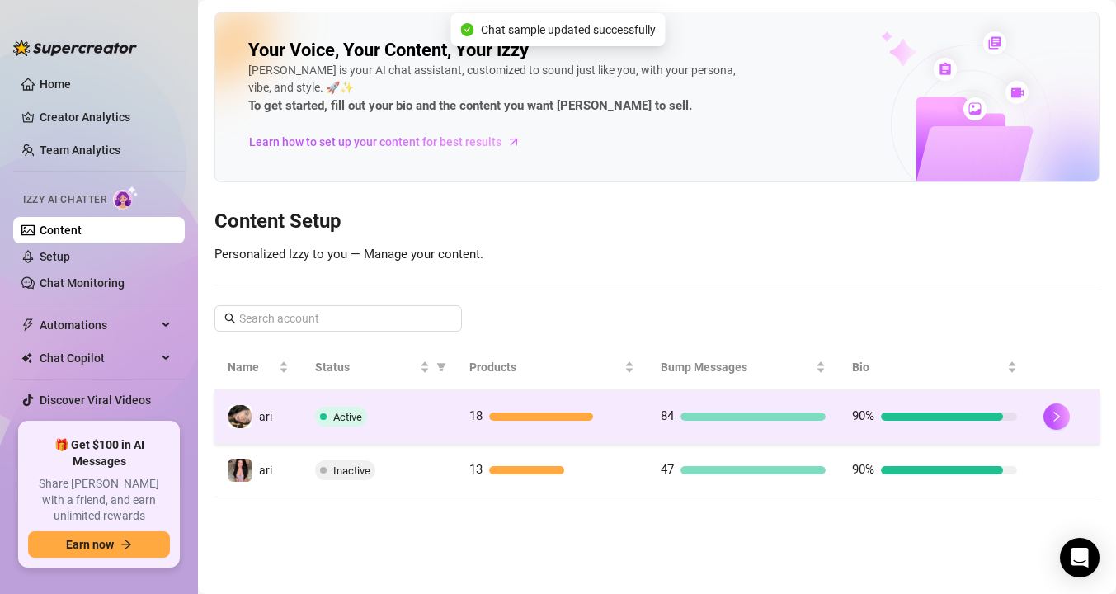
click at [309, 412] on td "Active" at bounding box center [378, 417] width 153 height 54
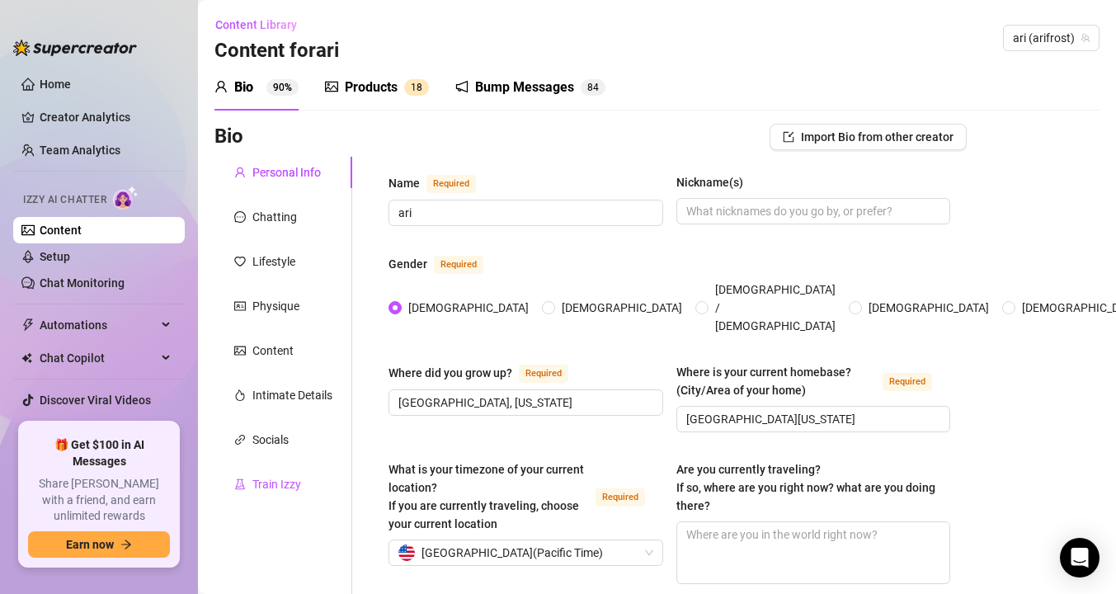
click at [257, 489] on div "Train Izzy" at bounding box center [276, 484] width 49 height 18
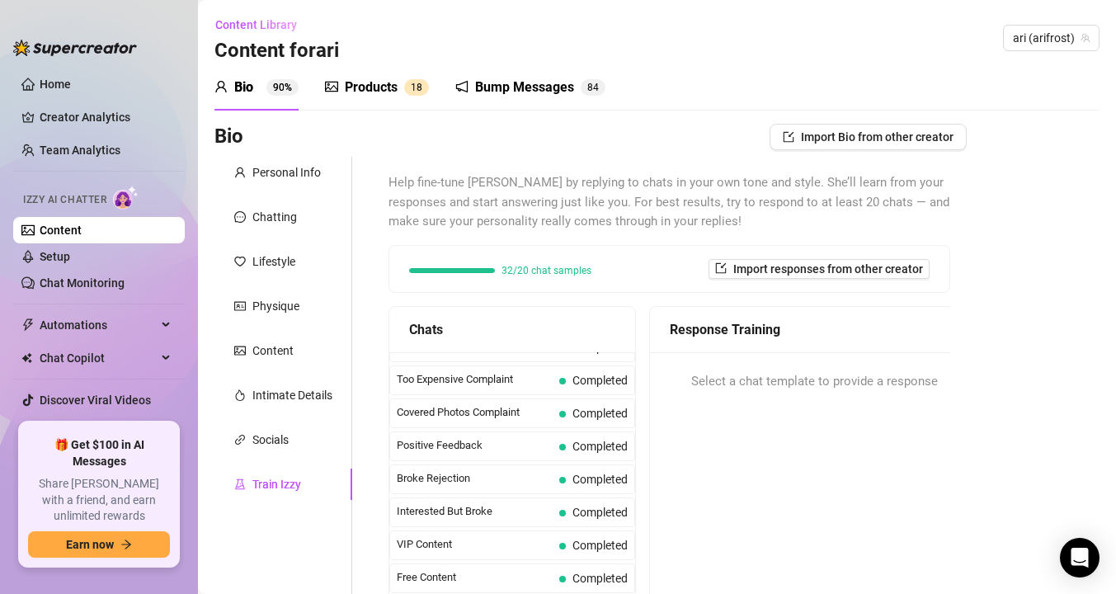
scroll to position [232, 0]
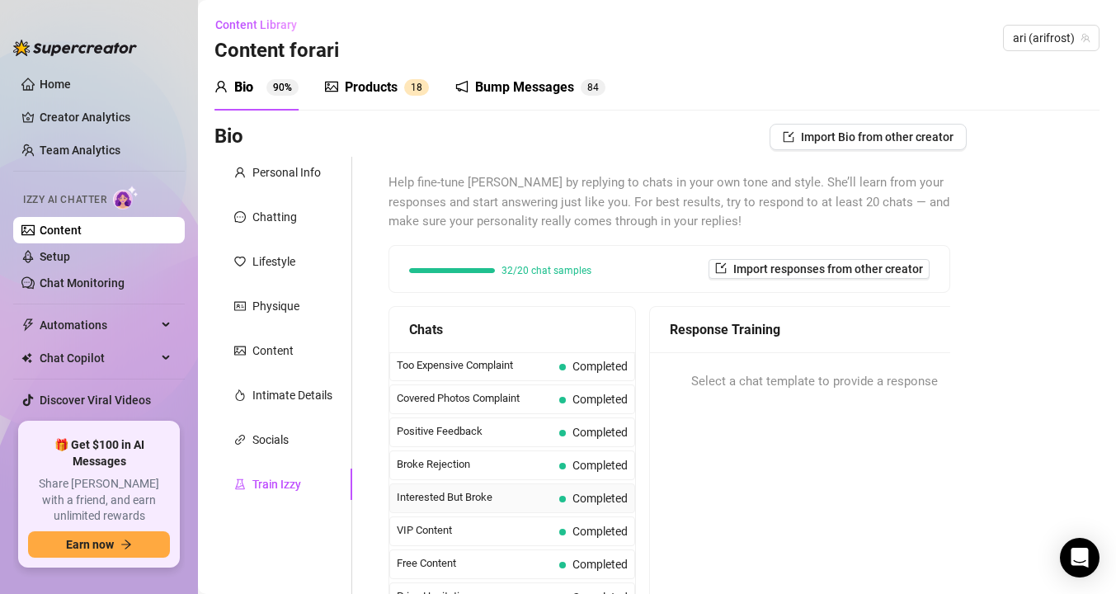
click at [428, 499] on span "Interested But Broke" at bounding box center [475, 497] width 156 height 16
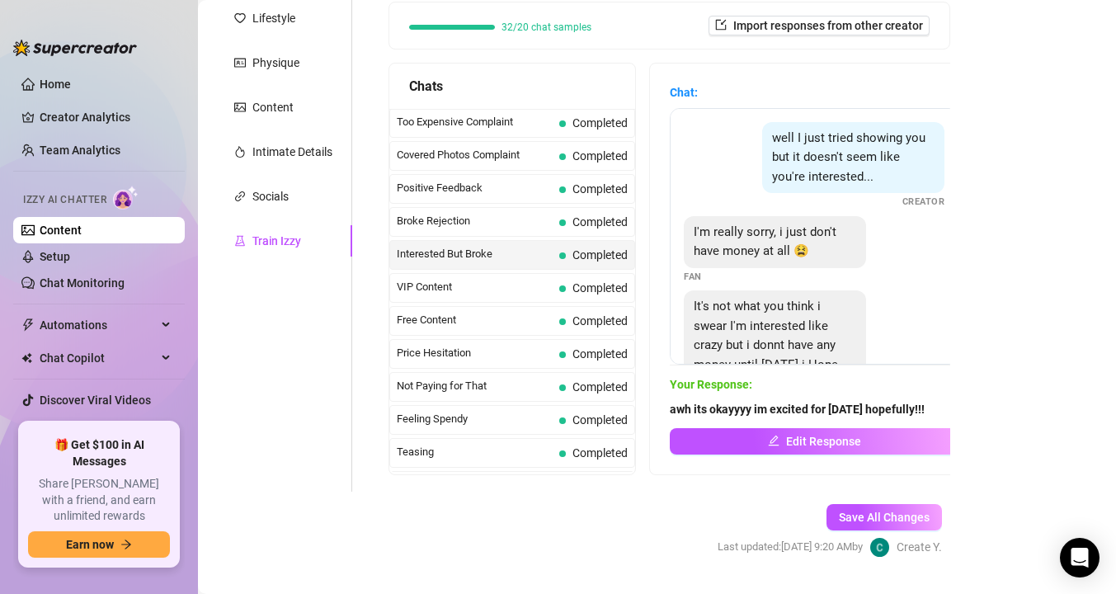
scroll to position [285, 0]
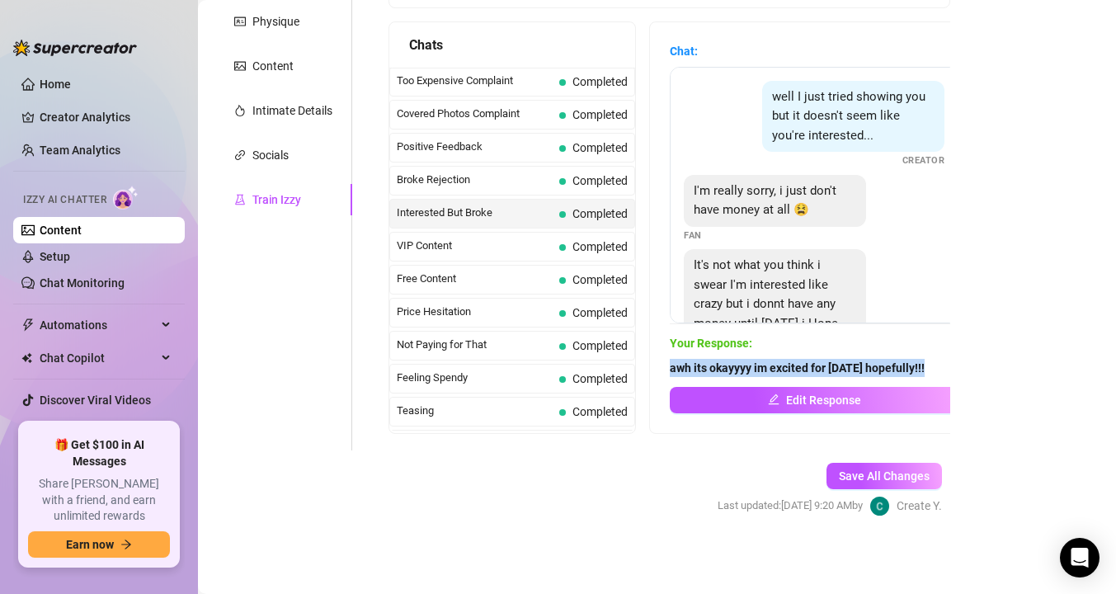
drag, startPoint x: 940, startPoint y: 365, endPoint x: 666, endPoint y: 365, distance: 273.9
click at [666, 365] on div "Chat: well I just tried showing you but it doesn't seem like you're interested.…" at bounding box center [814, 227] width 328 height 411
click at [82, 226] on link "Content" at bounding box center [61, 230] width 42 height 13
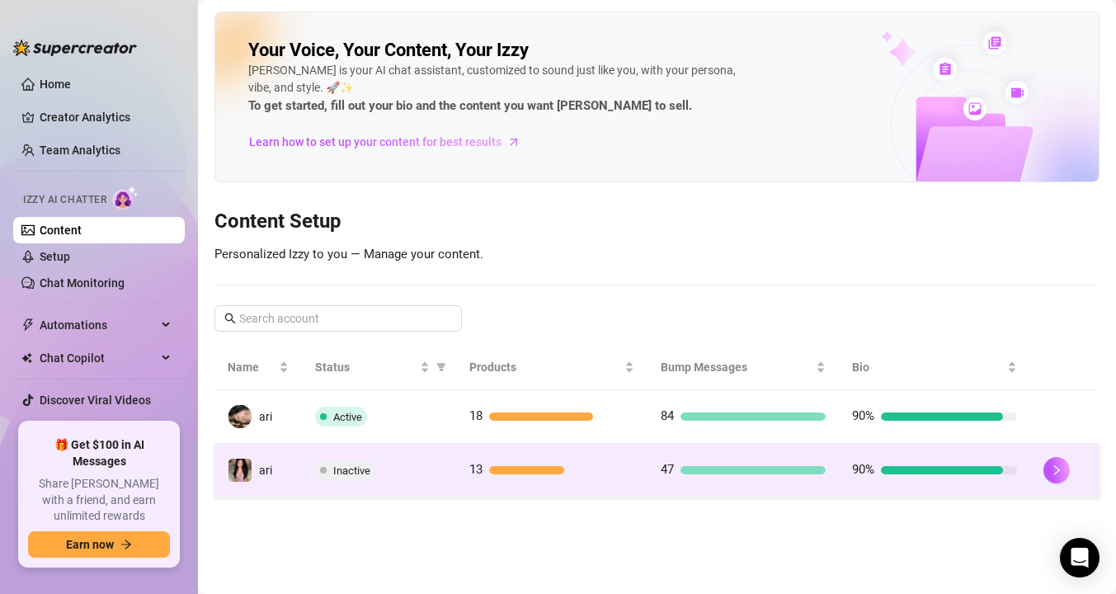
click at [337, 488] on td "Inactive" at bounding box center [378, 471] width 153 height 54
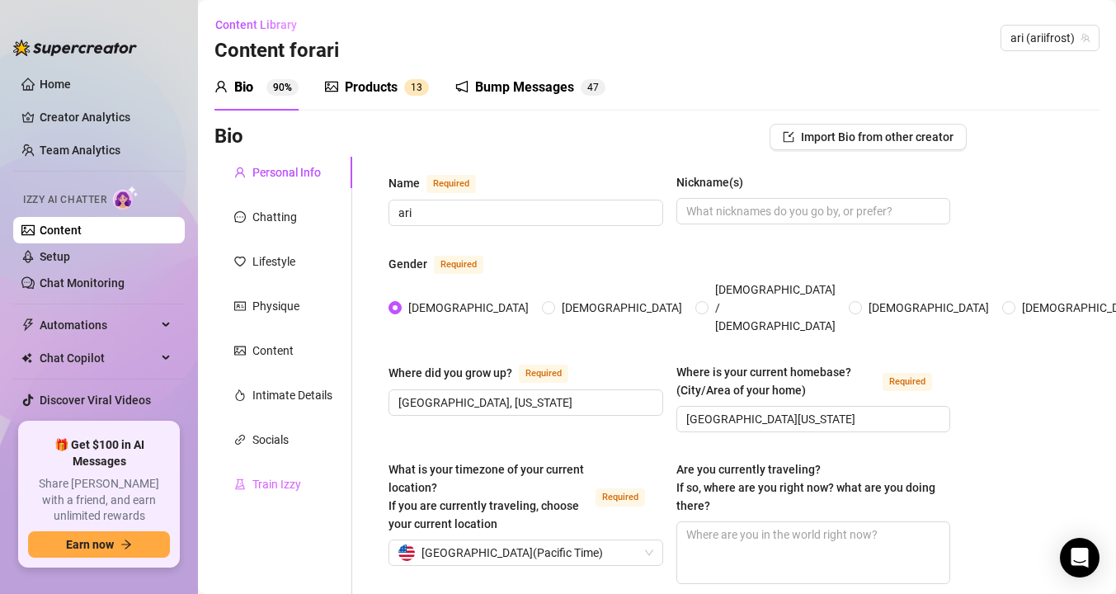
scroll to position [14, 0]
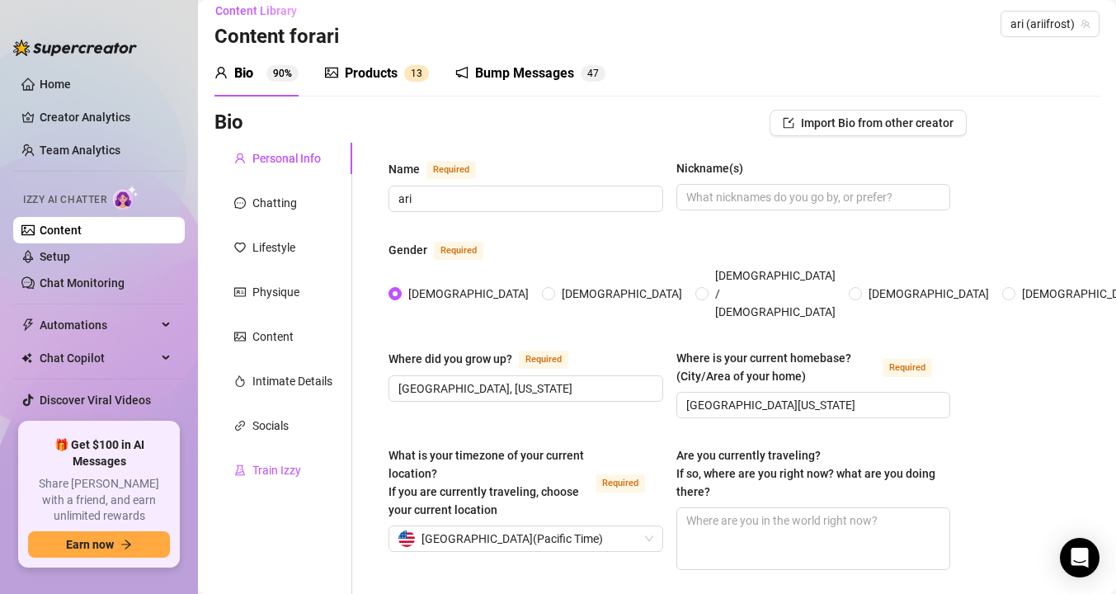
click at [265, 468] on div "Train Izzy" at bounding box center [276, 470] width 49 height 18
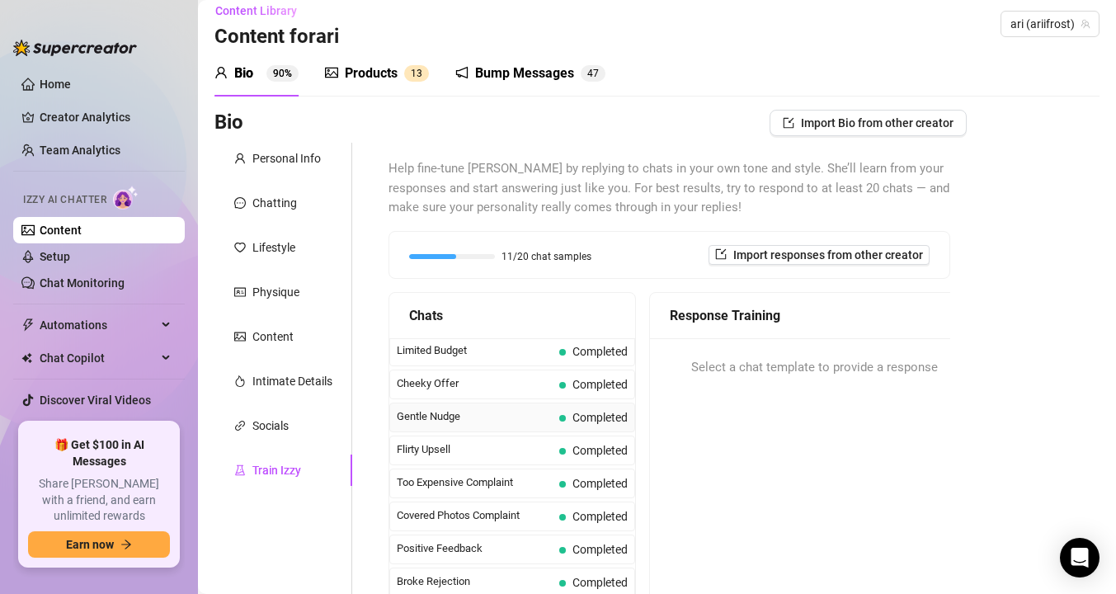
scroll to position [153, 0]
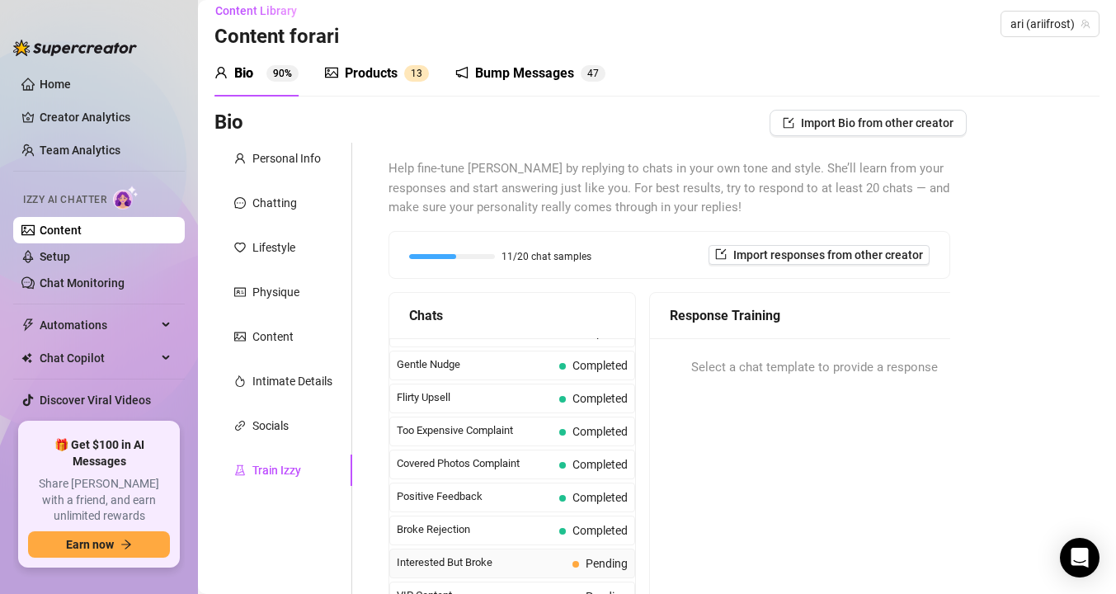
click at [441, 568] on span "Interested But Broke" at bounding box center [481, 562] width 169 height 16
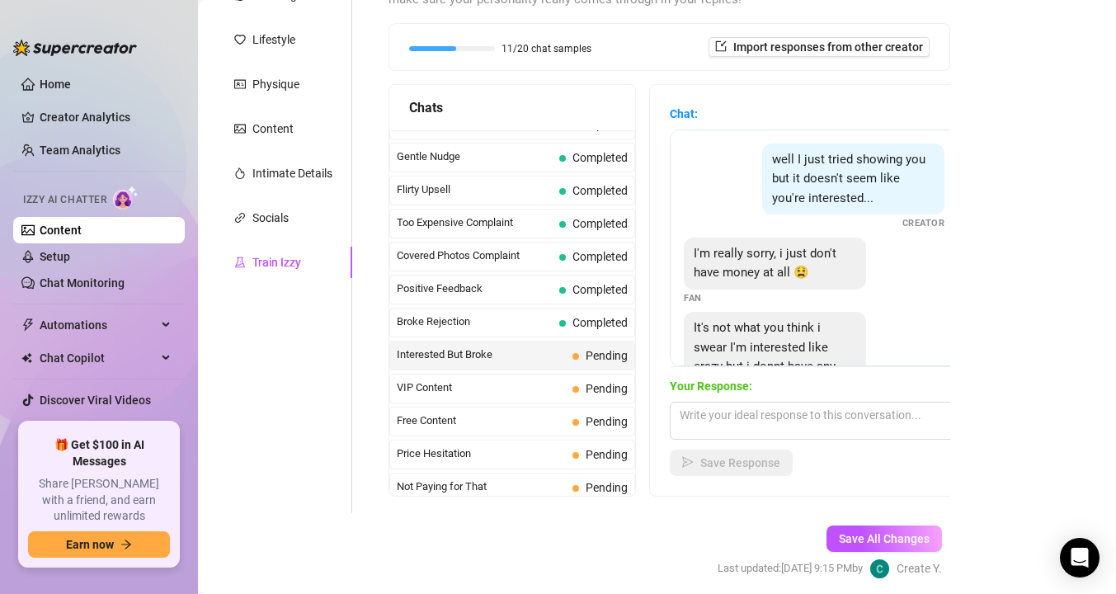
scroll to position [238, 0]
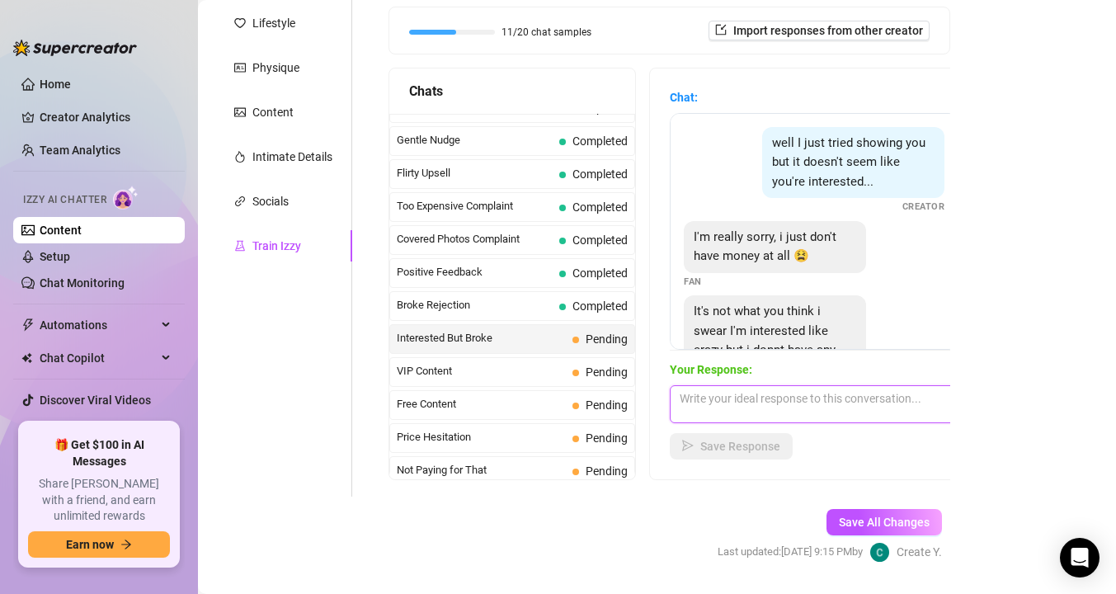
click at [729, 405] on textarea at bounding box center [814, 404] width 289 height 38
paste textarea "awh its okayyyy im excited for [DATE] hopefully!!!"
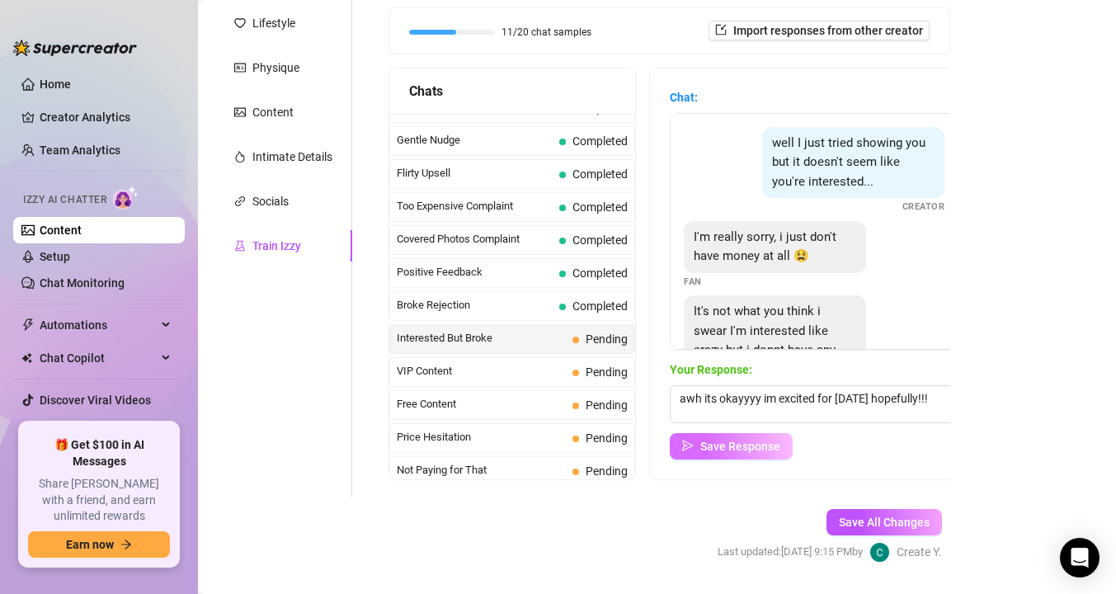
click at [719, 445] on span "Save Response" at bounding box center [740, 446] width 80 height 13
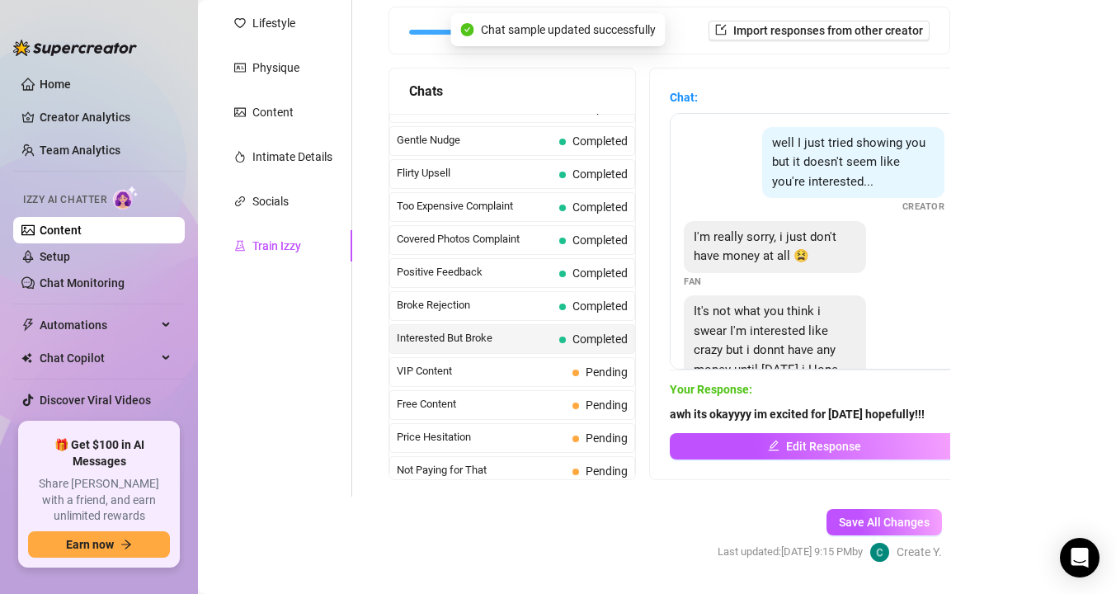
click at [82, 228] on link "Content" at bounding box center [61, 230] width 42 height 13
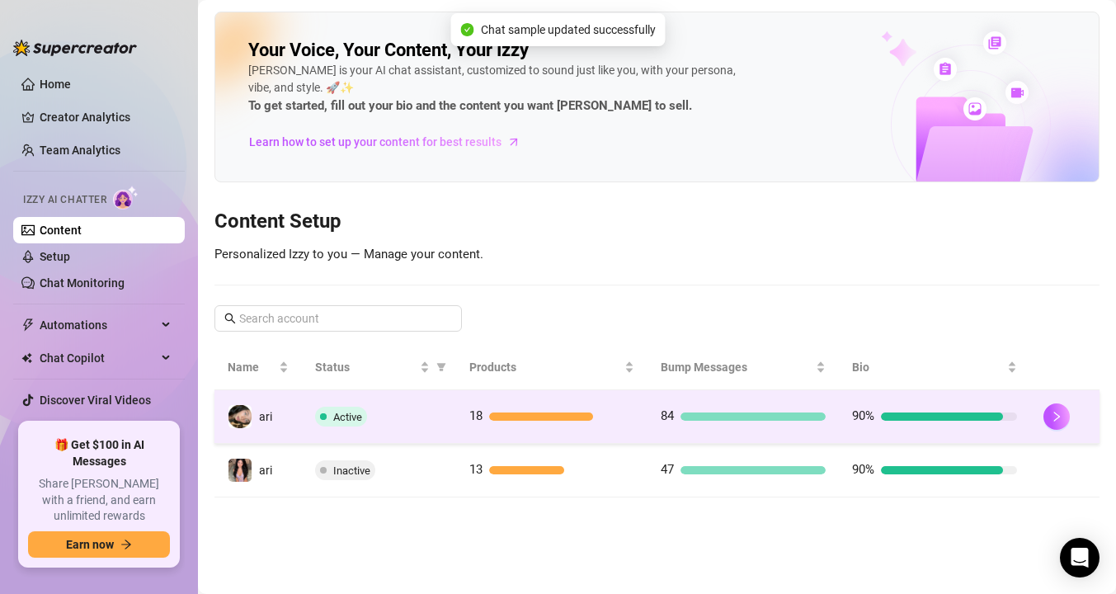
click at [332, 410] on span "Active" at bounding box center [341, 417] width 52 height 20
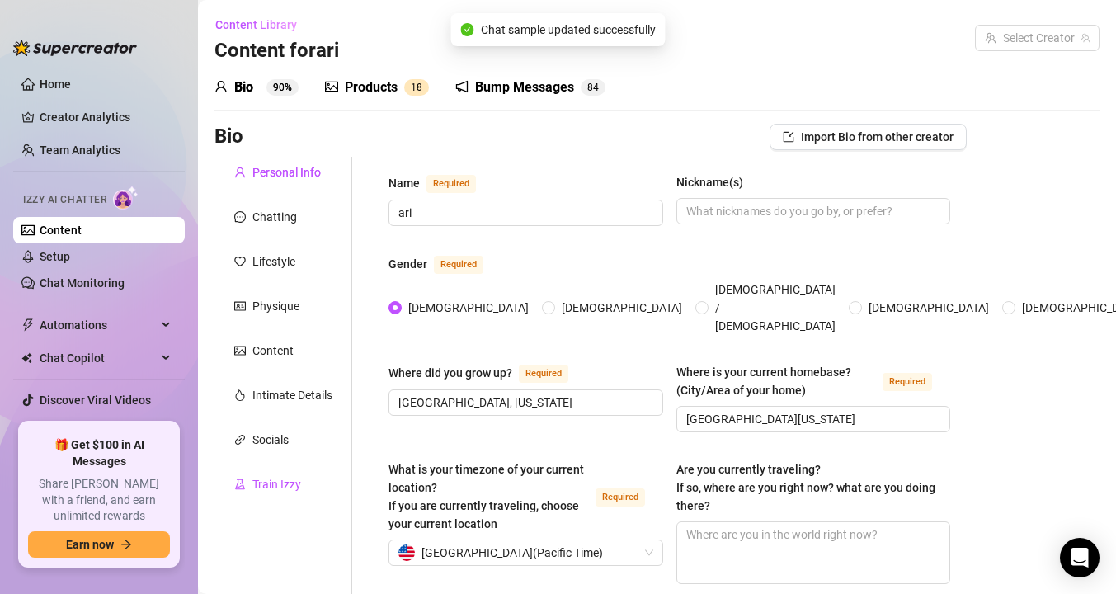
click at [281, 482] on div "Train Izzy" at bounding box center [276, 484] width 49 height 18
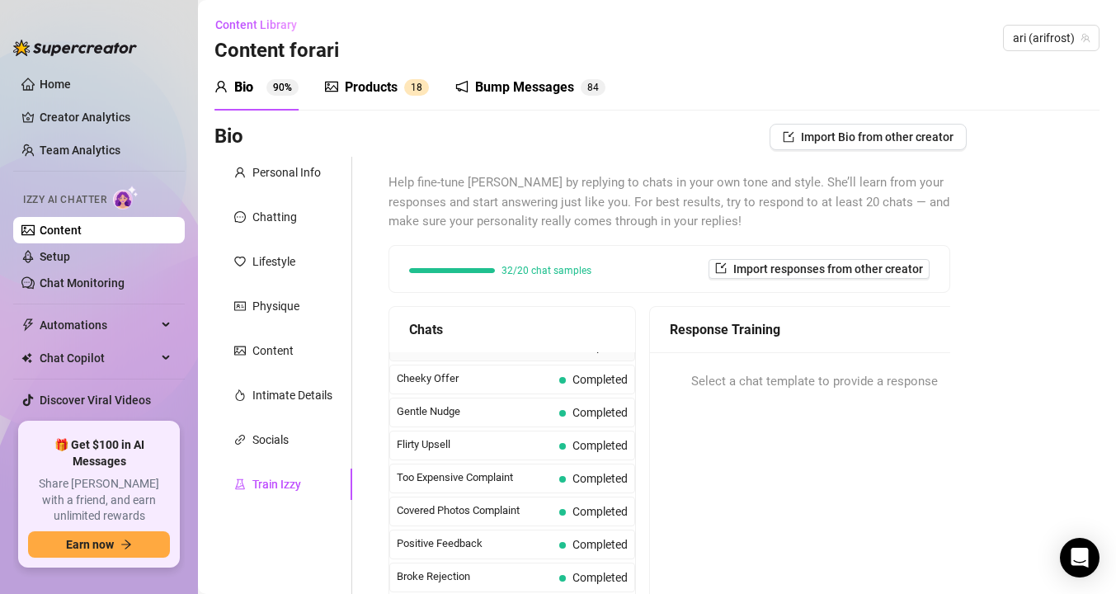
scroll to position [201, 0]
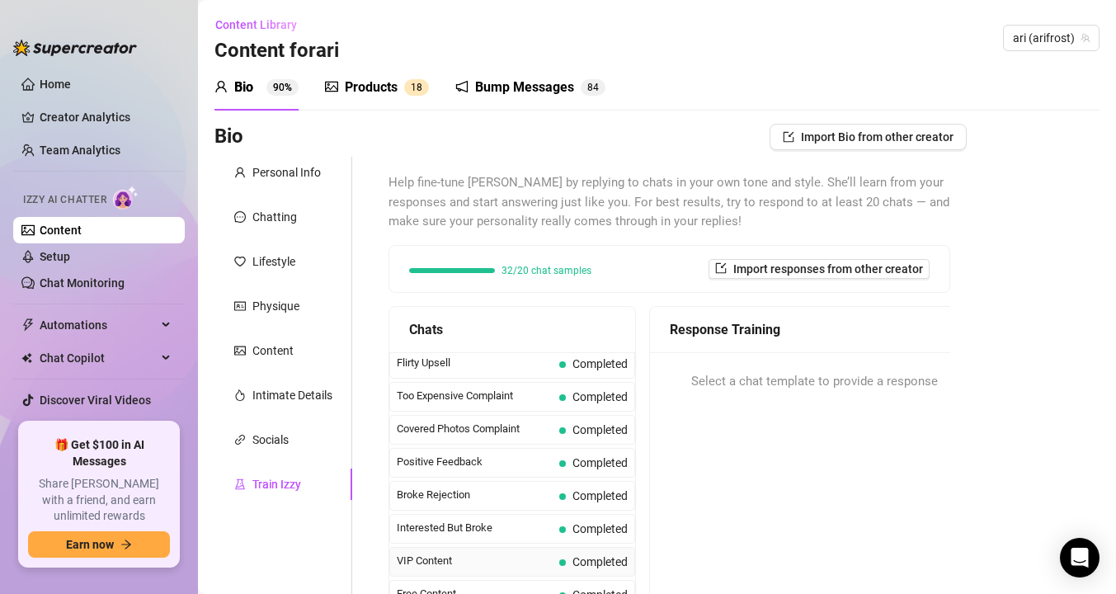
click at [408, 558] on span "VIP Content" at bounding box center [475, 561] width 156 height 16
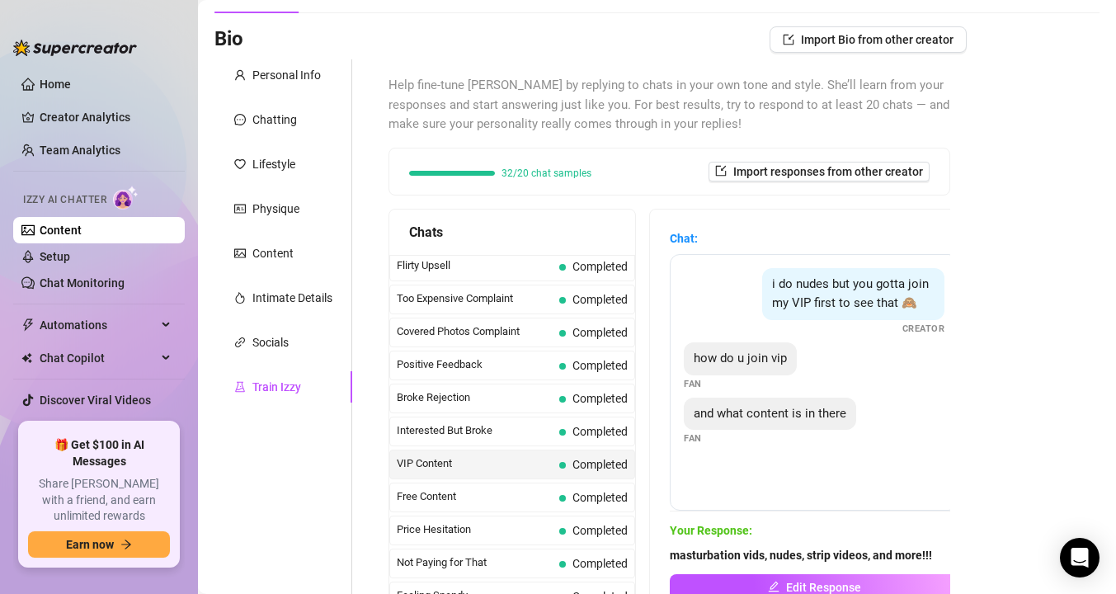
scroll to position [194, 0]
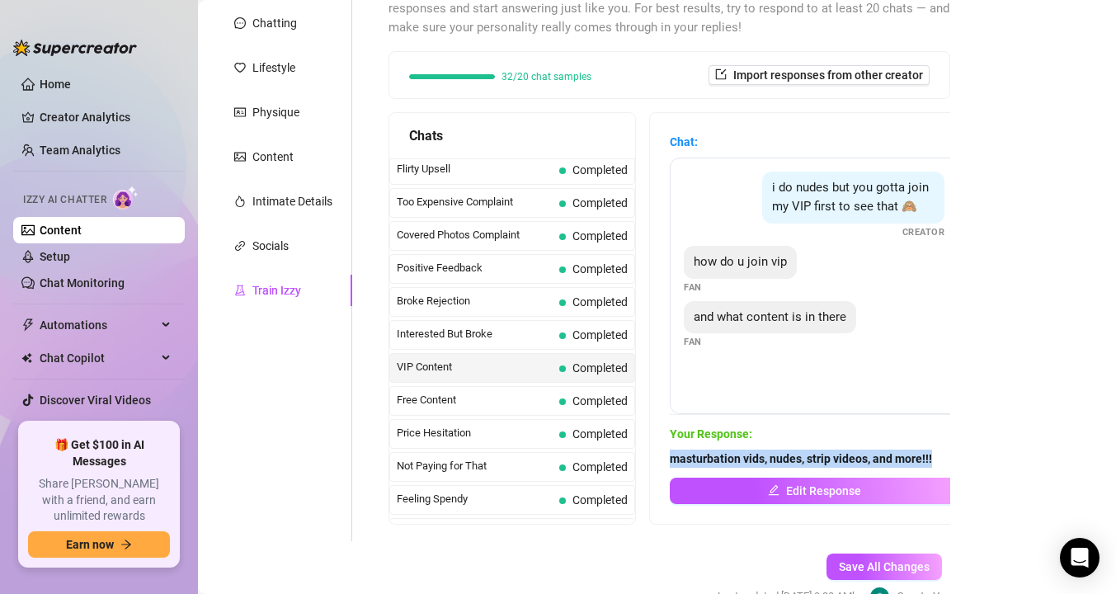
drag, startPoint x: 948, startPoint y: 464, endPoint x: 648, endPoint y: 450, distance: 299.7
click at [648, 450] on div "Chats Curious Fan Completed Waiting For Payday Completed No Pressure Completed …" at bounding box center [670, 318] width 562 height 412
click at [82, 229] on link "Content" at bounding box center [61, 230] width 42 height 13
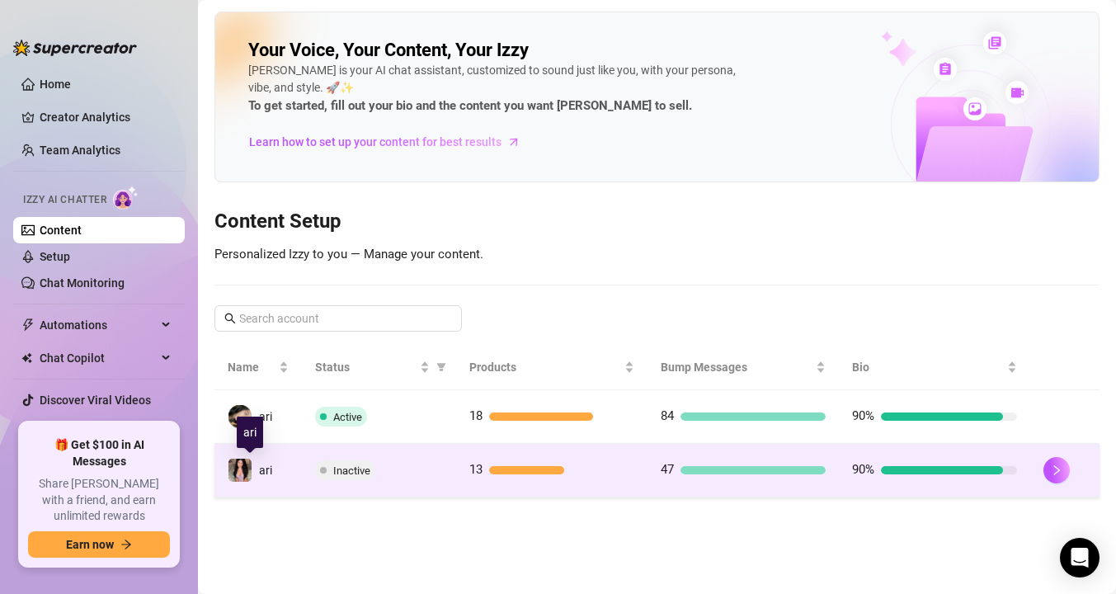
click at [274, 464] on td "ari" at bounding box center [257, 471] width 87 height 54
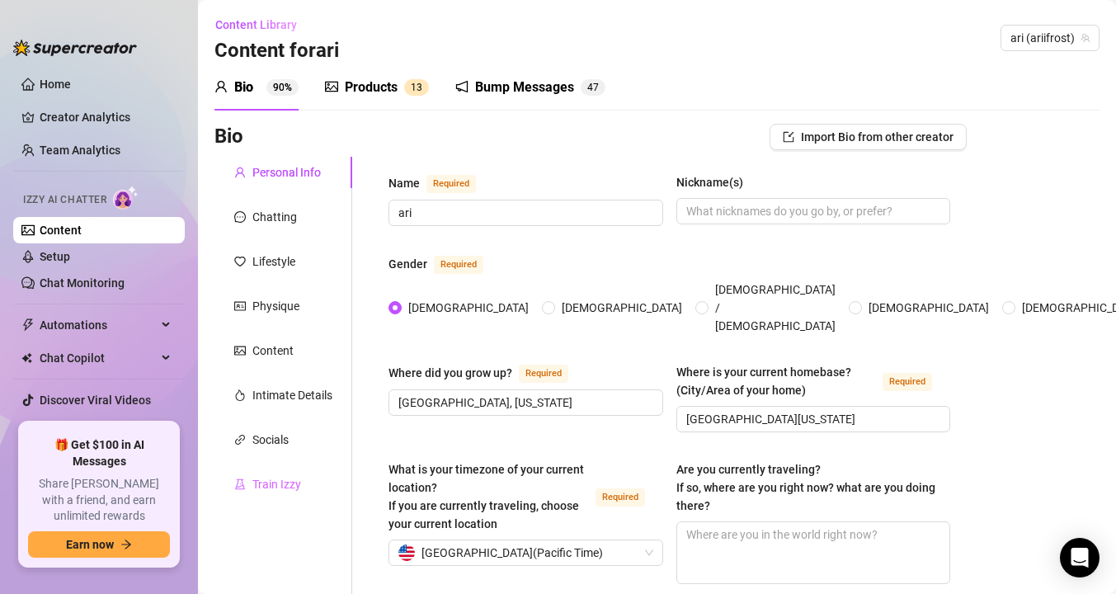
click at [284, 494] on div "Train Izzy" at bounding box center [283, 484] width 138 height 31
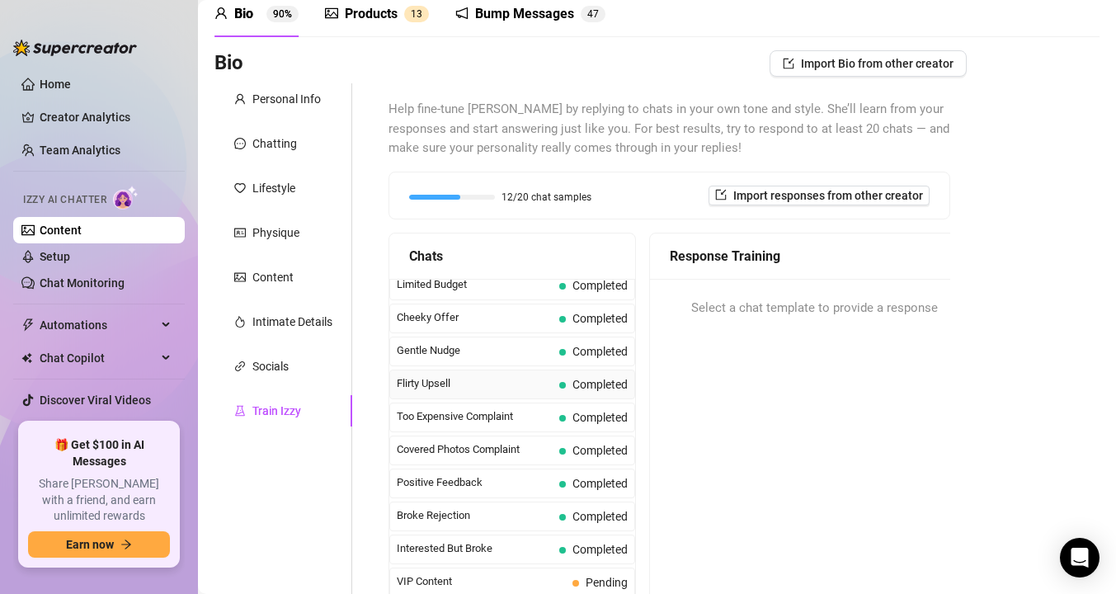
scroll to position [119, 0]
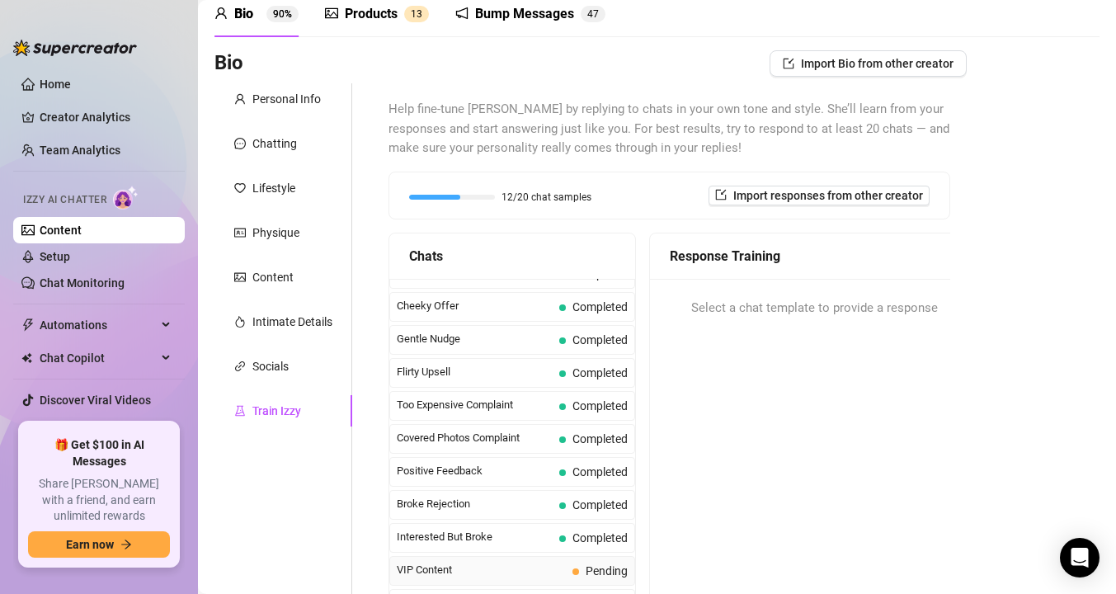
click at [416, 570] on span "VIP Content" at bounding box center [481, 570] width 169 height 16
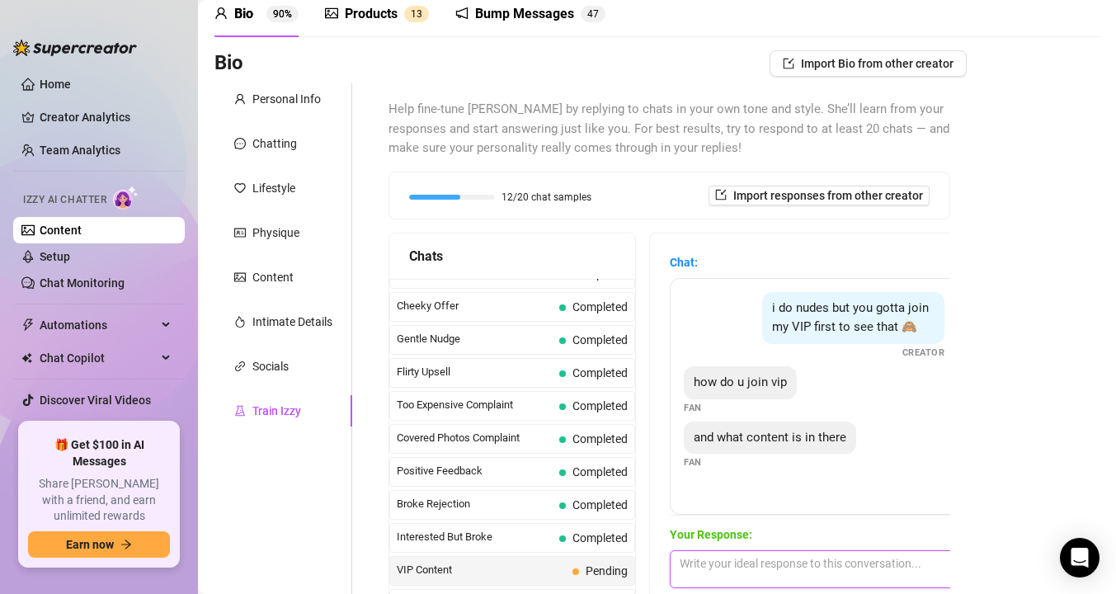
click at [708, 561] on textarea at bounding box center [814, 569] width 289 height 38
paste textarea "masturbation vids, nudes, strip videos, and more!!!"
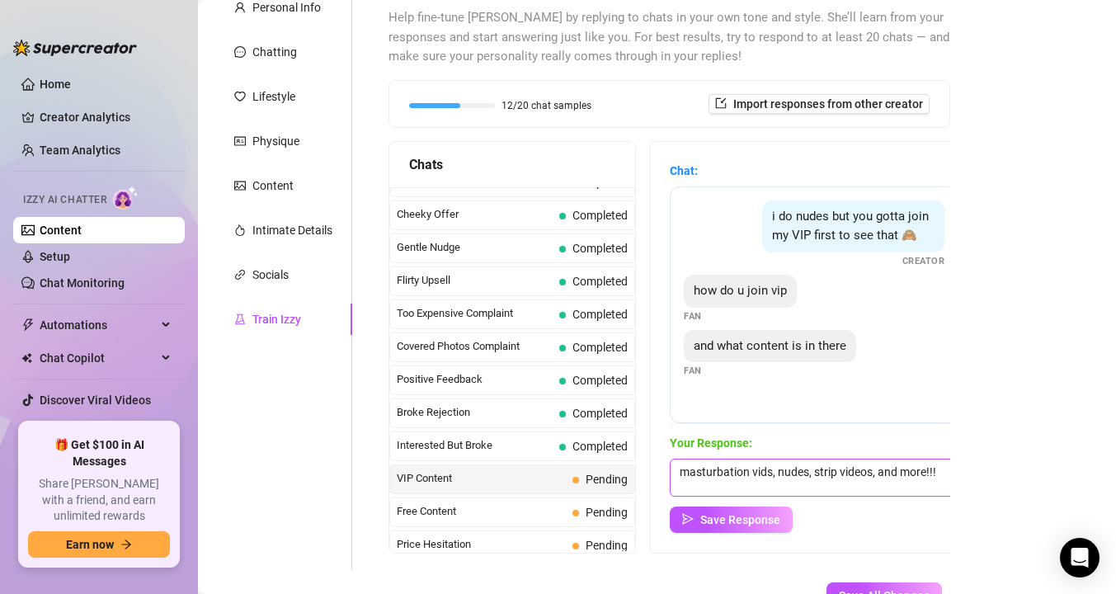
scroll to position [192, 0]
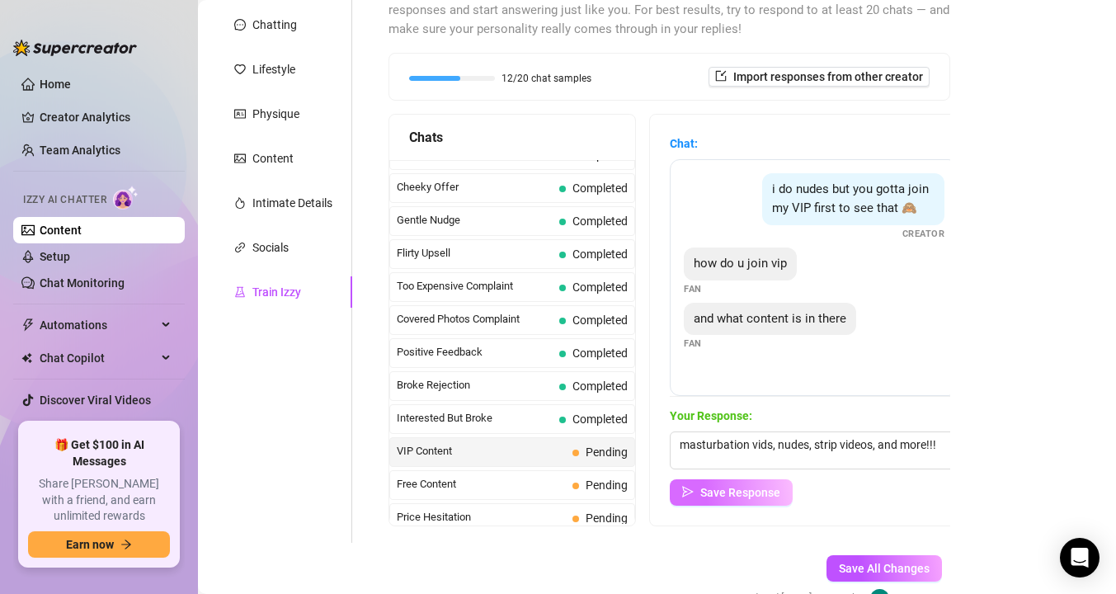
click at [722, 486] on span "Save Response" at bounding box center [740, 492] width 80 height 13
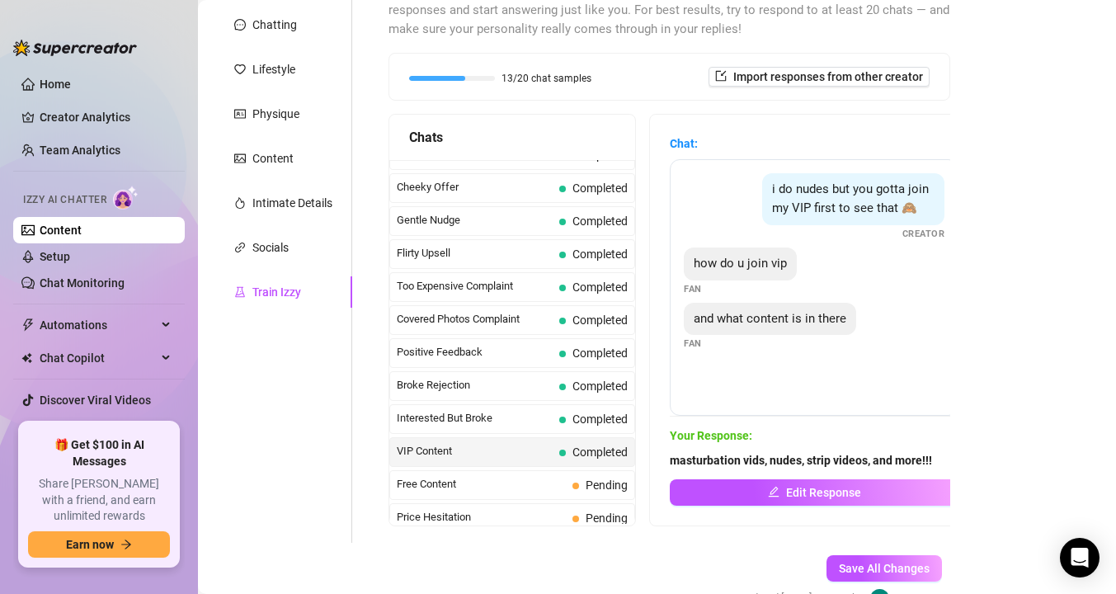
click at [82, 233] on link "Content" at bounding box center [61, 230] width 42 height 13
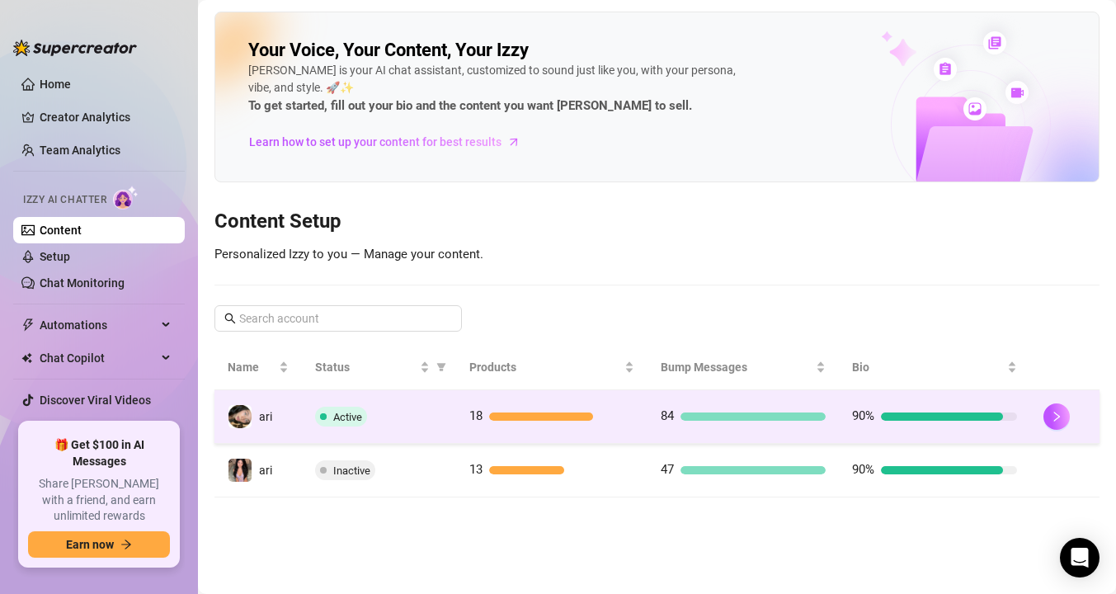
click at [295, 420] on td "ari" at bounding box center [257, 417] width 87 height 54
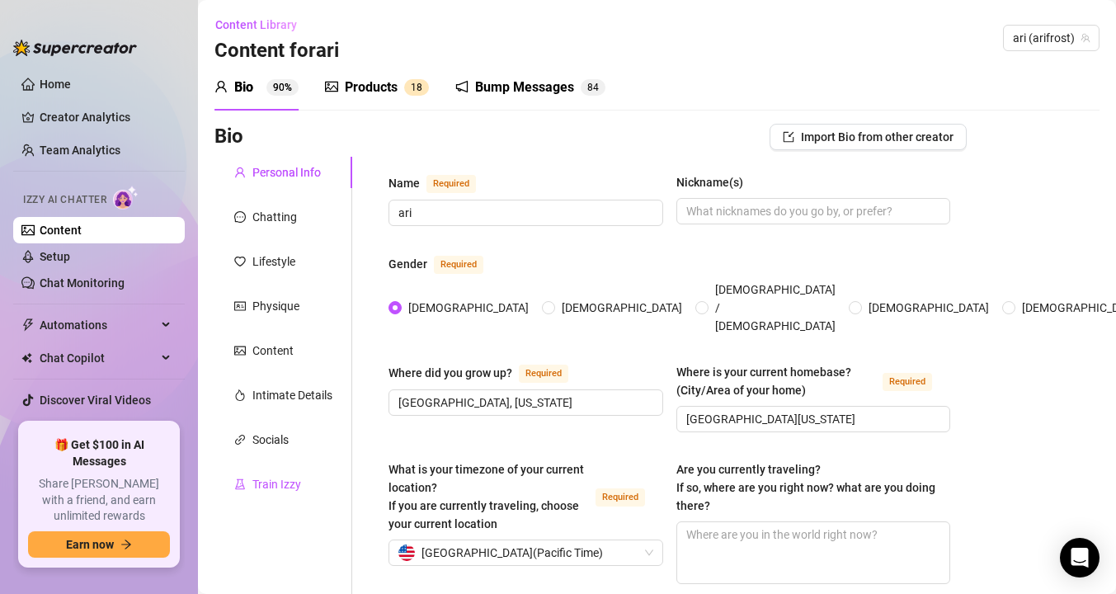
click at [285, 483] on div "Train Izzy" at bounding box center [276, 484] width 49 height 18
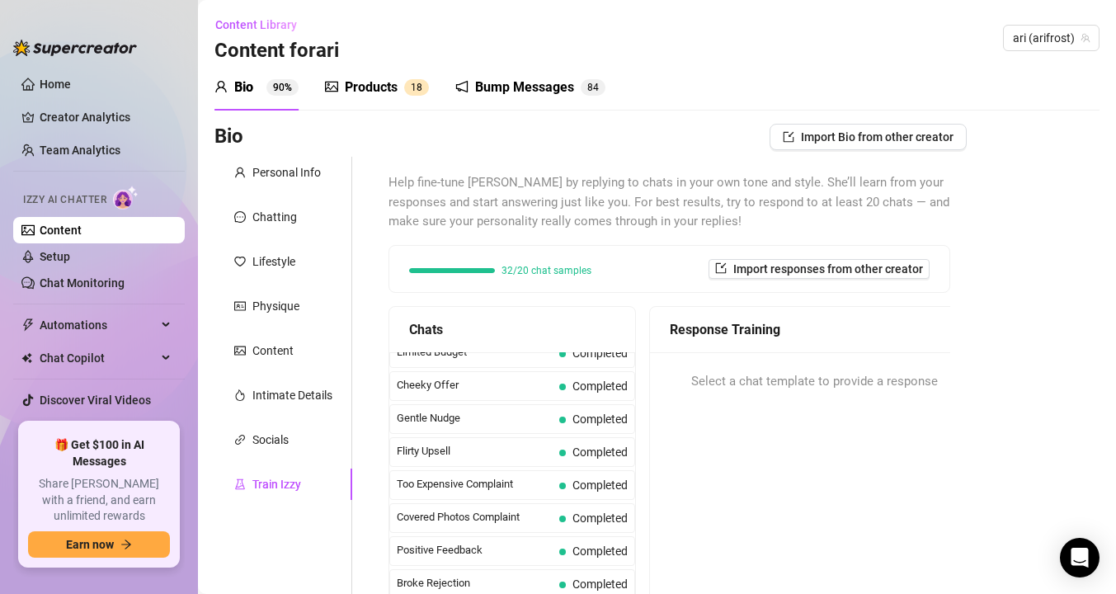
scroll to position [231, 0]
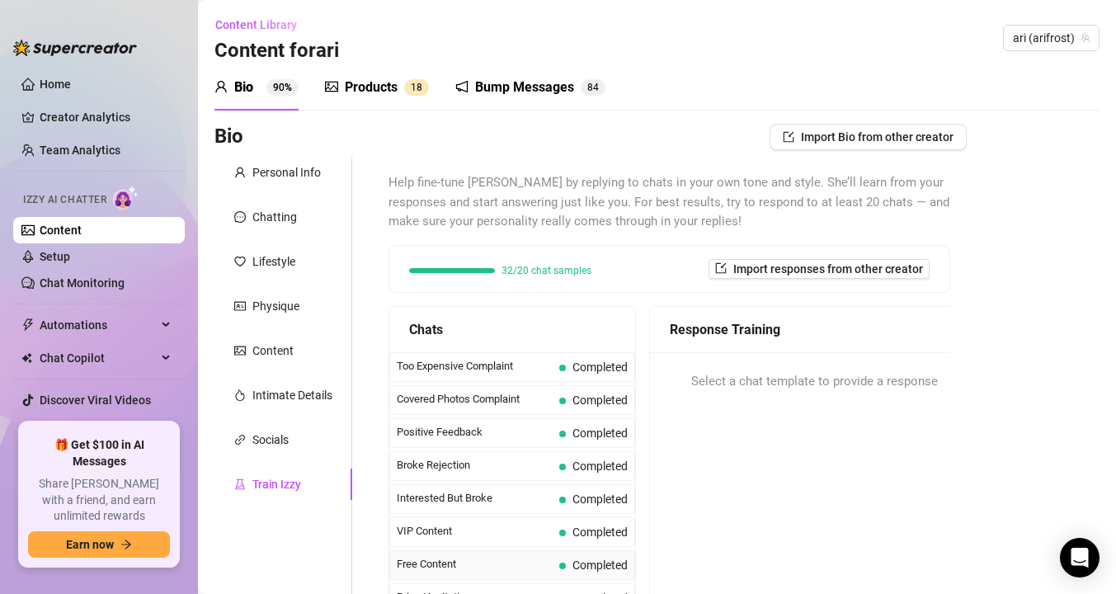
click at [417, 563] on span "Free Content" at bounding box center [475, 564] width 156 height 16
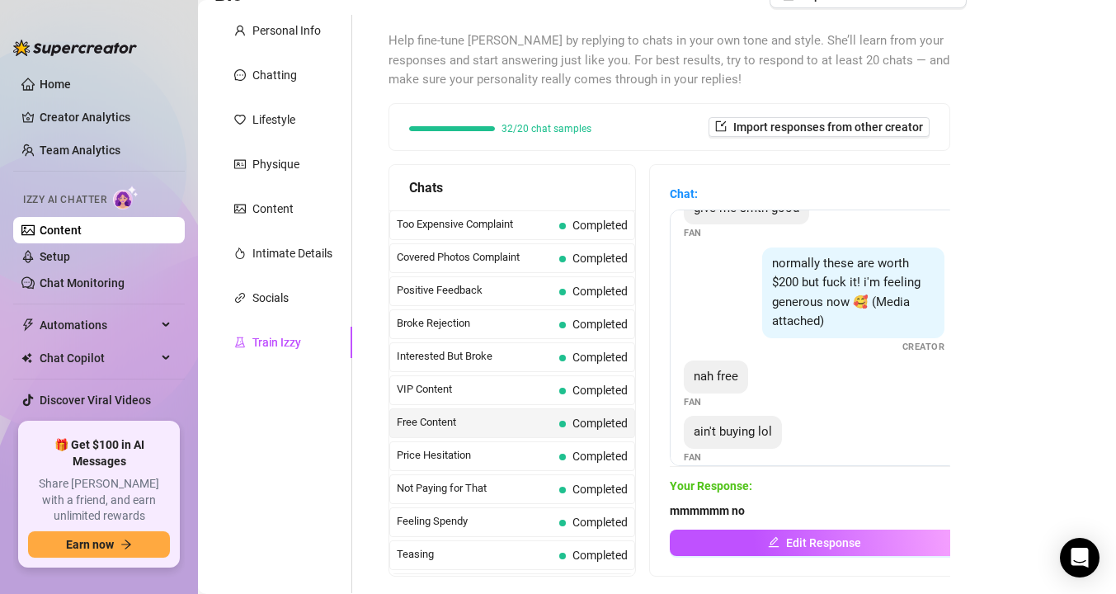
scroll to position [219, 0]
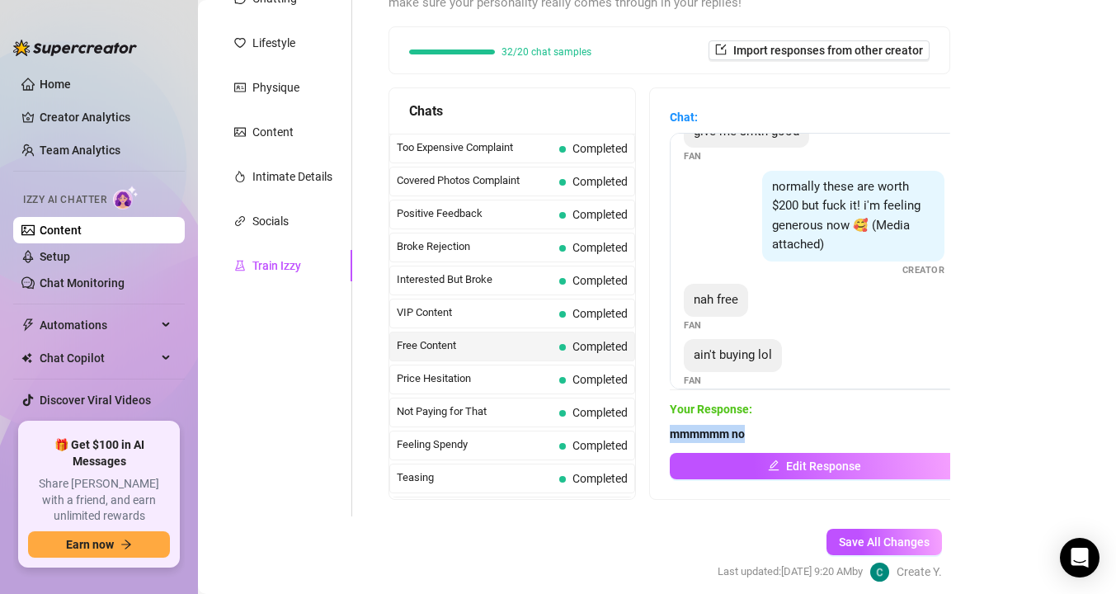
drag, startPoint x: 761, startPoint y: 436, endPoint x: 671, endPoint y: 436, distance: 89.9
click at [671, 436] on span "mmmmmm no" at bounding box center [814, 434] width 289 height 18
click at [653, 491] on div "Chat: i was promised nudes for this Fan nudes or at least topless Fan give me s…" at bounding box center [814, 293] width 328 height 411
click at [82, 227] on link "Content" at bounding box center [61, 230] width 42 height 13
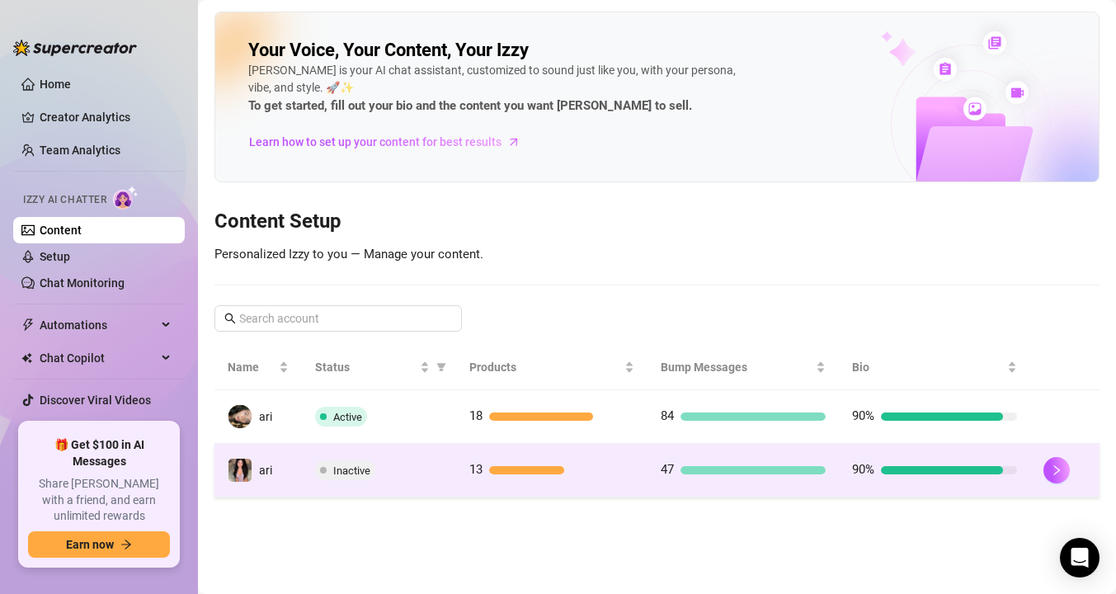
click at [399, 455] on td "Inactive" at bounding box center [378, 471] width 153 height 54
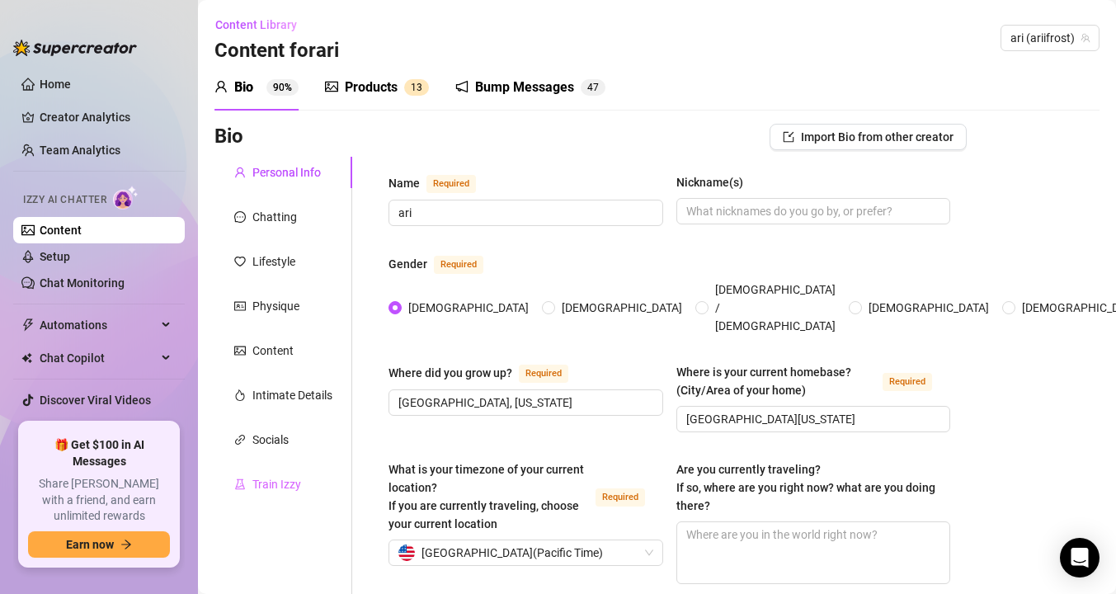
click at [299, 474] on div "Train Izzy" at bounding box center [283, 484] width 138 height 31
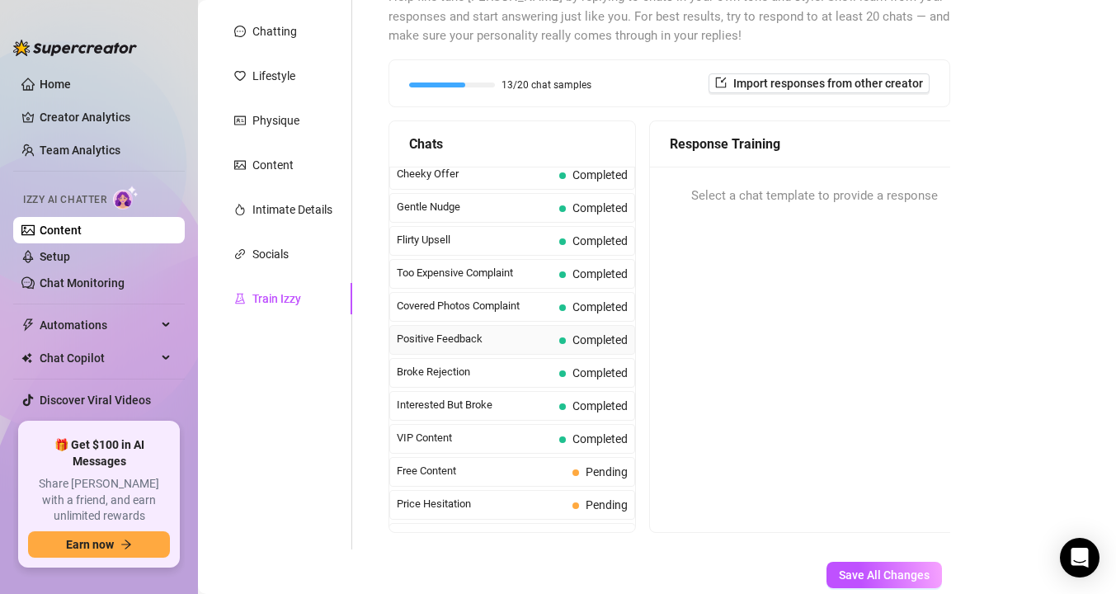
scroll to position [145, 0]
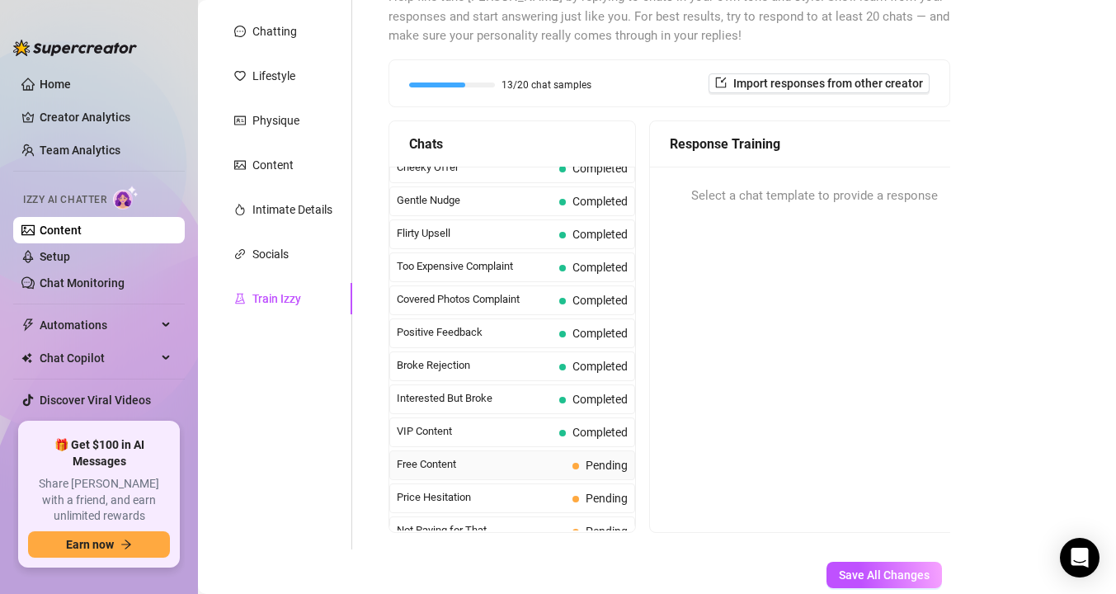
click at [417, 467] on span "Free Content" at bounding box center [481, 464] width 169 height 16
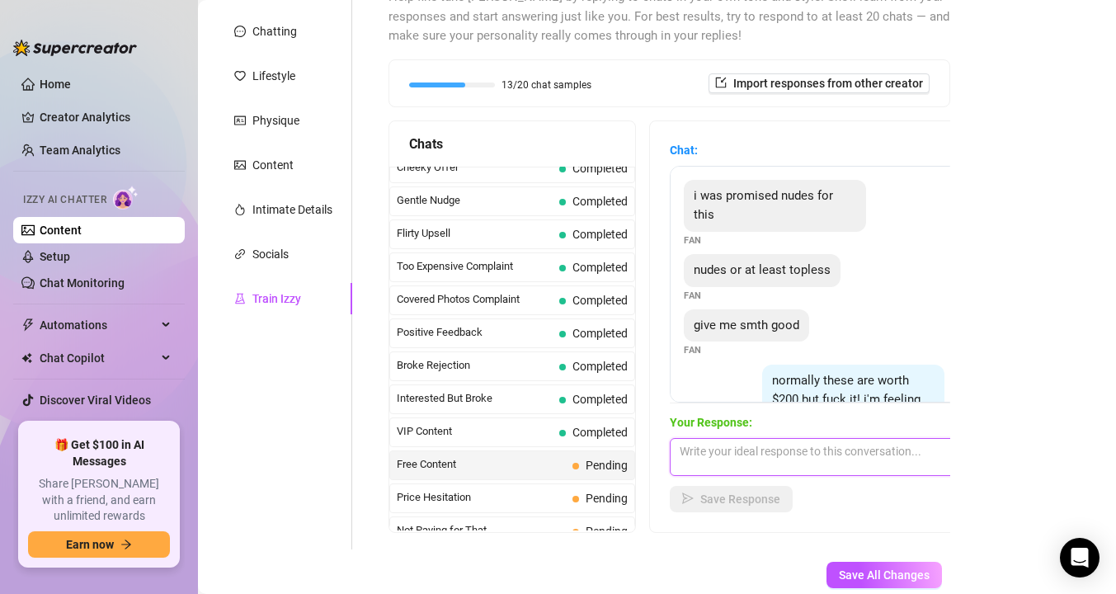
click at [723, 452] on textarea at bounding box center [814, 457] width 289 height 38
paste textarea "masturbation vids, nudes, strip videos, and more!!!"
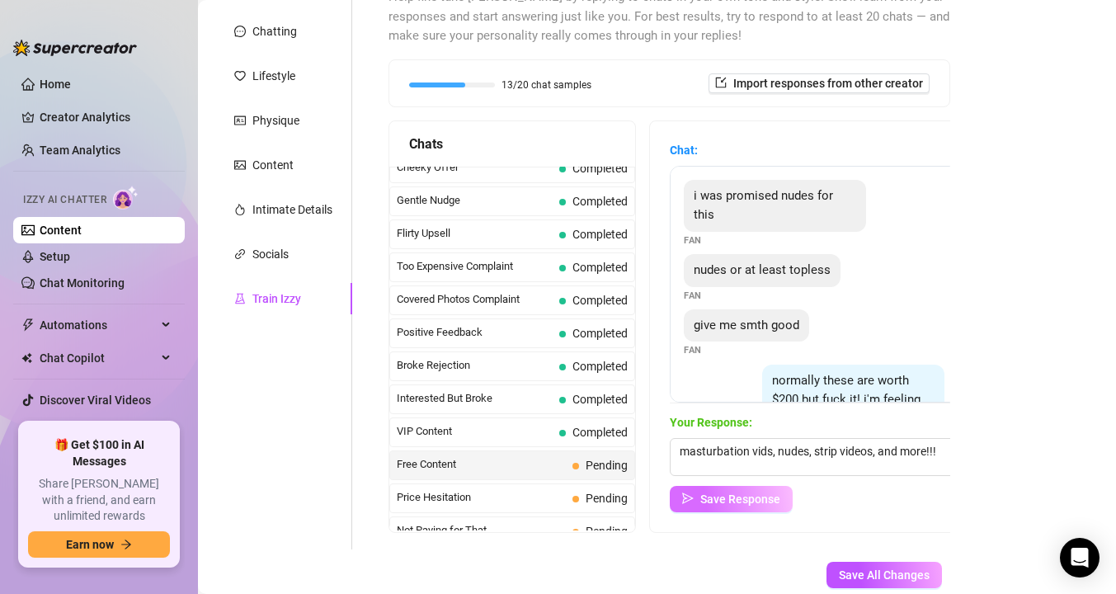
click at [713, 504] on span "Save Response" at bounding box center [740, 498] width 80 height 13
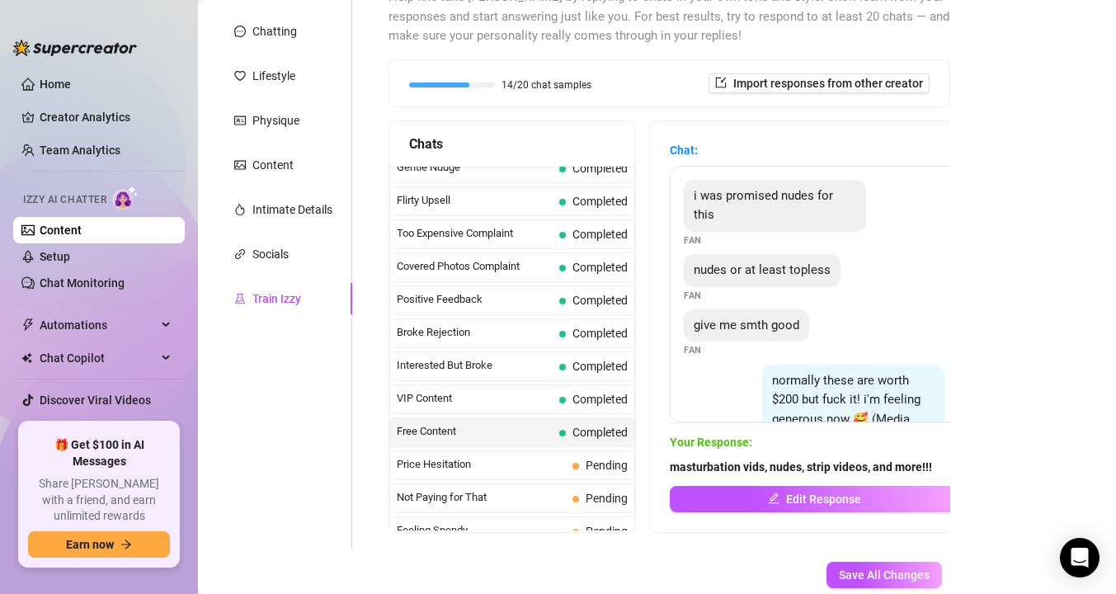
scroll to position [193, 0]
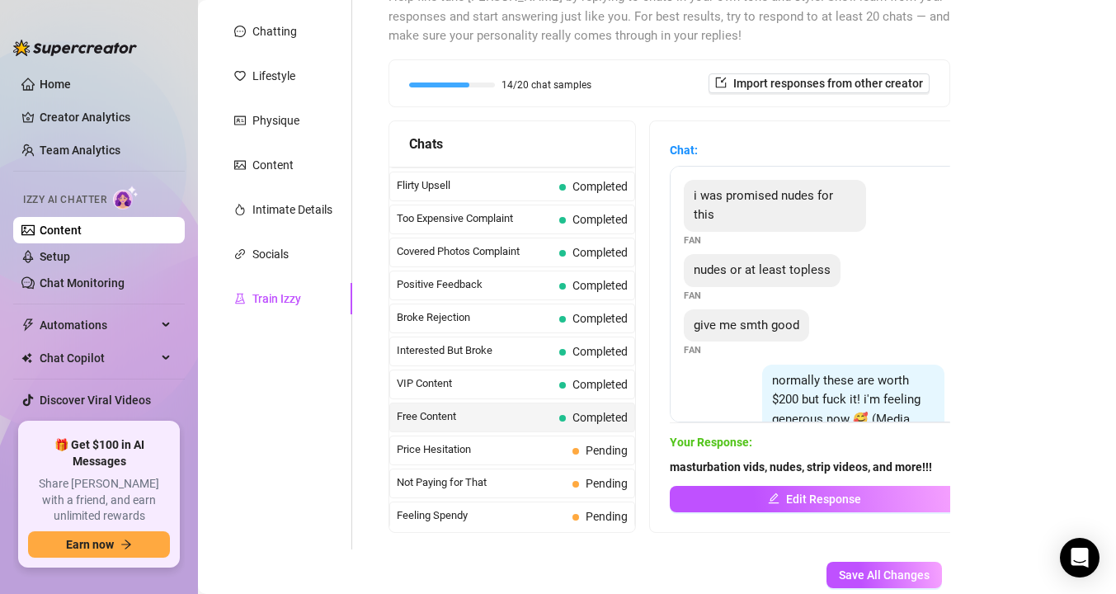
click at [82, 232] on link "Content" at bounding box center [61, 230] width 42 height 13
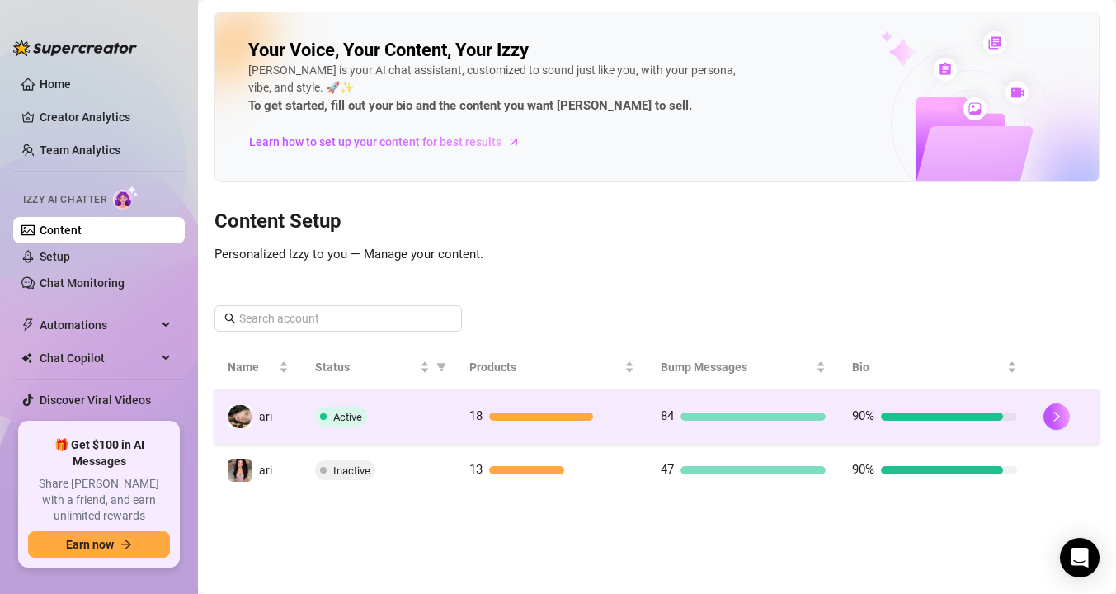
click at [354, 431] on td "Active" at bounding box center [378, 417] width 153 height 54
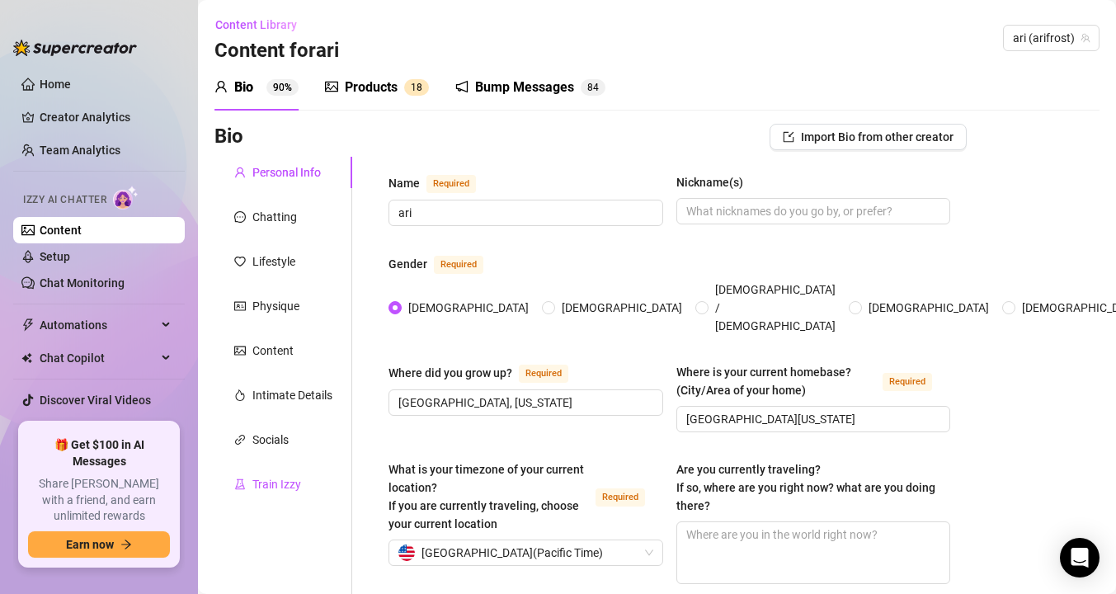
click at [269, 477] on div "Train Izzy" at bounding box center [276, 484] width 49 height 18
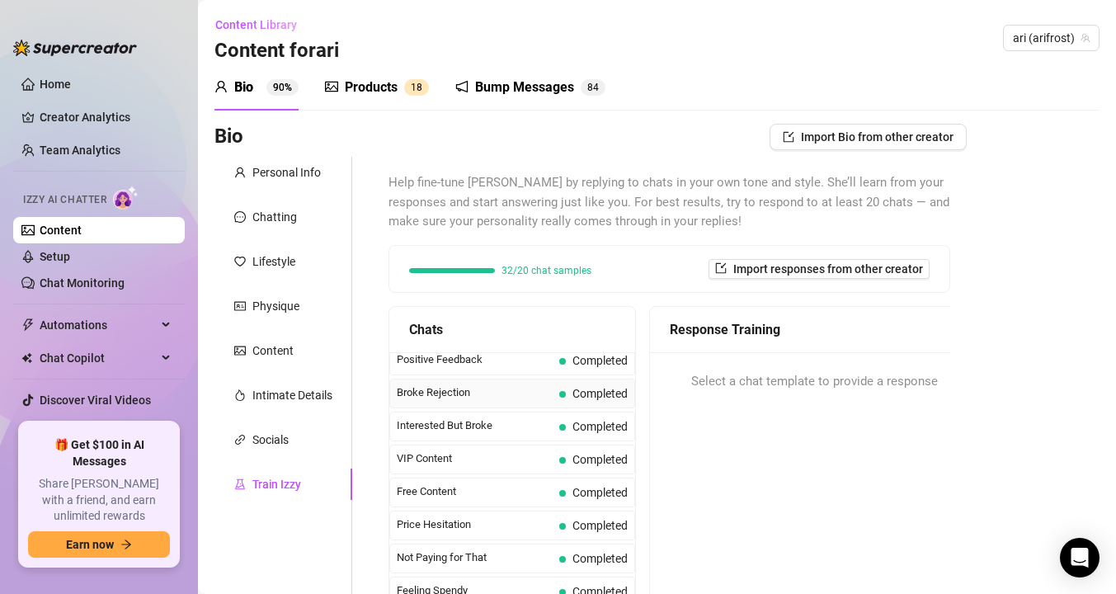
scroll to position [309, 0]
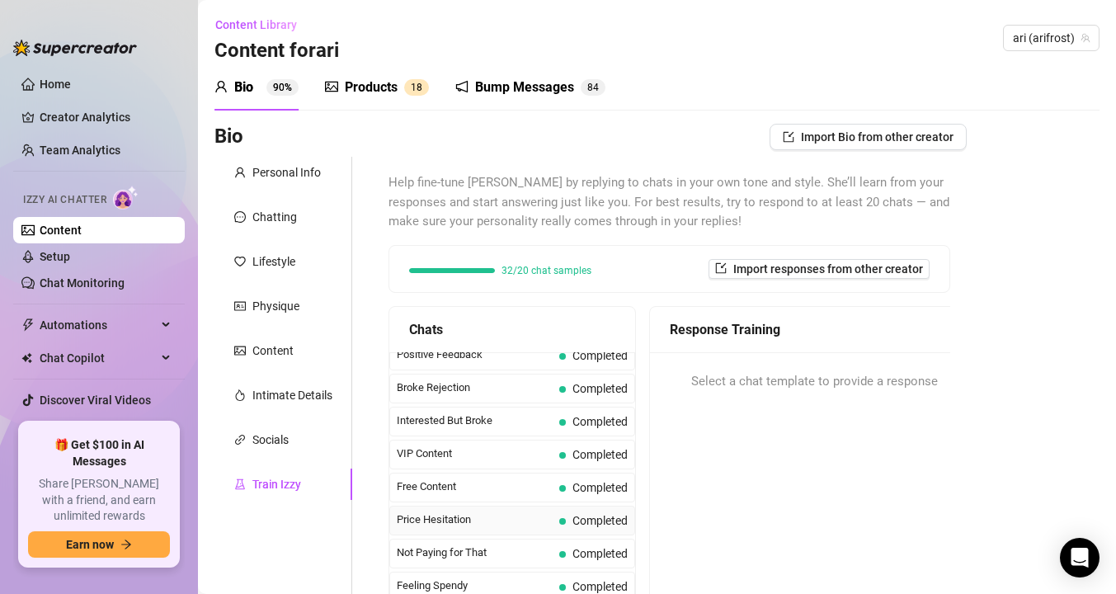
click at [449, 525] on span "Price Hesitation" at bounding box center [475, 519] width 156 height 16
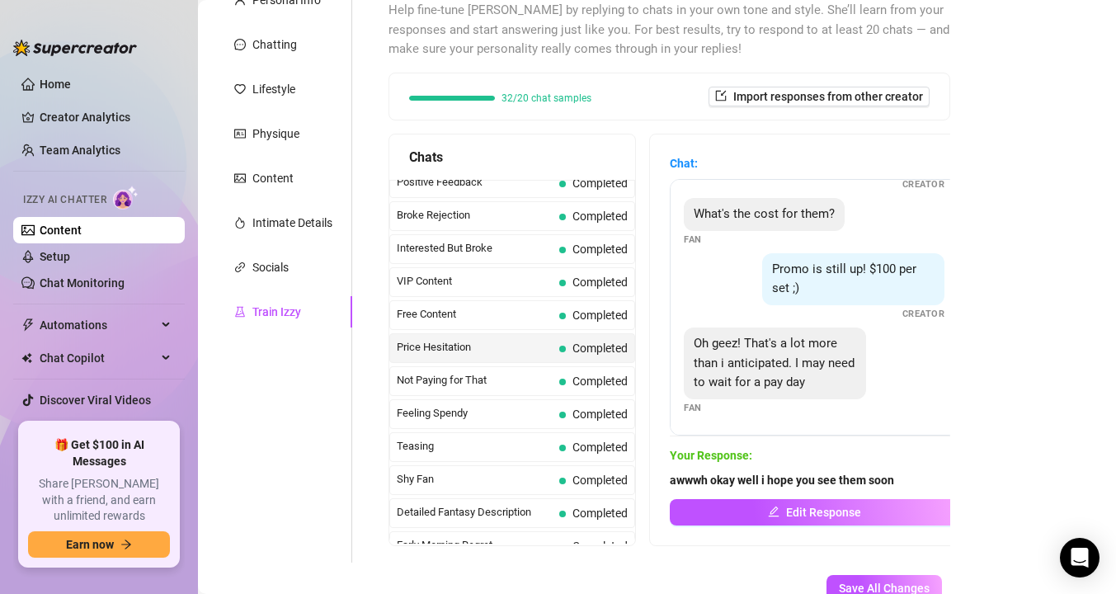
scroll to position [184, 0]
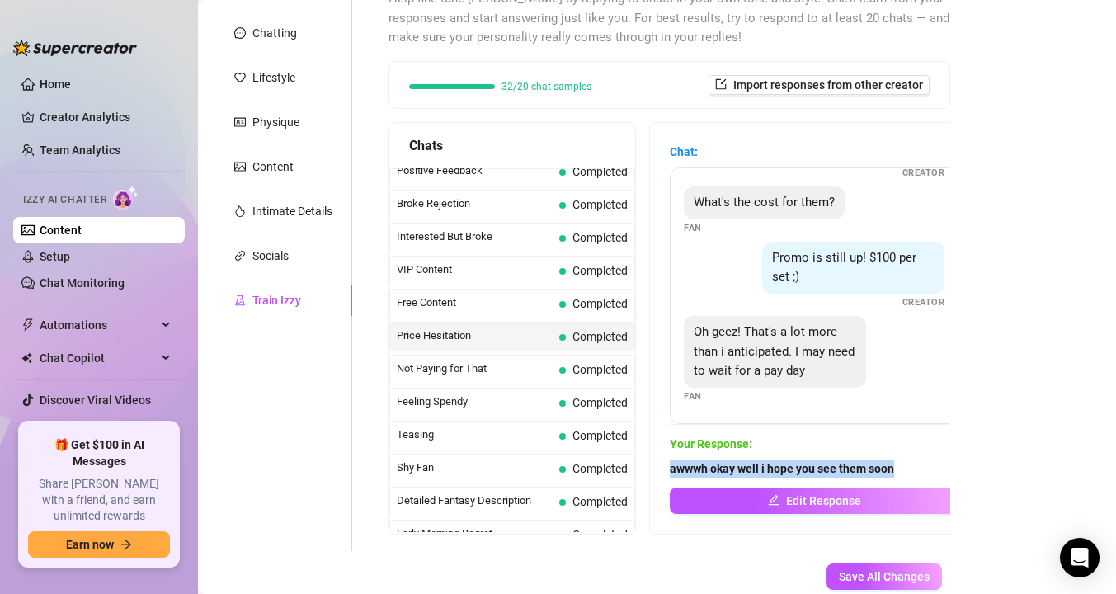
drag, startPoint x: 915, startPoint y: 467, endPoint x: 647, endPoint y: 467, distance: 268.1
click at [647, 467] on div "Chats Curious Fan Completed Waiting For Payday Completed No Pressure Completed …" at bounding box center [670, 328] width 562 height 412
click at [82, 233] on link "Content" at bounding box center [61, 230] width 42 height 13
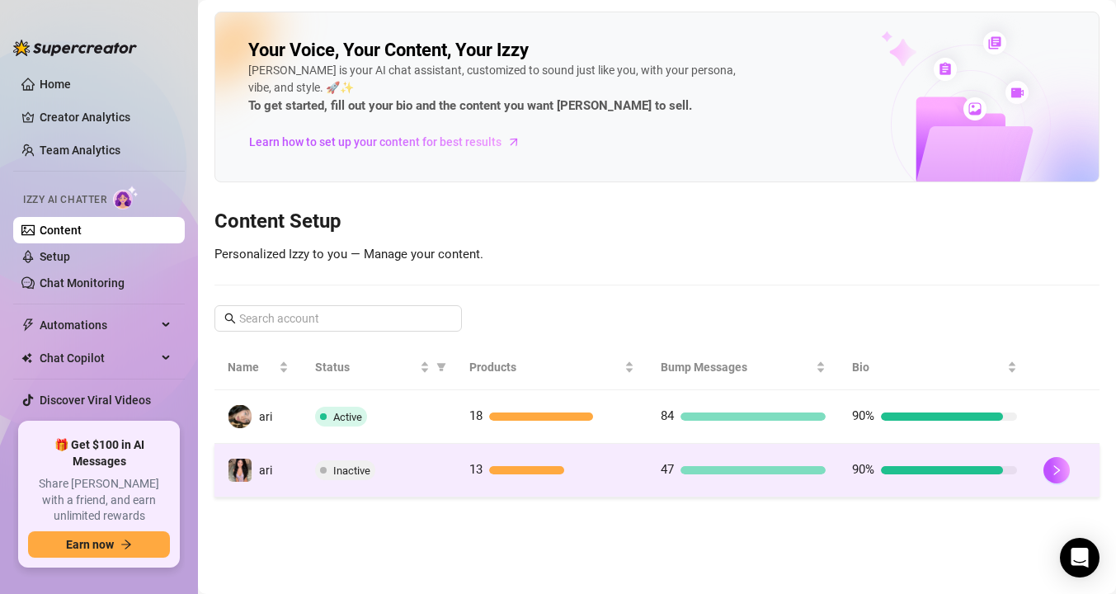
click at [302, 468] on td "Inactive" at bounding box center [378, 471] width 153 height 54
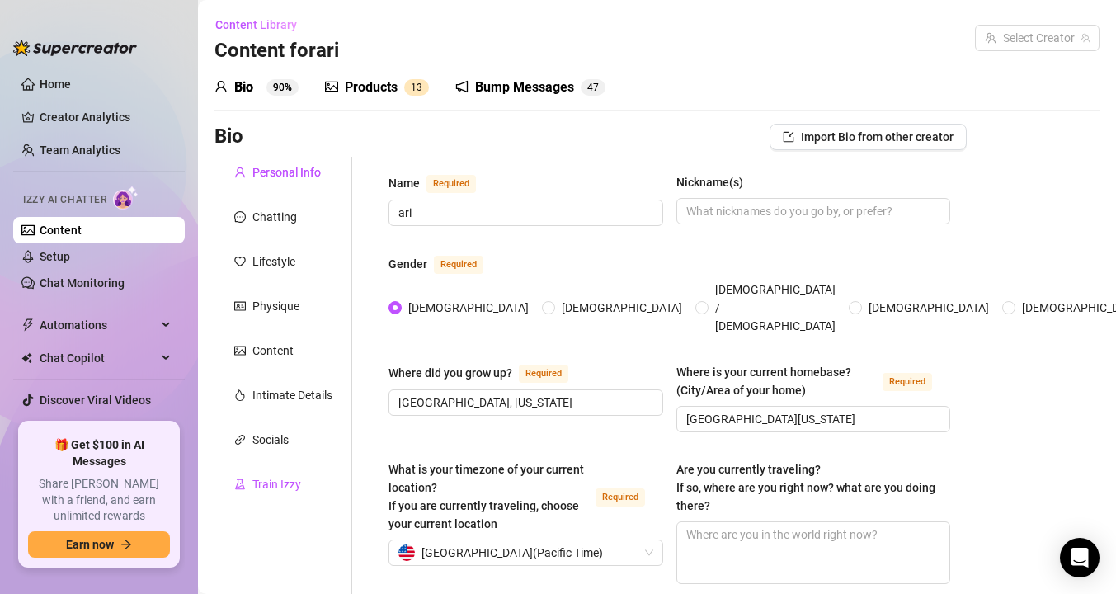
click at [284, 490] on div "Train Izzy" at bounding box center [276, 484] width 49 height 18
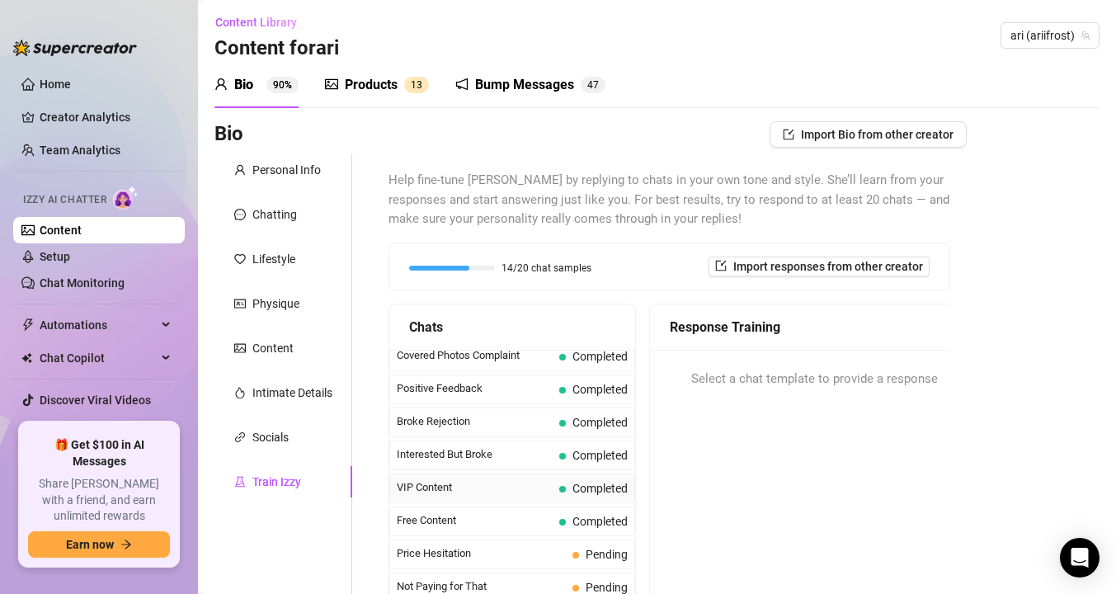
scroll to position [281, 0]
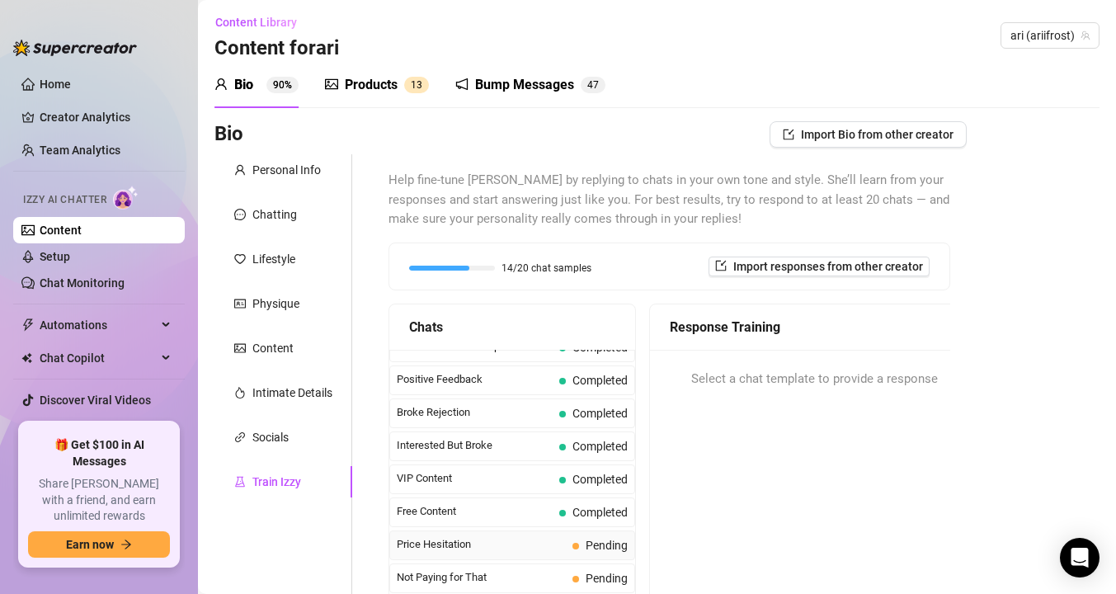
click at [417, 540] on span "Price Hesitation" at bounding box center [481, 544] width 169 height 16
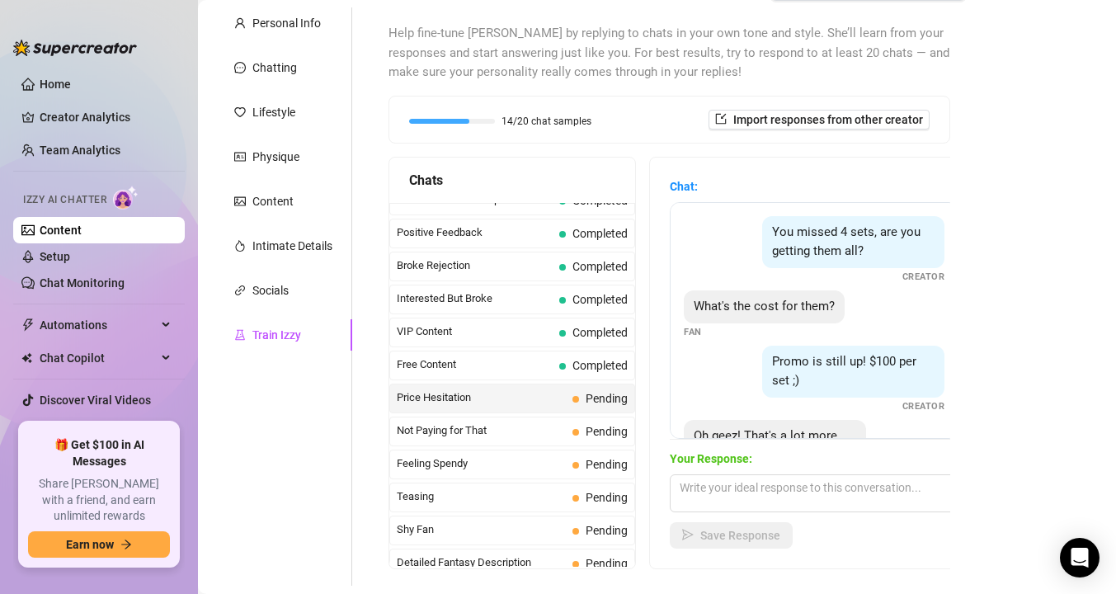
scroll to position [170, 0]
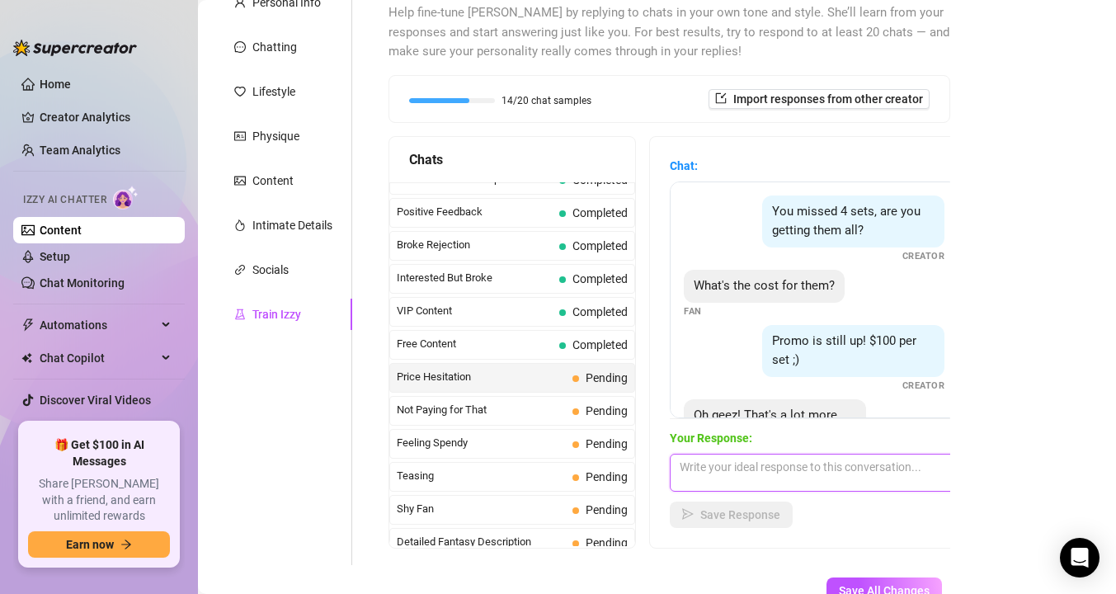
click at [717, 470] on textarea at bounding box center [814, 473] width 289 height 38
paste textarea "awwwh okay well i hope you see them soon"
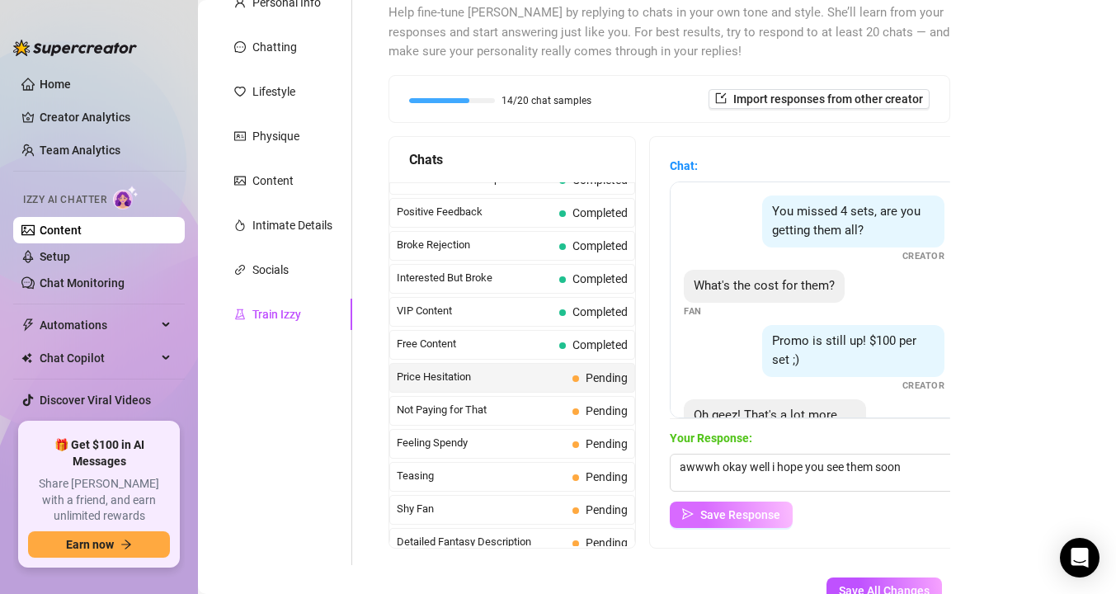
click at [714, 525] on button "Save Response" at bounding box center [731, 515] width 123 height 26
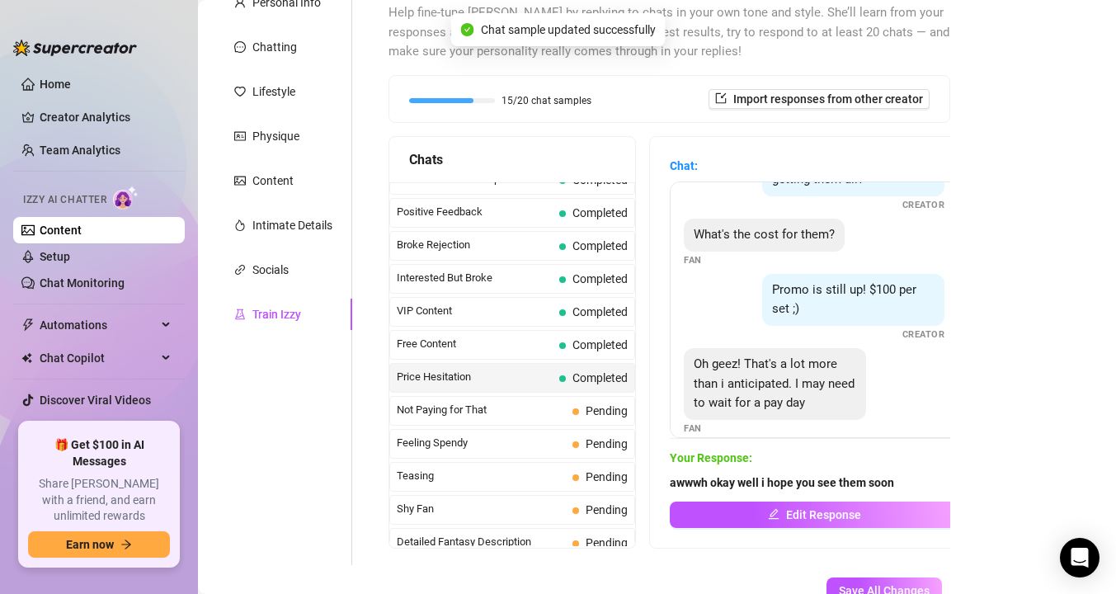
scroll to position [69, 0]
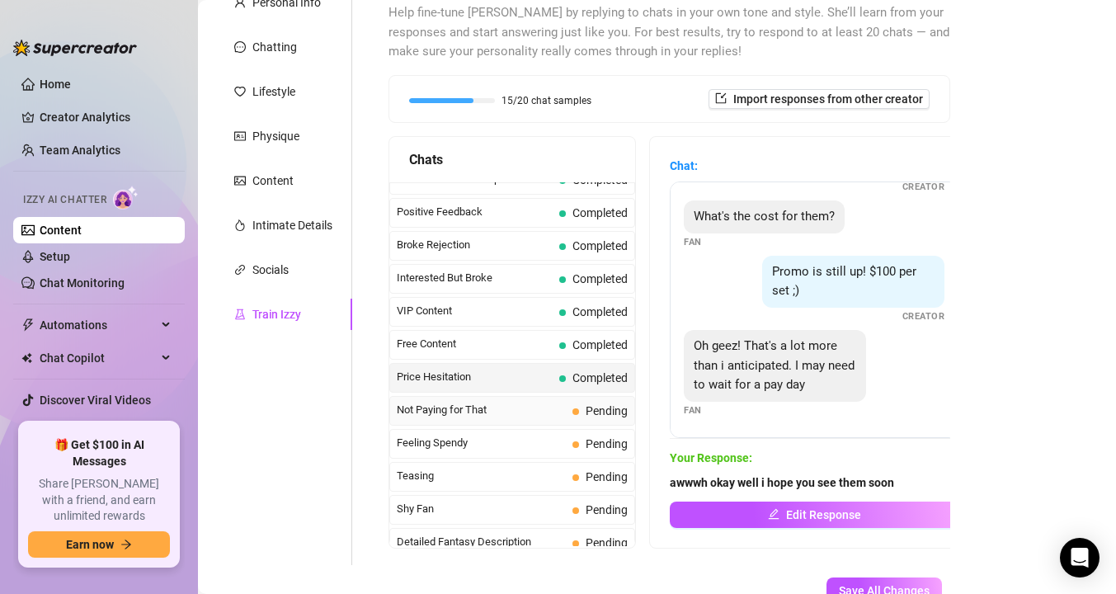
click at [443, 405] on span "Not Paying for That" at bounding box center [481, 410] width 169 height 16
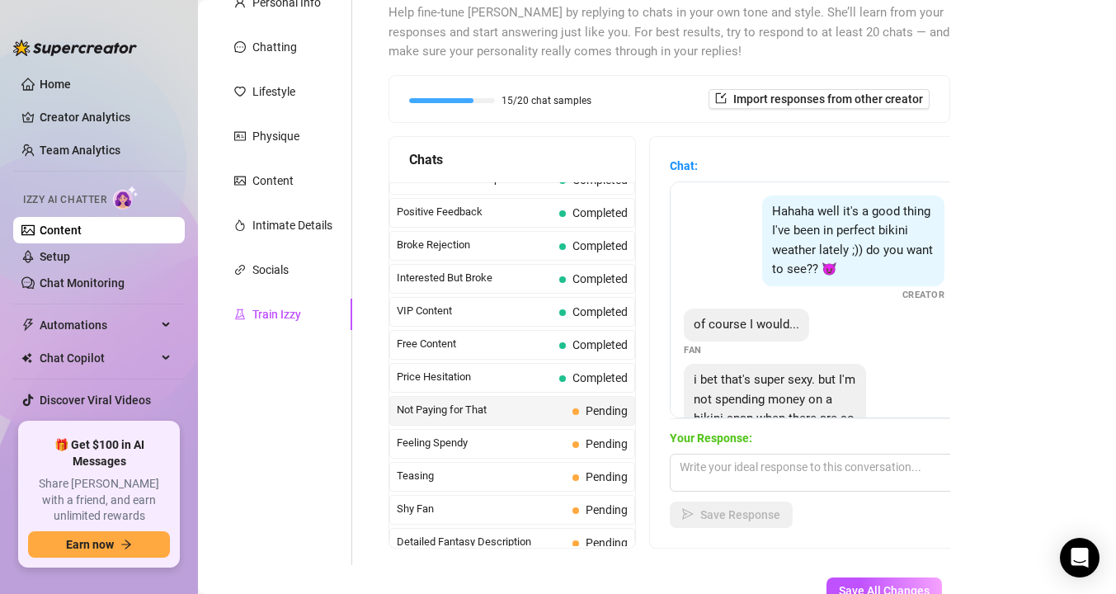
click at [82, 233] on link "Content" at bounding box center [61, 230] width 42 height 13
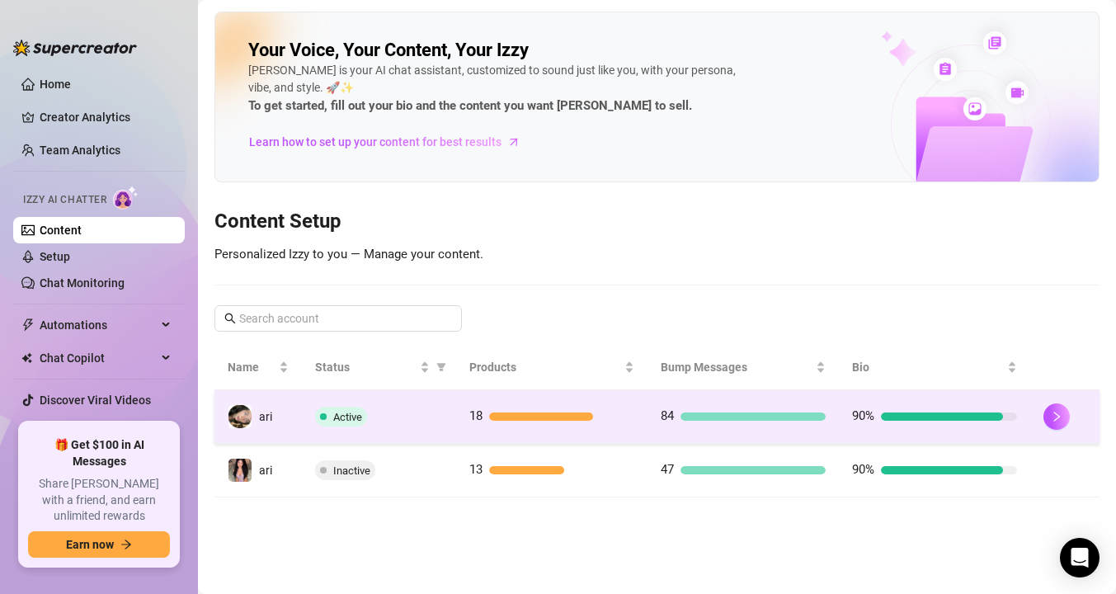
click at [313, 421] on td "Active" at bounding box center [378, 417] width 153 height 54
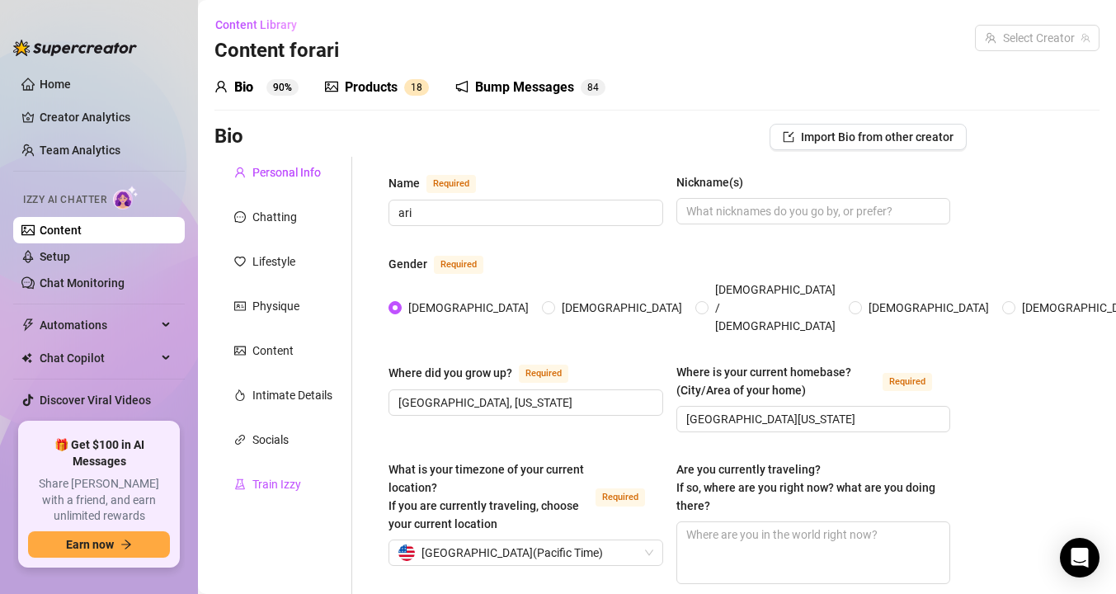
click at [280, 481] on div "Train Izzy" at bounding box center [276, 484] width 49 height 18
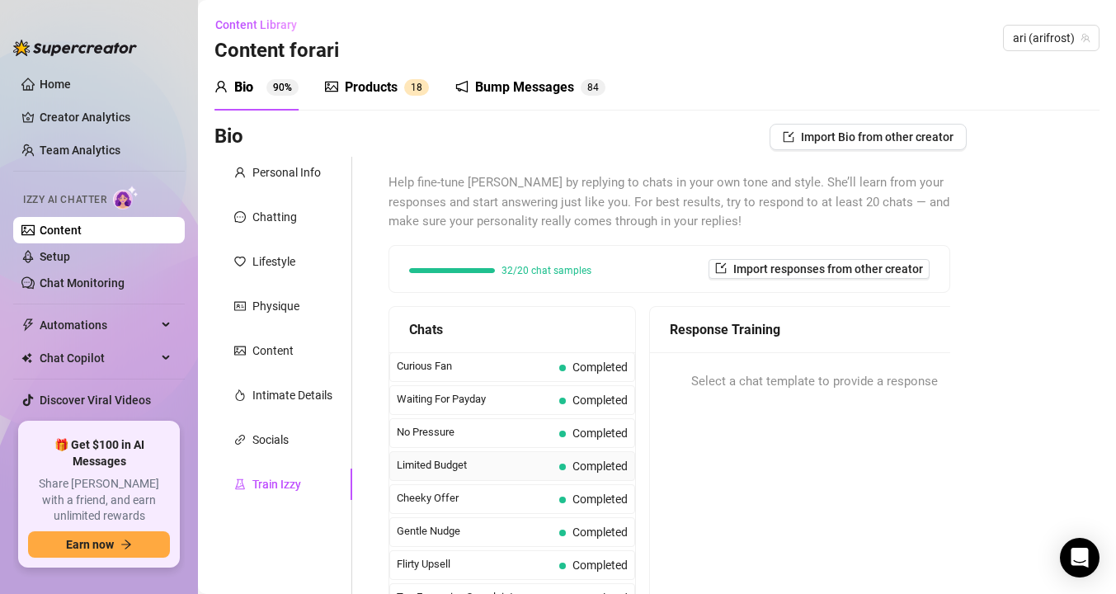
scroll to position [68, 0]
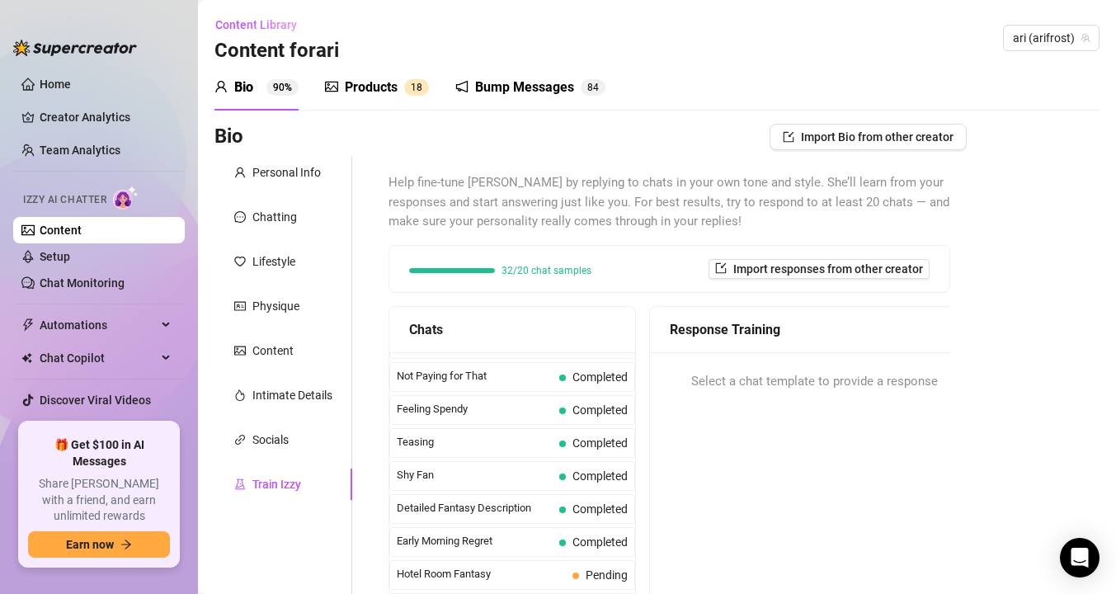
scroll to position [478, 0]
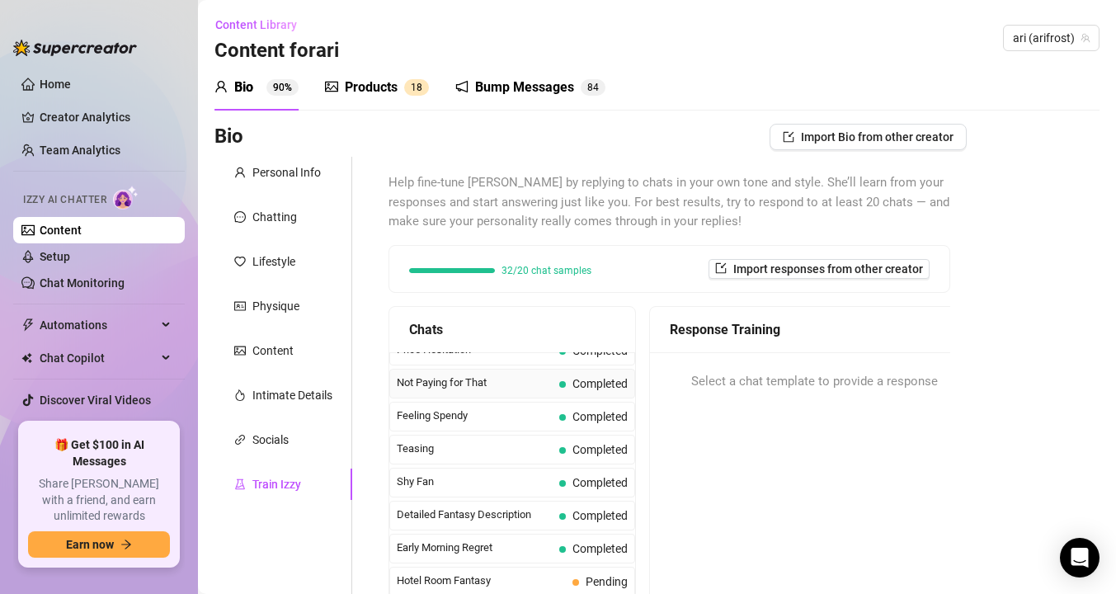
click at [427, 379] on span "Not Paying for That" at bounding box center [475, 383] width 156 height 16
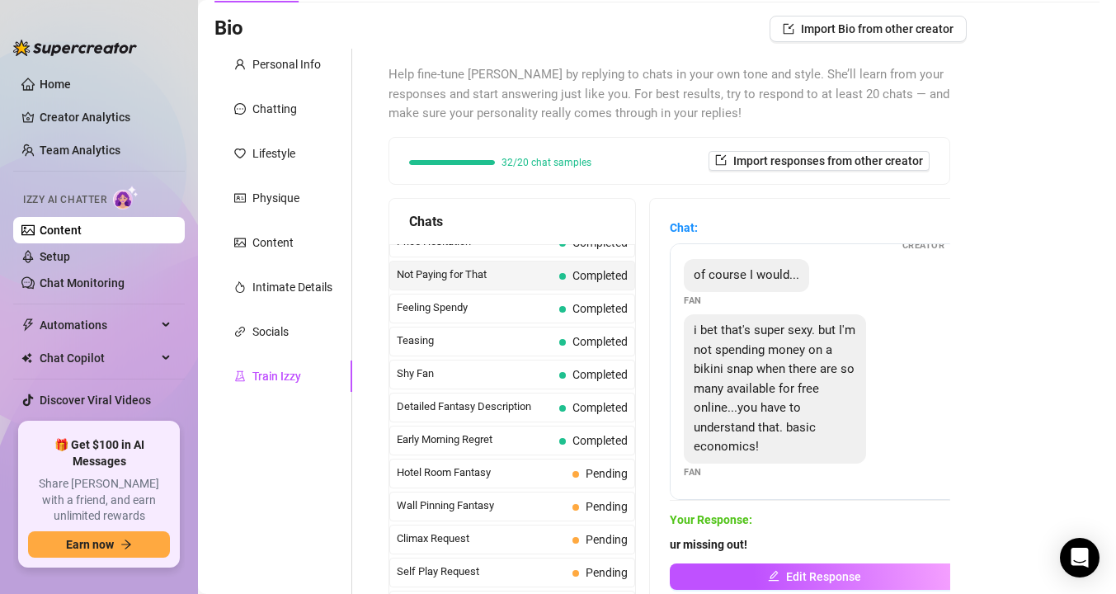
scroll to position [170, 0]
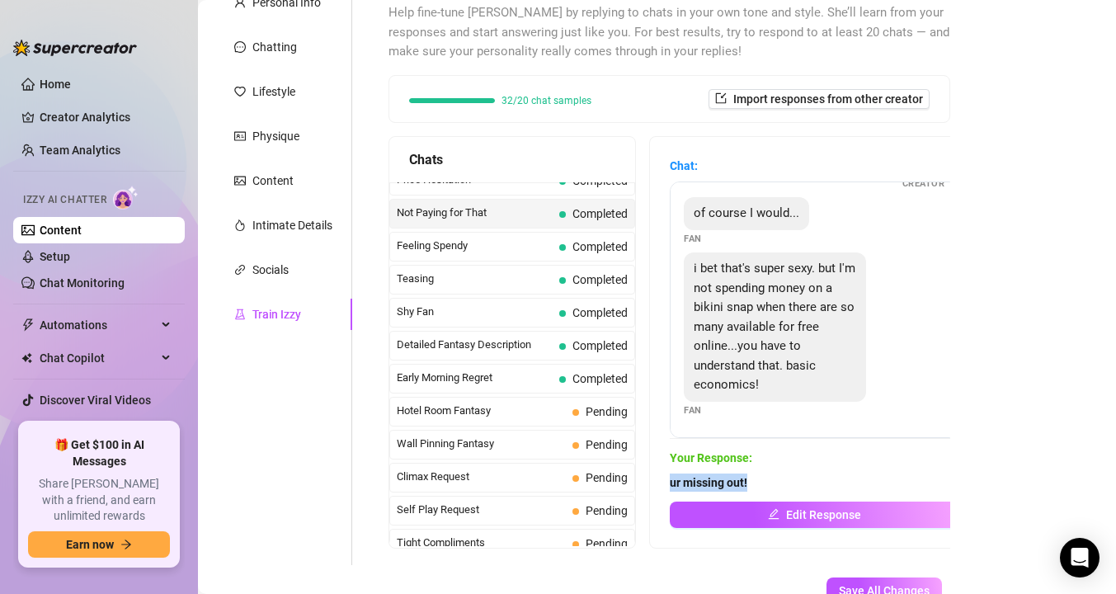
drag, startPoint x: 759, startPoint y: 480, endPoint x: 667, endPoint y: 479, distance: 91.6
click at [667, 479] on div "Chat: Hahaha well it's a good thing I've been in perfect bikini weather lately …" at bounding box center [814, 342] width 328 height 411
copy strong "ur missing out!"
click at [82, 233] on link "Content" at bounding box center [61, 230] width 42 height 13
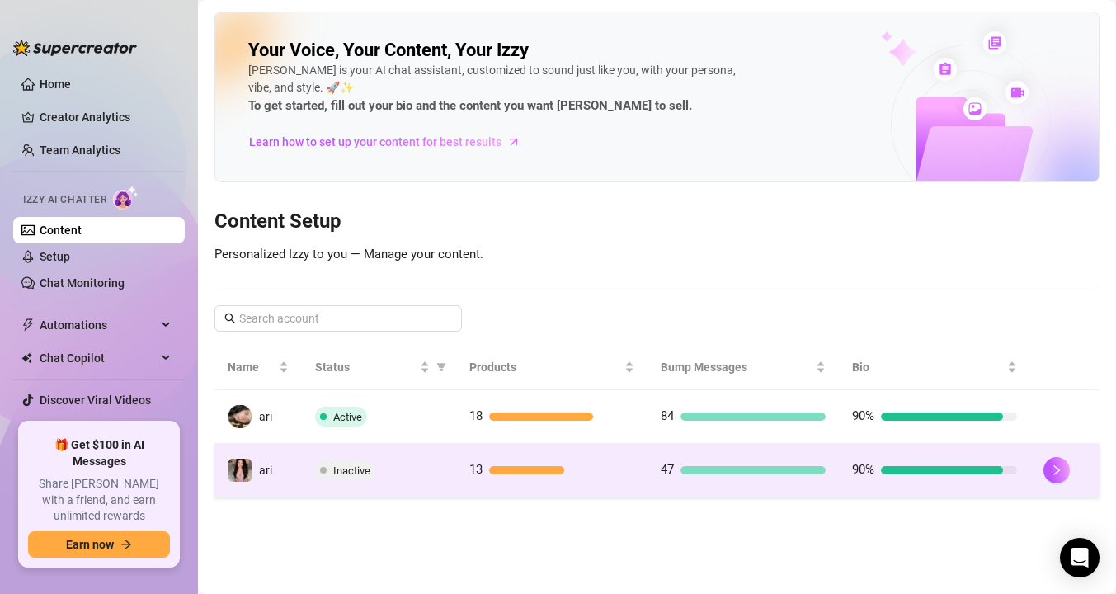
click at [305, 461] on td "Inactive" at bounding box center [378, 471] width 153 height 54
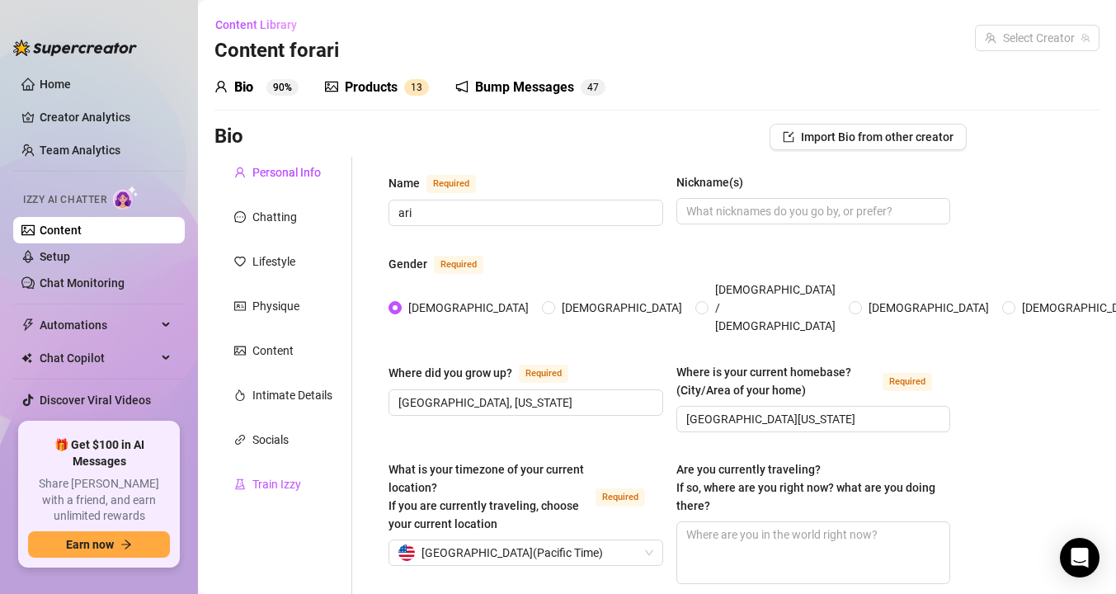
click at [277, 488] on div "Train Izzy" at bounding box center [276, 484] width 49 height 18
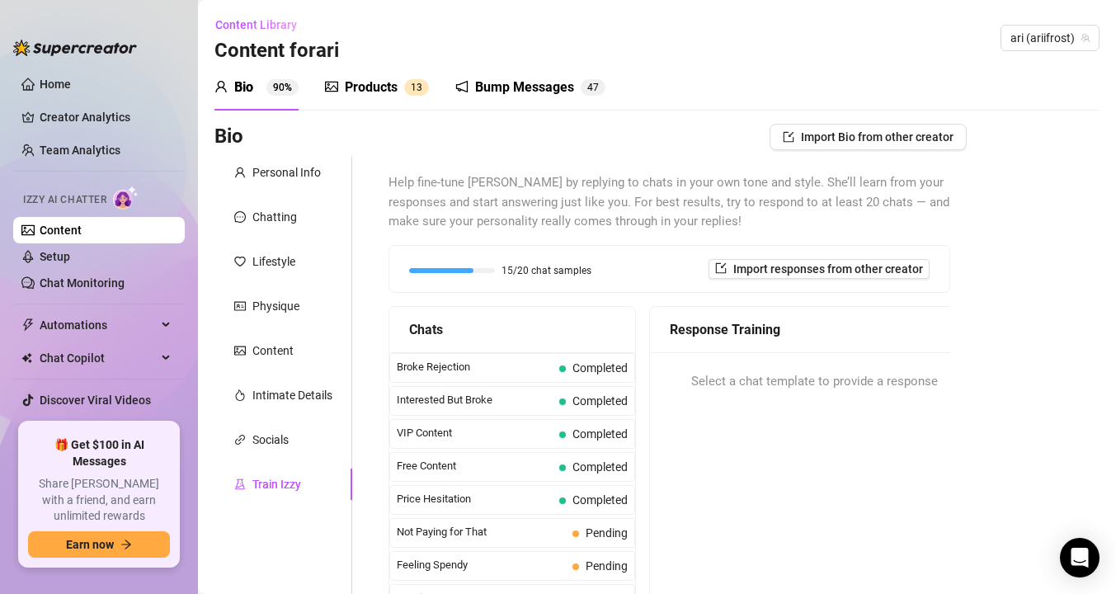
scroll to position [340, 0]
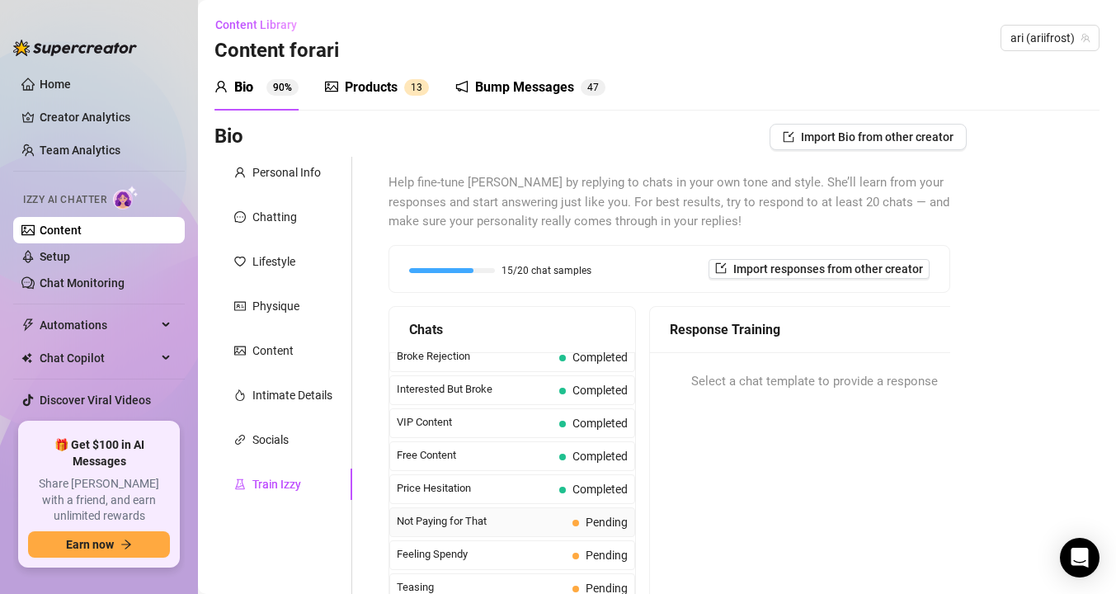
click at [445, 525] on span "Not Paying for That" at bounding box center [481, 521] width 169 height 16
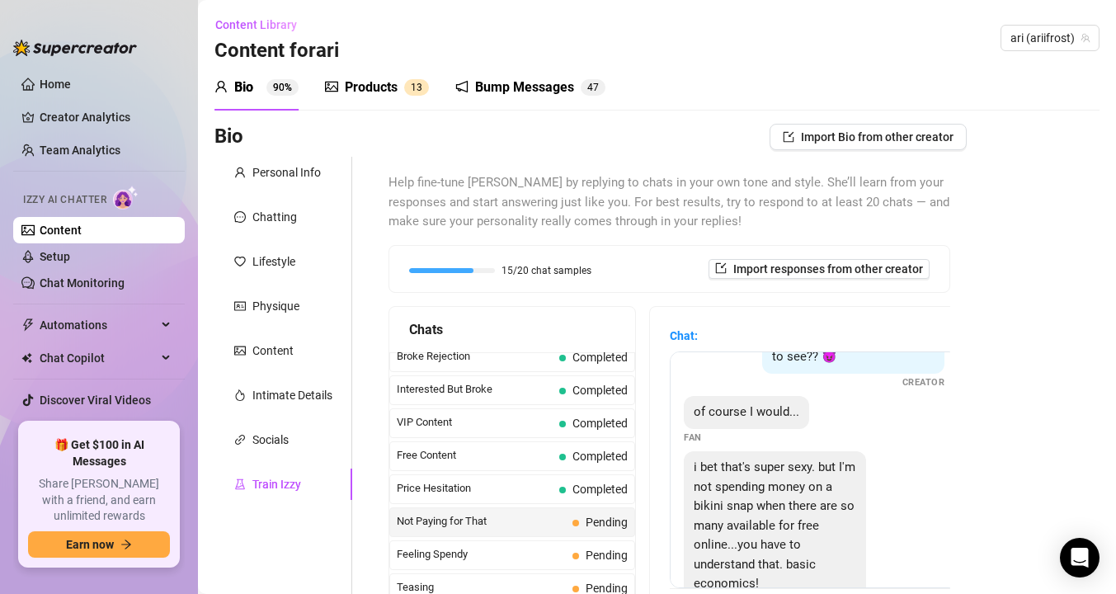
scroll to position [131, 0]
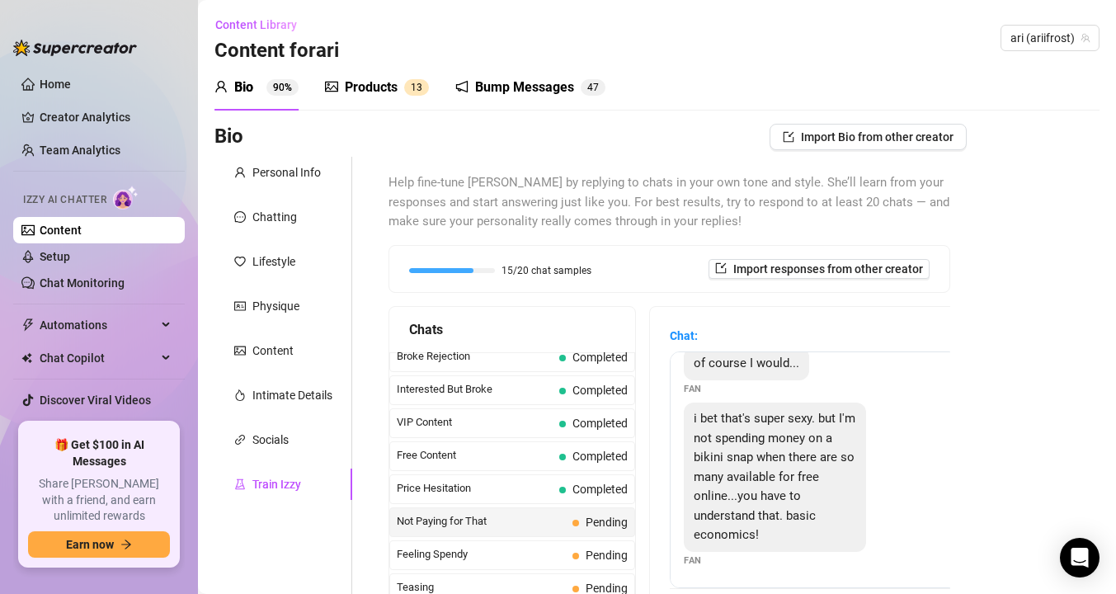
click at [727, 513] on span "i bet that's super sexy. but I'm not spending money on a bikini snap when there…" at bounding box center [775, 476] width 162 height 131
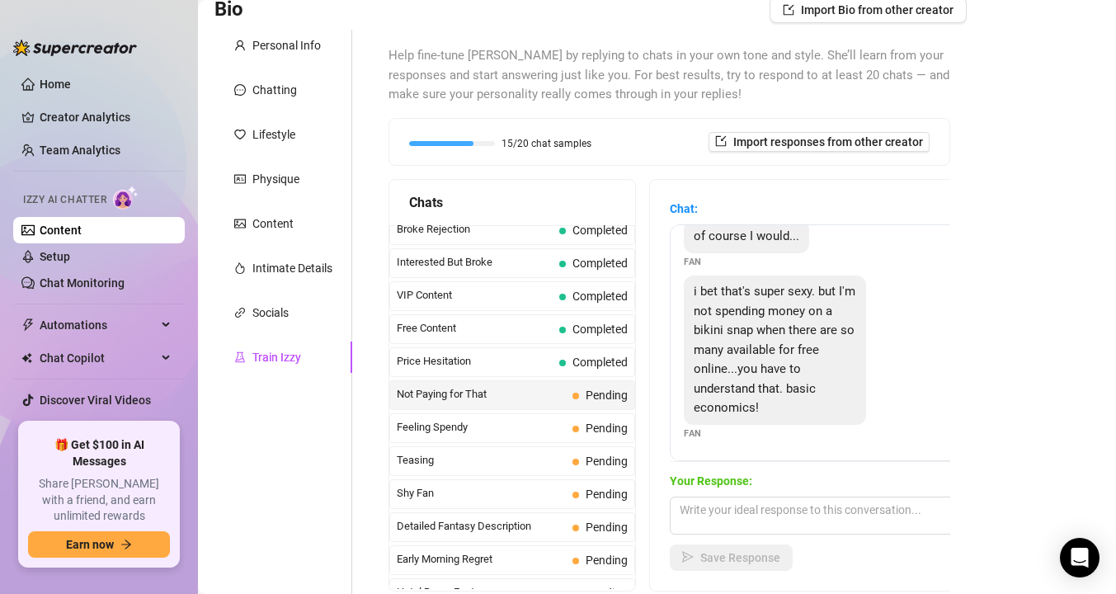
scroll to position [176, 0]
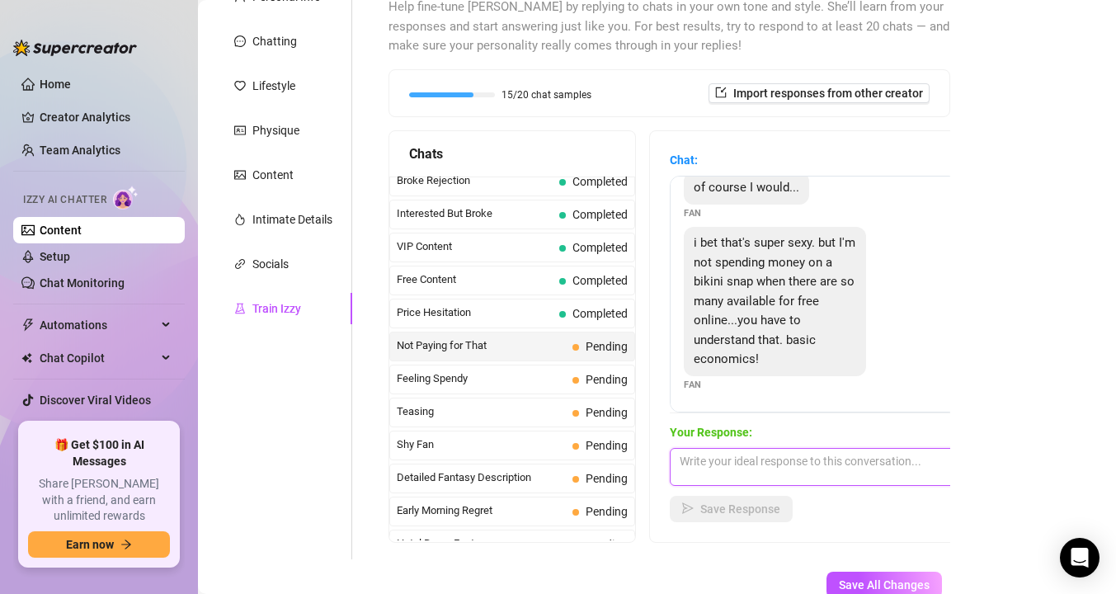
click at [709, 467] on textarea at bounding box center [814, 467] width 289 height 38
type textarea "ç"
paste textarea "ur missing out!"
type textarea "ur missing out!"
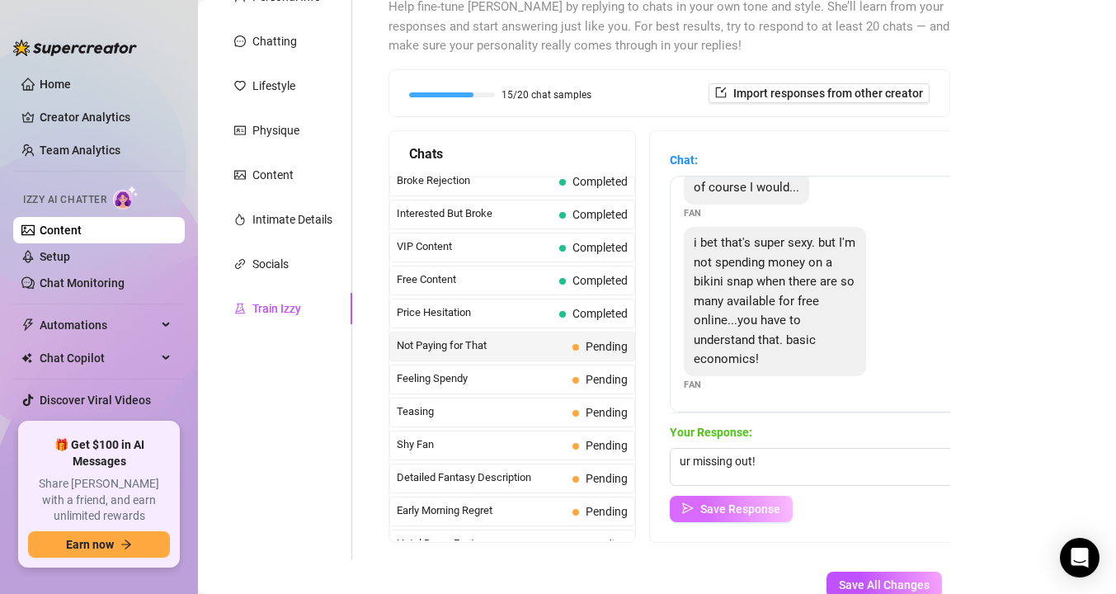
click at [737, 516] on button "Save Response" at bounding box center [731, 509] width 123 height 26
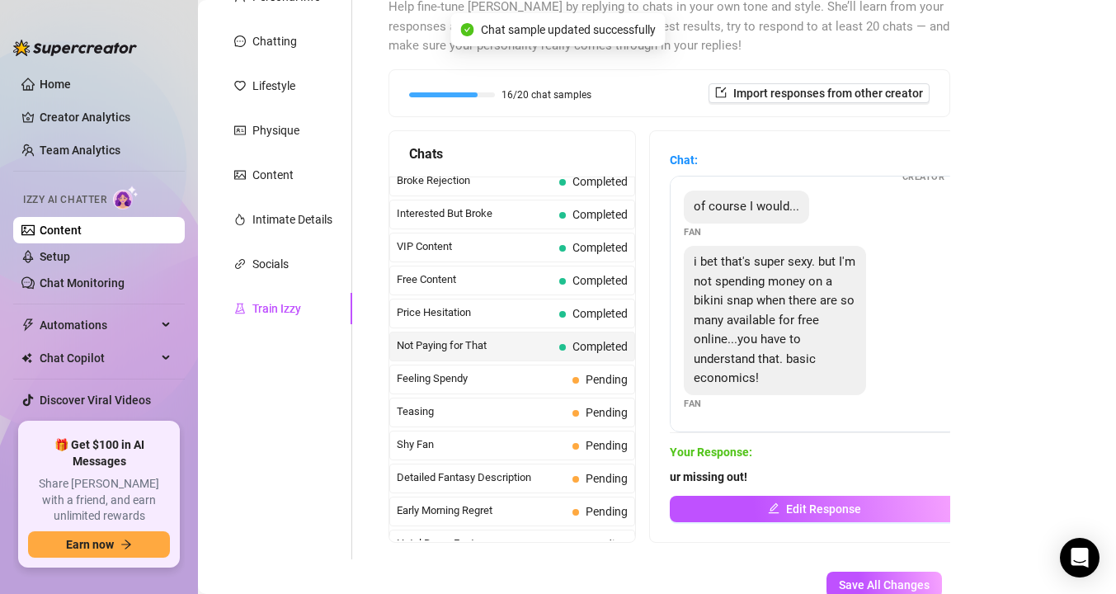
scroll to position [111, 0]
click at [82, 230] on link "Content" at bounding box center [61, 230] width 42 height 13
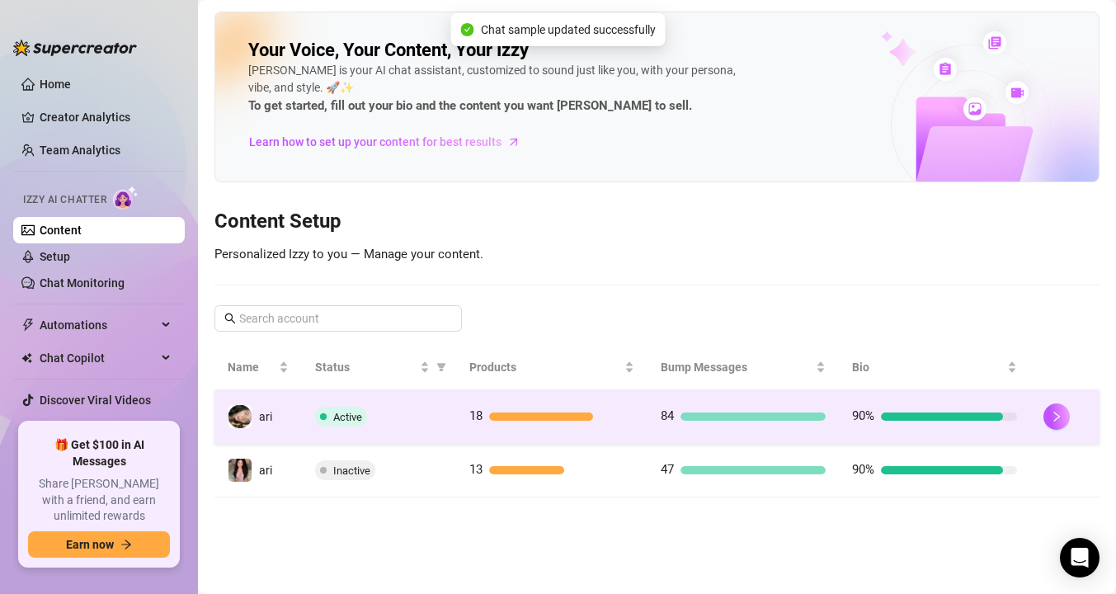
click at [347, 415] on span "Active" at bounding box center [347, 417] width 29 height 12
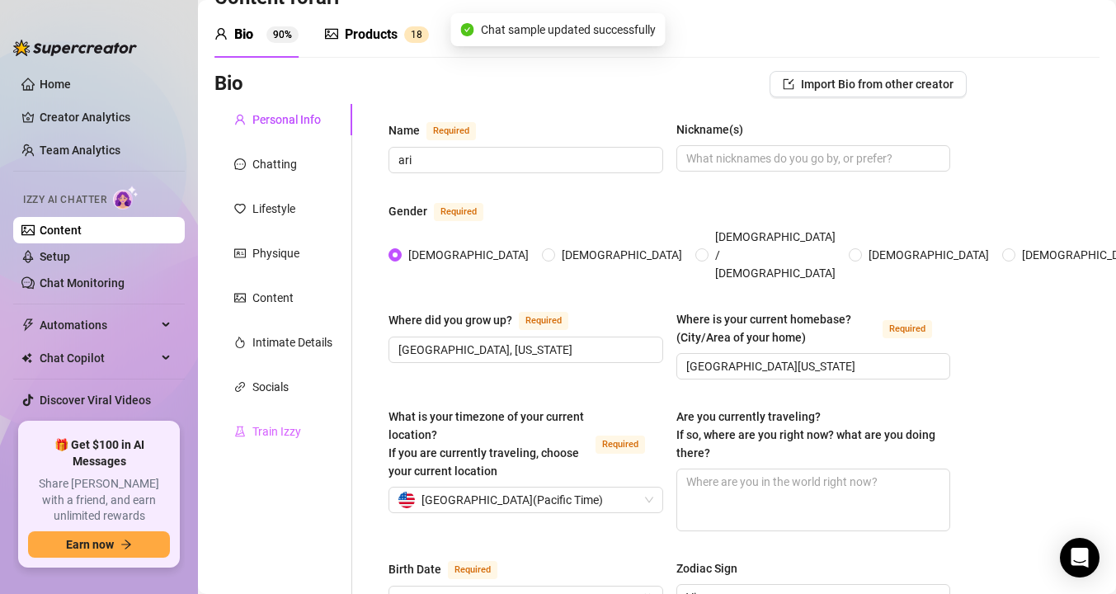
scroll to position [144, 0]
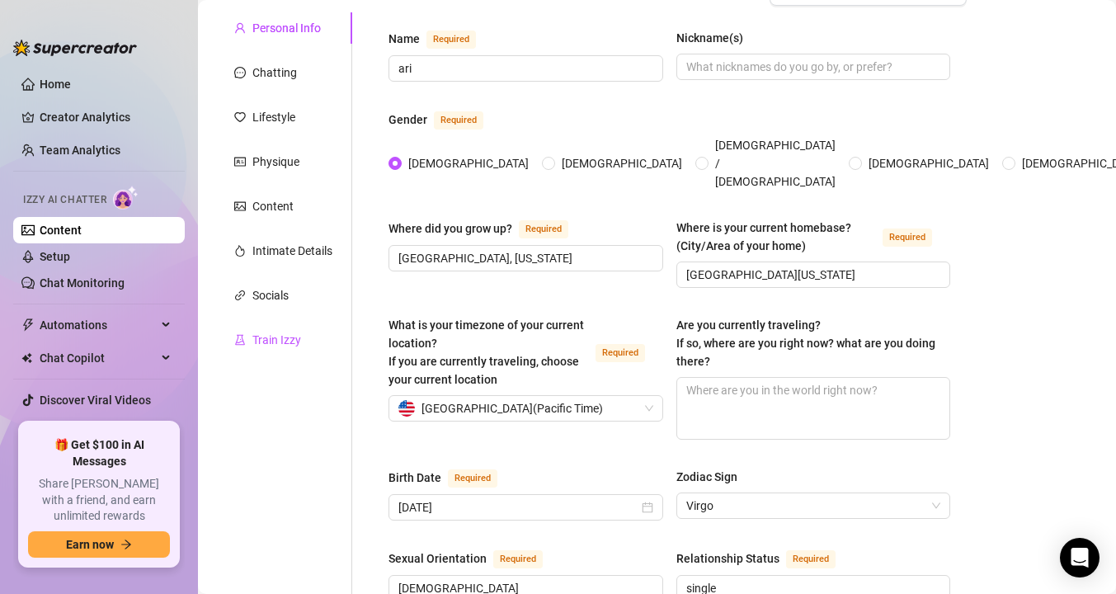
click at [276, 340] on div "Train Izzy" at bounding box center [276, 340] width 49 height 18
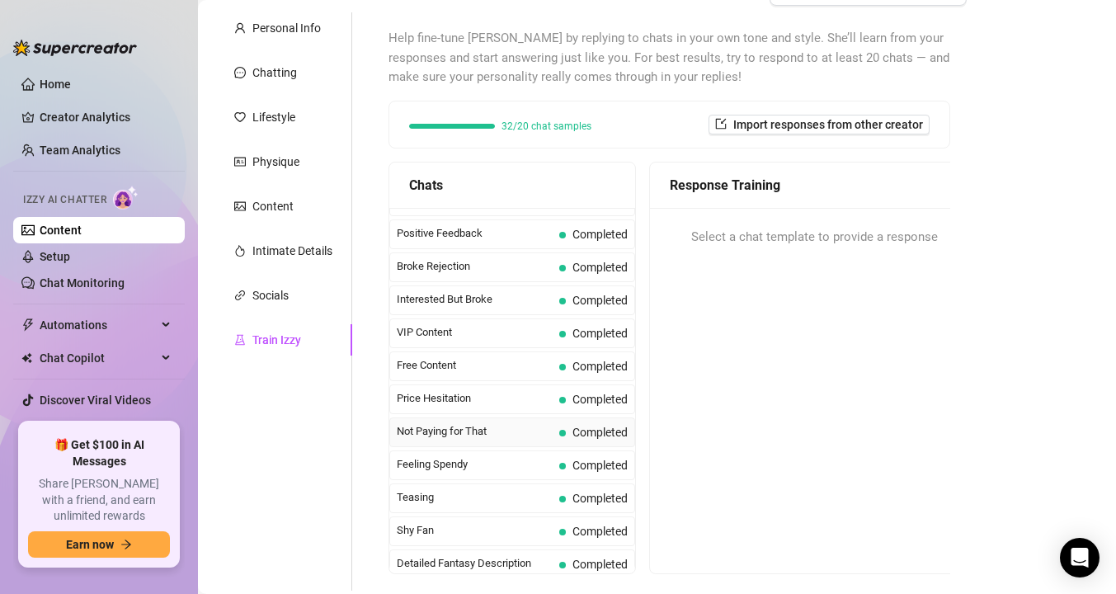
scroll to position [290, 0]
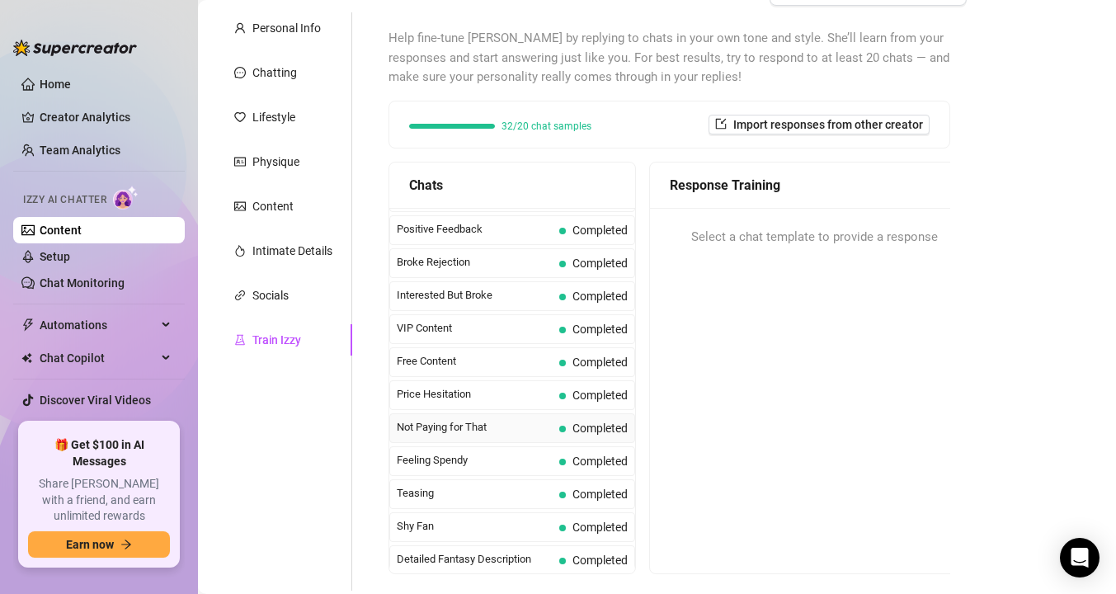
click at [488, 431] on span "Not Paying for That" at bounding box center [475, 427] width 156 height 16
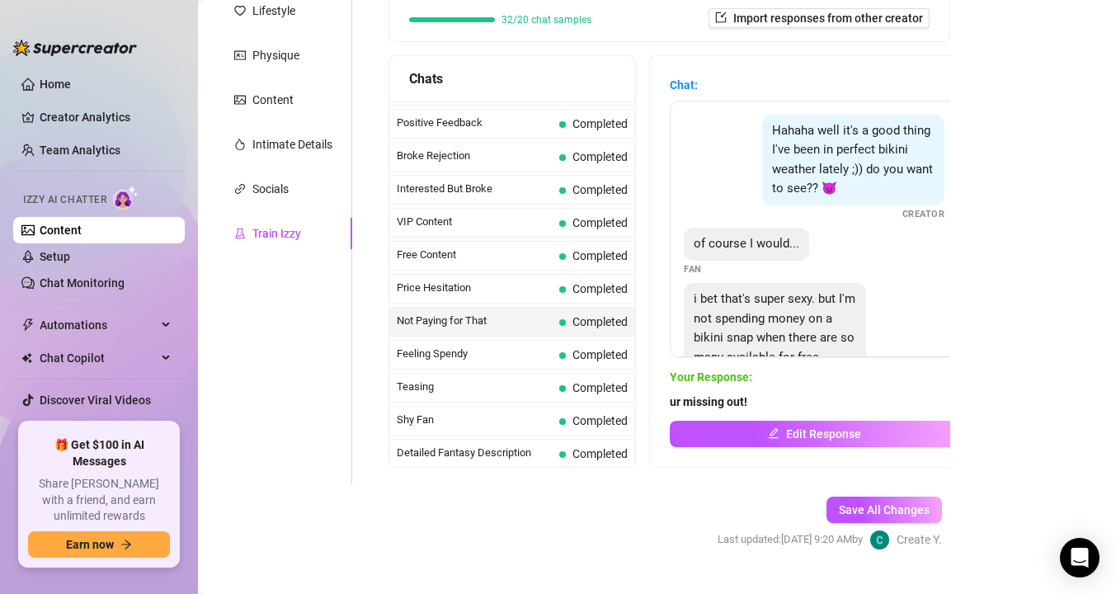
scroll to position [285, 0]
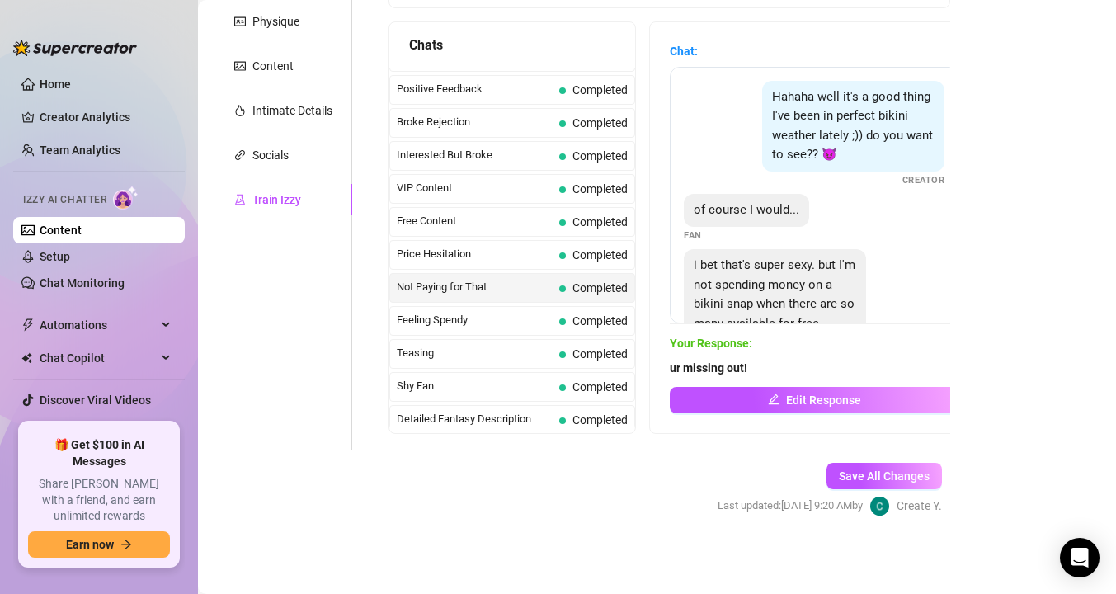
drag, startPoint x: 773, startPoint y: 369, endPoint x: 756, endPoint y: 369, distance: 17.3
click at [756, 369] on span "ur missing out!" at bounding box center [814, 368] width 289 height 18
click at [473, 318] on span "Feeling Spendy" at bounding box center [475, 320] width 156 height 16
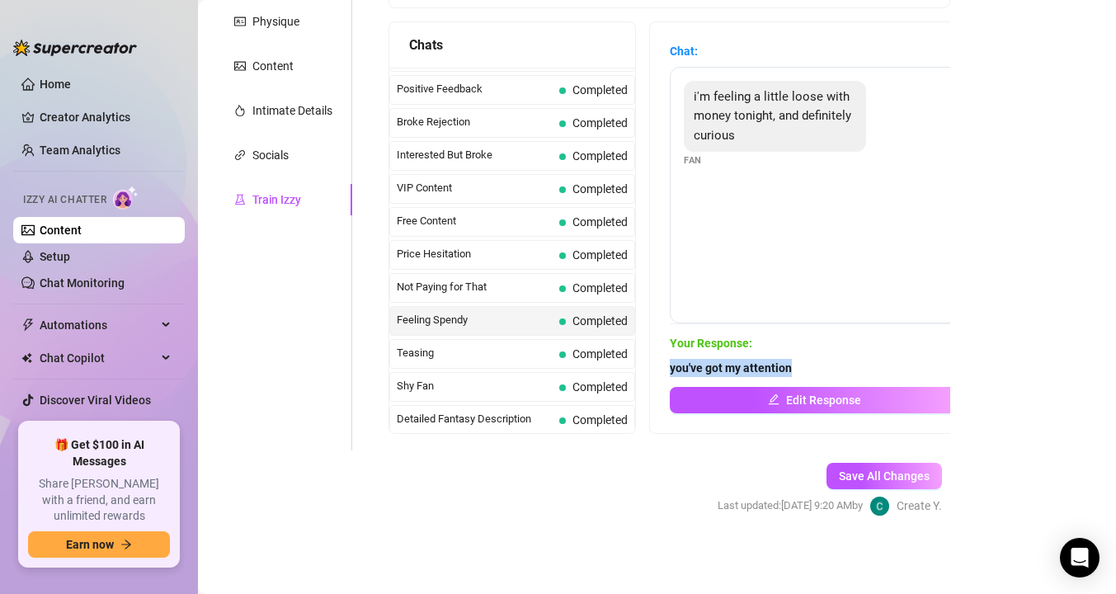
drag, startPoint x: 825, startPoint y: 370, endPoint x: 663, endPoint y: 366, distance: 161.7
click at [663, 366] on div "Chat: i'm feeling a little loose with money tonight, and definitely curious Fan…" at bounding box center [814, 227] width 328 height 411
copy strong "you've got my attention"
click at [82, 231] on link "Content" at bounding box center [61, 230] width 42 height 13
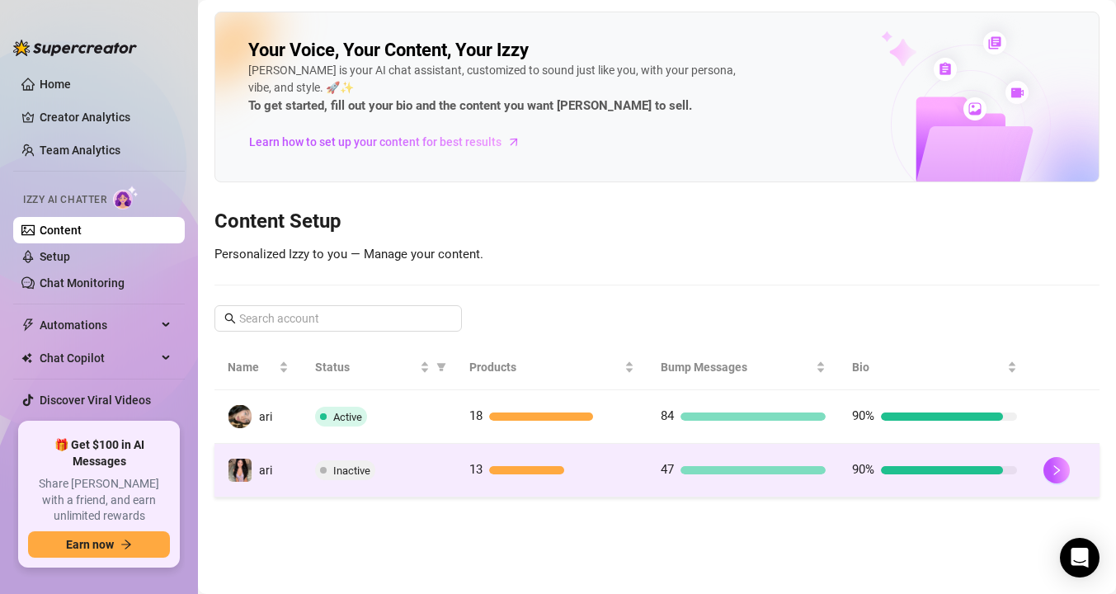
click at [358, 471] on span "Inactive" at bounding box center [351, 470] width 37 height 12
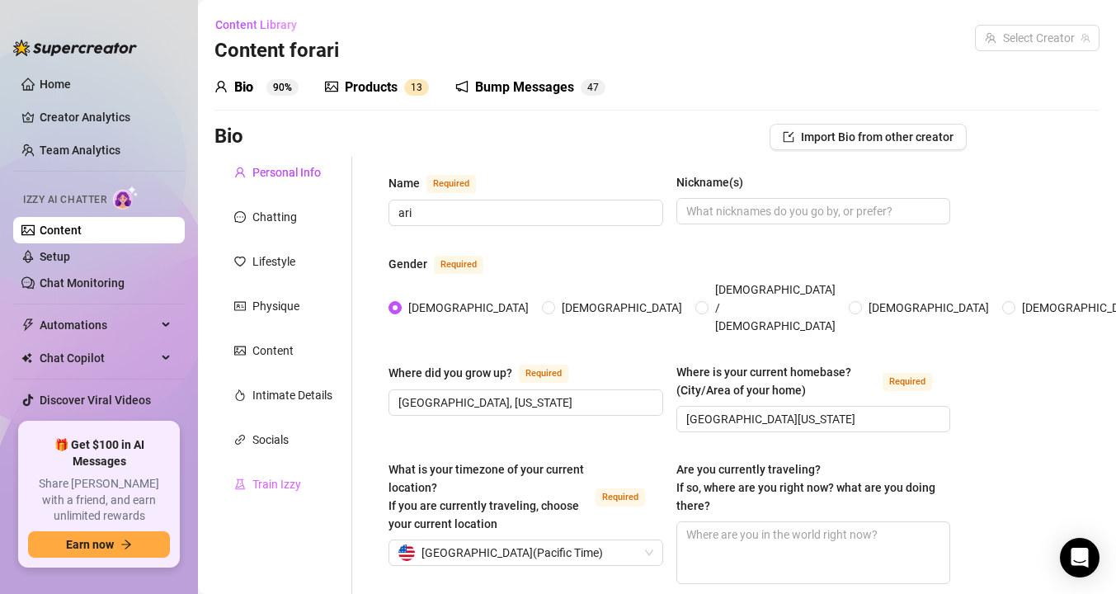
click at [309, 478] on div "Train Izzy" at bounding box center [283, 484] width 138 height 31
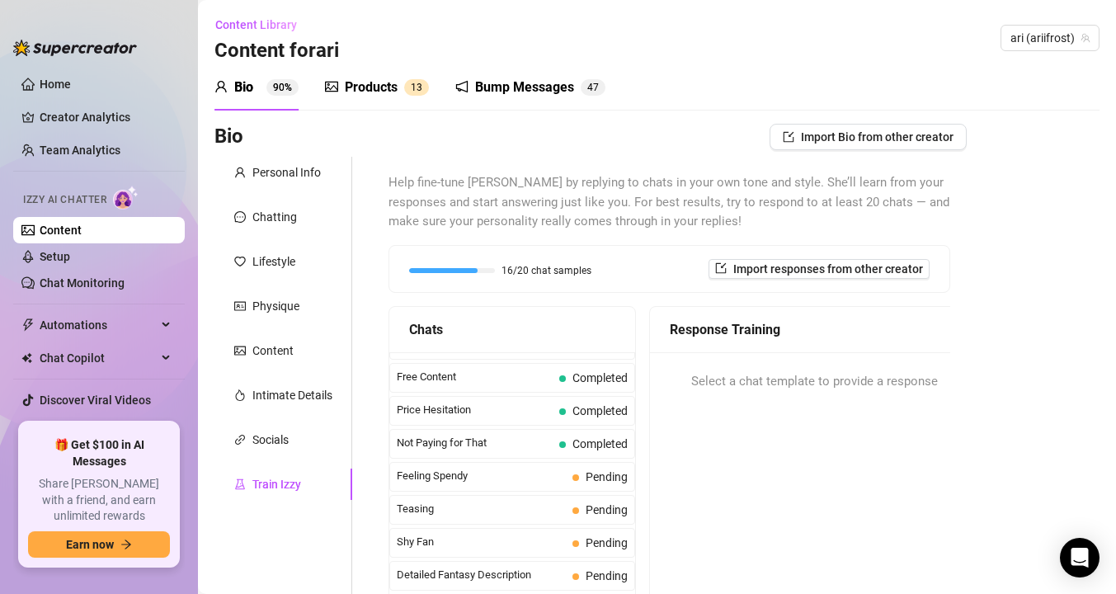
scroll to position [450, 0]
click at [492, 442] on span "Feeling Spendy" at bounding box center [481, 444] width 169 height 16
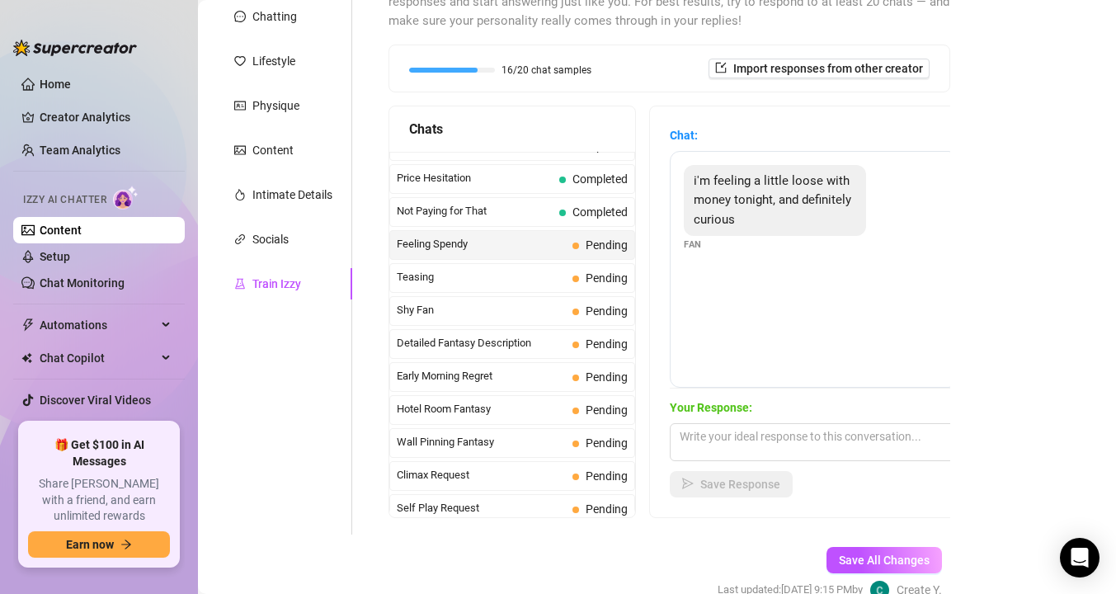
scroll to position [267, 0]
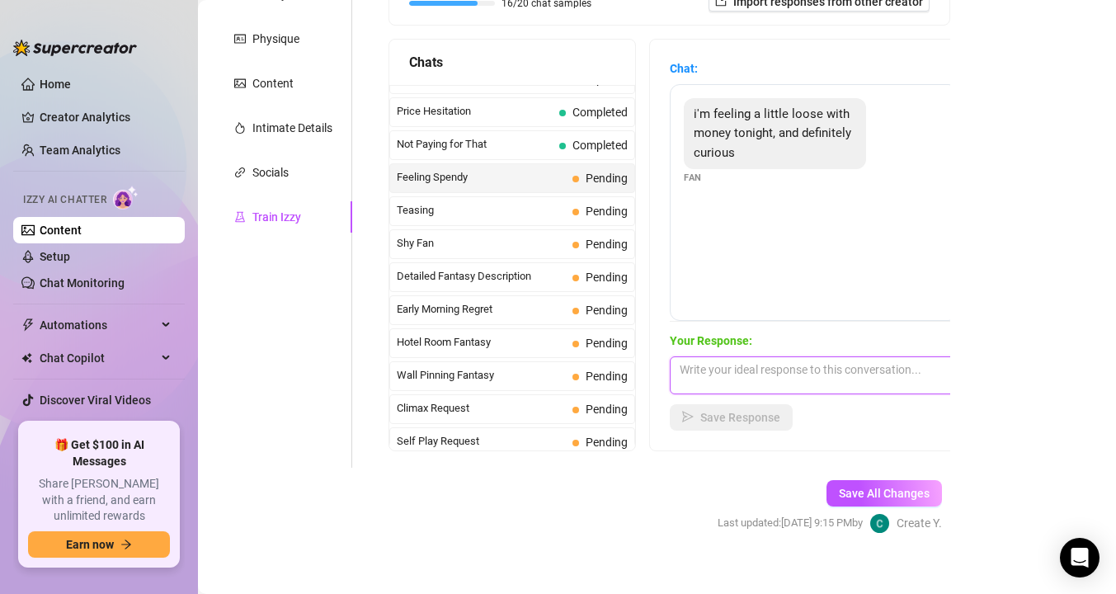
click at [720, 372] on textarea at bounding box center [814, 375] width 289 height 38
paste textarea "you've got my attention"
type textarea "you've got my attention"
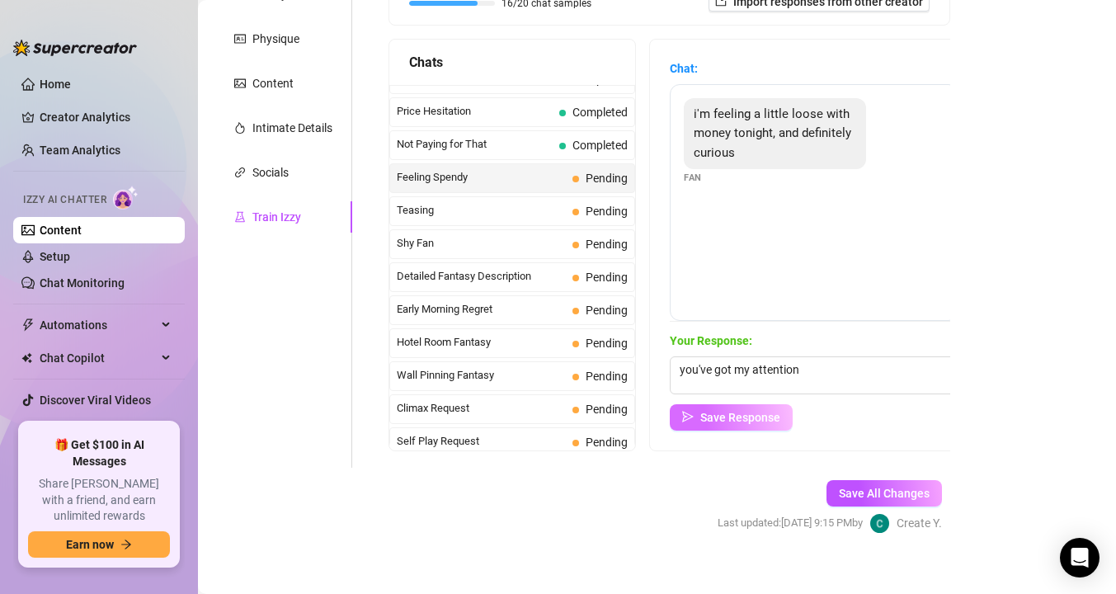
click at [720, 420] on span "Save Response" at bounding box center [740, 417] width 80 height 13
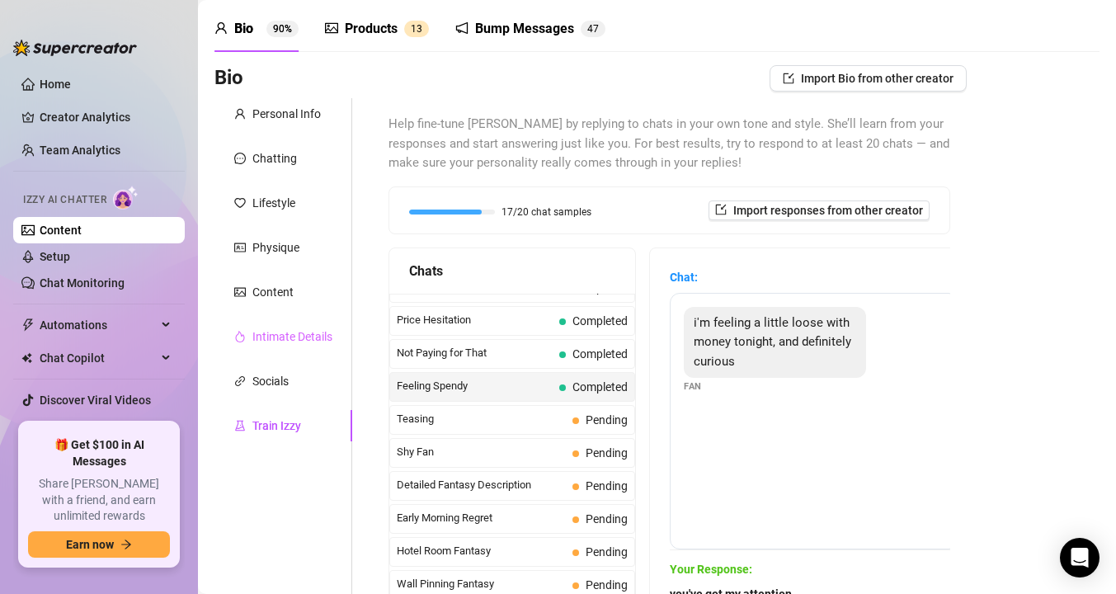
scroll to position [0, 0]
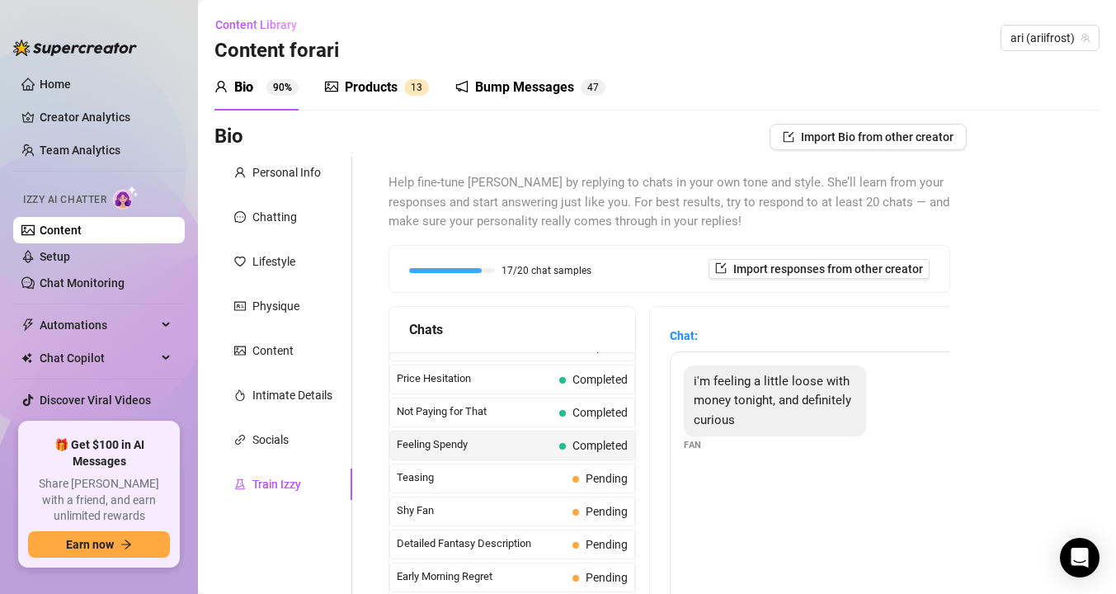
click at [82, 230] on link "Content" at bounding box center [61, 230] width 42 height 13
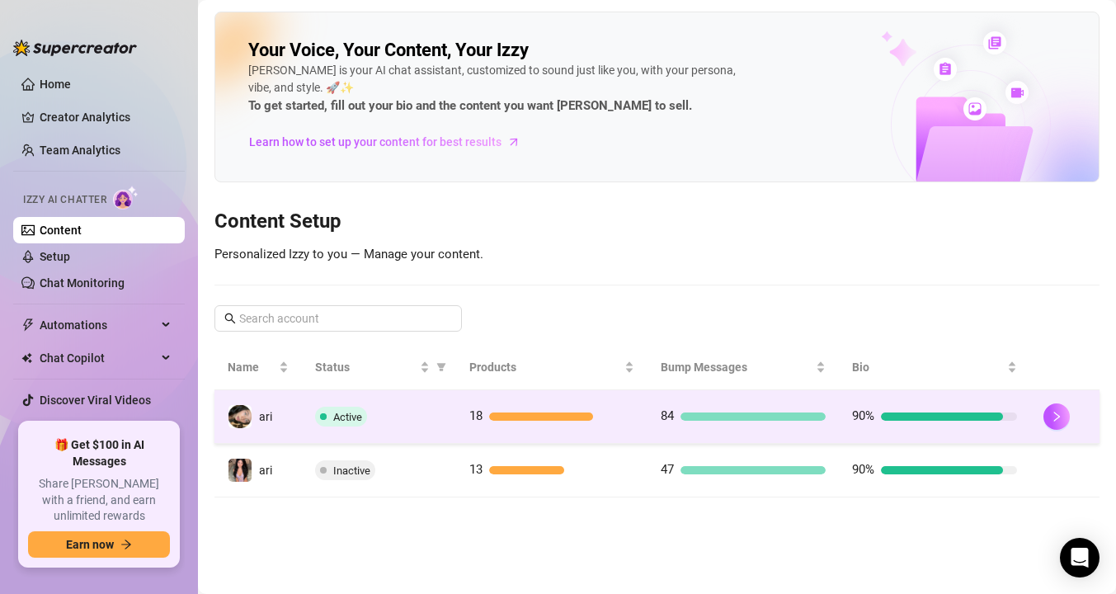
click at [344, 417] on span "Active" at bounding box center [347, 417] width 29 height 12
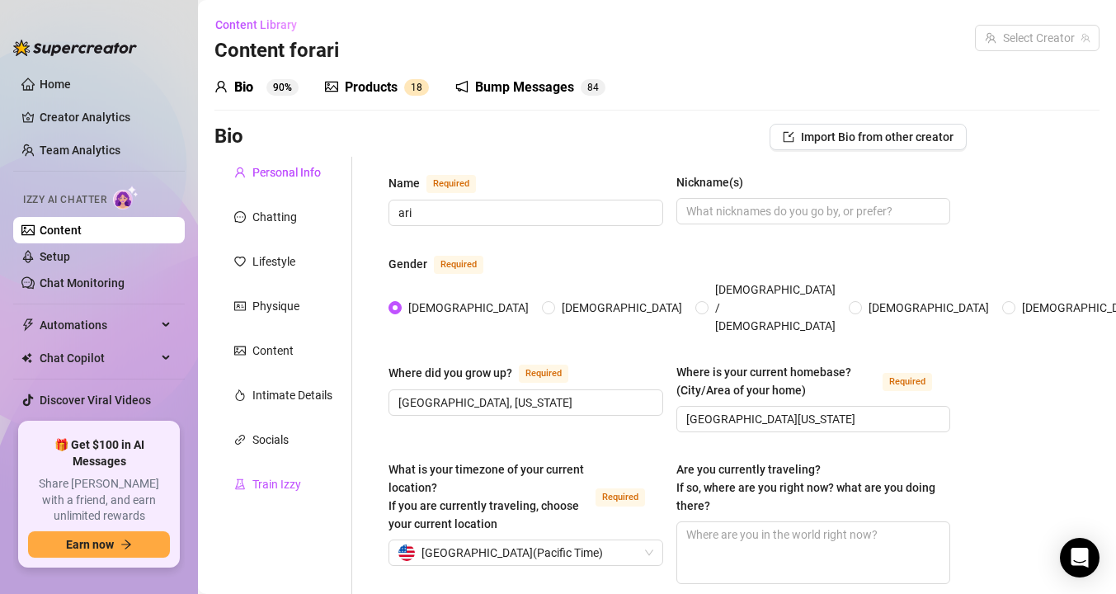
click at [288, 486] on div "Train Izzy" at bounding box center [276, 484] width 49 height 18
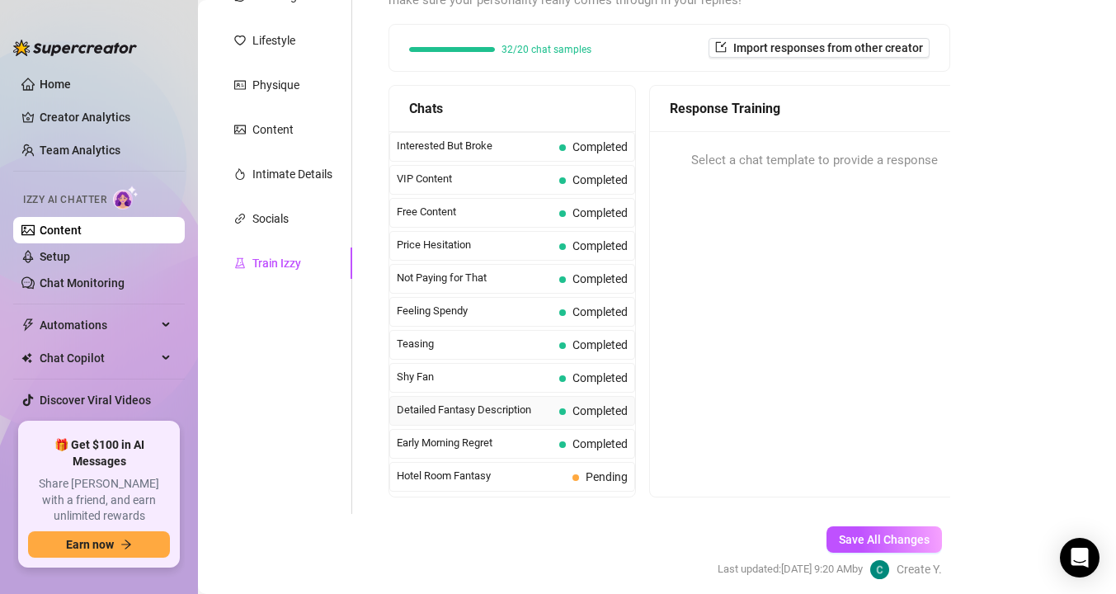
scroll to position [370, 0]
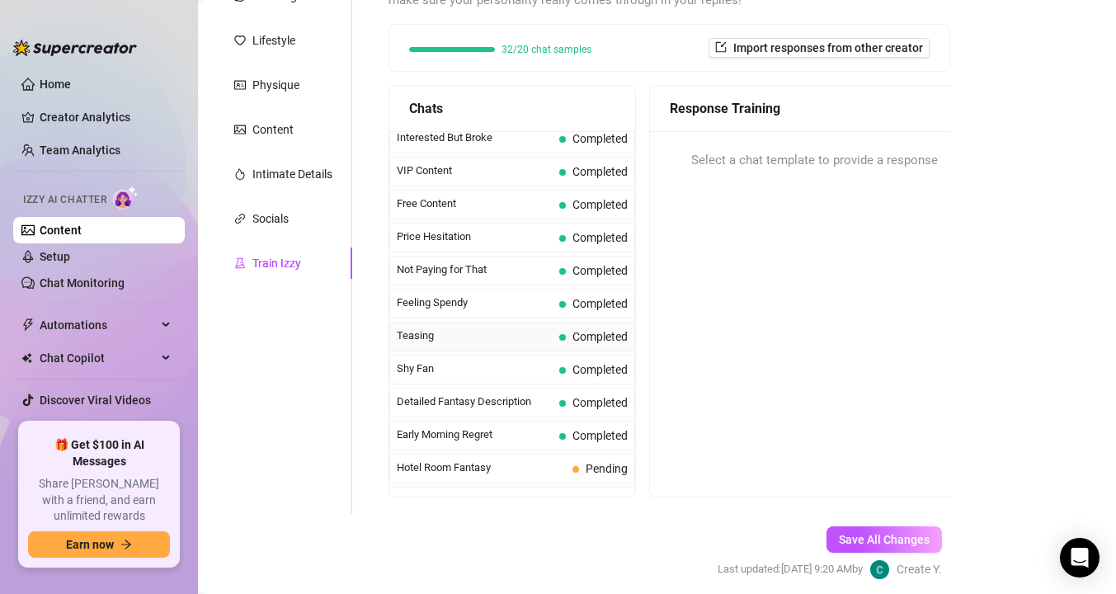
click at [434, 341] on span "Teasing" at bounding box center [475, 336] width 156 height 16
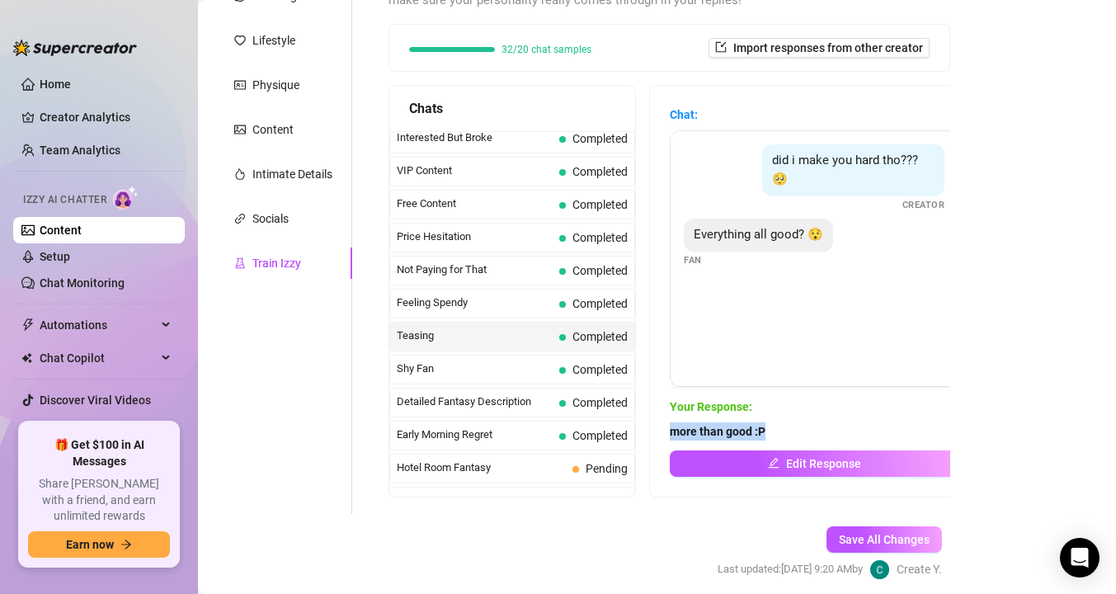
drag, startPoint x: 788, startPoint y: 435, endPoint x: 666, endPoint y: 429, distance: 122.2
click at [666, 429] on div "Chat: did i make you hard tho??? 🥺 Creator Everything all good? 😯 Fan Your Resp…" at bounding box center [814, 291] width 328 height 411
copy strong "more than good :P"
click at [82, 226] on link "Content" at bounding box center [61, 230] width 42 height 13
